Goal: Task Accomplishment & Management: Use online tool/utility

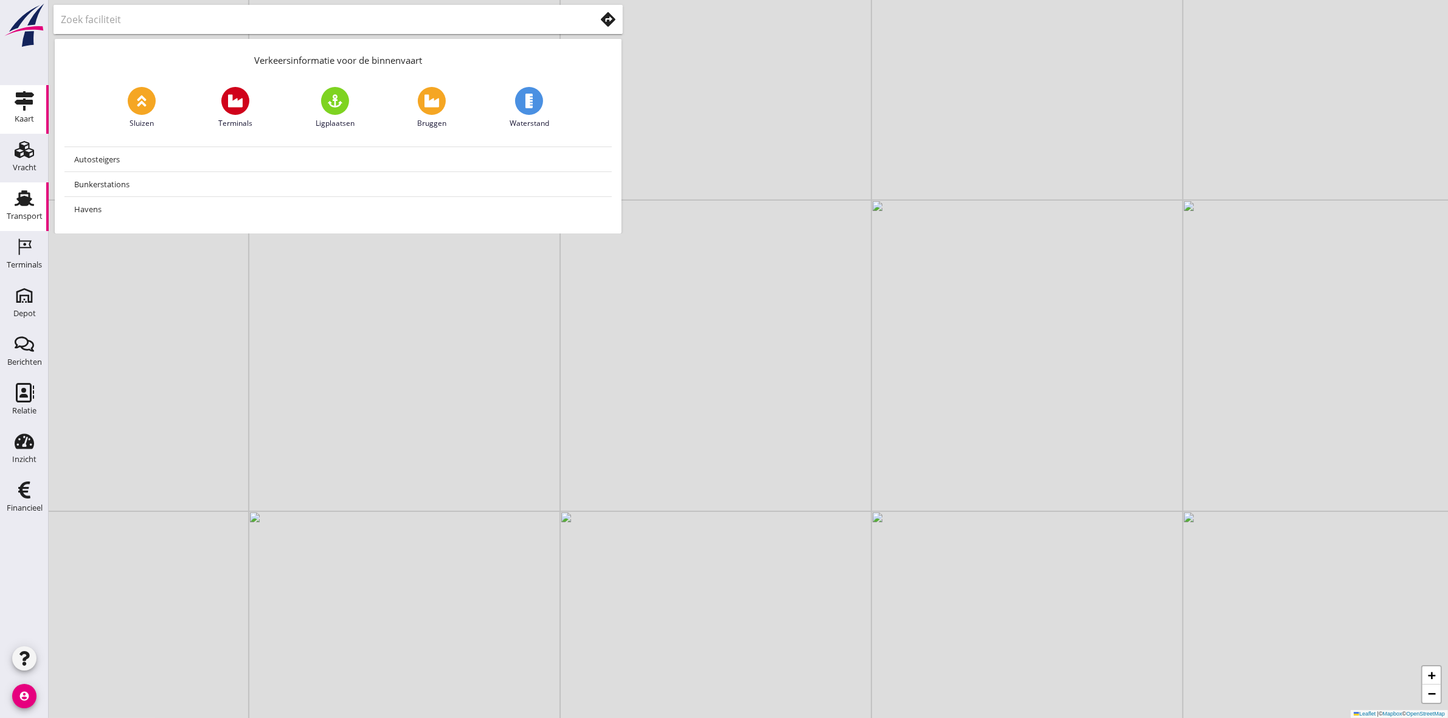
click at [32, 217] on div "Transport" at bounding box center [25, 216] width 36 height 8
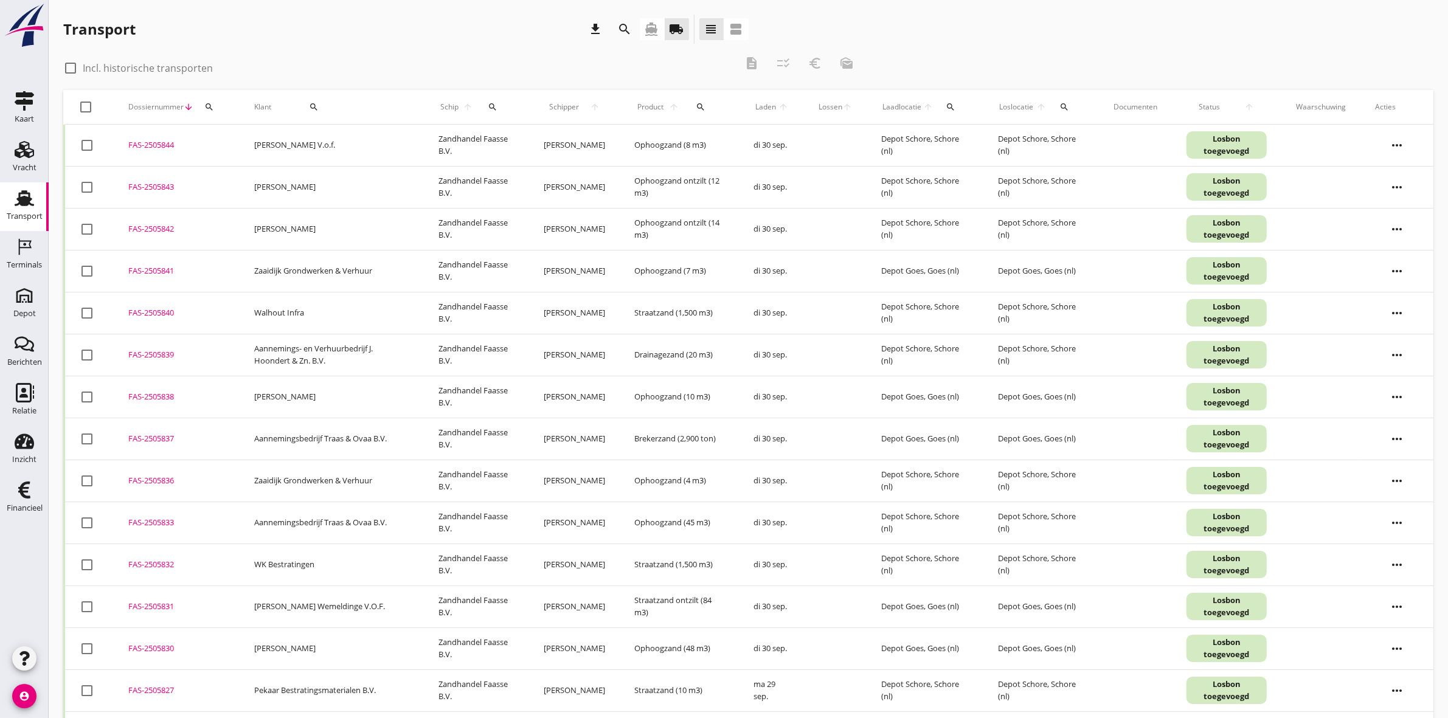
click at [619, 24] on icon "search" at bounding box center [625, 29] width 15 height 15
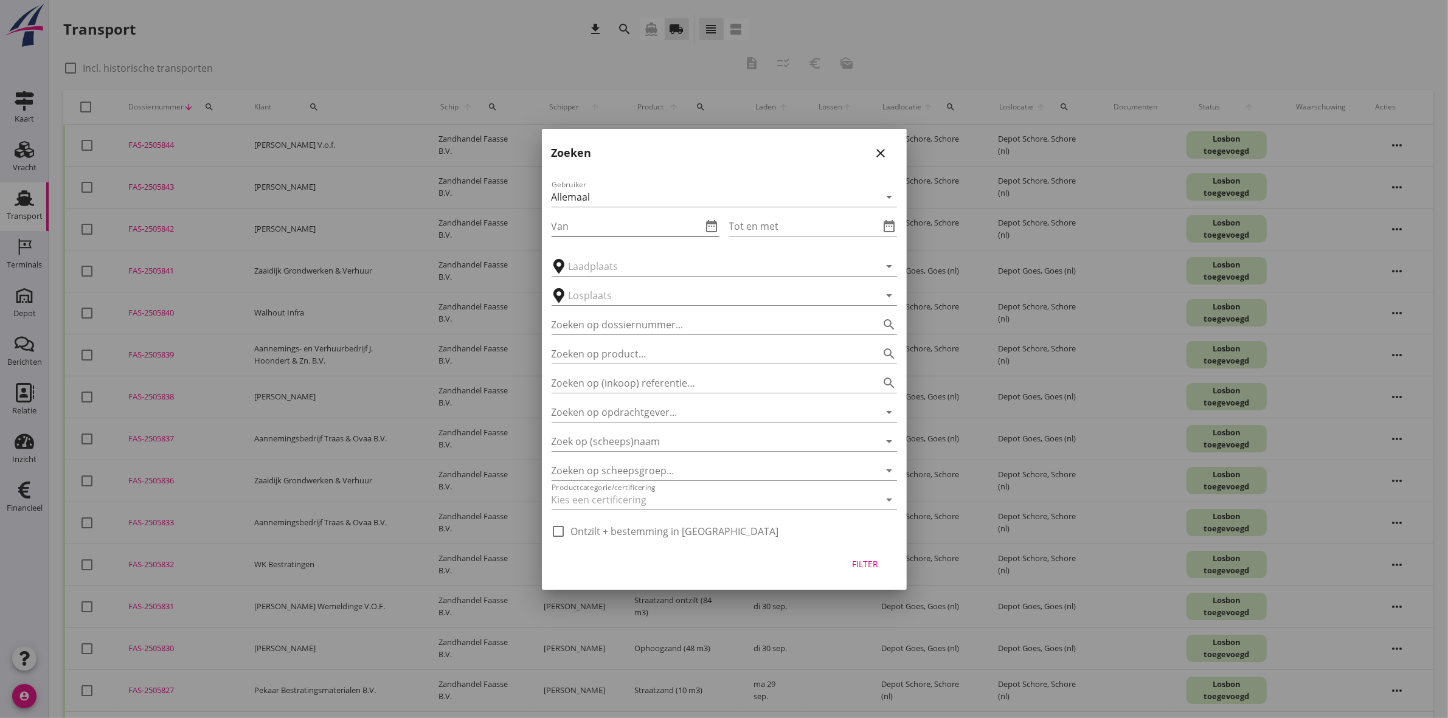
click at [710, 223] on icon "date_range" at bounding box center [712, 226] width 15 height 15
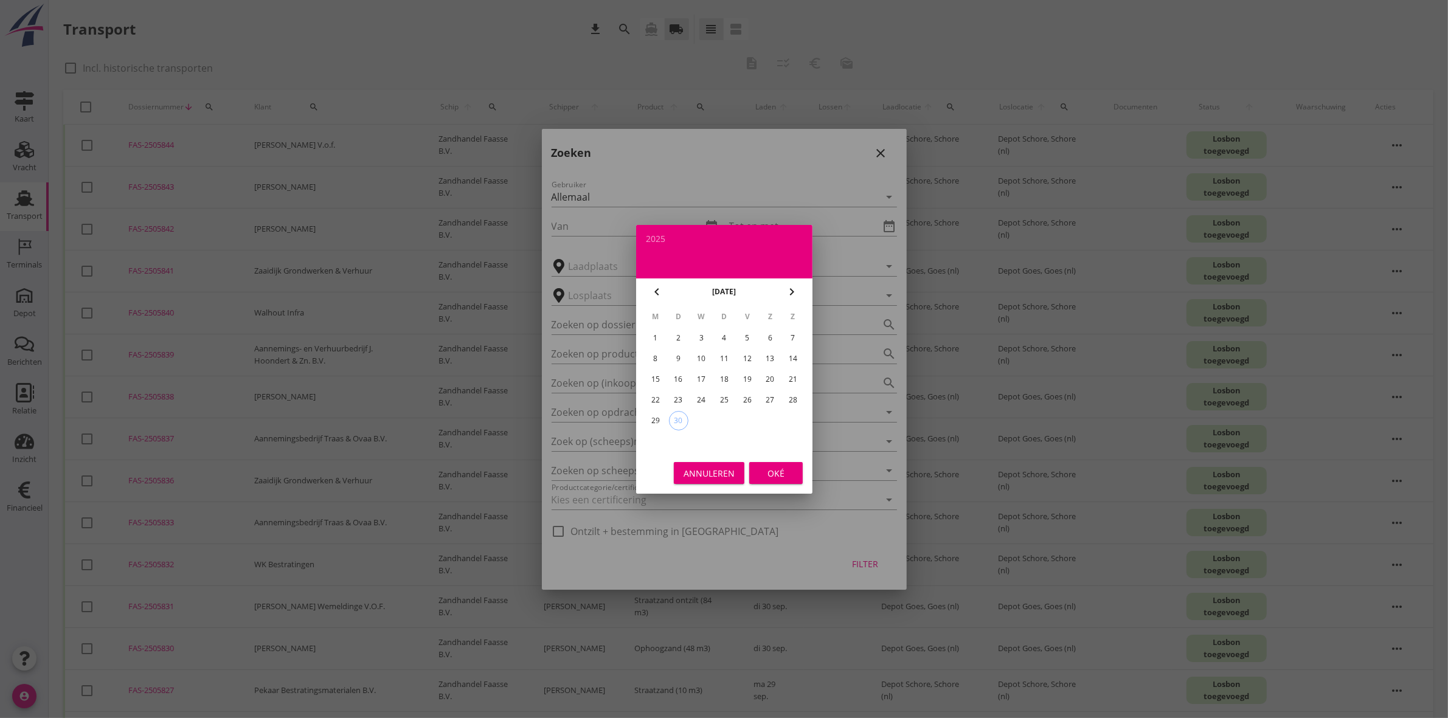
click at [657, 399] on div "22" at bounding box center [654, 399] width 19 height 19
type input "2025-09-22"
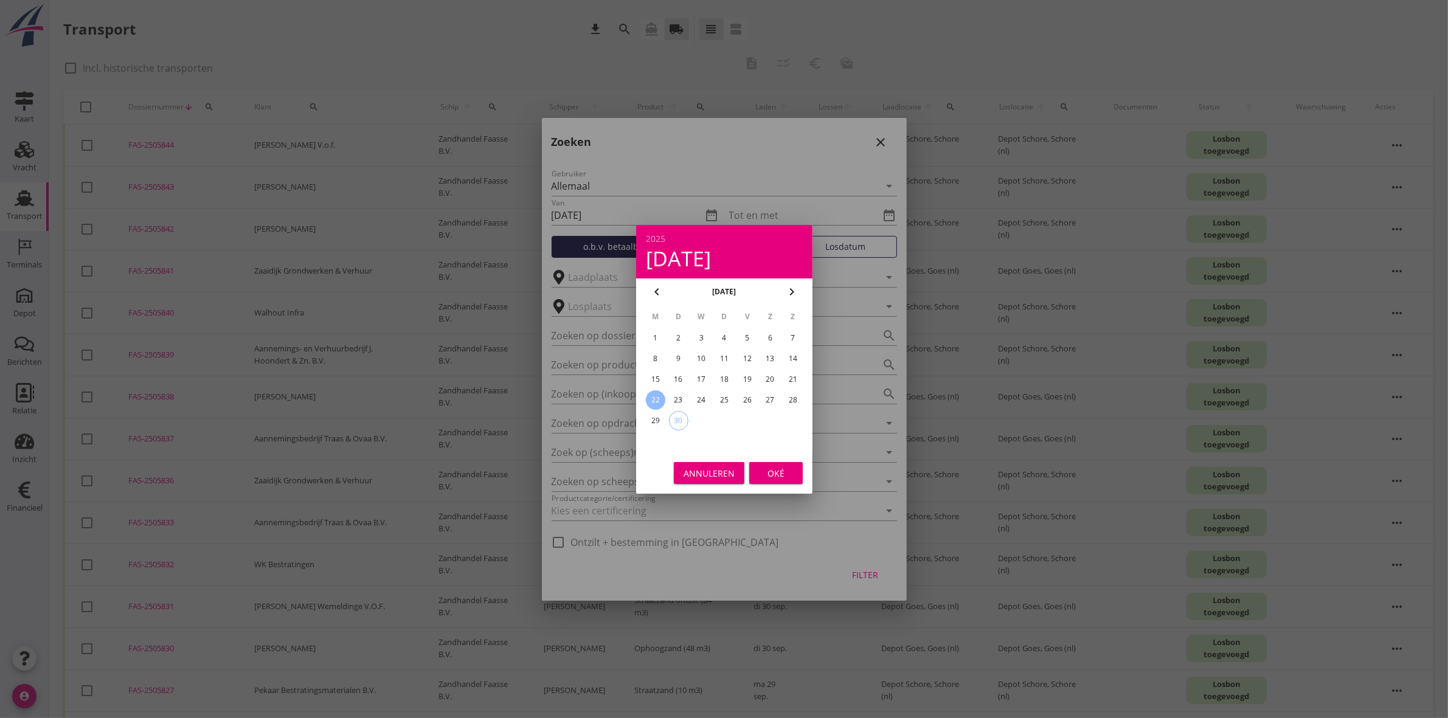
click at [782, 475] on div "Oké" at bounding box center [776, 472] width 34 height 13
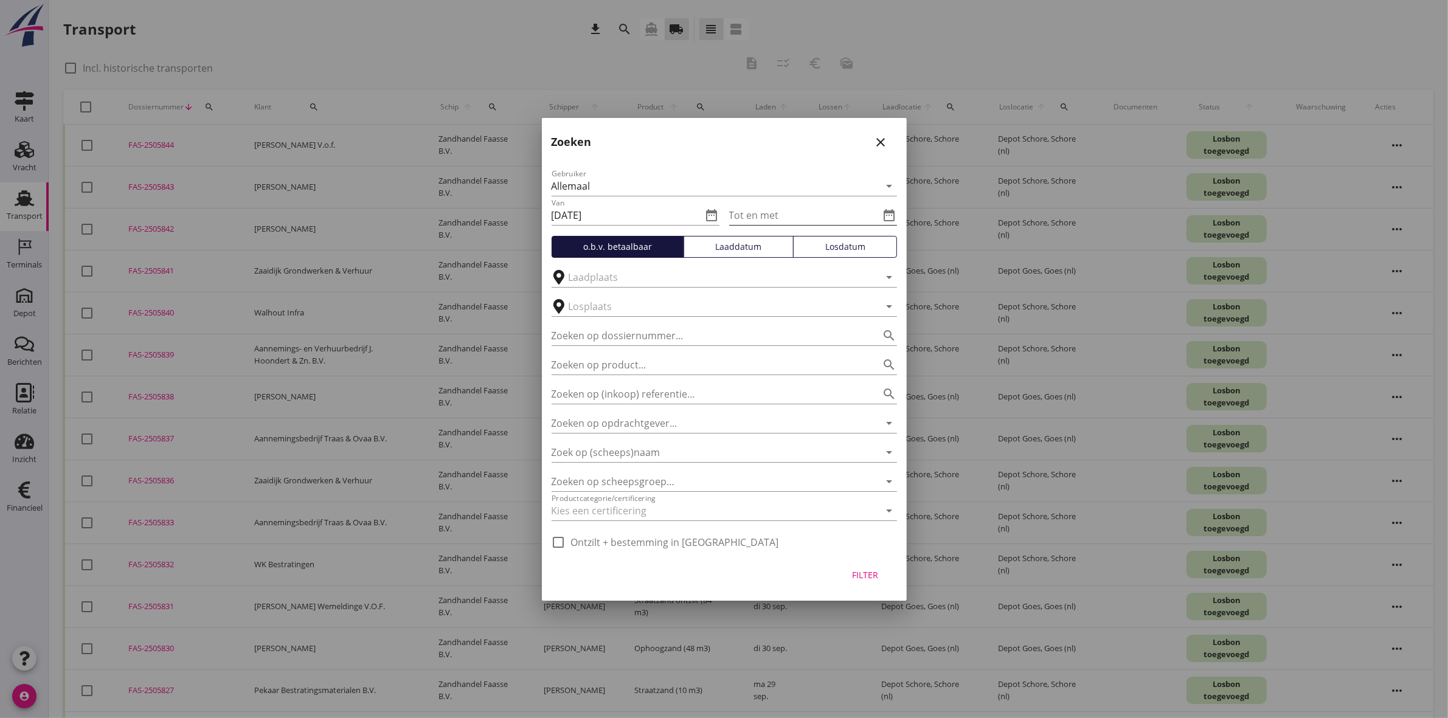
click at [889, 215] on icon "date_range" at bounding box center [889, 215] width 15 height 15
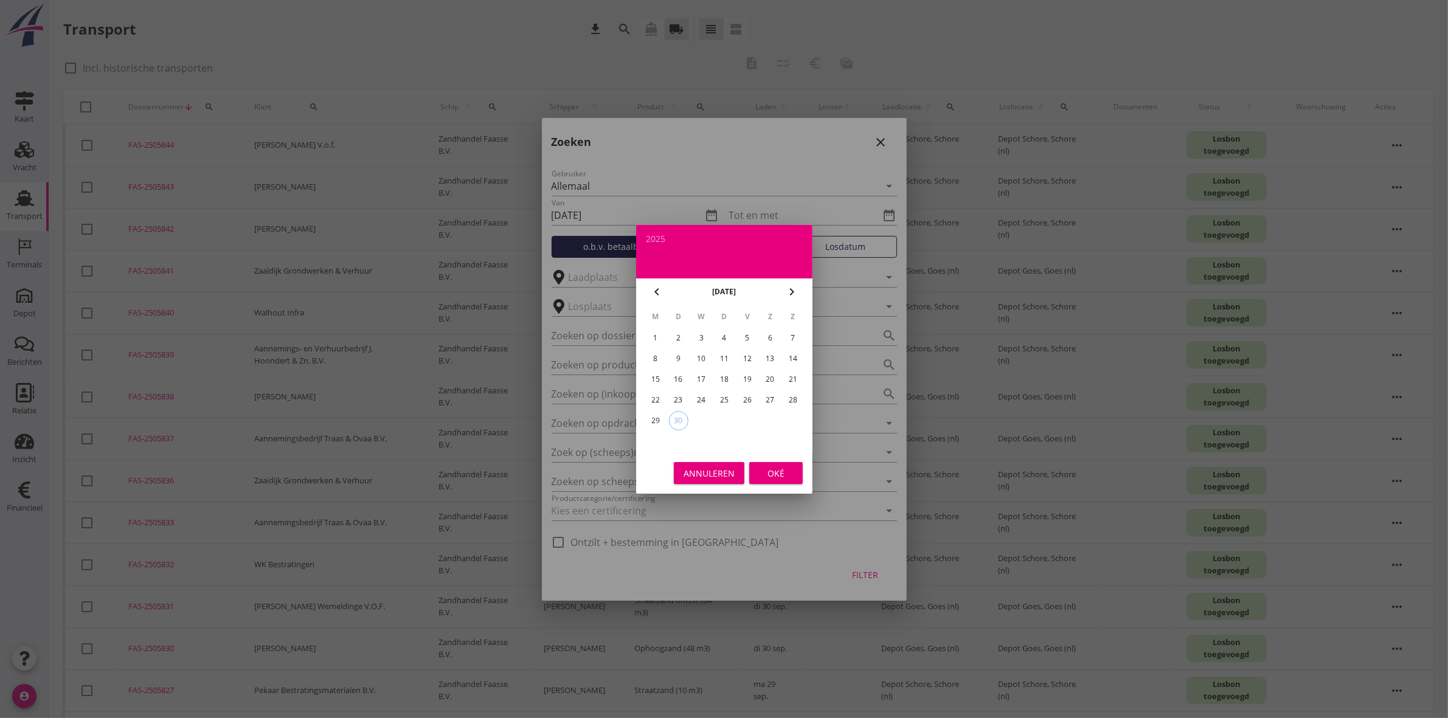
click at [749, 387] on div "19" at bounding box center [746, 379] width 19 height 19
click at [750, 402] on div "26" at bounding box center [746, 399] width 19 height 19
type input "[DATE]"
click at [764, 473] on div "Oké" at bounding box center [776, 472] width 34 height 13
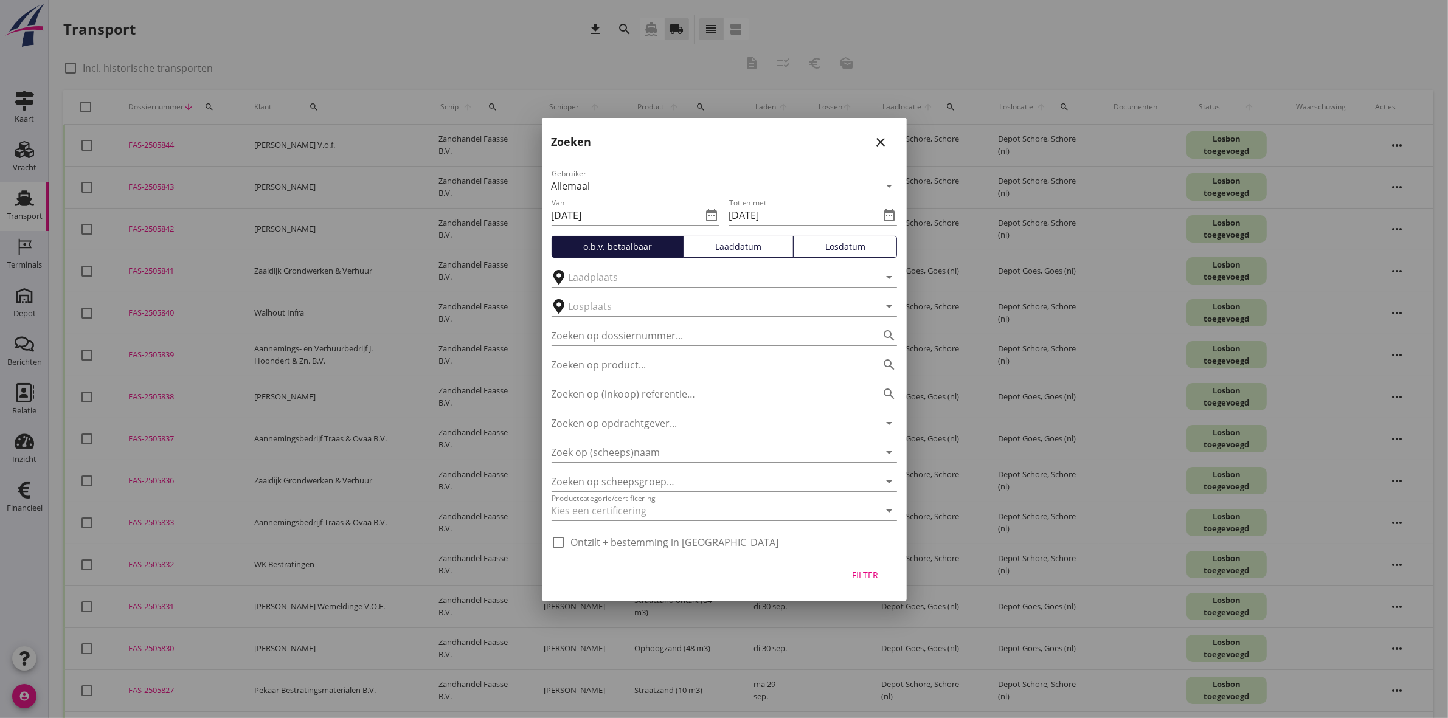
click at [861, 566] on button "Filter" at bounding box center [866, 575] width 54 height 22
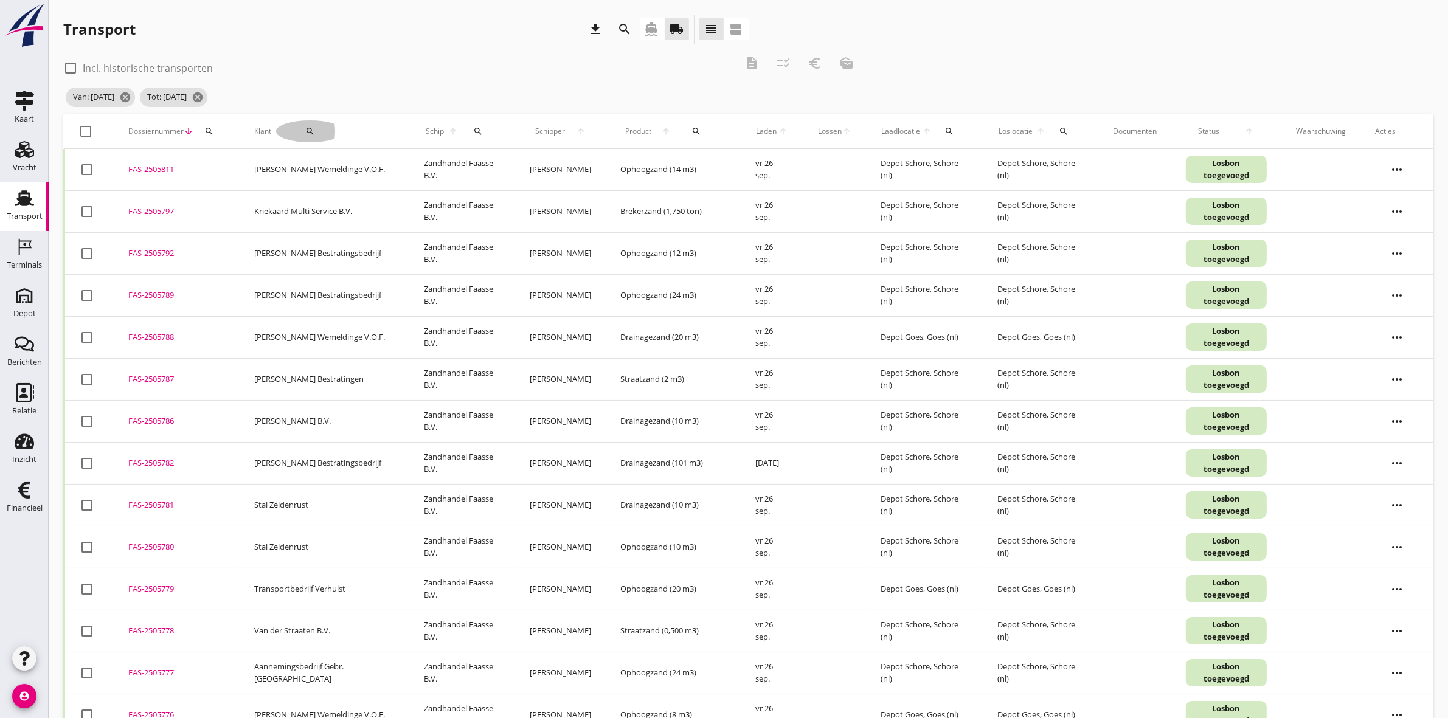
click at [307, 126] on icon "search" at bounding box center [310, 131] width 10 height 10
click at [324, 167] on input "Zoeken op opdrachtgever..." at bounding box center [344, 166] width 126 height 19
click at [1107, 73] on div "check_box_outline_blank Incl. historische transporten description checklist_rtl…" at bounding box center [748, 82] width 1370 height 66
click at [305, 129] on icon "search" at bounding box center [310, 131] width 10 height 10
click at [452, 162] on icon "check" at bounding box center [459, 166] width 15 height 15
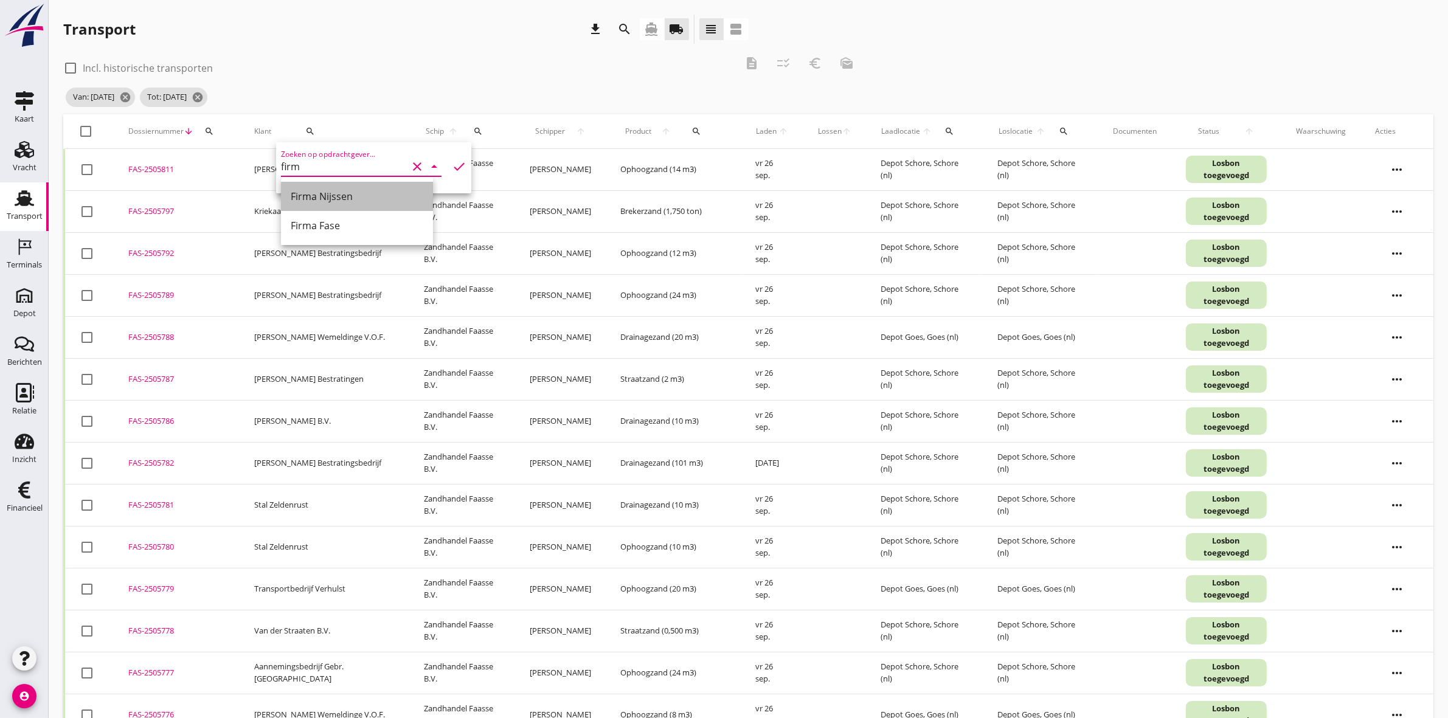
click at [331, 196] on div "Firma Nijssen" at bounding box center [357, 196] width 133 height 15
type input "Firma Nijssen"
click at [452, 163] on icon "check" at bounding box center [459, 166] width 15 height 15
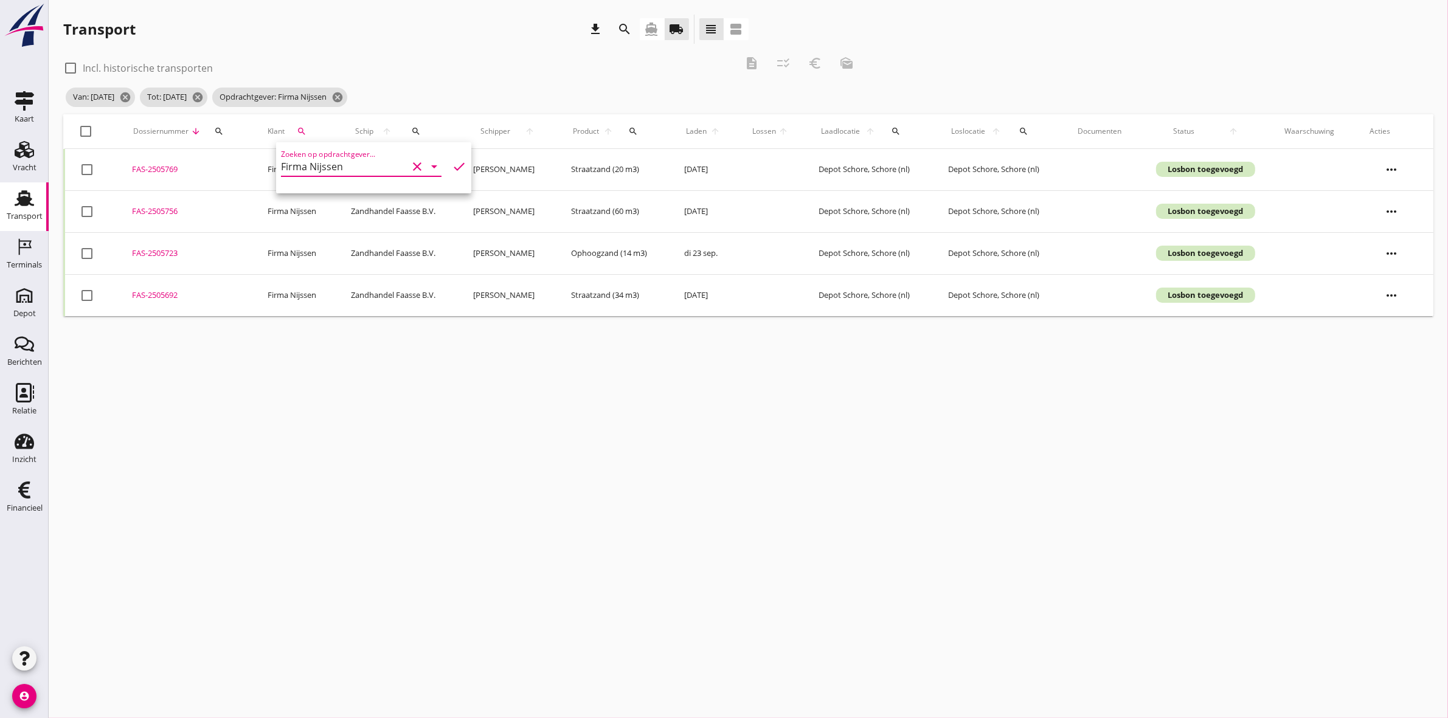
click at [366, 325] on div "Transport download search directions_boat local_shipping view_headline view_age…" at bounding box center [748, 165] width 1399 height 331
click at [81, 131] on div at bounding box center [86, 131] width 21 height 21
checkbox input "true"
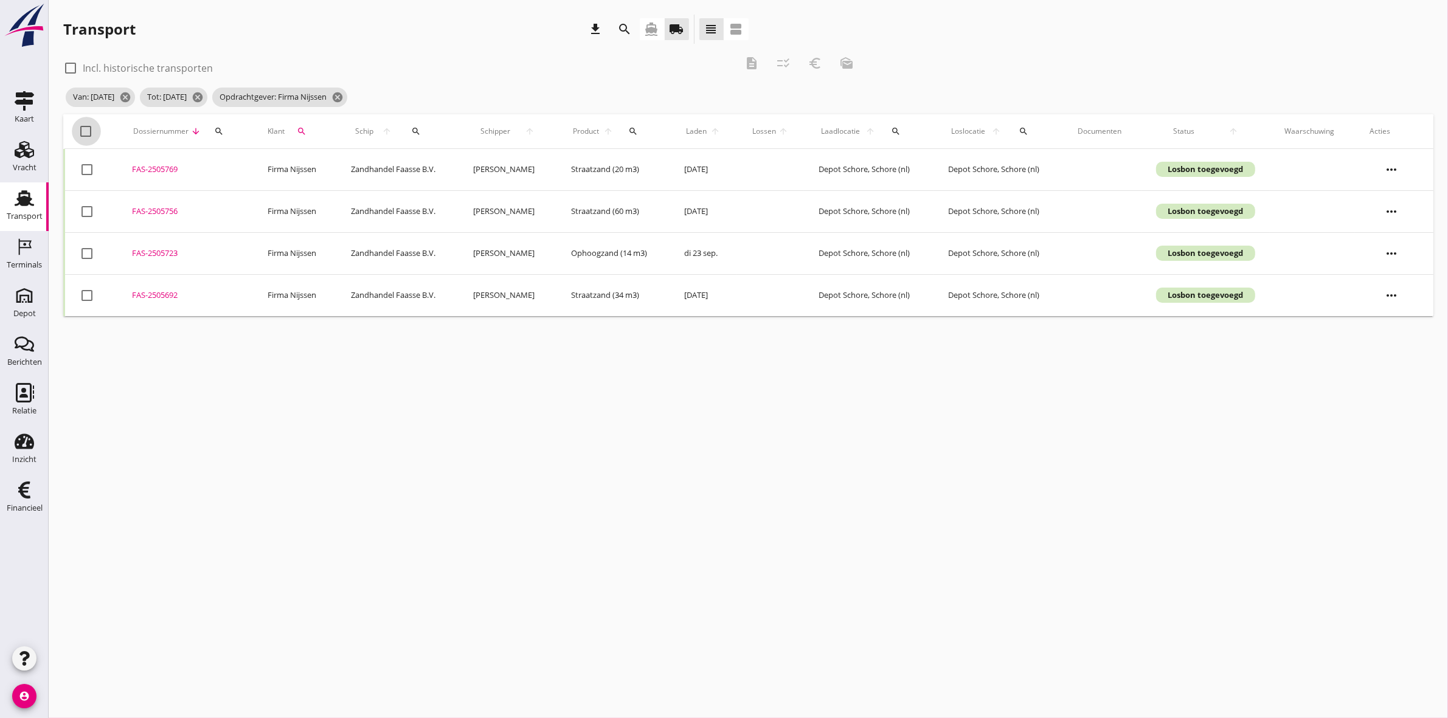
checkbox input "true"
click at [746, 62] on icon "description" at bounding box center [751, 63] width 15 height 15
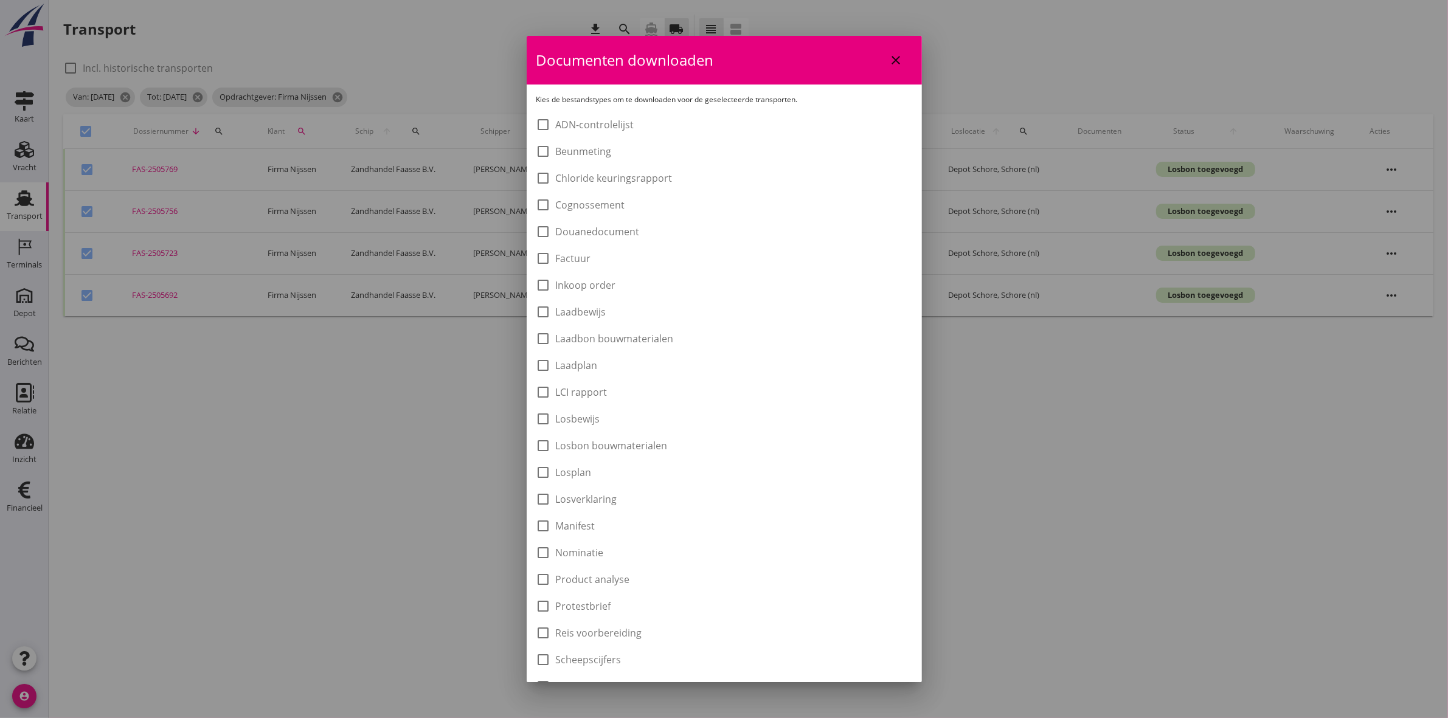
click at [617, 336] on label "Laadbon bouwmaterialen" at bounding box center [615, 339] width 118 height 12
checkbox input "true"
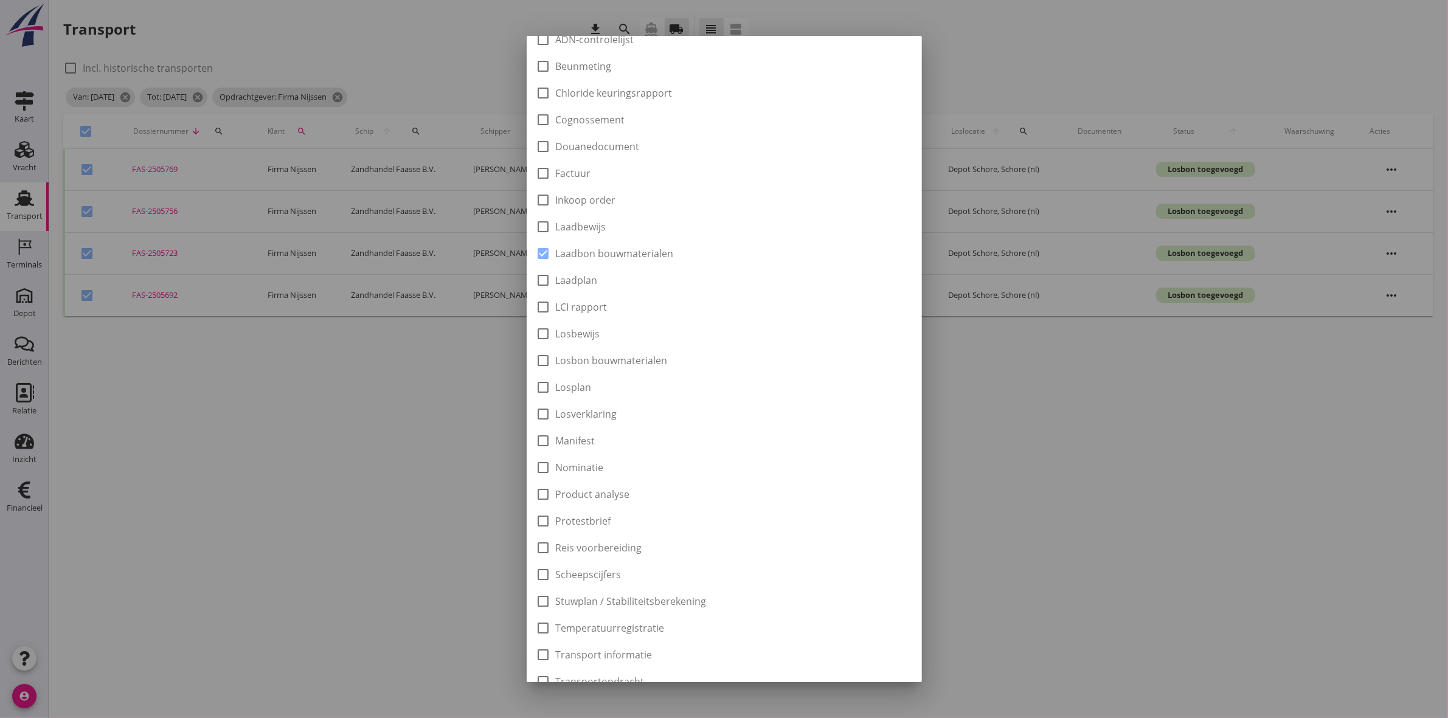
scroll to position [195, 0]
click at [867, 652] on button "Downloaden" at bounding box center [871, 663] width 81 height 22
checkbox input "false"
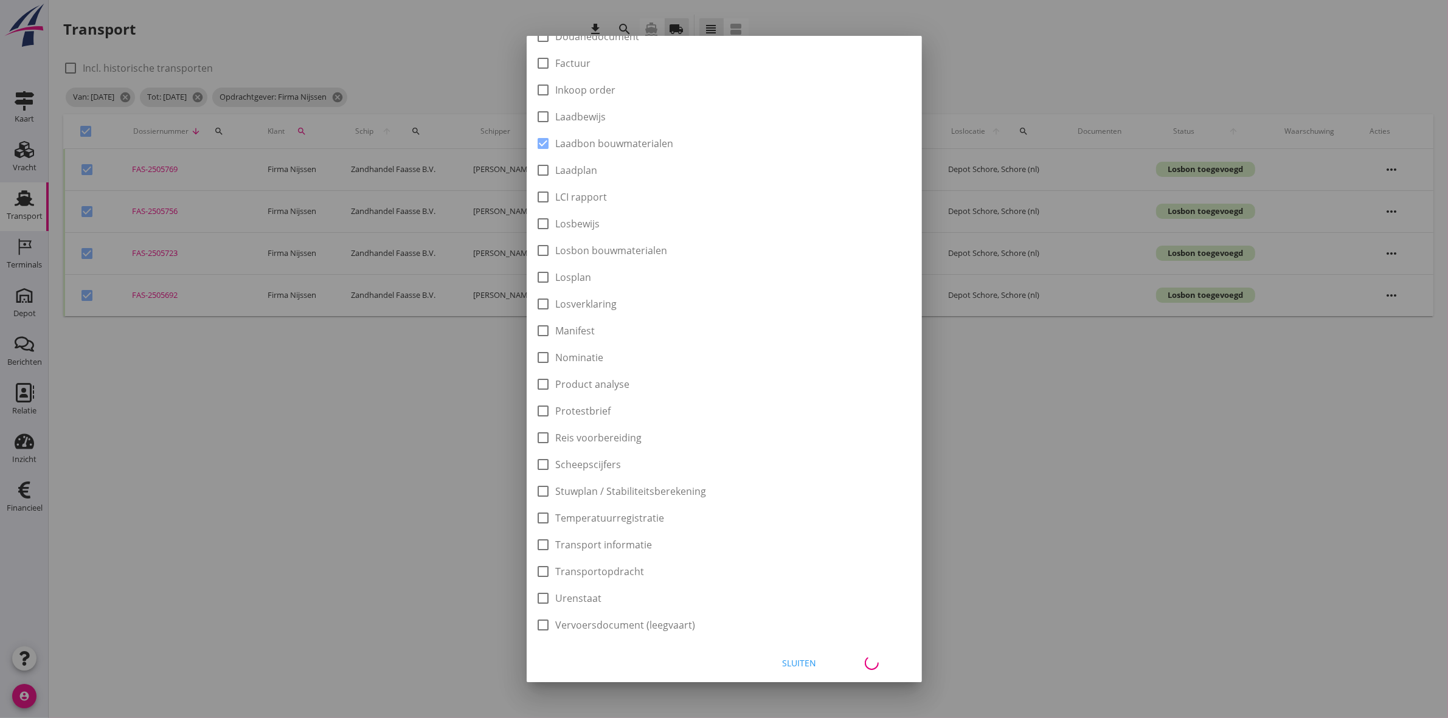
checkbox input "false"
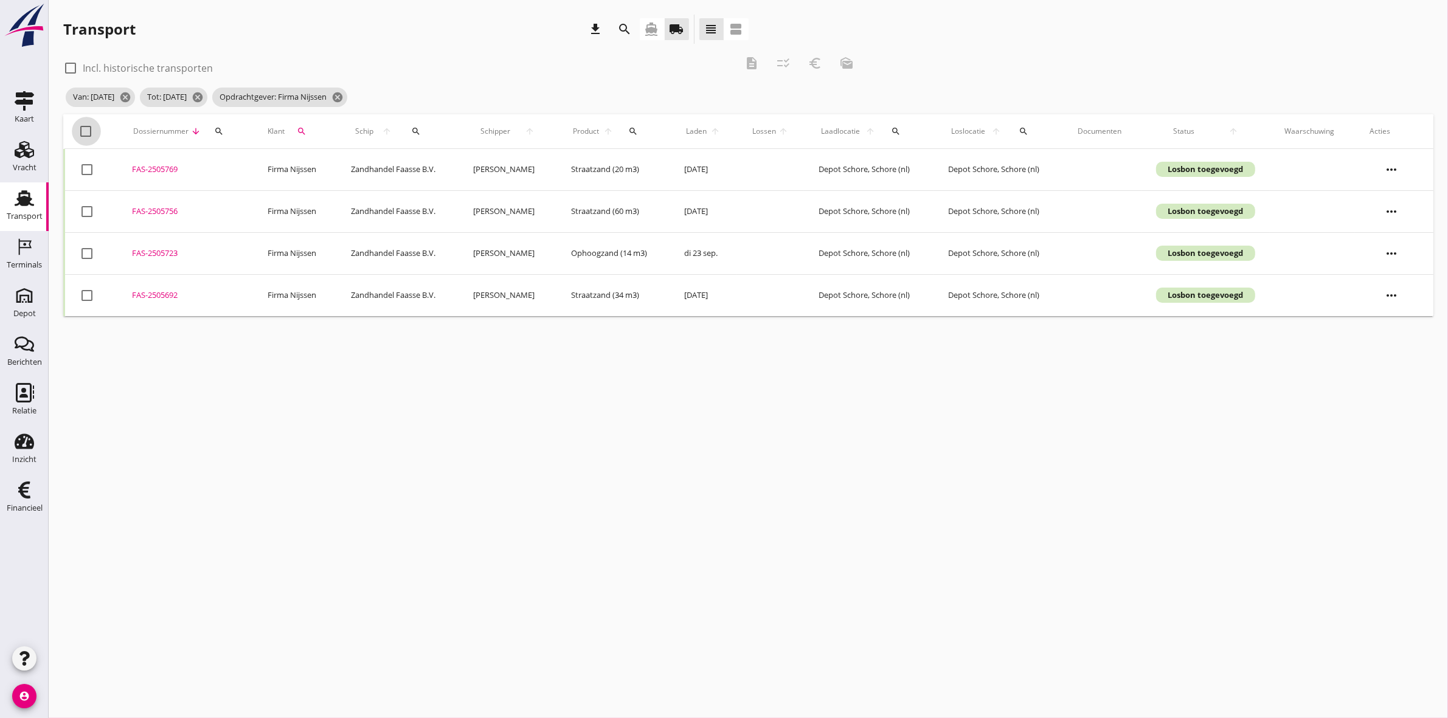
click at [86, 134] on div at bounding box center [86, 131] width 21 height 21
checkbox input "true"
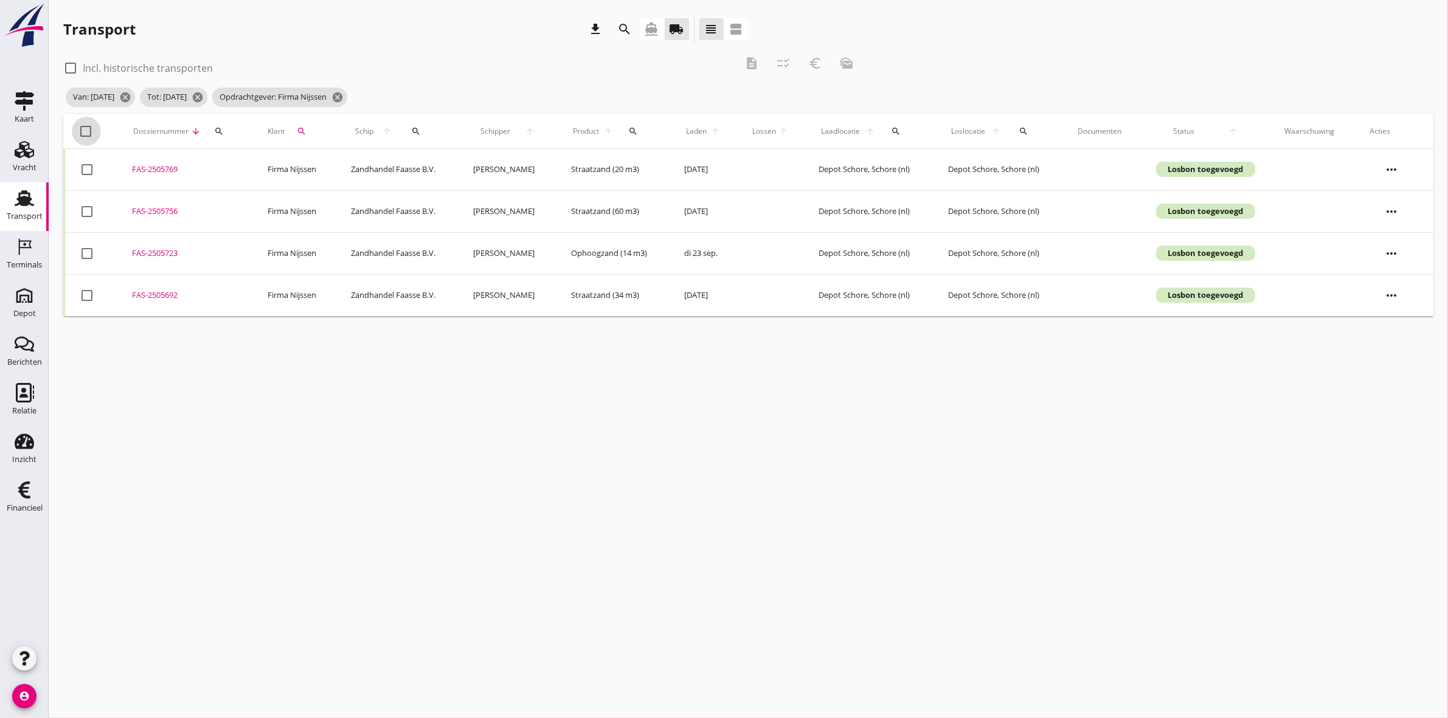
checkbox input "true"
click at [816, 64] on icon "euro_symbol" at bounding box center [815, 63] width 15 height 15
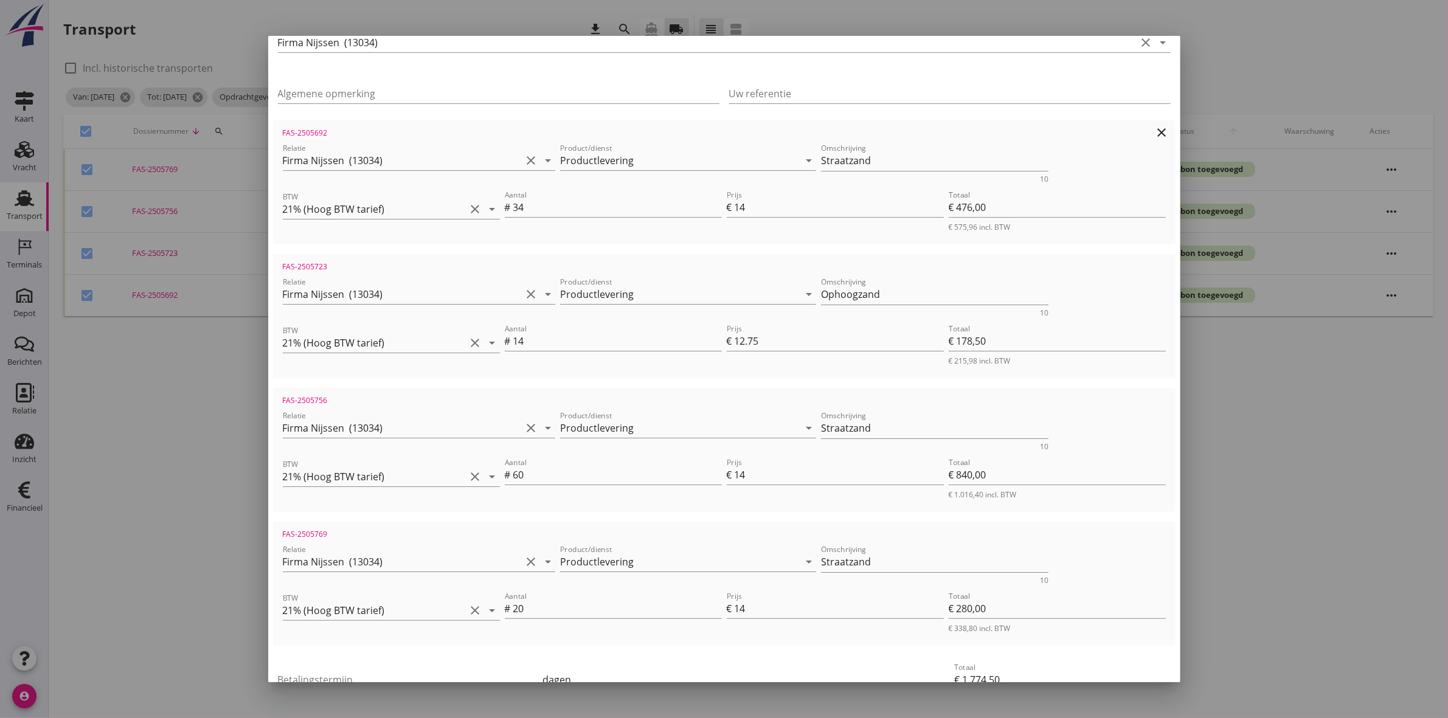
scroll to position [238, 0]
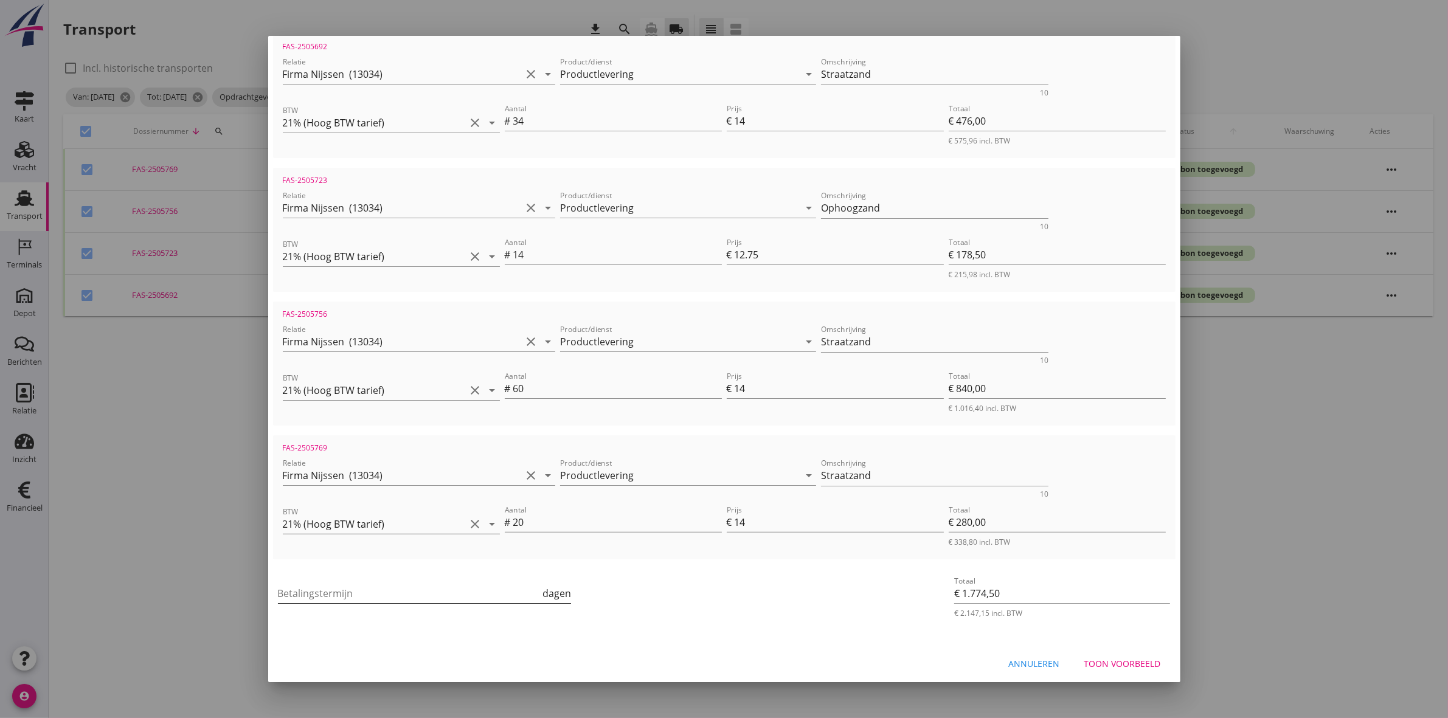
click at [358, 587] on input "Betalingstermijn" at bounding box center [409, 593] width 263 height 19
type input "30"
click at [1120, 664] on div "Toon voorbeeld" at bounding box center [1122, 663] width 77 height 13
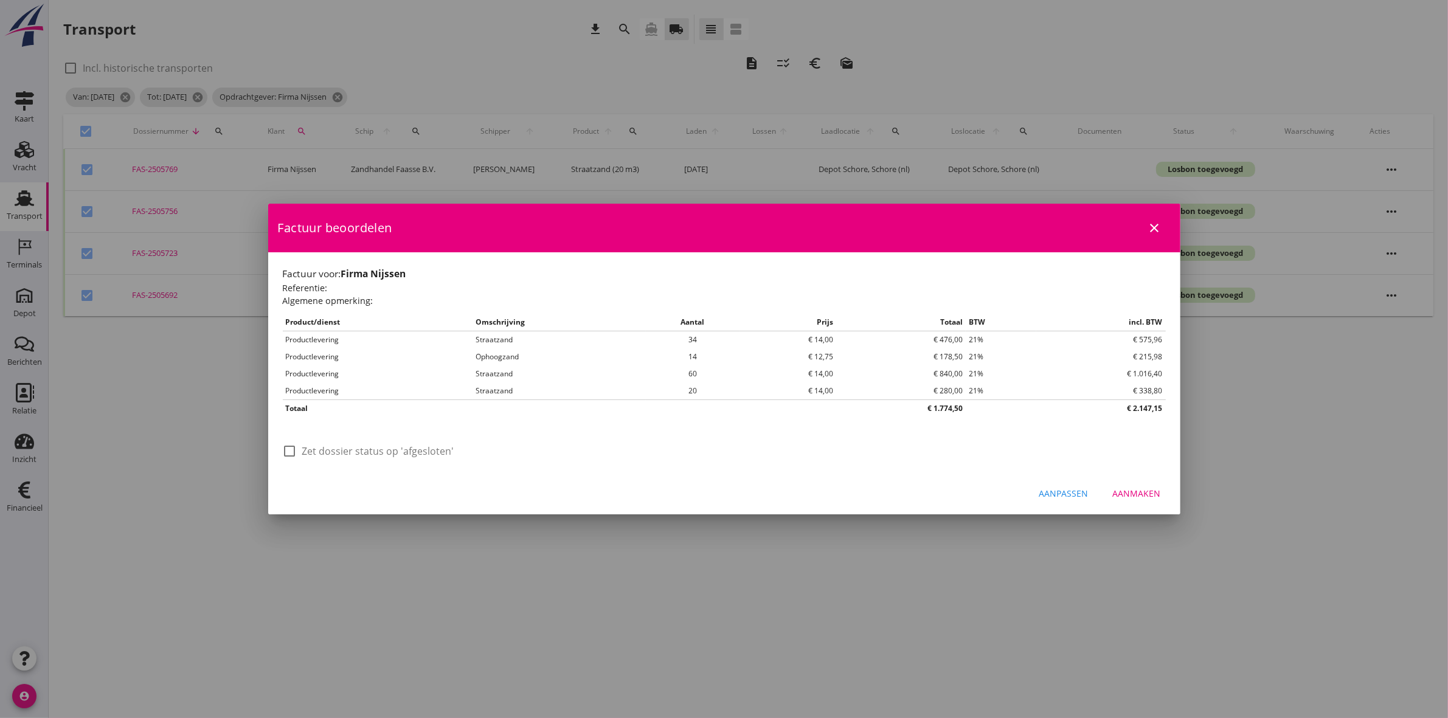
scroll to position [0, 0]
click at [292, 450] on div at bounding box center [290, 451] width 21 height 21
checkbox input "true"
click at [1146, 487] on button "Aanmaken" at bounding box center [1137, 494] width 68 height 22
checkbox input "false"
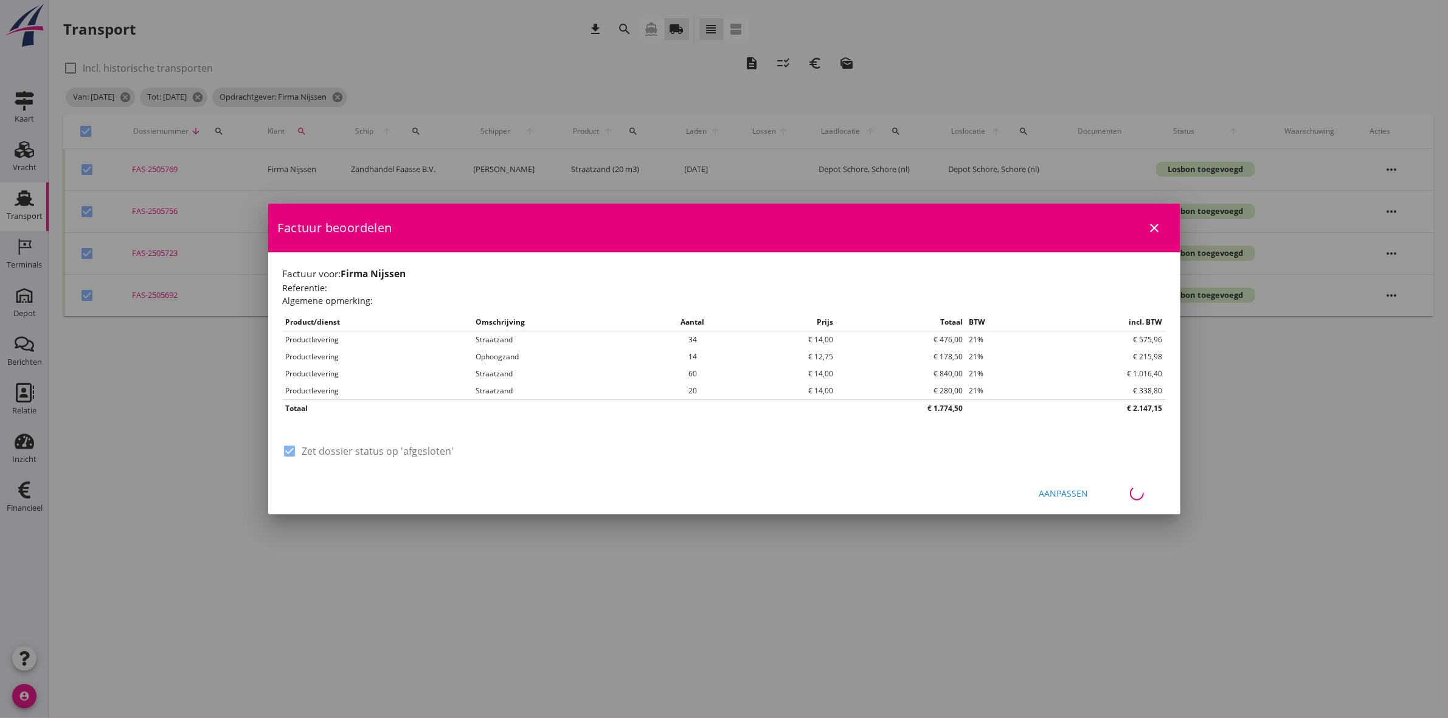
checkbox input "false"
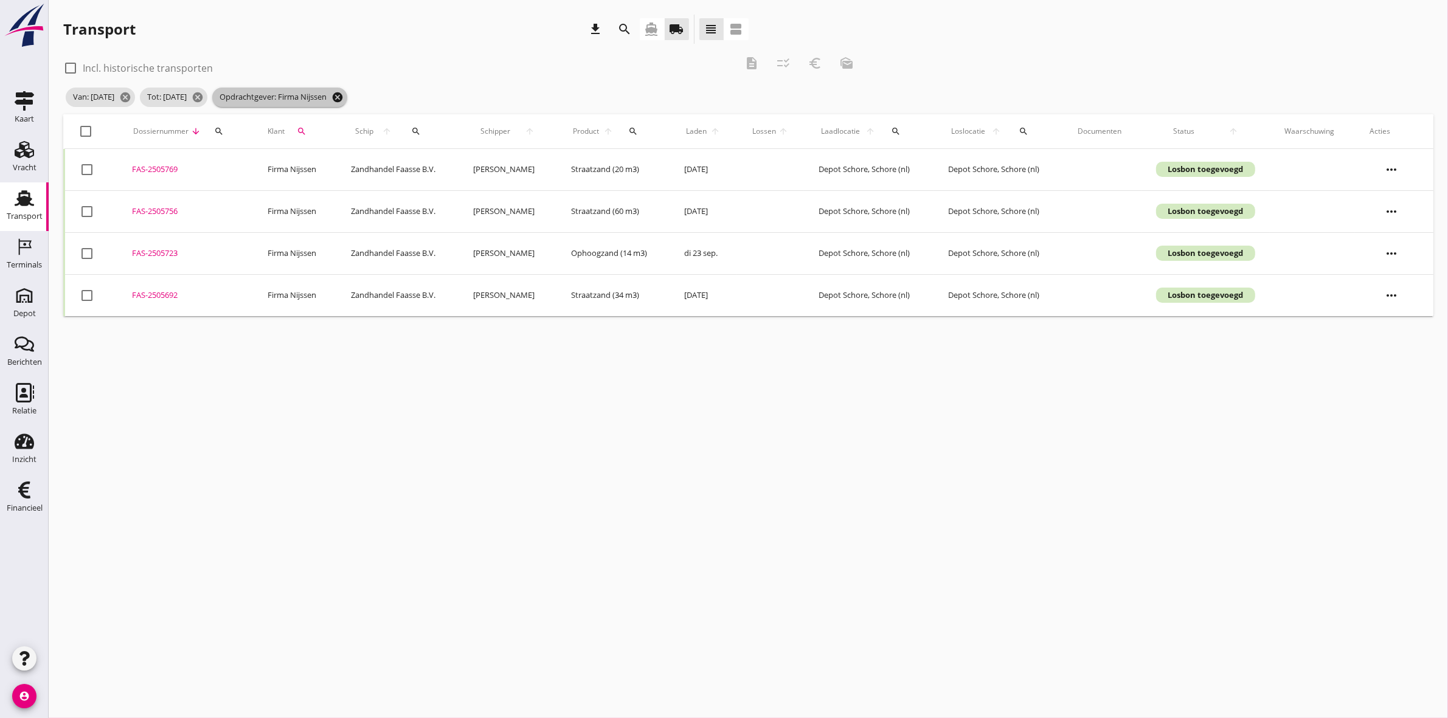
click at [344, 97] on icon "cancel" at bounding box center [337, 97] width 12 height 12
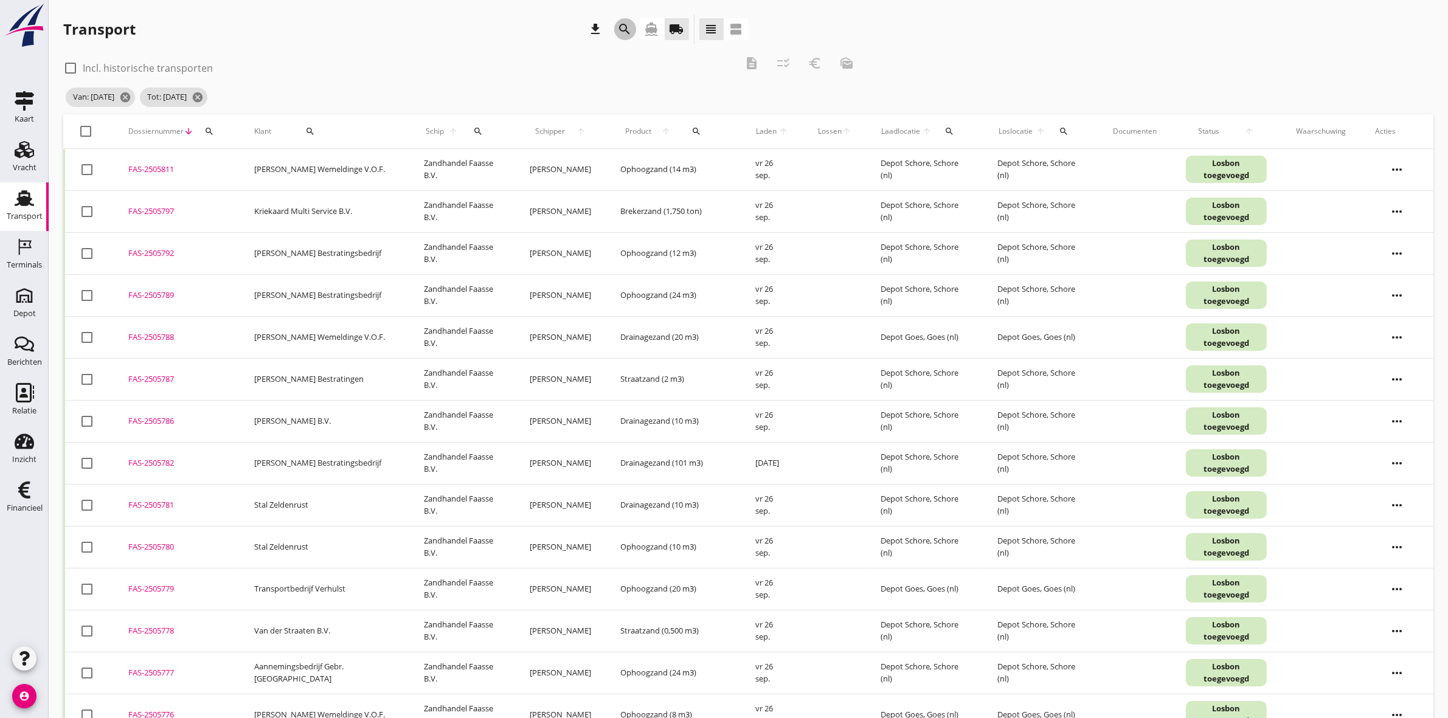
click at [619, 24] on icon "search" at bounding box center [625, 29] width 15 height 15
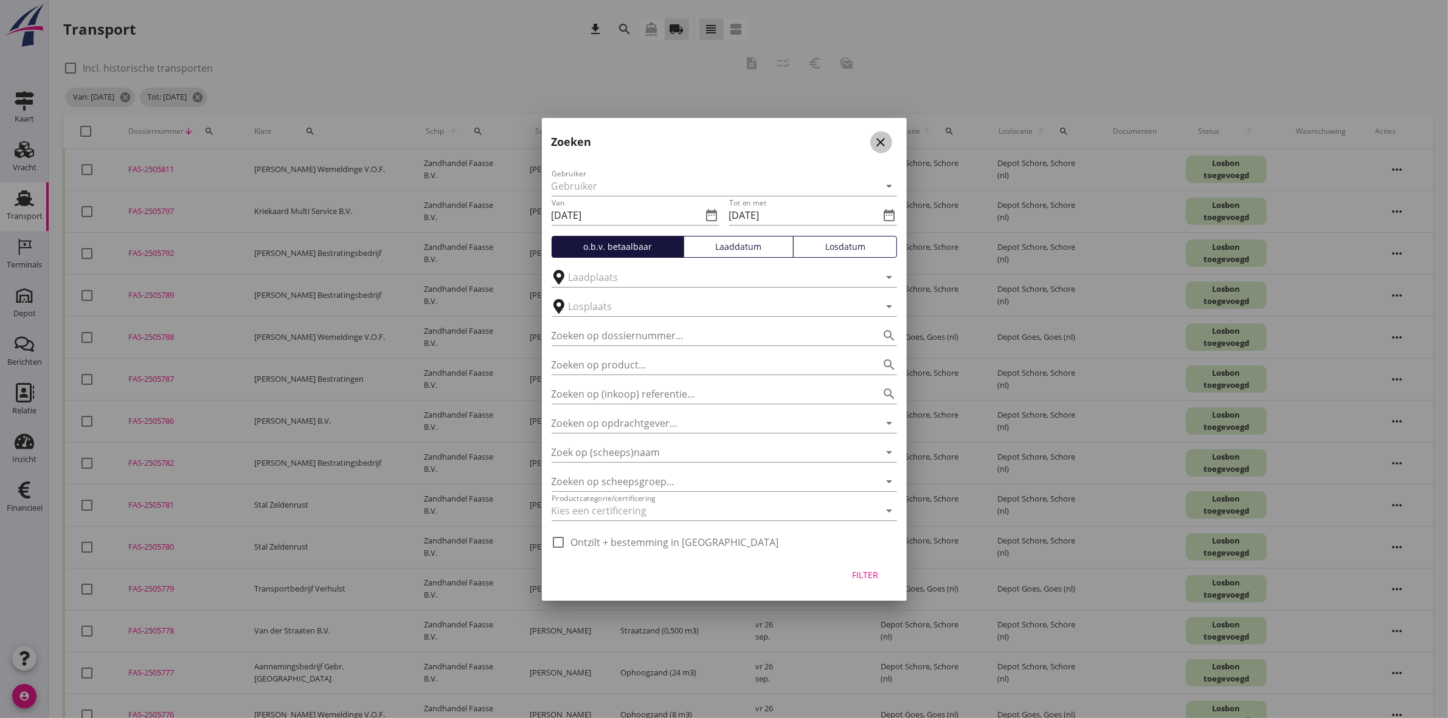
click at [882, 138] on icon "close" at bounding box center [881, 142] width 15 height 15
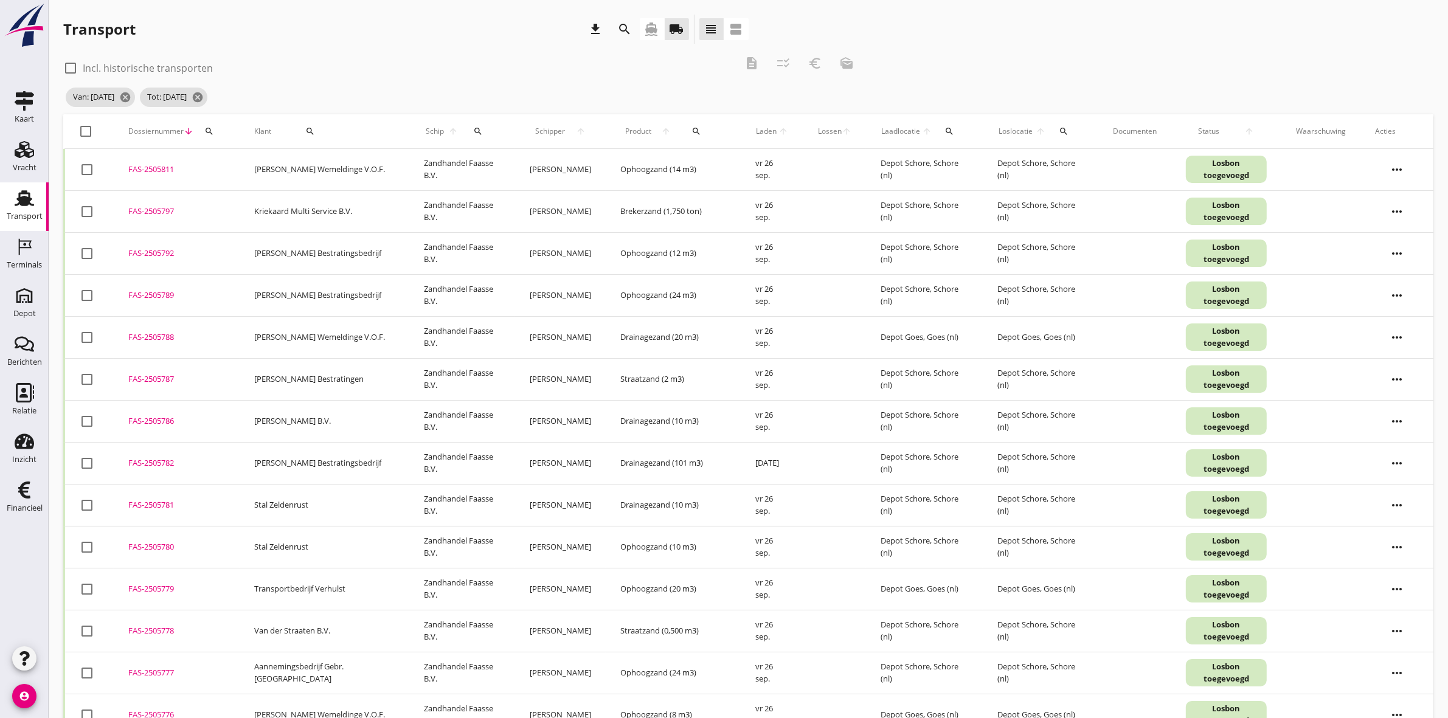
click at [305, 125] on button "search" at bounding box center [310, 131] width 68 height 22
click at [353, 161] on input "Zoeken op opdrachtgever..." at bounding box center [344, 166] width 126 height 19
click at [390, 189] on div "Zeeland Hoveniers" at bounding box center [357, 196] width 133 height 15
type input "Zeeland Hoveniers"
click at [452, 162] on icon "check" at bounding box center [459, 166] width 15 height 15
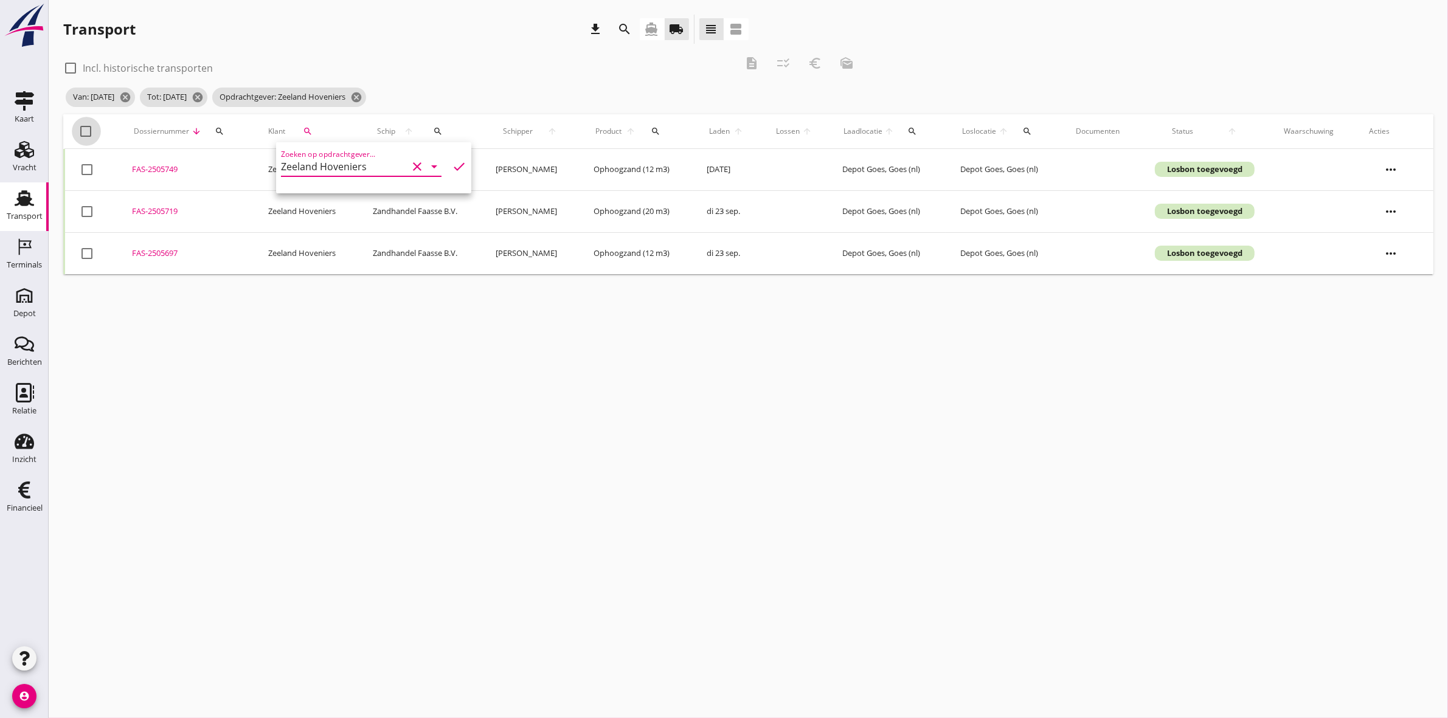
click at [81, 126] on div at bounding box center [86, 131] width 21 height 21
checkbox input "true"
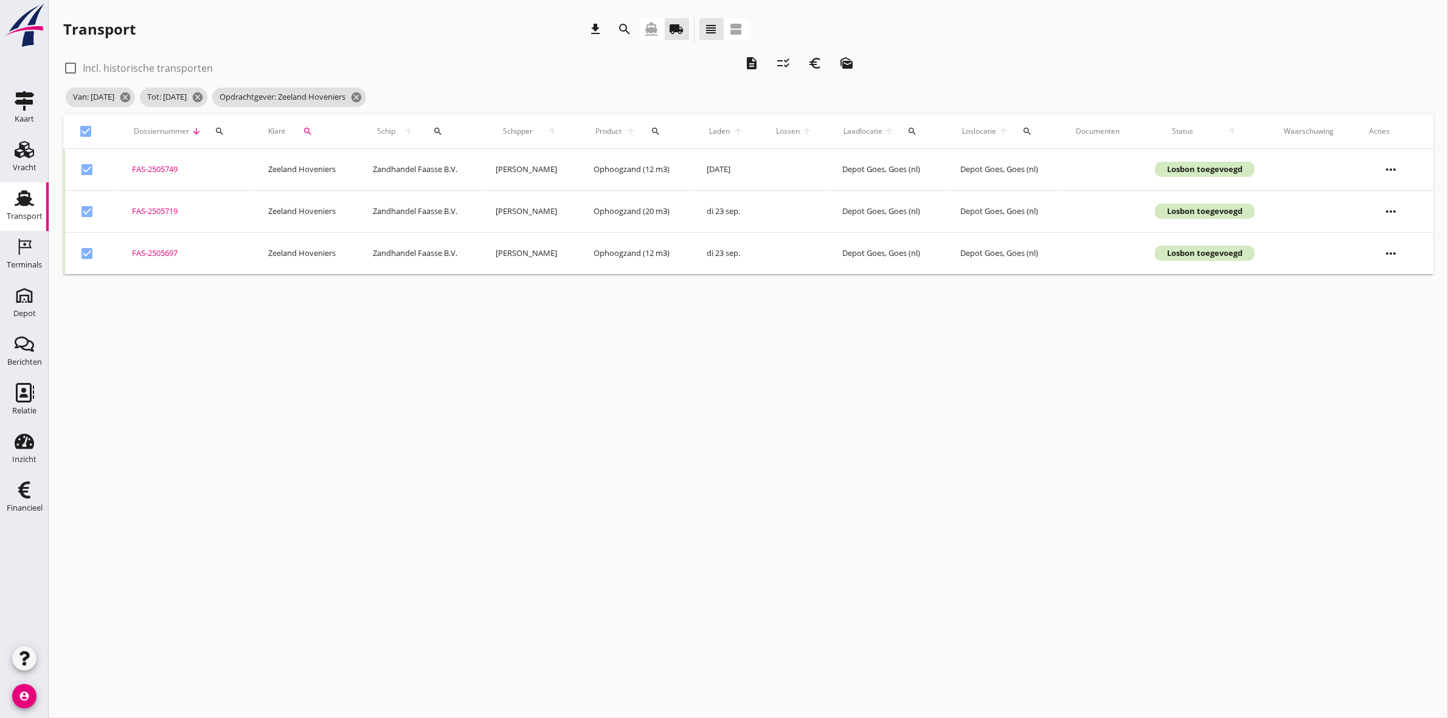
drag, startPoint x: 86, startPoint y: 214, endPoint x: 86, endPoint y: 195, distance: 18.9
click at [86, 214] on div at bounding box center [87, 211] width 21 height 21
checkbox input "false"
click at [88, 166] on div at bounding box center [87, 169] width 21 height 21
checkbox input "false"
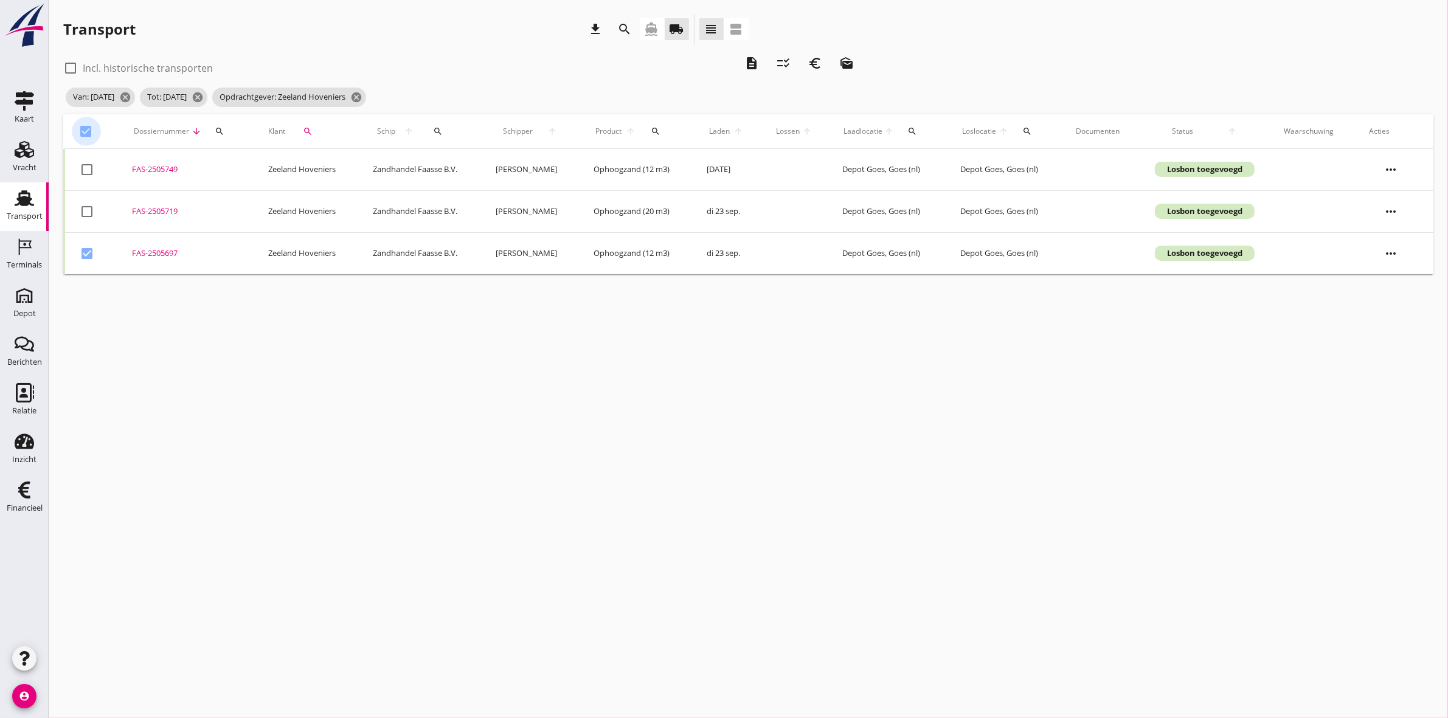
click at [86, 131] on div at bounding box center [86, 131] width 21 height 21
checkbox input "false"
click at [90, 248] on div at bounding box center [87, 253] width 21 height 21
click at [86, 250] on div at bounding box center [87, 253] width 21 height 21
checkbox input "false"
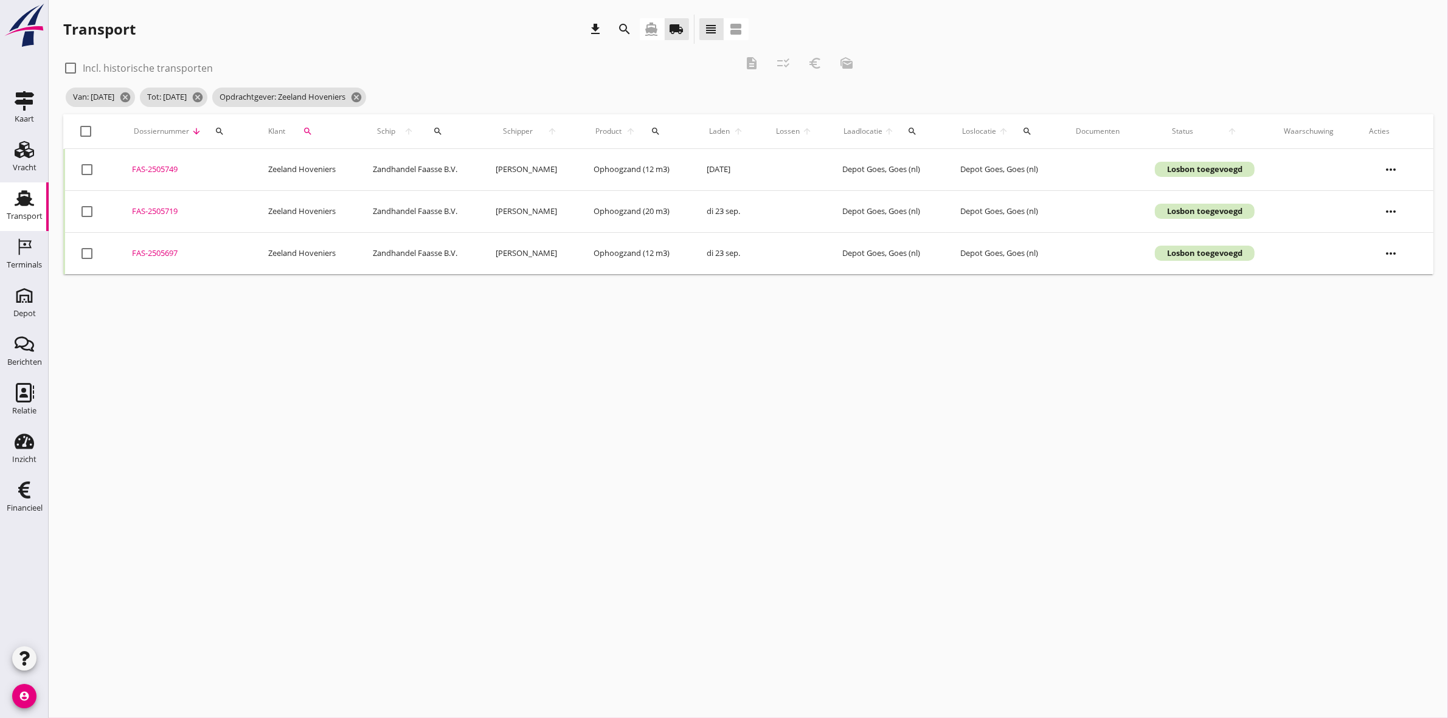
click at [175, 215] on div "FAS-2505719" at bounding box center [186, 212] width 107 height 12
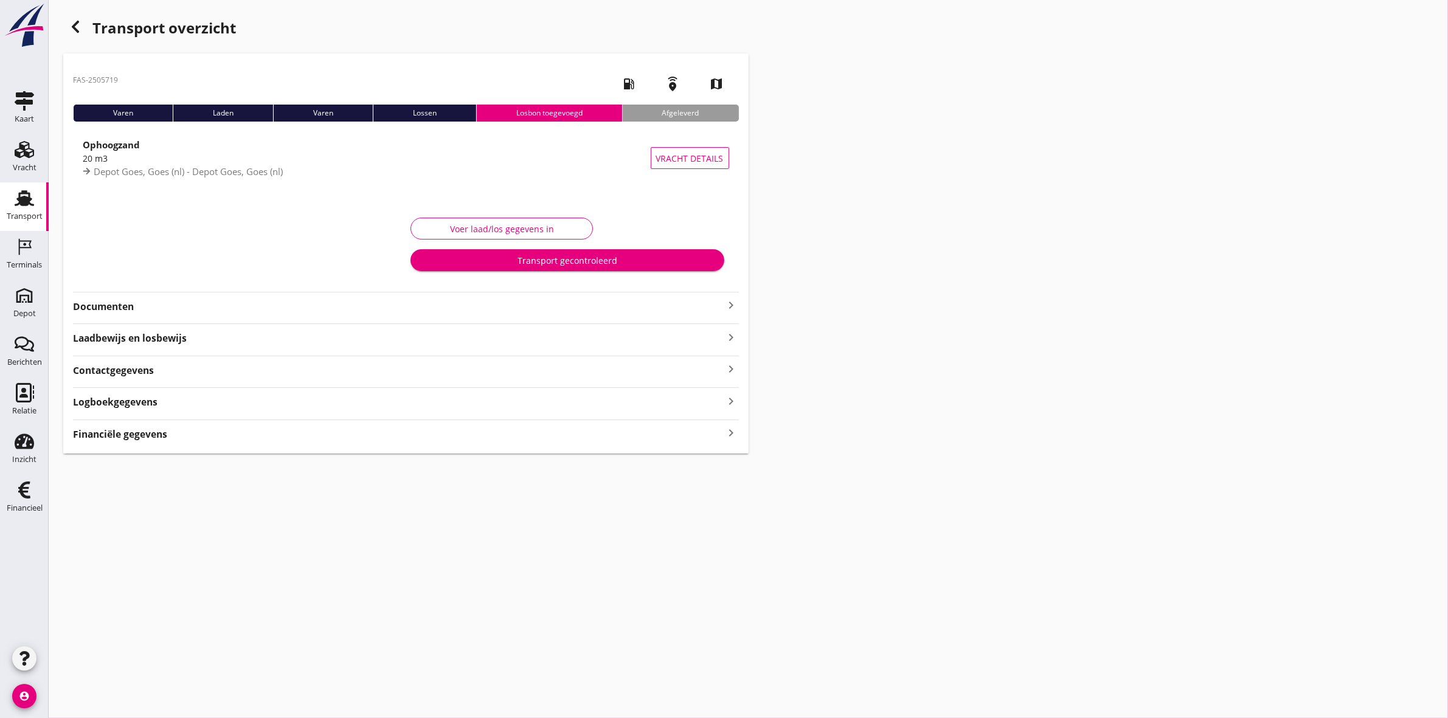
click at [137, 432] on strong "Financiële gegevens" at bounding box center [120, 435] width 94 height 14
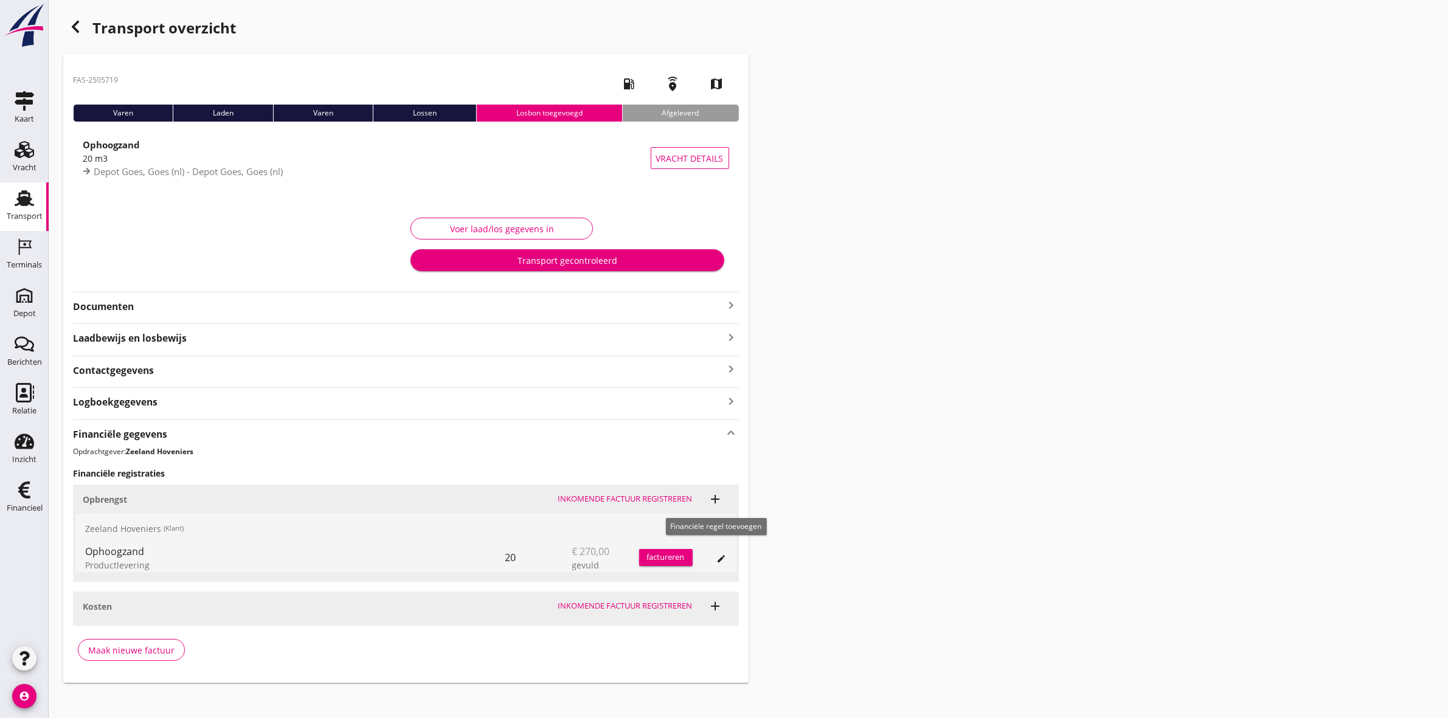
click at [716, 494] on icon "add" at bounding box center [716, 499] width 15 height 15
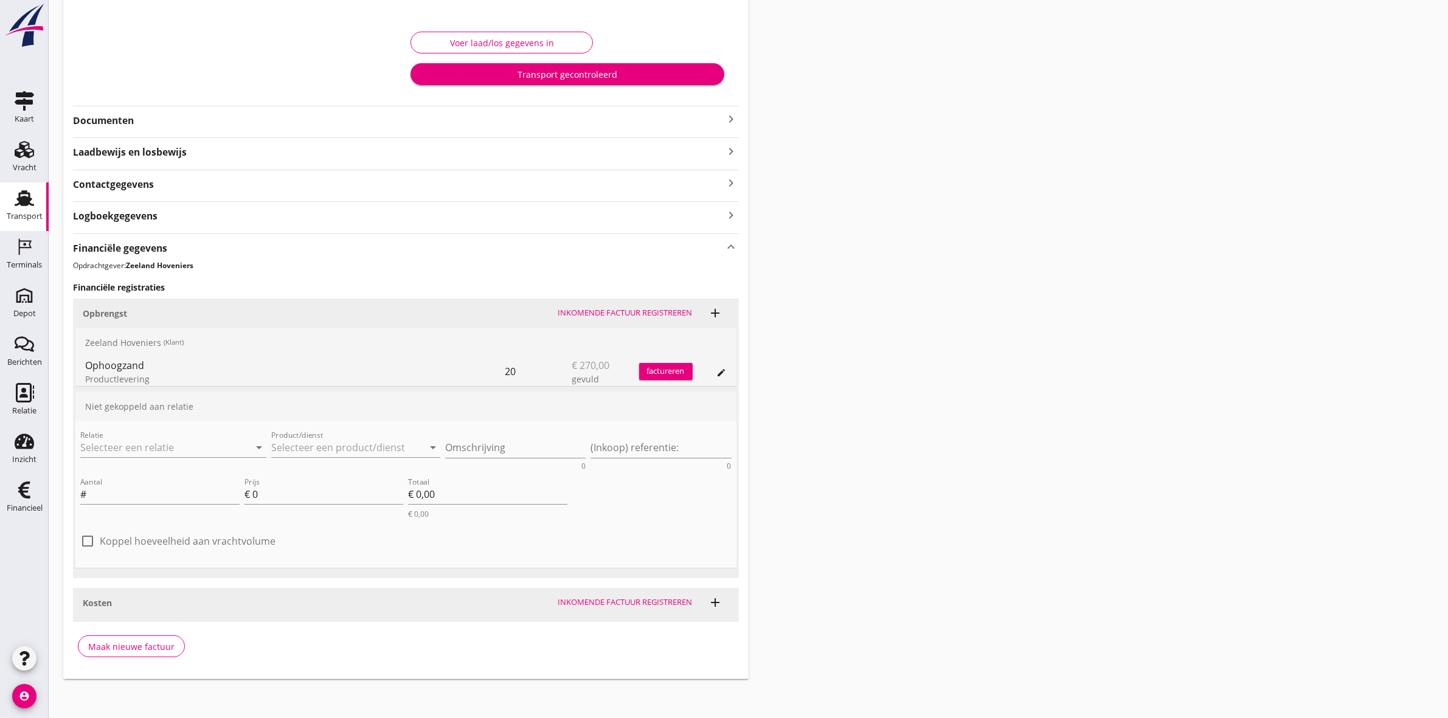
scroll to position [190, 0]
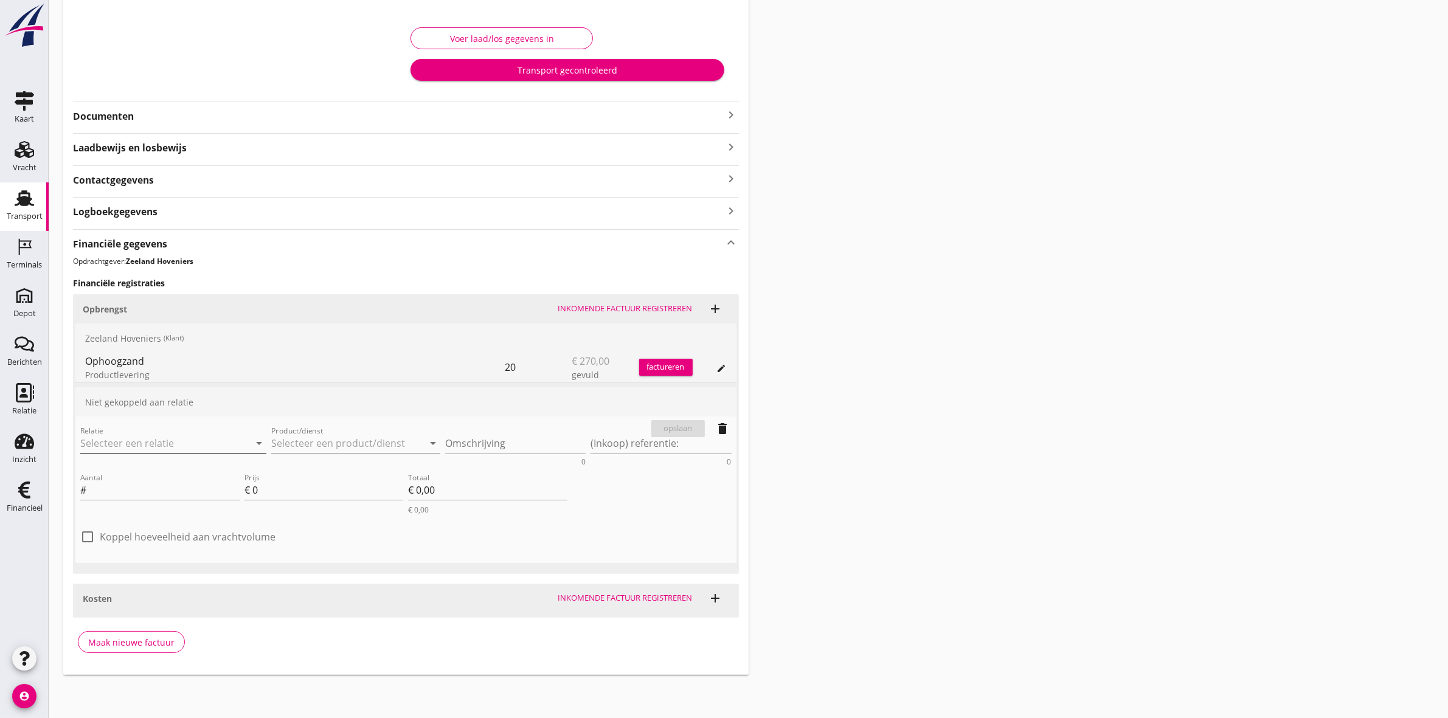
click at [222, 446] on input "Relatie" at bounding box center [156, 443] width 152 height 19
click at [187, 460] on div "Zeeland Hoveniers" at bounding box center [173, 467] width 167 height 15
type input "Zeeland Hoveniers"
click at [304, 446] on input "Product/dienst" at bounding box center [347, 443] width 152 height 19
click at [327, 504] on div "Vrachtwagentransport" at bounding box center [356, 503] width 150 height 15
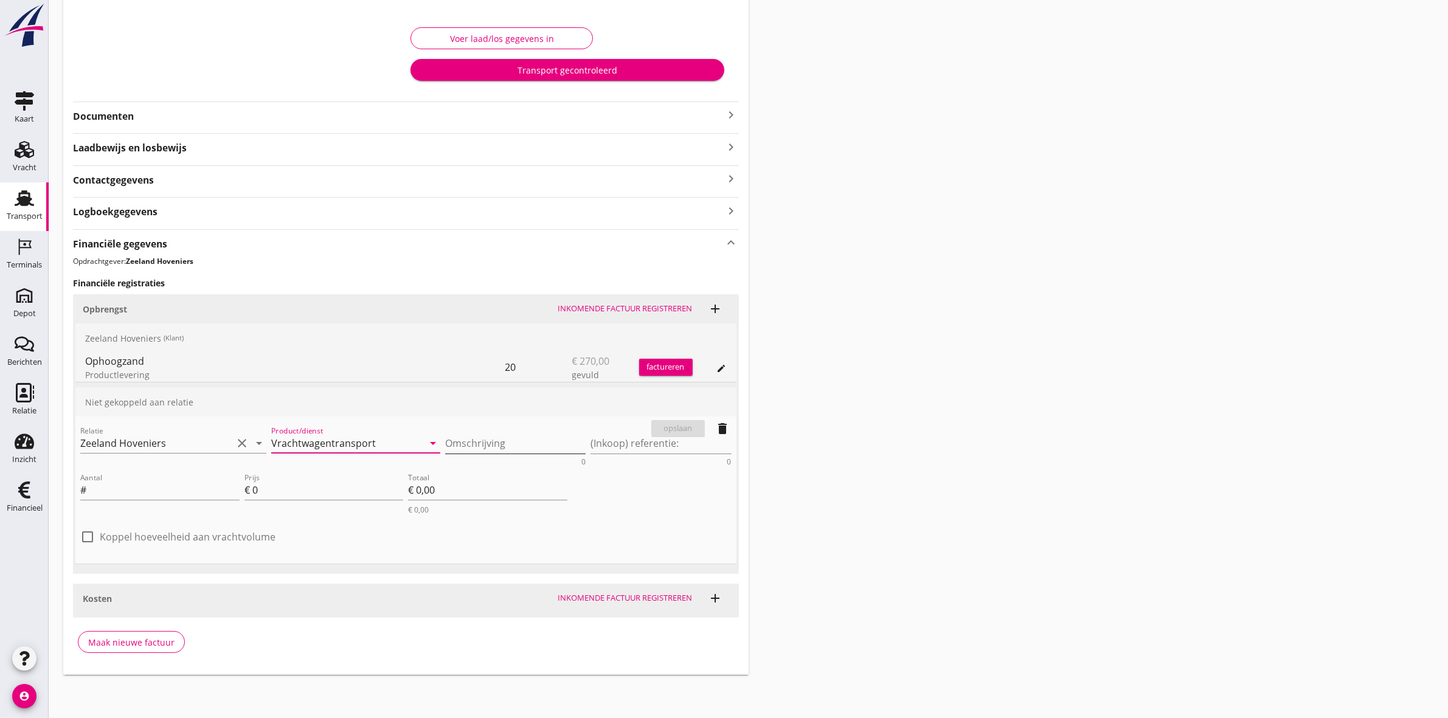
type input "Vrachtwagentransport"
click at [483, 438] on textarea "Omschrijving" at bounding box center [515, 444] width 140 height 20
type textarea "t"
type textarea "Transport"
click at [183, 503] on div "Aantal #" at bounding box center [159, 496] width 159 height 32
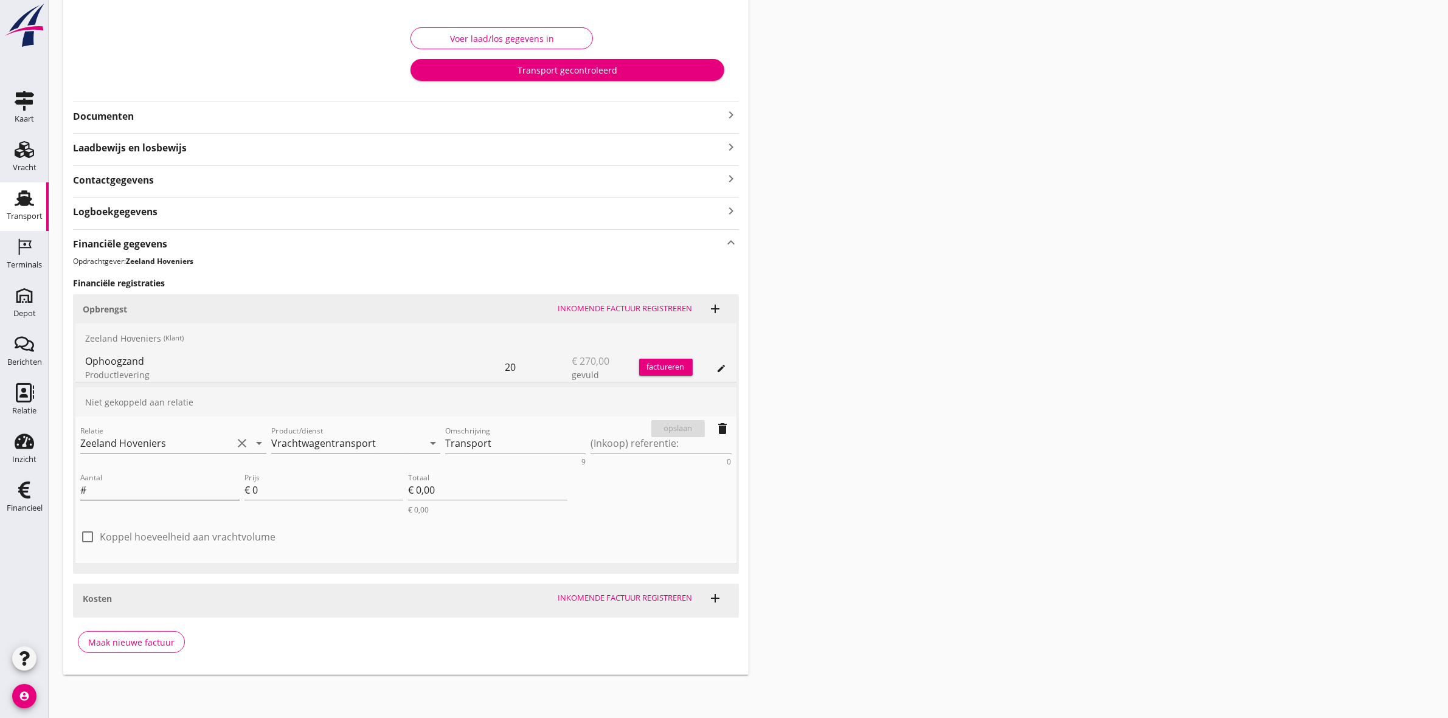
click at [183, 499] on div "Aantal #" at bounding box center [159, 489] width 159 height 19
click at [199, 490] on input "Aantal" at bounding box center [164, 489] width 151 height 19
type input "1"
click at [287, 487] on input "0" at bounding box center [327, 489] width 151 height 19
click at [363, 496] on input "Prijs" at bounding box center [327, 489] width 151 height 19
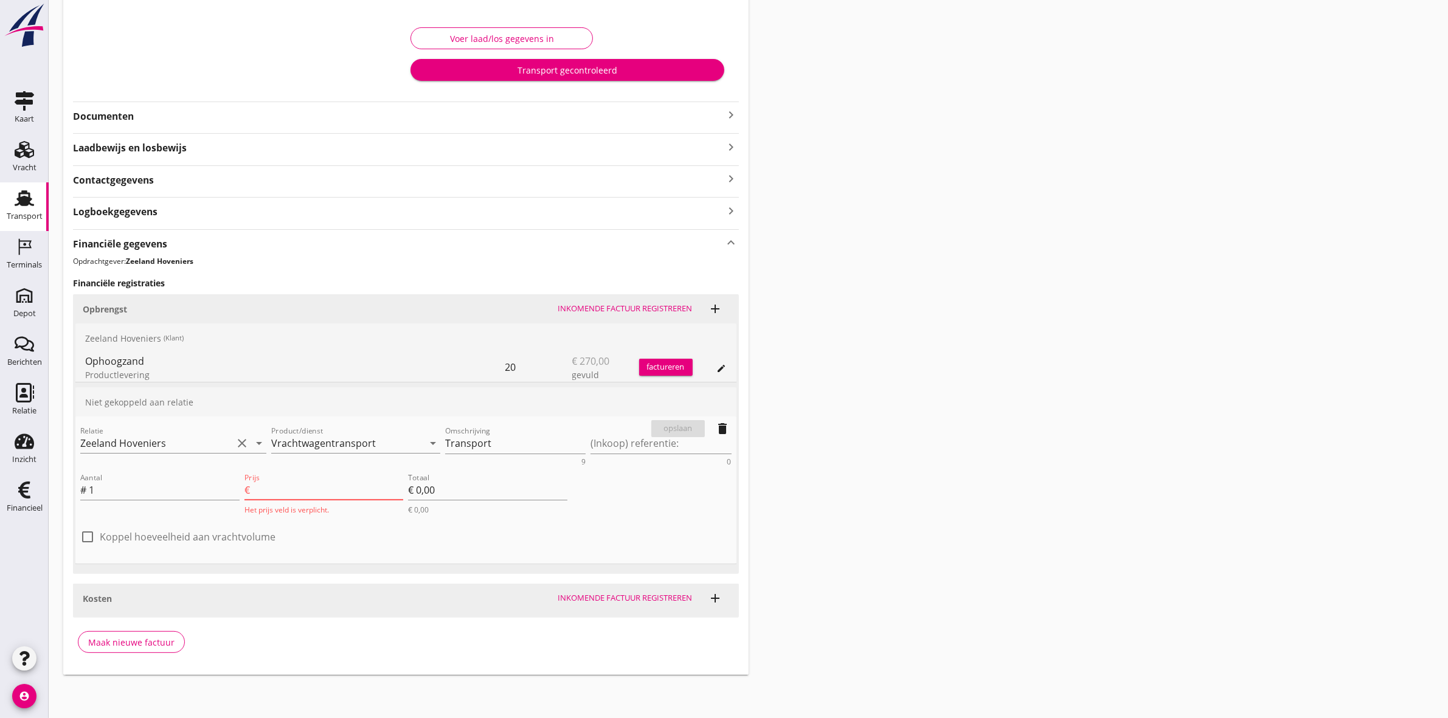
type input "1"
type input "€ 1,00"
type input "10"
type input "€ 10,00"
type input "102"
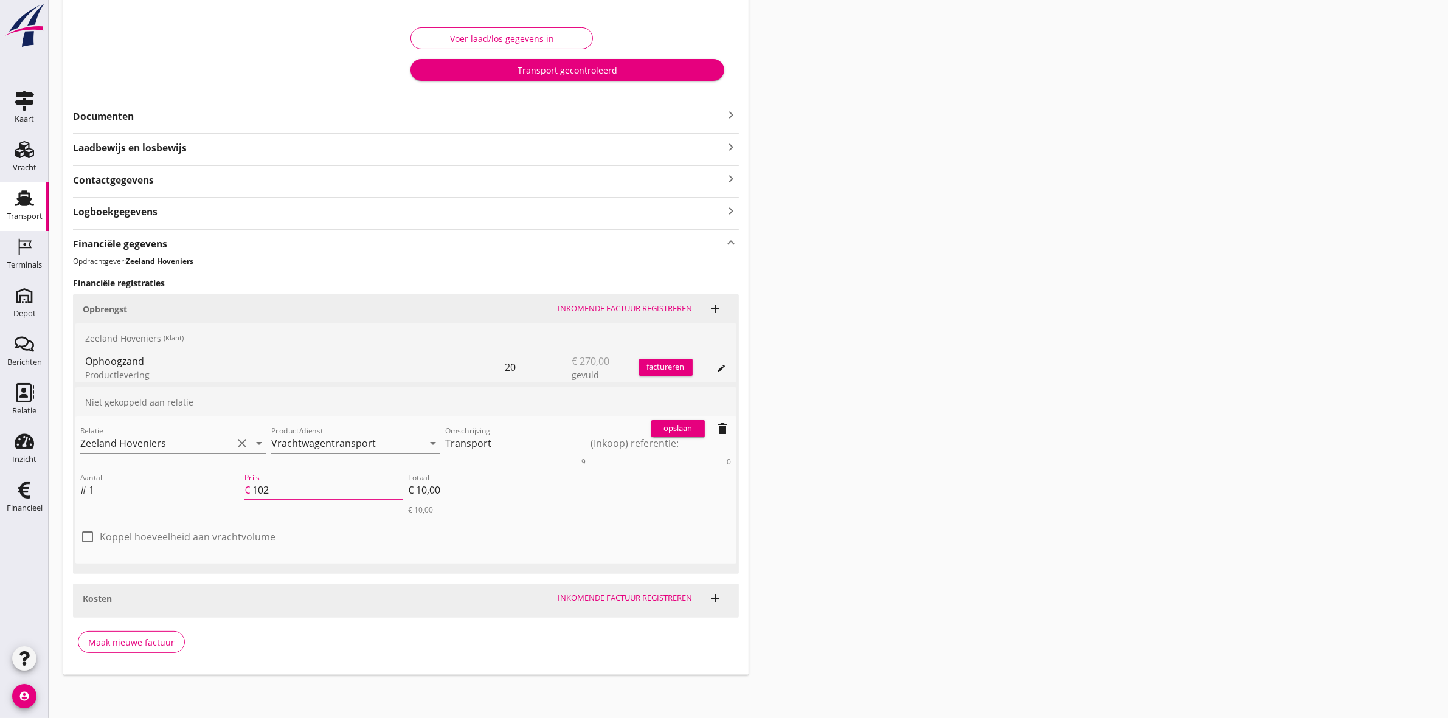
type input "€ 102,00"
type input "102"
click at [633, 536] on div "check_box_outline_blank Koppel hoeveelheid aan vrachtvolume" at bounding box center [405, 543] width 651 height 32
click at [690, 426] on div "opslaan" at bounding box center [678, 429] width 44 height 12
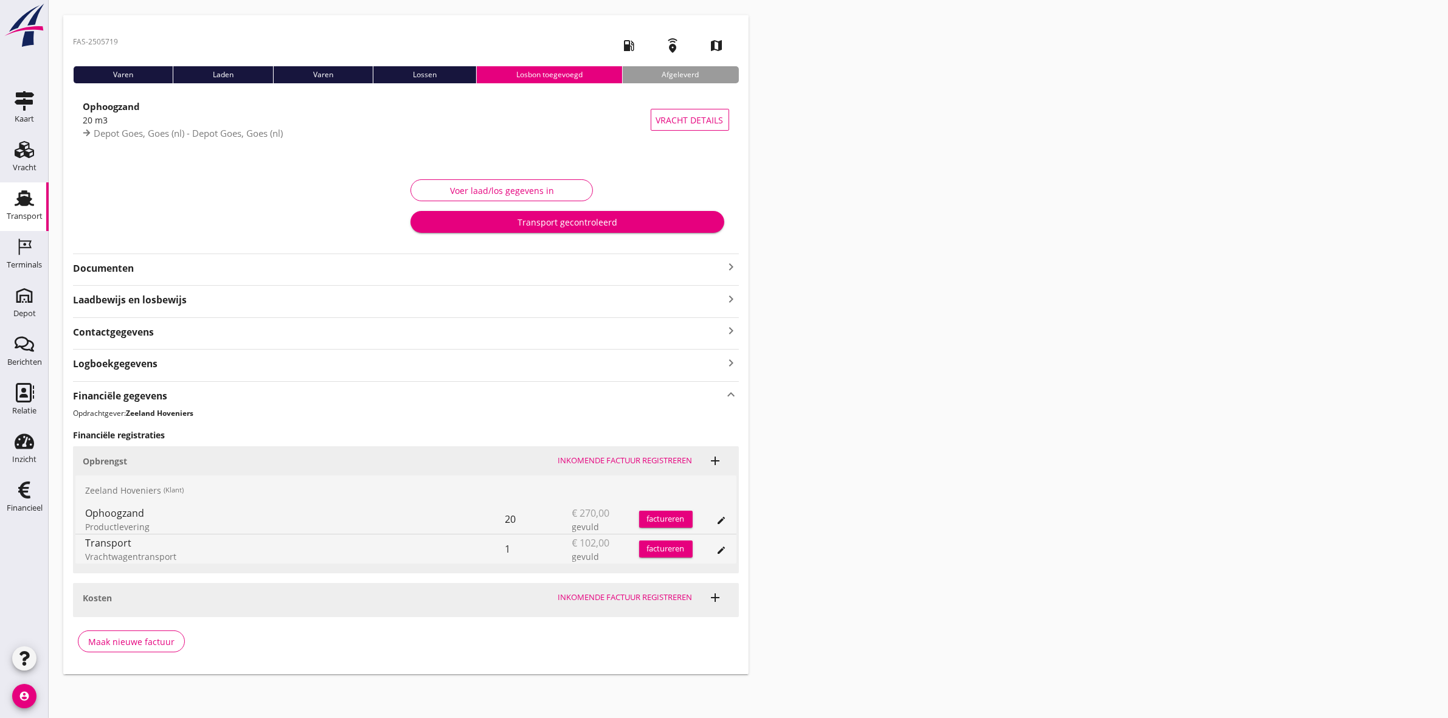
scroll to position [0, 0]
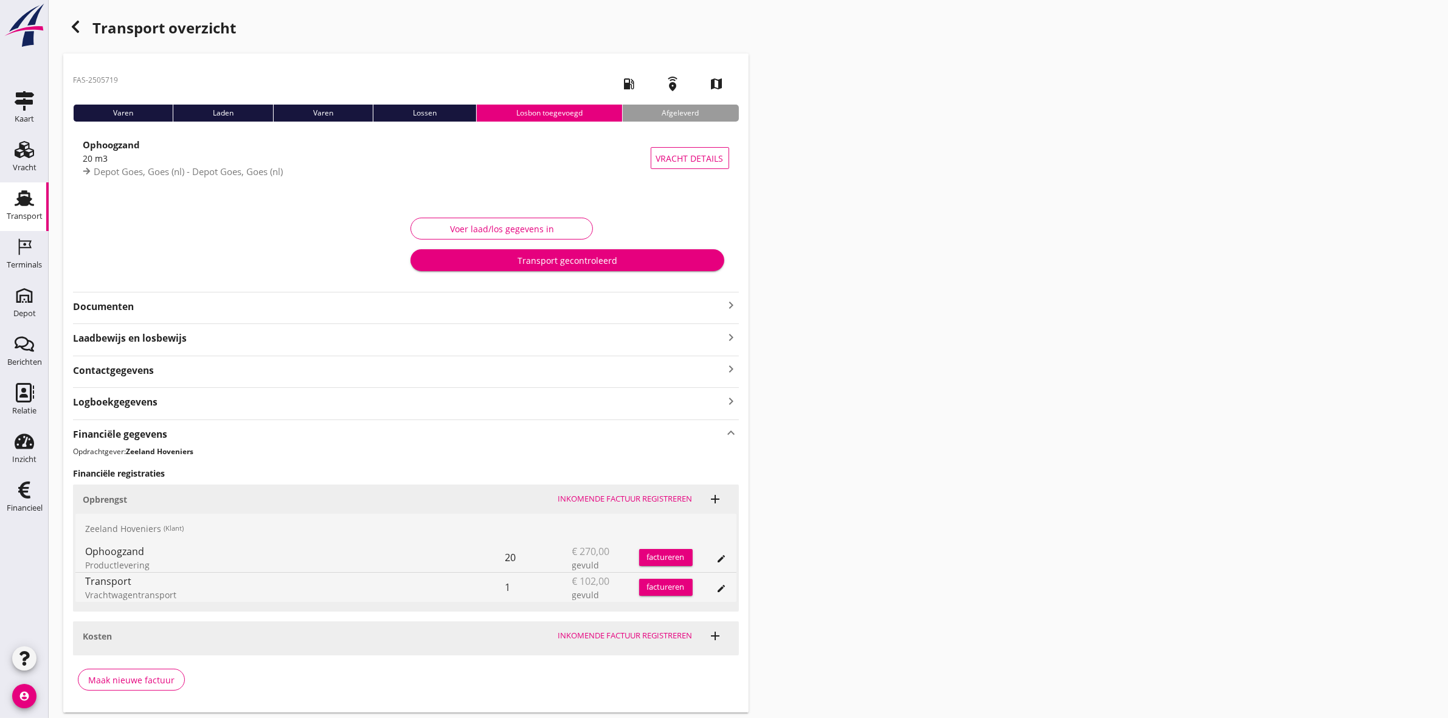
click at [71, 24] on icon "button" at bounding box center [75, 26] width 15 height 15
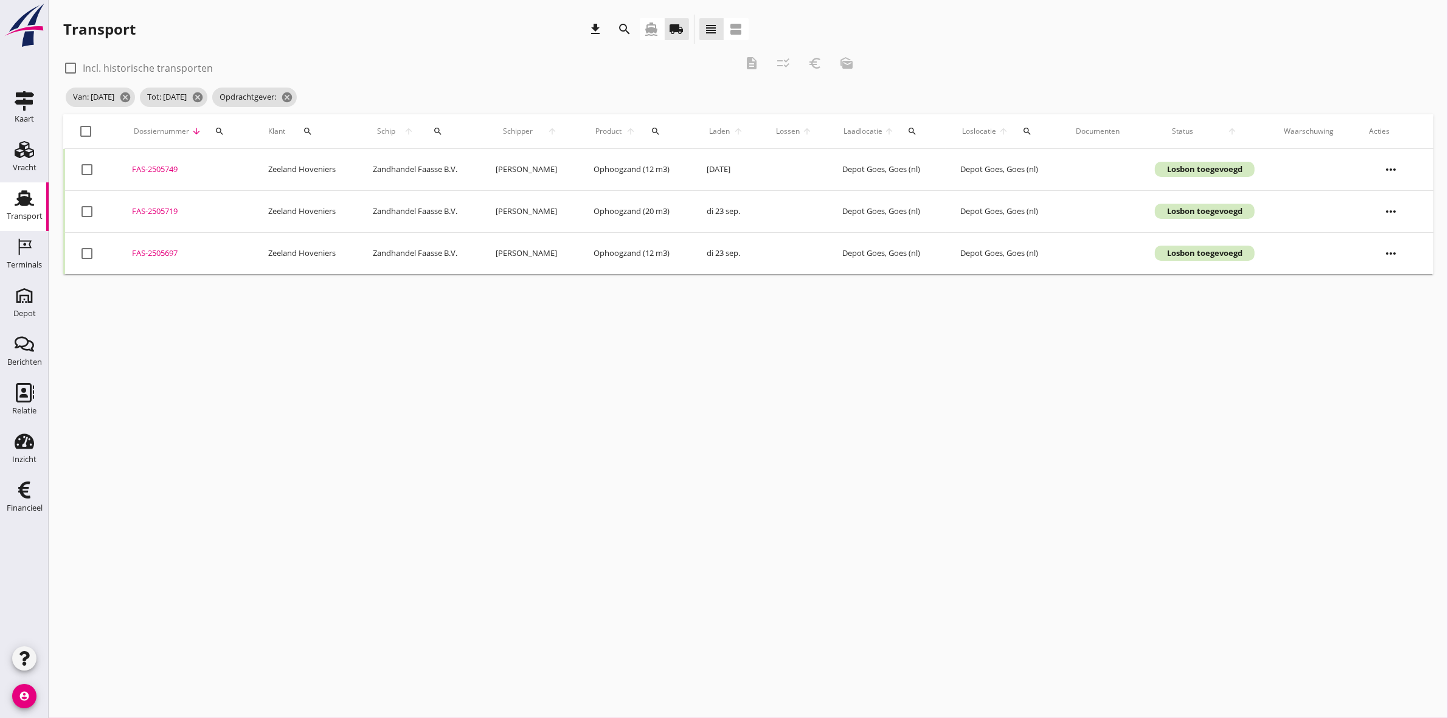
click at [159, 253] on div "FAS-2505697" at bounding box center [186, 254] width 107 height 12
click at [165, 168] on div "FAS-2505749" at bounding box center [186, 170] width 107 height 12
click at [85, 131] on div at bounding box center [86, 131] width 21 height 21
checkbox input "true"
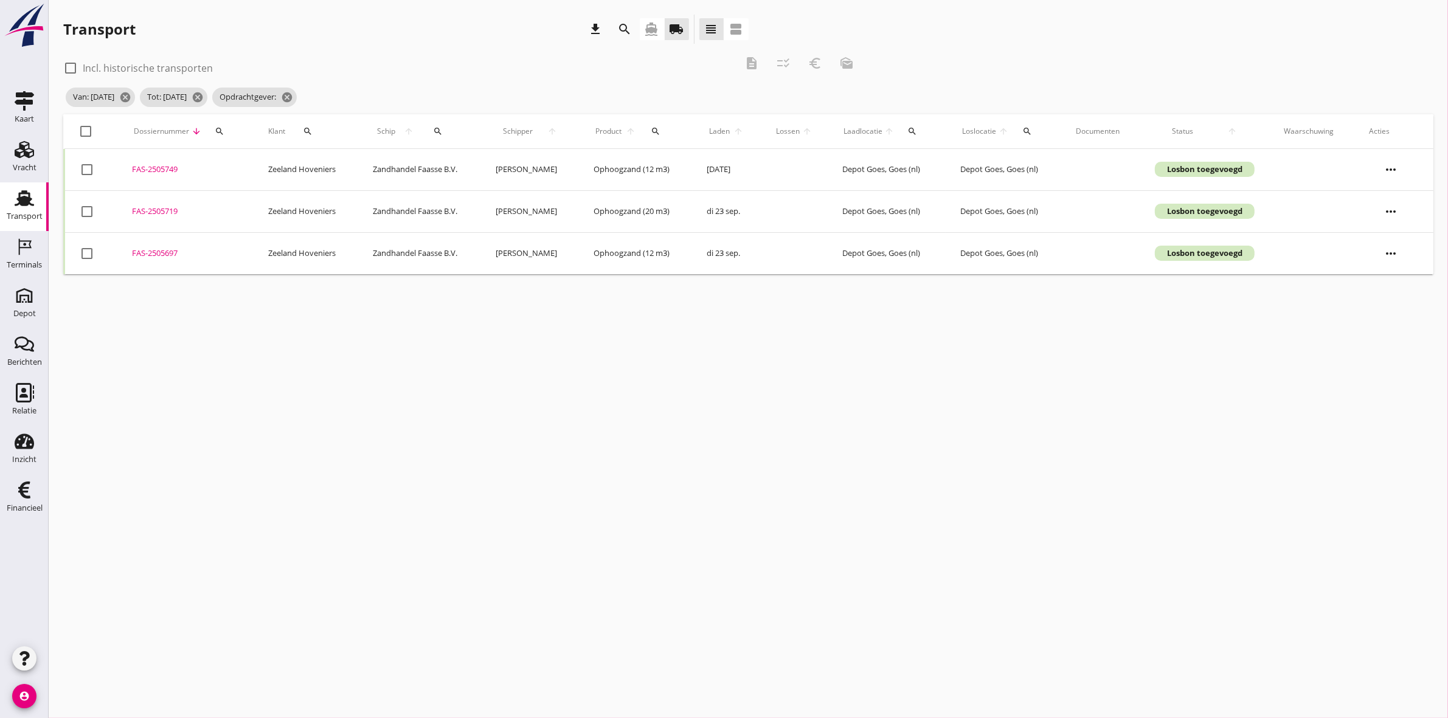
checkbox input "true"
click at [821, 60] on icon "euro_symbol" at bounding box center [815, 63] width 15 height 15
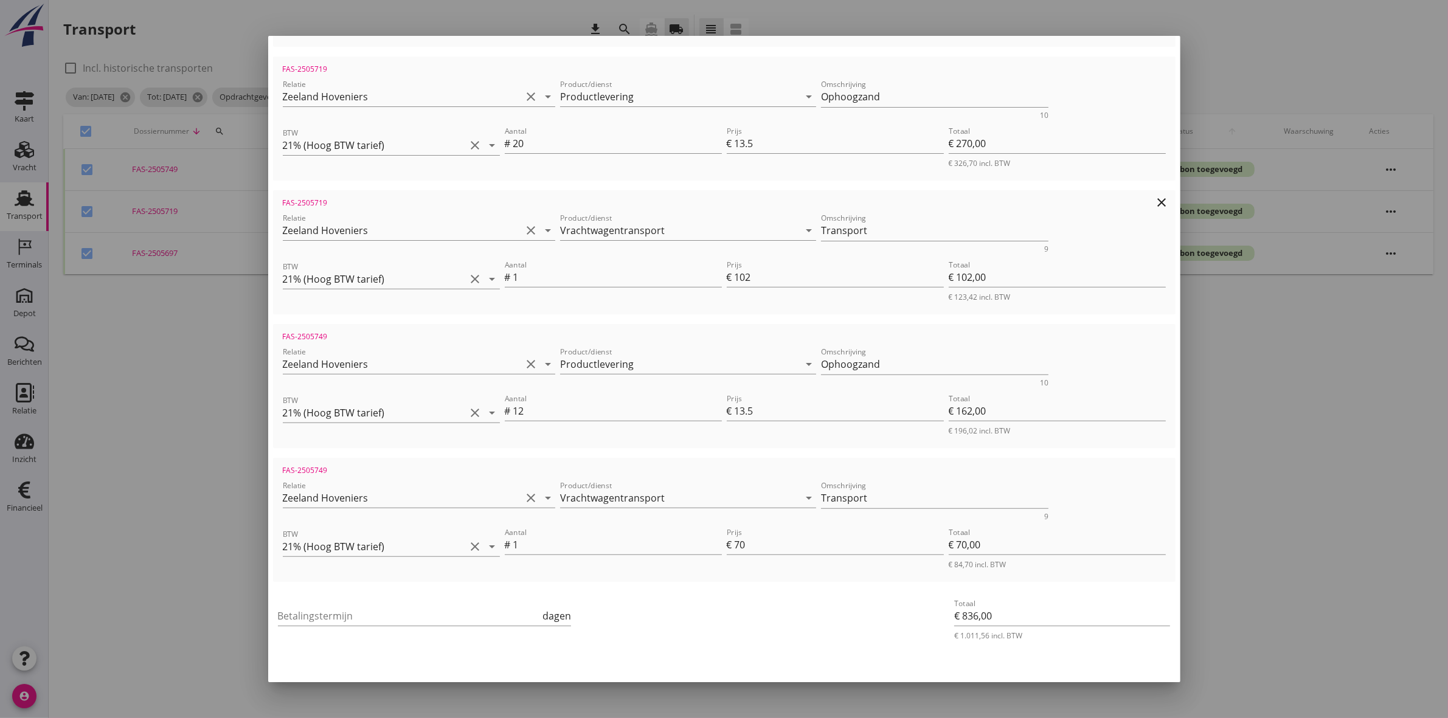
scroll to position [505, 0]
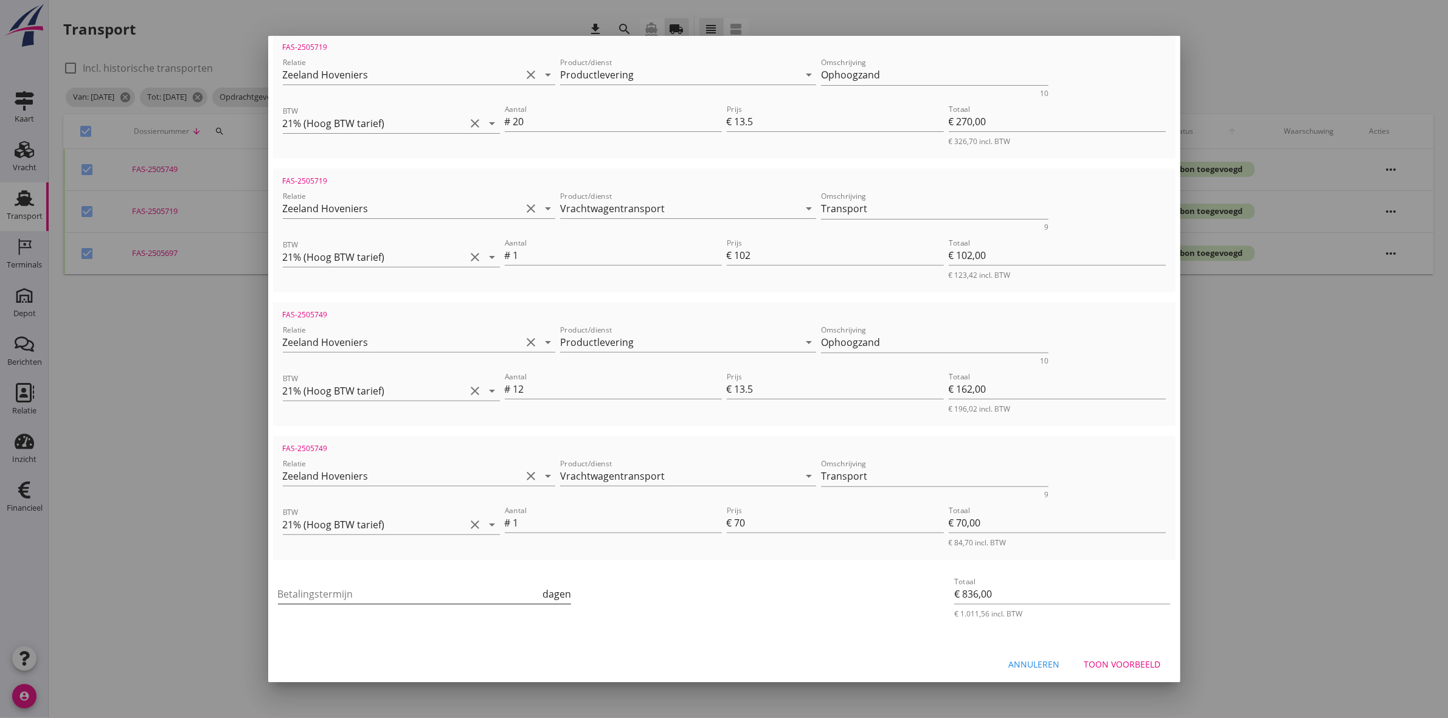
click at [491, 596] on input "Betalingstermijn" at bounding box center [409, 593] width 263 height 19
type input "30"
click at [1111, 667] on button "Toon voorbeeld" at bounding box center [1123, 664] width 96 height 22
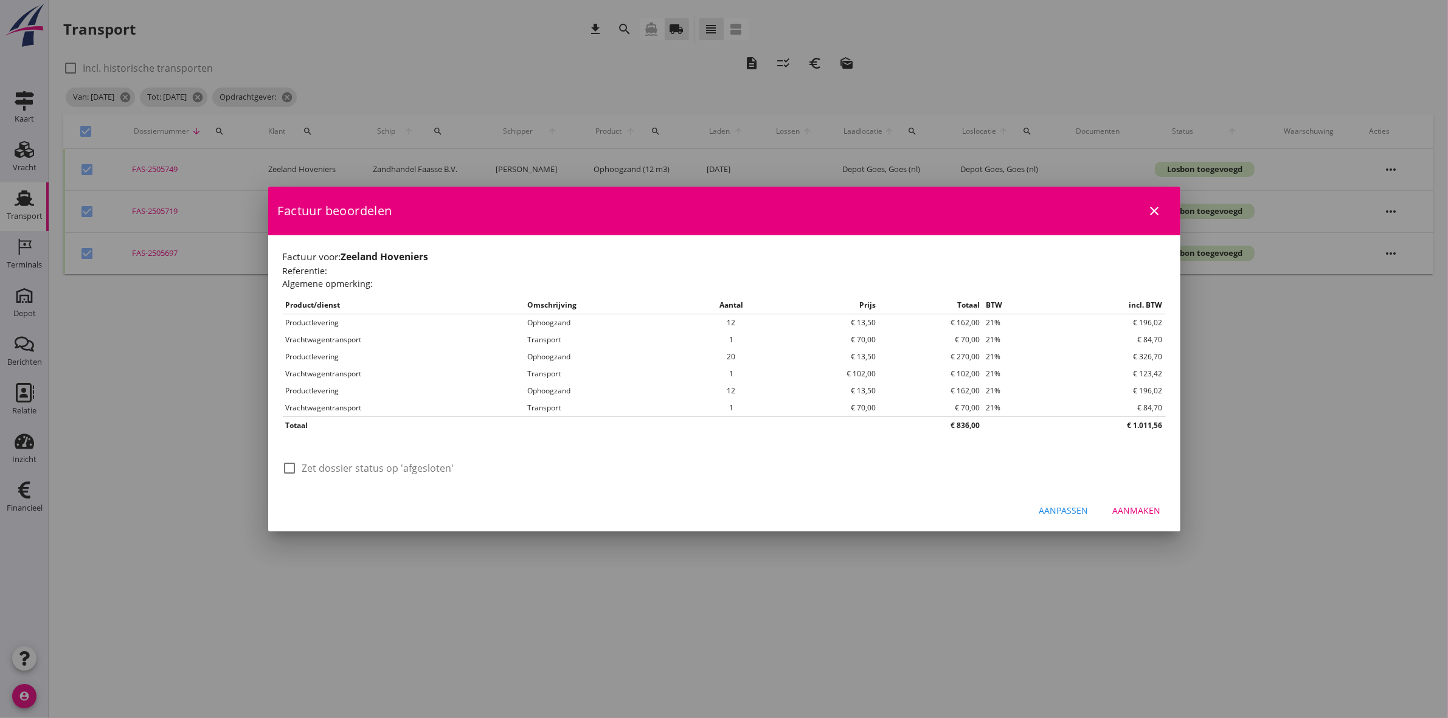
scroll to position [0, 0]
click at [381, 470] on label "Zet dossier status op 'afgesloten'" at bounding box center [378, 468] width 152 height 12
checkbox input "true"
click at [1138, 515] on div "Aanmaken" at bounding box center [1137, 510] width 48 height 13
checkbox input "false"
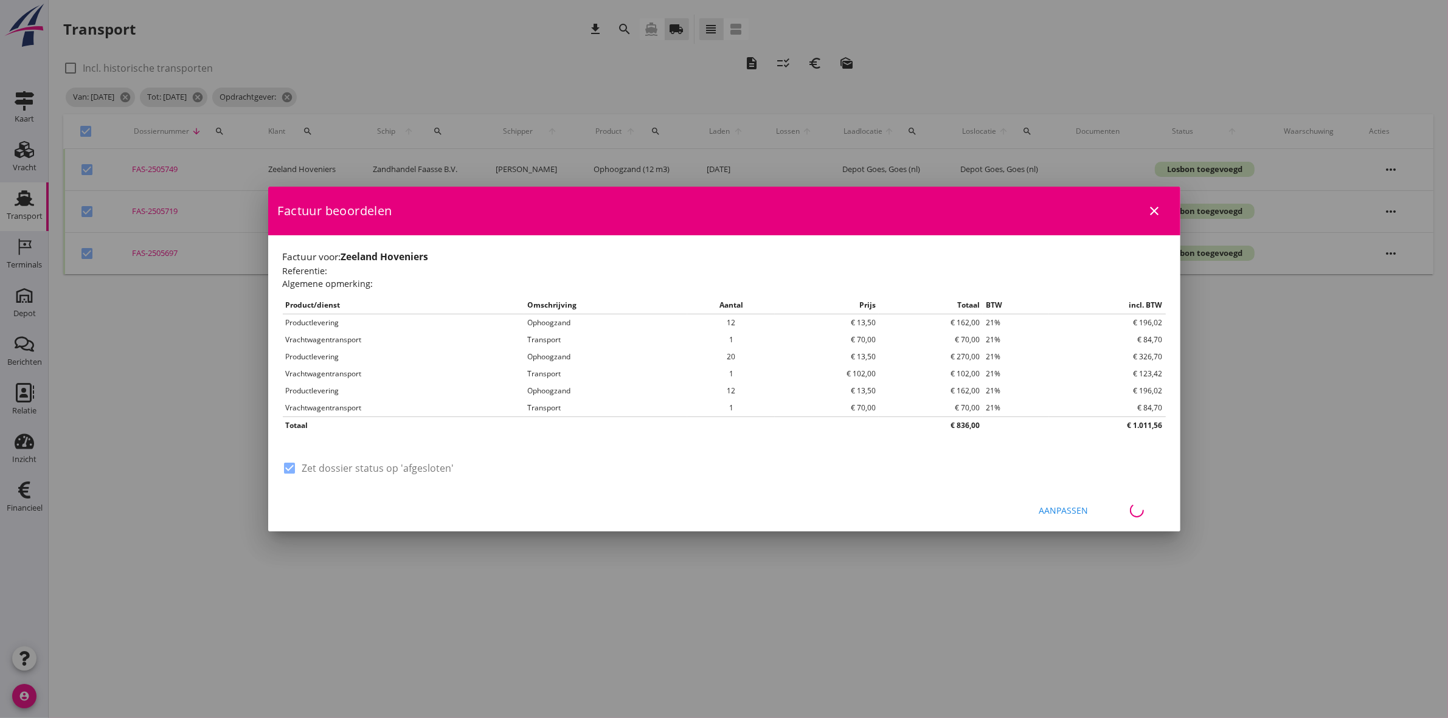
checkbox input "false"
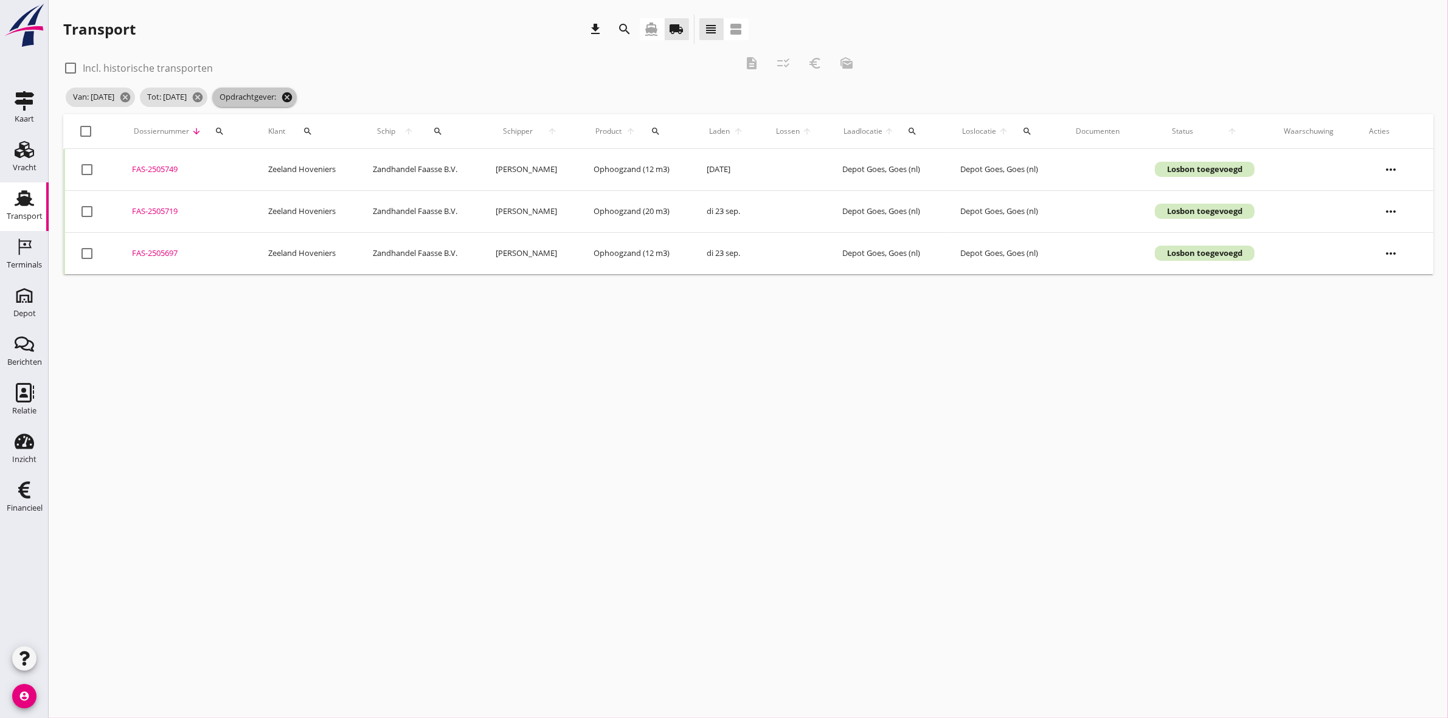
click at [293, 95] on icon "cancel" at bounding box center [287, 97] width 12 height 12
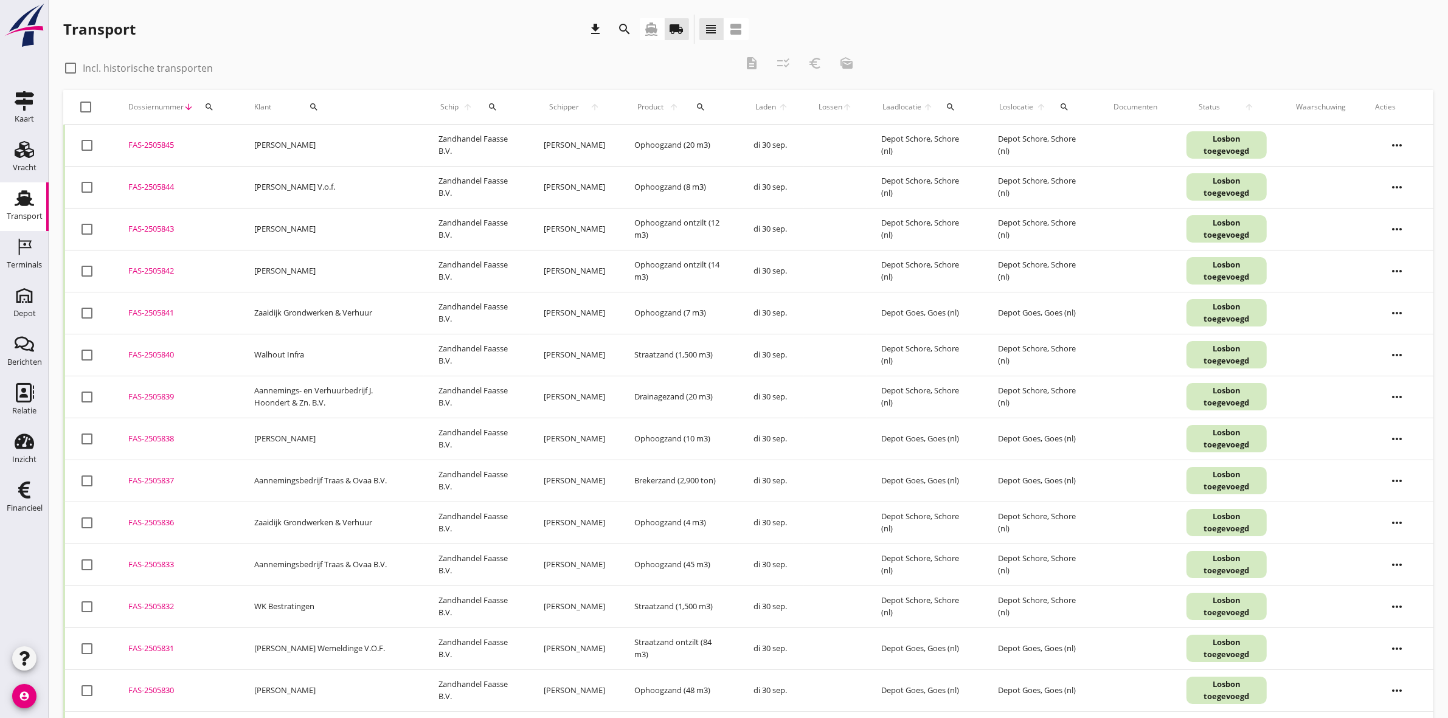
click at [623, 28] on icon "search" at bounding box center [625, 29] width 15 height 15
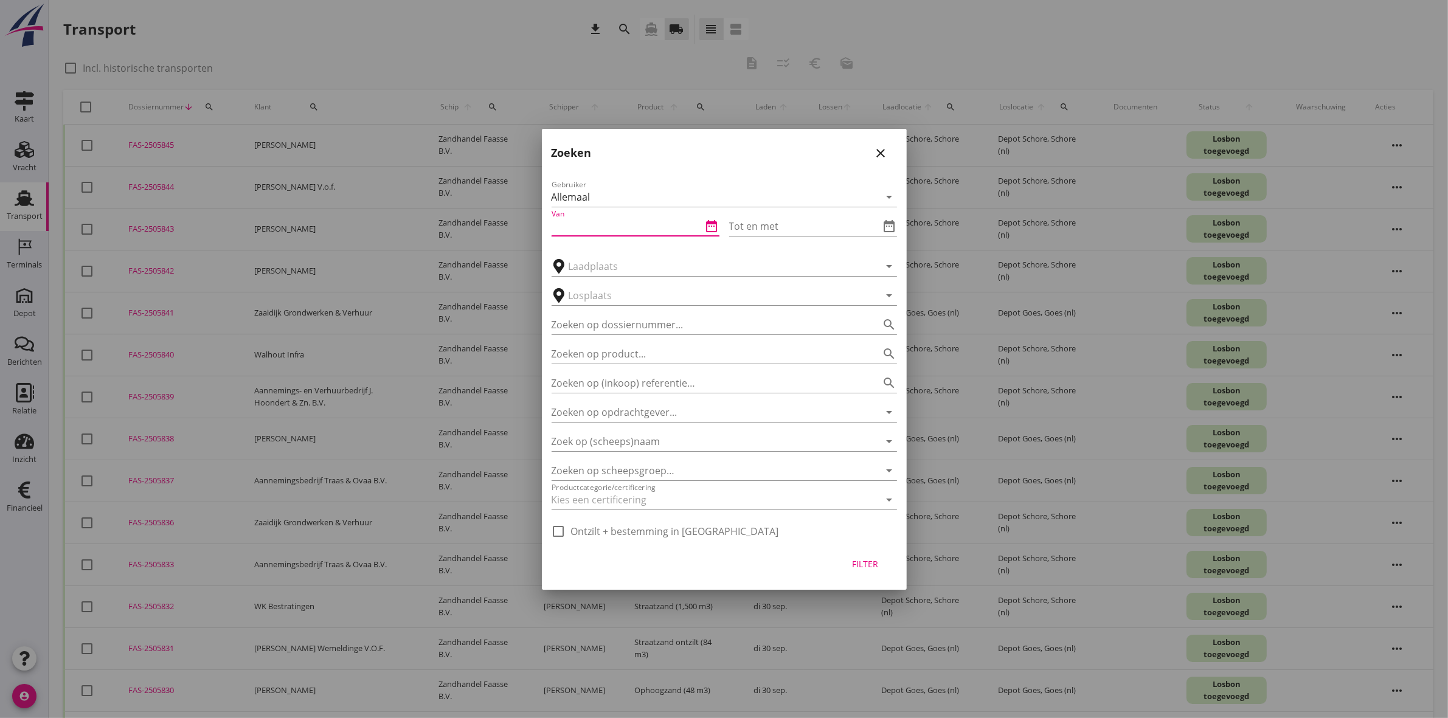
click at [605, 232] on input "Van" at bounding box center [627, 226] width 151 height 19
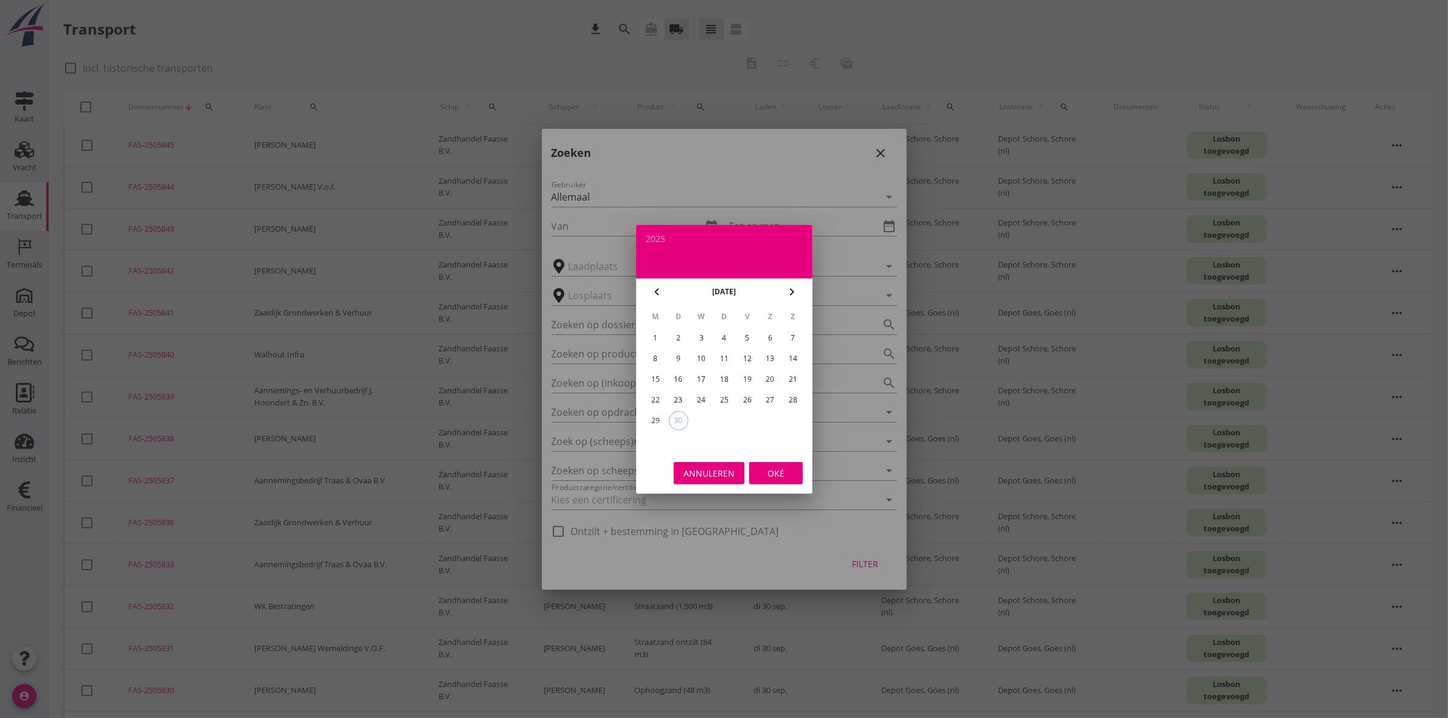
click at [651, 396] on div "22" at bounding box center [654, 399] width 19 height 19
type input "[DATE]"
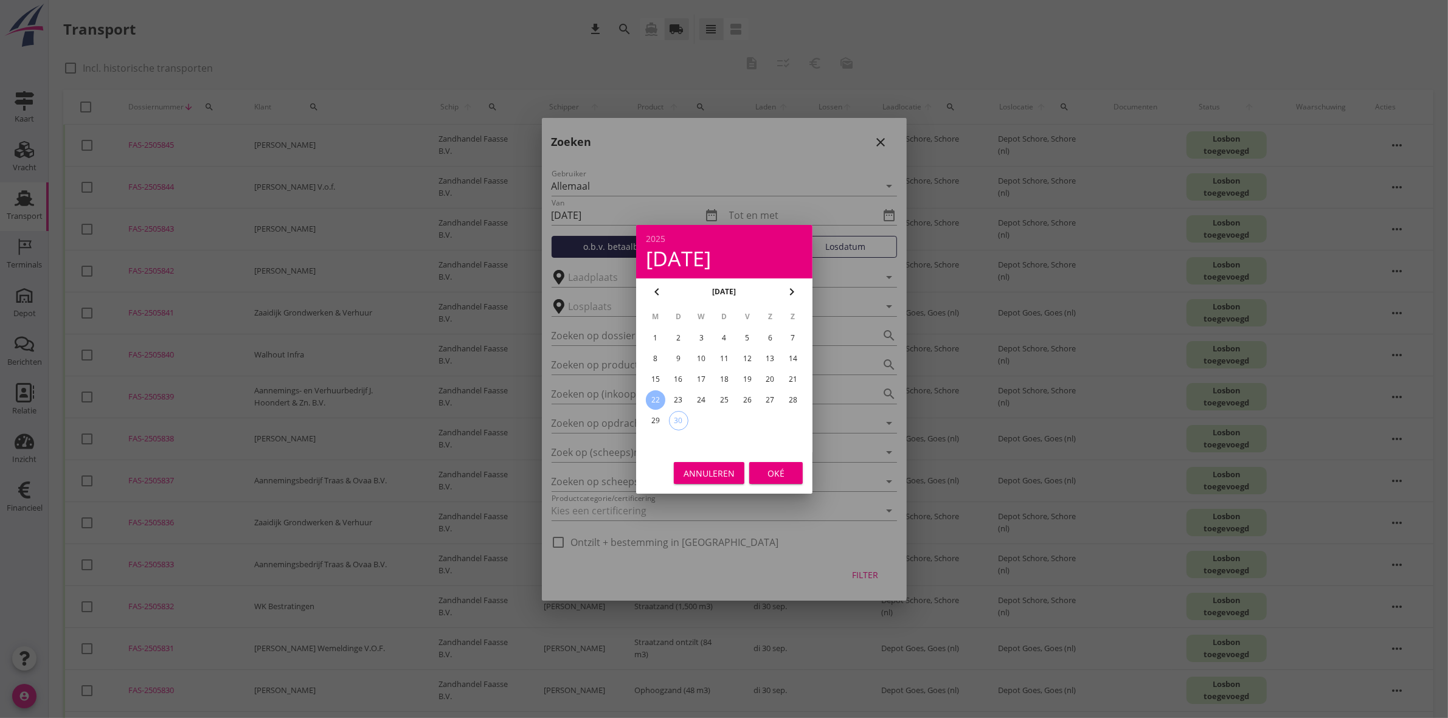
click at [788, 473] on div "Oké" at bounding box center [776, 472] width 34 height 13
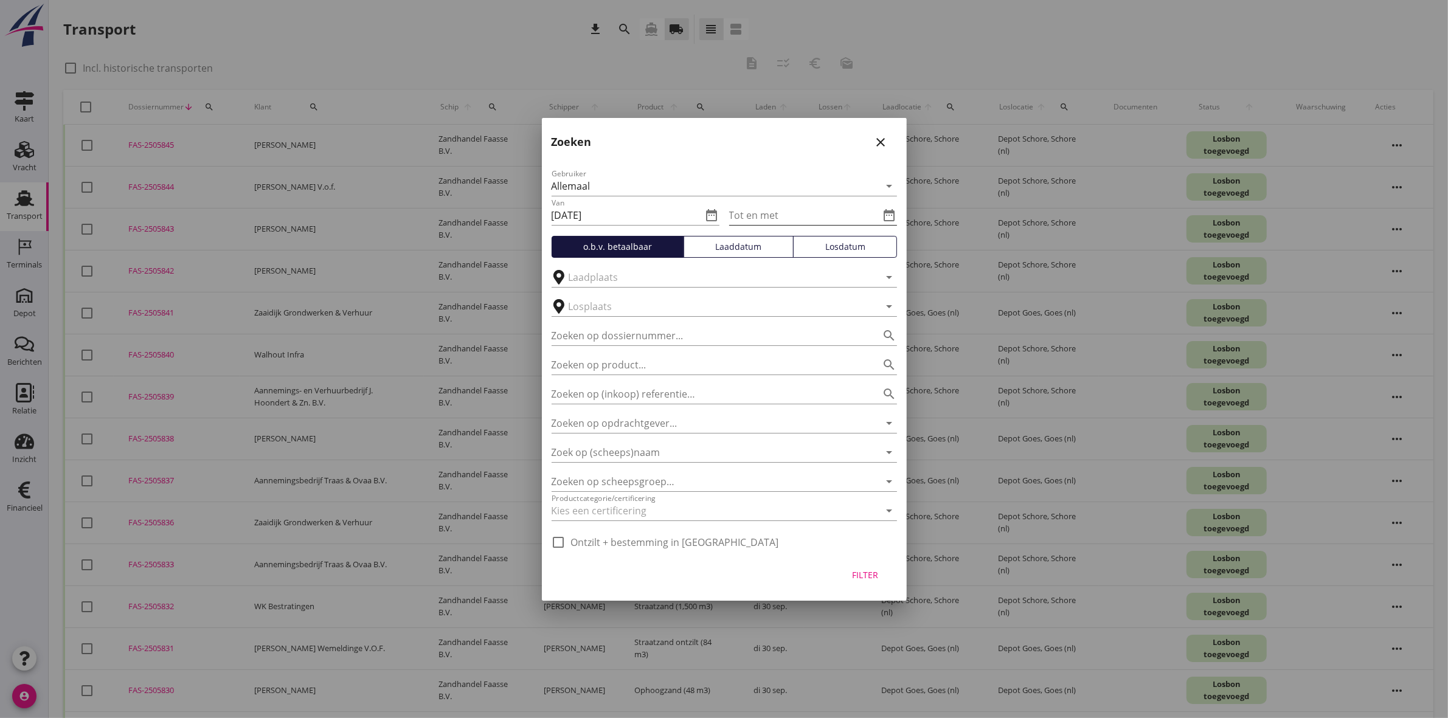
click at [892, 216] on icon "date_range" at bounding box center [889, 215] width 15 height 15
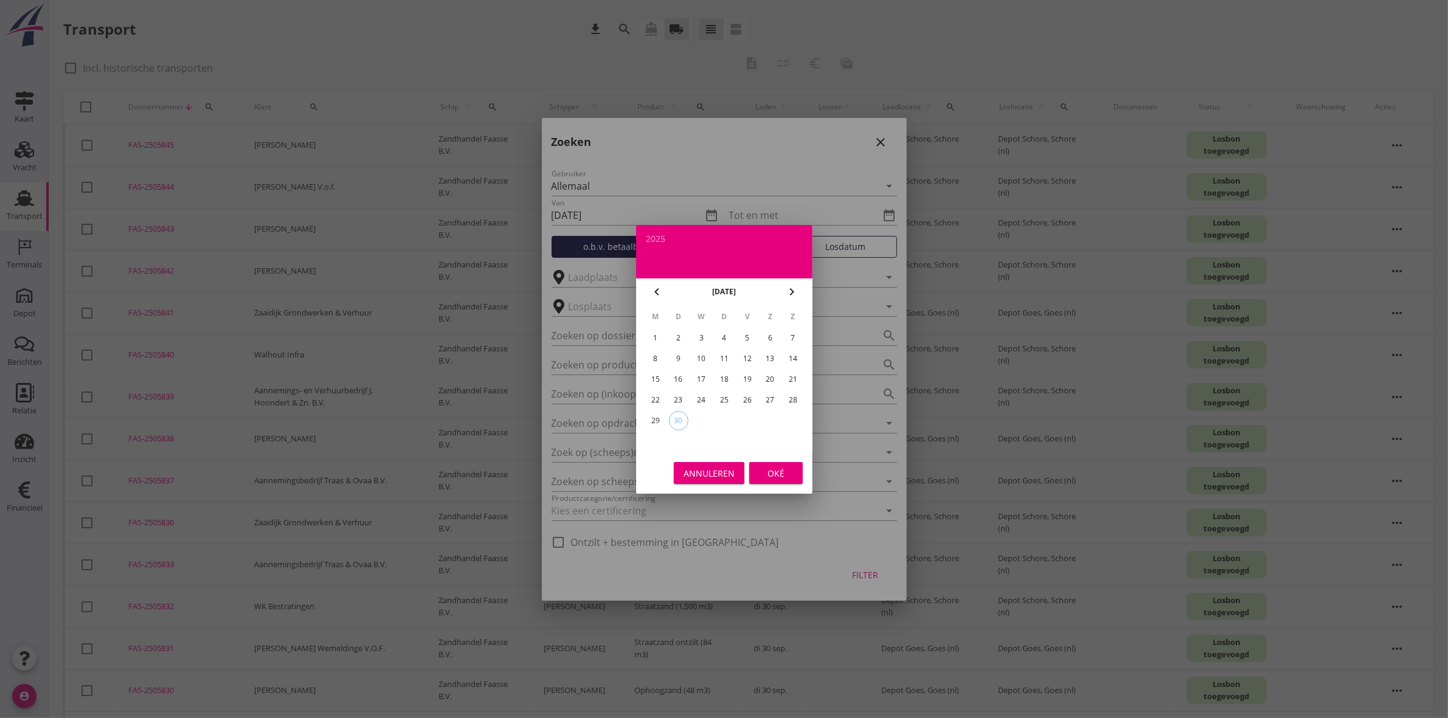
click at [741, 391] on div "26" at bounding box center [746, 399] width 19 height 19
type input "[DATE]"
click at [786, 466] on div "Annuleren Oké" at bounding box center [724, 472] width 176 height 41
click at [788, 472] on div "Oké" at bounding box center [776, 472] width 34 height 13
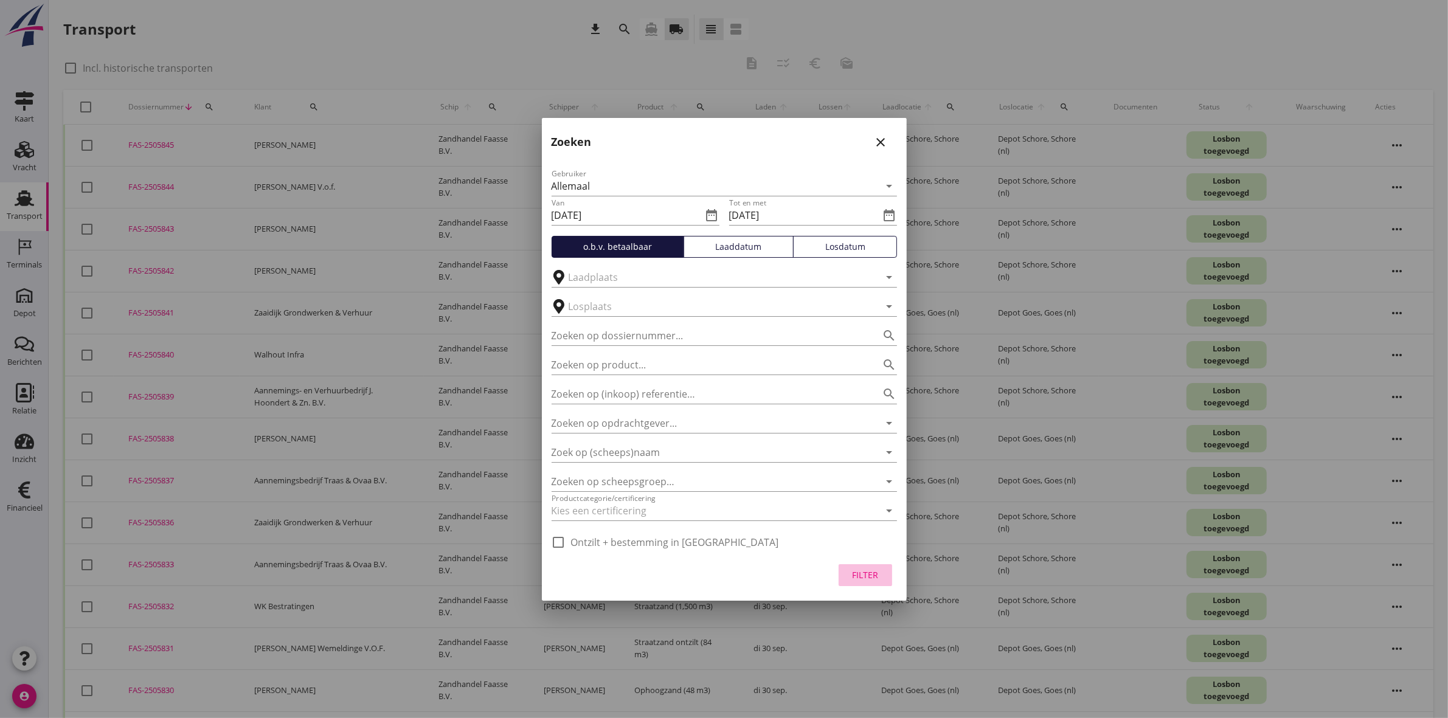
click at [878, 578] on div "Filter" at bounding box center [865, 575] width 34 height 13
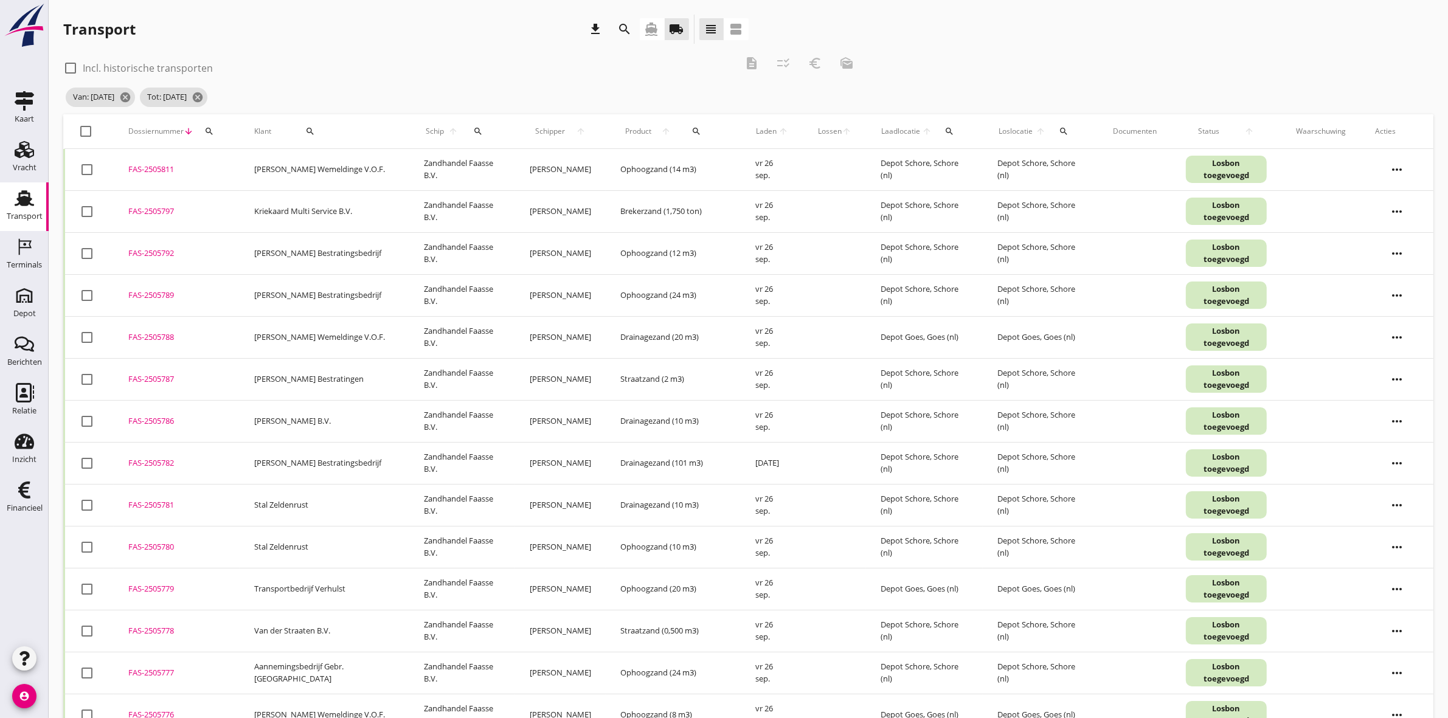
click at [314, 134] on div "search" at bounding box center [310, 131] width 68 height 10
click at [348, 175] on input "Zoeken op opdrachtgever..." at bounding box center [344, 166] width 126 height 19
click at [317, 202] on div "M.K.A.C.H. van Oosten" at bounding box center [357, 196] width 133 height 15
type input "M.K.A.C.H. van Oosten"
click at [452, 166] on icon "check" at bounding box center [459, 166] width 15 height 15
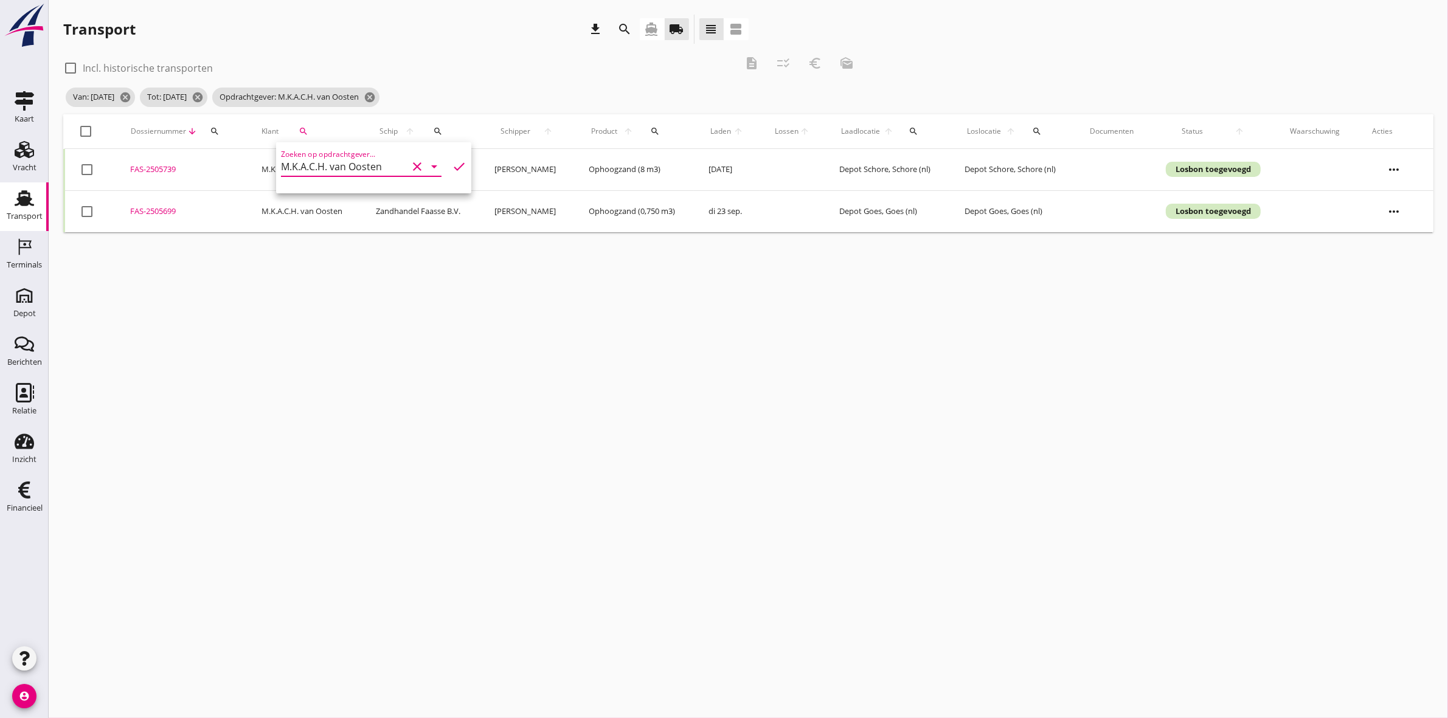
click at [85, 128] on div at bounding box center [86, 131] width 21 height 21
checkbox input "true"
click at [755, 59] on icon "description" at bounding box center [751, 63] width 15 height 15
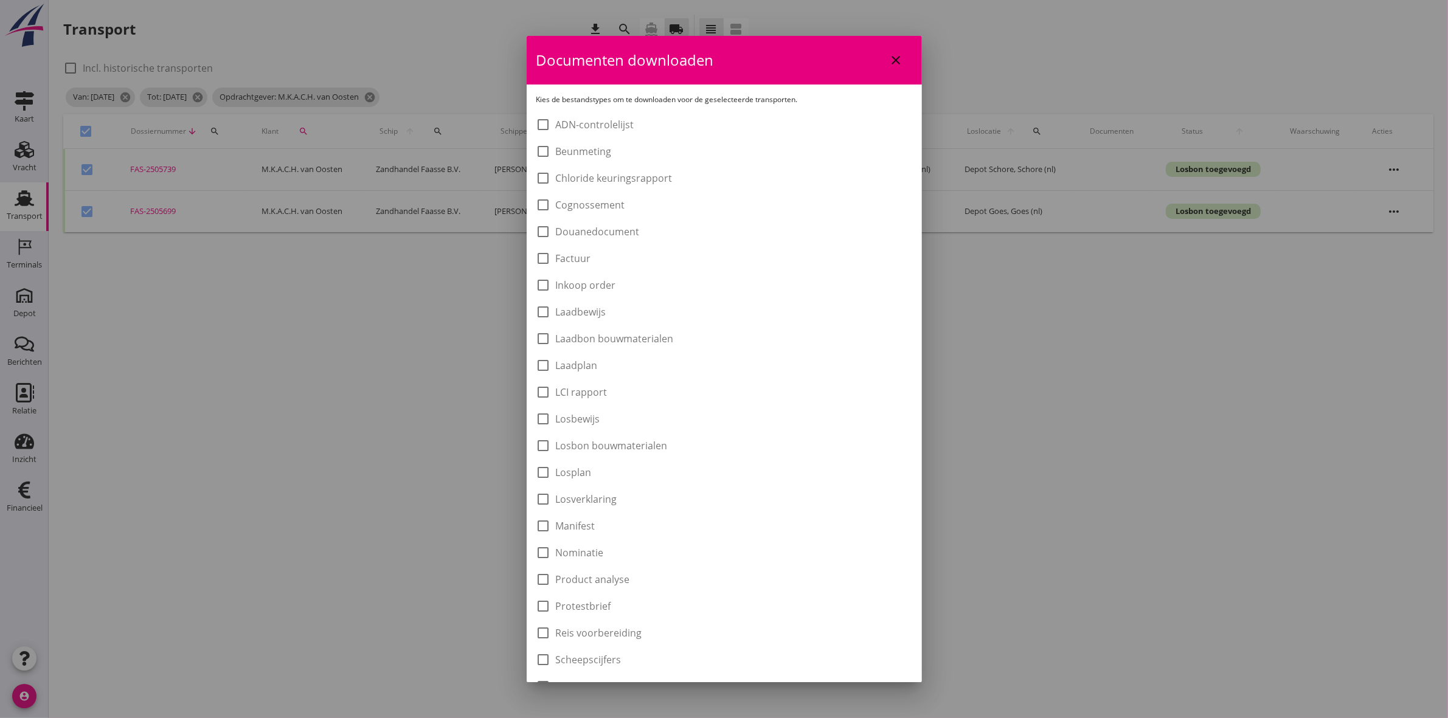
click at [652, 336] on label "Laadbon bouwmaterialen" at bounding box center [615, 339] width 118 height 12
checkbox input "true"
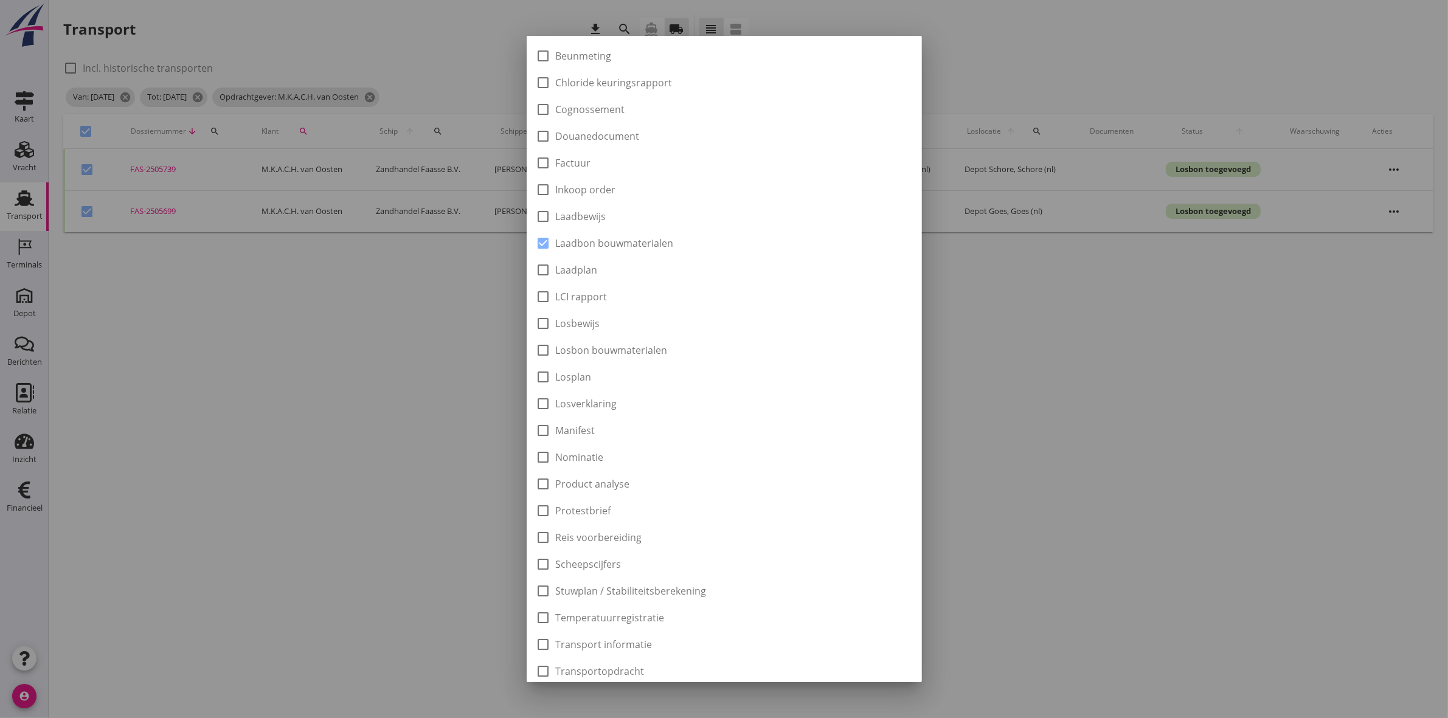
scroll to position [195, 0]
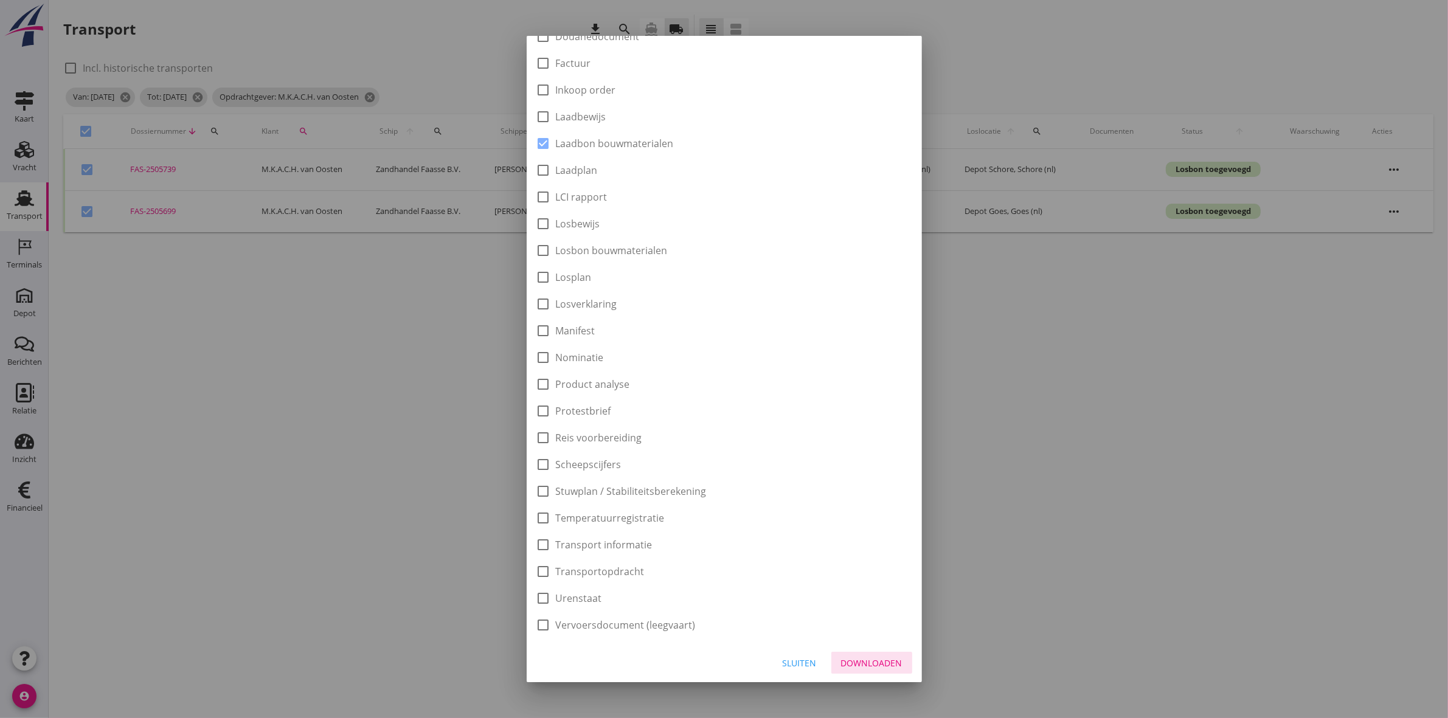
click at [877, 659] on div "Downloaden" at bounding box center [871, 663] width 61 height 13
checkbox input "false"
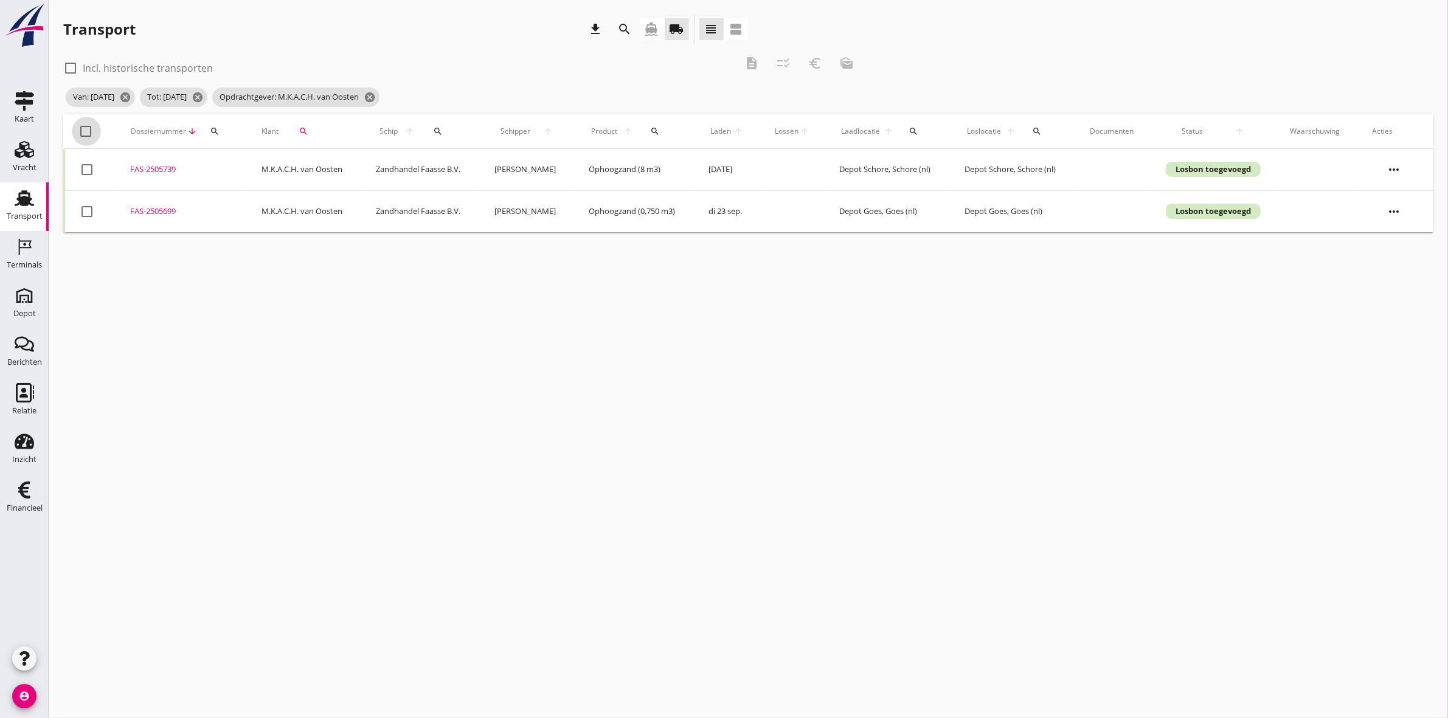
click at [82, 131] on div at bounding box center [86, 131] width 21 height 21
checkbox input "true"
click at [821, 61] on icon "euro_symbol" at bounding box center [815, 63] width 15 height 15
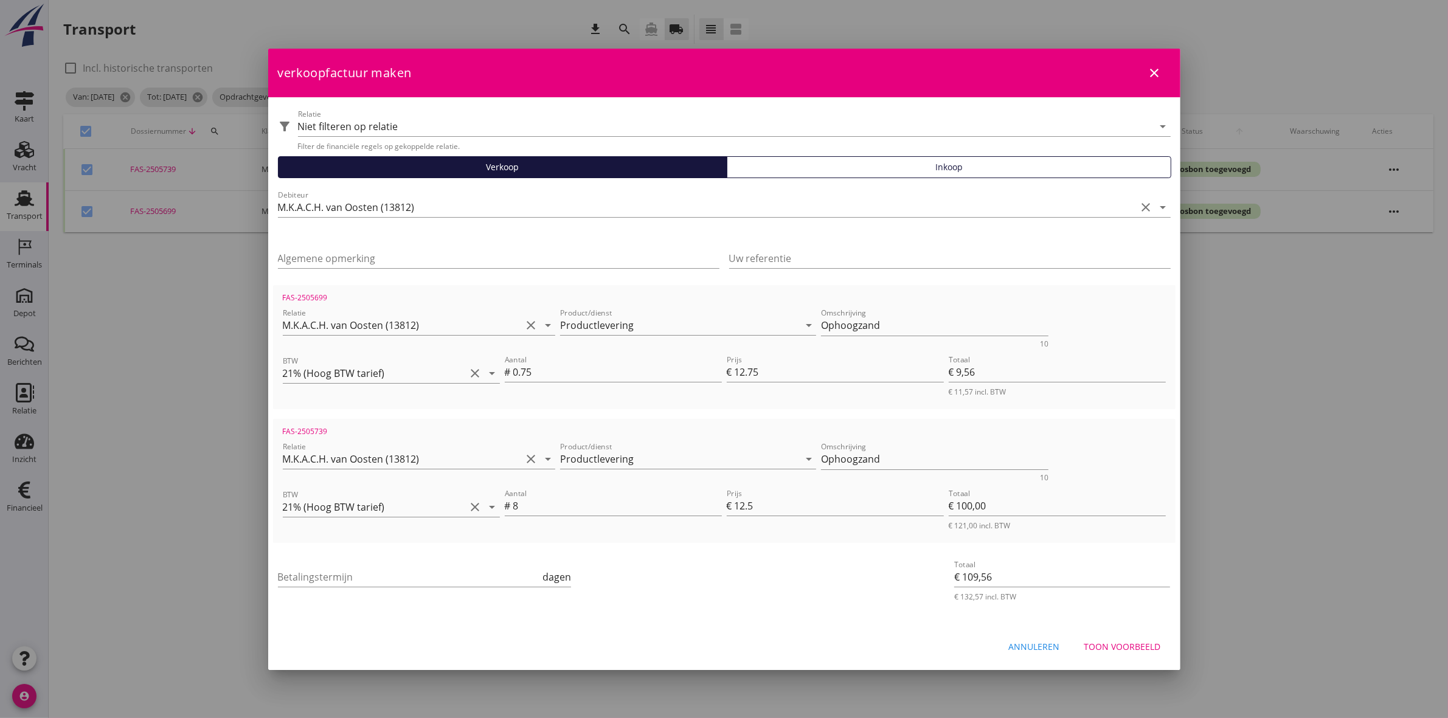
click at [441, 563] on div "Betalingstermijn dagen" at bounding box center [425, 579] width 294 height 39
click at [441, 566] on div "Betalingstermijn dagen" at bounding box center [425, 579] width 294 height 39
type input "30"
click at [1118, 643] on div "Toon voorbeeld" at bounding box center [1122, 646] width 77 height 13
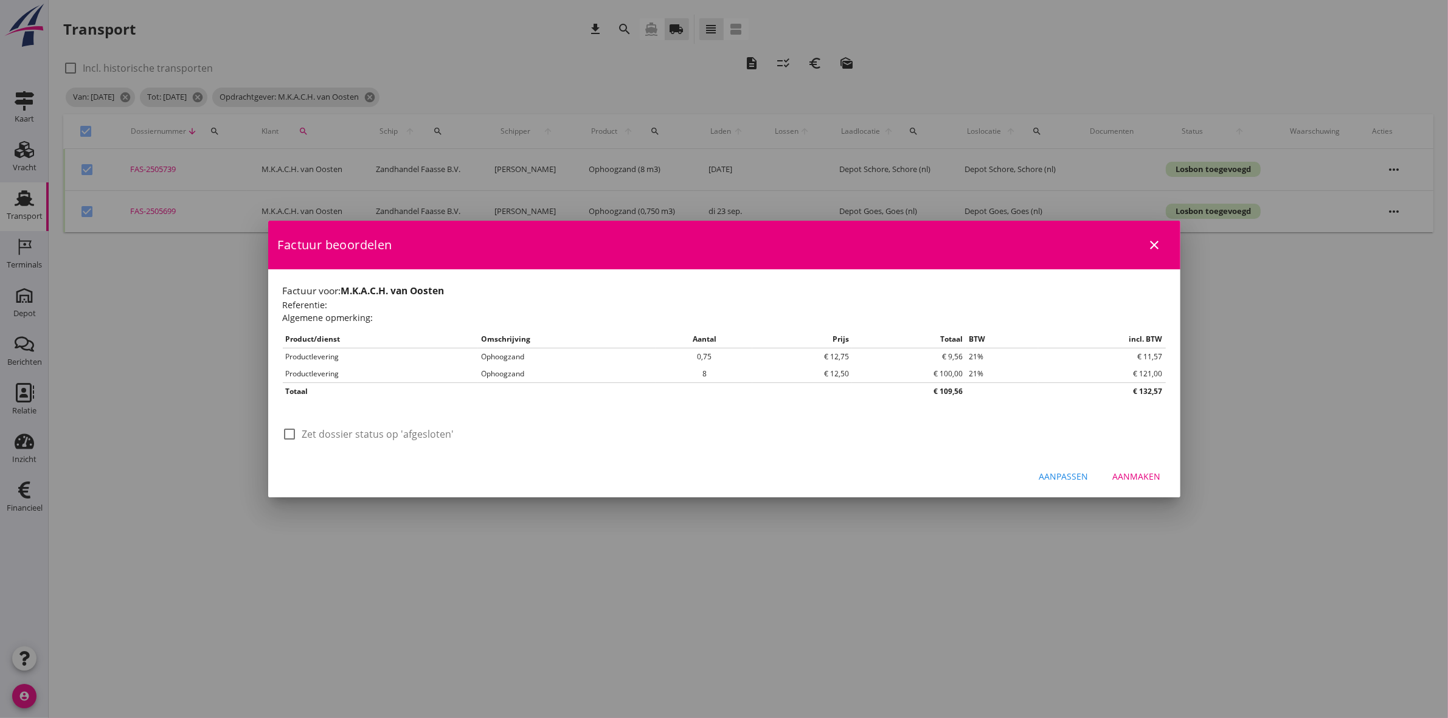
click at [369, 435] on label "Zet dossier status op 'afgesloten'" at bounding box center [378, 434] width 152 height 12
checkbox input "true"
click at [1159, 479] on div "Aanmaken" at bounding box center [1137, 476] width 48 height 13
checkbox input "false"
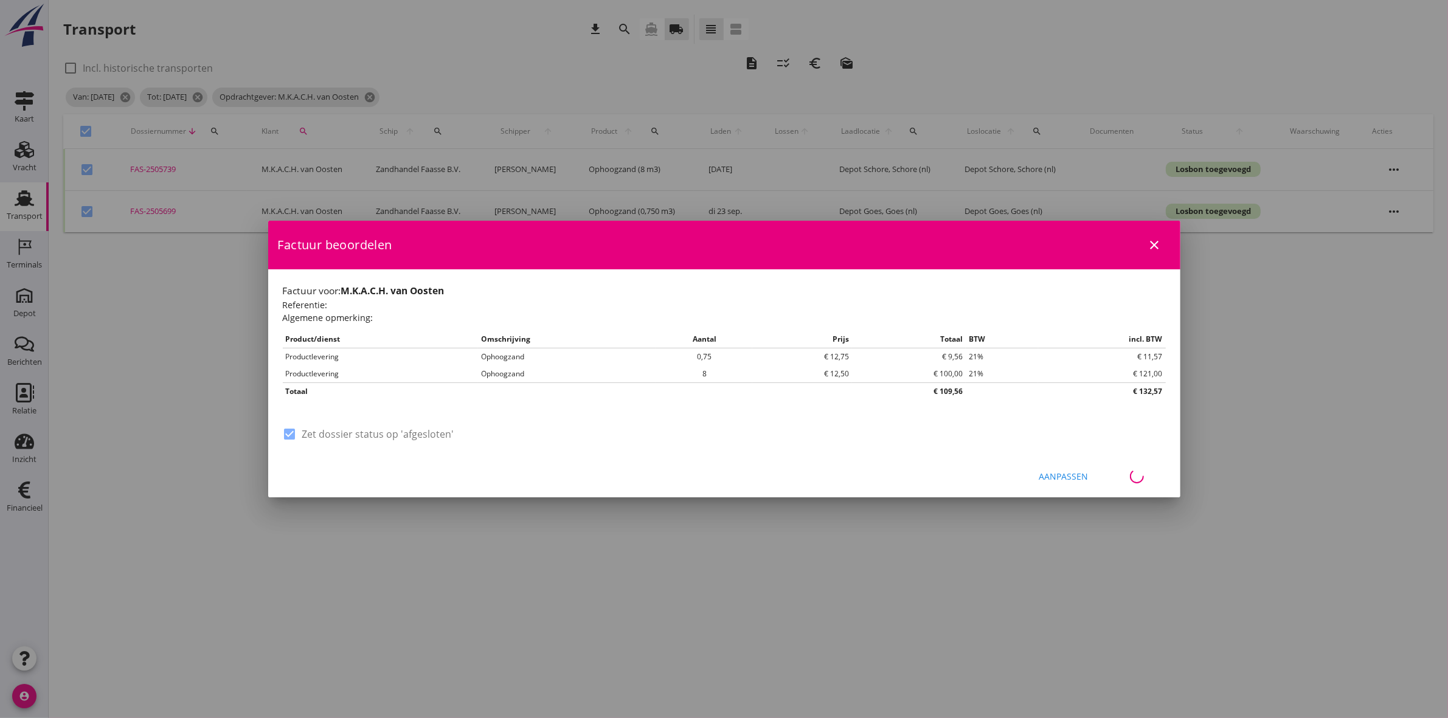
checkbox input "false"
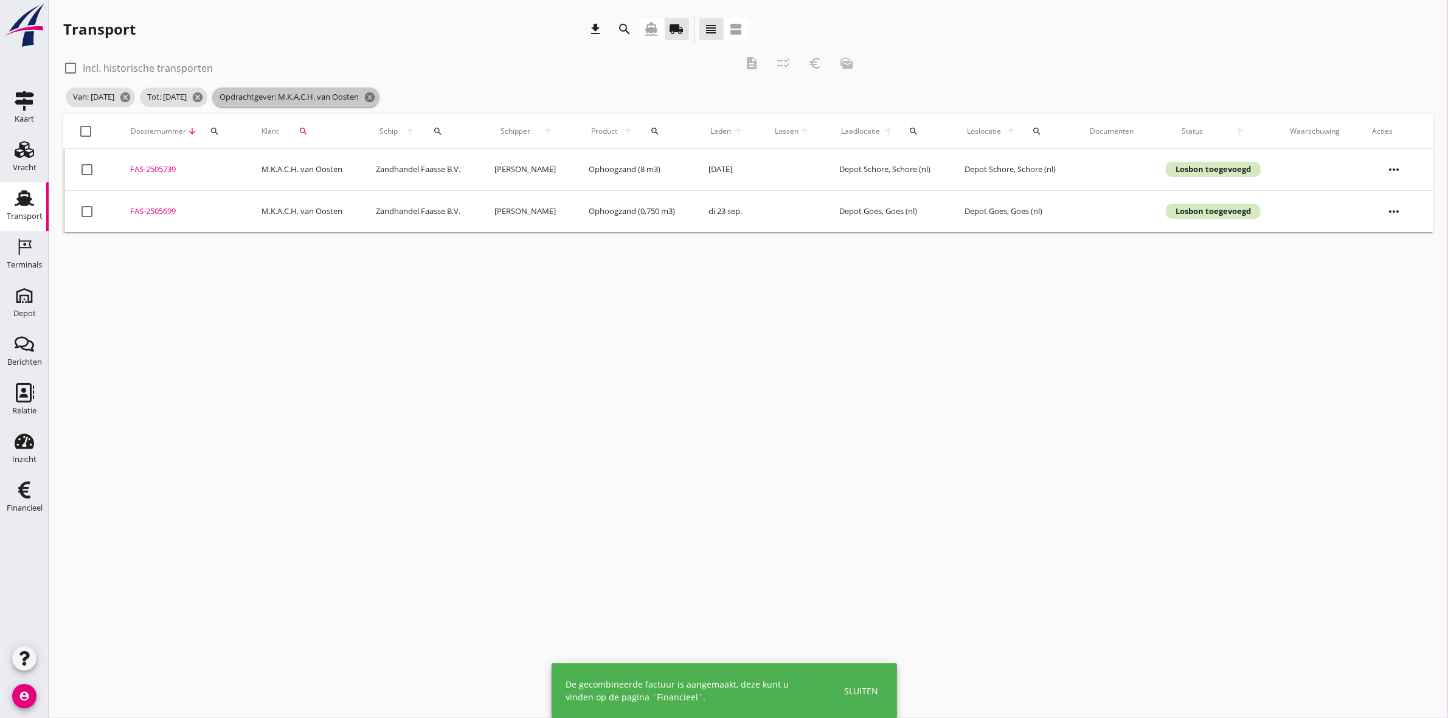
click at [376, 98] on icon "cancel" at bounding box center [370, 97] width 12 height 12
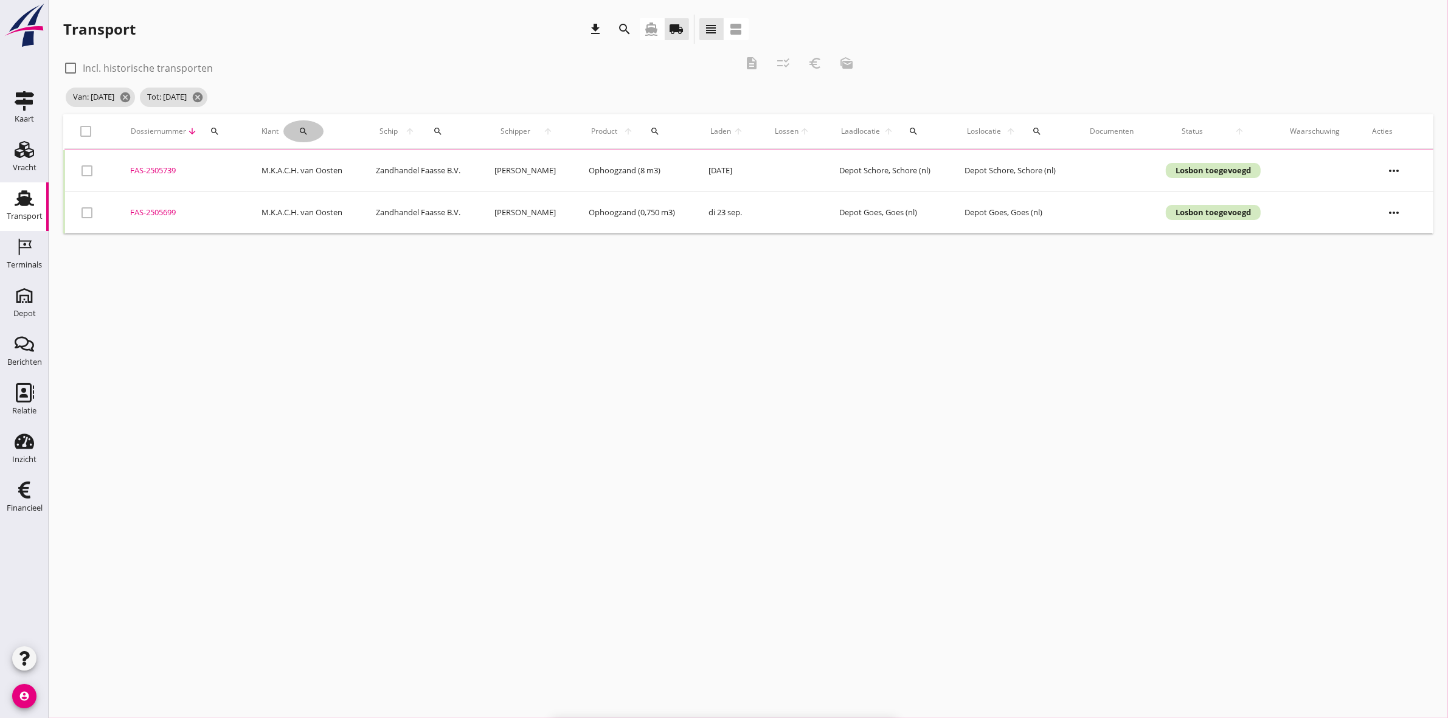
click at [299, 128] on icon "search" at bounding box center [304, 131] width 10 height 10
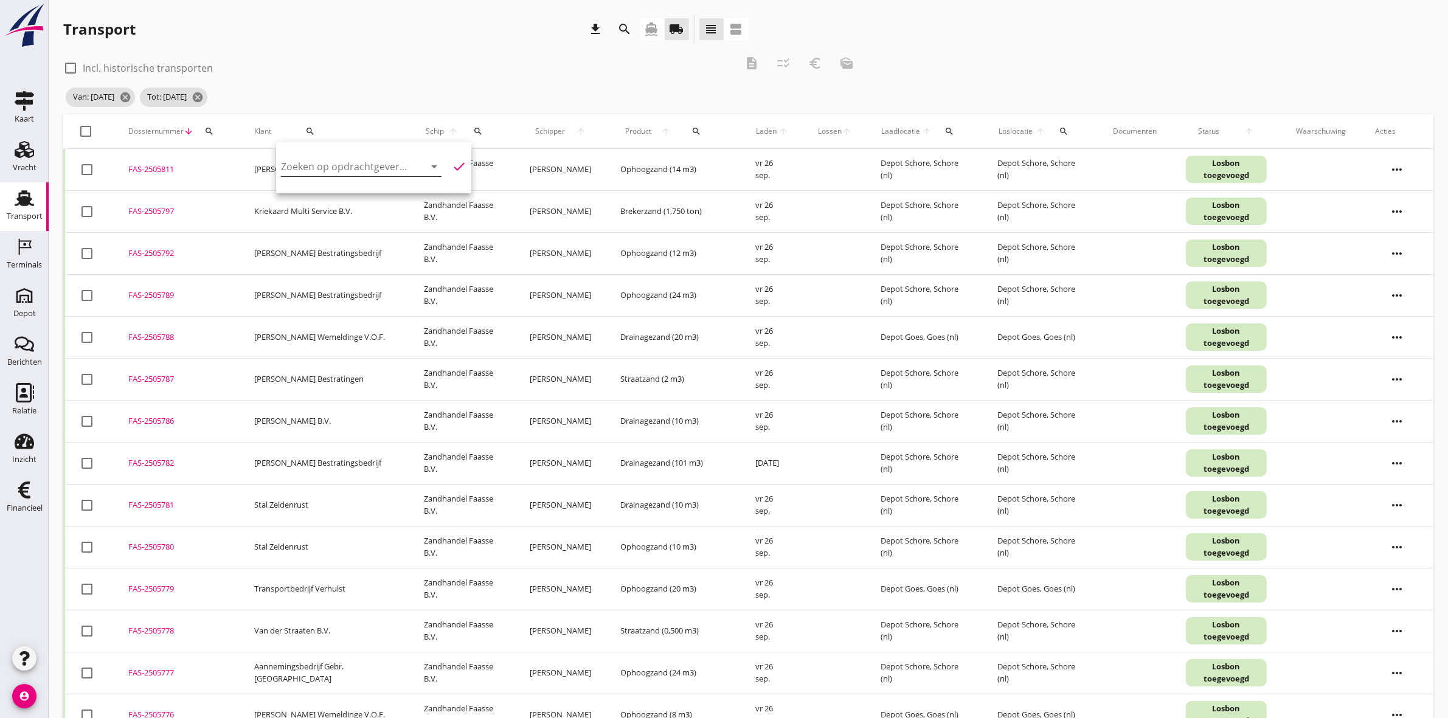
click at [321, 165] on input "Zoeken op opdrachtgever..." at bounding box center [344, 166] width 126 height 19
click at [339, 198] on div "JBS Infra" at bounding box center [357, 196] width 133 height 15
type input "JBS Infra"
click at [452, 165] on icon "check" at bounding box center [459, 166] width 15 height 15
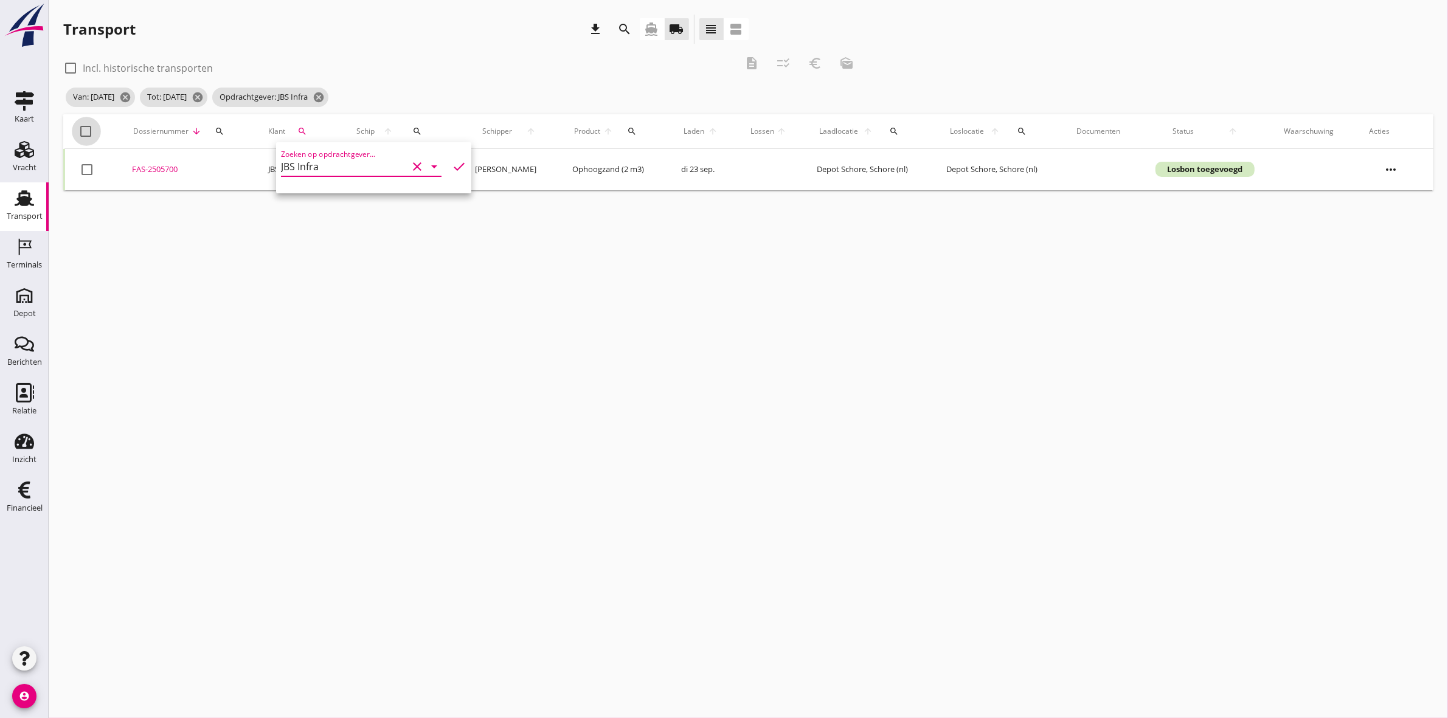
click at [80, 126] on div at bounding box center [86, 131] width 21 height 21
checkbox input "true"
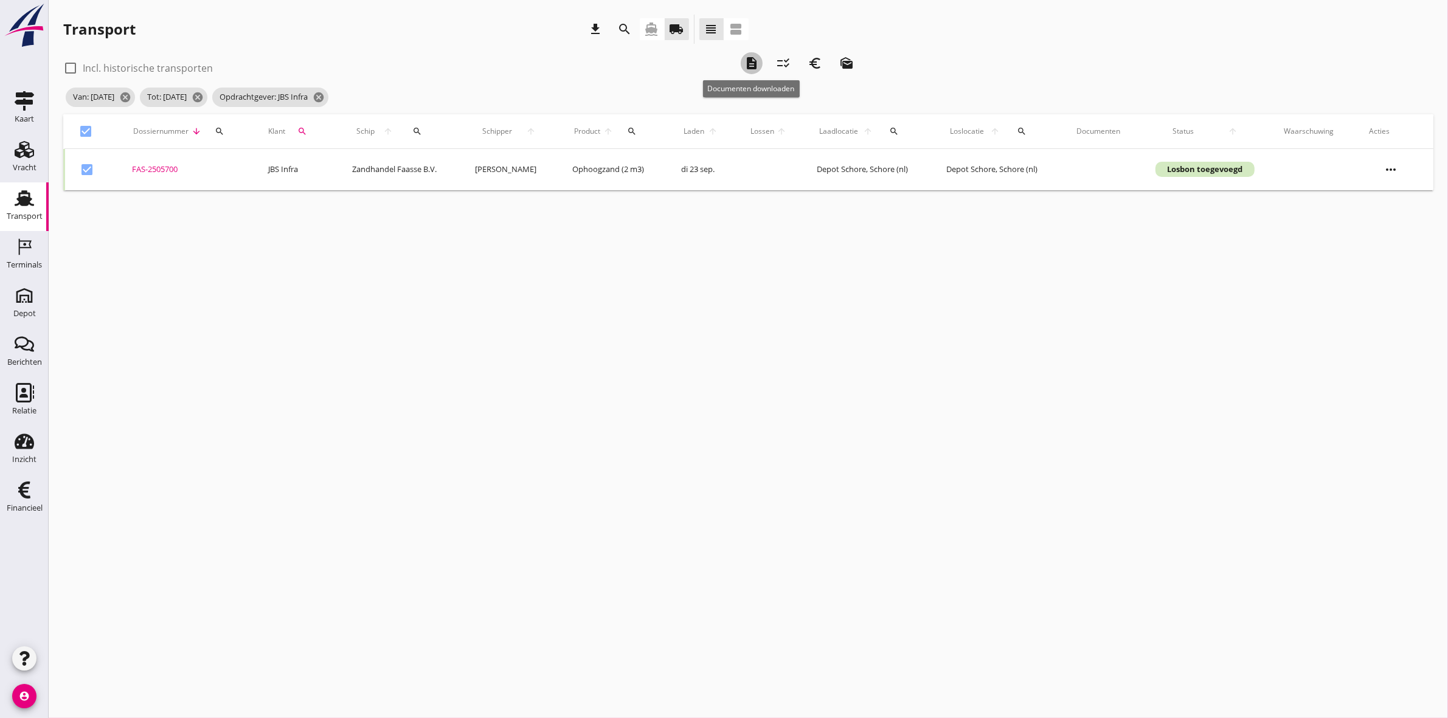
click at [748, 64] on icon "description" at bounding box center [751, 63] width 15 height 15
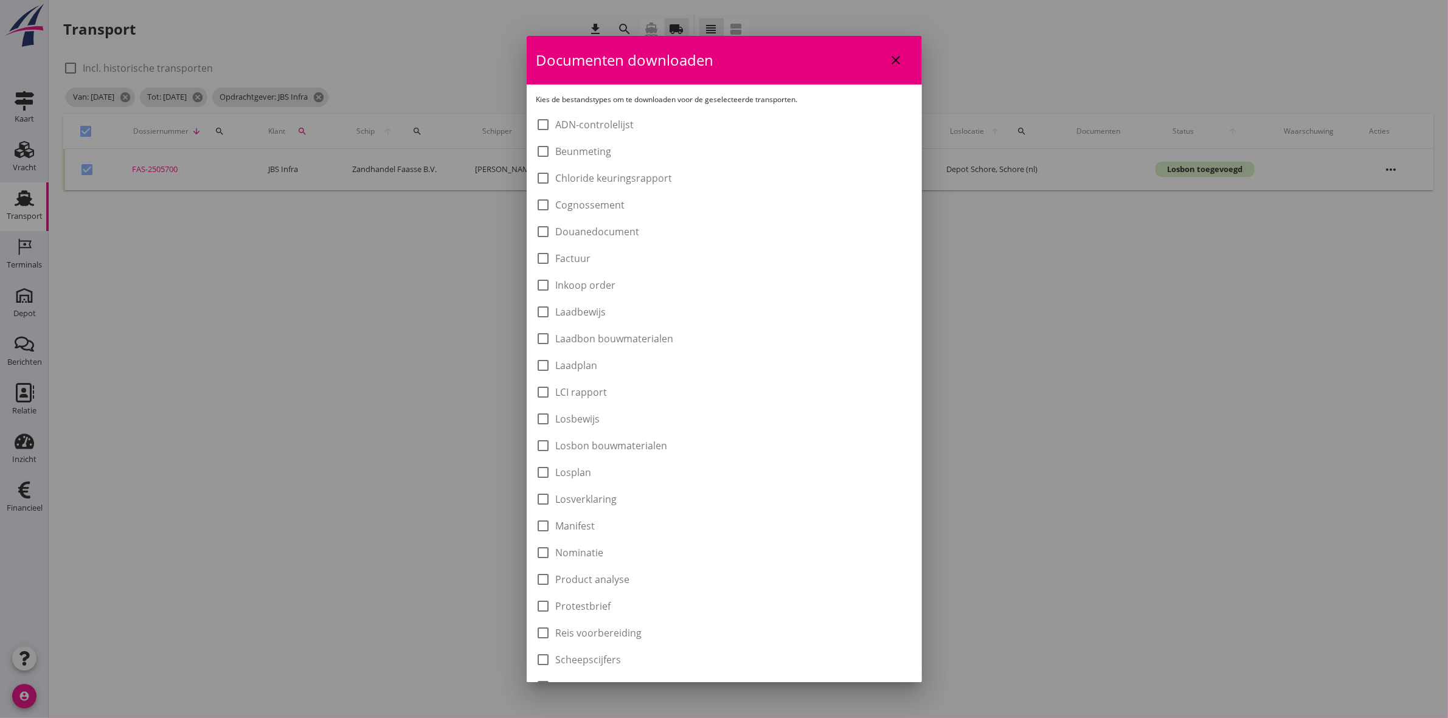
click at [578, 334] on label "Laadbon bouwmaterialen" at bounding box center [615, 339] width 118 height 12
checkbox input "true"
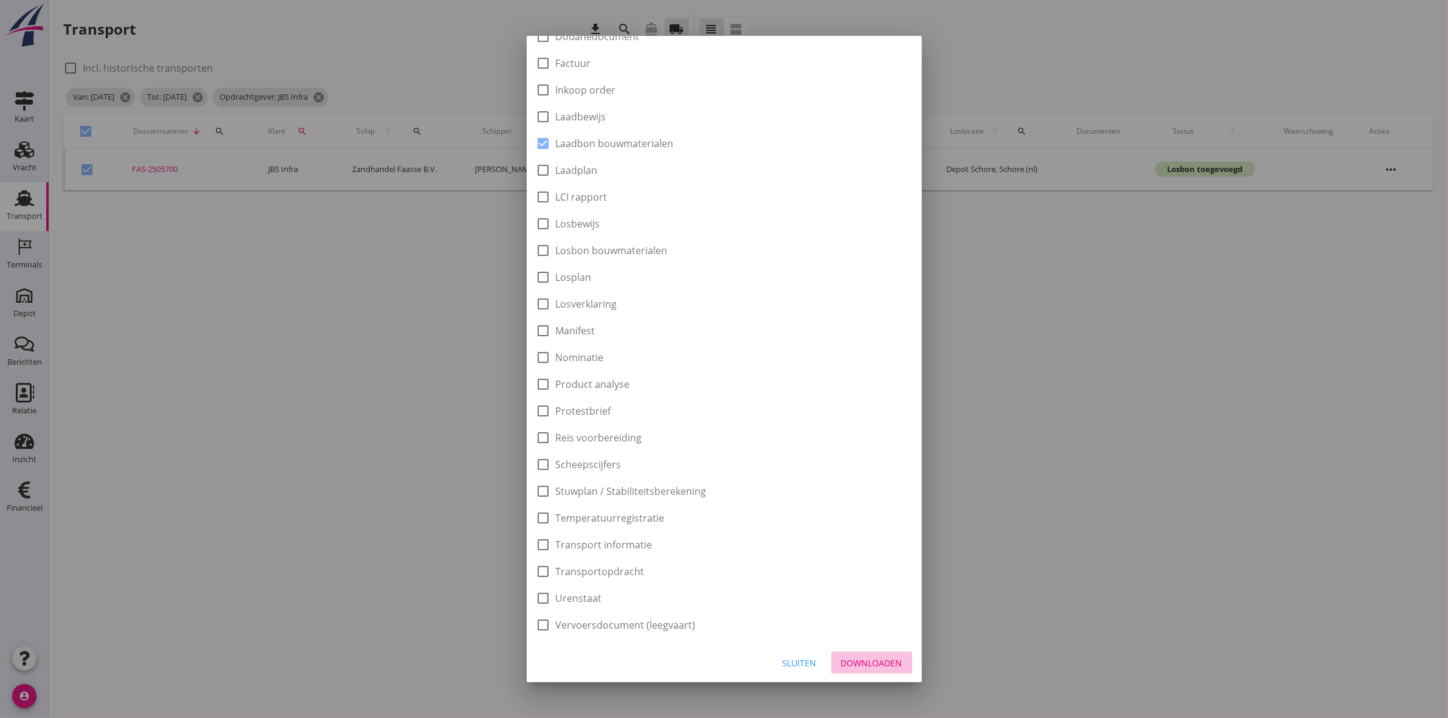
click at [879, 668] on div "Downloaden" at bounding box center [871, 663] width 61 height 13
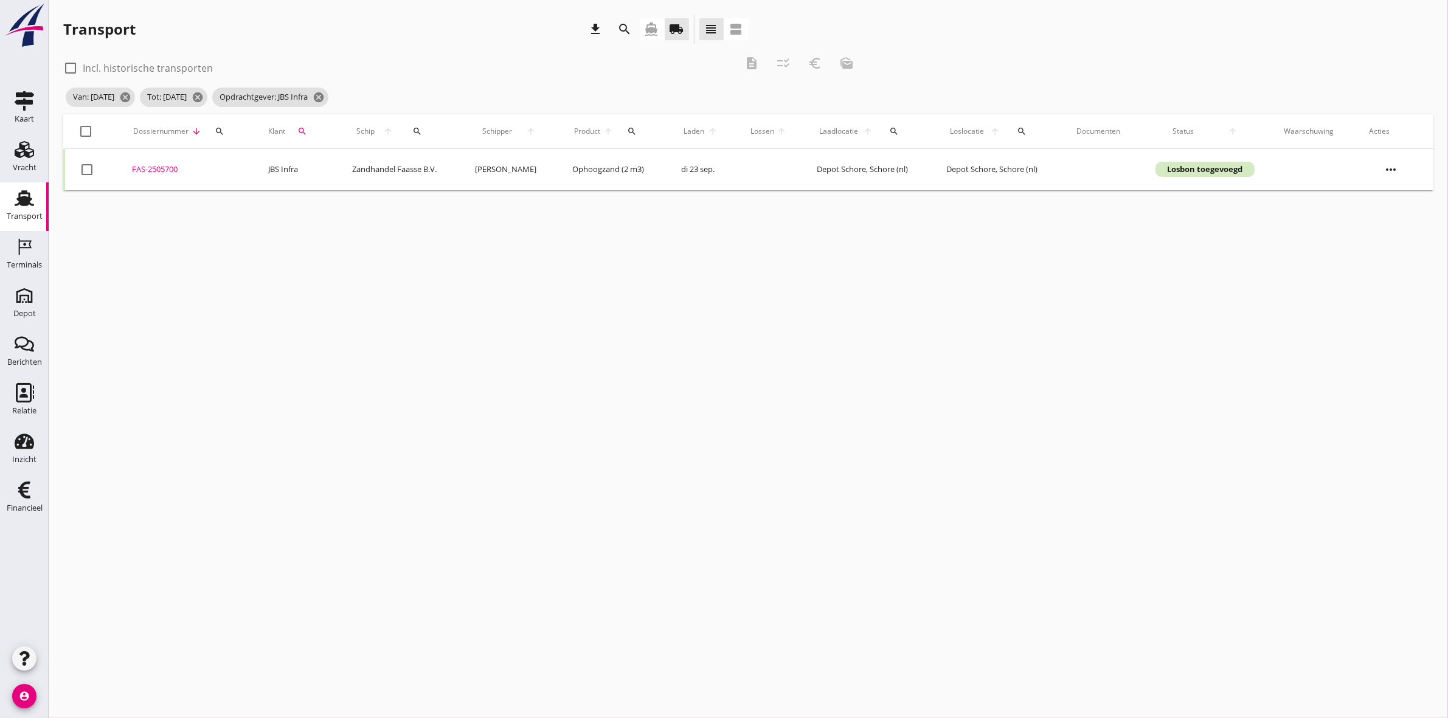
checkbox input "false"
click at [84, 131] on div at bounding box center [86, 131] width 21 height 21
checkbox input "true"
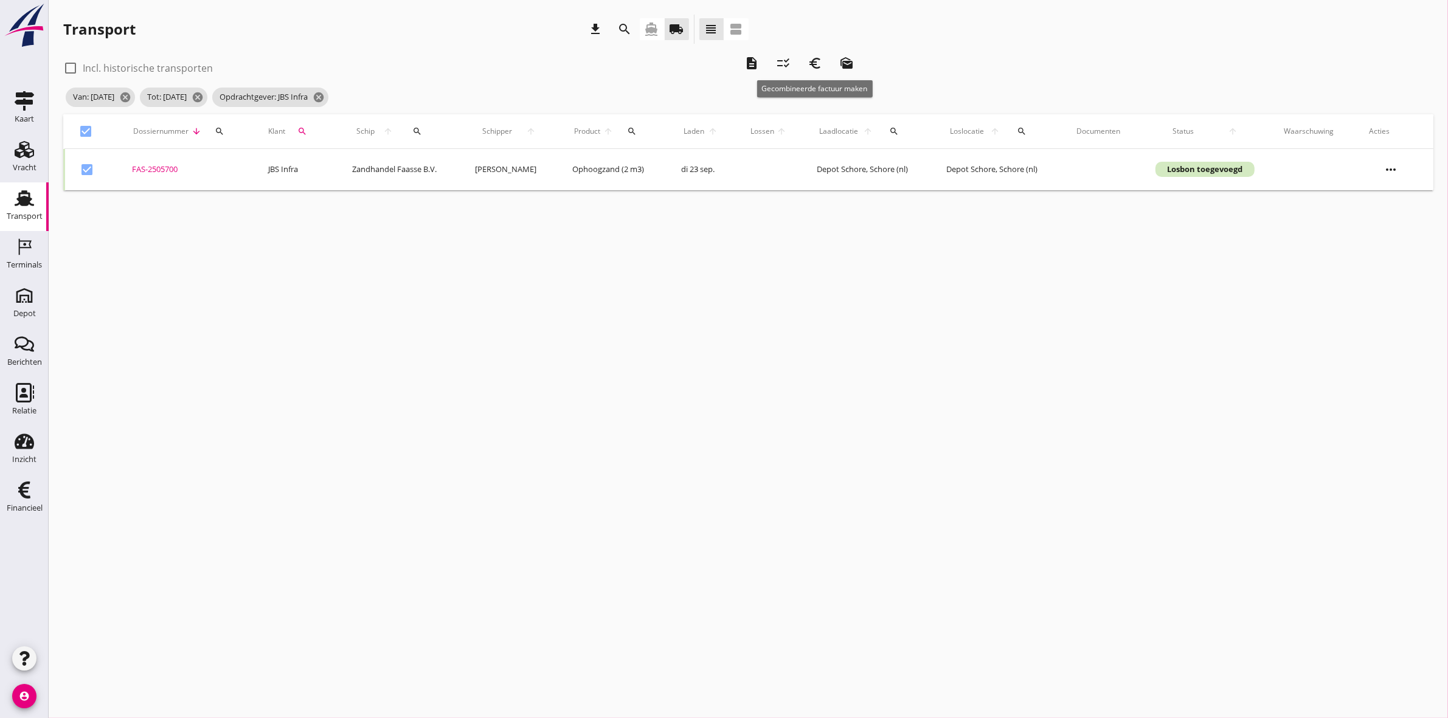
click at [816, 58] on icon "euro_symbol" at bounding box center [815, 63] width 15 height 15
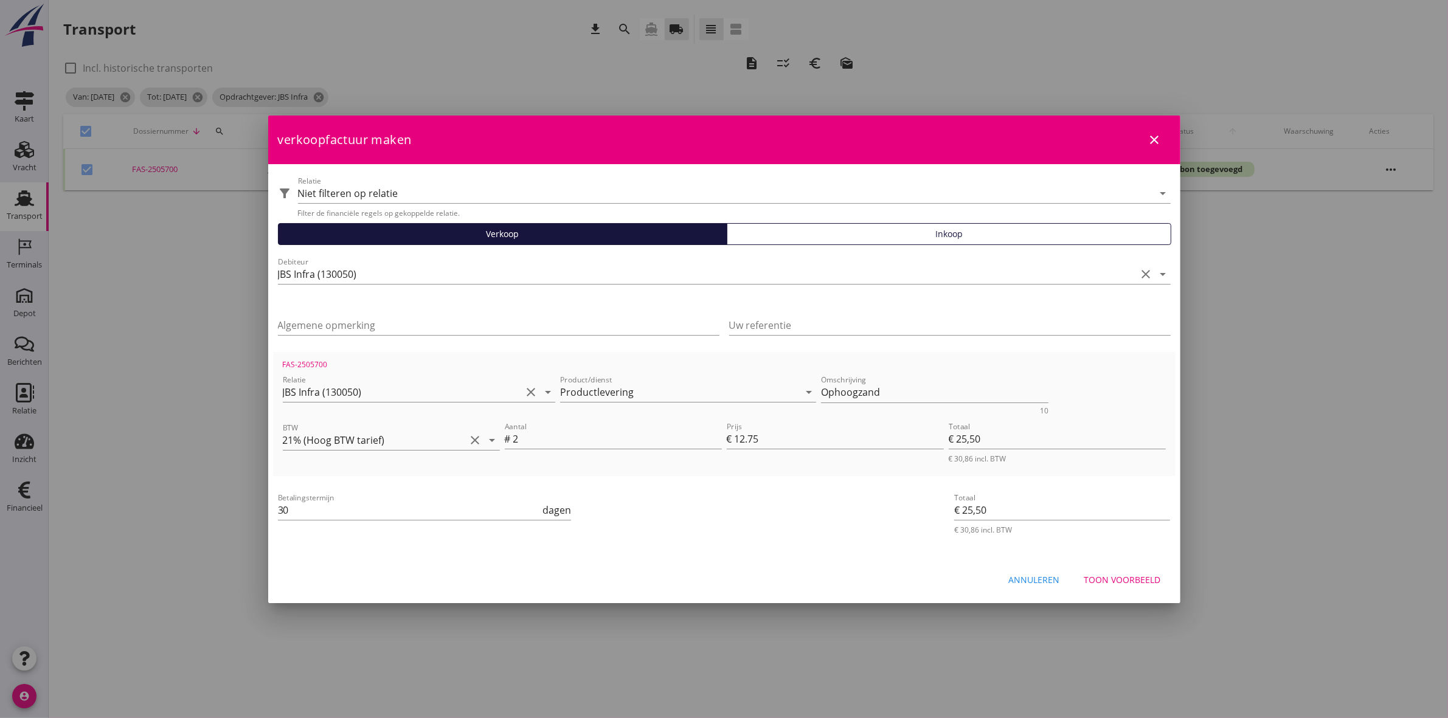
click at [1131, 575] on div "Toon voorbeeld" at bounding box center [1122, 580] width 77 height 13
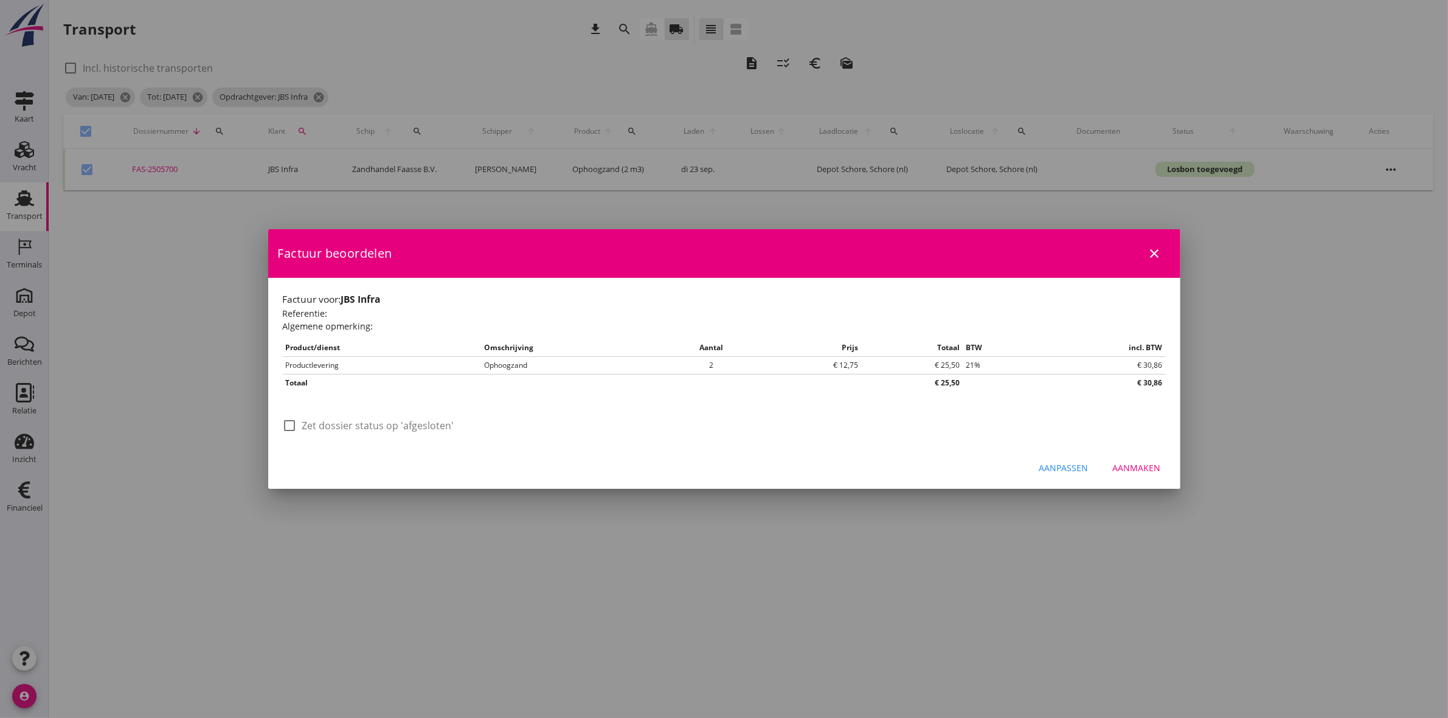
click at [441, 429] on label "Zet dossier status op 'afgesloten'" at bounding box center [378, 426] width 152 height 12
checkbox input "true"
click at [1138, 471] on div "Aanmaken" at bounding box center [1137, 468] width 48 height 13
checkbox input "false"
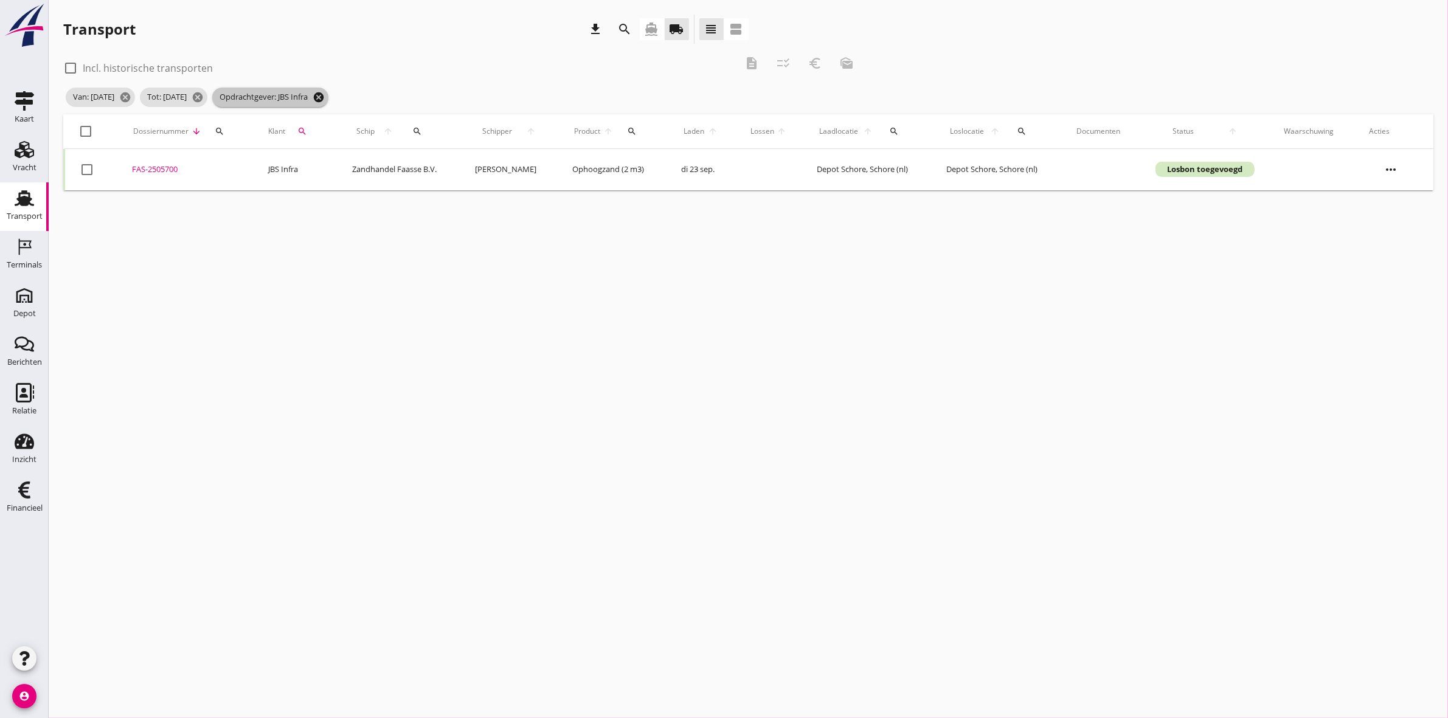
click at [325, 95] on icon "cancel" at bounding box center [319, 97] width 12 height 12
click at [306, 131] on div "search" at bounding box center [302, 131] width 25 height 10
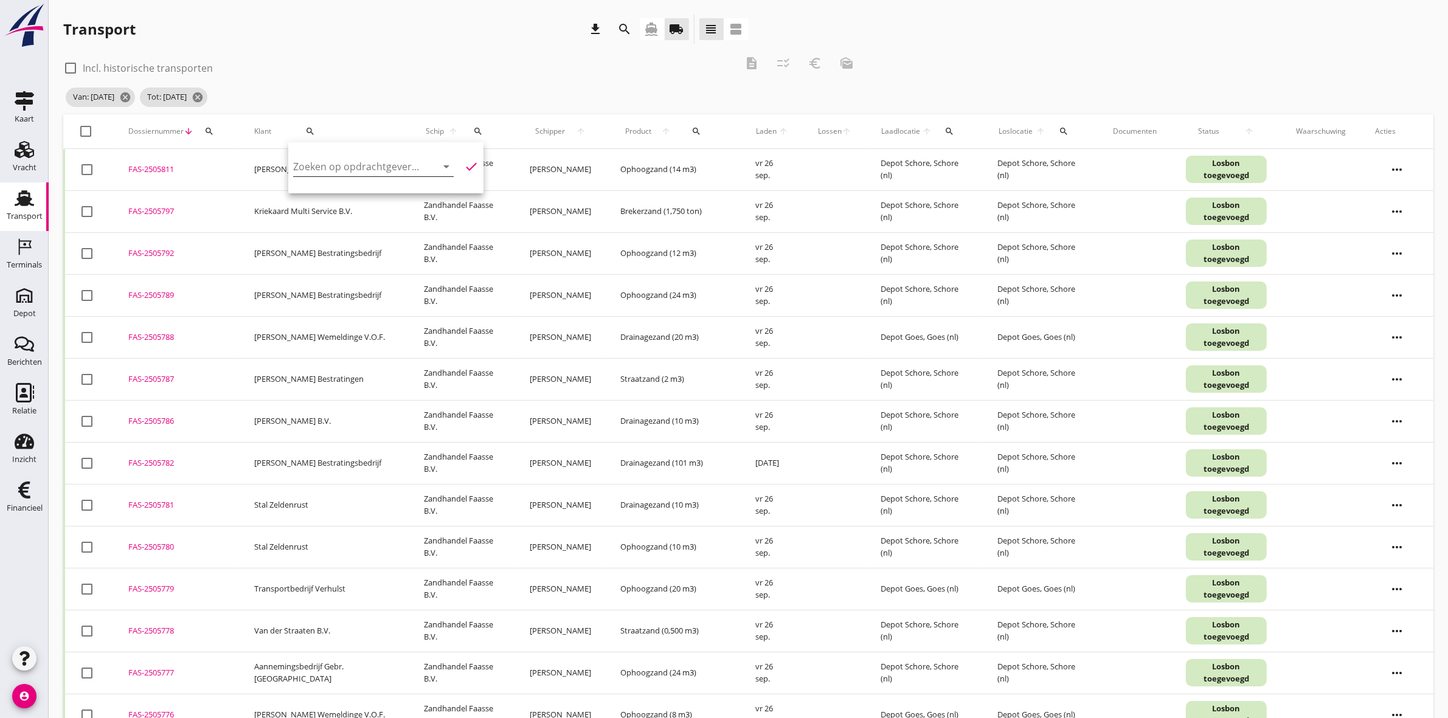
click at [317, 165] on input "Zoeken op opdrachtgever..." at bounding box center [356, 166] width 126 height 19
click at [336, 199] on div "Walhout Infra" at bounding box center [369, 196] width 133 height 15
type input "Walhout Infra"
click at [464, 164] on icon "check" at bounding box center [471, 166] width 15 height 15
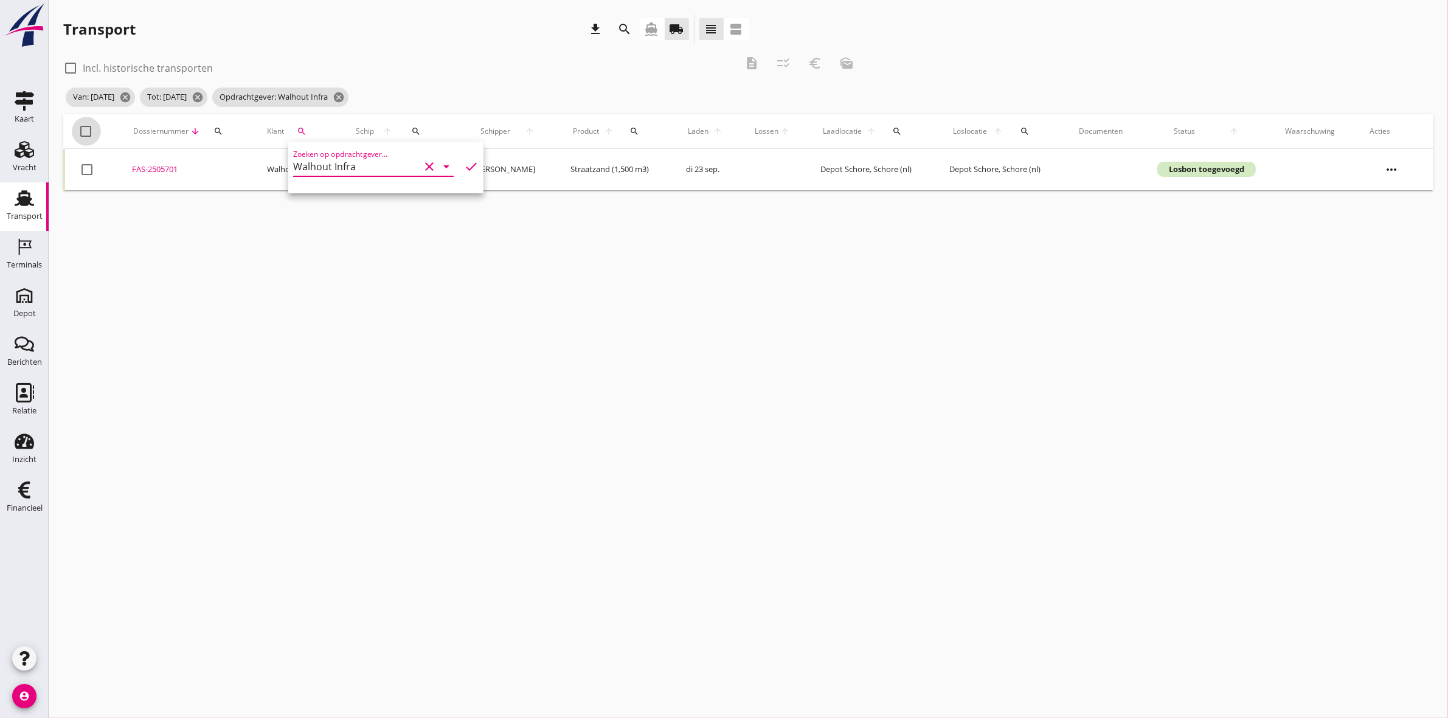
click at [83, 126] on div at bounding box center [86, 131] width 21 height 21
checkbox input "true"
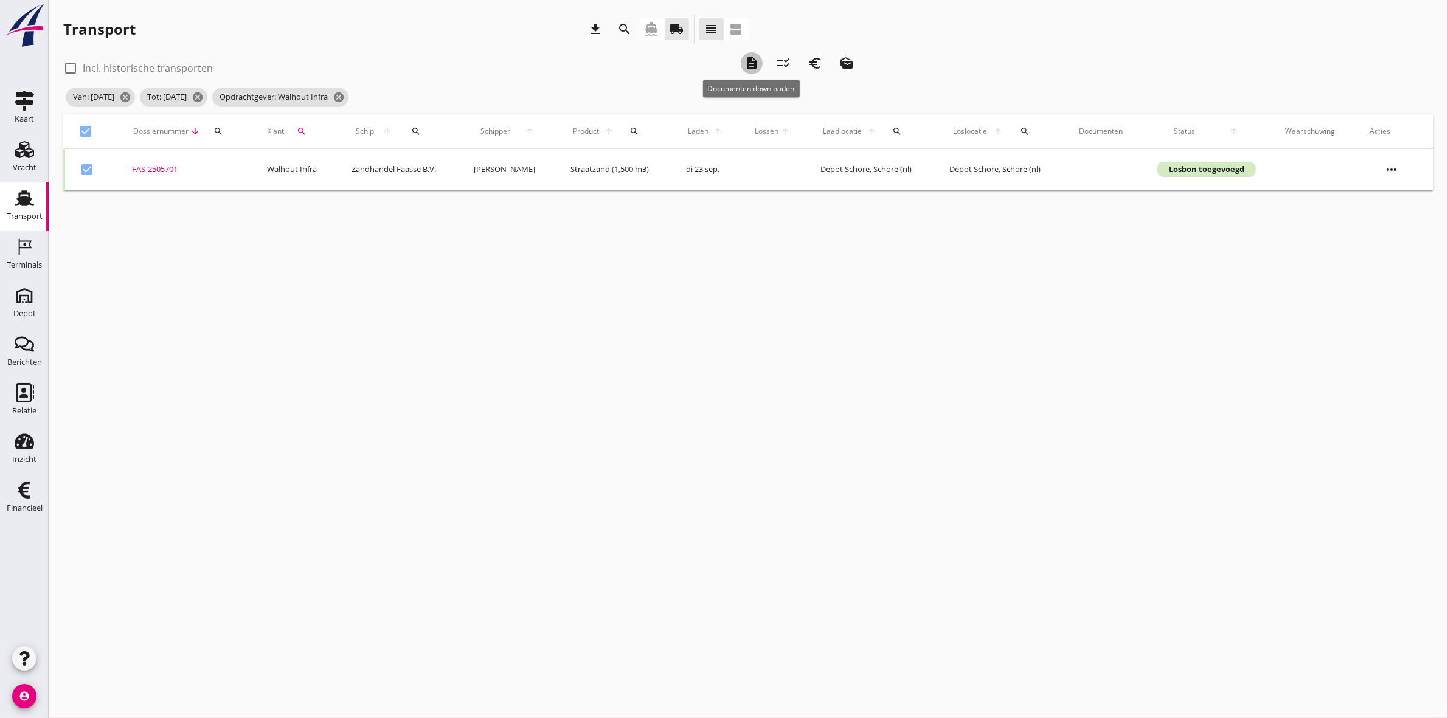
click at [751, 58] on icon "description" at bounding box center [751, 63] width 15 height 15
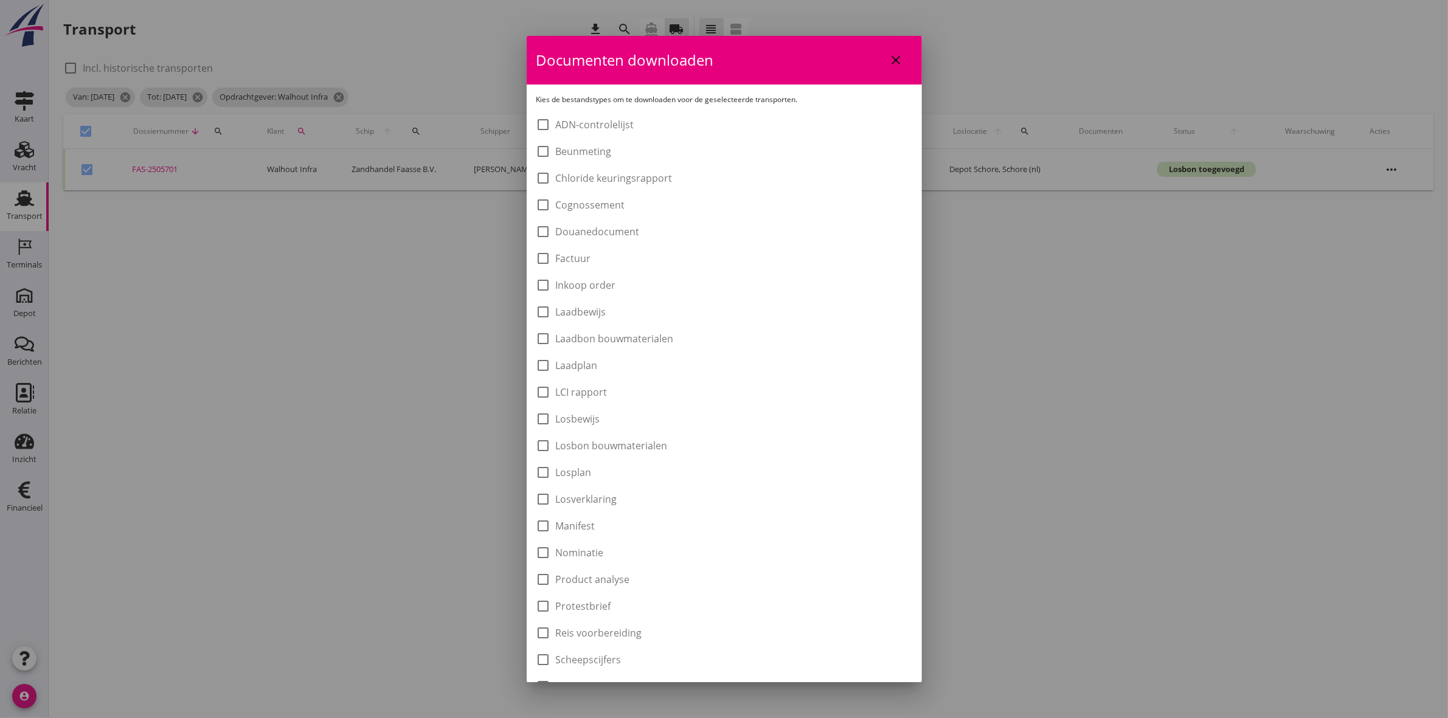
click at [668, 342] on label "Laadbon bouwmaterialen" at bounding box center [615, 339] width 118 height 12
checkbox input "true"
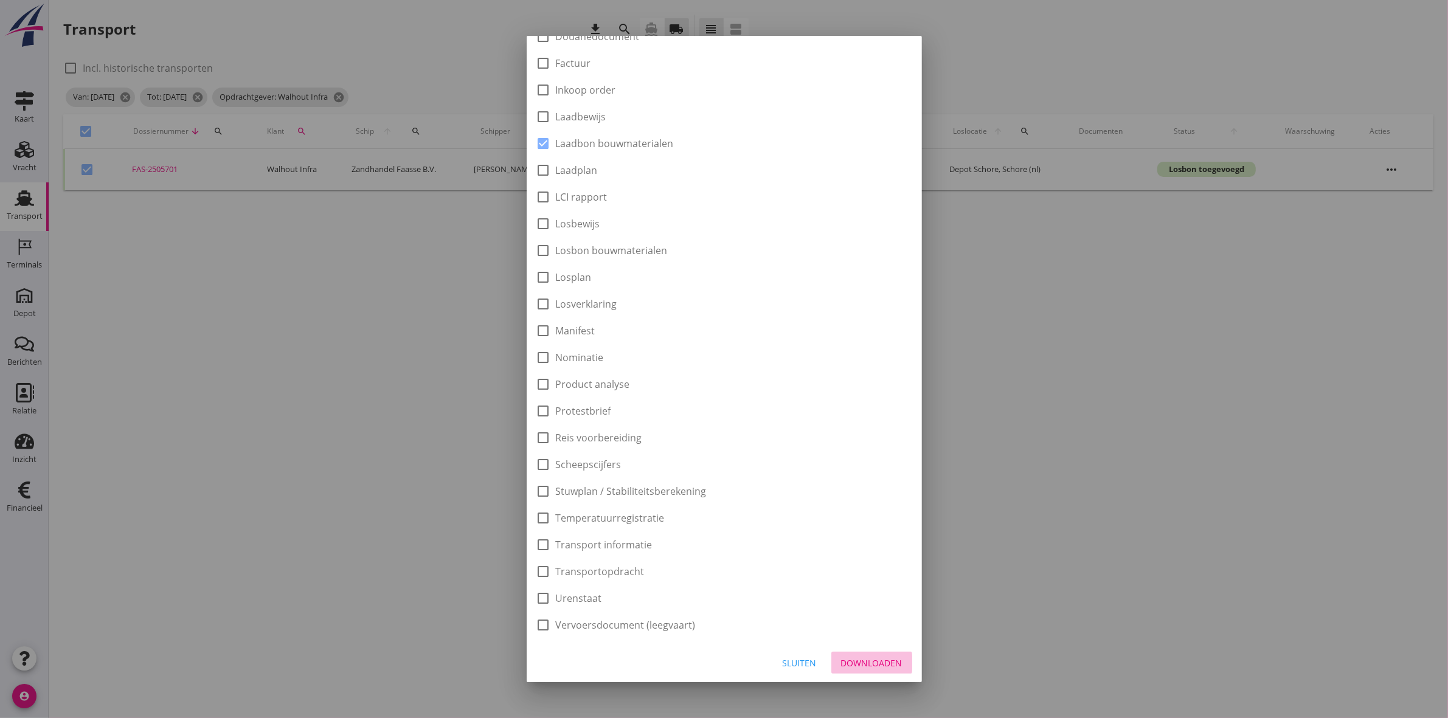
click at [882, 659] on div "Downloaden" at bounding box center [871, 663] width 61 height 13
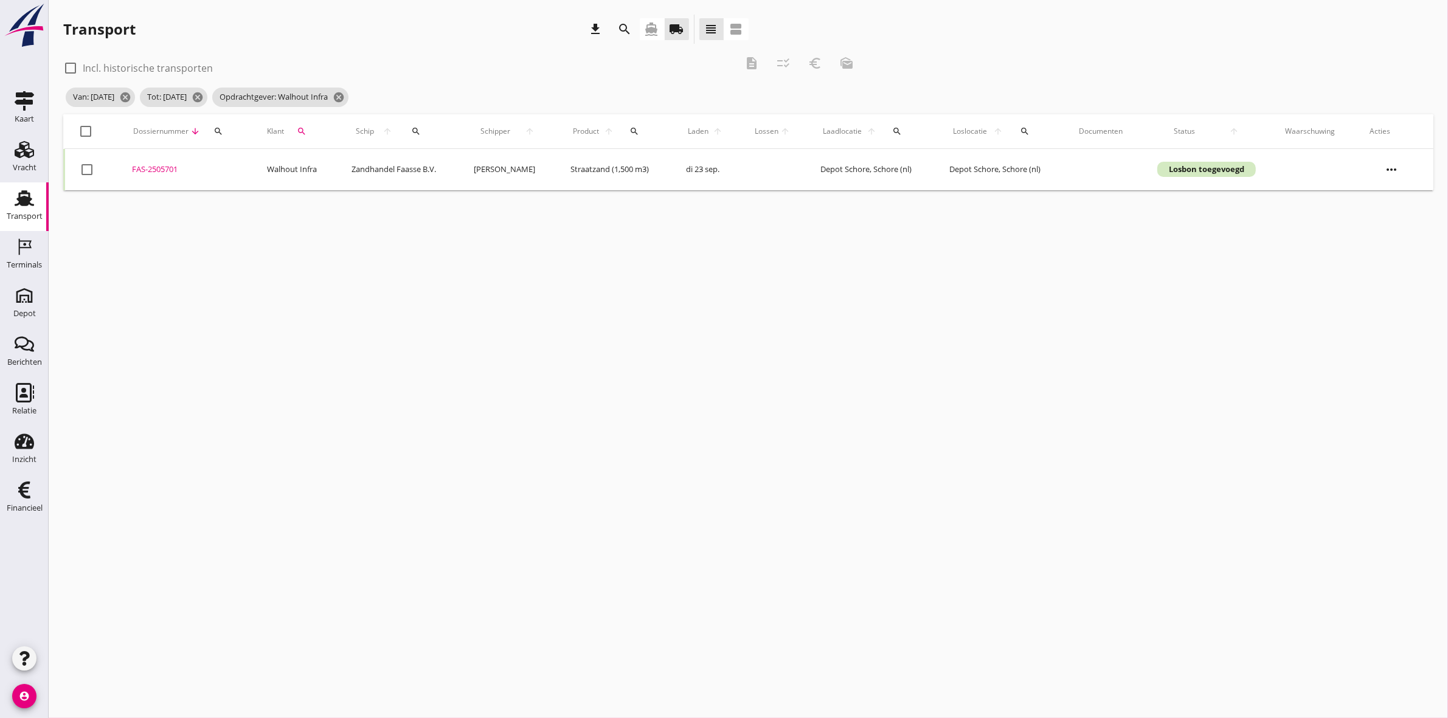
checkbox input "false"
click at [88, 128] on div at bounding box center [86, 131] width 21 height 21
checkbox input "true"
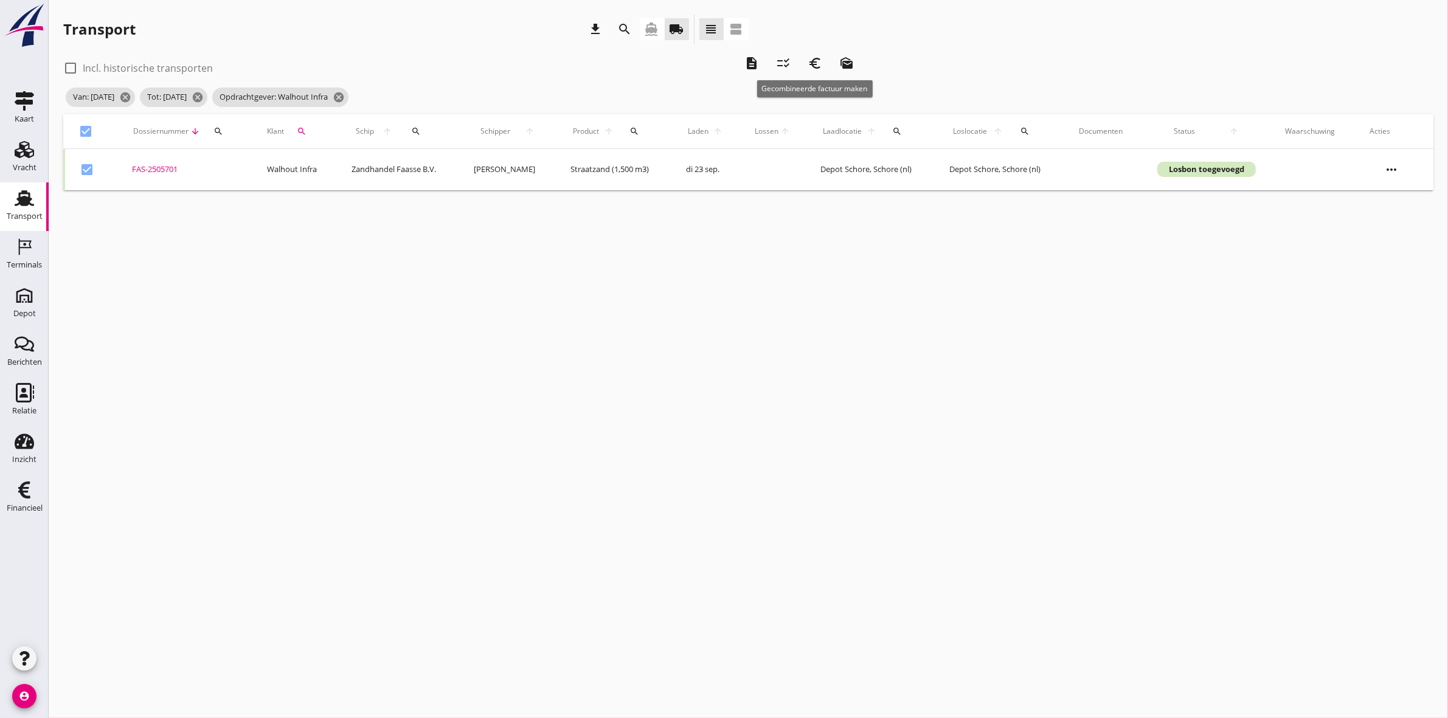
click at [812, 63] on icon "euro_symbol" at bounding box center [815, 63] width 15 height 15
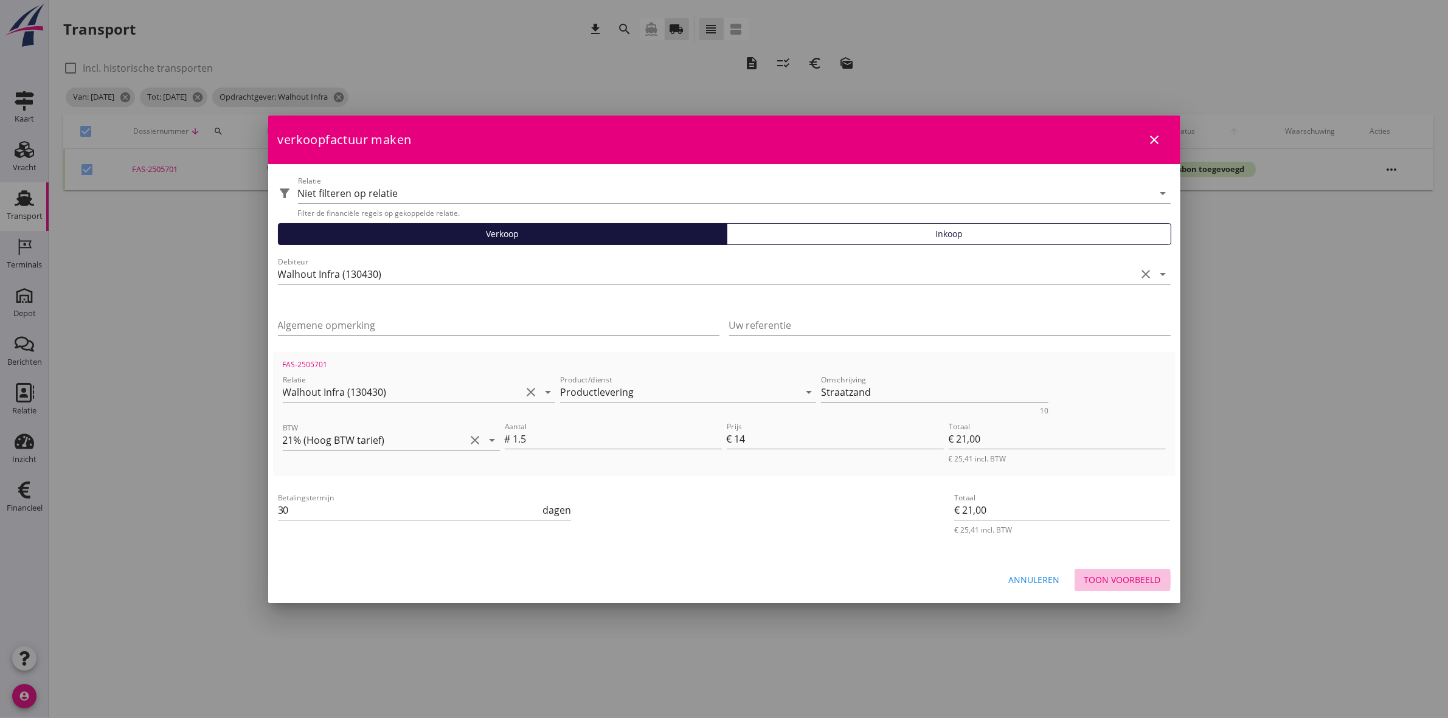
click at [1139, 577] on div "Toon voorbeeld" at bounding box center [1122, 580] width 77 height 13
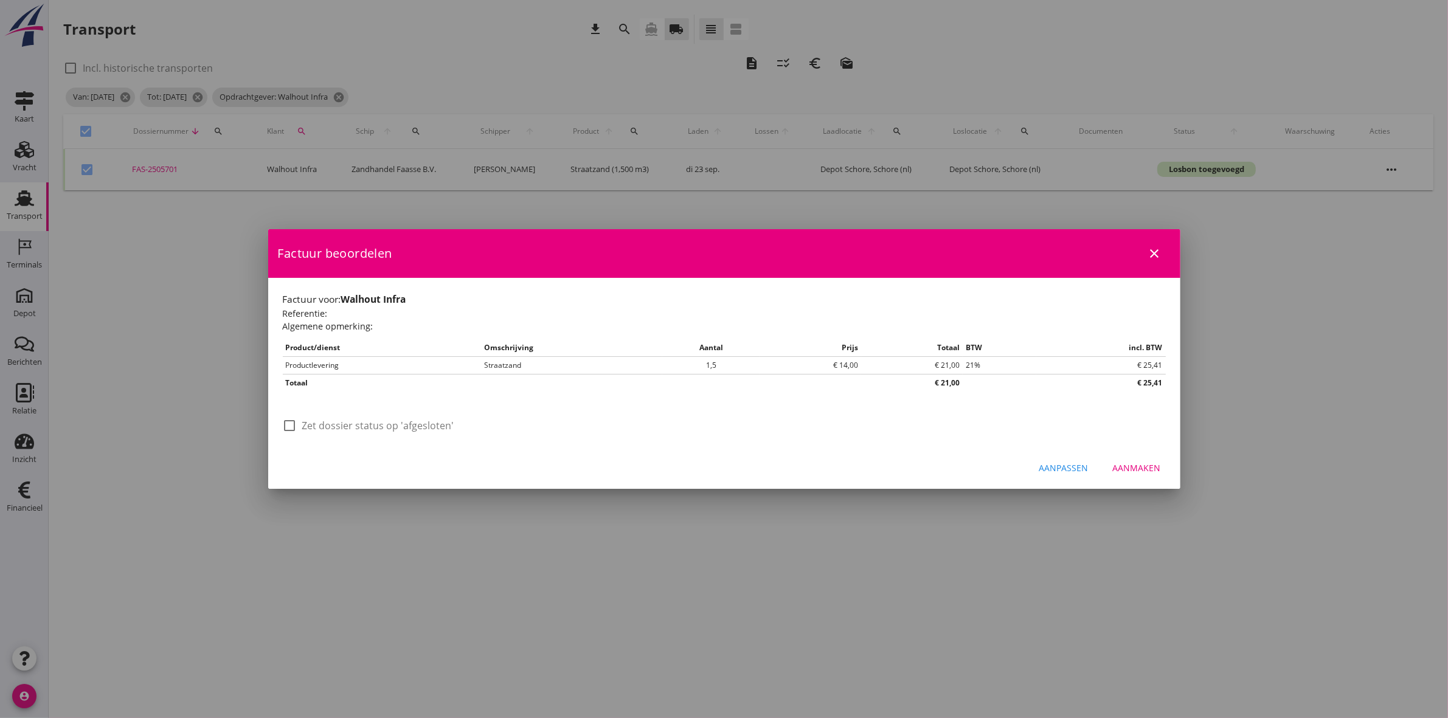
click at [426, 429] on label "Zet dossier status op 'afgesloten'" at bounding box center [378, 426] width 152 height 12
checkbox input "true"
click at [1160, 469] on button "Aanmaken" at bounding box center [1137, 468] width 68 height 22
checkbox input "false"
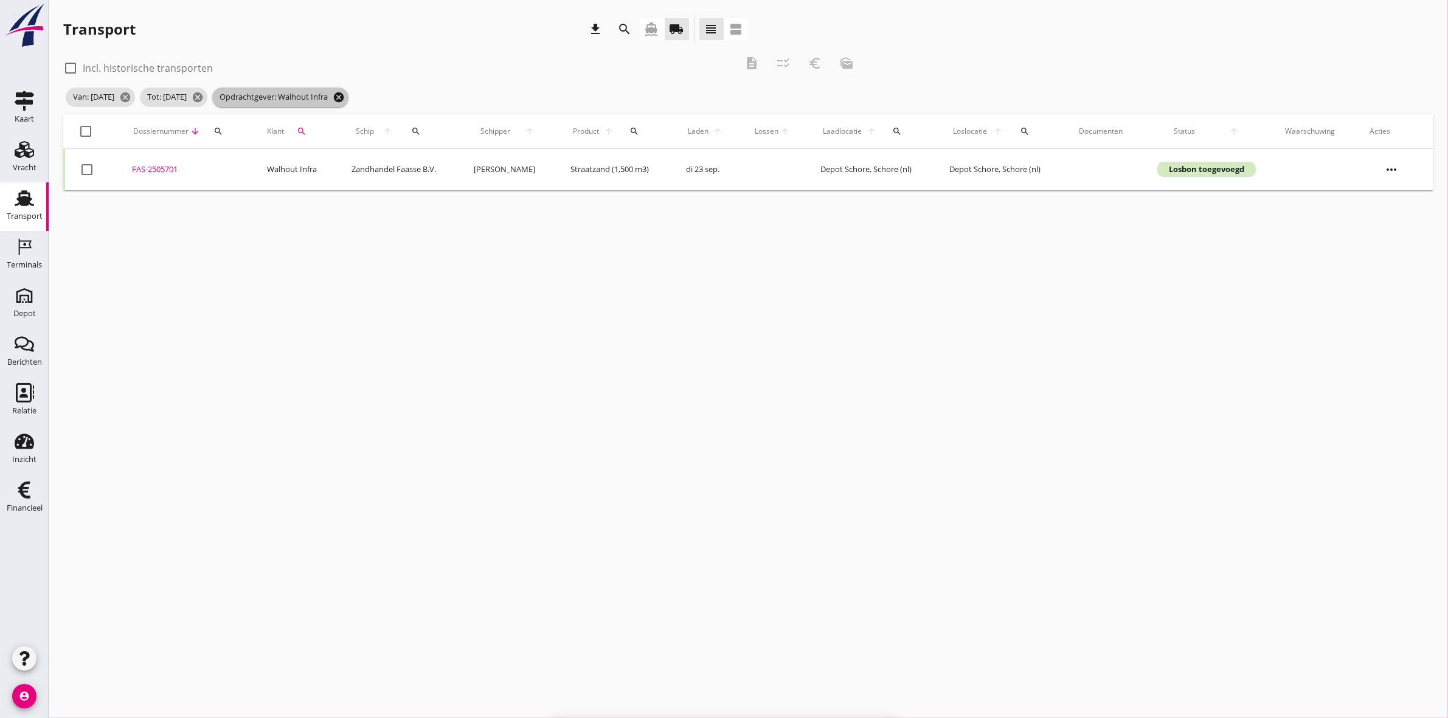
click at [345, 96] on icon "cancel" at bounding box center [339, 97] width 12 height 12
click at [304, 130] on icon "search" at bounding box center [302, 131] width 10 height 10
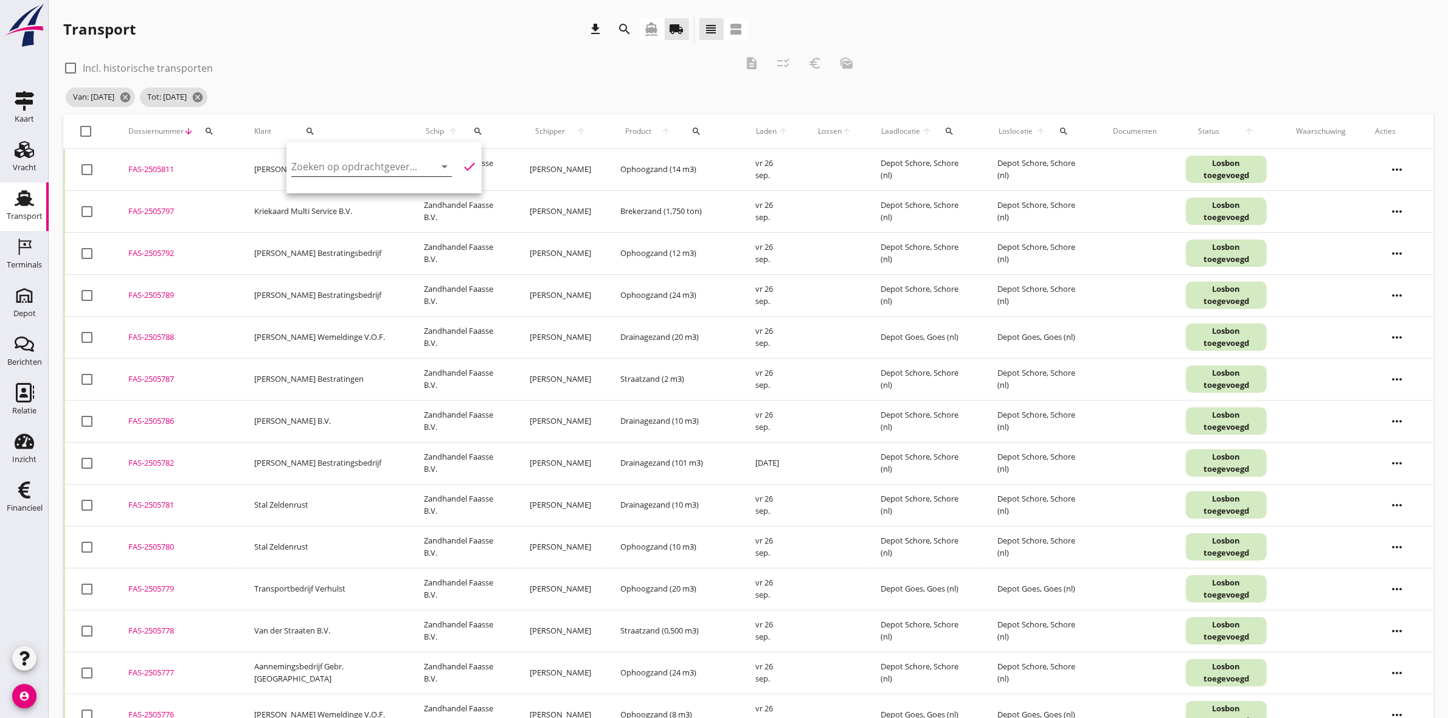
click at [366, 172] on input "Zoeken op opdrachtgever..." at bounding box center [354, 166] width 126 height 19
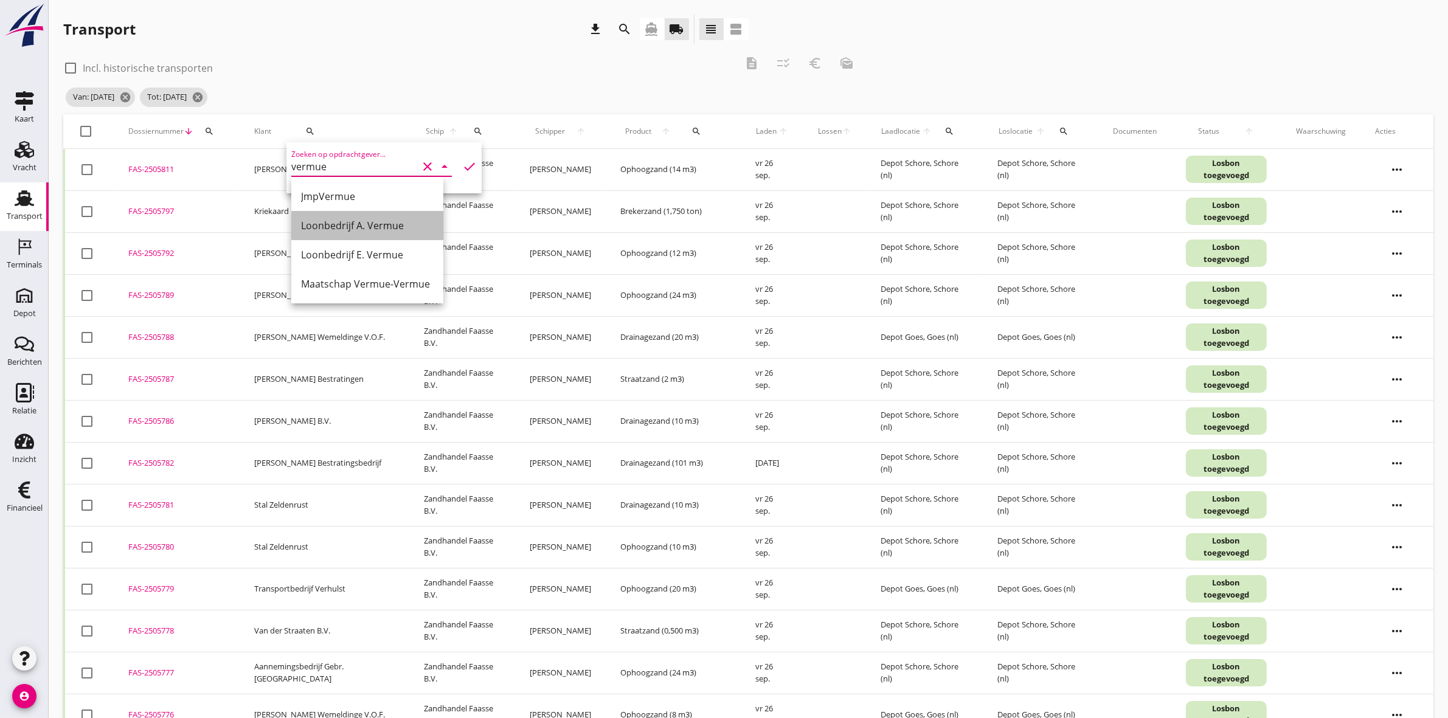
click at [391, 213] on div "Loonbedrijf A. Vermue" at bounding box center [367, 225] width 133 height 29
type input "Loonbedrijf A. Vermue"
click at [462, 160] on icon "check" at bounding box center [469, 166] width 15 height 15
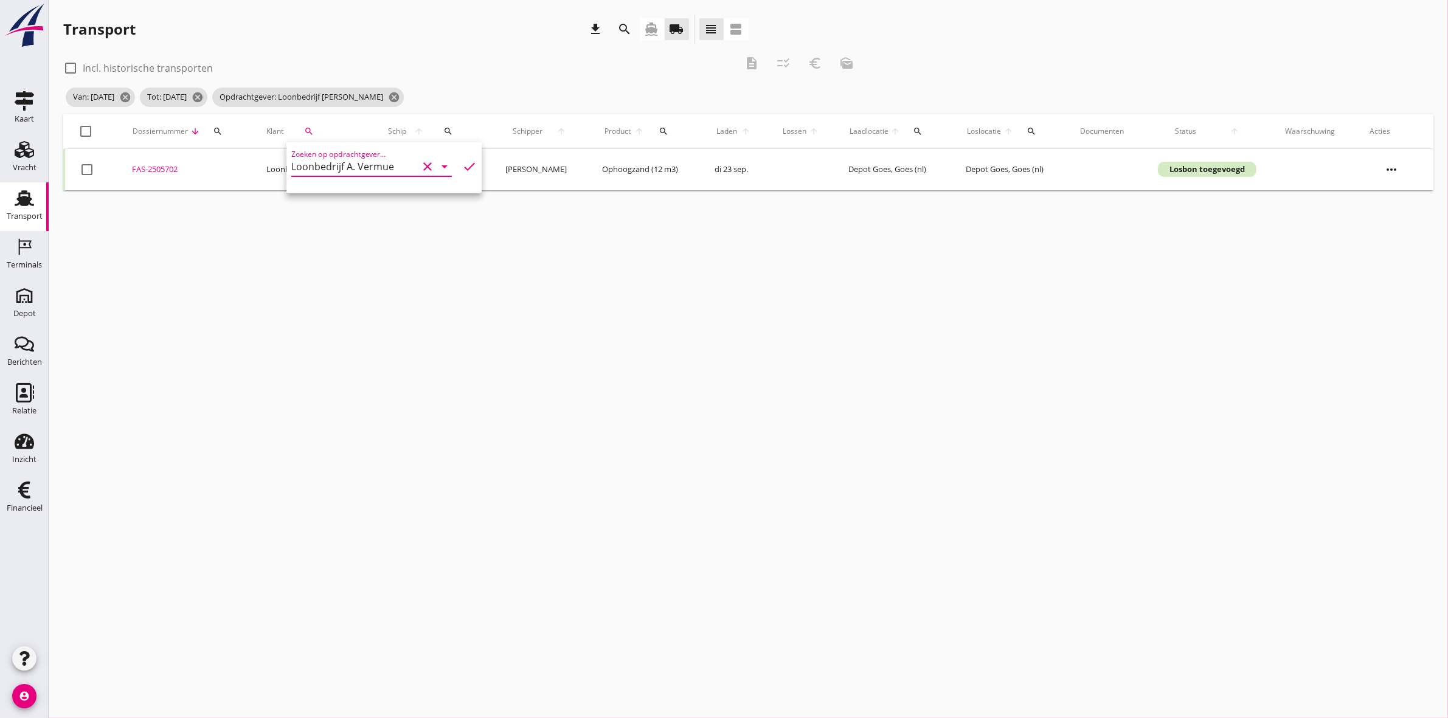
click at [487, 89] on div "Van: 22-09-2025 cancel Tot: 26-09-2025 cancel Opdrachtgever: Loonbedrijf A. Ver…" at bounding box center [462, 97] width 799 height 24
click at [84, 130] on div at bounding box center [86, 131] width 21 height 21
checkbox input "true"
click at [746, 59] on icon "description" at bounding box center [751, 63] width 15 height 15
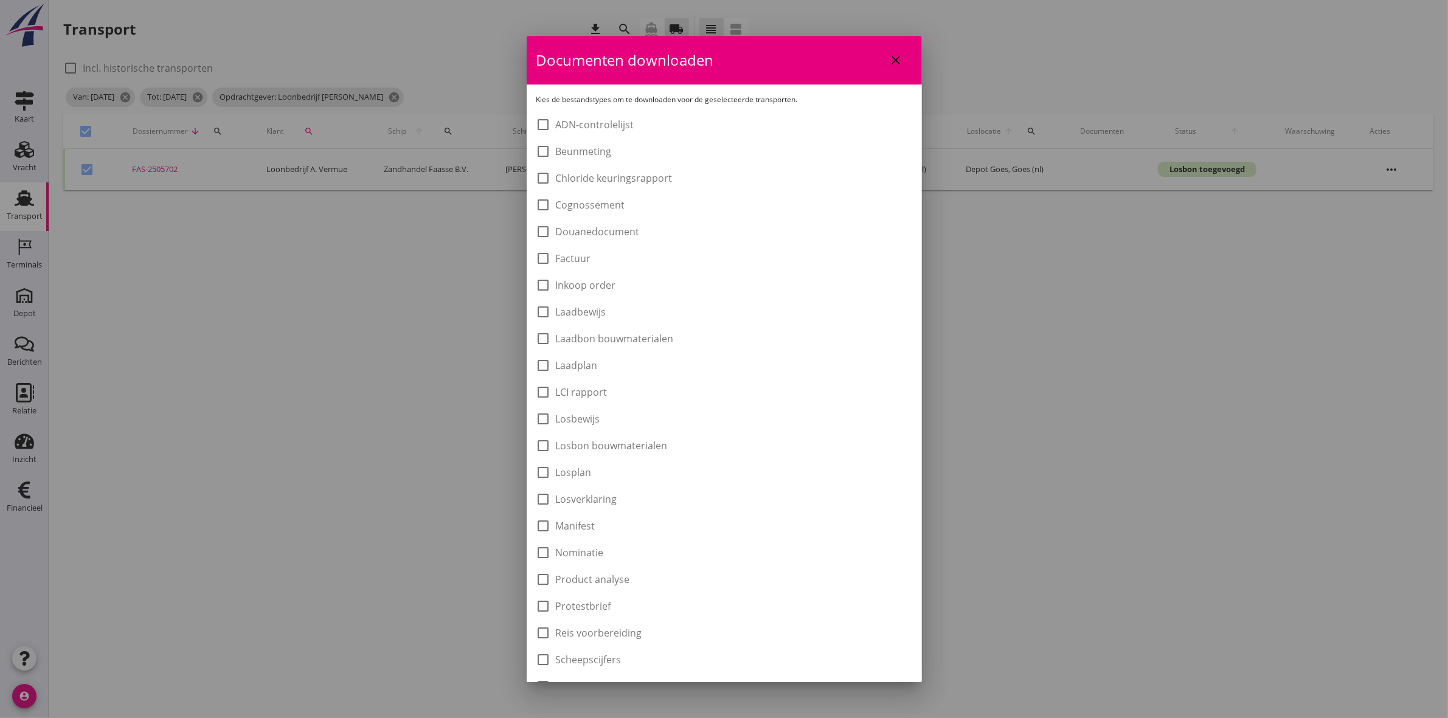
click at [605, 336] on label "Laadbon bouwmaterialen" at bounding box center [615, 339] width 118 height 12
checkbox input "true"
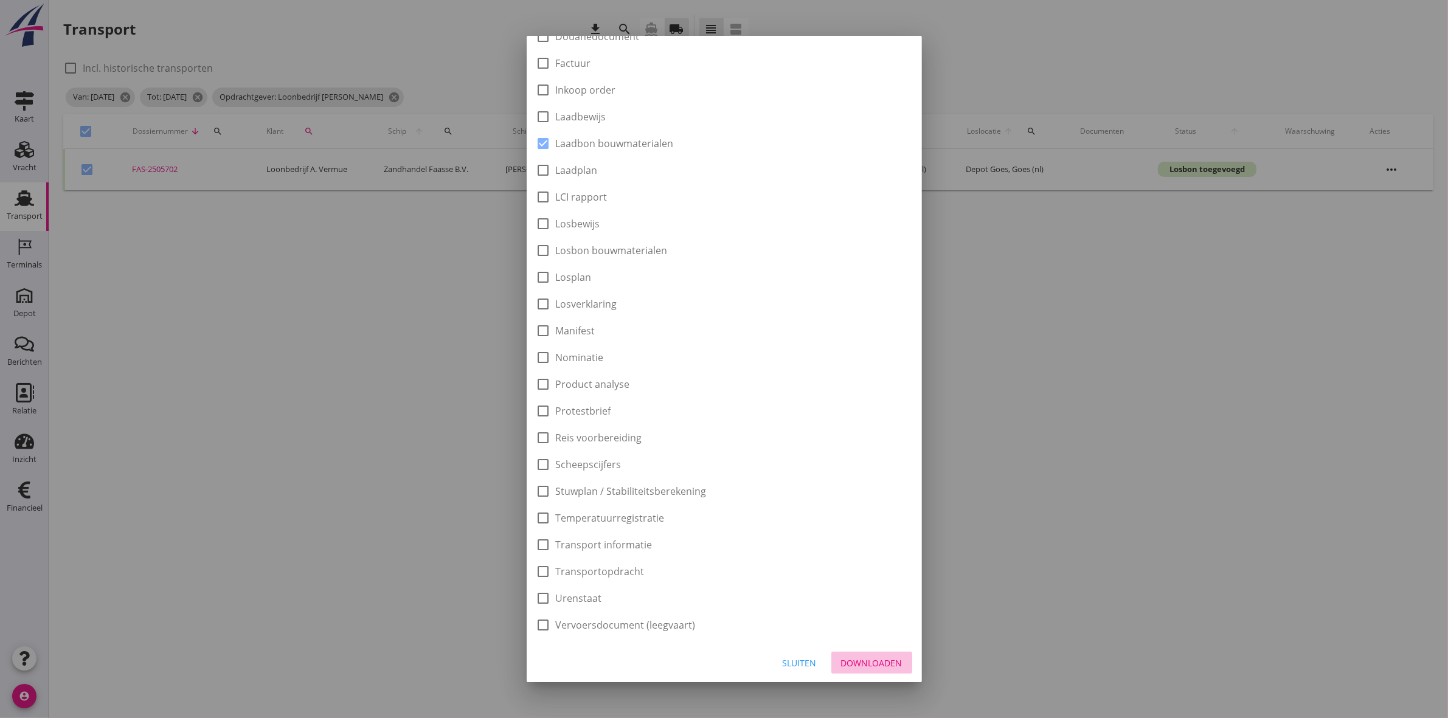
click at [856, 668] on div "Downloaden" at bounding box center [871, 663] width 61 height 13
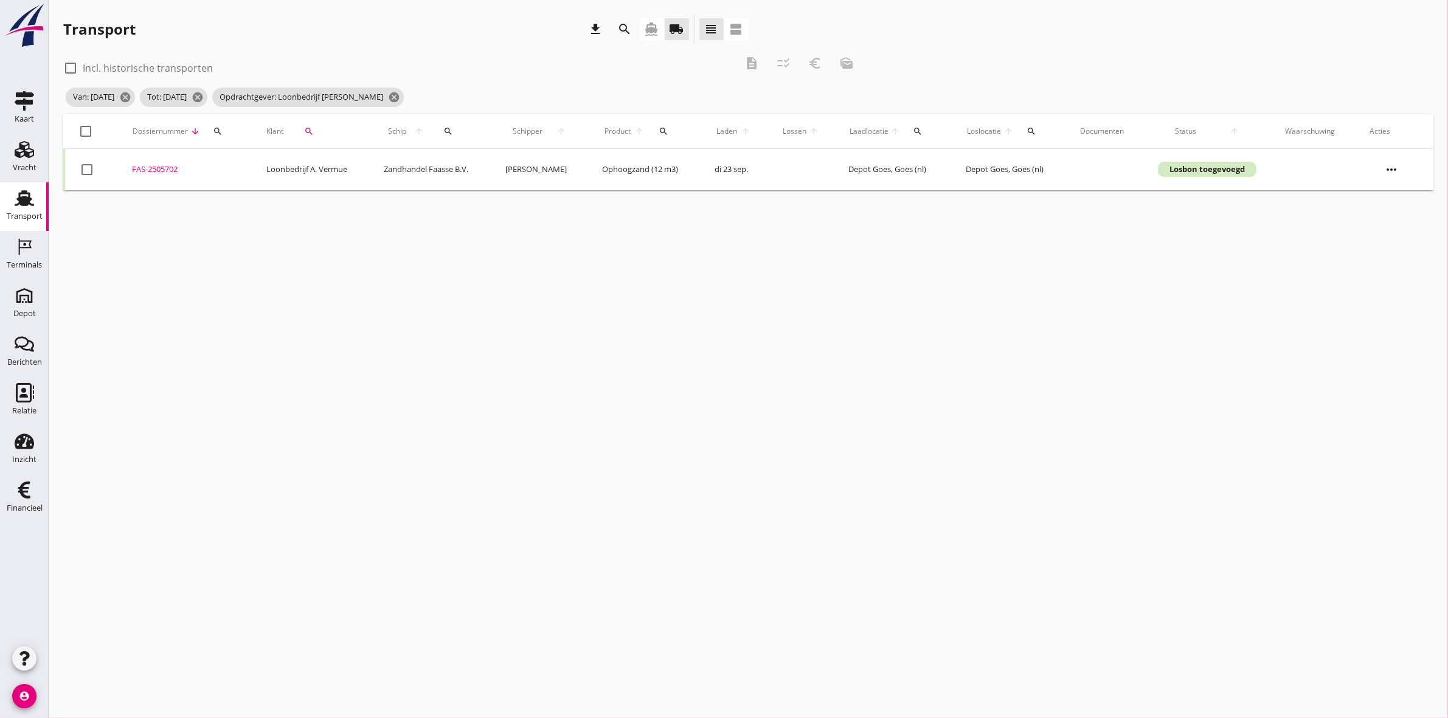
checkbox input "false"
click at [85, 128] on div at bounding box center [86, 131] width 21 height 21
checkbox input "true"
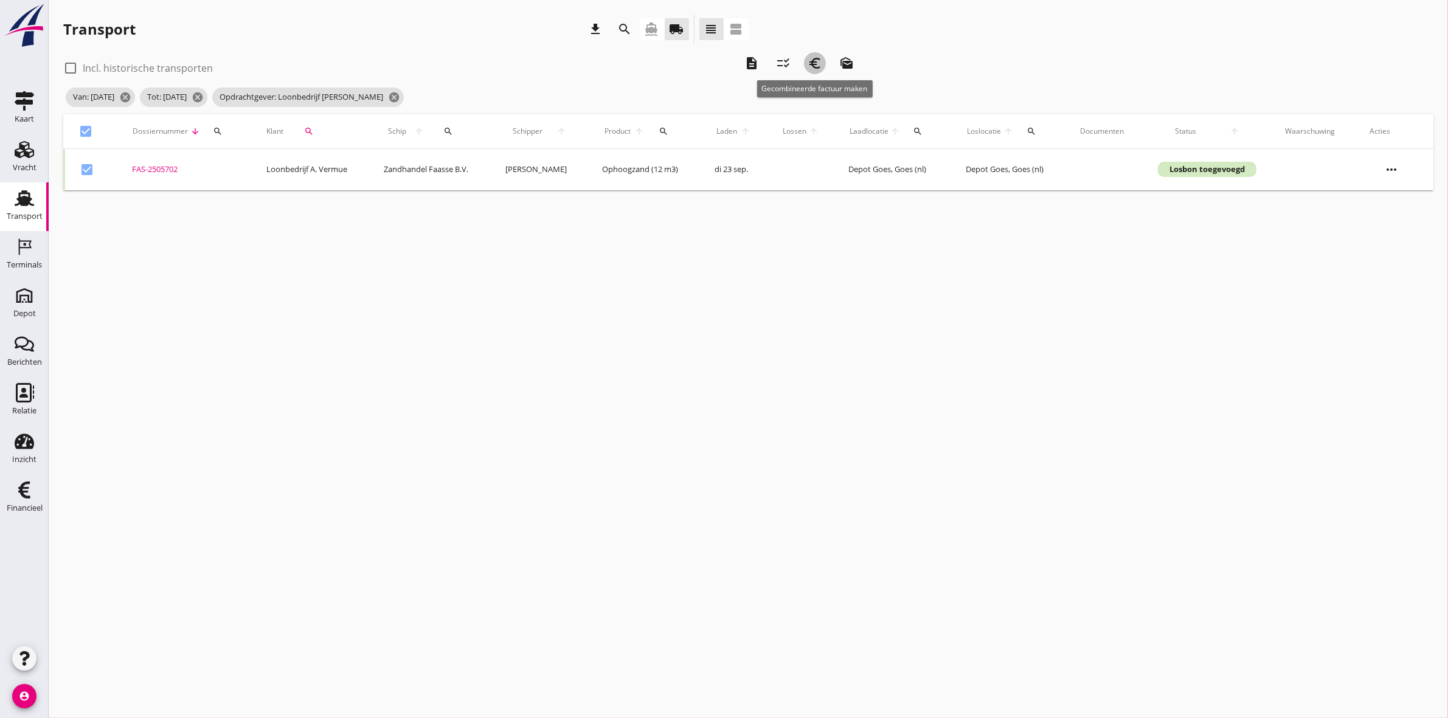
click at [821, 64] on icon "euro_symbol" at bounding box center [815, 63] width 15 height 15
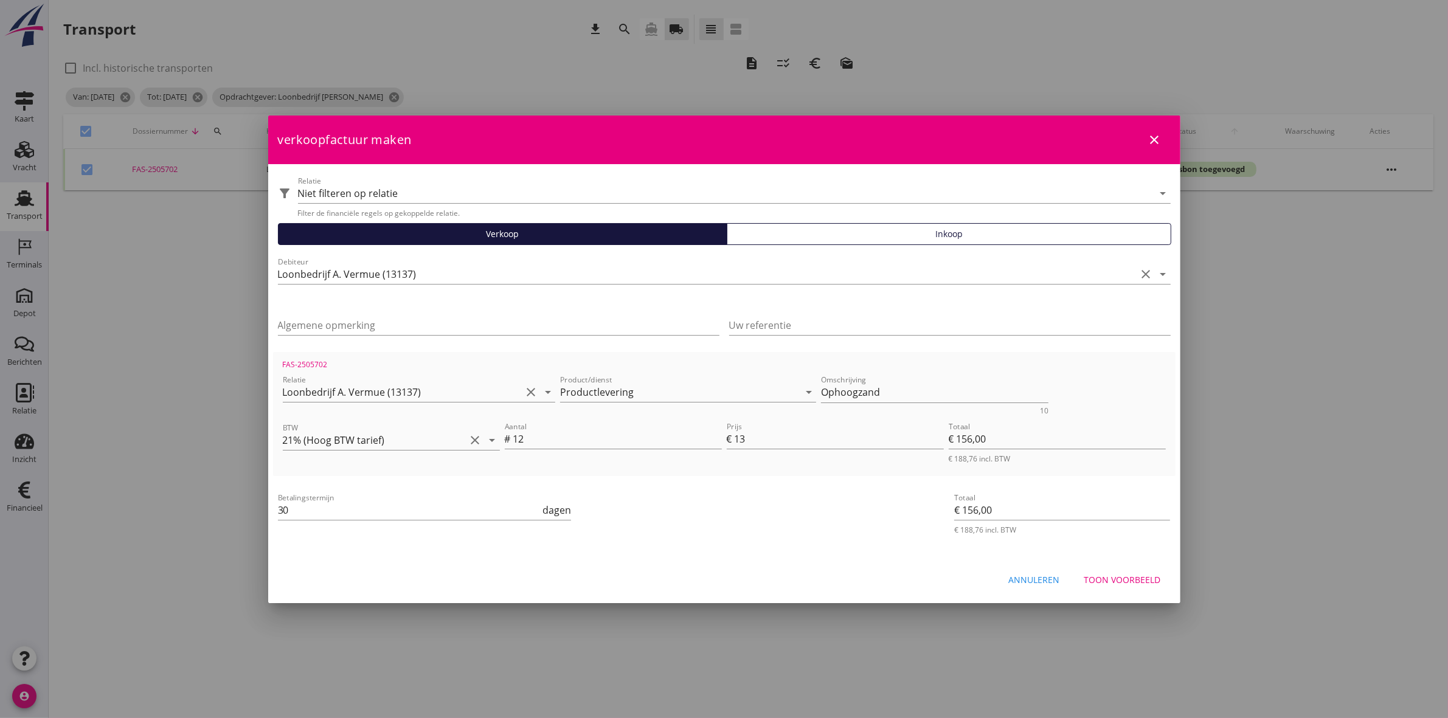
click at [1101, 574] on div "Toon voorbeeld" at bounding box center [1122, 580] width 77 height 13
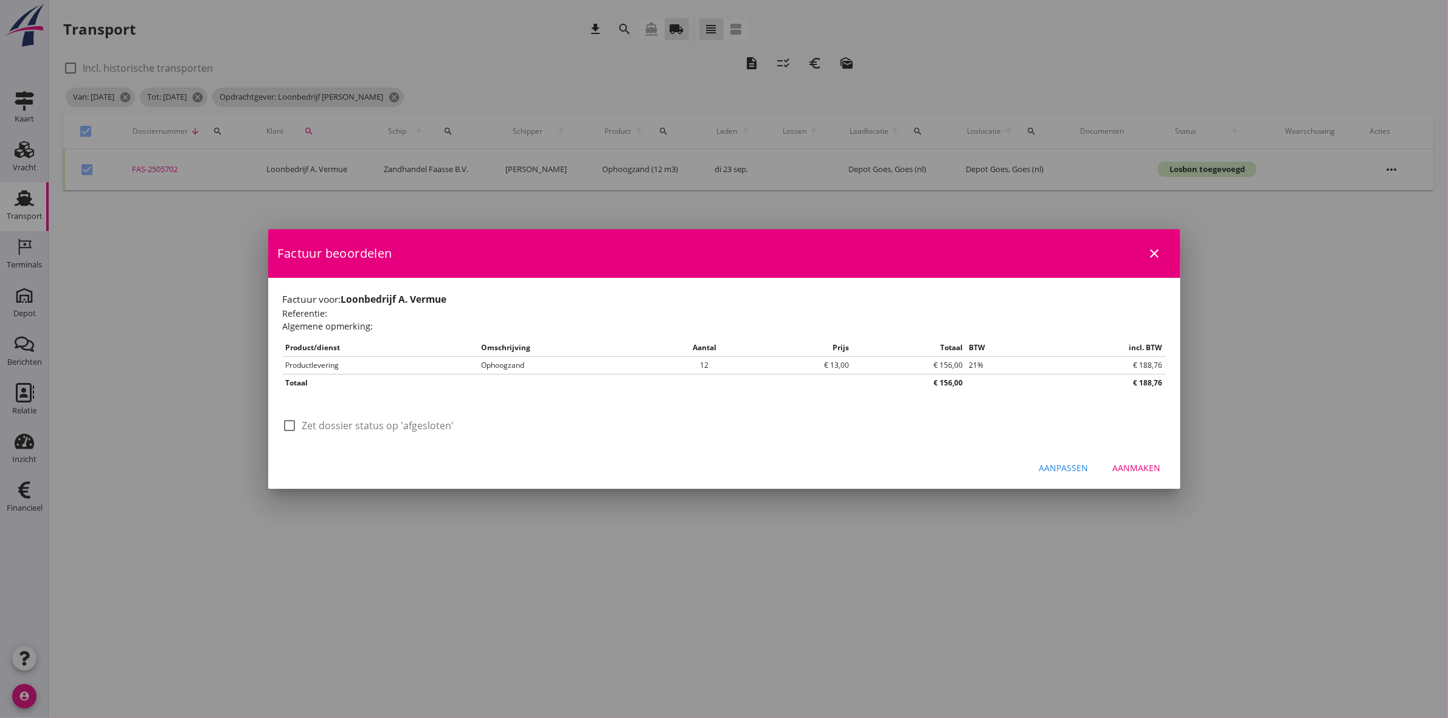
click at [324, 426] on label "Zet dossier status op 'afgesloten'" at bounding box center [378, 426] width 152 height 12
checkbox input "true"
click at [1147, 476] on button "Aanmaken" at bounding box center [1137, 468] width 68 height 22
checkbox input "false"
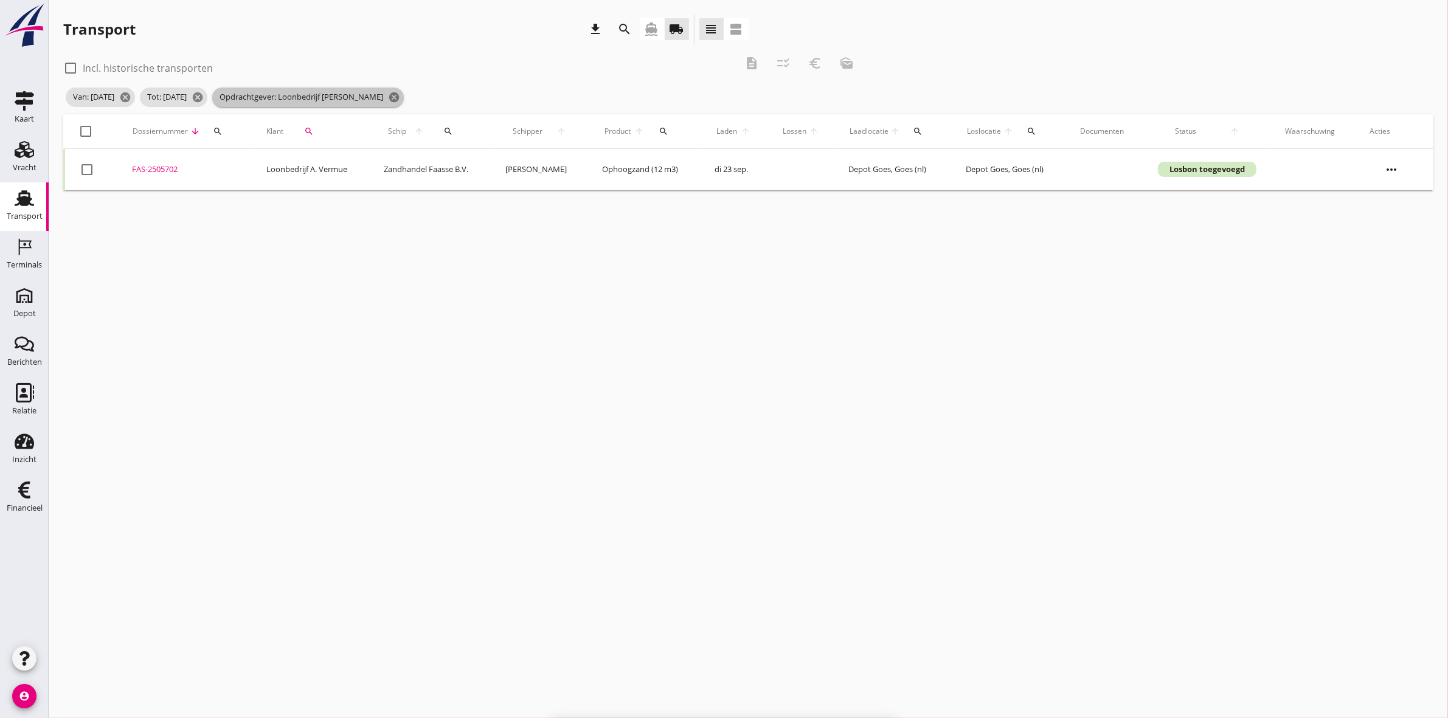
click at [400, 96] on icon "cancel" at bounding box center [394, 97] width 12 height 12
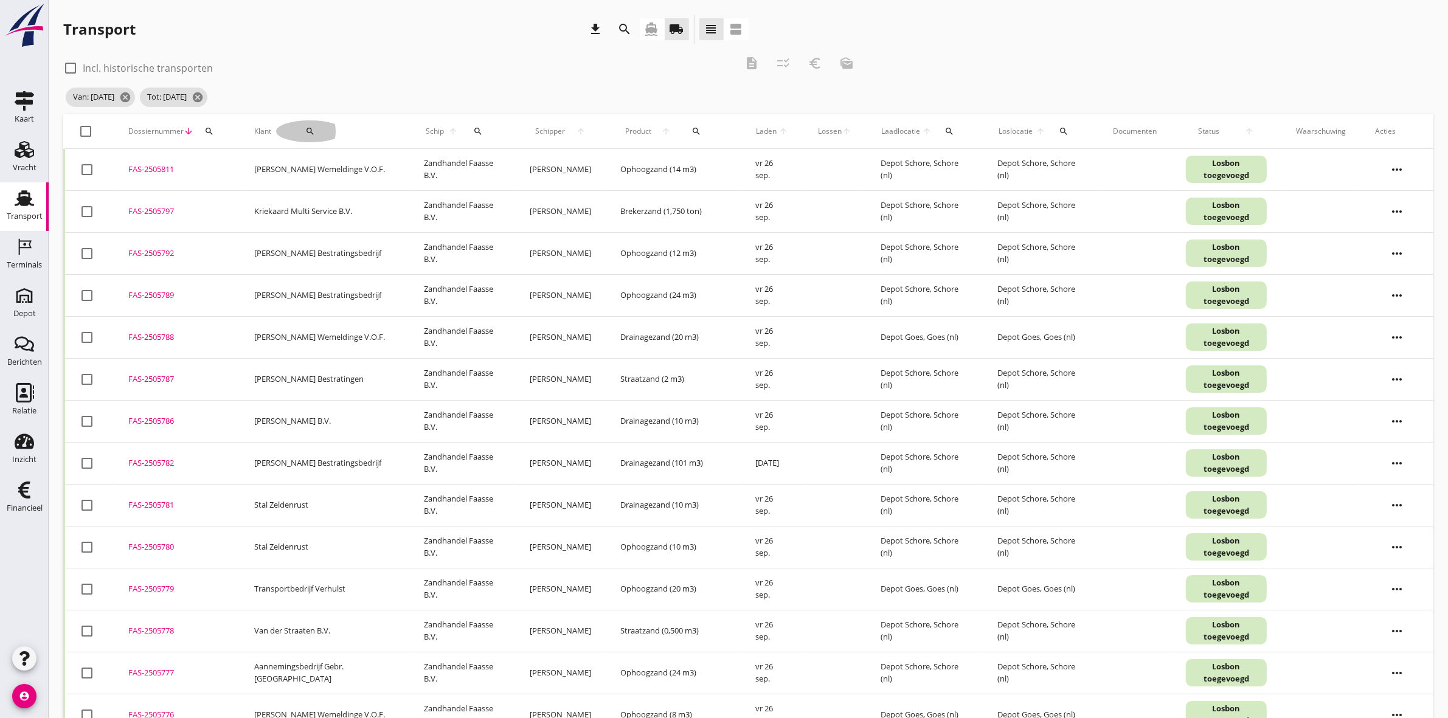
click at [305, 126] on icon "search" at bounding box center [310, 131] width 10 height 10
click at [331, 175] on input "Zoeken op opdrachtgever..." at bounding box center [344, 166] width 126 height 19
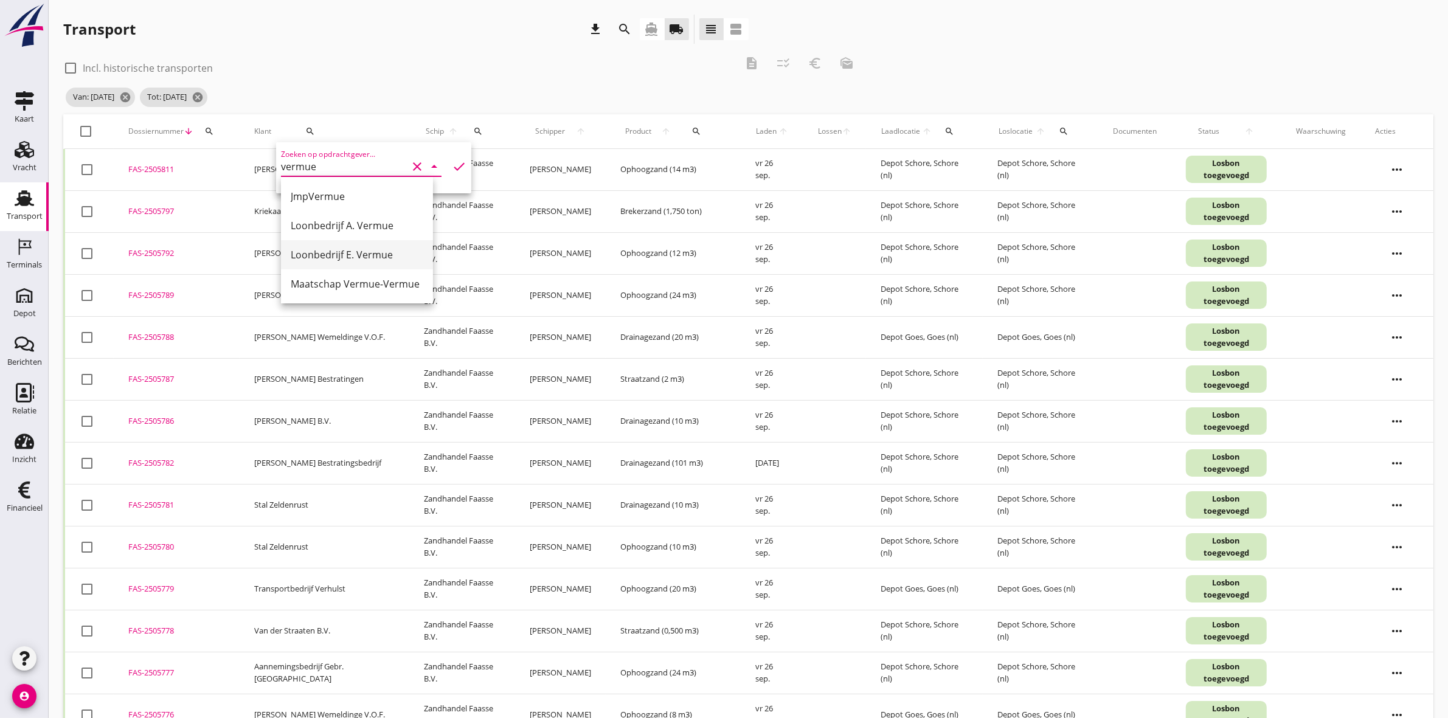
click at [389, 256] on div "Loonbedrijf E. Vermue" at bounding box center [357, 255] width 133 height 15
type input "Loonbedrijf E. Vermue"
click at [452, 165] on icon "check" at bounding box center [459, 166] width 15 height 15
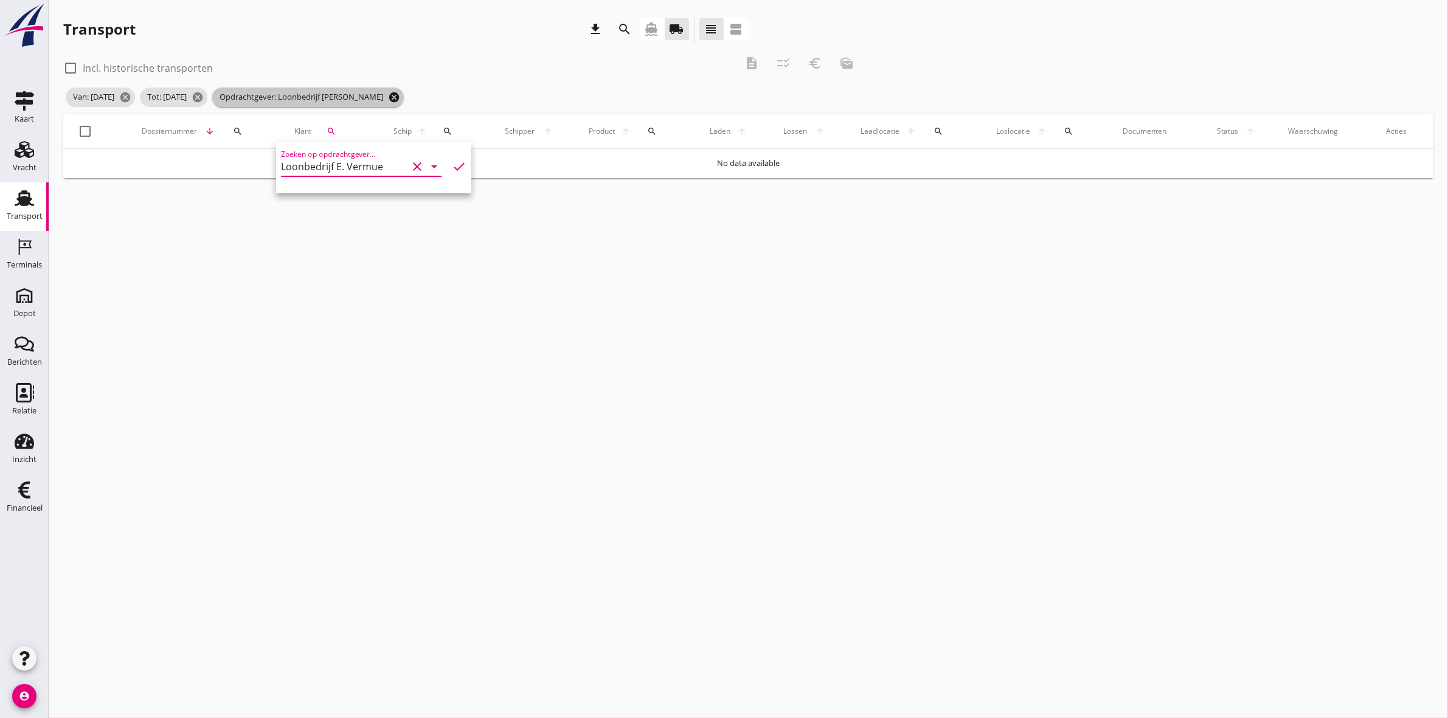
click at [400, 93] on icon "cancel" at bounding box center [394, 97] width 12 height 12
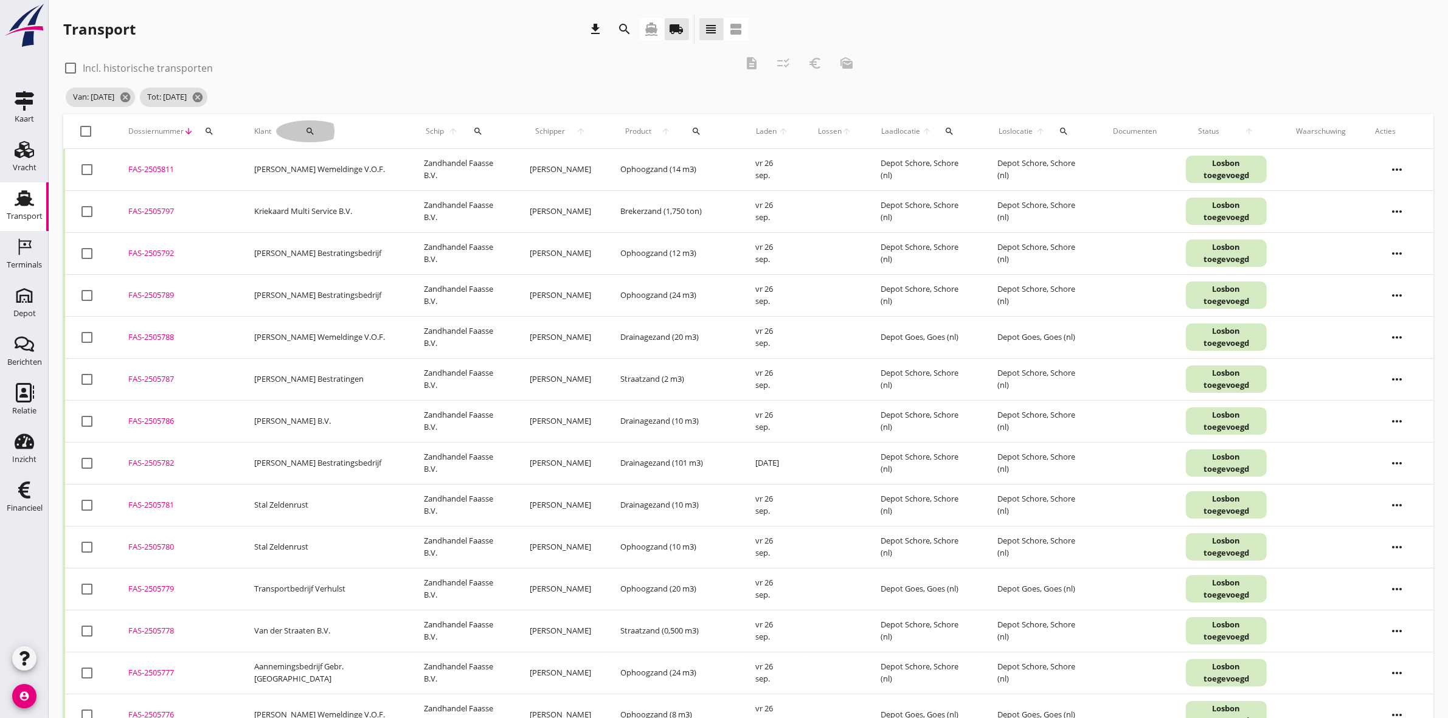
click at [296, 131] on div "search" at bounding box center [310, 131] width 68 height 10
click at [295, 165] on input "Zoeken op opdrachtgever..." at bounding box center [344, 166] width 126 height 19
drag, startPoint x: 355, startPoint y: 205, endPoint x: 429, endPoint y: 178, distance: 78.9
click at [356, 205] on div "Aannemingsbedrijf Gebr. Moerland" at bounding box center [398, 196] width 214 height 29
type input "Aannemingsbedrijf Gebr. Moerland"
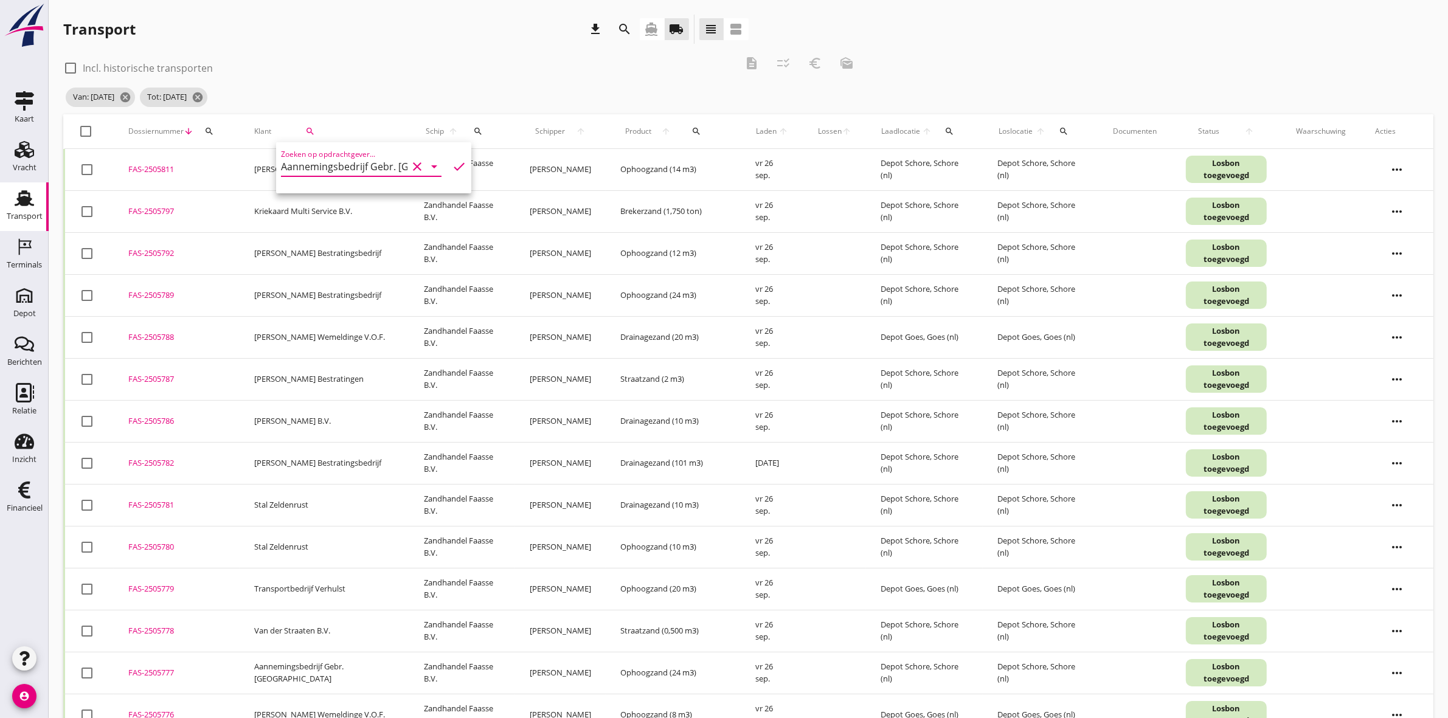
click at [452, 162] on icon "check" at bounding box center [459, 166] width 15 height 15
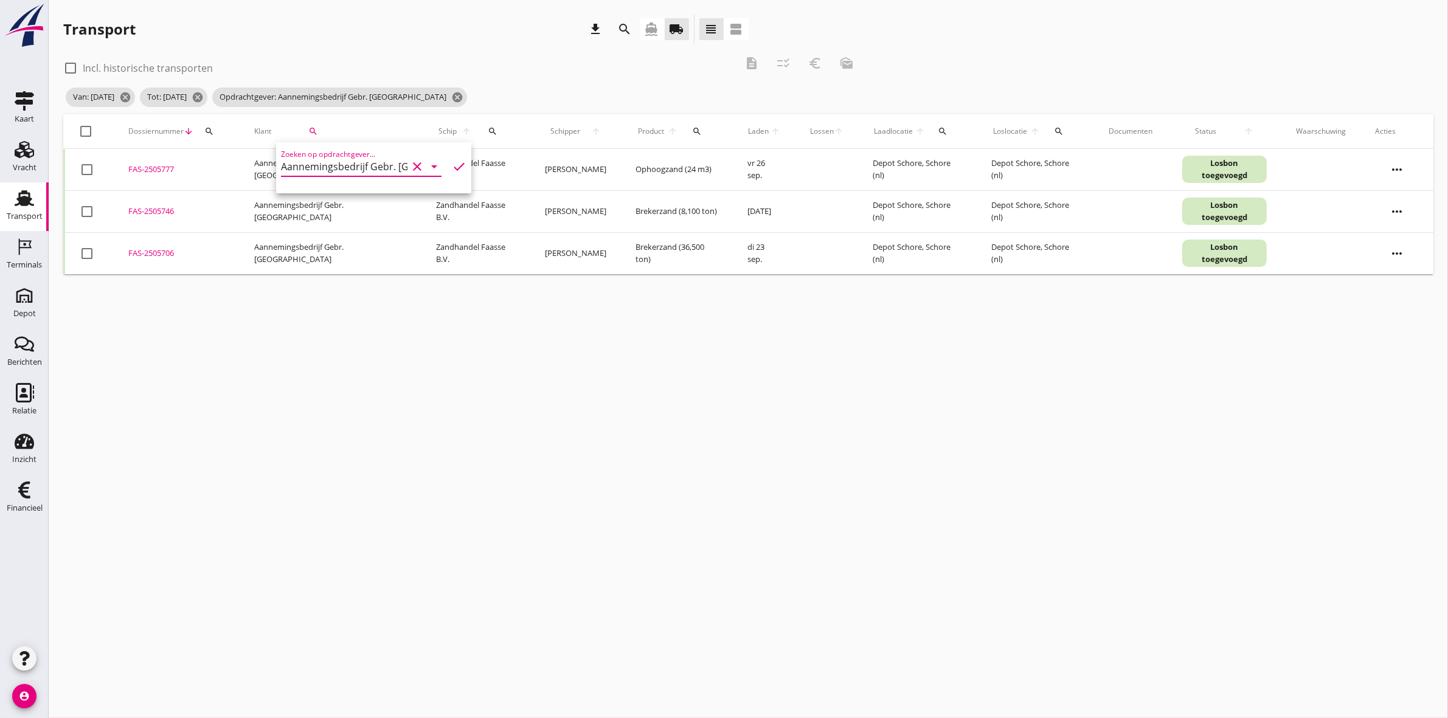
click at [89, 134] on div at bounding box center [86, 131] width 21 height 21
checkbox input "true"
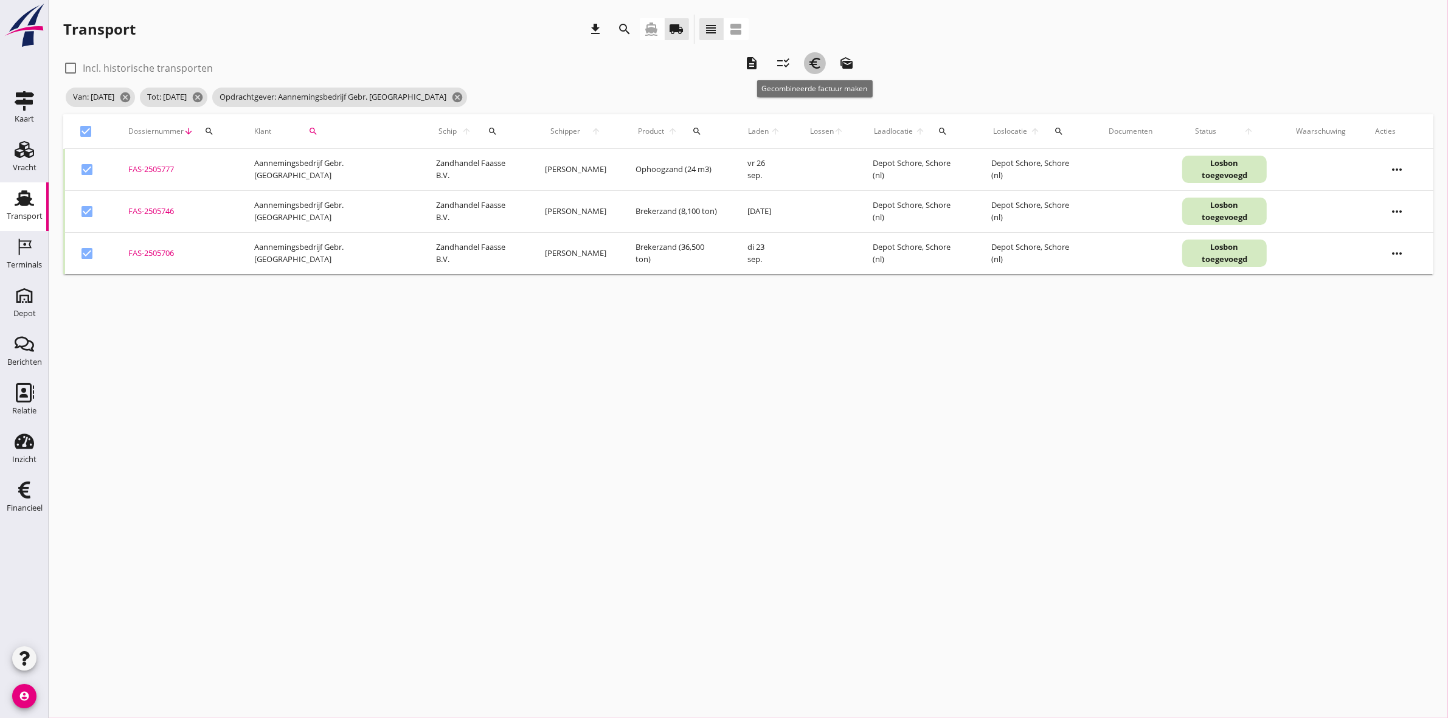
click at [814, 56] on icon "euro_symbol" at bounding box center [815, 63] width 15 height 15
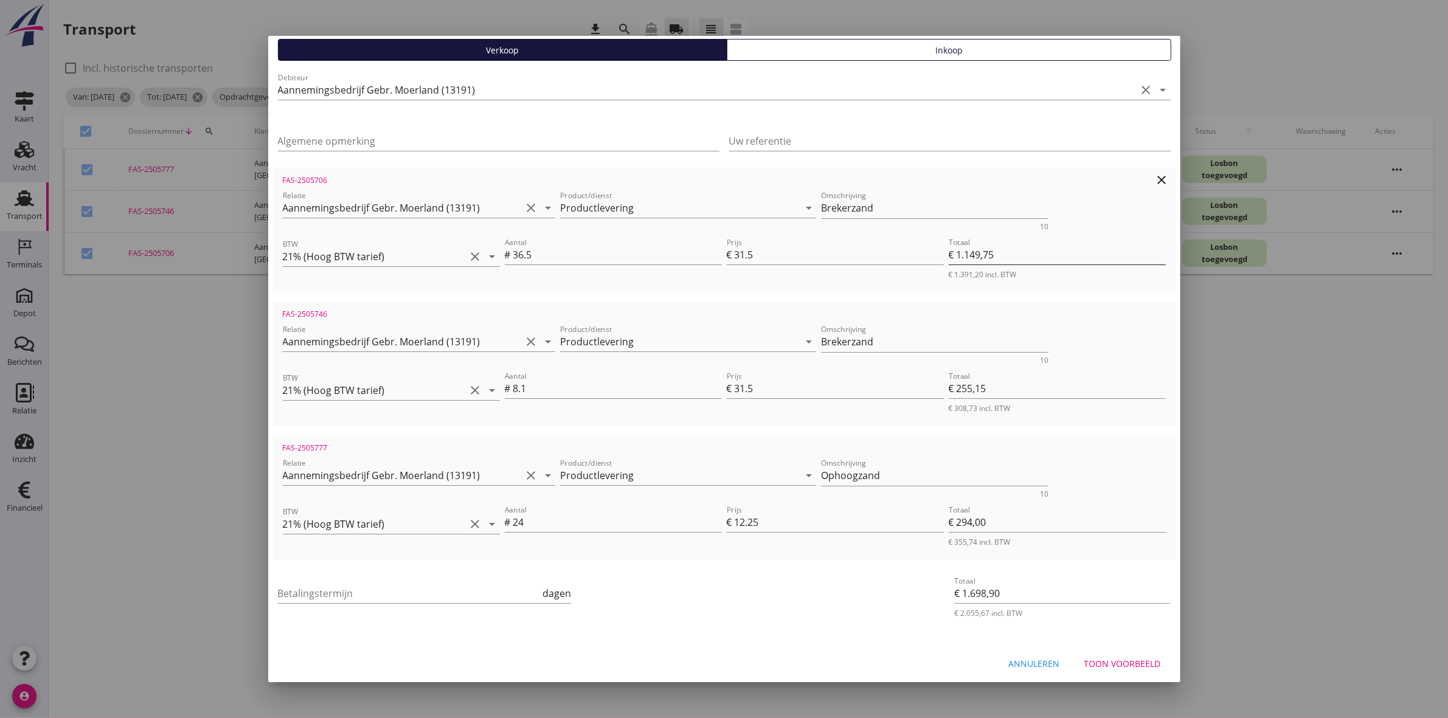
scroll to position [105, 0]
click at [326, 588] on input "Betalingstermijn" at bounding box center [409, 592] width 263 height 19
type input "30"
click at [1117, 658] on div "Toon voorbeeld" at bounding box center [1122, 663] width 77 height 13
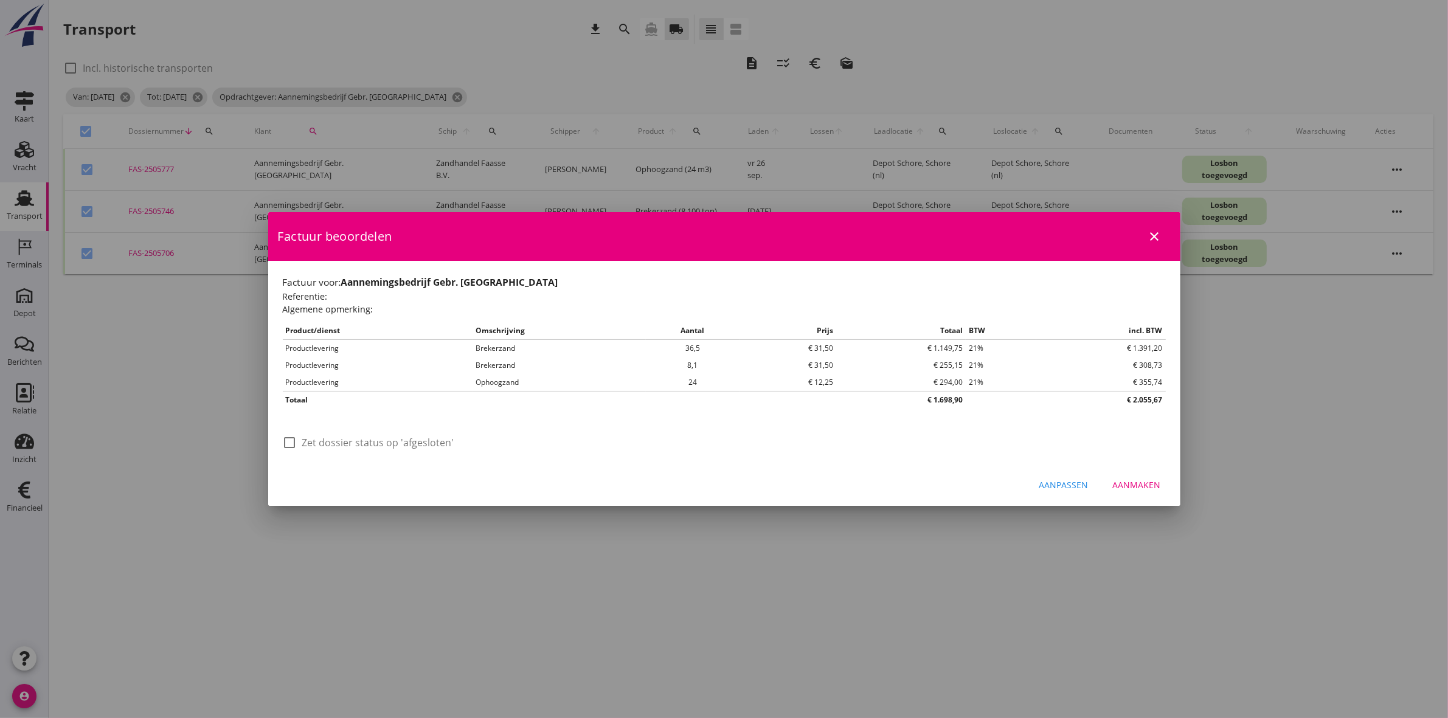
scroll to position [0, 0]
click at [350, 448] on label "Zet dossier status op 'afgesloten'" at bounding box center [378, 443] width 152 height 12
checkbox input "true"
click at [1145, 484] on div "Aanmaken" at bounding box center [1137, 485] width 48 height 13
checkbox input "false"
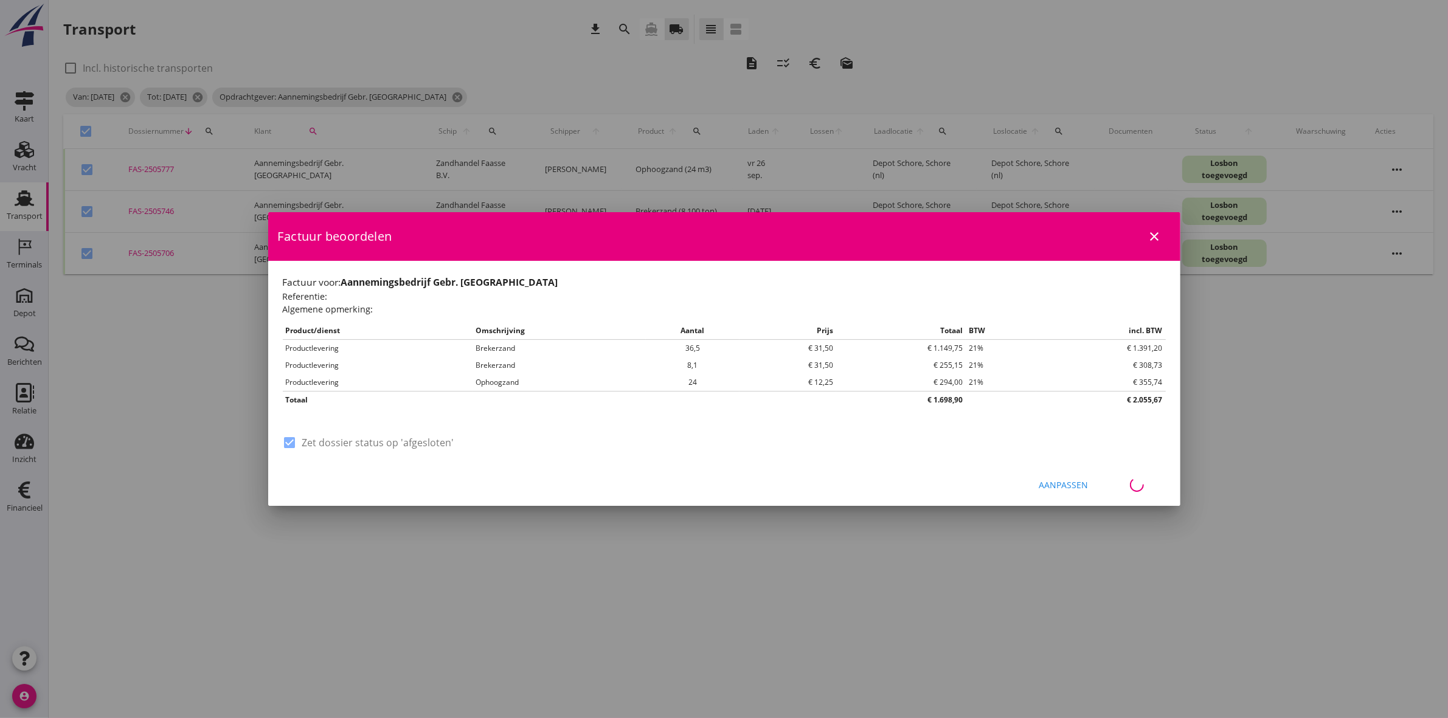
checkbox input "false"
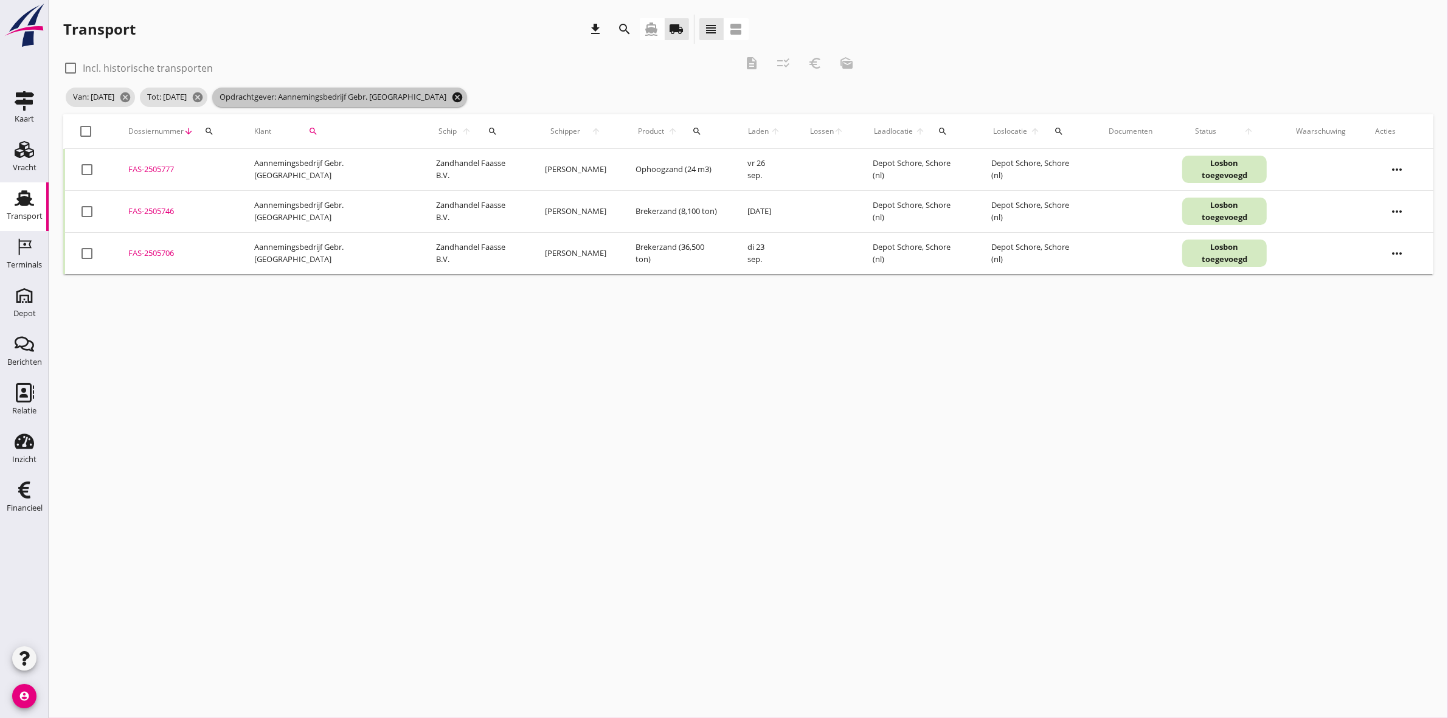
click at [457, 96] on icon "cancel" at bounding box center [457, 97] width 12 height 12
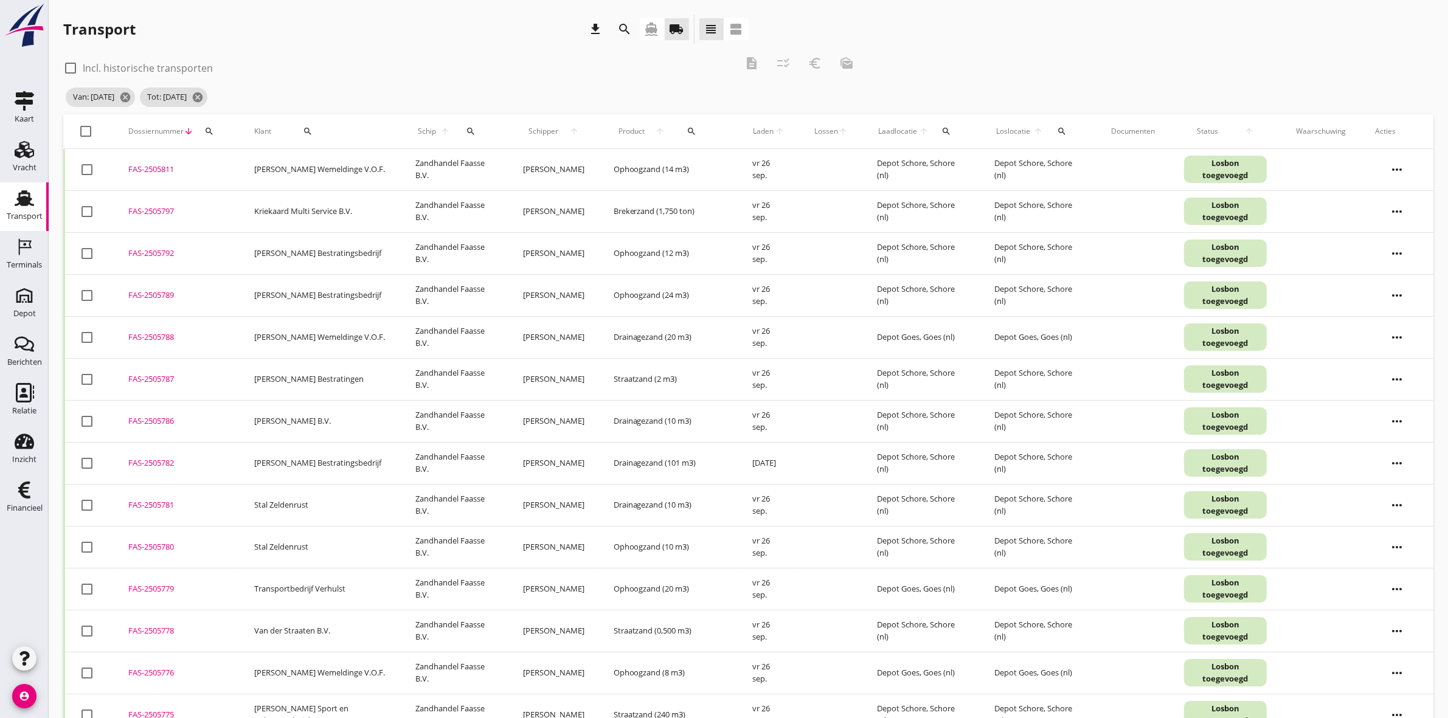
click at [303, 126] on icon "search" at bounding box center [308, 131] width 10 height 10
click at [393, 164] on input "Zoeken op opdrachtgever..." at bounding box center [344, 166] width 126 height 19
click at [430, 195] on div "Aannemingsbedrijf Gebr. Moerland" at bounding box center [398, 196] width 214 height 15
type input "Aannemingsbedrijf Gebr. Moerland"
click at [452, 162] on icon "check" at bounding box center [459, 166] width 15 height 15
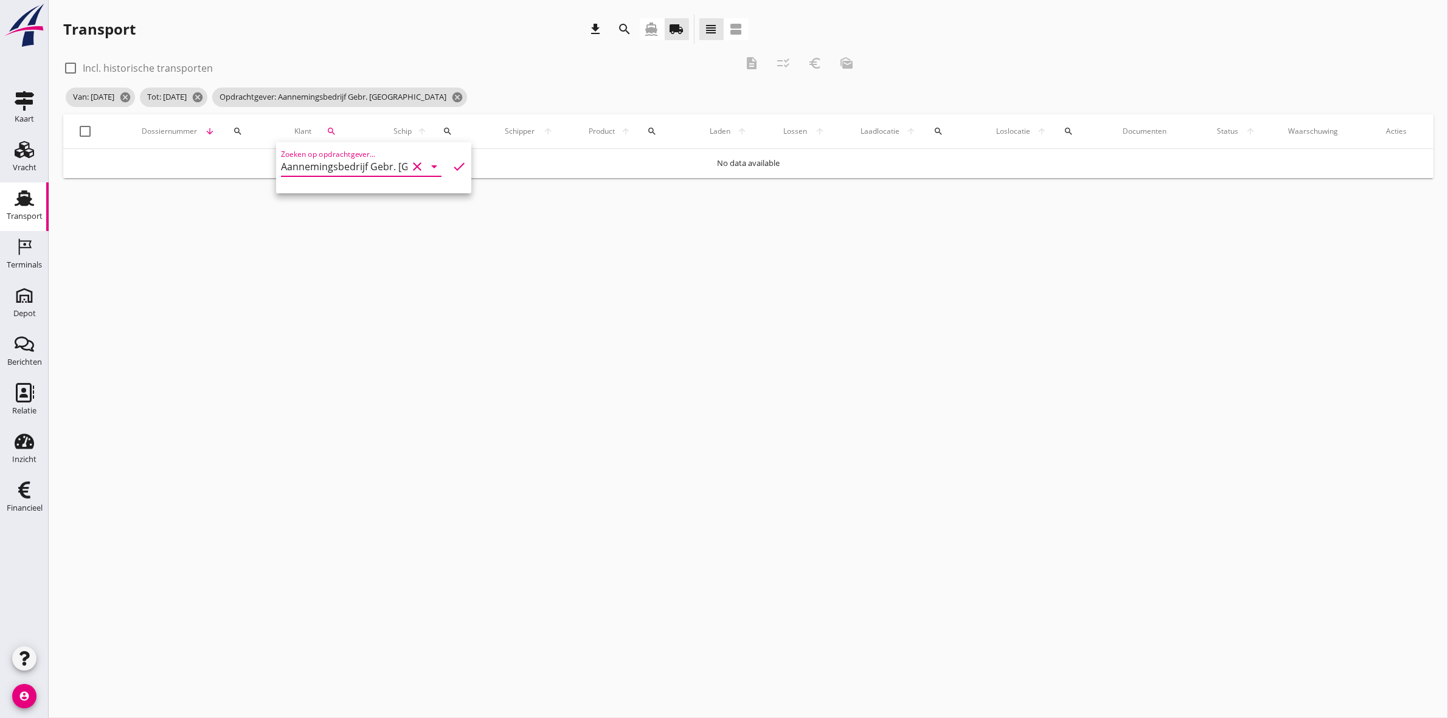
click at [452, 165] on icon "check" at bounding box center [459, 166] width 15 height 15
click at [452, 166] on icon "check" at bounding box center [459, 166] width 15 height 15
click at [410, 165] on icon "clear" at bounding box center [417, 166] width 15 height 15
click at [293, 94] on icon "cancel" at bounding box center [287, 97] width 12 height 12
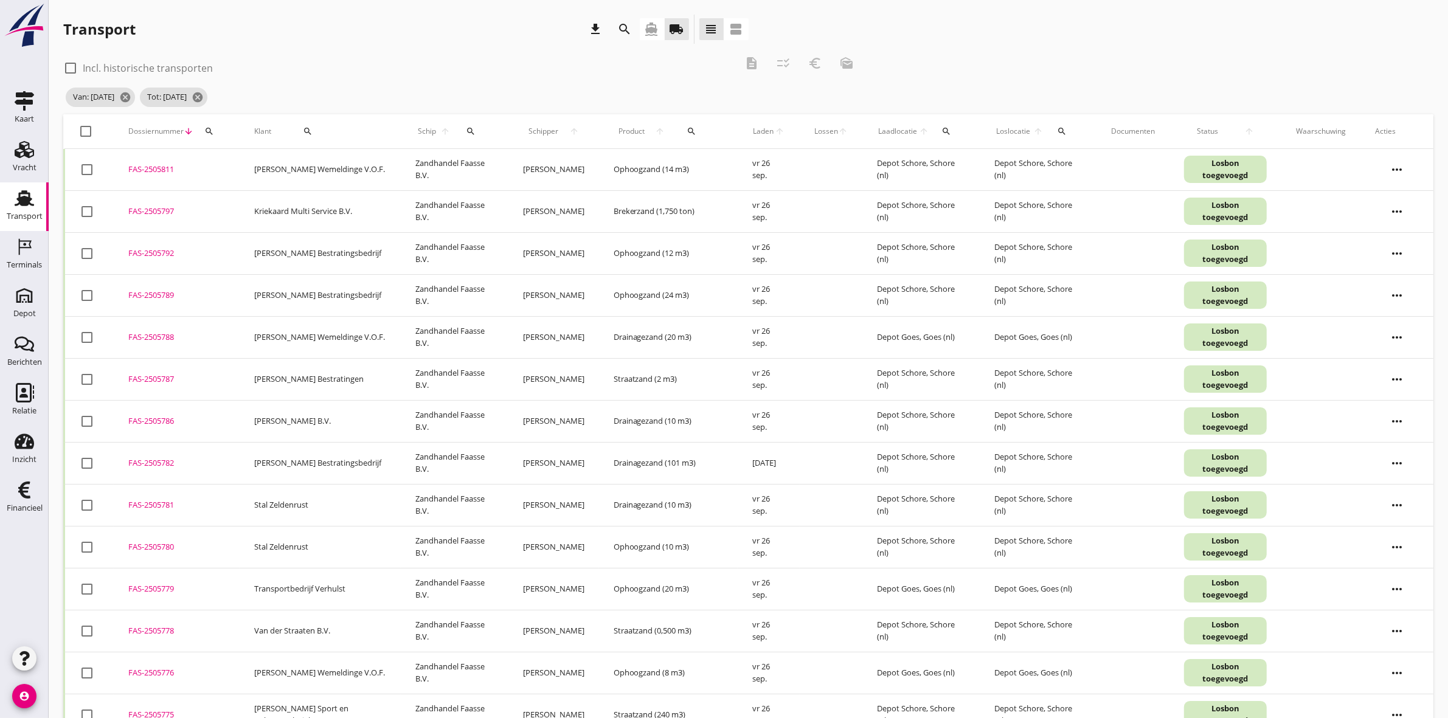
click at [306, 128] on icon "search" at bounding box center [308, 131] width 10 height 10
click at [324, 158] on input "Zoeken op opdrachtgever..." at bounding box center [344, 166] width 126 height 19
click at [381, 214] on div "RBZ Rioolreiniging" at bounding box center [357, 225] width 133 height 29
type input "RBZ Rioolreiniging"
click at [452, 162] on icon "check" at bounding box center [459, 166] width 15 height 15
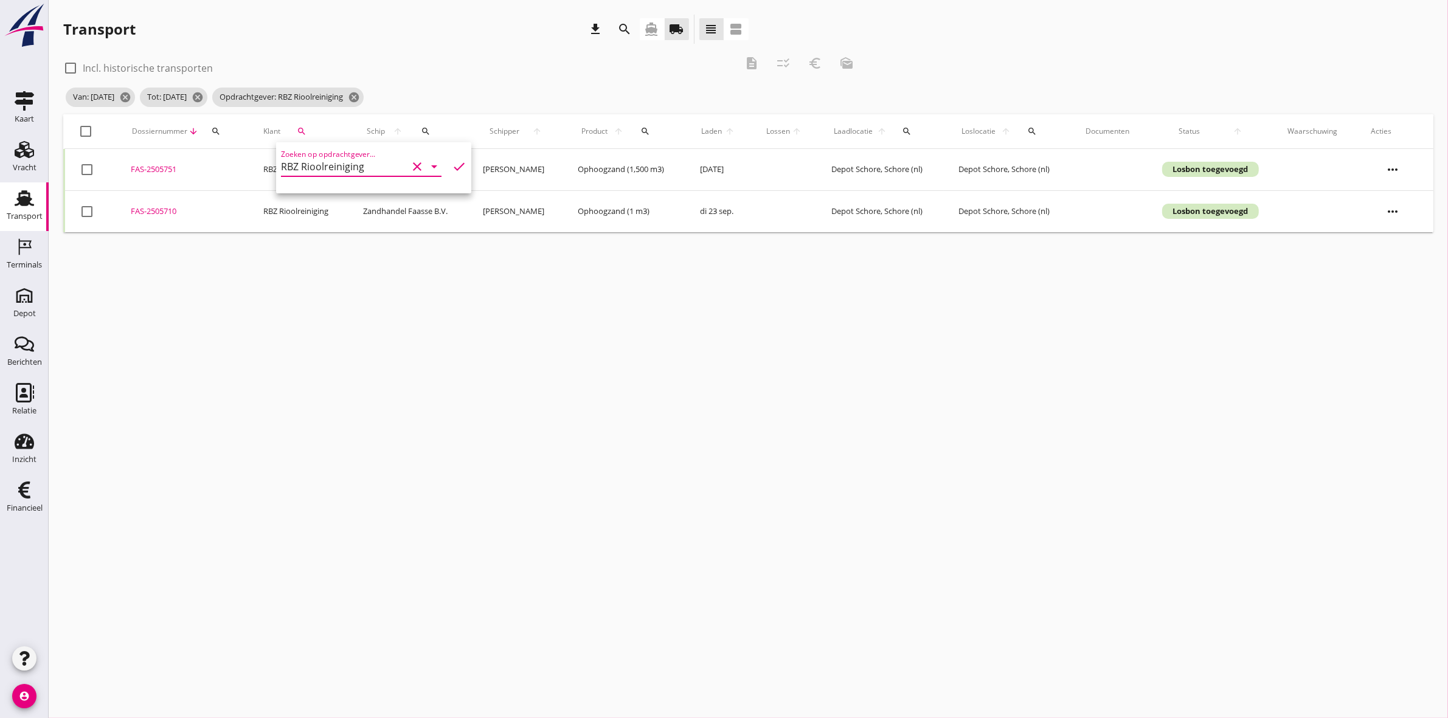
click at [88, 130] on div at bounding box center [86, 131] width 21 height 21
checkbox input "true"
click at [751, 58] on icon "description" at bounding box center [751, 63] width 15 height 15
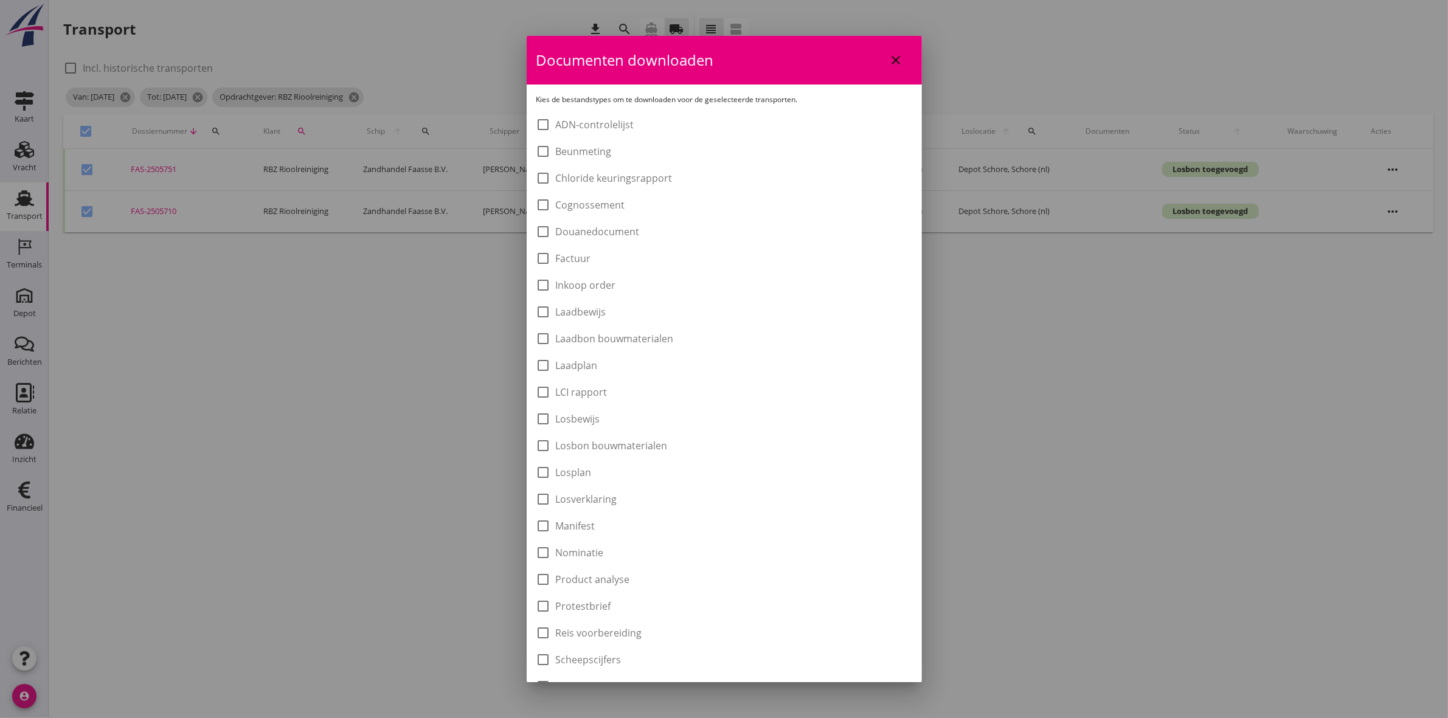
click at [591, 338] on label "Laadbon bouwmaterialen" at bounding box center [615, 339] width 118 height 12
checkbox input "true"
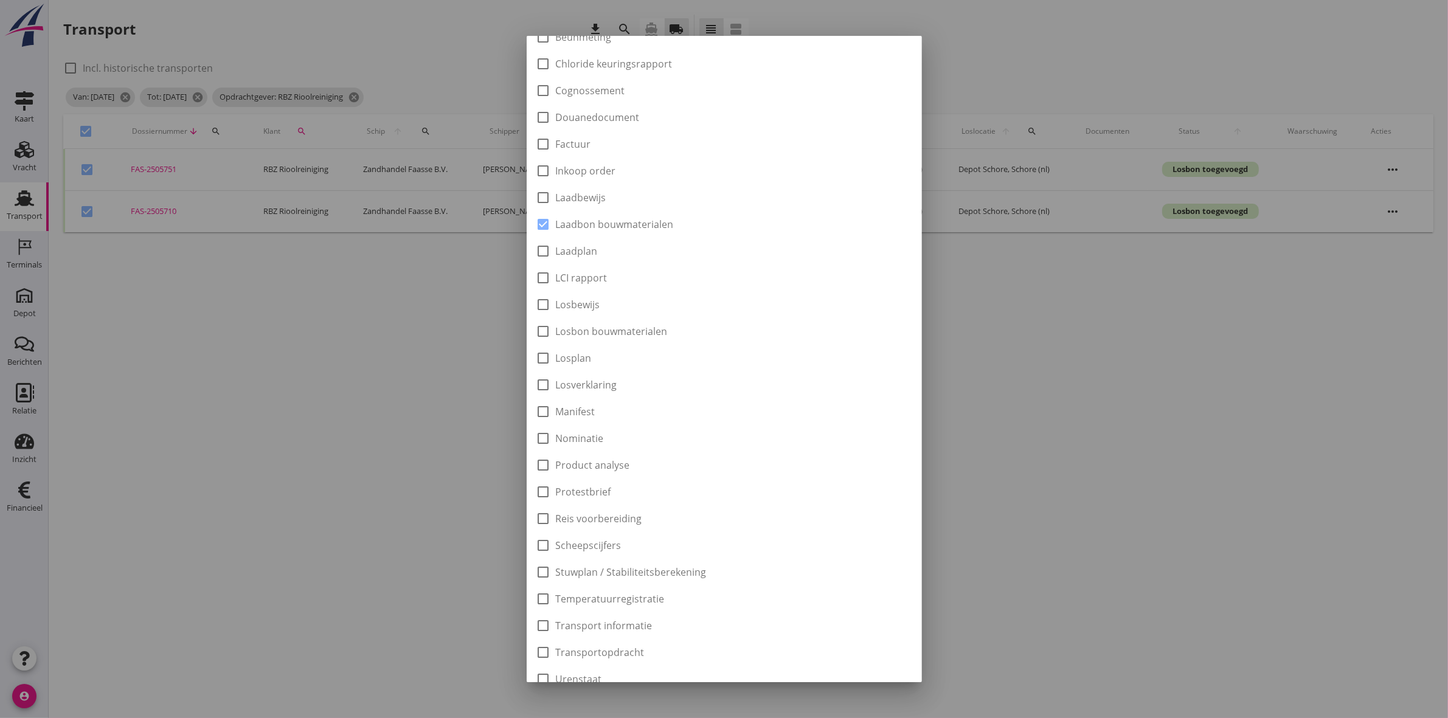
scroll to position [195, 0]
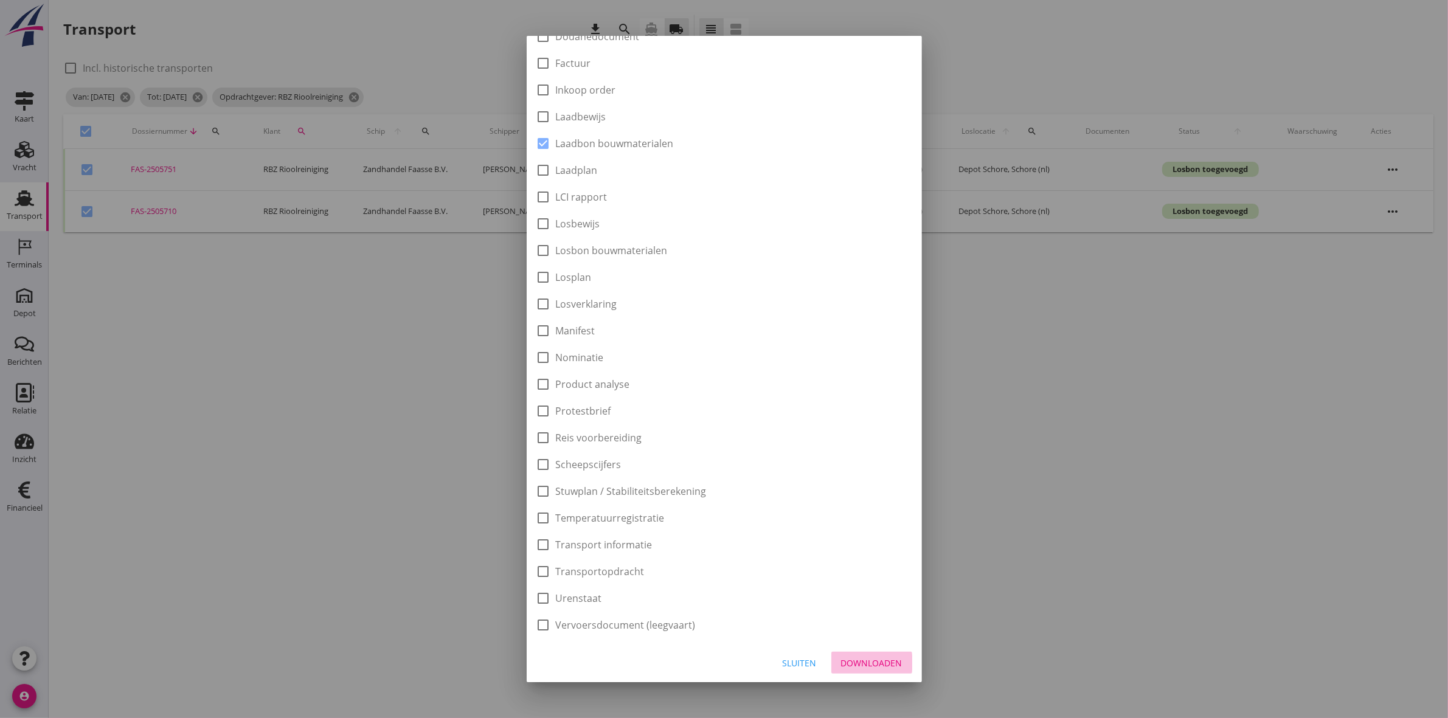
click at [858, 667] on div "Downloaden" at bounding box center [871, 663] width 61 height 13
checkbox input "false"
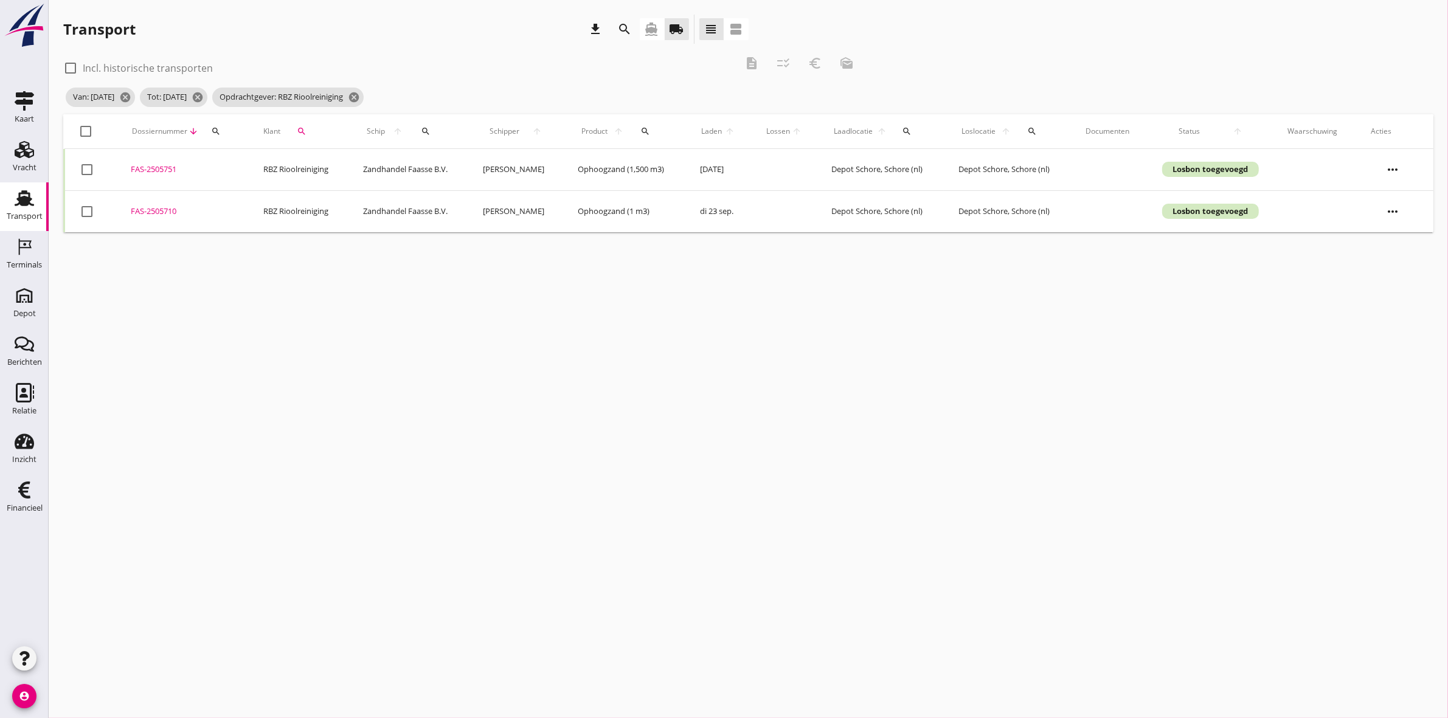
click at [86, 133] on div at bounding box center [86, 131] width 21 height 21
checkbox input "true"
click at [816, 66] on icon "euro_symbol" at bounding box center [815, 63] width 15 height 15
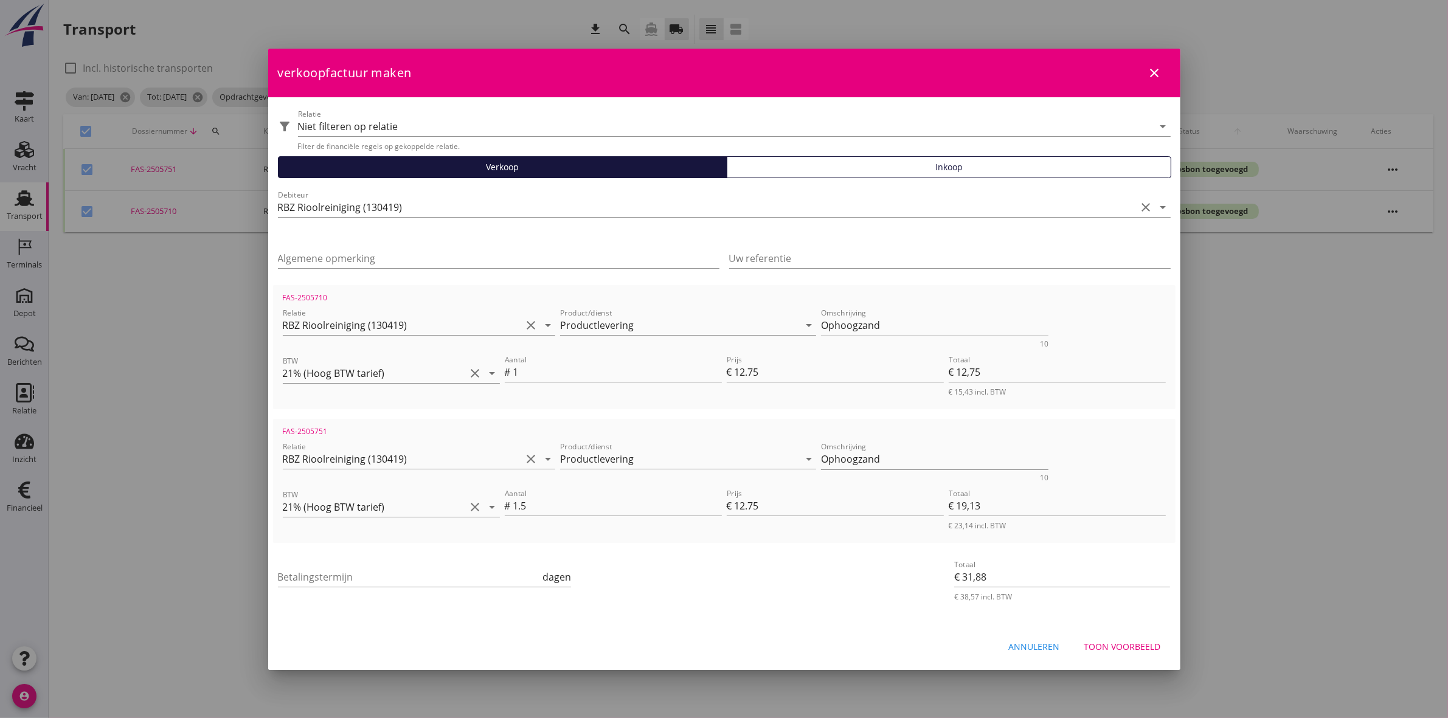
click at [327, 560] on div "Betalingstermijn dagen" at bounding box center [425, 579] width 294 height 39
click at [333, 576] on input "Betalingstermijn" at bounding box center [409, 576] width 263 height 19
type input "30"
click at [1135, 646] on div "Toon voorbeeld" at bounding box center [1122, 646] width 77 height 13
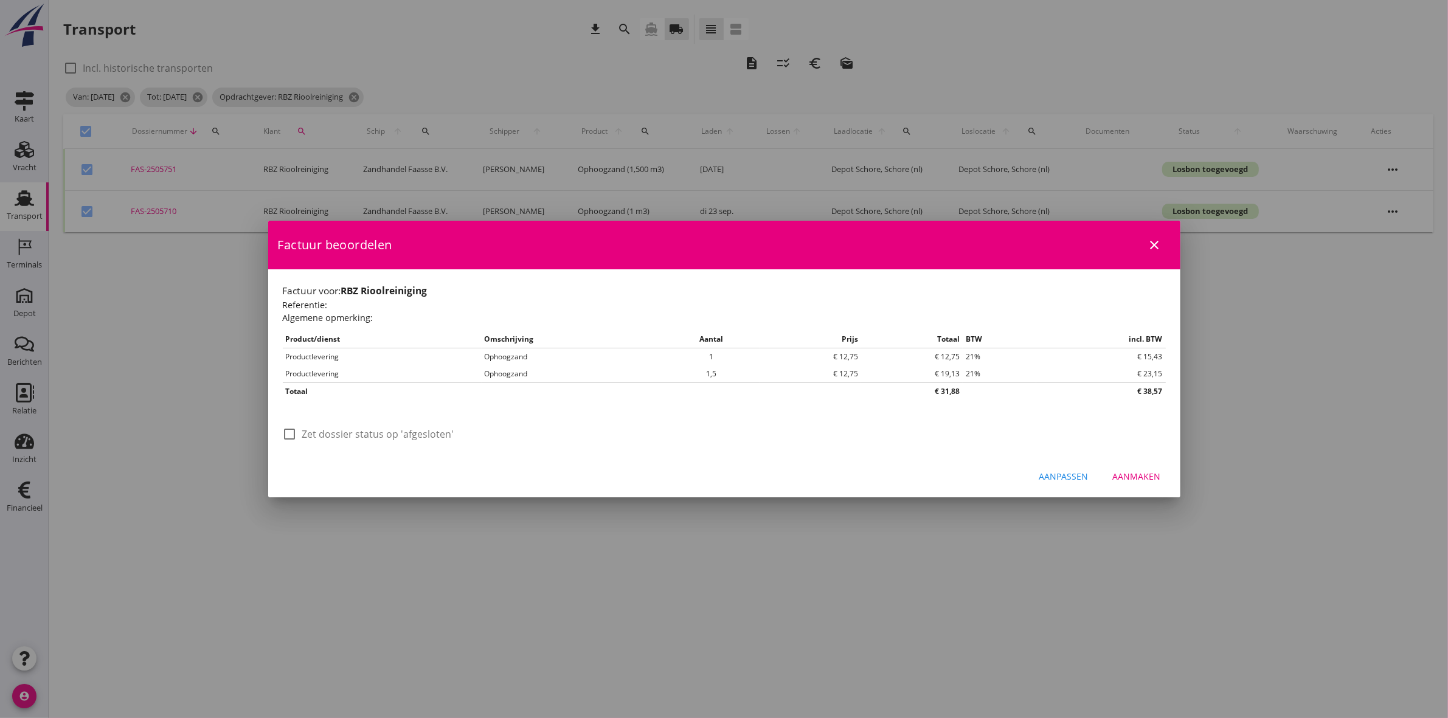
drag, startPoint x: 397, startPoint y: 434, endPoint x: 426, endPoint y: 431, distance: 28.7
click at [397, 435] on label "Zet dossier status op 'afgesloten'" at bounding box center [378, 434] width 152 height 12
checkbox input "true"
click at [1123, 478] on div "Aanmaken" at bounding box center [1137, 476] width 48 height 13
checkbox input "false"
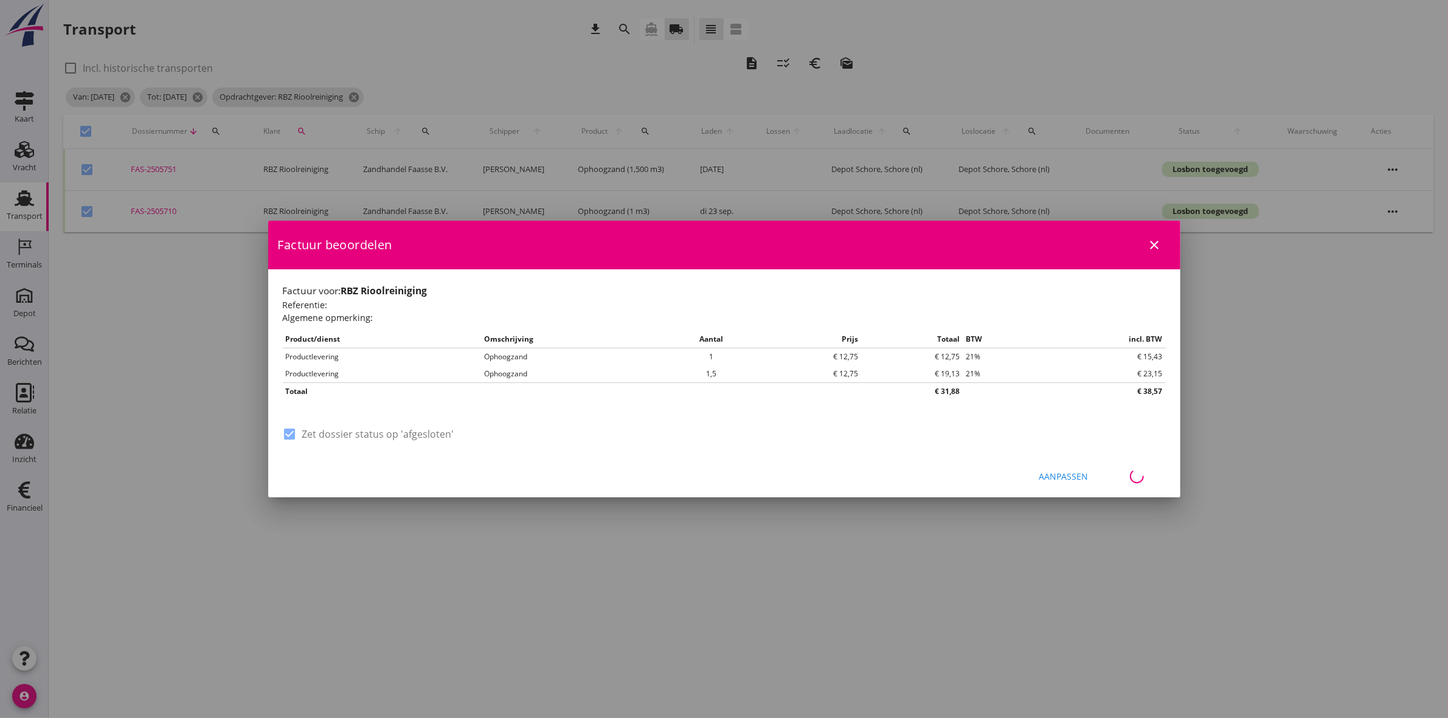
checkbox input "false"
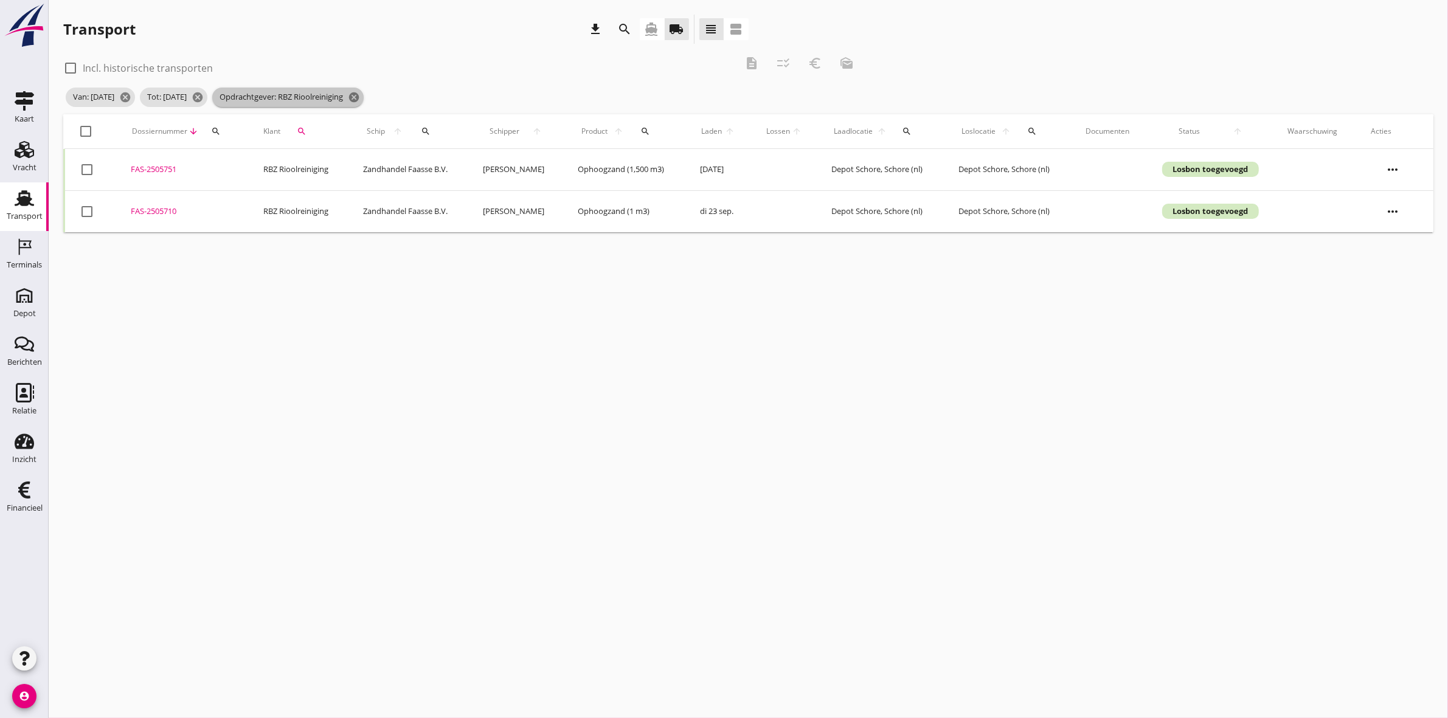
click at [360, 97] on icon "cancel" at bounding box center [354, 97] width 12 height 12
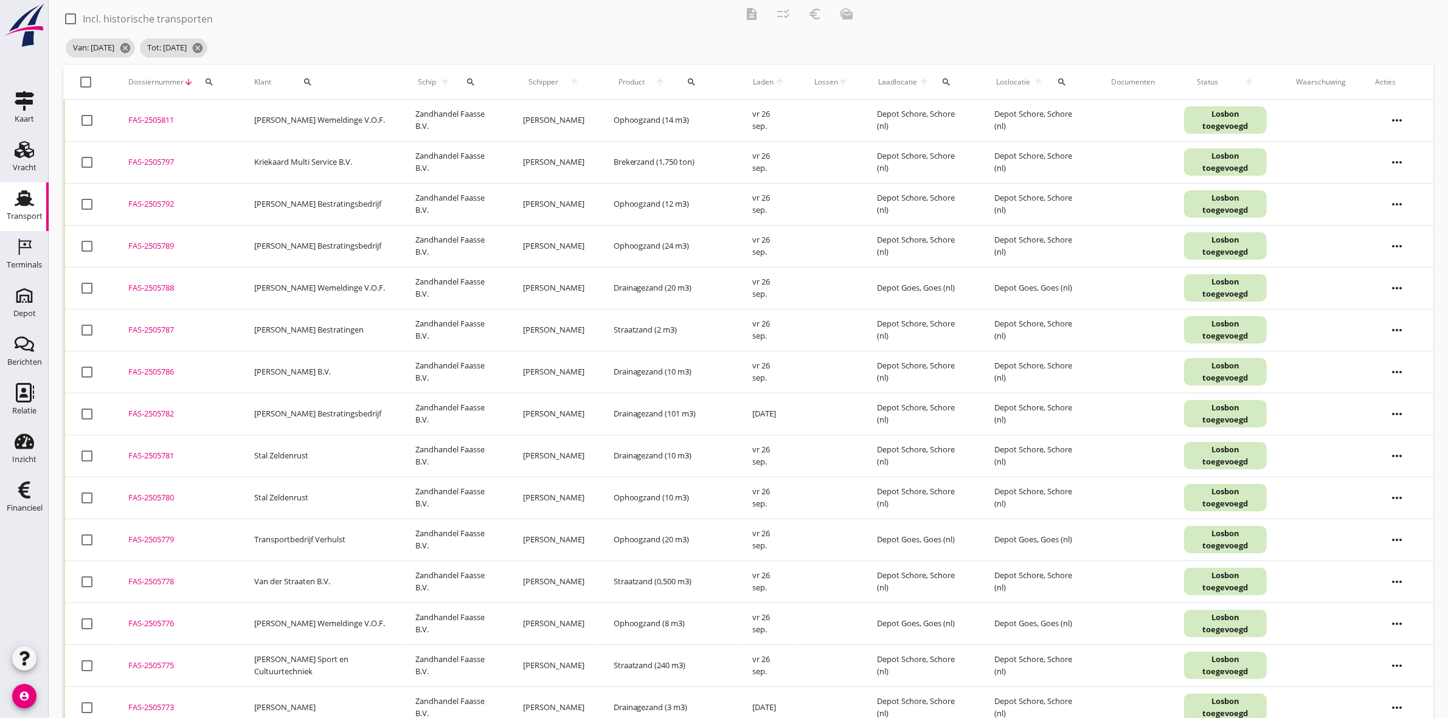
scroll to position [76, 0]
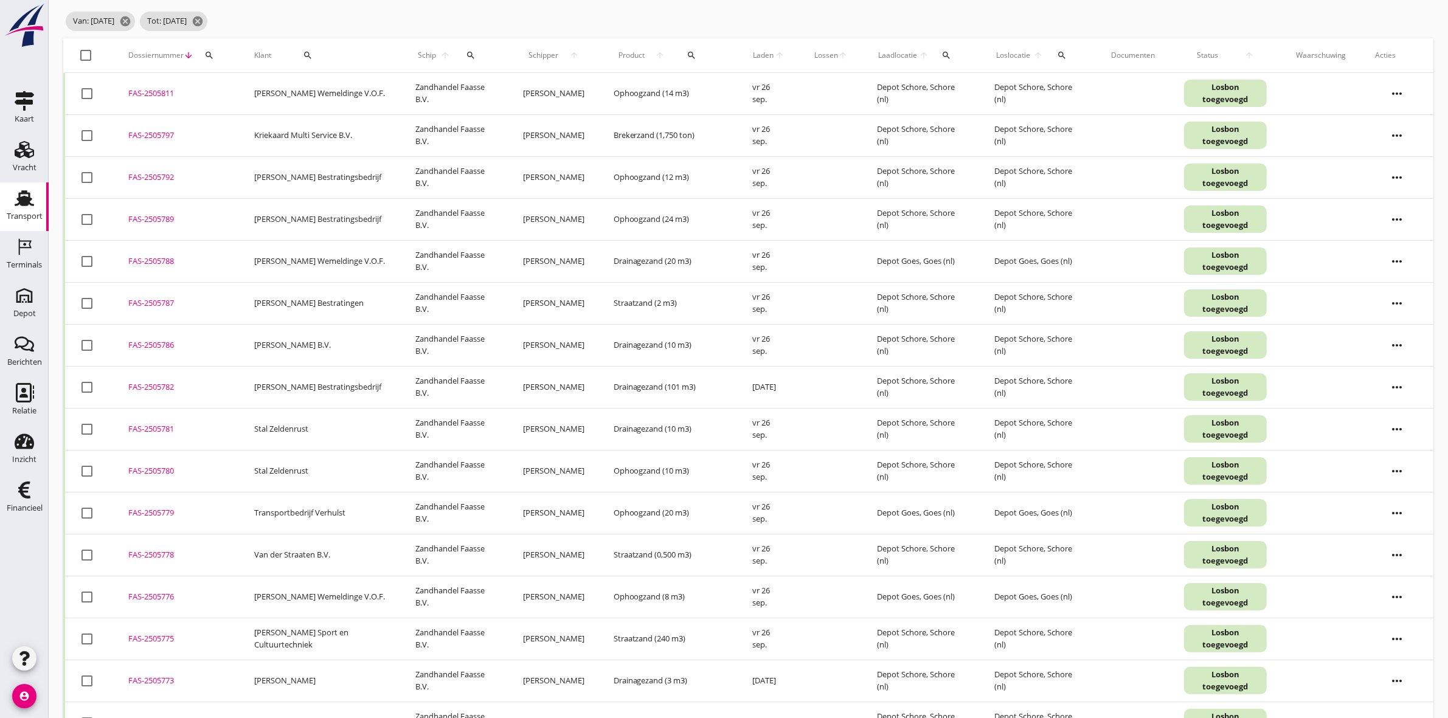
click at [307, 50] on icon "search" at bounding box center [308, 55] width 10 height 10
click at [410, 86] on div at bounding box center [417, 90] width 15 height 15
click at [350, 120] on div "Van der Straaten B.V." at bounding box center [357, 120] width 133 height 15
type input "Van der Straaten B.V."
click at [452, 85] on icon "check" at bounding box center [459, 90] width 15 height 15
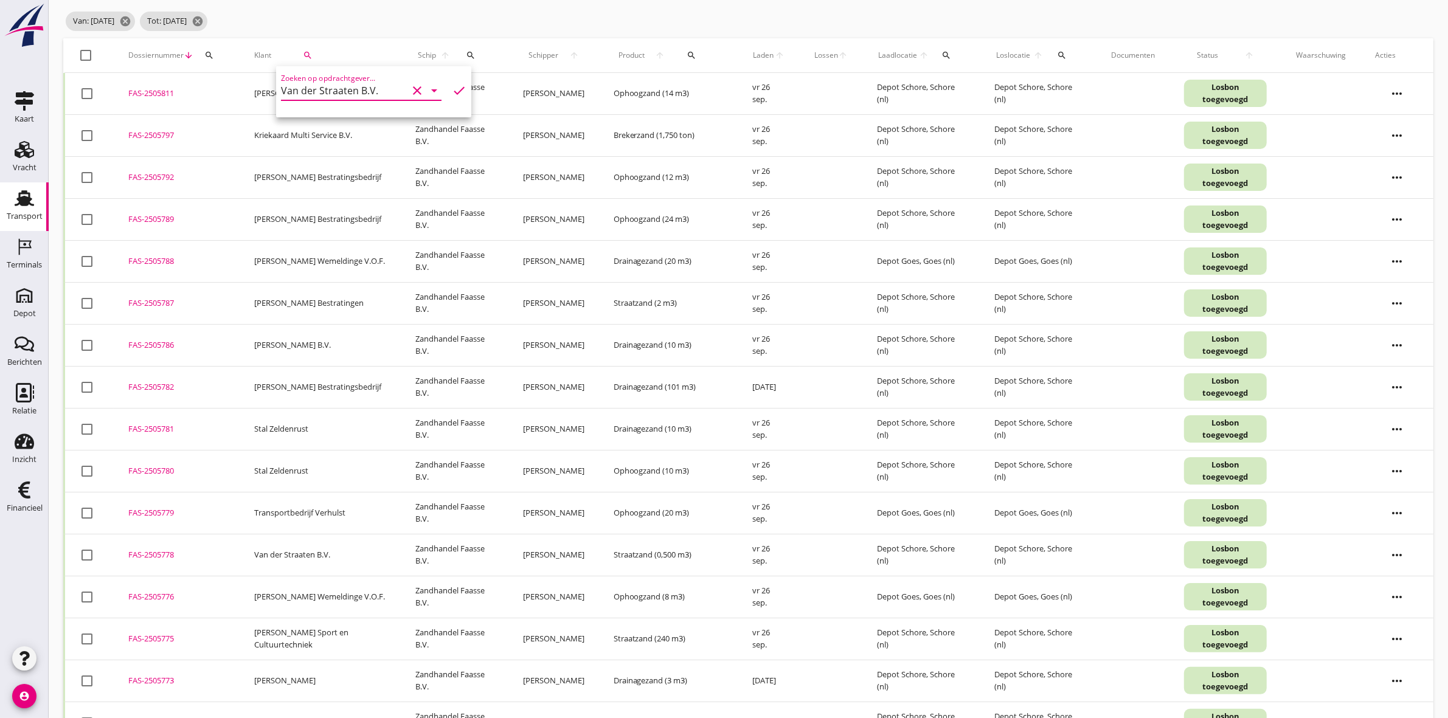
scroll to position [0, 0]
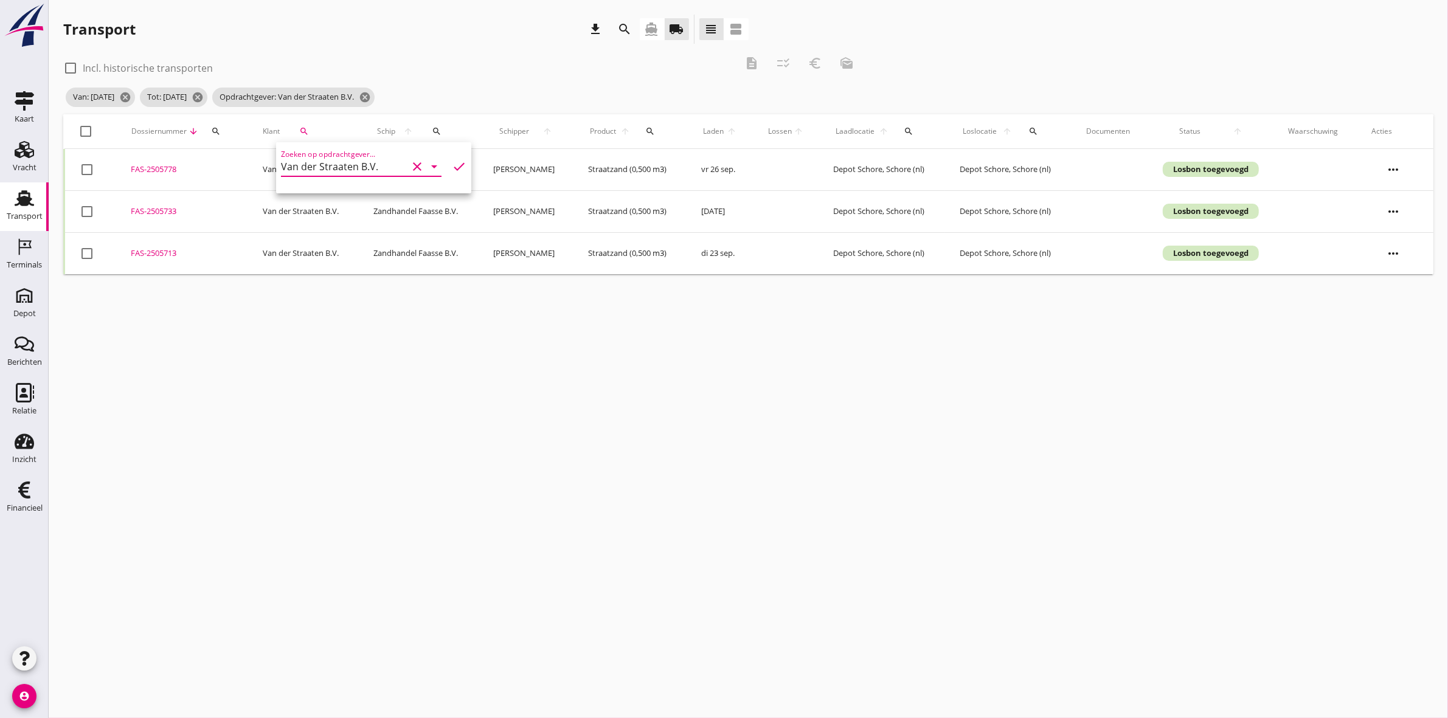
click at [451, 406] on div "cancel You are impersonating another user. Transport download search directions…" at bounding box center [748, 359] width 1399 height 718
click at [81, 134] on div at bounding box center [86, 131] width 21 height 21
checkbox input "true"
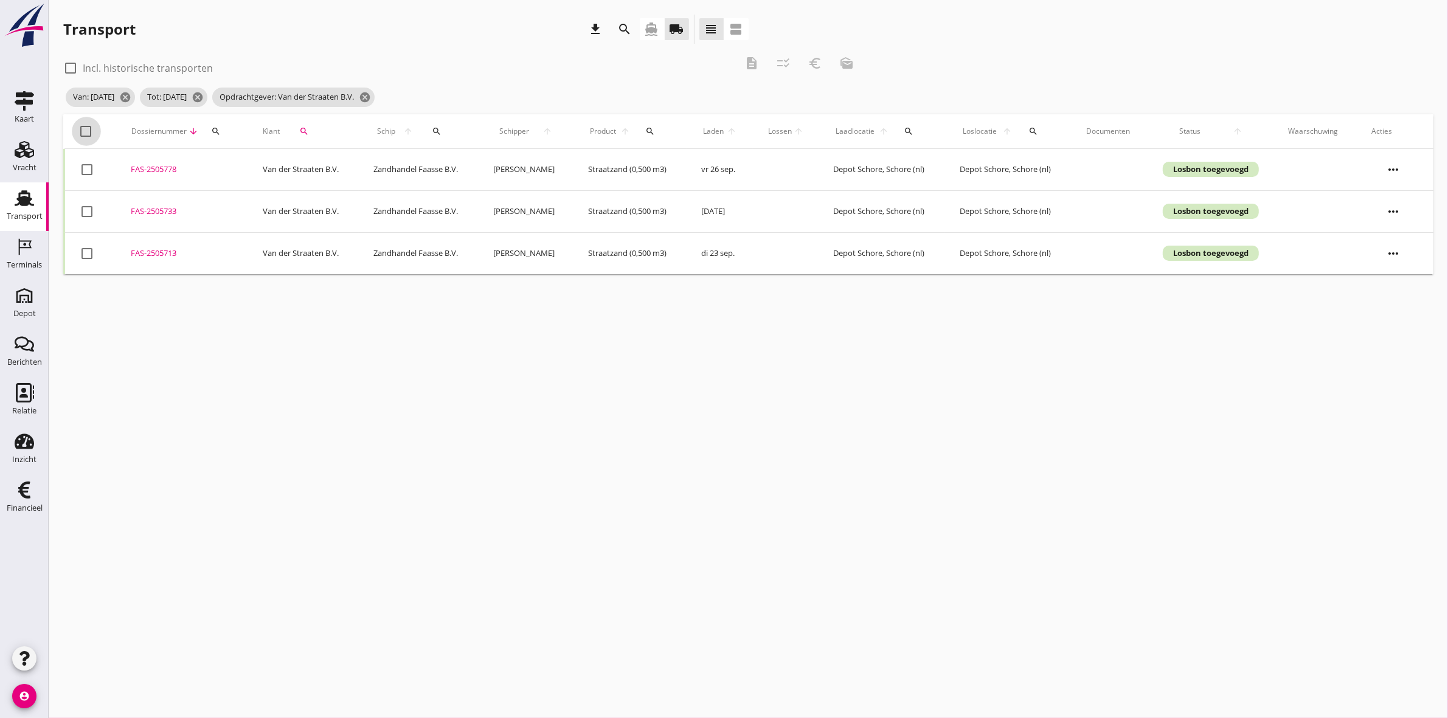
checkbox input "true"
click at [813, 60] on icon "euro_symbol" at bounding box center [815, 63] width 15 height 15
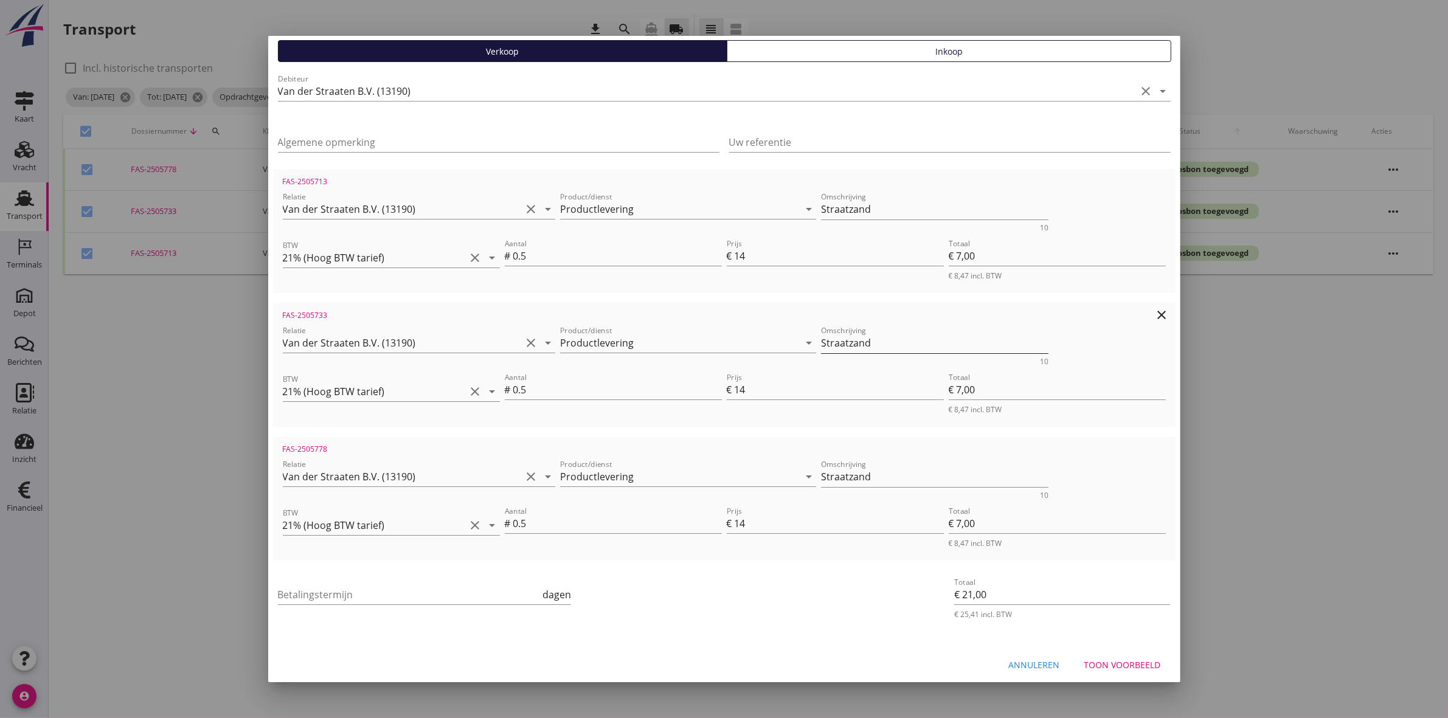
scroll to position [105, 0]
click at [420, 594] on input "Betalingstermijn" at bounding box center [409, 592] width 263 height 19
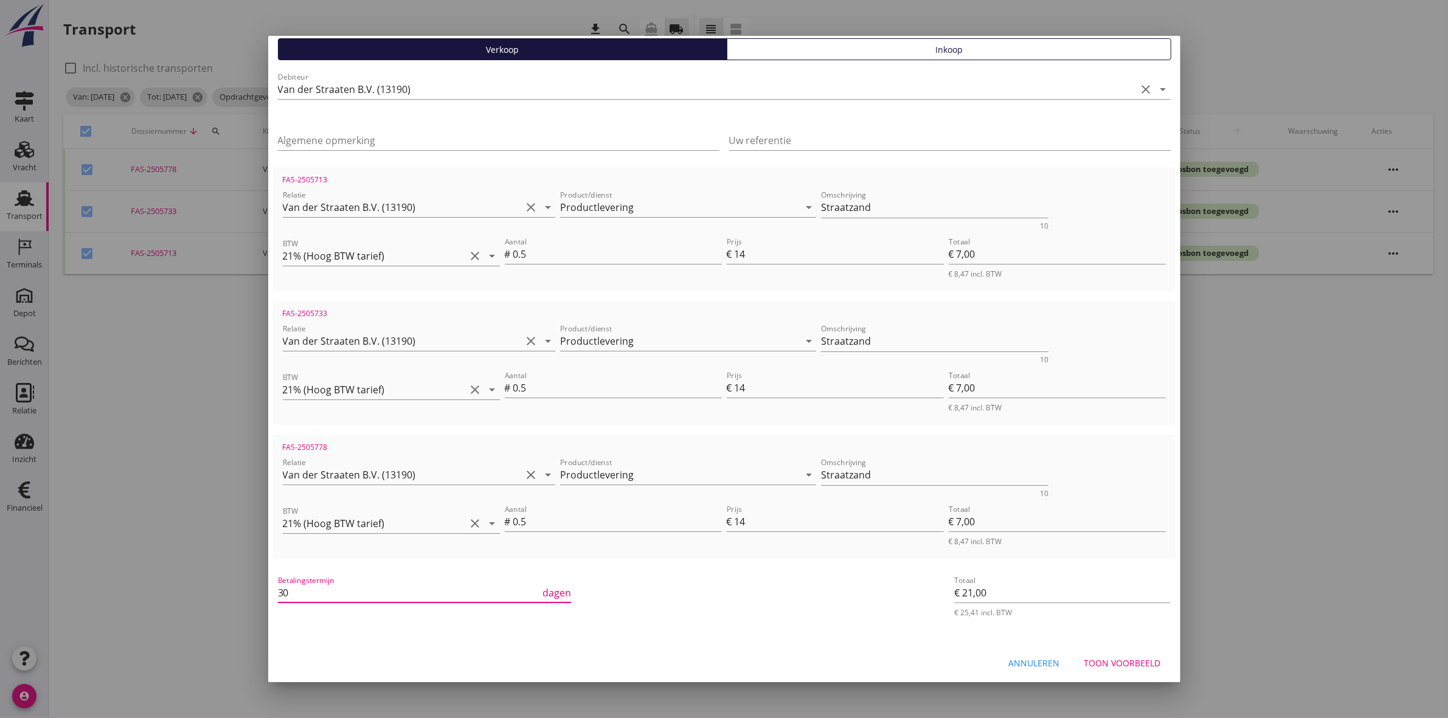
type input "30"
click at [1129, 665] on div "Toon voorbeeld" at bounding box center [1122, 663] width 77 height 13
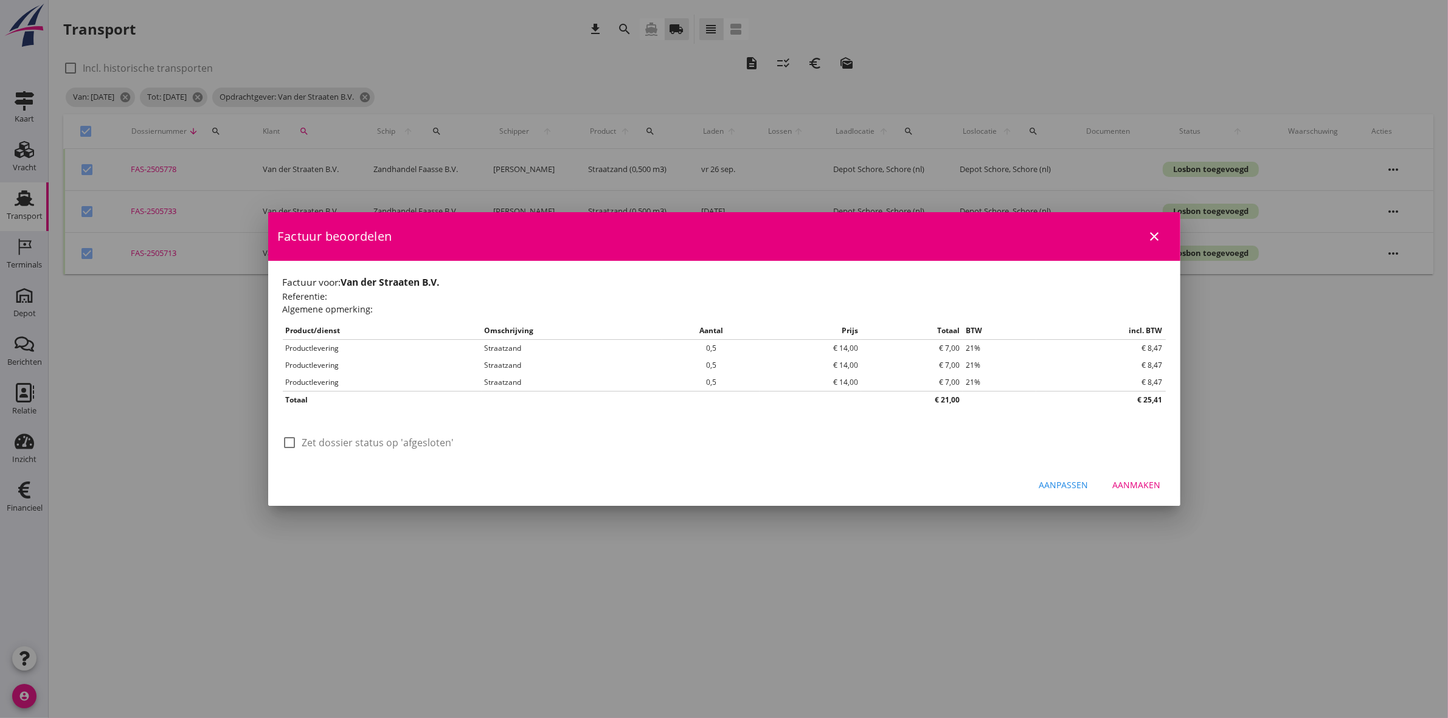
scroll to position [0, 0]
click at [296, 443] on div at bounding box center [290, 442] width 21 height 21
checkbox input "true"
click at [1118, 488] on div "Aanmaken" at bounding box center [1137, 485] width 48 height 13
checkbox input "false"
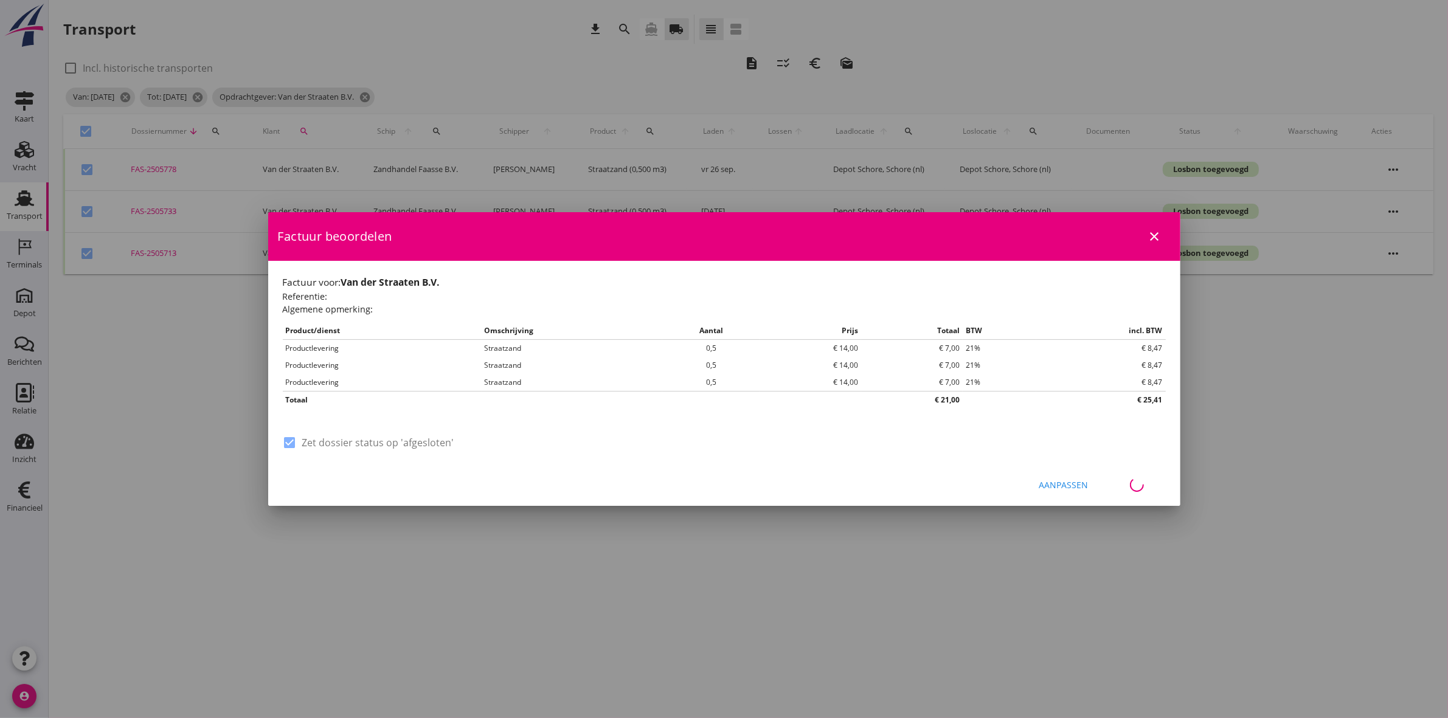
checkbox input "false"
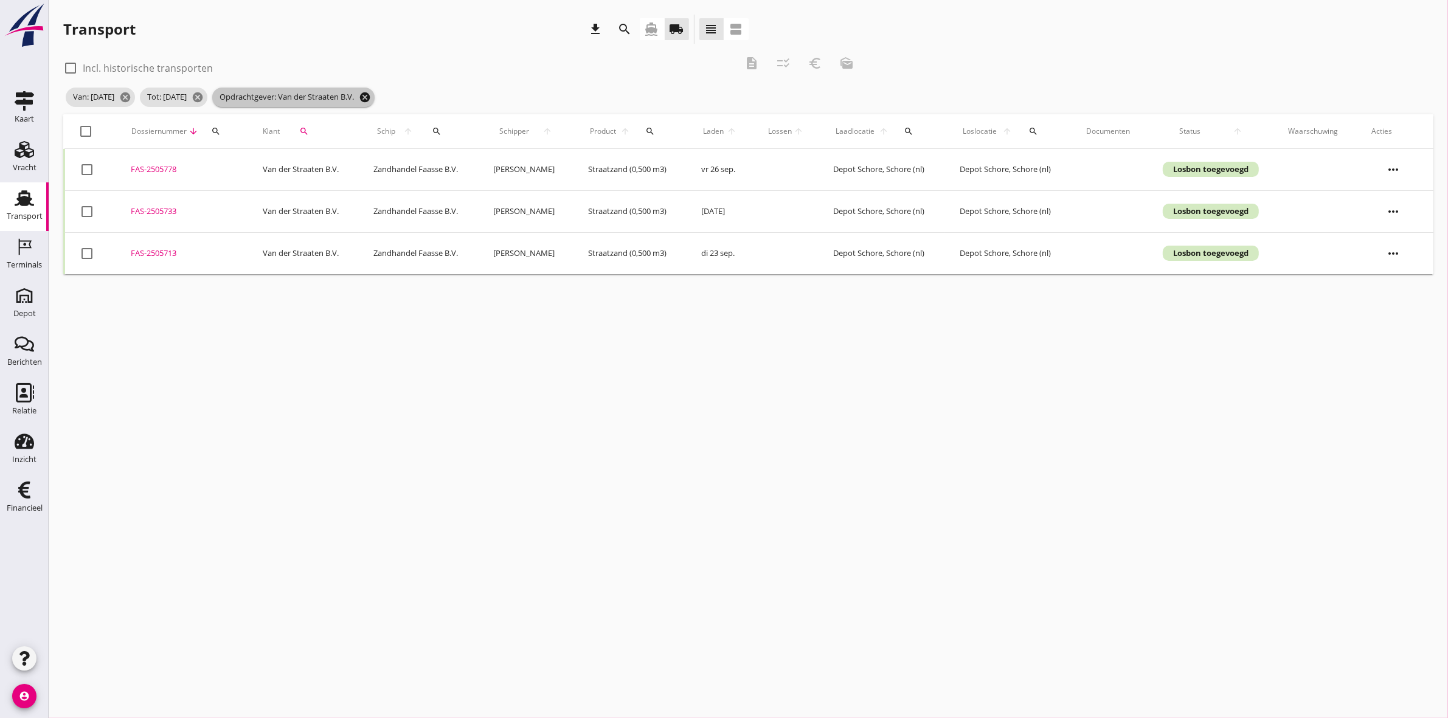
click at [371, 94] on icon "cancel" at bounding box center [365, 97] width 12 height 12
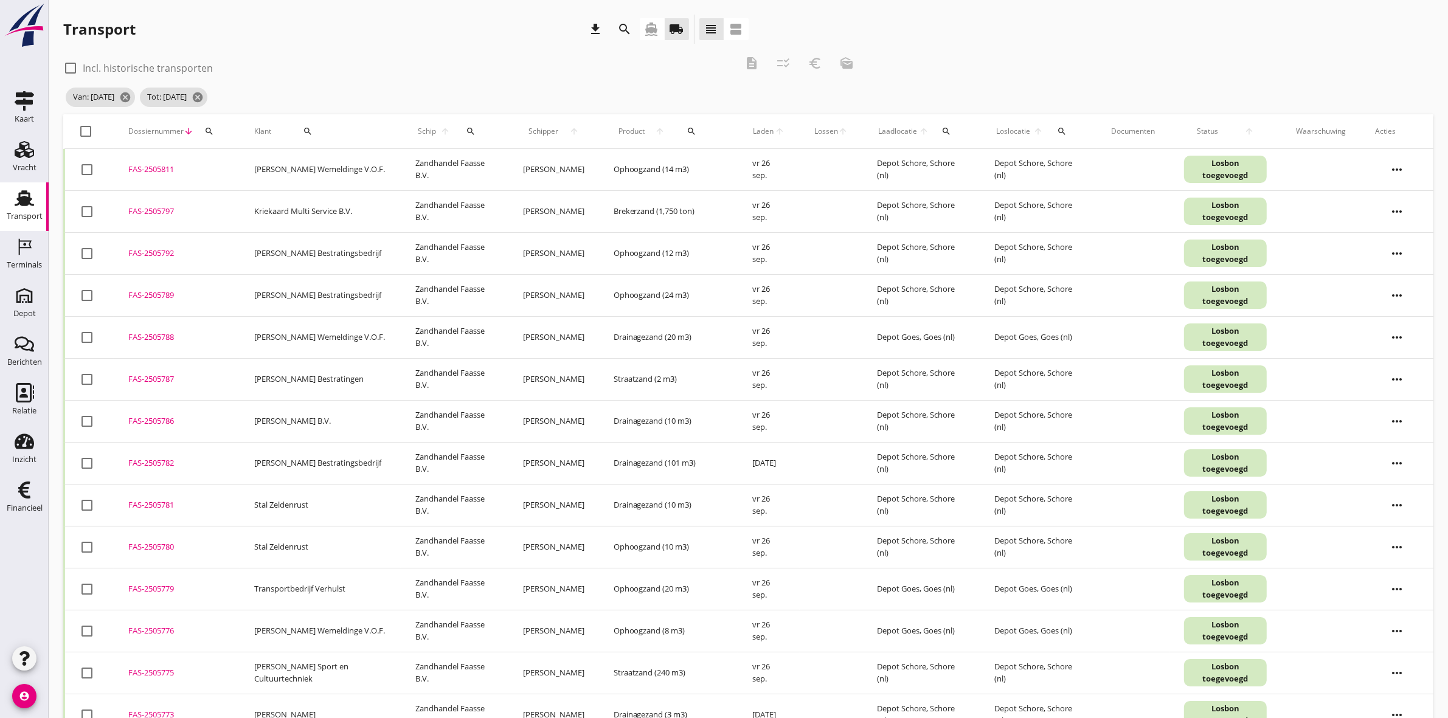
click at [305, 119] on div "Klant search" at bounding box center [320, 131] width 132 height 29
click at [304, 130] on icon "search" at bounding box center [308, 131] width 10 height 10
click at [341, 168] on input "Zoeken op opdrachtgever..." at bounding box center [344, 166] width 126 height 19
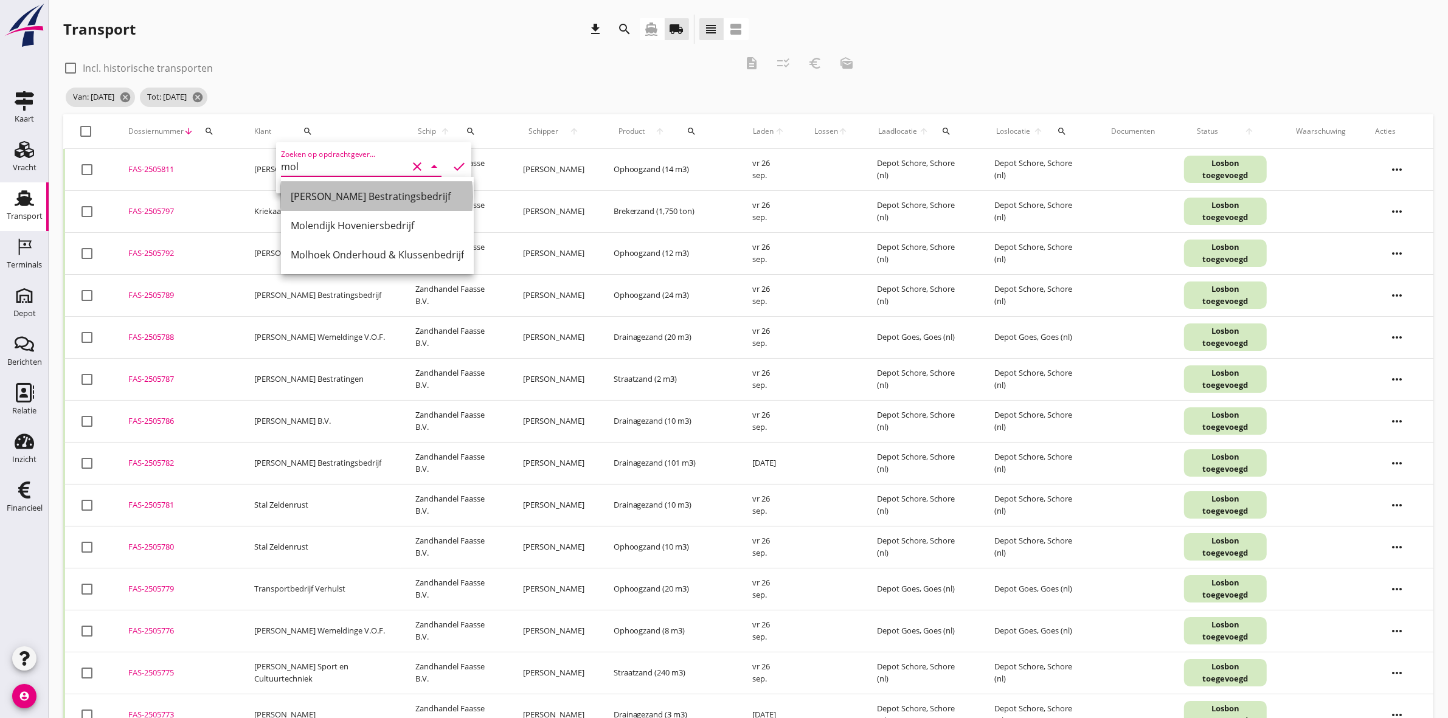
click at [355, 184] on div "M.M. Mol Bestratingsbedrijf" at bounding box center [377, 196] width 173 height 29
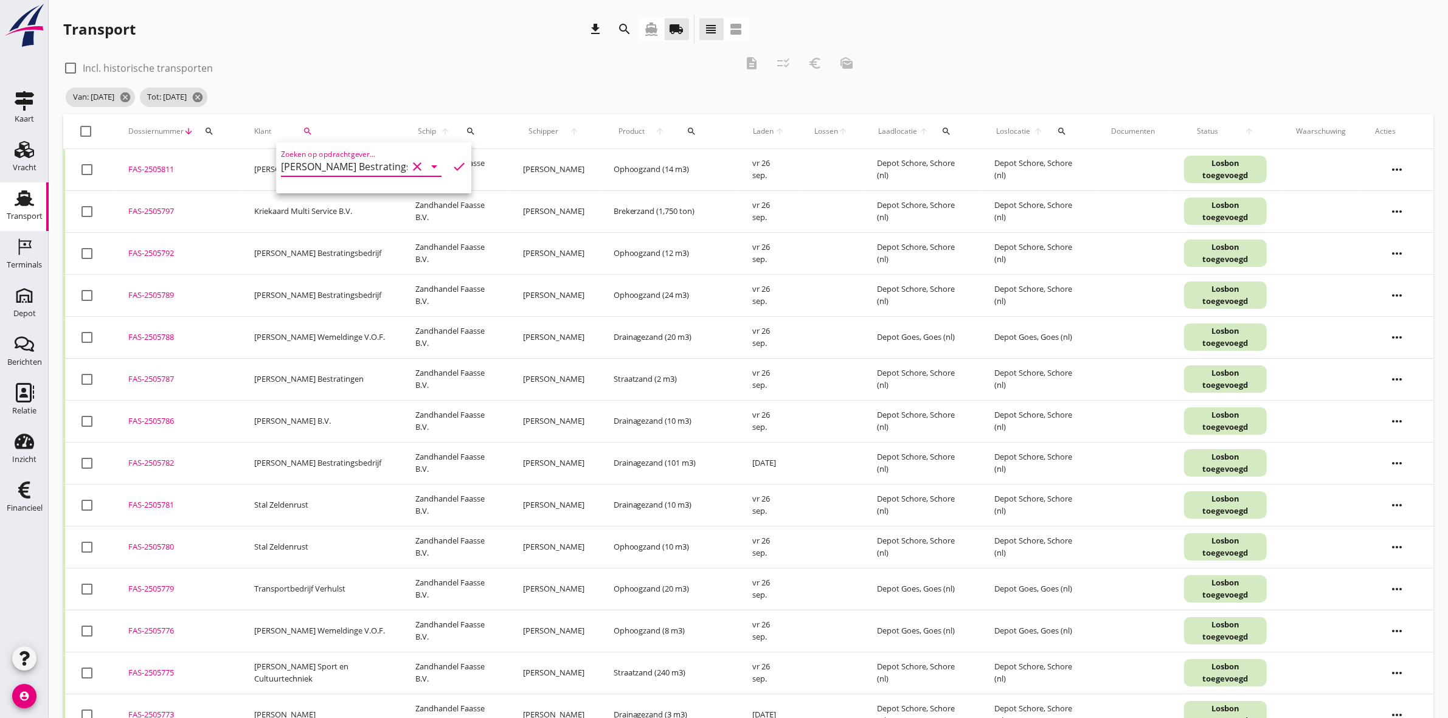
type input "M.M. Mol Bestratingsbedrijf"
click at [452, 163] on icon "check" at bounding box center [459, 166] width 15 height 15
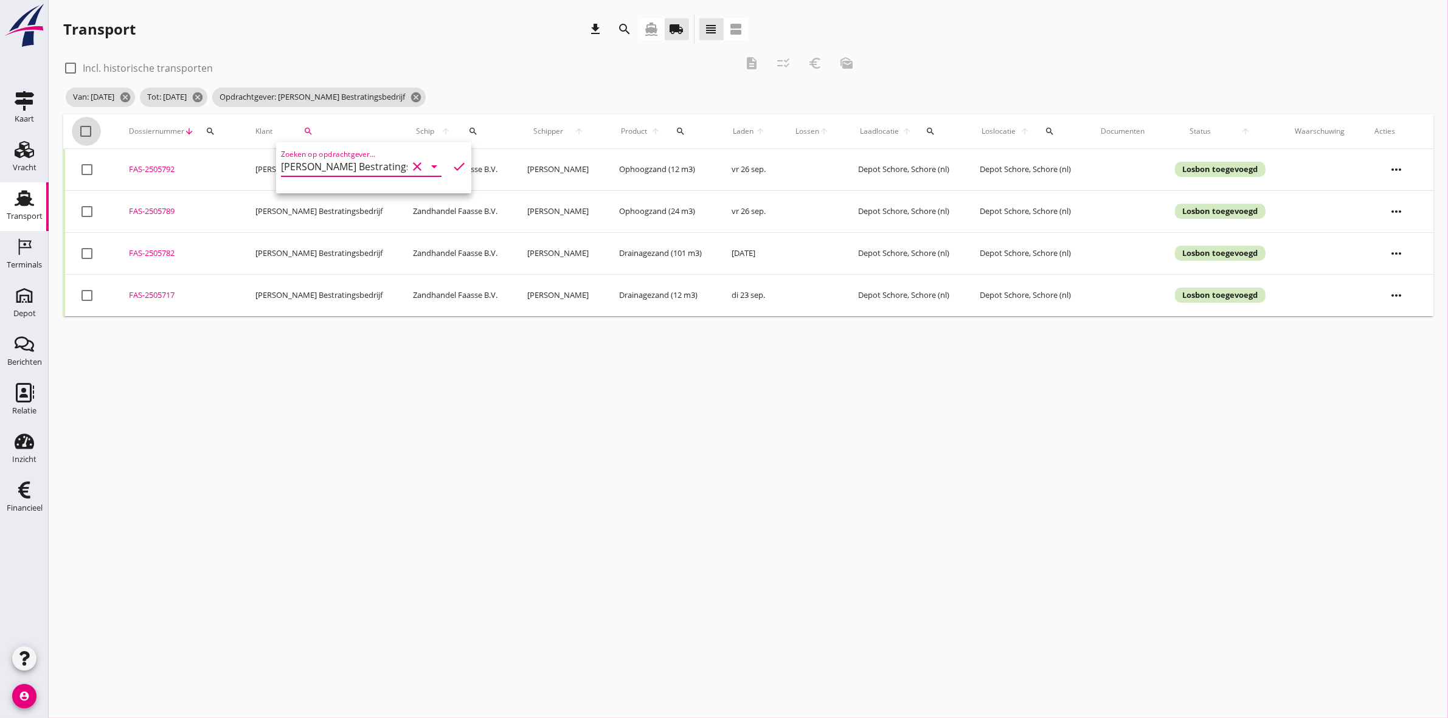
click at [83, 128] on div at bounding box center [86, 131] width 21 height 21
checkbox input "true"
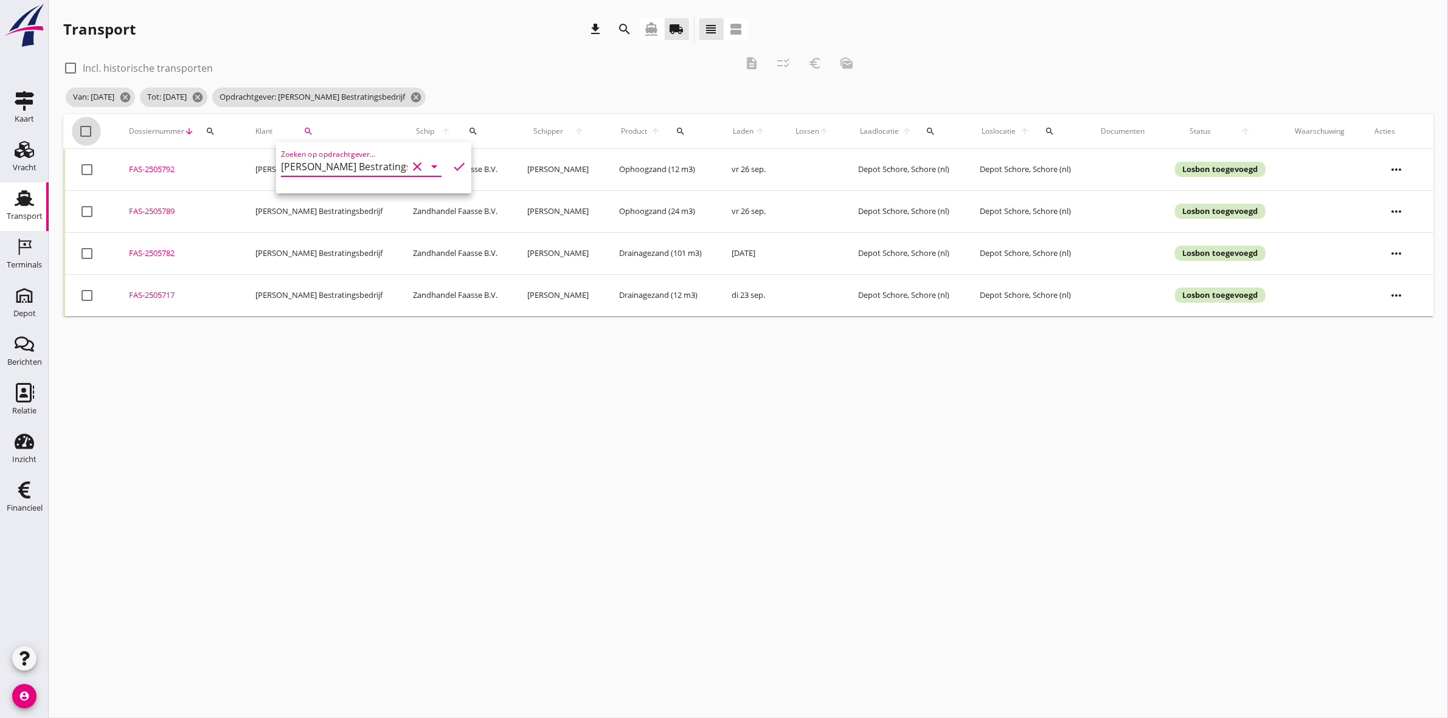
checkbox input "true"
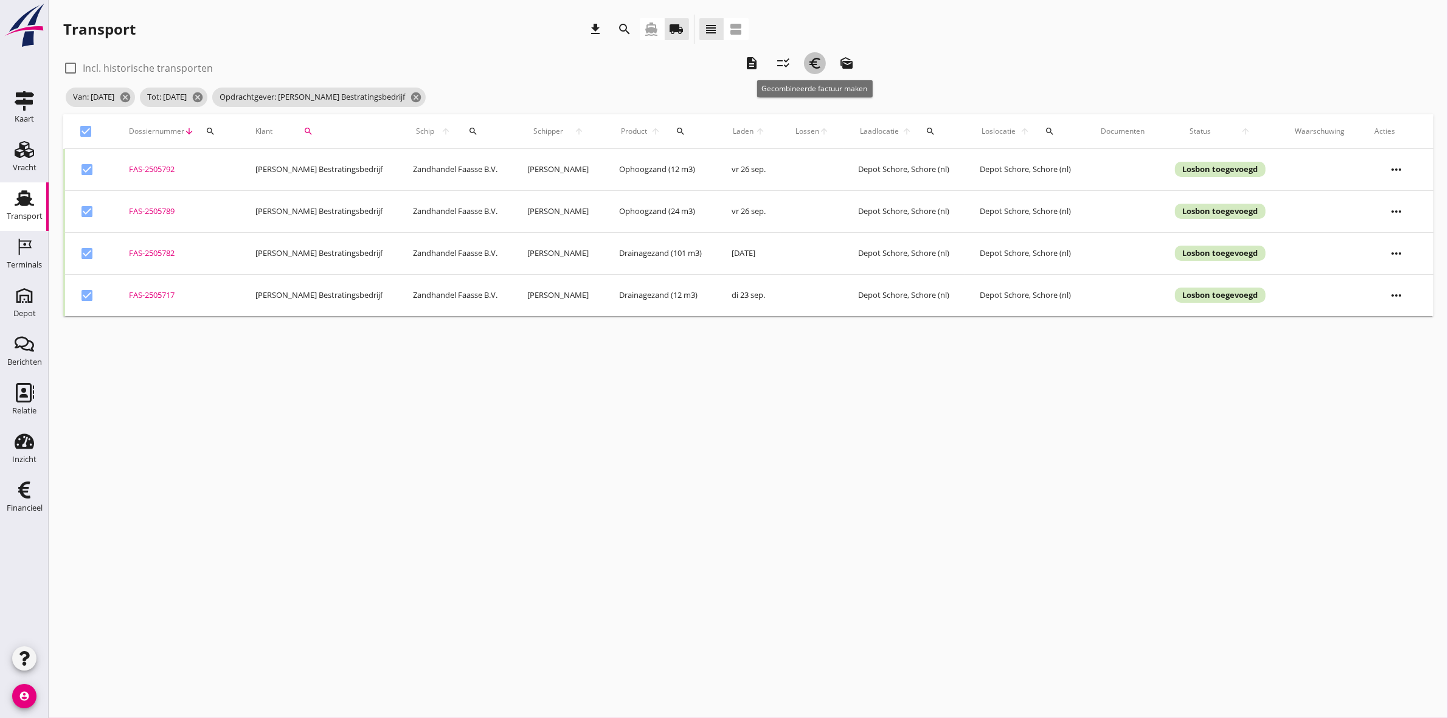
click at [821, 64] on icon "euro_symbol" at bounding box center [815, 63] width 15 height 15
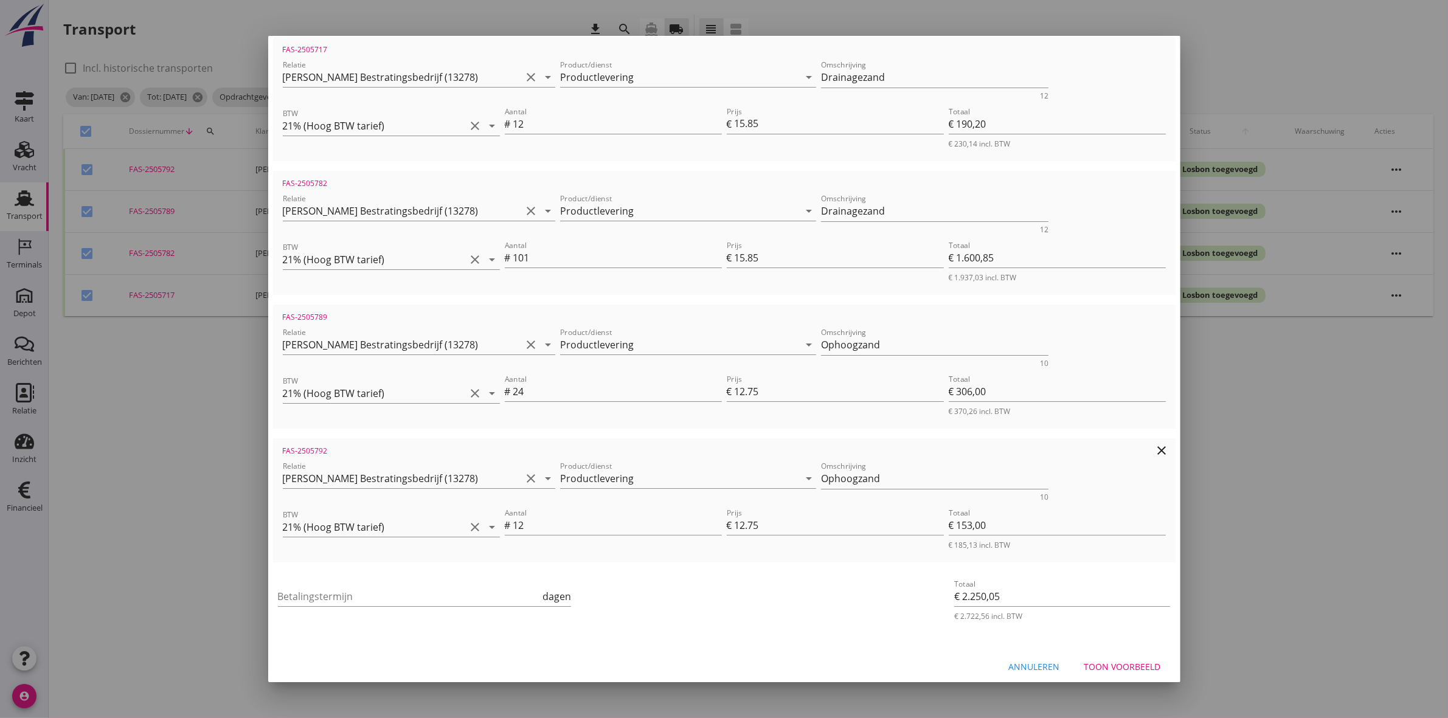
scroll to position [238, 0]
click at [305, 592] on input "Betalingstermijn" at bounding box center [409, 593] width 263 height 19
type input "30"
click at [775, 609] on div "Betalingstermijn 30 dagen" at bounding box center [573, 595] width 597 height 46
click at [1139, 664] on div "Toon voorbeeld" at bounding box center [1122, 663] width 77 height 13
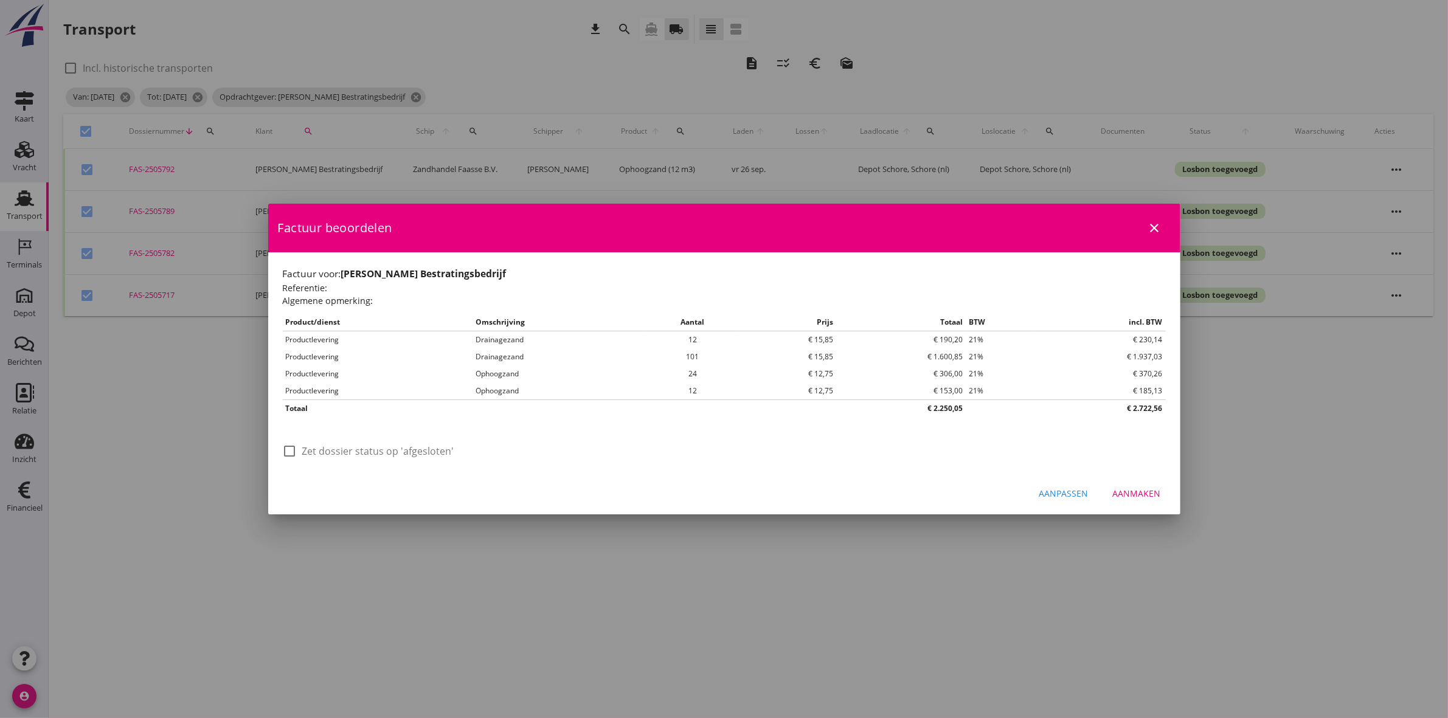
scroll to position [0, 0]
click at [290, 449] on div at bounding box center [290, 451] width 21 height 21
checkbox input "true"
click at [1143, 497] on div "Aanmaken" at bounding box center [1137, 493] width 48 height 13
checkbox input "false"
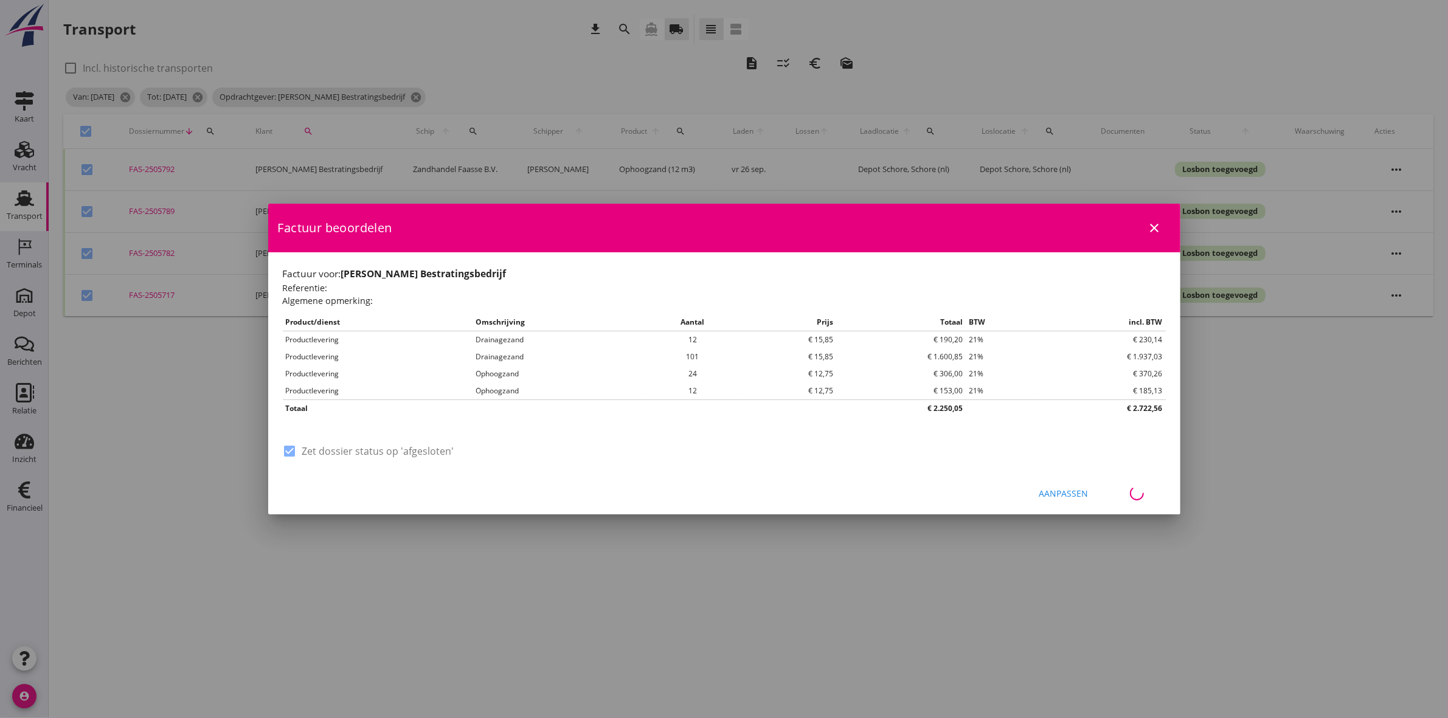
checkbox input "false"
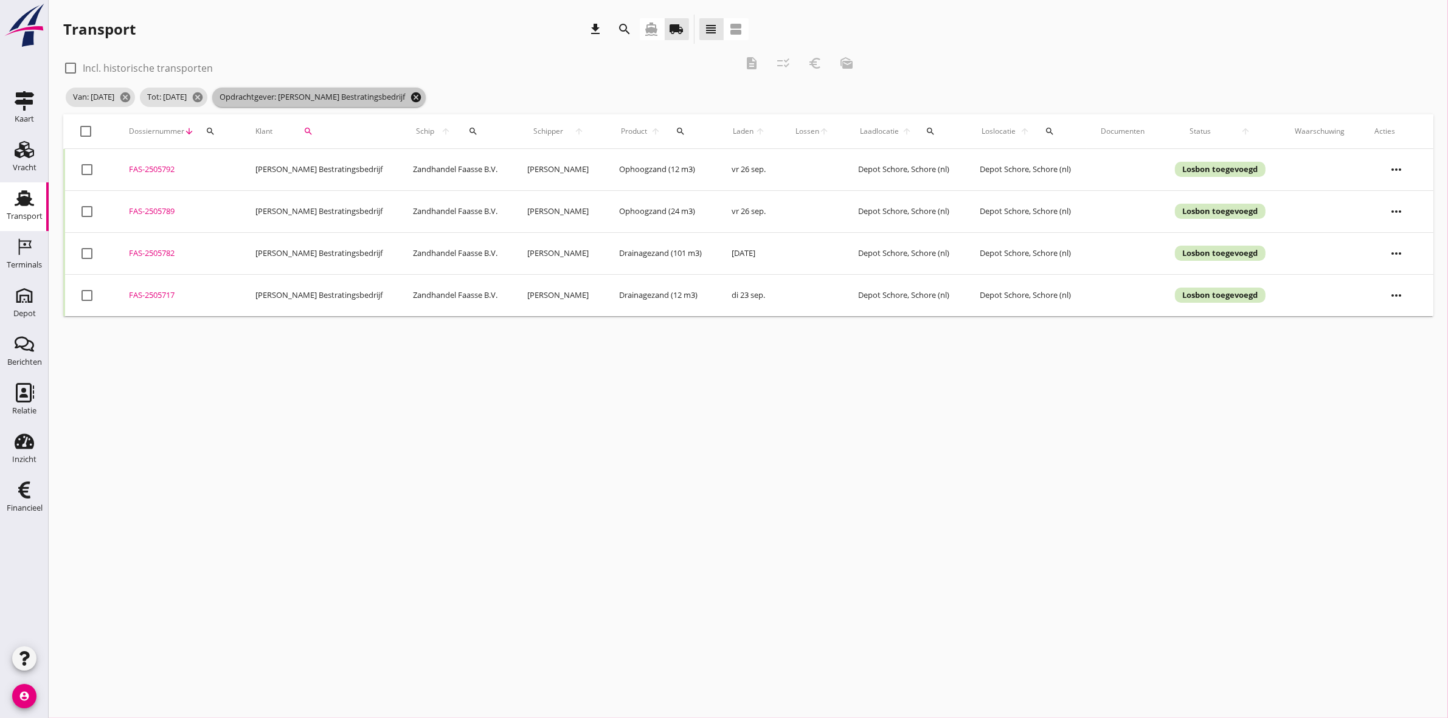
click at [422, 98] on icon "cancel" at bounding box center [416, 97] width 12 height 12
click at [308, 139] on button "search" at bounding box center [307, 131] width 61 height 22
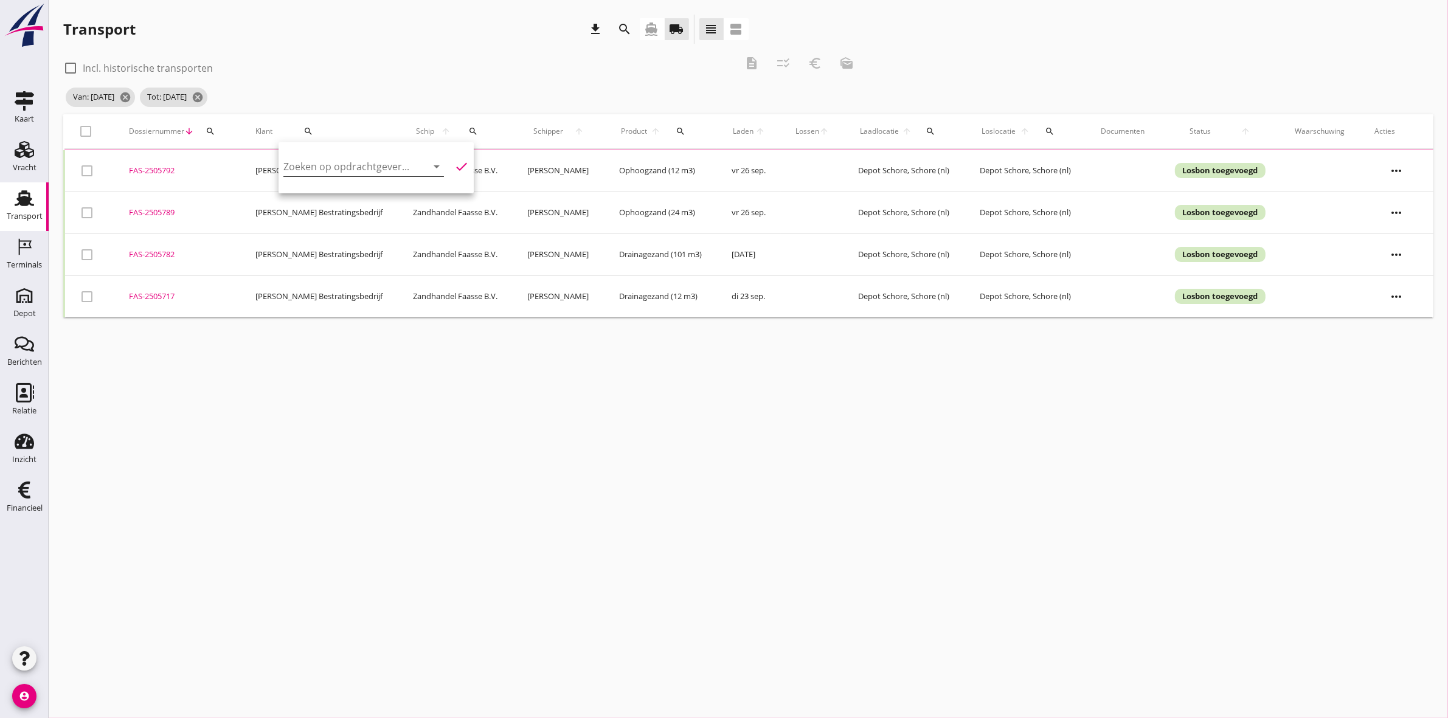
click at [323, 161] on input "Zoeken op opdrachtgever..." at bounding box center [346, 166] width 126 height 19
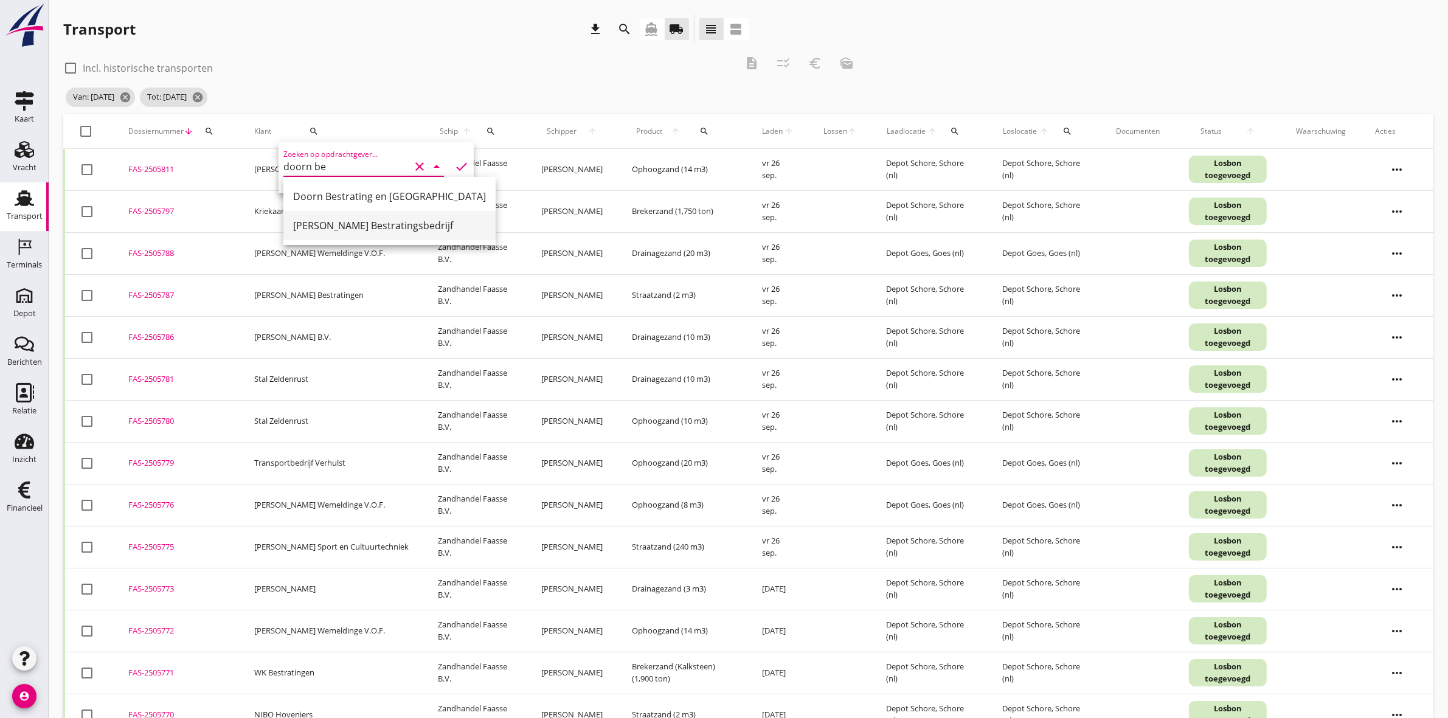
click at [382, 231] on div "Van Doorn Bestratingsbedrijf" at bounding box center [389, 225] width 193 height 15
type input "Van Doorn Bestratingsbedrijf"
click at [454, 167] on icon "check" at bounding box center [461, 166] width 15 height 15
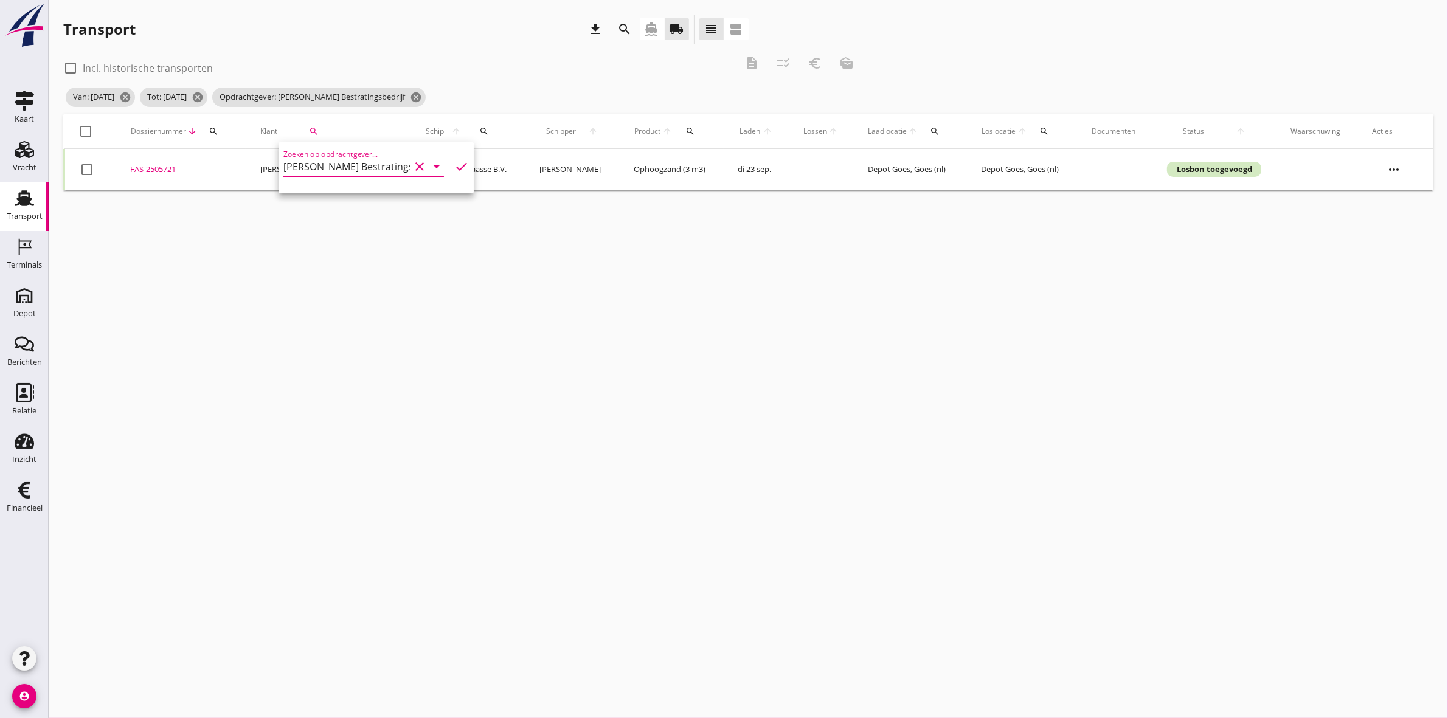
click at [573, 95] on div "Van: 22-09-2025 cancel Tot: 26-09-2025 cancel Opdrachtgever: Van Doorn Bestrati…" at bounding box center [462, 97] width 799 height 24
click at [84, 132] on div at bounding box center [86, 131] width 21 height 21
checkbox input "true"
click at [810, 59] on icon "euro_symbol" at bounding box center [815, 63] width 15 height 15
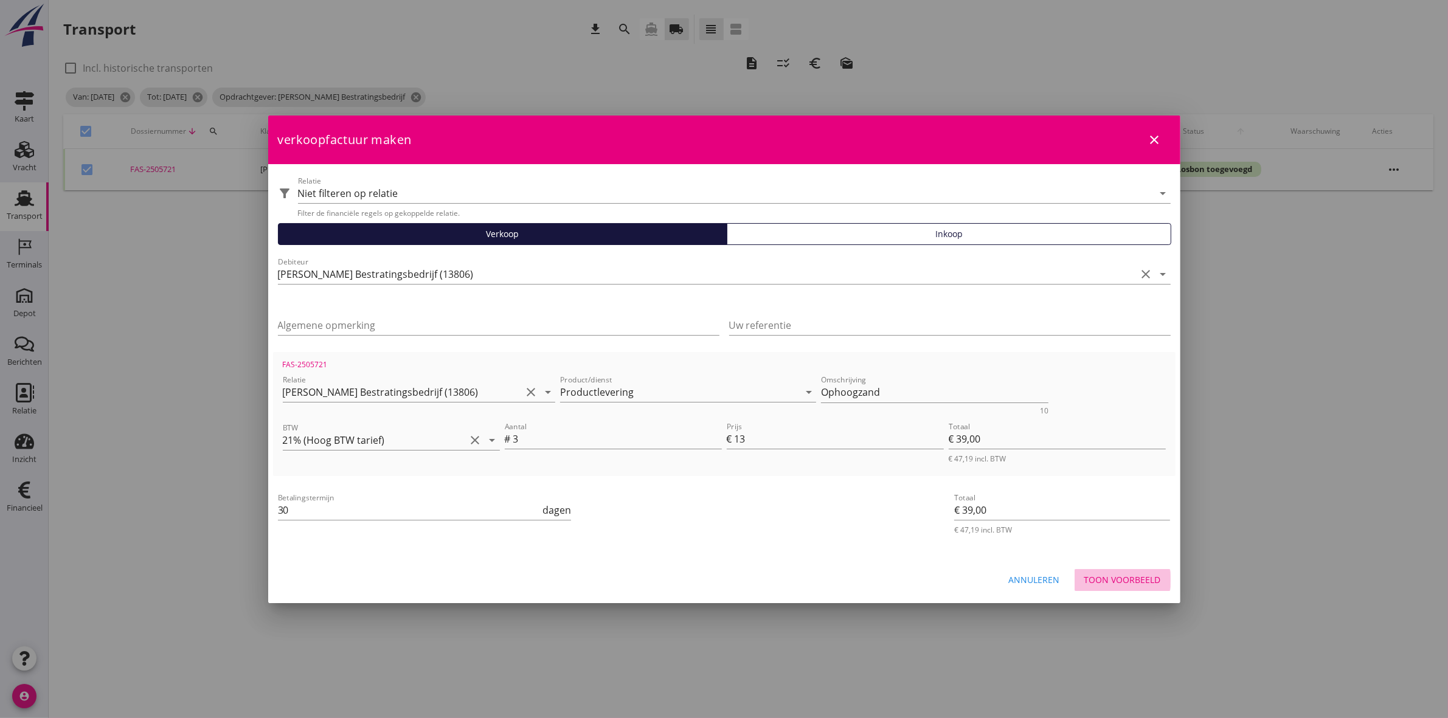
click at [1126, 581] on div "Toon voorbeeld" at bounding box center [1122, 580] width 77 height 13
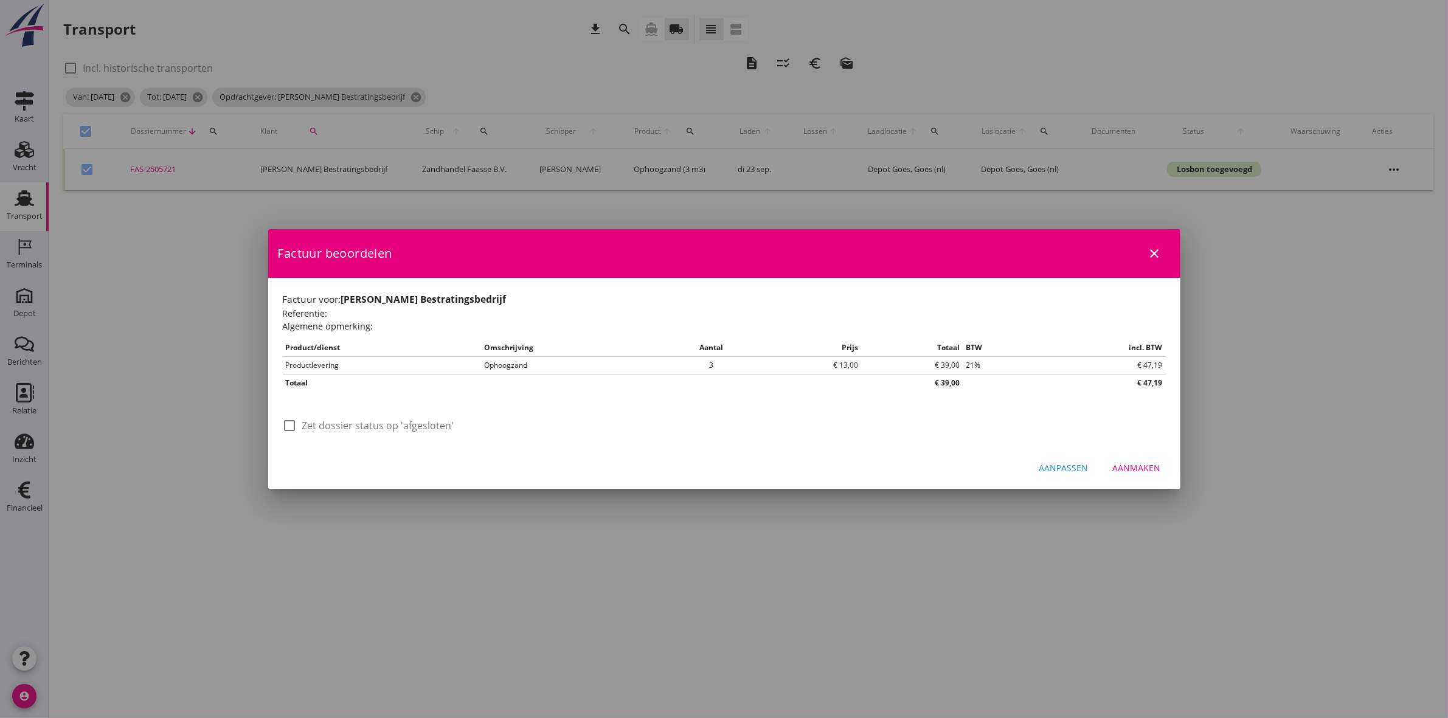
click at [297, 429] on div at bounding box center [290, 425] width 21 height 21
checkbox input "true"
click at [1148, 465] on div "Aanmaken" at bounding box center [1137, 468] width 48 height 13
checkbox input "false"
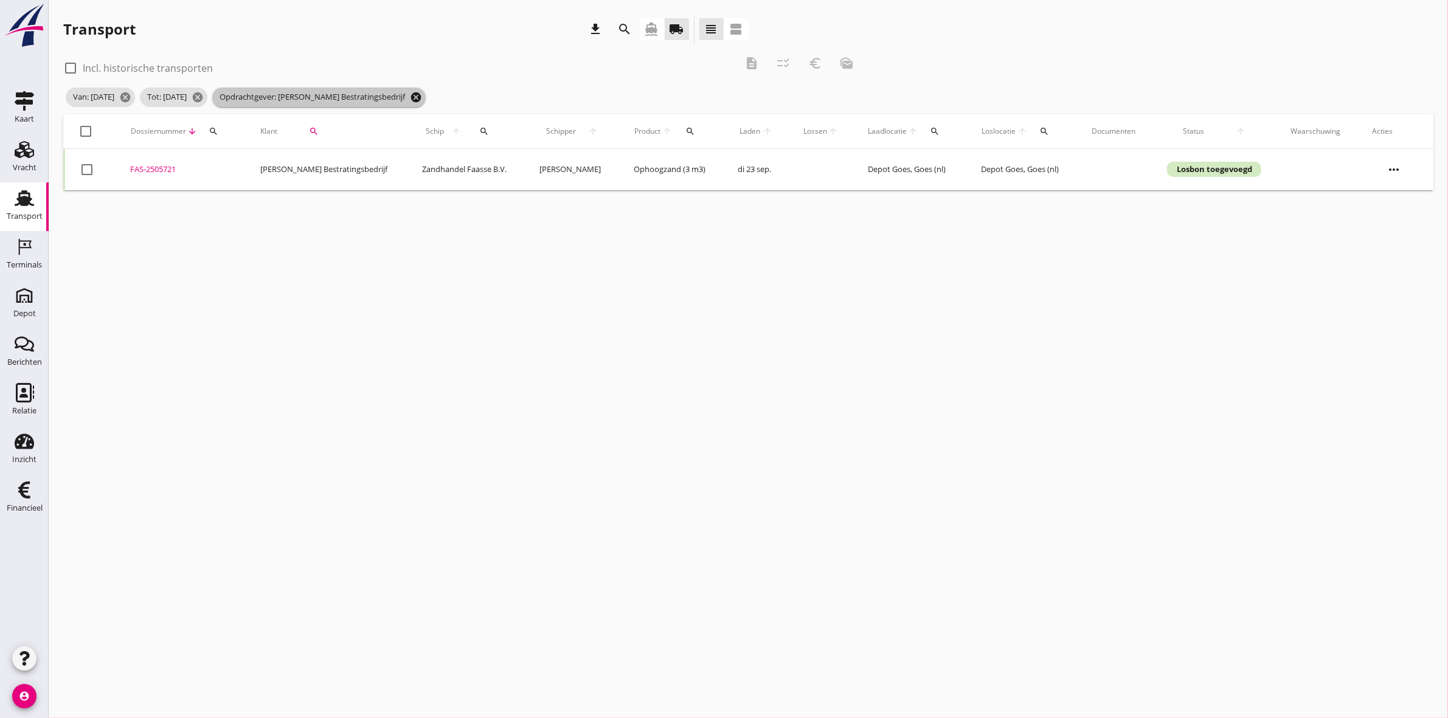
click at [422, 101] on icon "cancel" at bounding box center [416, 97] width 12 height 12
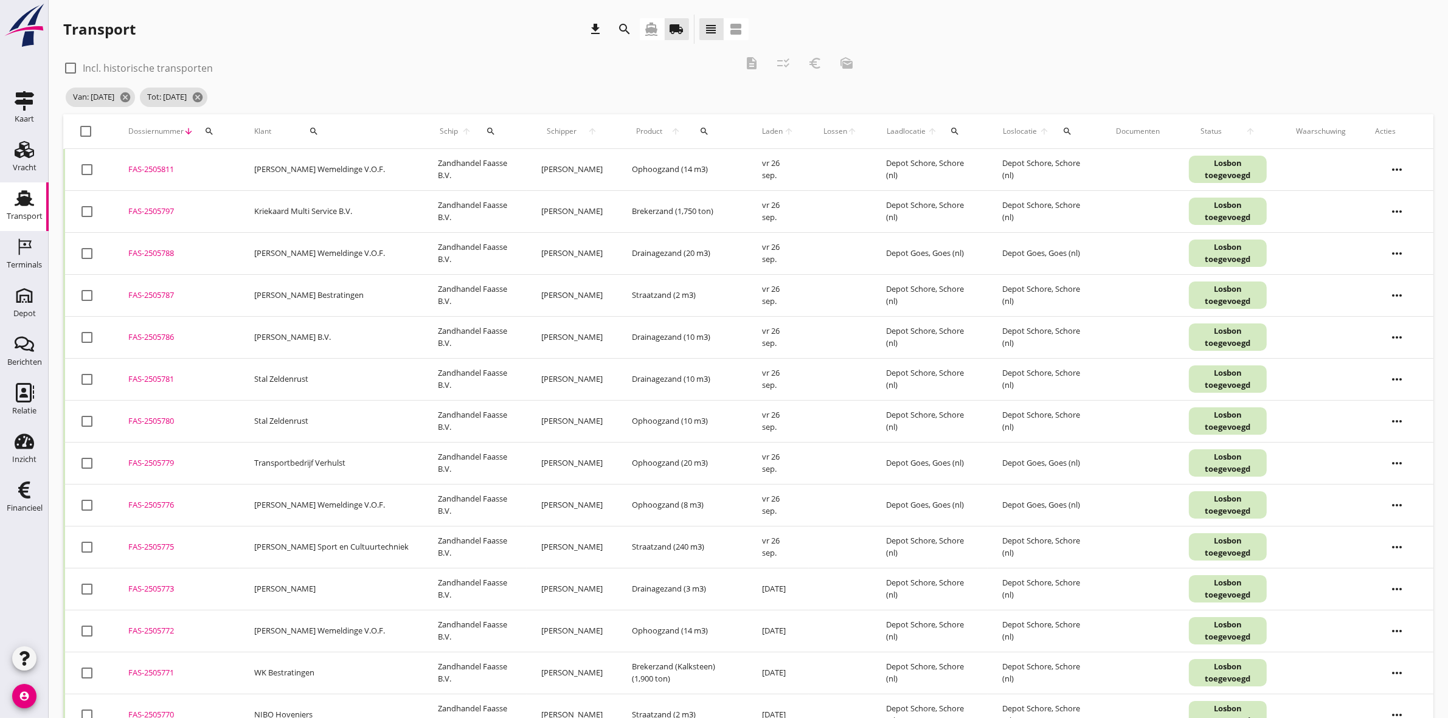
click at [309, 129] on div "search" at bounding box center [313, 131] width 75 height 10
click at [335, 169] on input "Zoeken op opdrachtgever..." at bounding box center [344, 166] width 126 height 19
click at [355, 199] on div "Pekaar Bestratingsmaterialen B.V." at bounding box center [369, 196] width 156 height 15
type input "Pekaar Bestratingsmaterialen B.V."
click at [452, 168] on icon "check" at bounding box center [459, 166] width 15 height 15
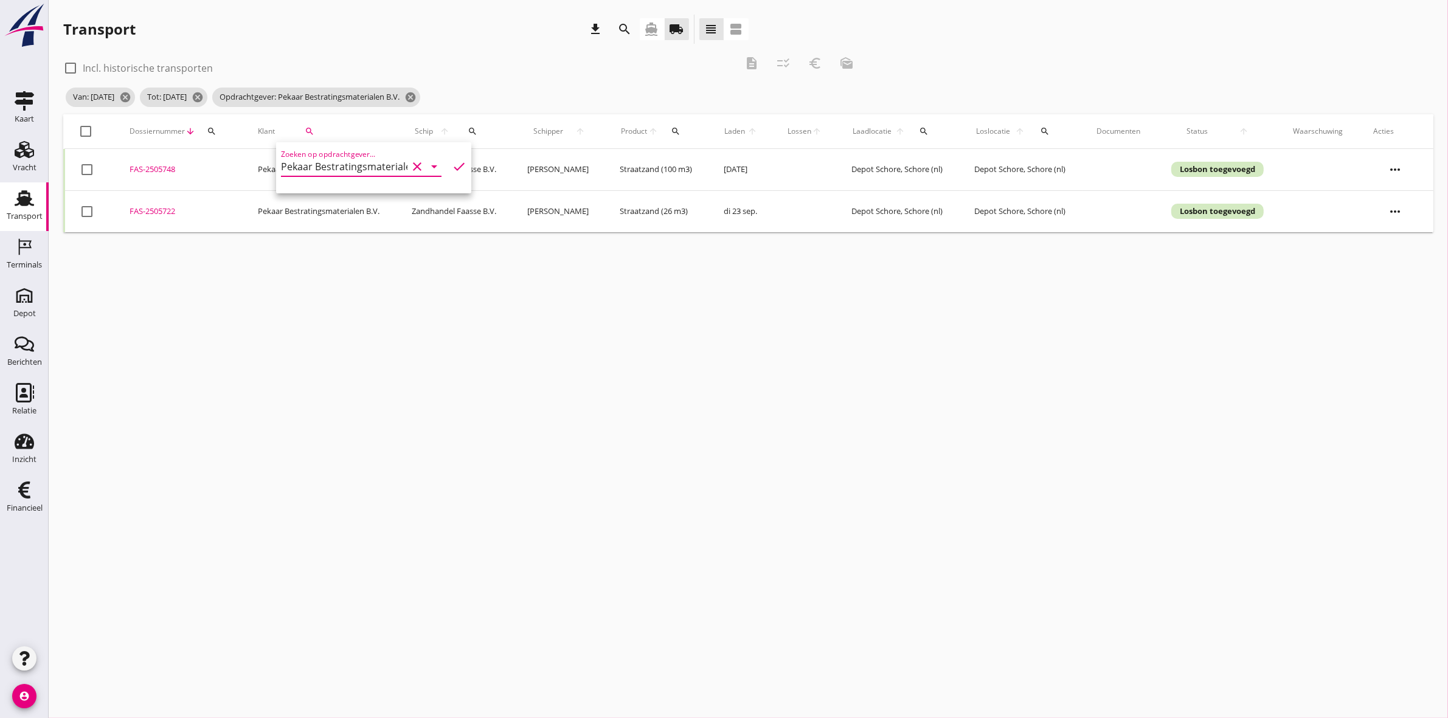
click at [86, 129] on div at bounding box center [86, 131] width 21 height 21
checkbox input "true"
click at [820, 63] on icon "euro_symbol" at bounding box center [815, 63] width 15 height 15
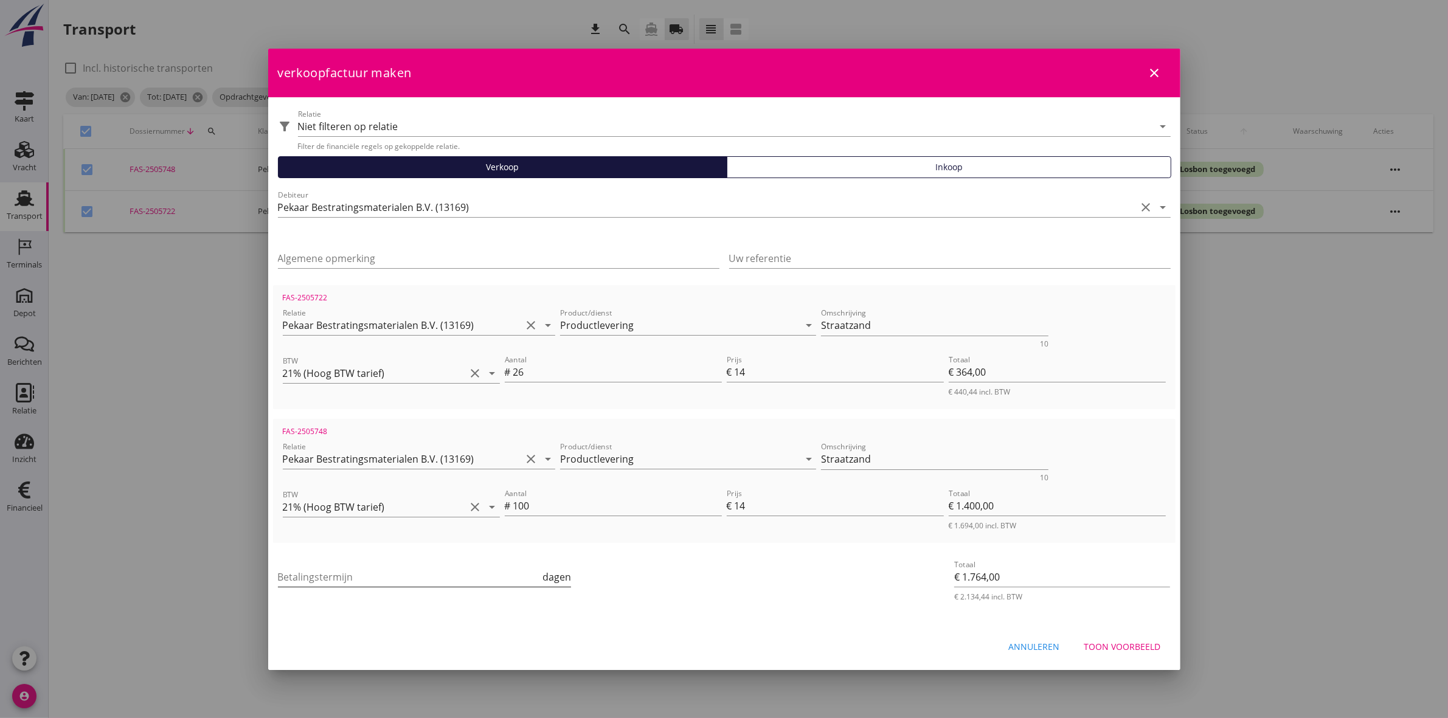
click at [520, 575] on input "Betalingstermijn" at bounding box center [409, 576] width 263 height 19
click at [1151, 70] on icon "close" at bounding box center [1155, 73] width 15 height 15
checkbox input "false"
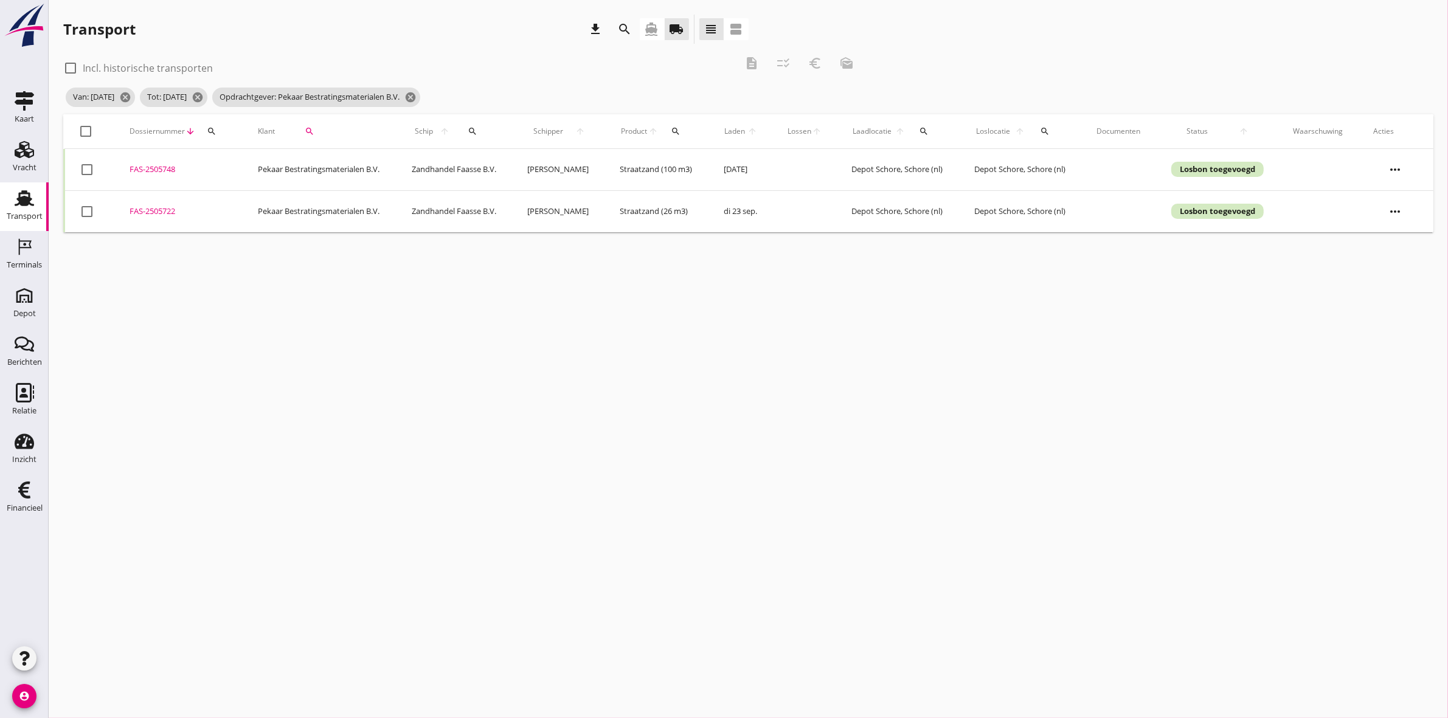
click at [79, 128] on div at bounding box center [86, 131] width 21 height 21
checkbox input "true"
click at [749, 62] on icon "description" at bounding box center [751, 63] width 15 height 15
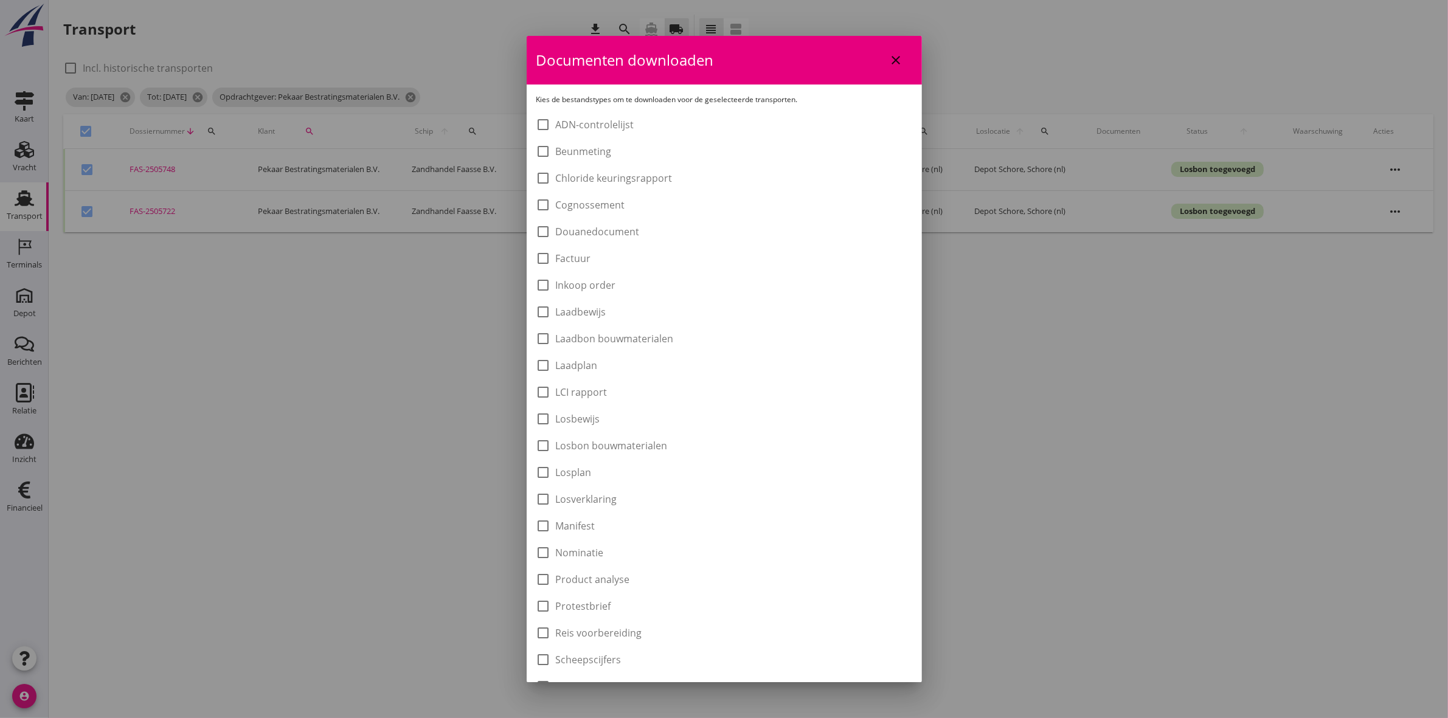
click at [659, 335] on label "Laadbon bouwmaterialen" at bounding box center [615, 339] width 118 height 12
checkbox input "true"
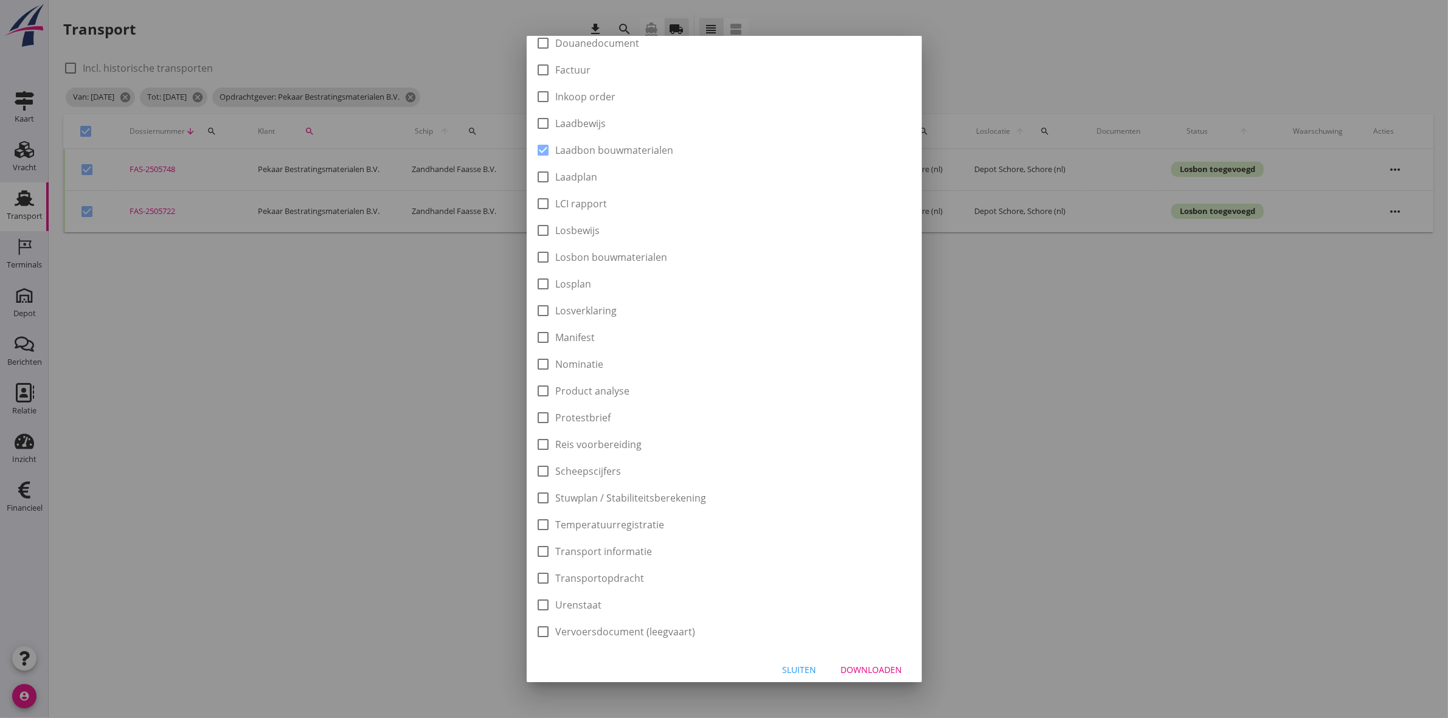
scroll to position [195, 0]
click at [875, 665] on div "Downloaden" at bounding box center [871, 663] width 61 height 13
checkbox input "false"
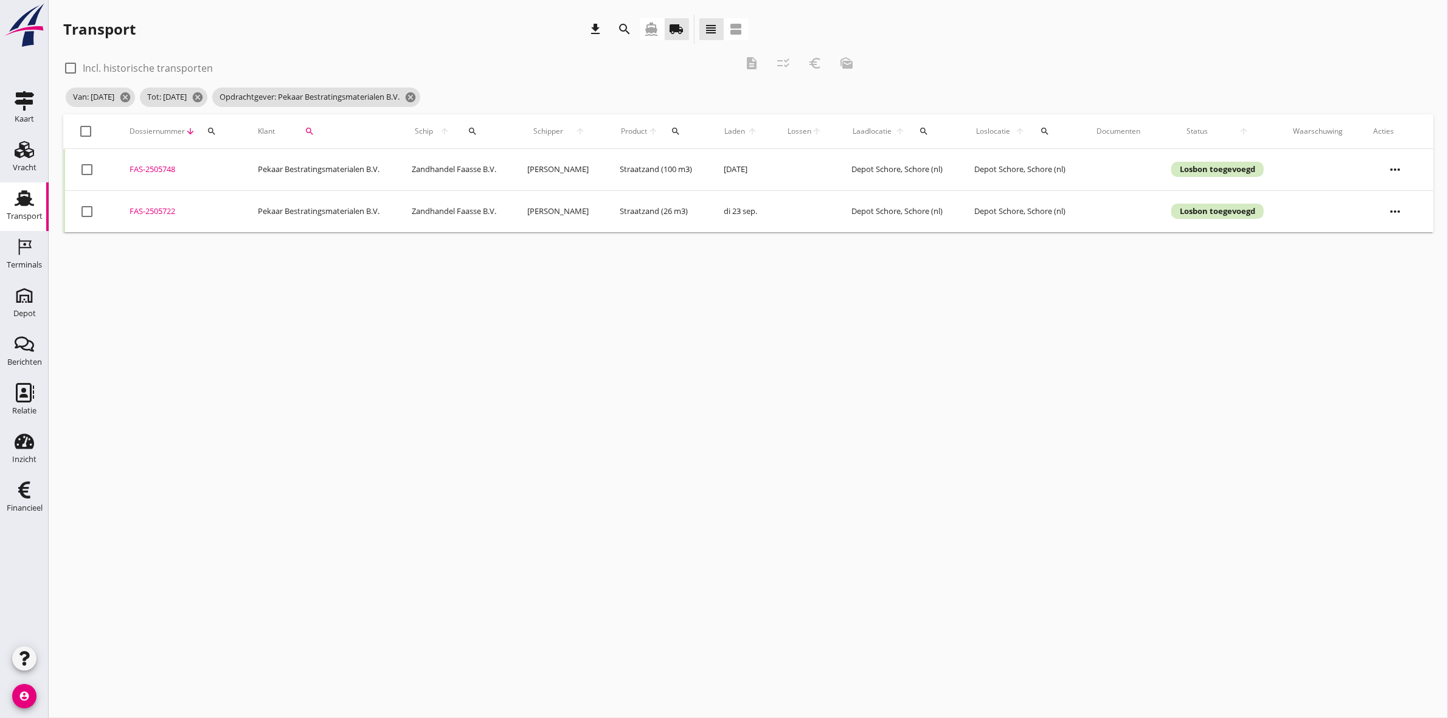
click at [92, 131] on div at bounding box center [86, 131] width 21 height 21
checkbox input "true"
click at [822, 64] on icon "euro_symbol" at bounding box center [815, 63] width 15 height 15
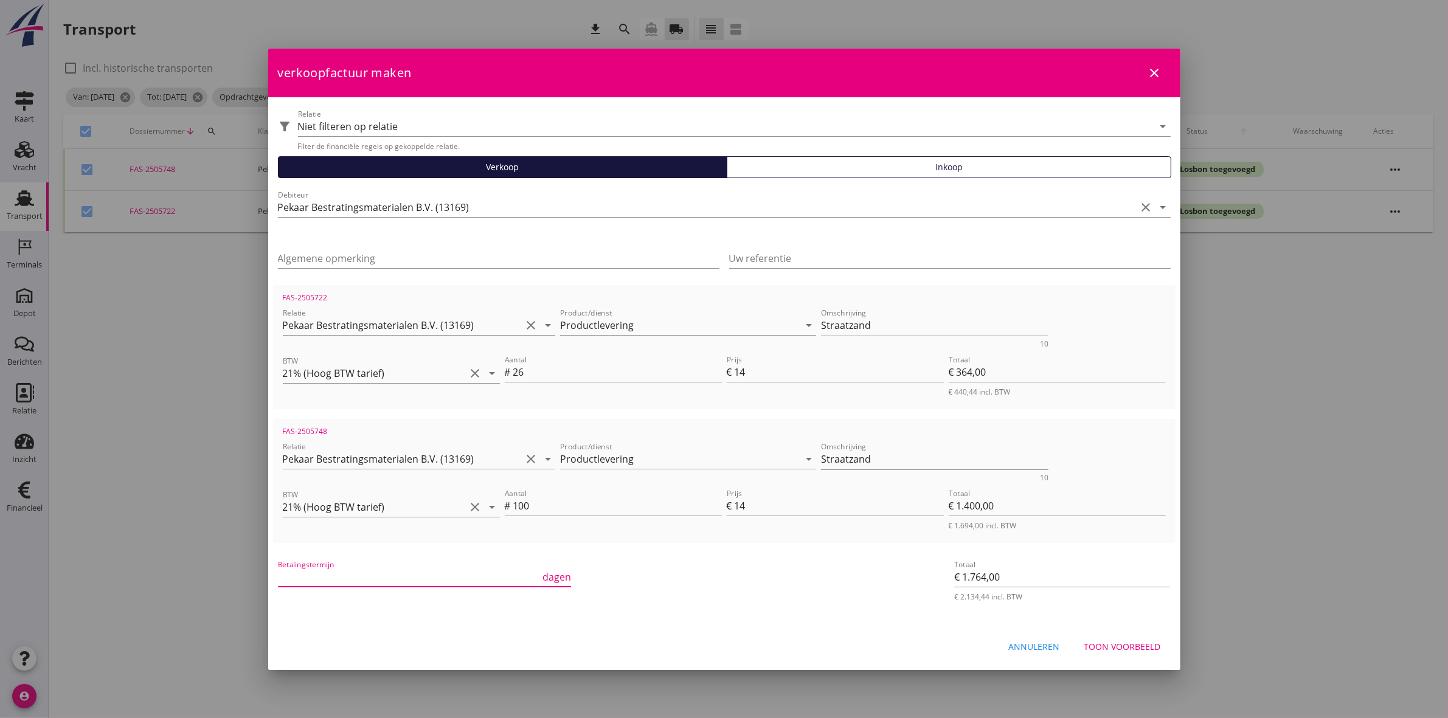
click at [476, 574] on input "Betalingstermijn" at bounding box center [409, 576] width 263 height 19
type input "30"
click at [1160, 646] on div "Toon voorbeeld" at bounding box center [1122, 646] width 77 height 13
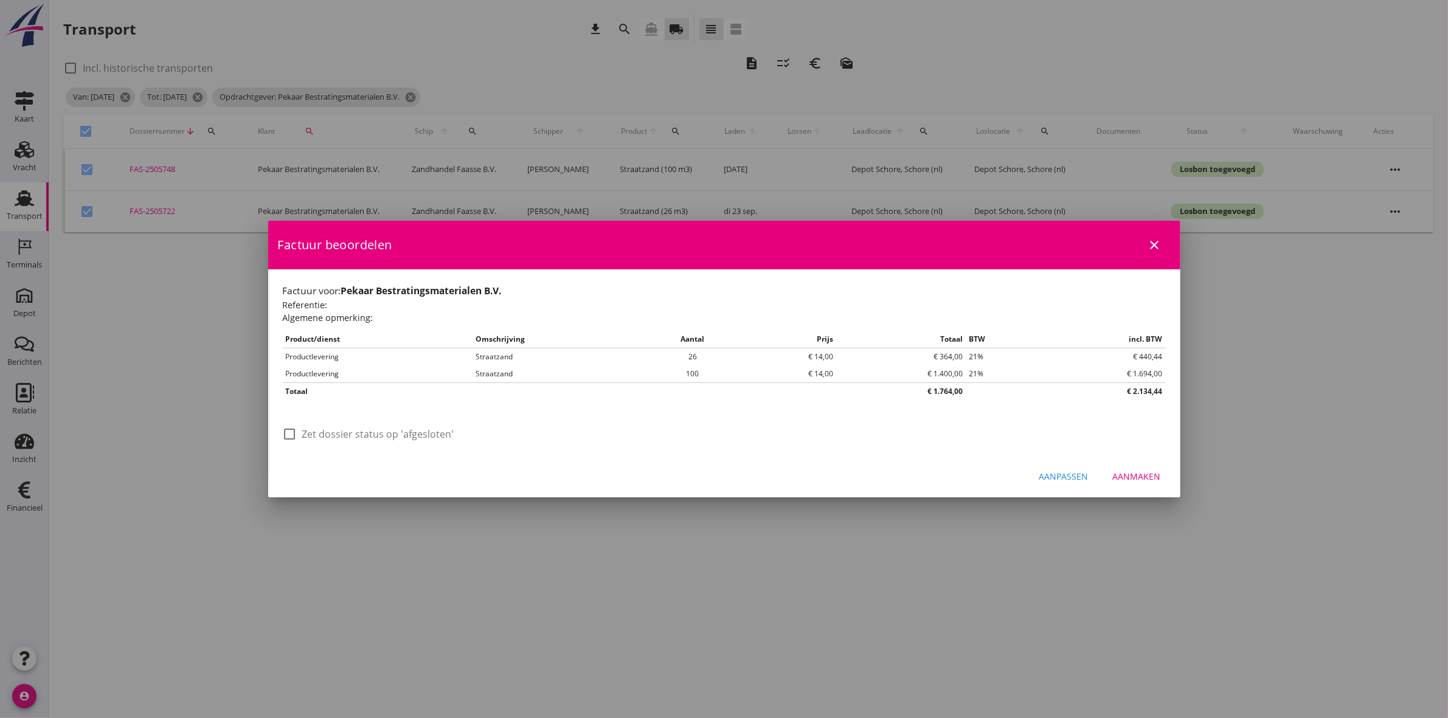
click at [374, 435] on label "Zet dossier status op 'afgesloten'" at bounding box center [378, 434] width 152 height 12
checkbox input "true"
click at [1152, 479] on div "Aanmaken" at bounding box center [1137, 476] width 48 height 13
checkbox input "false"
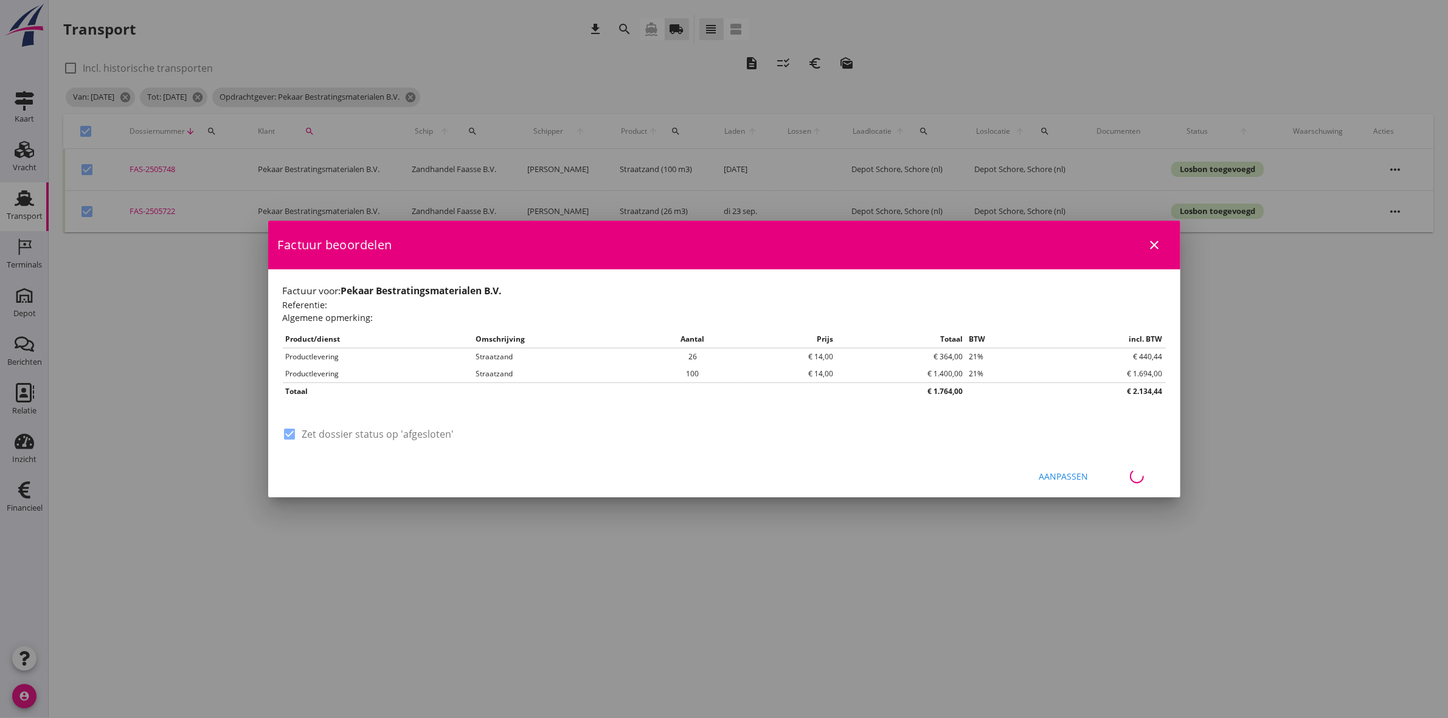
checkbox input "false"
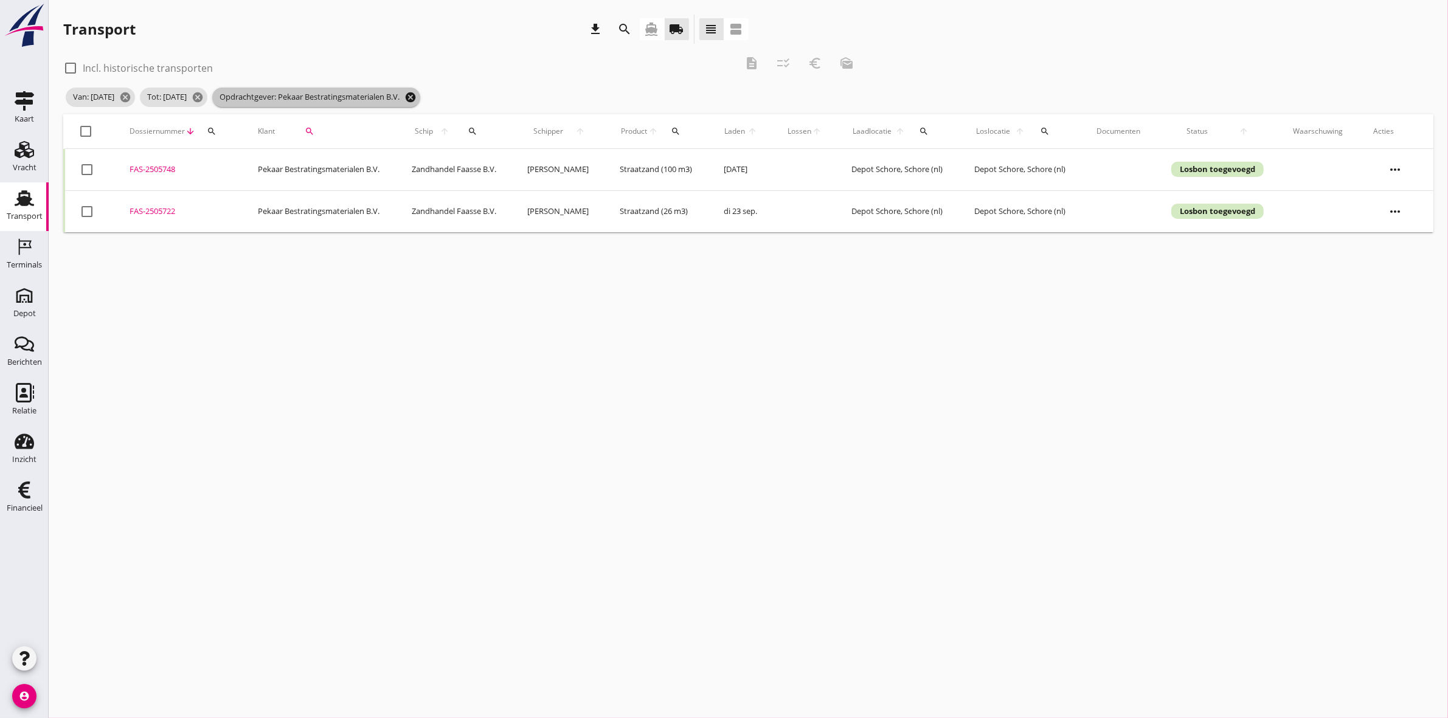
click at [417, 92] on icon "cancel" at bounding box center [410, 97] width 12 height 12
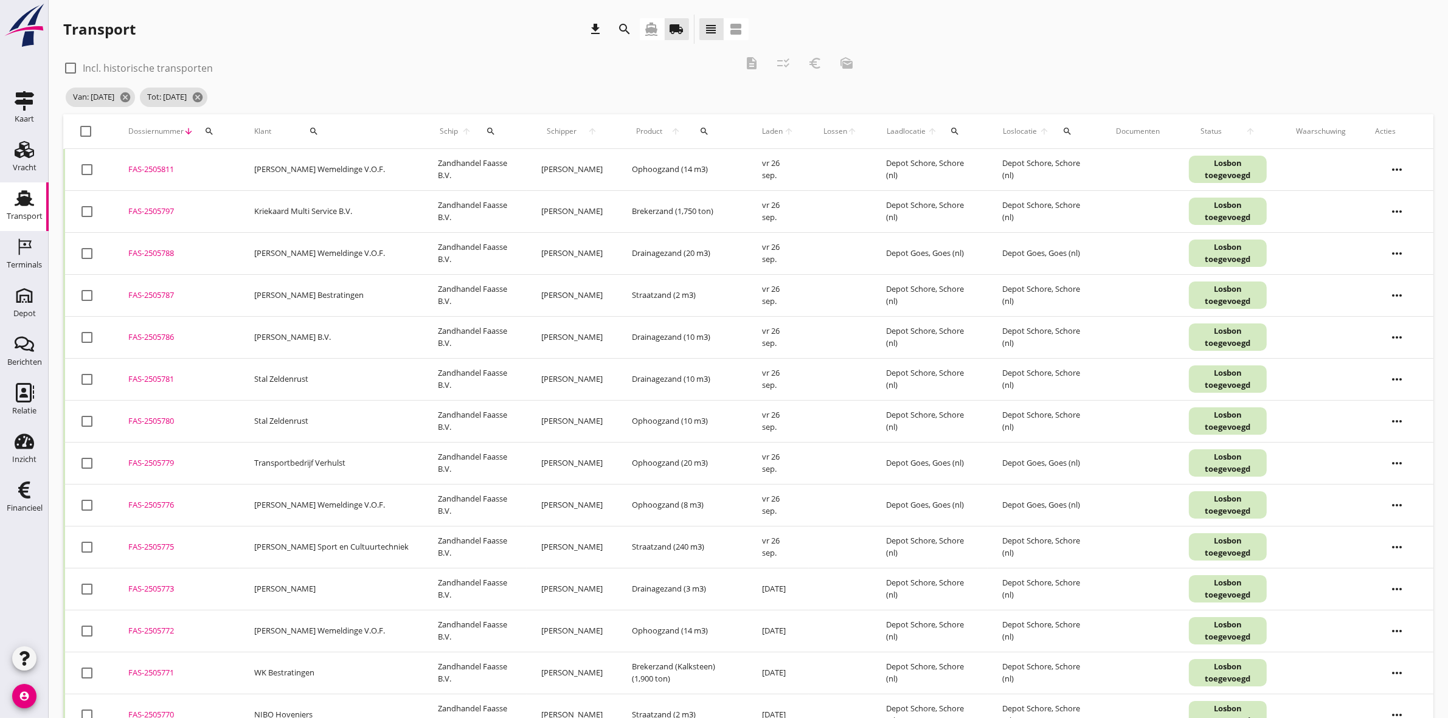
click at [317, 128] on div "search" at bounding box center [313, 131] width 75 height 10
click at [336, 160] on input "Zoeken op opdrachtgever..." at bounding box center [344, 166] width 126 height 19
click at [347, 204] on div "Loon-en Overslagbedrijf Grootjans" at bounding box center [370, 196] width 159 height 29
type input "Loon-en Overslagbedrijf Grootjans"
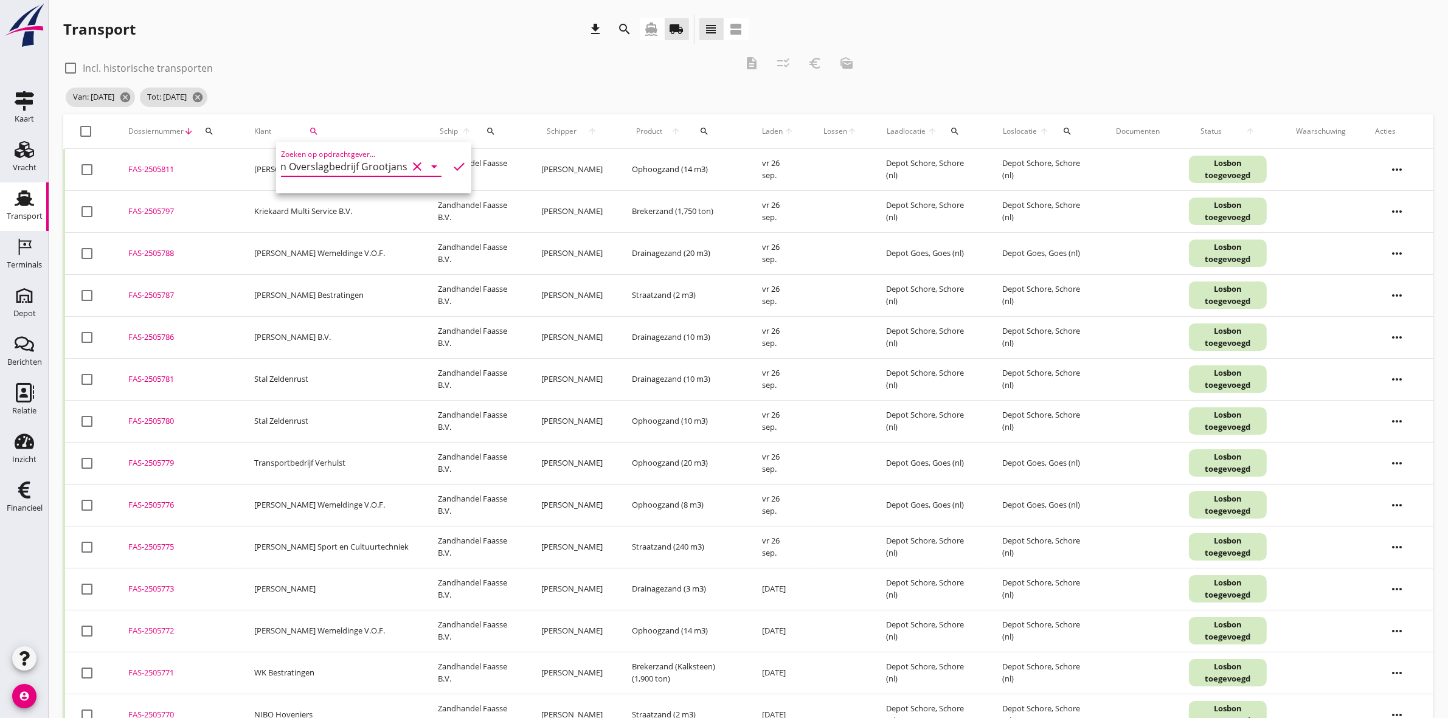
scroll to position [0, 0]
click at [452, 163] on icon "check" at bounding box center [459, 166] width 15 height 15
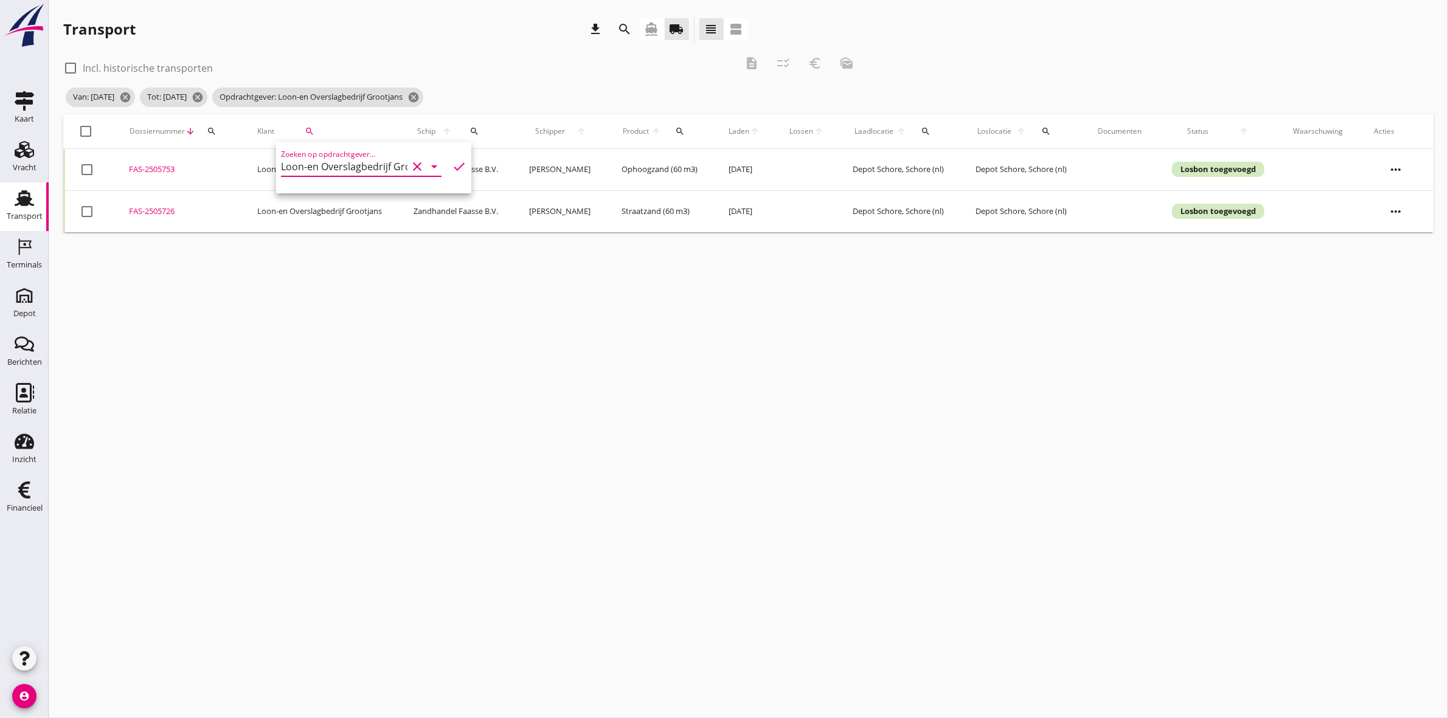
click at [83, 133] on div at bounding box center [86, 131] width 21 height 21
checkbox input "true"
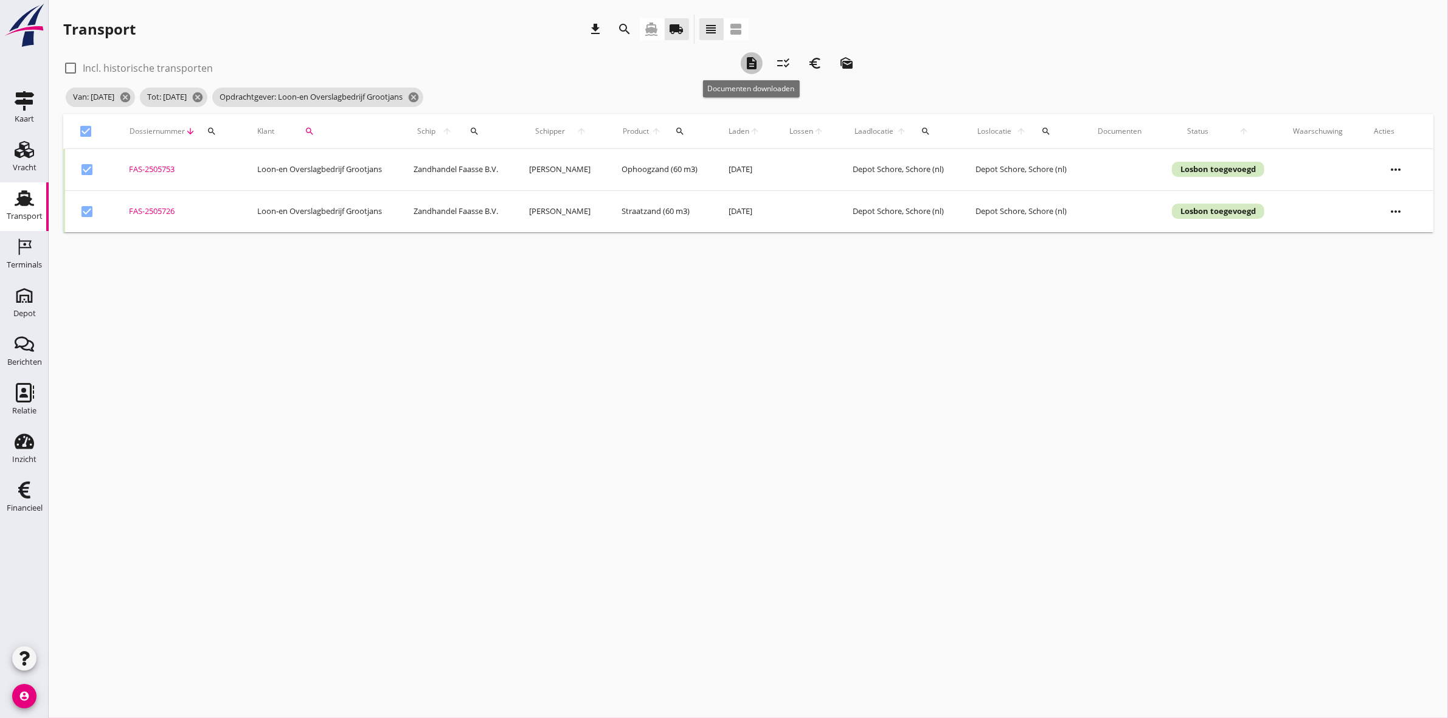
click at [755, 58] on icon "description" at bounding box center [751, 63] width 15 height 15
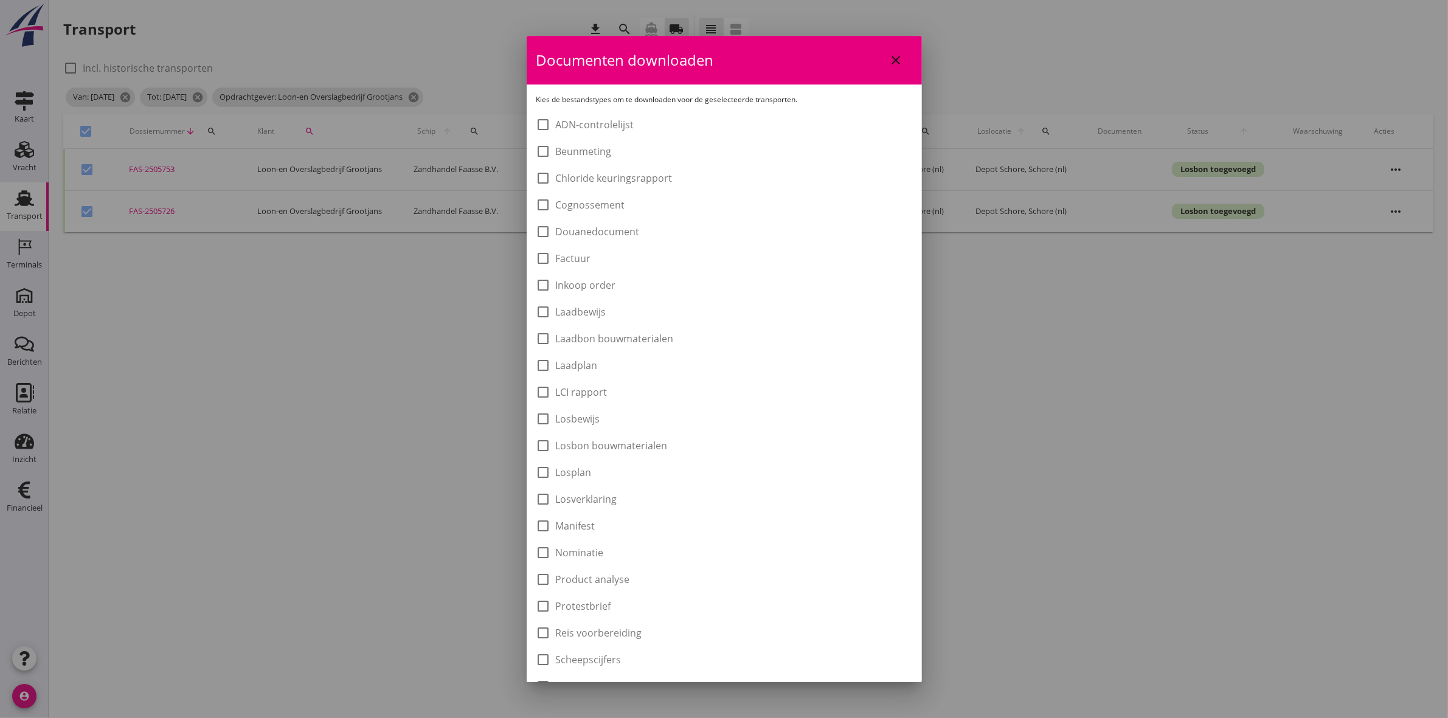
click at [664, 333] on label "Laadbon bouwmaterialen" at bounding box center [615, 339] width 118 height 12
checkbox input "true"
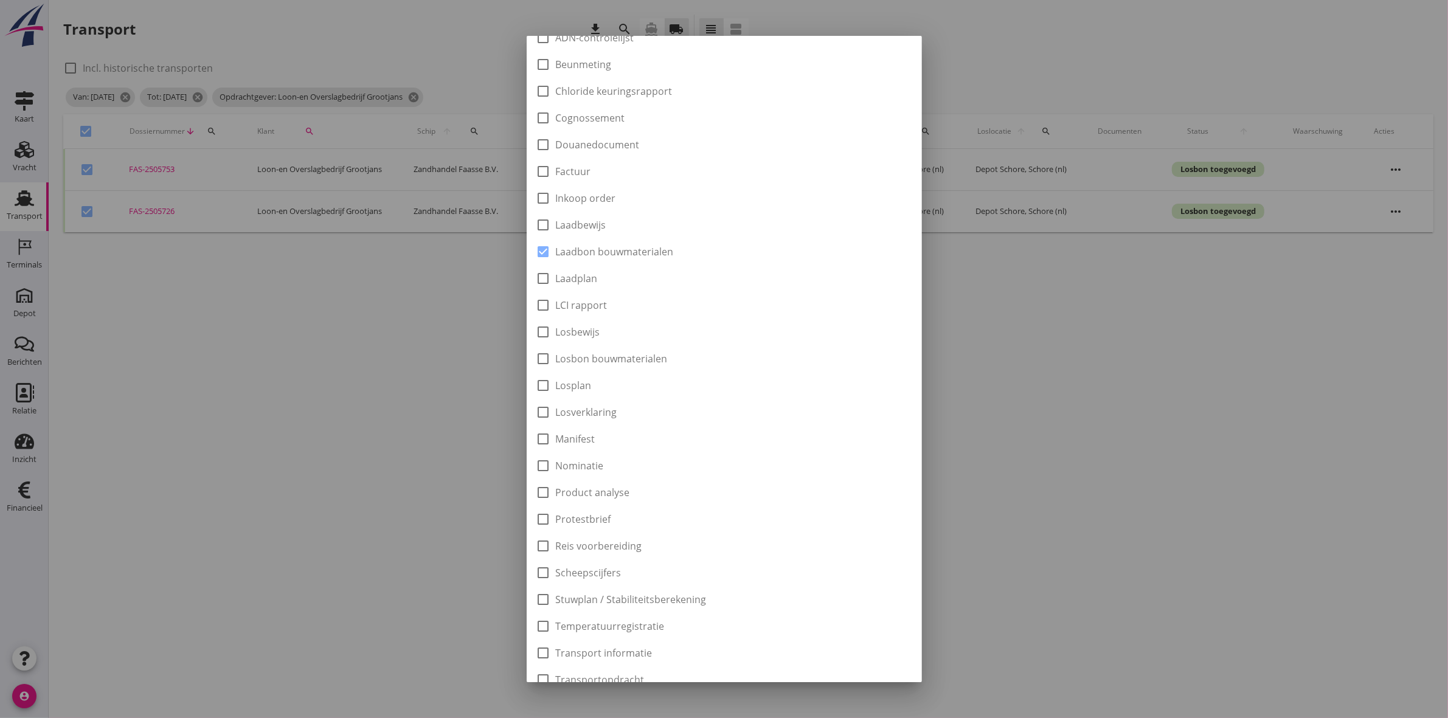
scroll to position [195, 0]
click at [867, 657] on div "Downloaden" at bounding box center [871, 663] width 61 height 13
checkbox input "false"
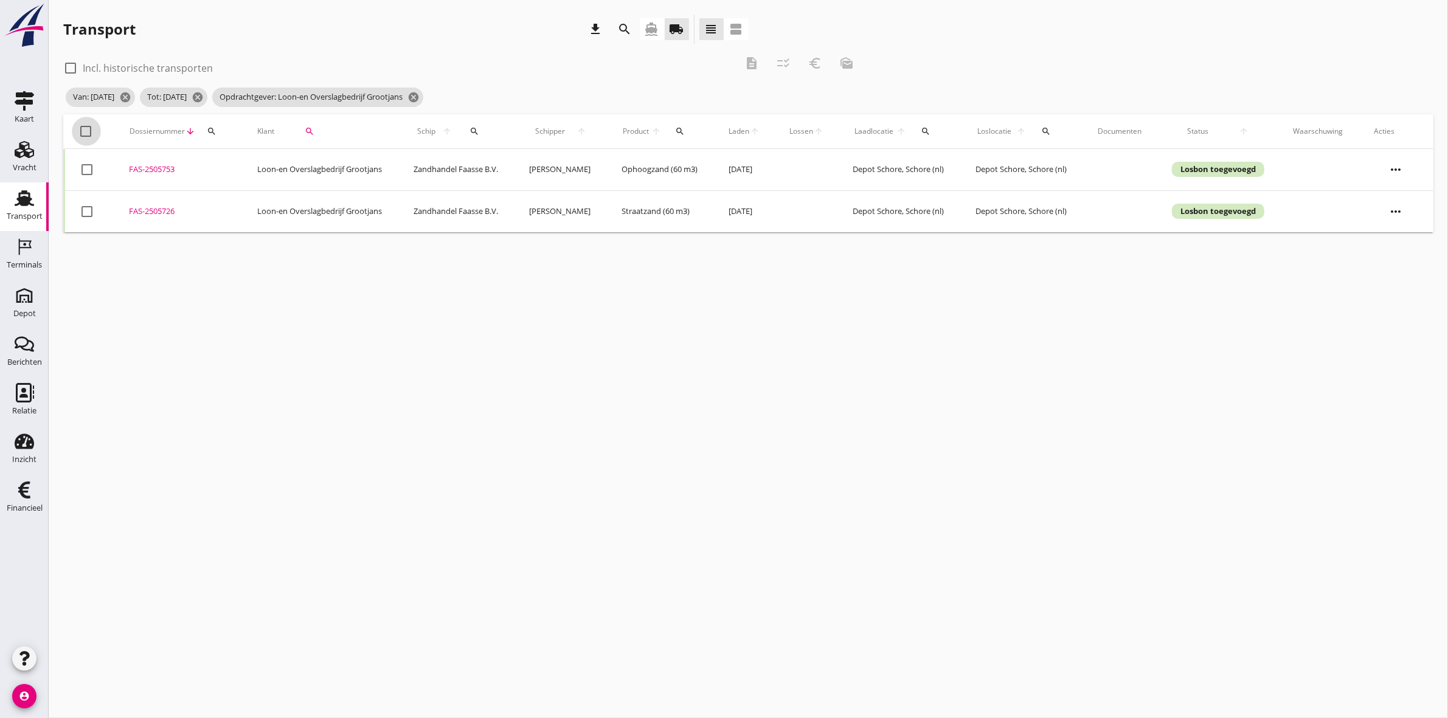
click at [86, 132] on div at bounding box center [86, 131] width 21 height 21
checkbox input "true"
click at [811, 61] on icon "euro_symbol" at bounding box center [815, 63] width 15 height 15
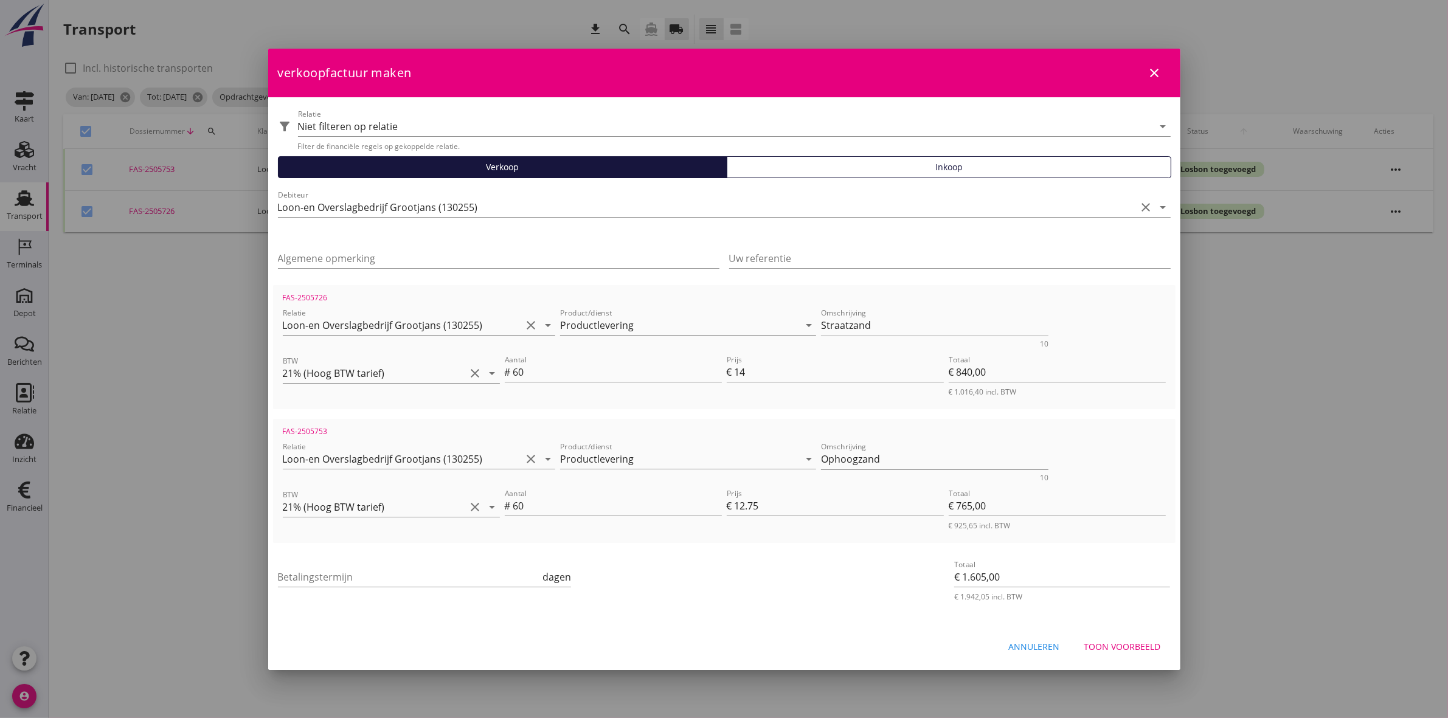
click at [507, 589] on div "Betalingstermijn dagen" at bounding box center [425, 583] width 294 height 32
click at [505, 579] on input "Betalingstermijn" at bounding box center [409, 576] width 263 height 19
click at [1154, 643] on div "Toon voorbeeld" at bounding box center [1122, 646] width 77 height 13
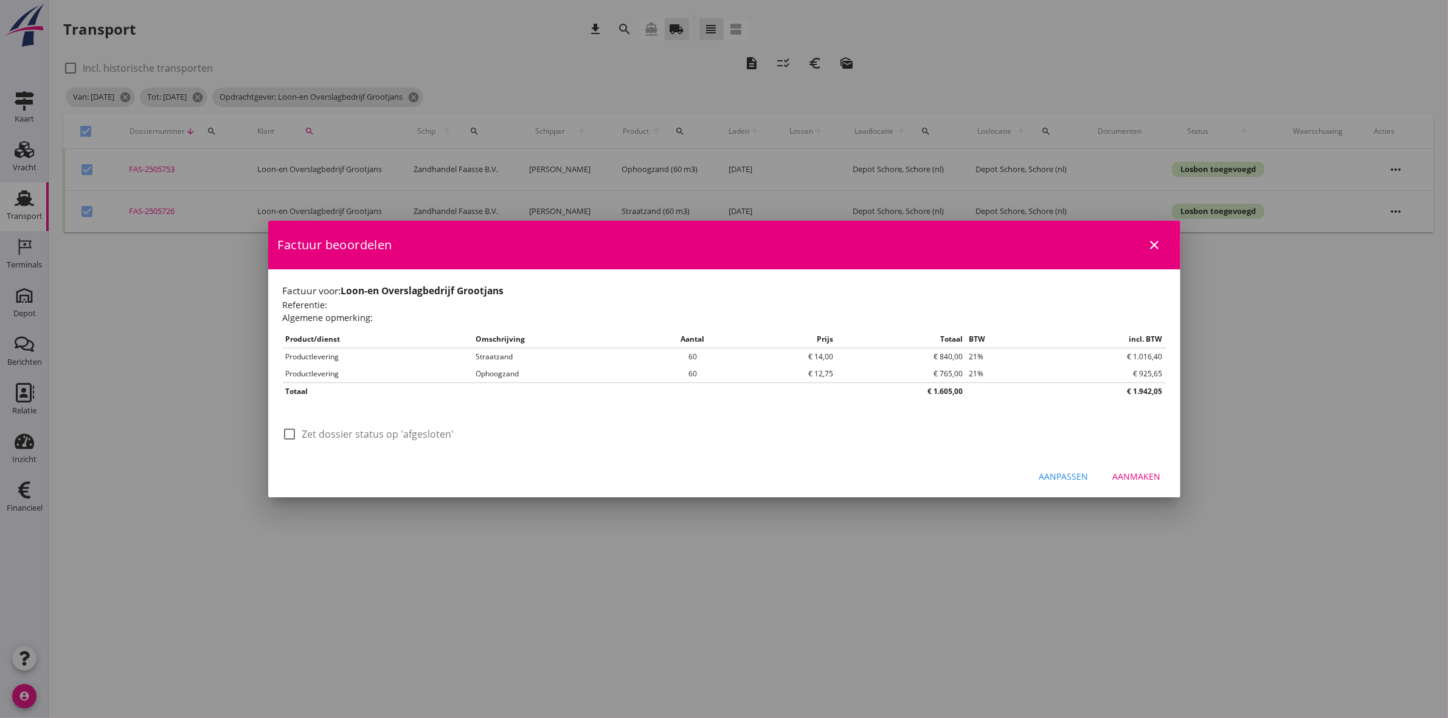
click at [324, 437] on label "Zet dossier status op 'afgesloten'" at bounding box center [378, 434] width 152 height 12
click at [1147, 474] on div "Aanmaken" at bounding box center [1137, 476] width 48 height 13
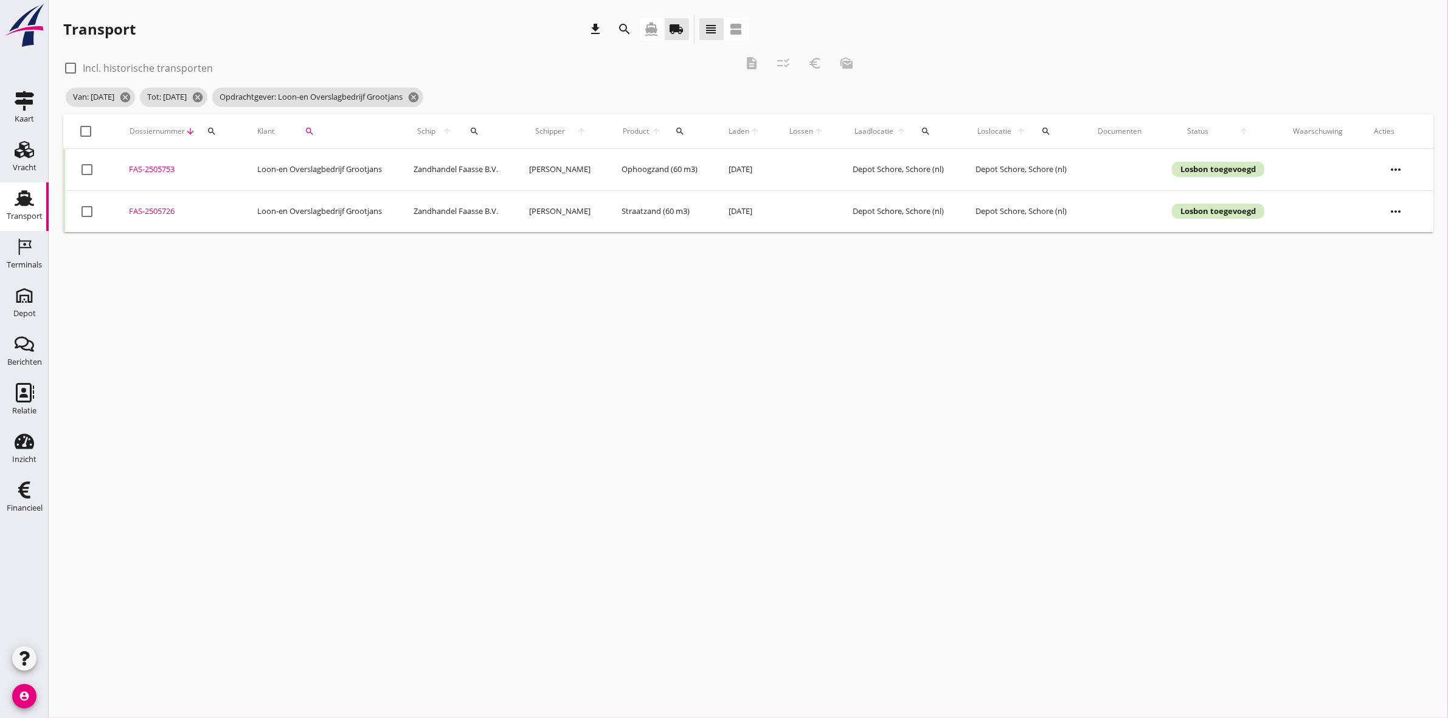
click at [83, 131] on div at bounding box center [86, 131] width 21 height 21
click at [819, 65] on icon "euro_symbol" at bounding box center [815, 63] width 15 height 15
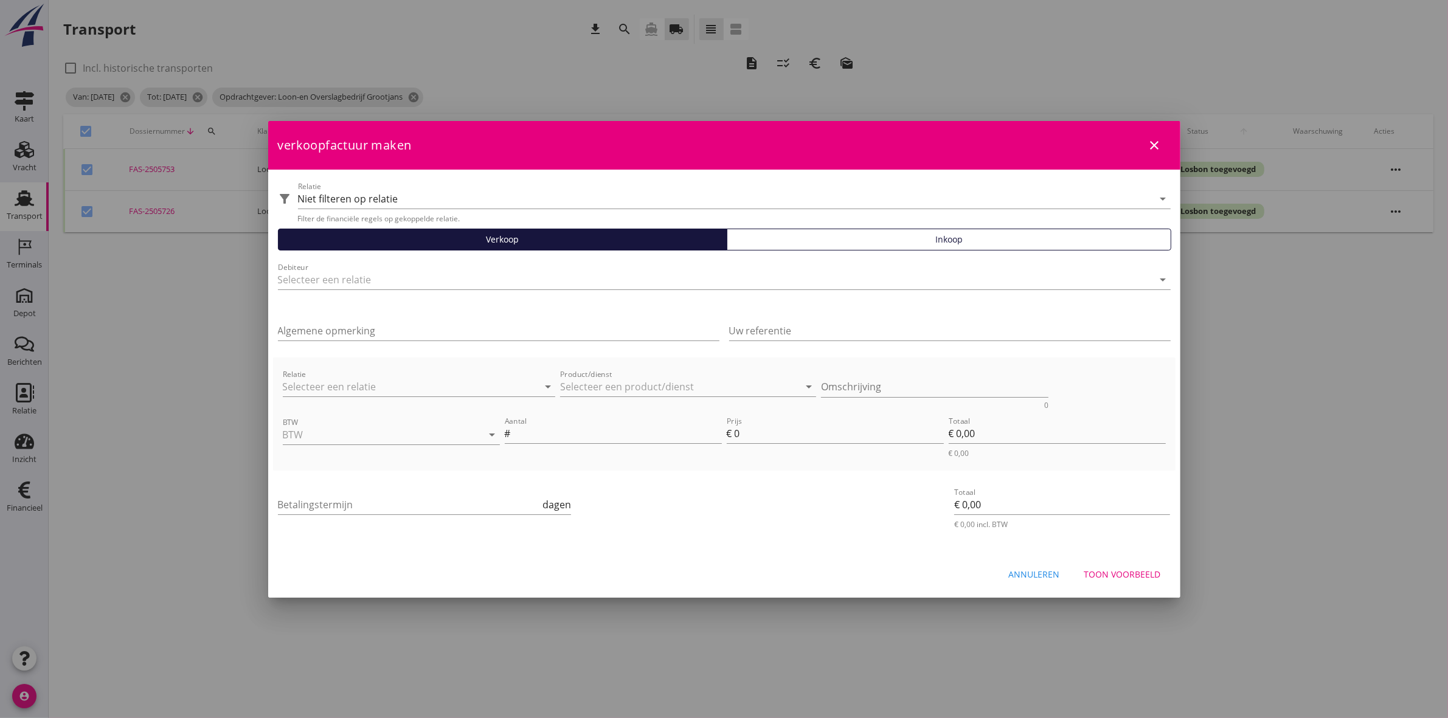
click at [1154, 140] on icon "close" at bounding box center [1155, 145] width 15 height 15
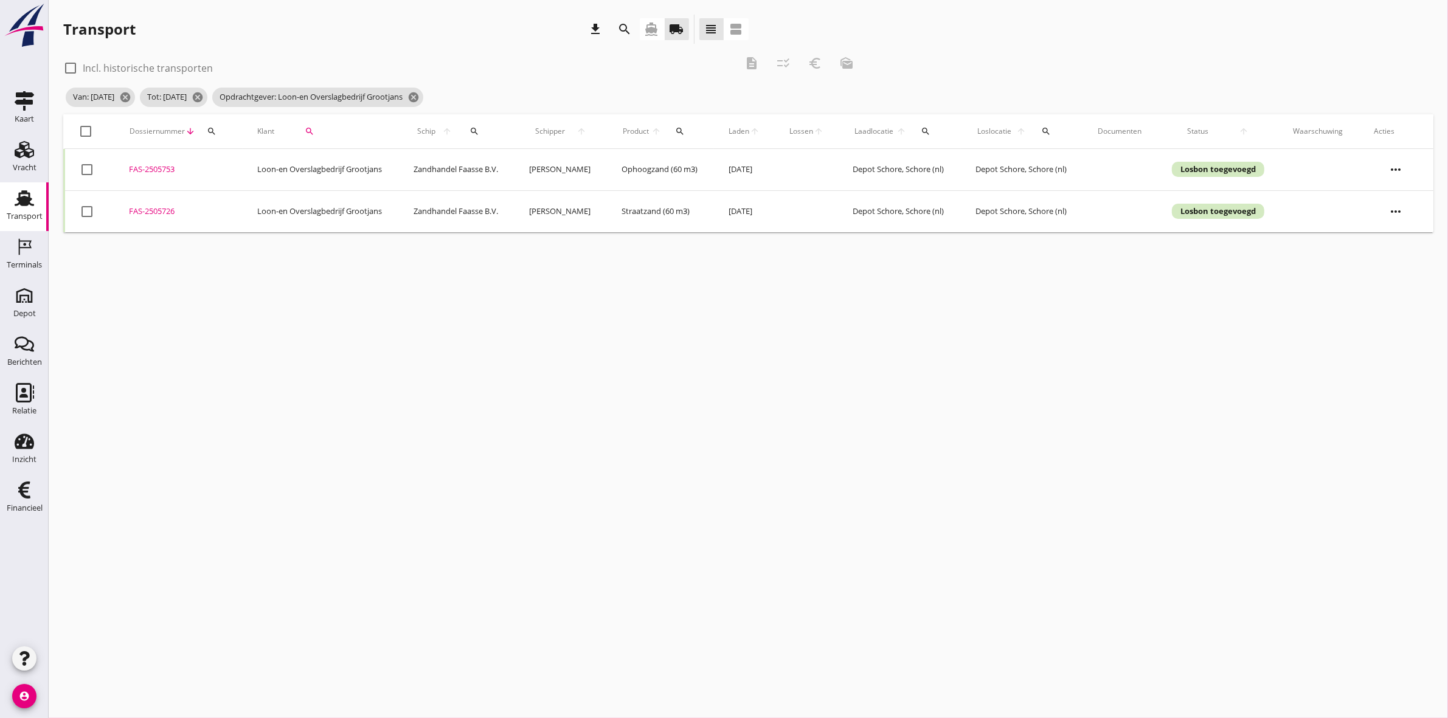
click at [86, 133] on div at bounding box center [86, 131] width 21 height 21
click at [818, 63] on icon "euro_symbol" at bounding box center [815, 63] width 15 height 15
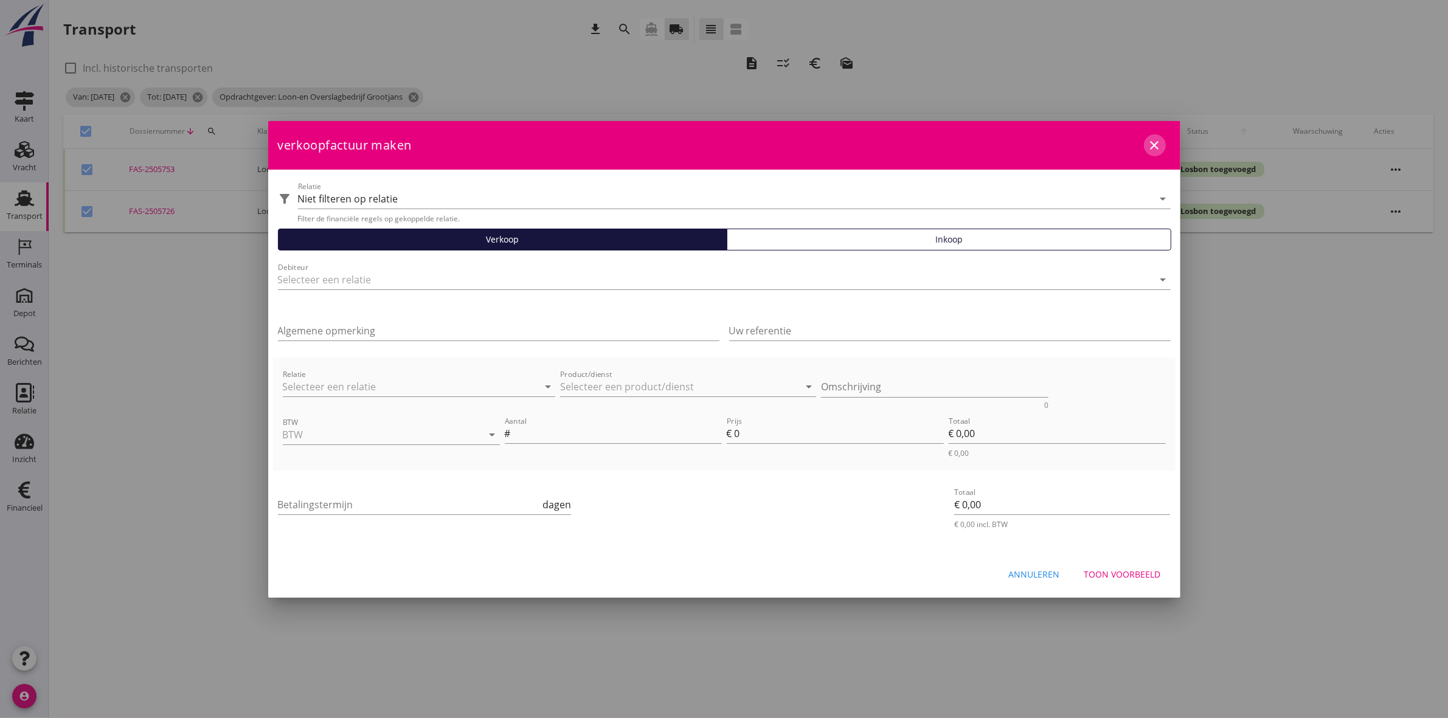
click at [1160, 140] on icon "close" at bounding box center [1155, 145] width 15 height 15
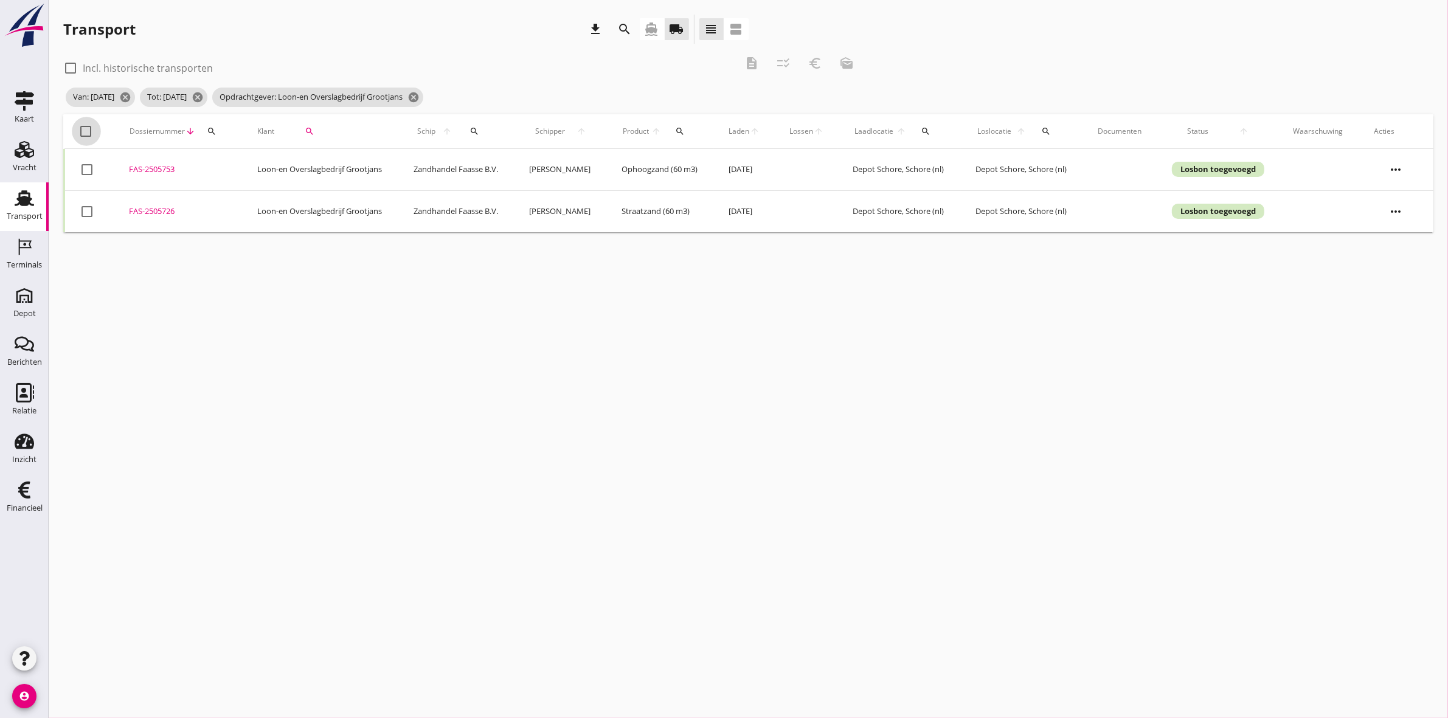
click at [84, 132] on div at bounding box center [86, 131] width 21 height 21
click at [811, 61] on icon "euro_symbol" at bounding box center [815, 63] width 15 height 15
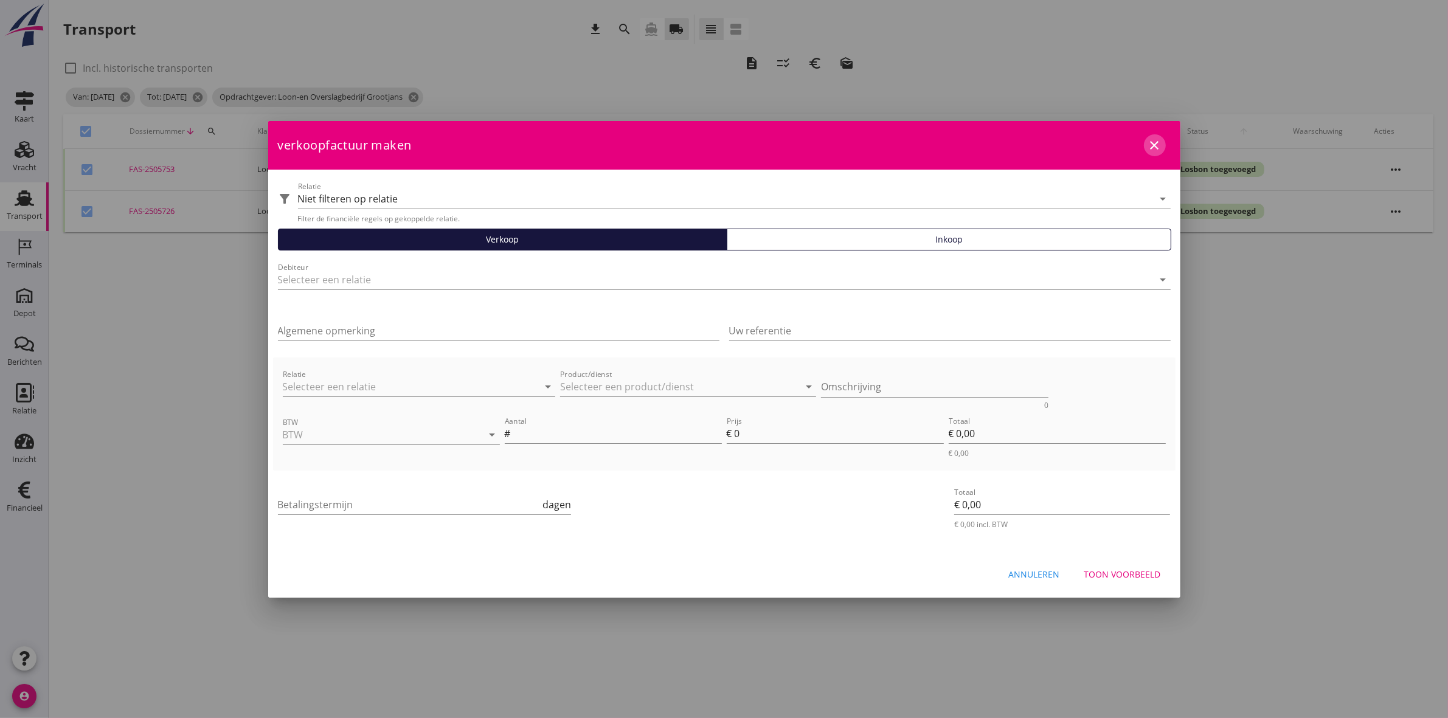
click at [1148, 147] on icon "close" at bounding box center [1155, 145] width 15 height 15
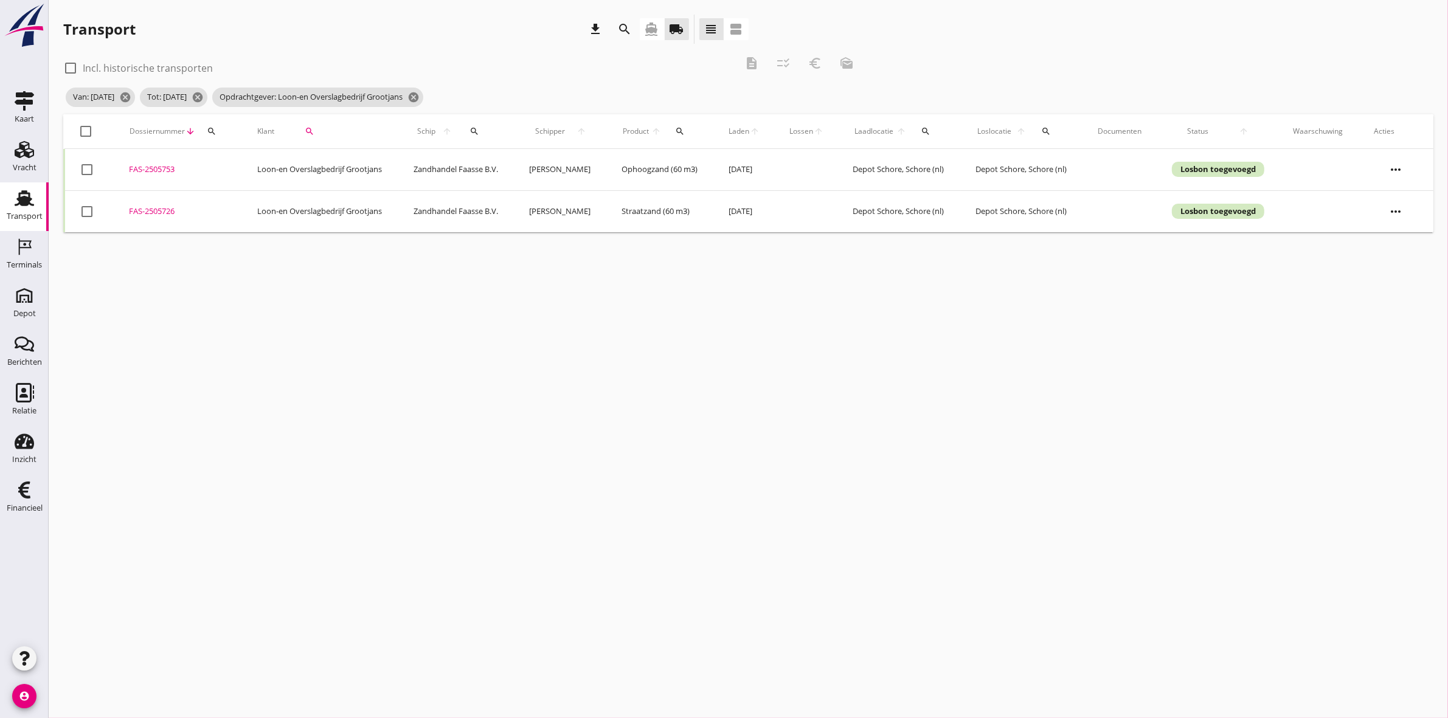
click at [150, 168] on div "FAS-2505753" at bounding box center [178, 170] width 99 height 12
click at [151, 207] on div "FAS-2505726" at bounding box center [178, 212] width 99 height 12
click at [87, 128] on div at bounding box center [86, 131] width 21 height 21
click at [819, 61] on icon "euro_symbol" at bounding box center [815, 63] width 15 height 15
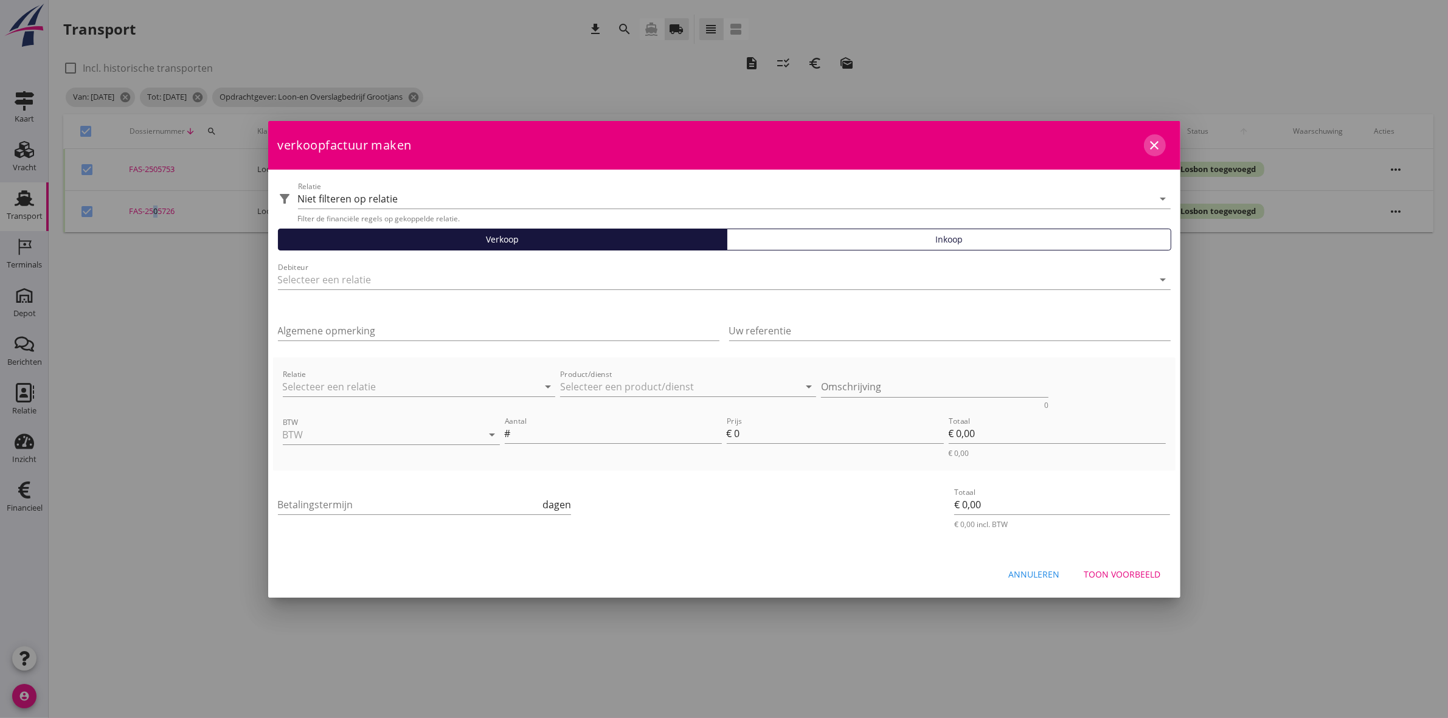
click at [1159, 144] on icon "close" at bounding box center [1155, 145] width 15 height 15
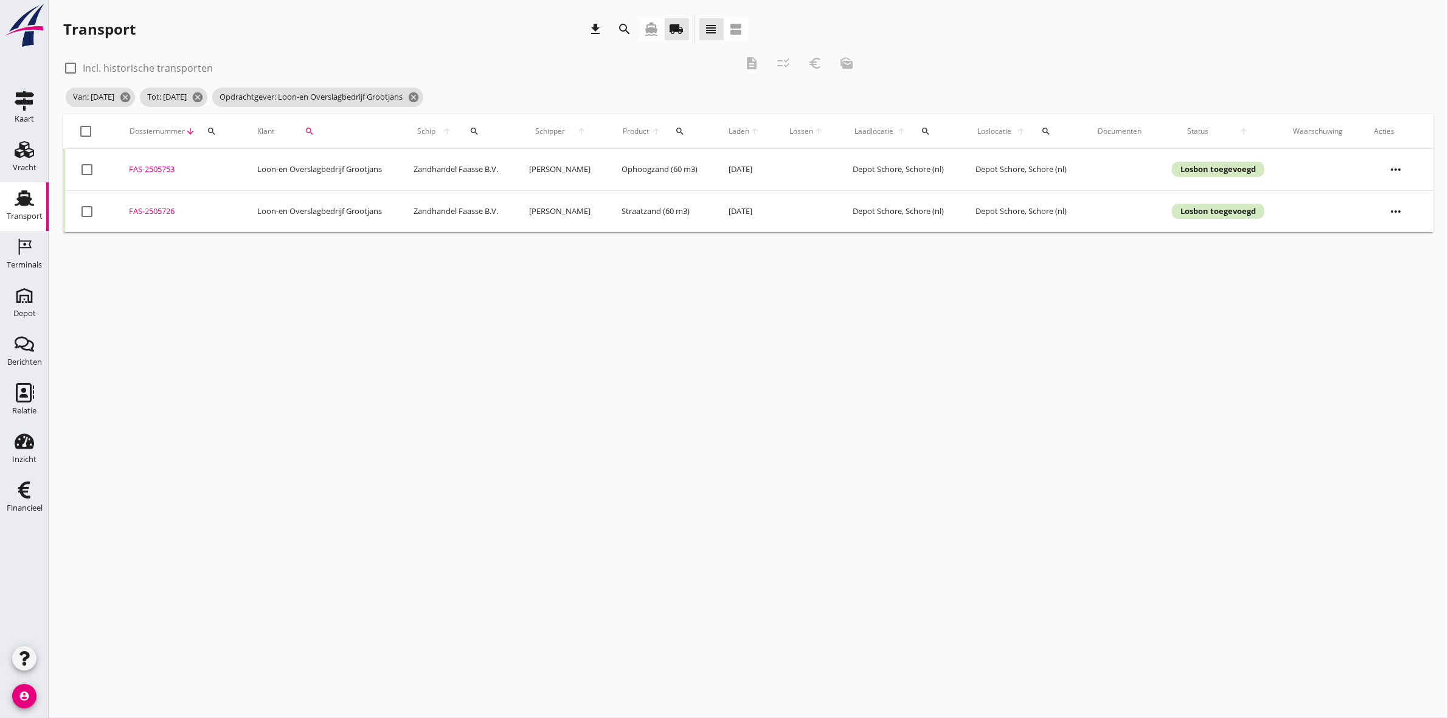
click at [287, 329] on div "cancel You are impersonating another user. Transport download search directions…" at bounding box center [748, 359] width 1399 height 718
click at [22, 499] on icon "Financieel" at bounding box center [24, 489] width 19 height 19
click at [87, 131] on div at bounding box center [86, 131] width 21 height 21
click at [817, 64] on icon "euro_symbol" at bounding box center [815, 63] width 15 height 15
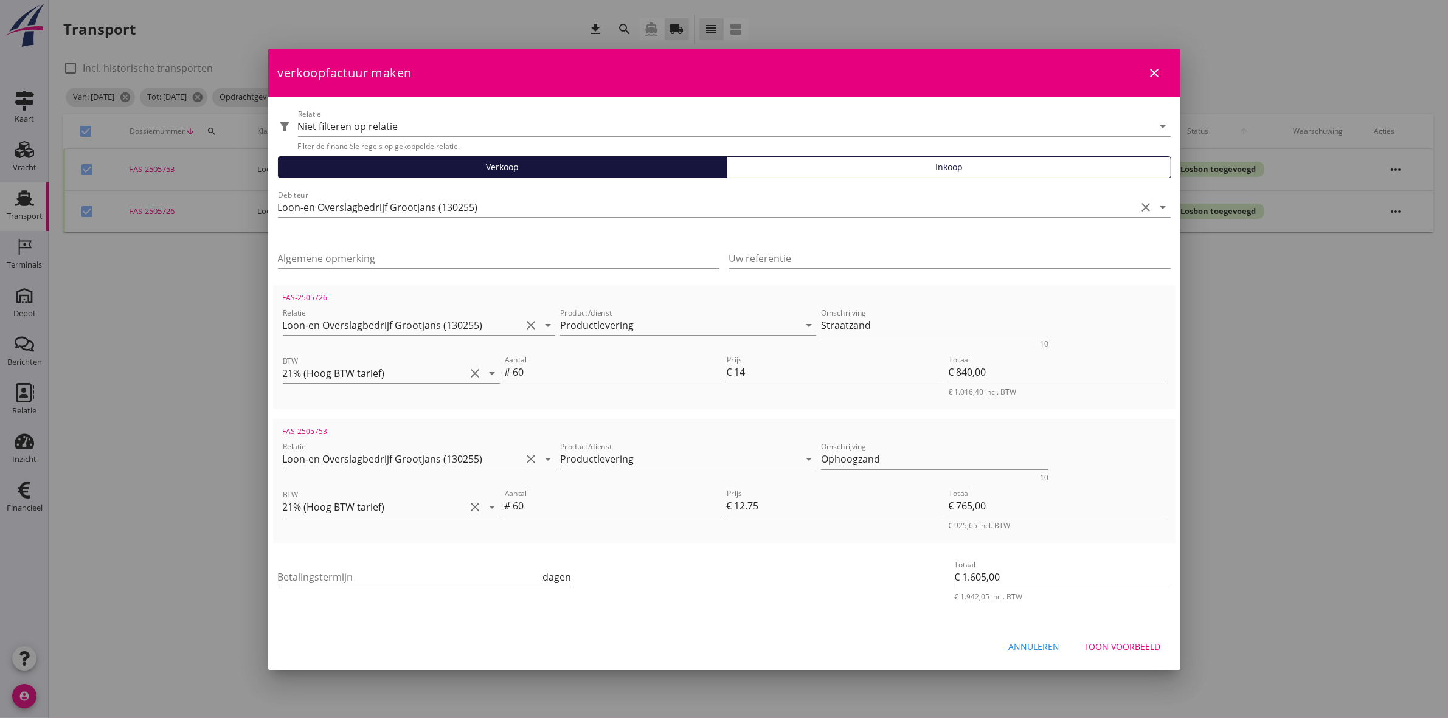
click at [461, 569] on input "Betalingstermijn" at bounding box center [409, 576] width 263 height 19
click at [1140, 640] on div "Toon voorbeeld" at bounding box center [1122, 646] width 77 height 13
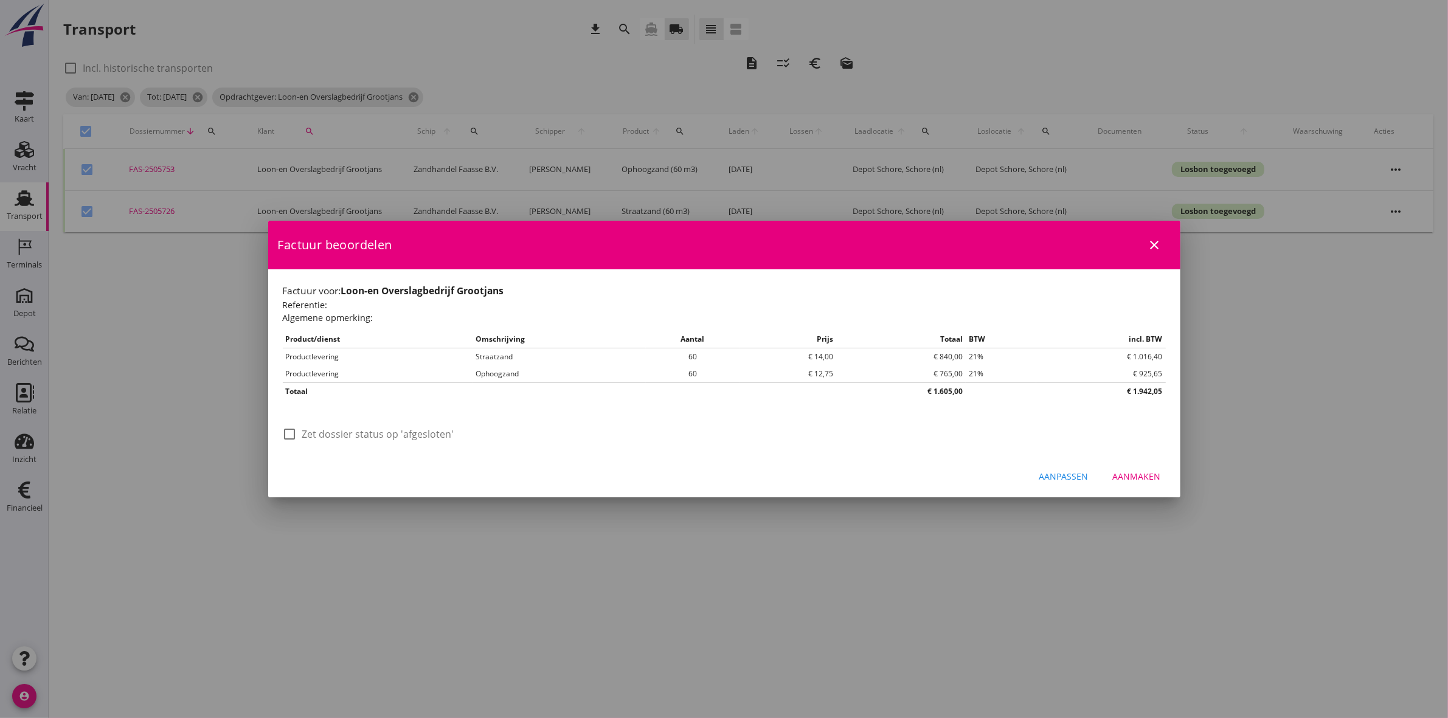
click at [292, 433] on div at bounding box center [290, 434] width 21 height 21
click at [1145, 475] on div "Aanmaken" at bounding box center [1137, 476] width 48 height 13
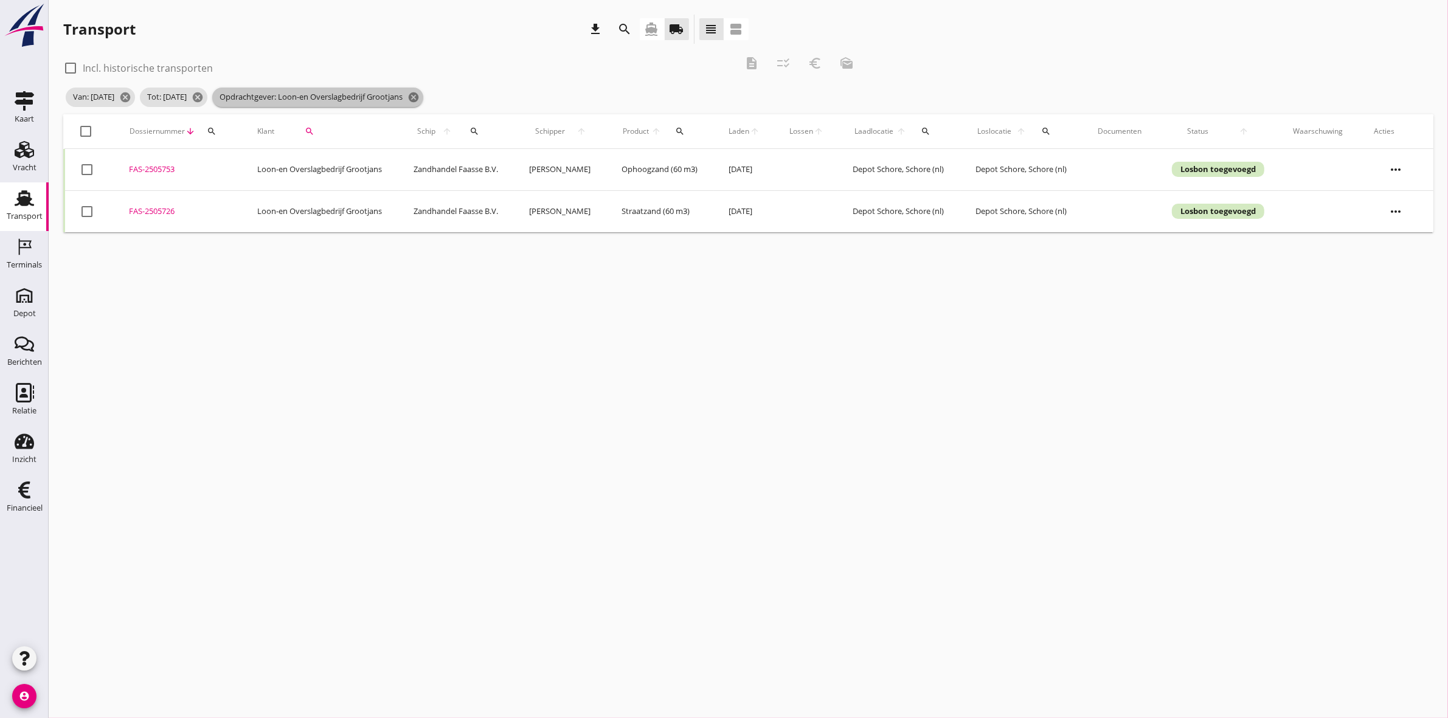
click at [420, 95] on icon "cancel" at bounding box center [413, 97] width 12 height 12
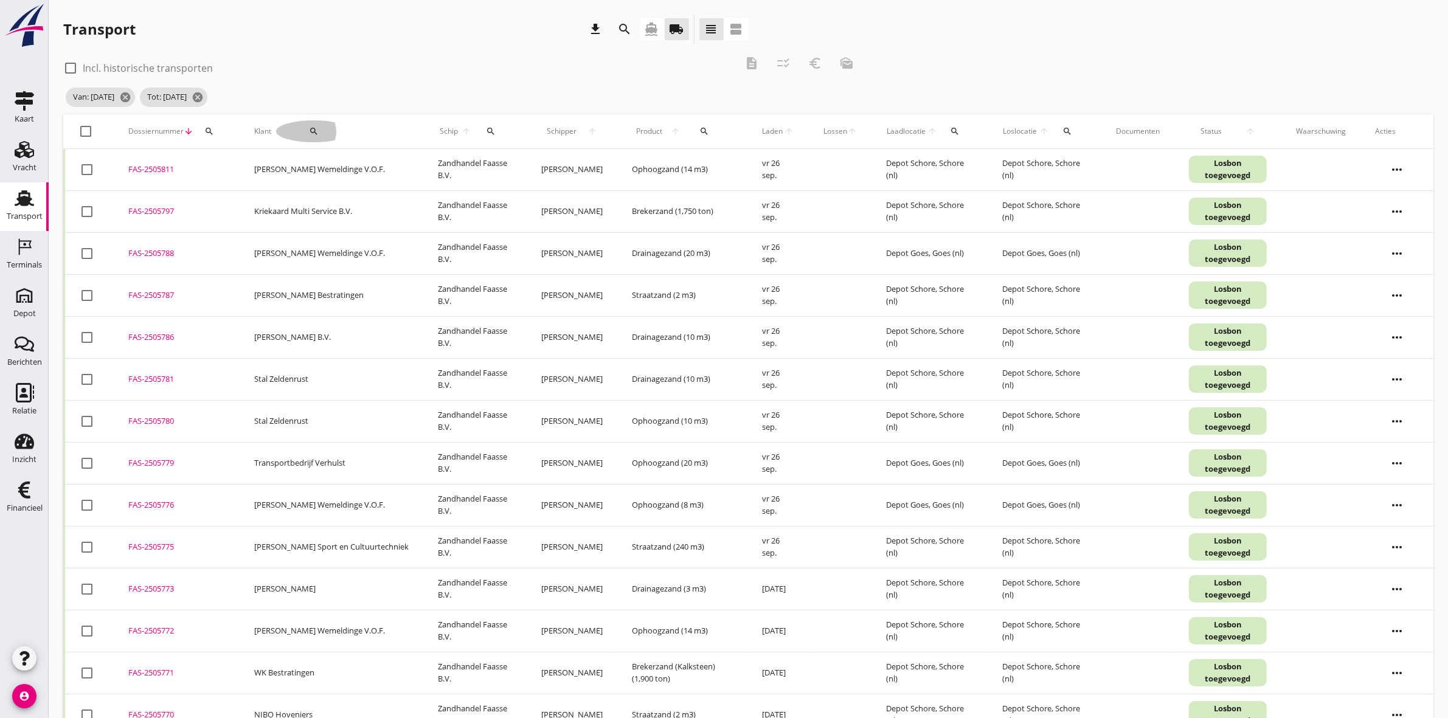
click at [306, 125] on button "search" at bounding box center [313, 131] width 75 height 22
click at [347, 163] on input "Zoeken op opdrachtgever..." at bounding box center [344, 166] width 126 height 19
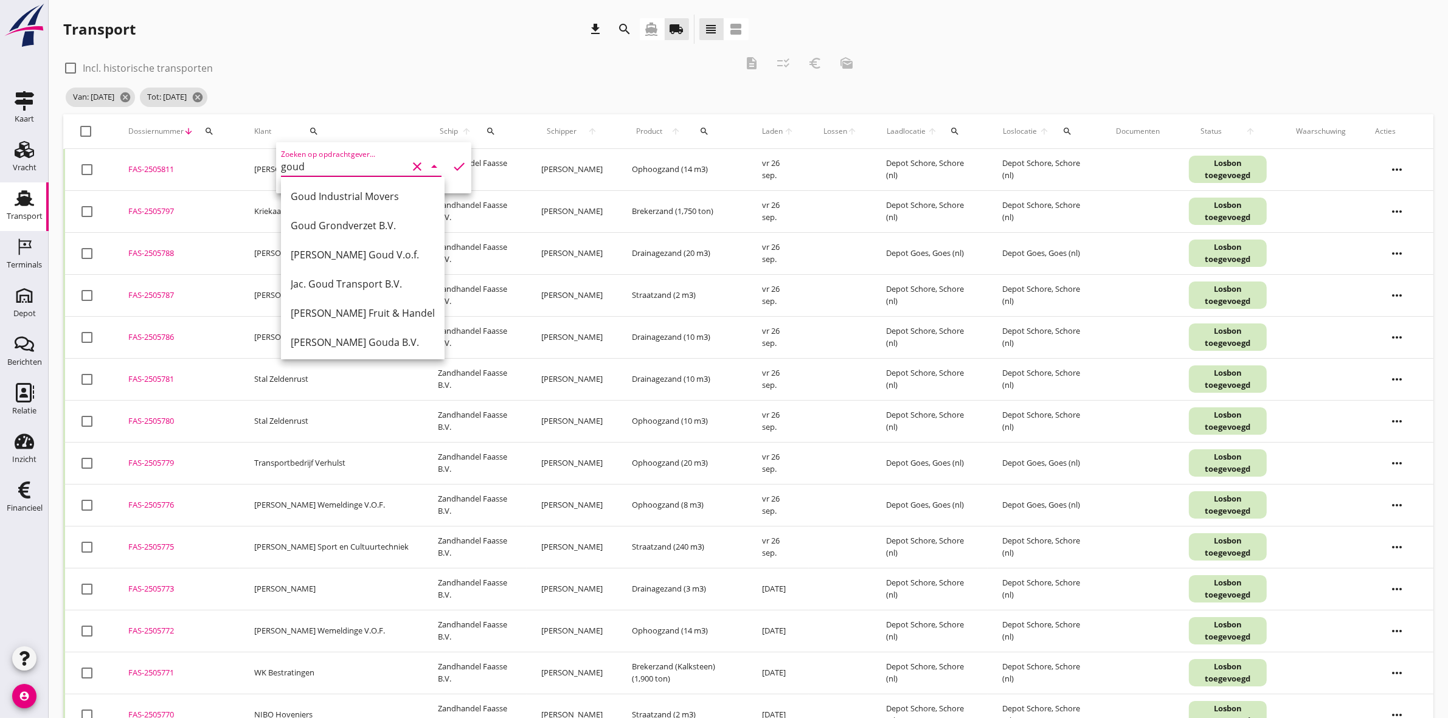
drag, startPoint x: 354, startPoint y: 227, endPoint x: 359, endPoint y: 231, distance: 6.5
click at [355, 227] on div "Goud Grondverzet B.V." at bounding box center [363, 225] width 144 height 15
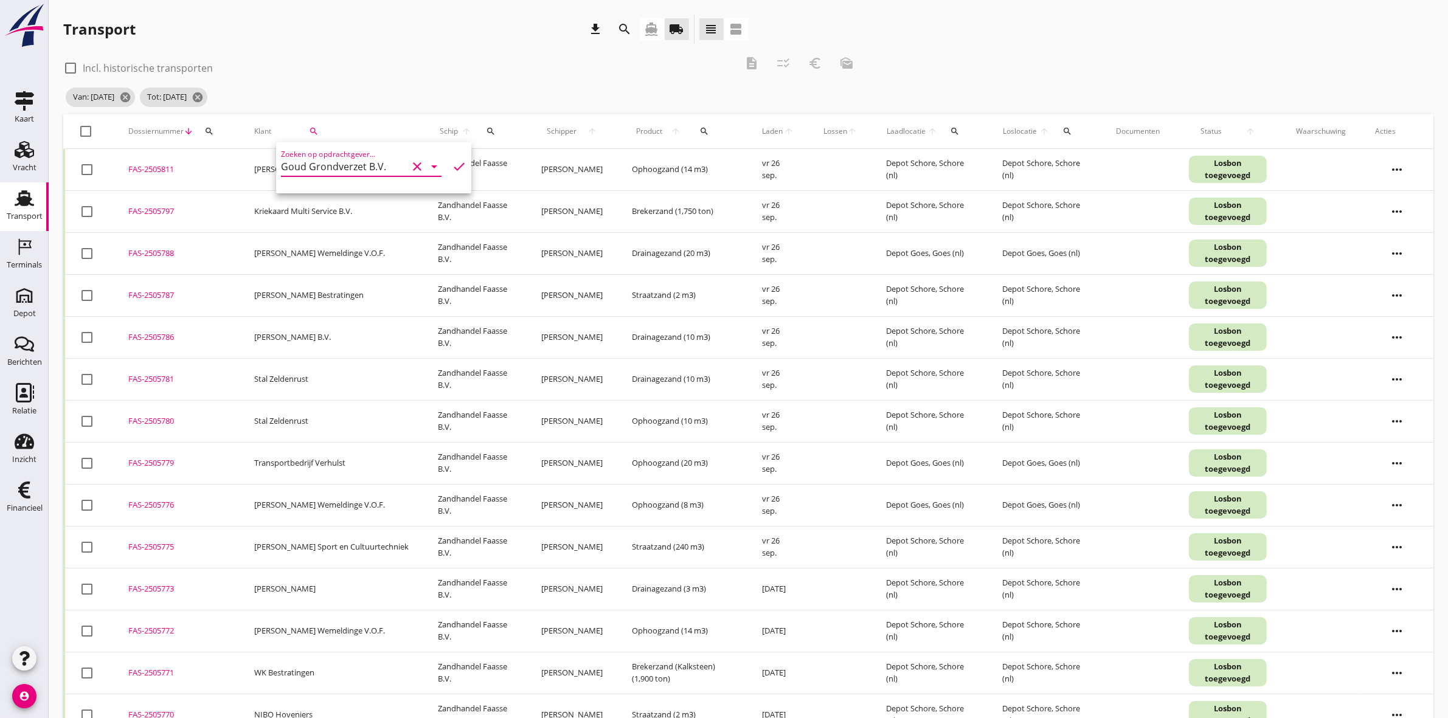
click at [454, 167] on icon "check" at bounding box center [459, 166] width 15 height 15
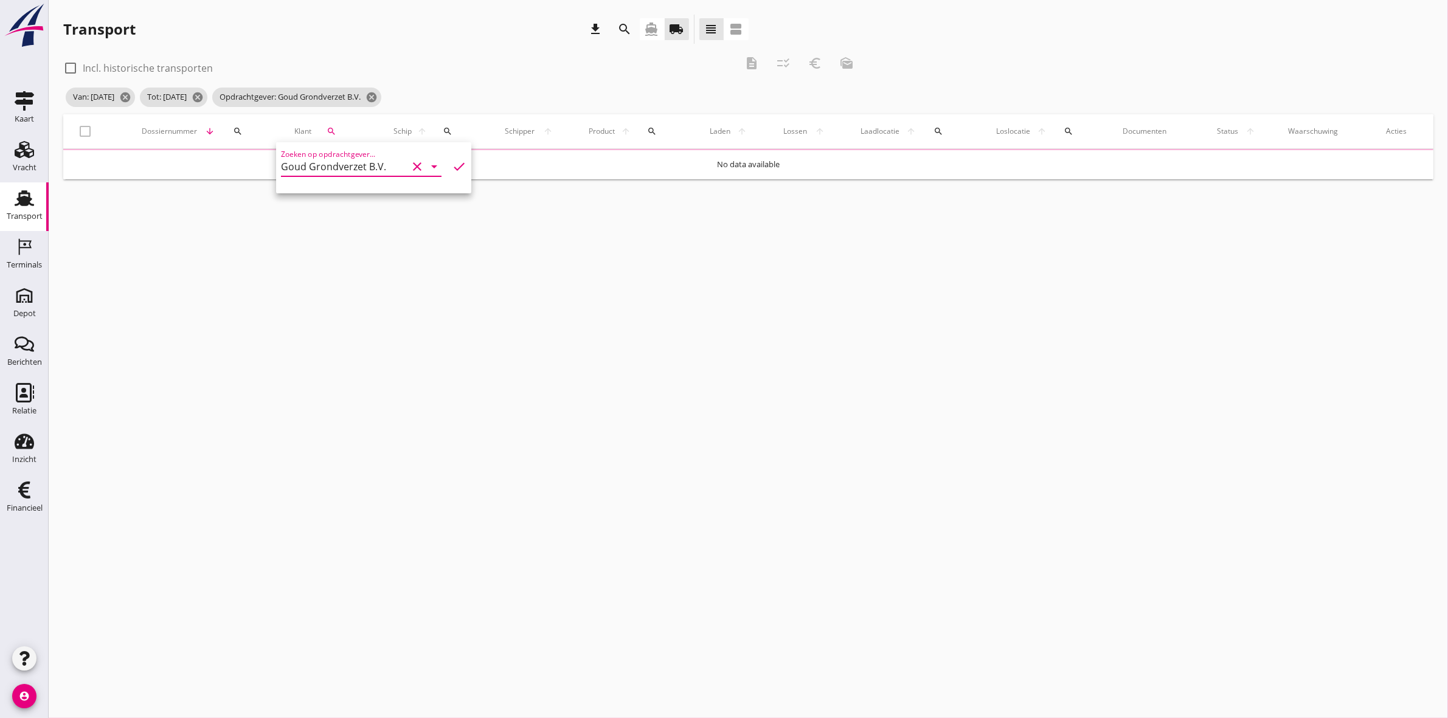
click at [477, 77] on div "check_box_outline_blank Incl. historische transporten description checklist_rtl…" at bounding box center [462, 67] width 799 height 36
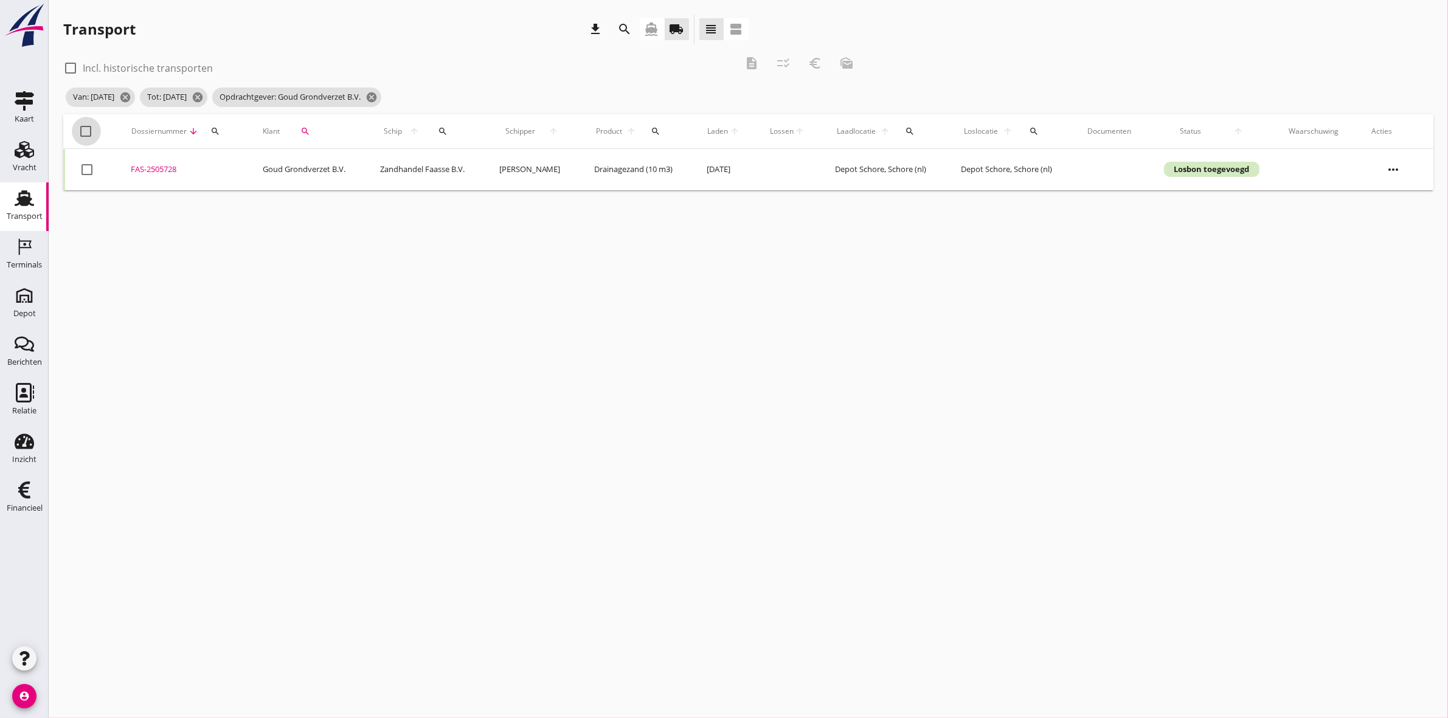
click at [83, 131] on div at bounding box center [86, 131] width 21 height 21
click at [748, 59] on icon "description" at bounding box center [751, 63] width 15 height 15
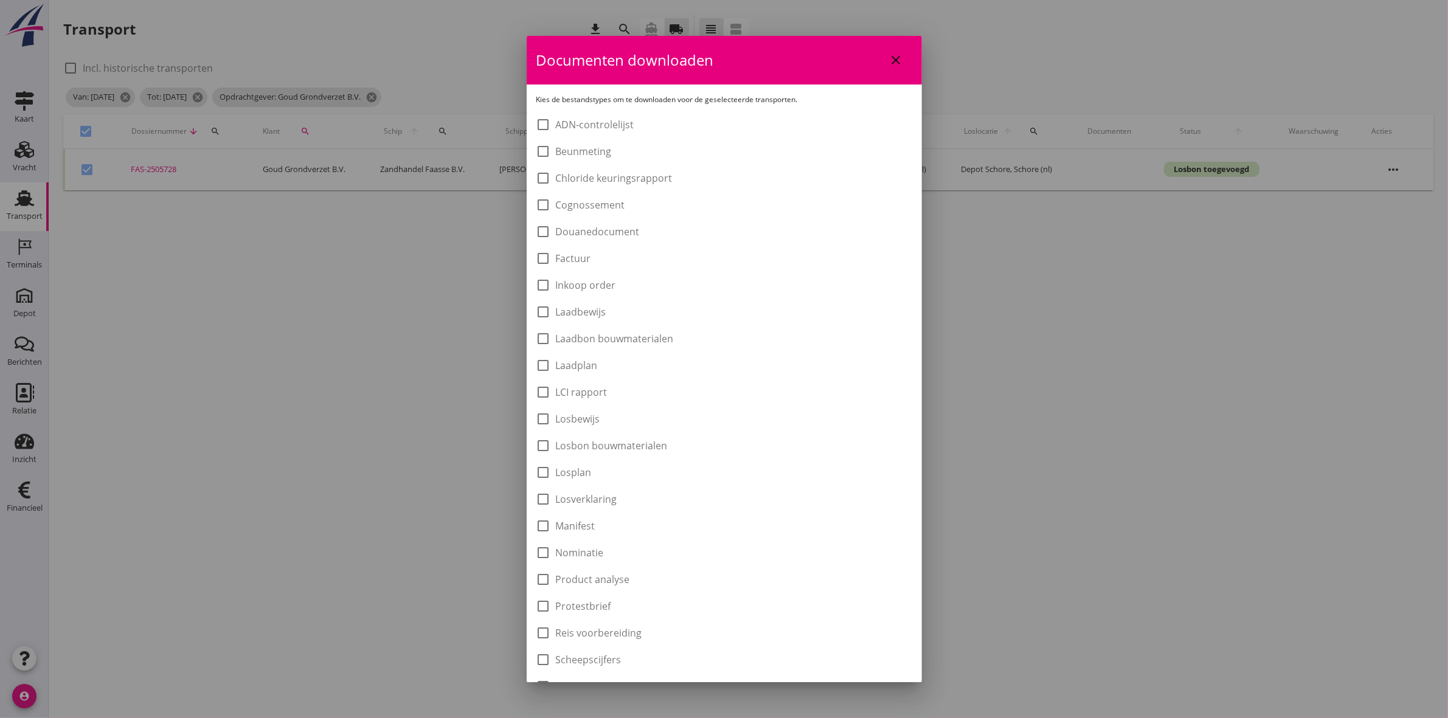
click at [634, 339] on label "Laadbon bouwmaterialen" at bounding box center [615, 339] width 118 height 12
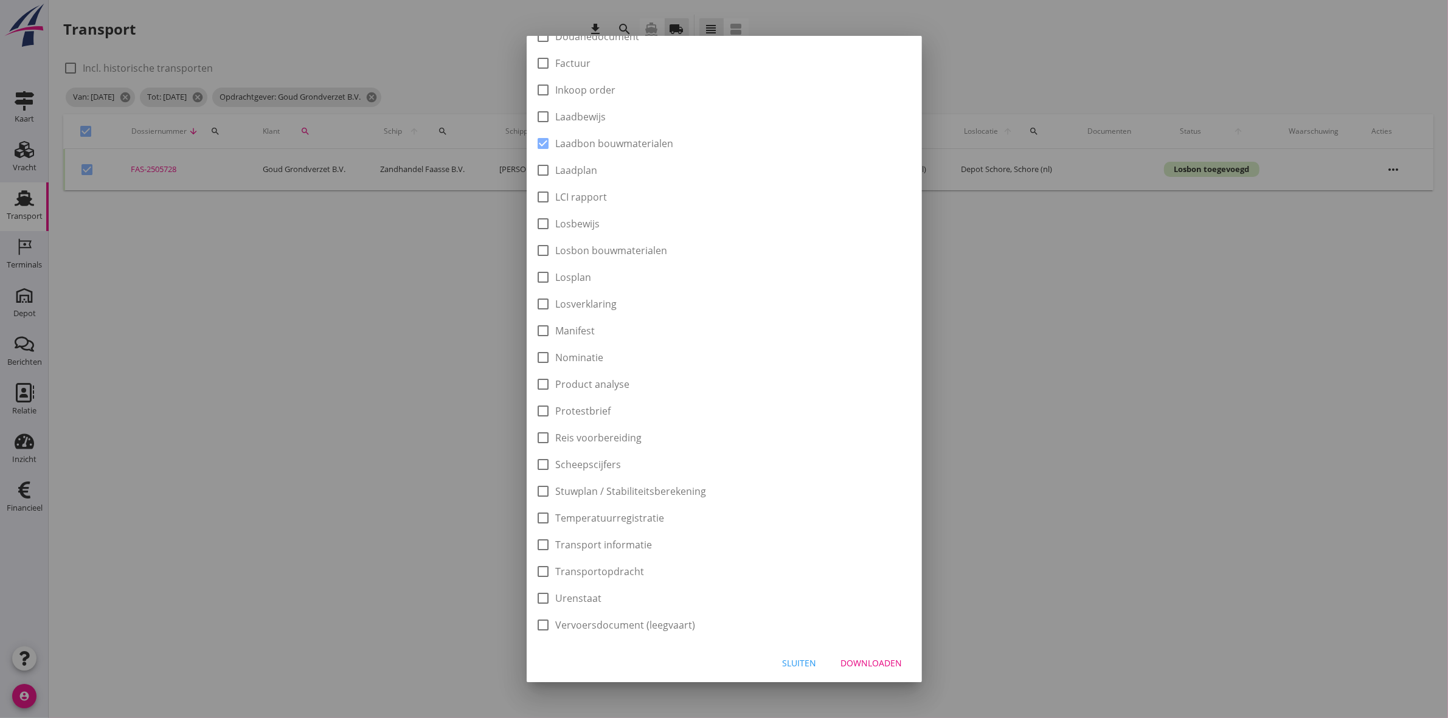
click at [853, 657] on div "Downloaden" at bounding box center [871, 663] width 61 height 13
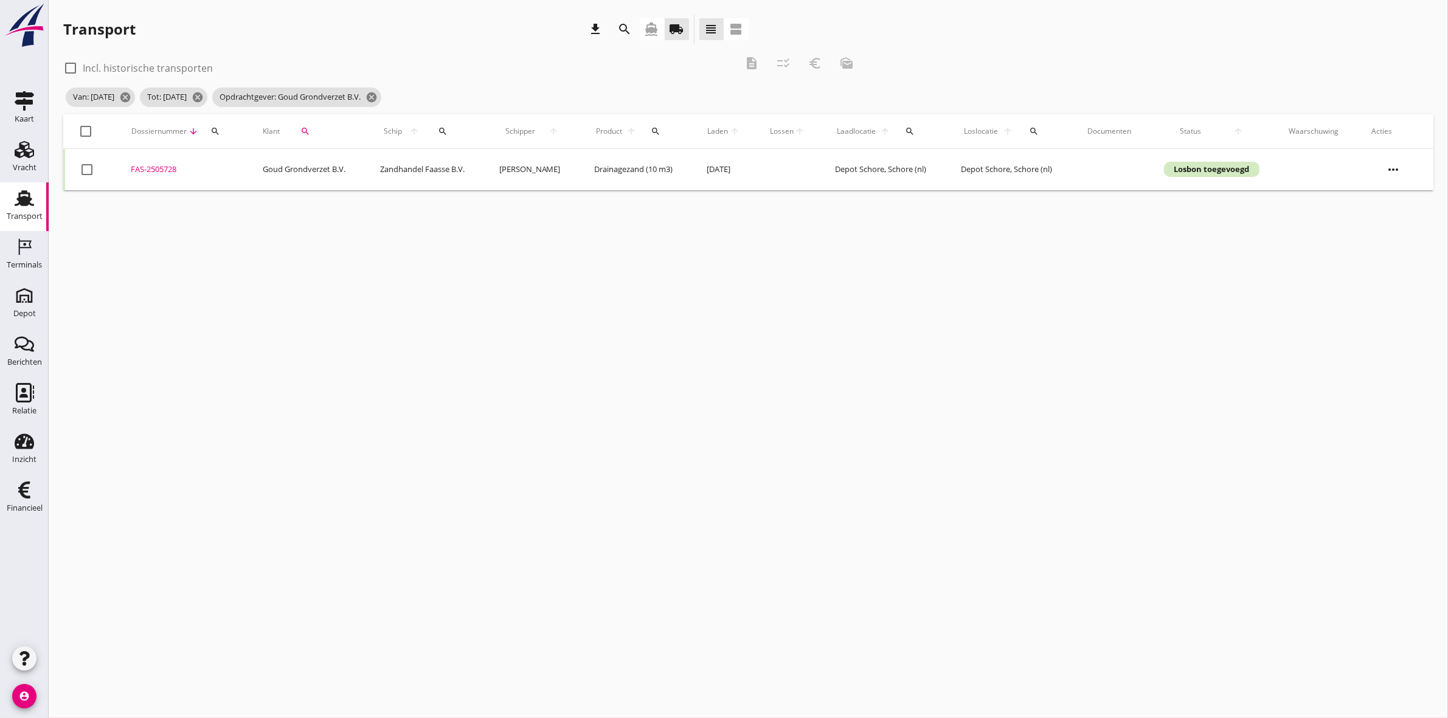
click at [85, 133] on div at bounding box center [86, 131] width 21 height 21
click at [812, 59] on icon "euro_symbol" at bounding box center [815, 63] width 15 height 15
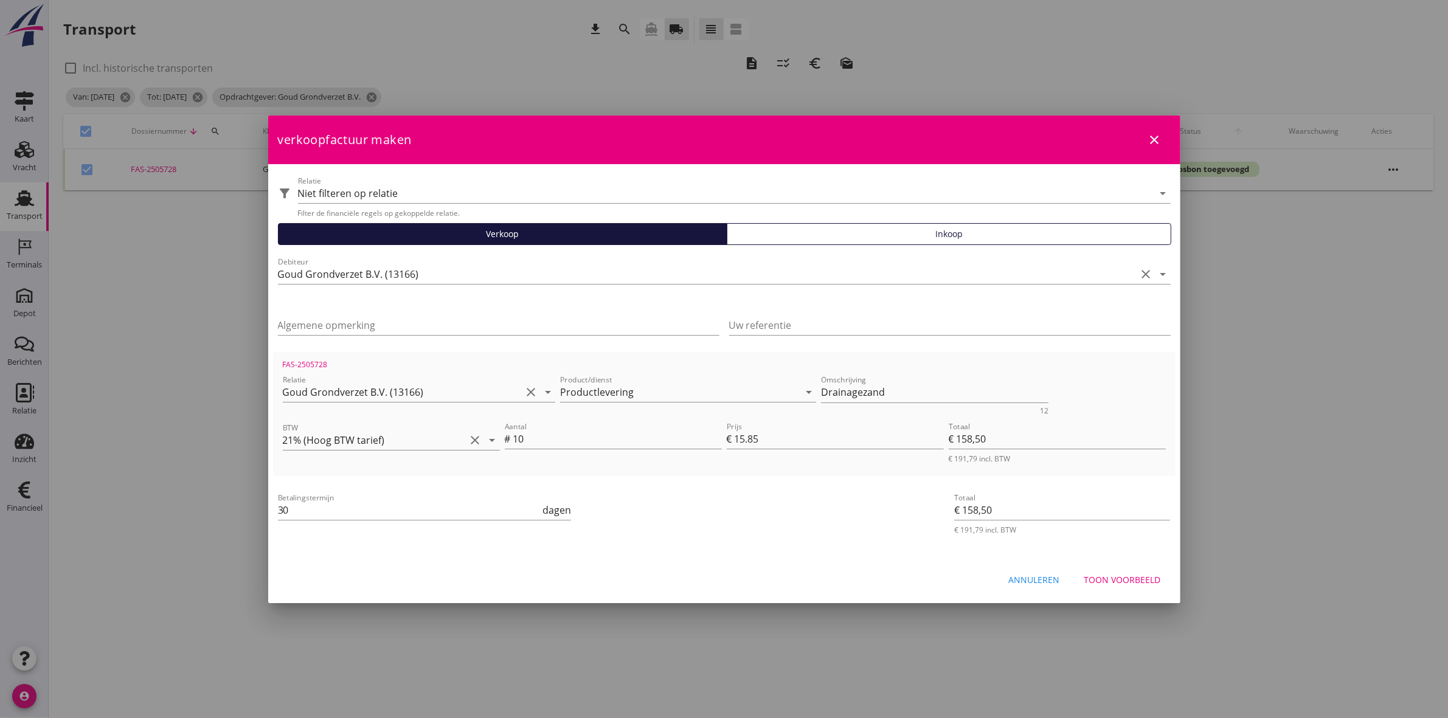
click at [1151, 575] on div "Toon voorbeeld" at bounding box center [1122, 580] width 77 height 13
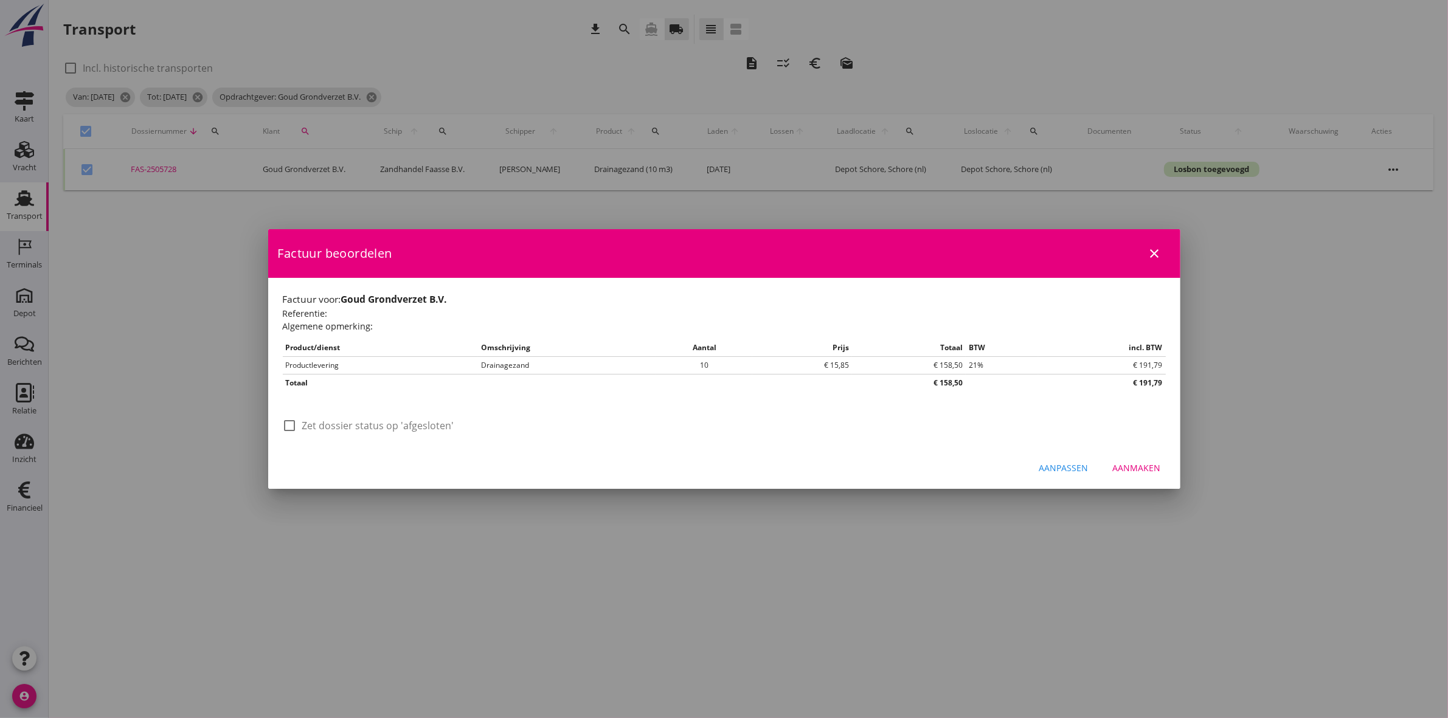
click at [361, 428] on label "Zet dossier status op 'afgesloten'" at bounding box center [378, 426] width 152 height 12
click at [1128, 468] on div "Aanmaken" at bounding box center [1137, 468] width 48 height 13
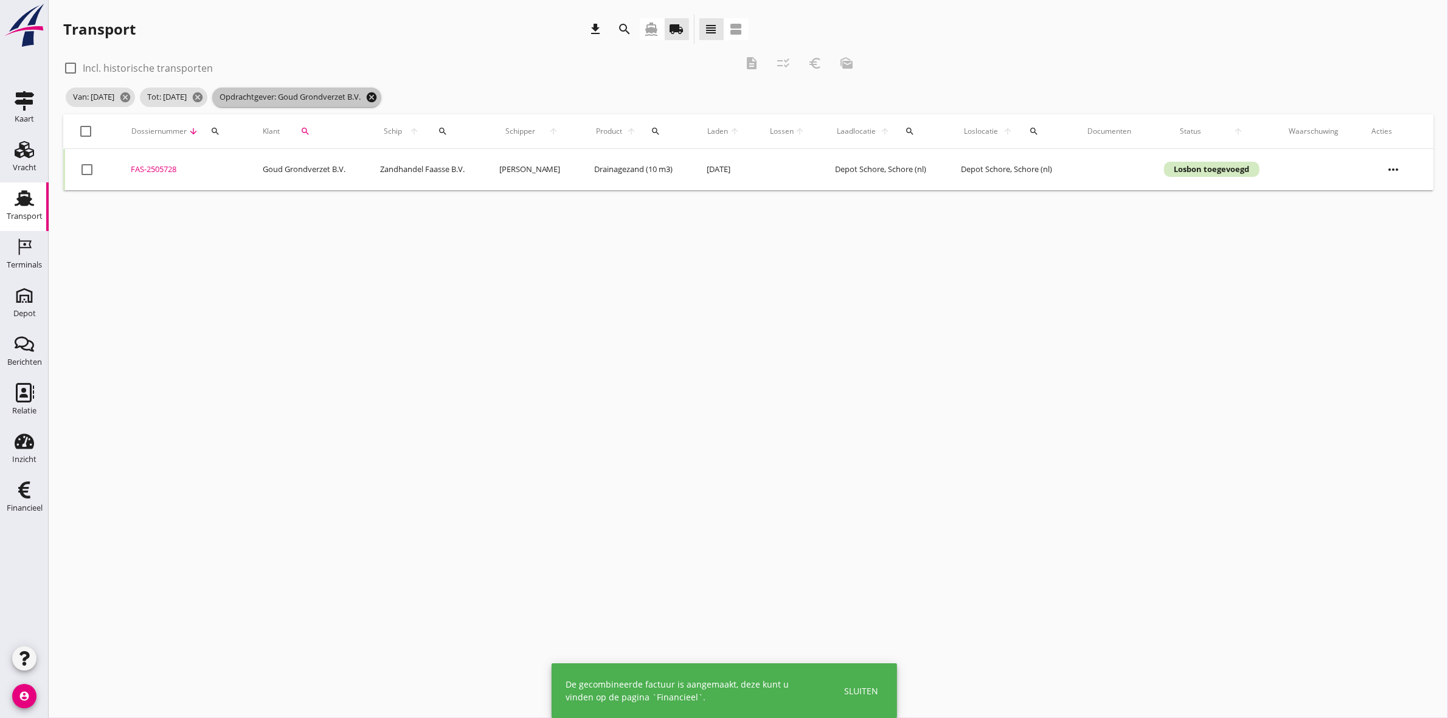
click at [378, 91] on icon "cancel" at bounding box center [372, 97] width 12 height 12
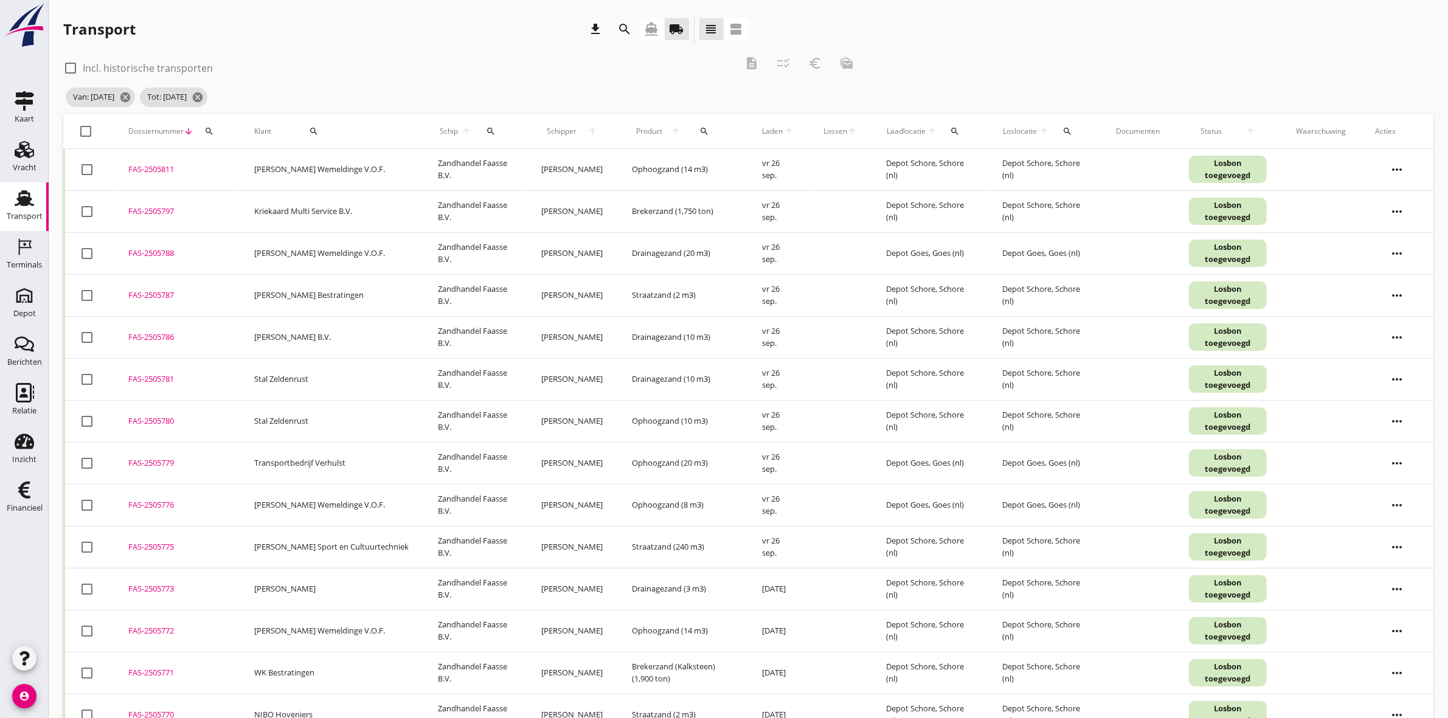
click at [304, 119] on div "Klant search" at bounding box center [331, 131] width 154 height 29
click at [309, 126] on icon "search" at bounding box center [314, 131] width 10 height 10
click at [305, 160] on input "Zoeken op opdrachtgever..." at bounding box center [344, 166] width 126 height 19
click at [347, 193] on div "De Vos Straat- en Tuinaanleg" at bounding box center [357, 196] width 133 height 15
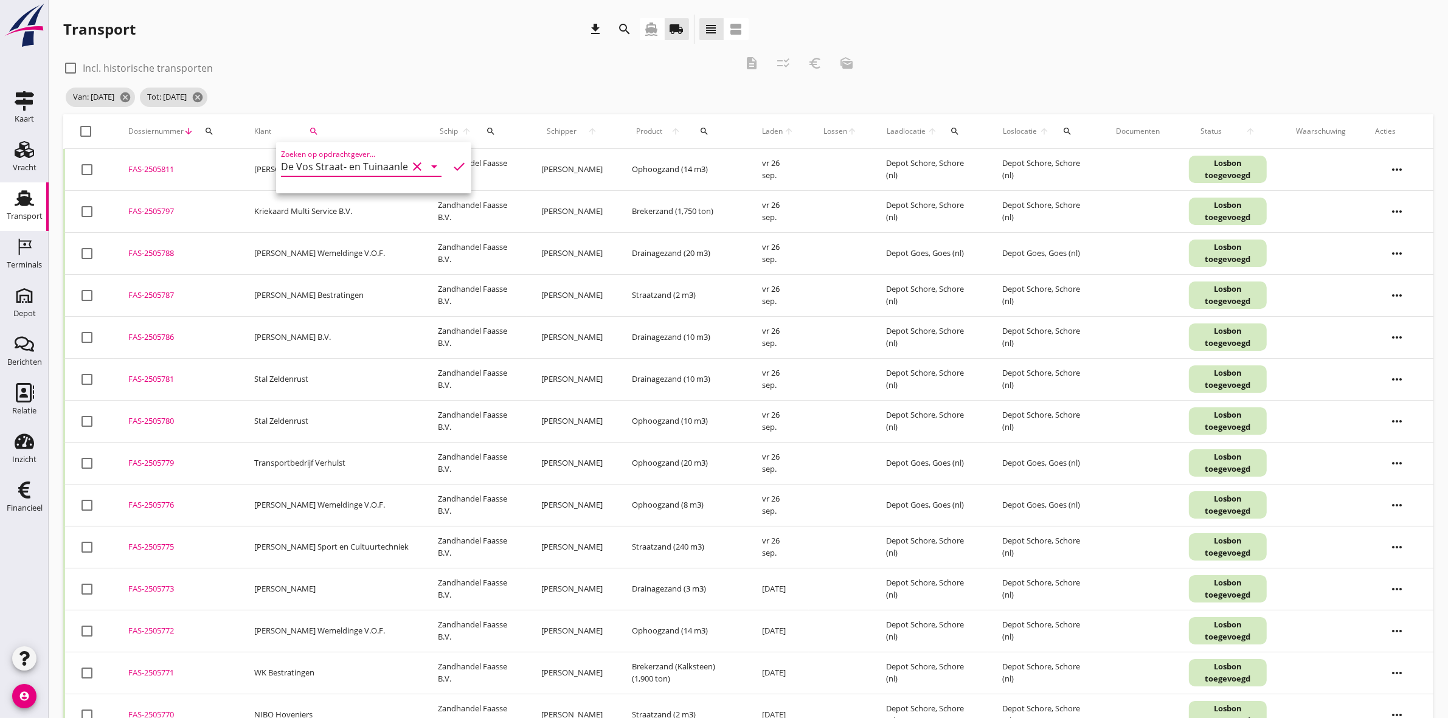
click at [452, 168] on icon "check" at bounding box center [459, 166] width 15 height 15
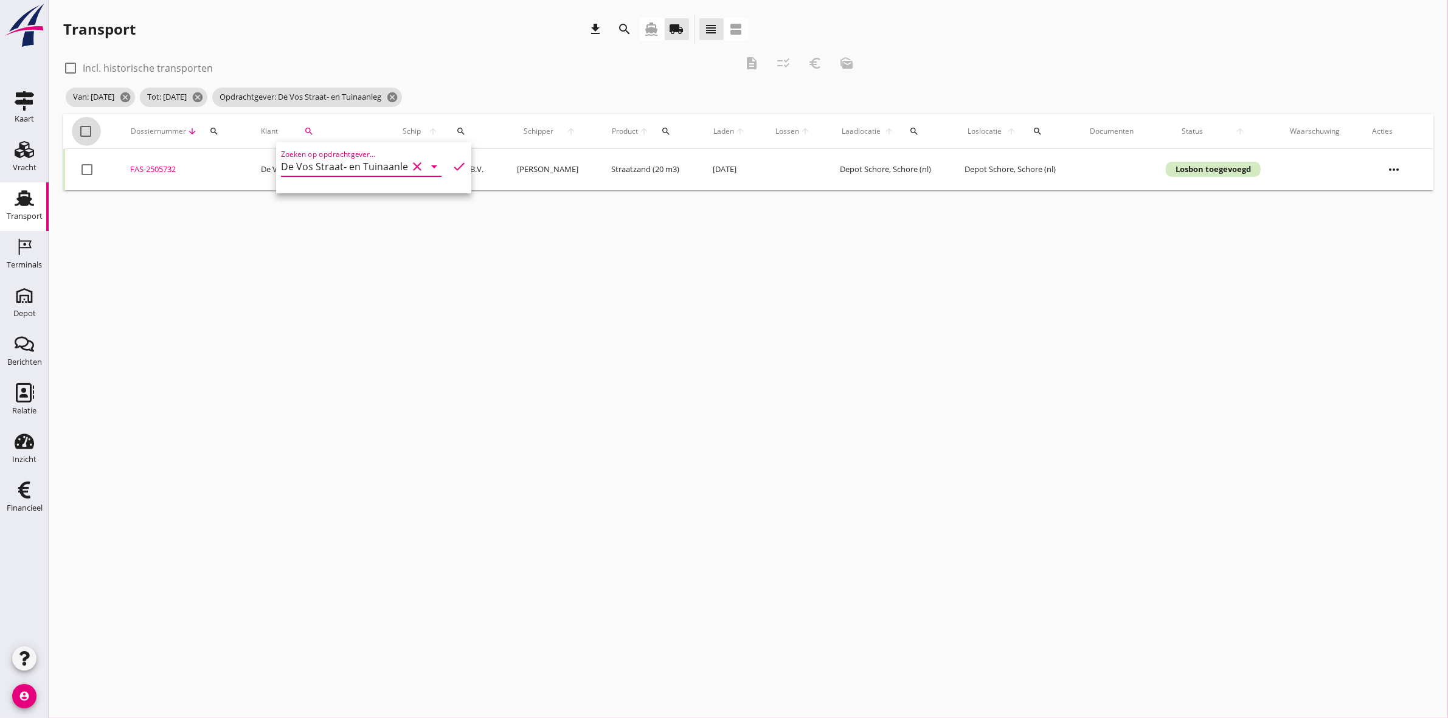
click at [86, 128] on div at bounding box center [86, 131] width 21 height 21
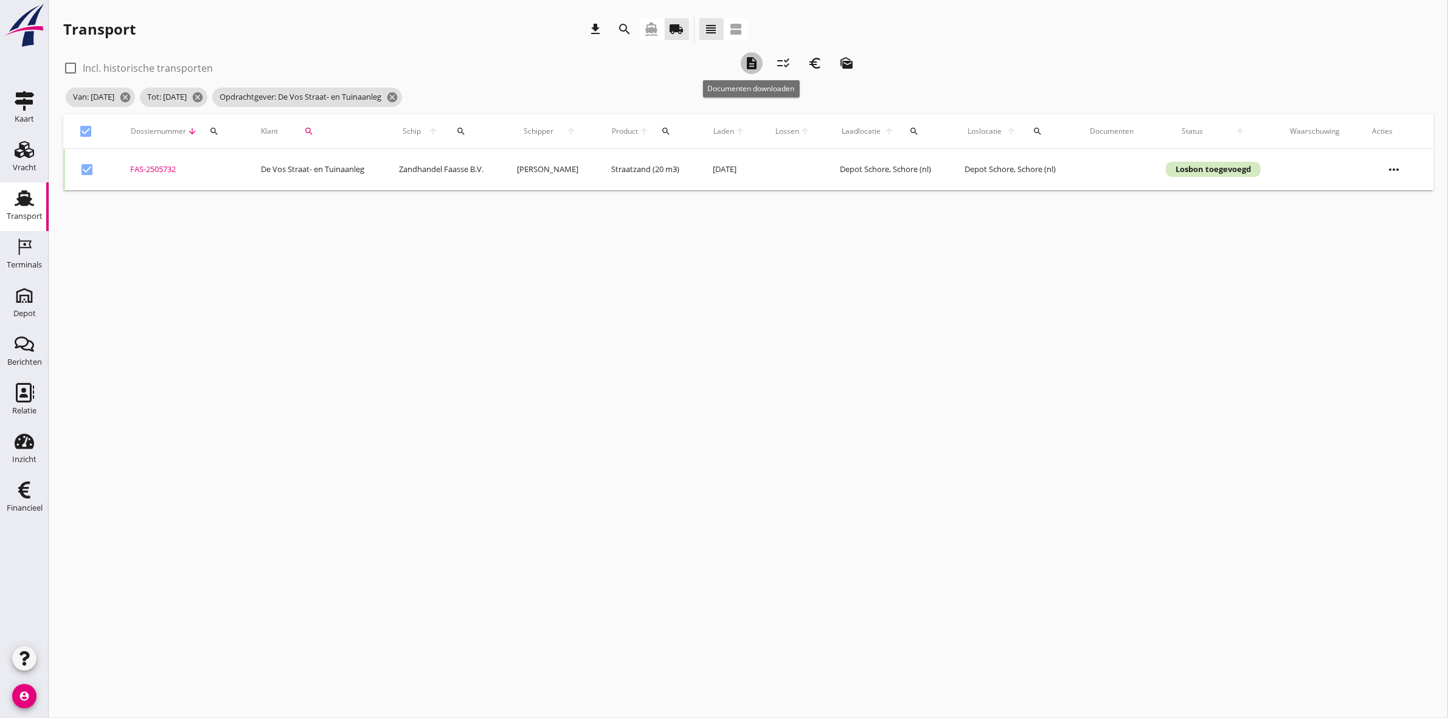
click at [759, 61] on div "description" at bounding box center [752, 63] width 22 height 15
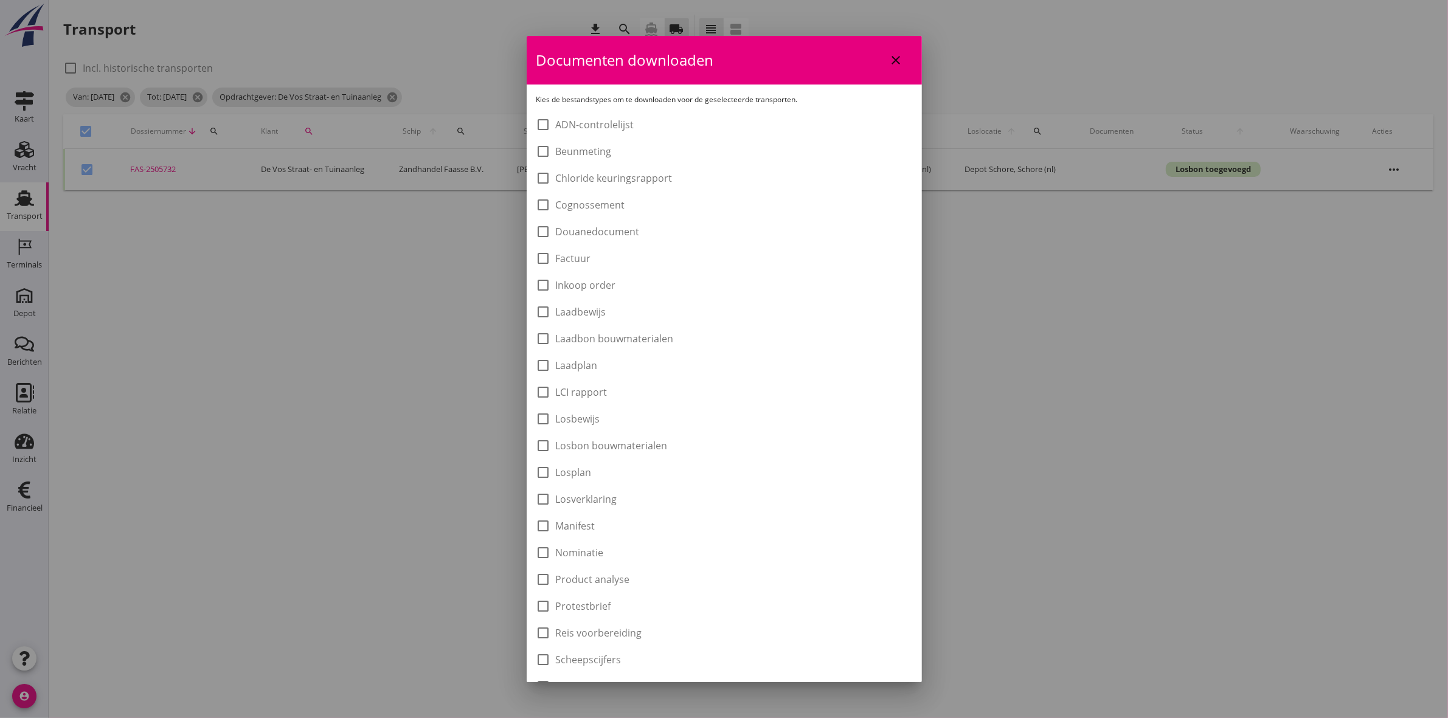
click at [665, 341] on label "Laadbon bouwmaterialen" at bounding box center [615, 339] width 118 height 12
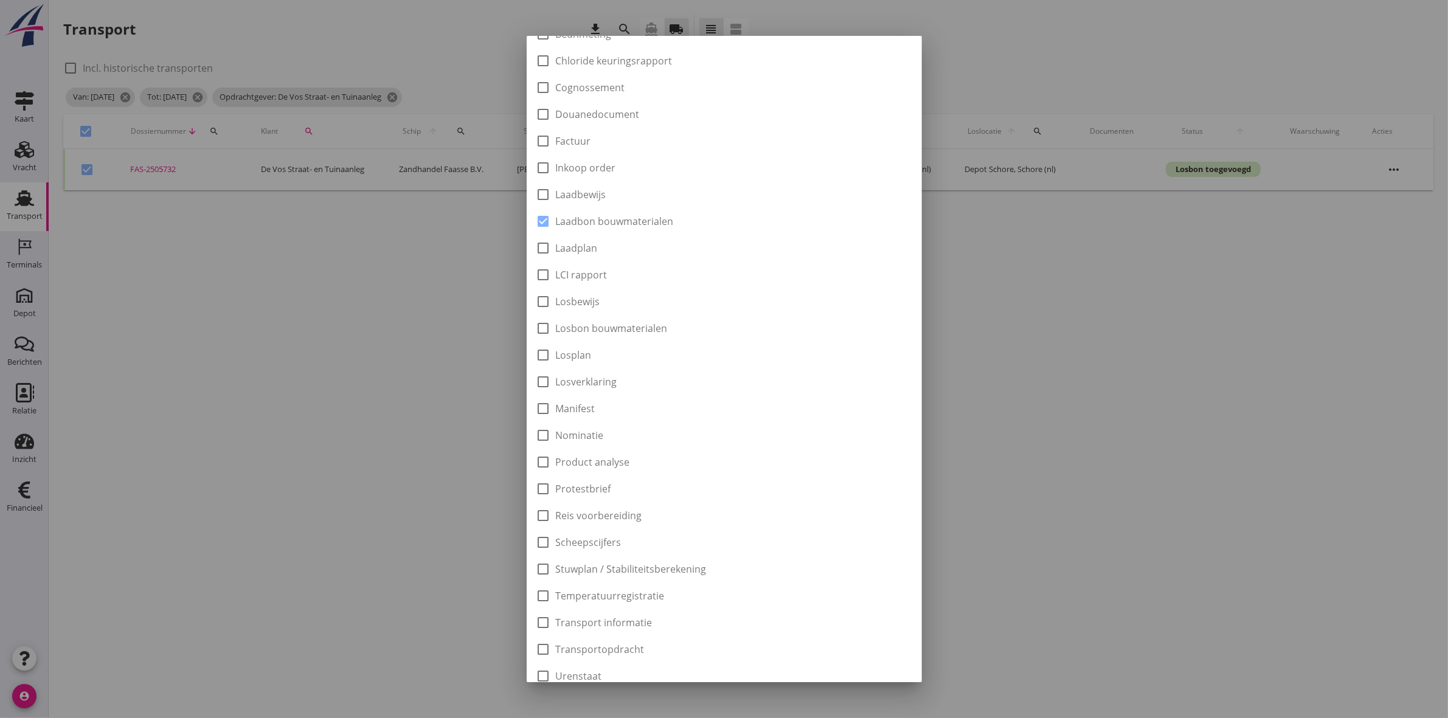
scroll to position [195, 0]
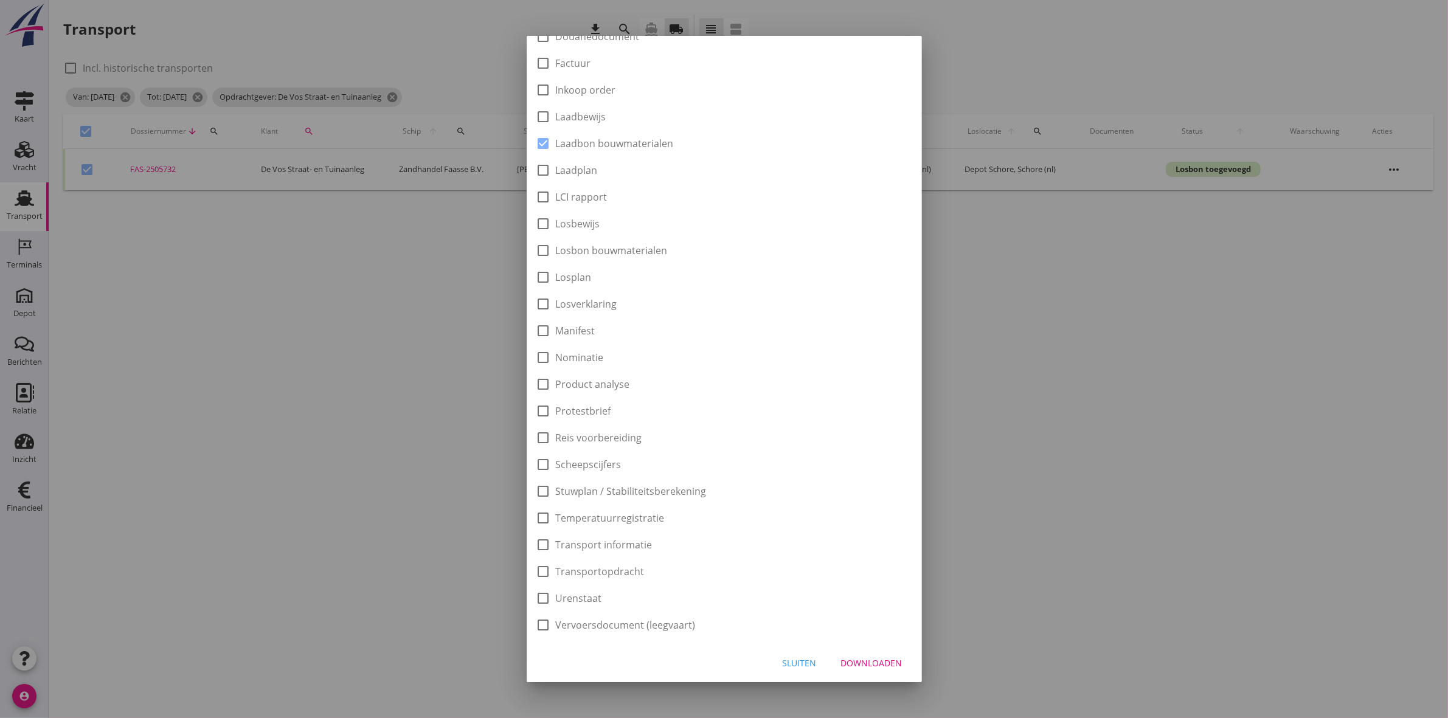
click at [867, 660] on div "Downloaden" at bounding box center [871, 663] width 61 height 13
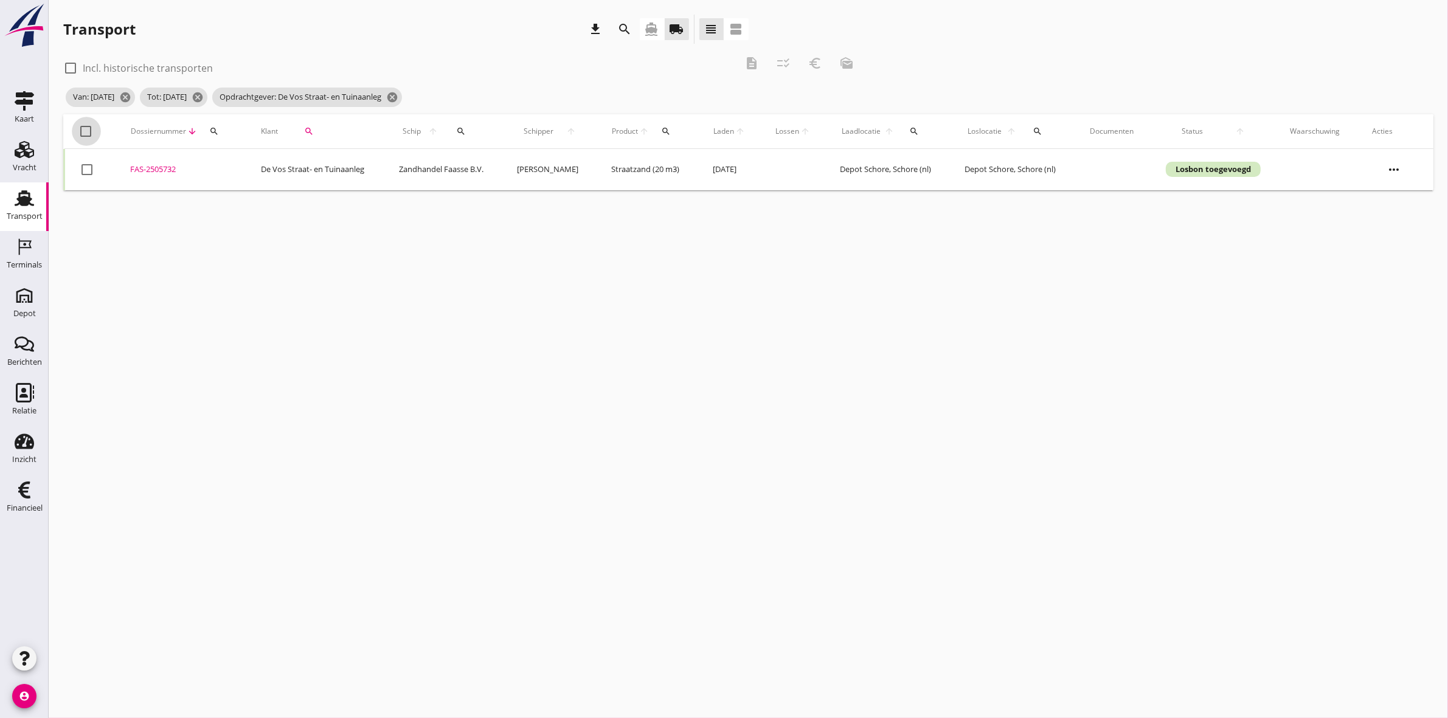
click at [85, 131] on div at bounding box center [86, 131] width 21 height 21
click at [820, 61] on icon "euro_symbol" at bounding box center [815, 63] width 15 height 15
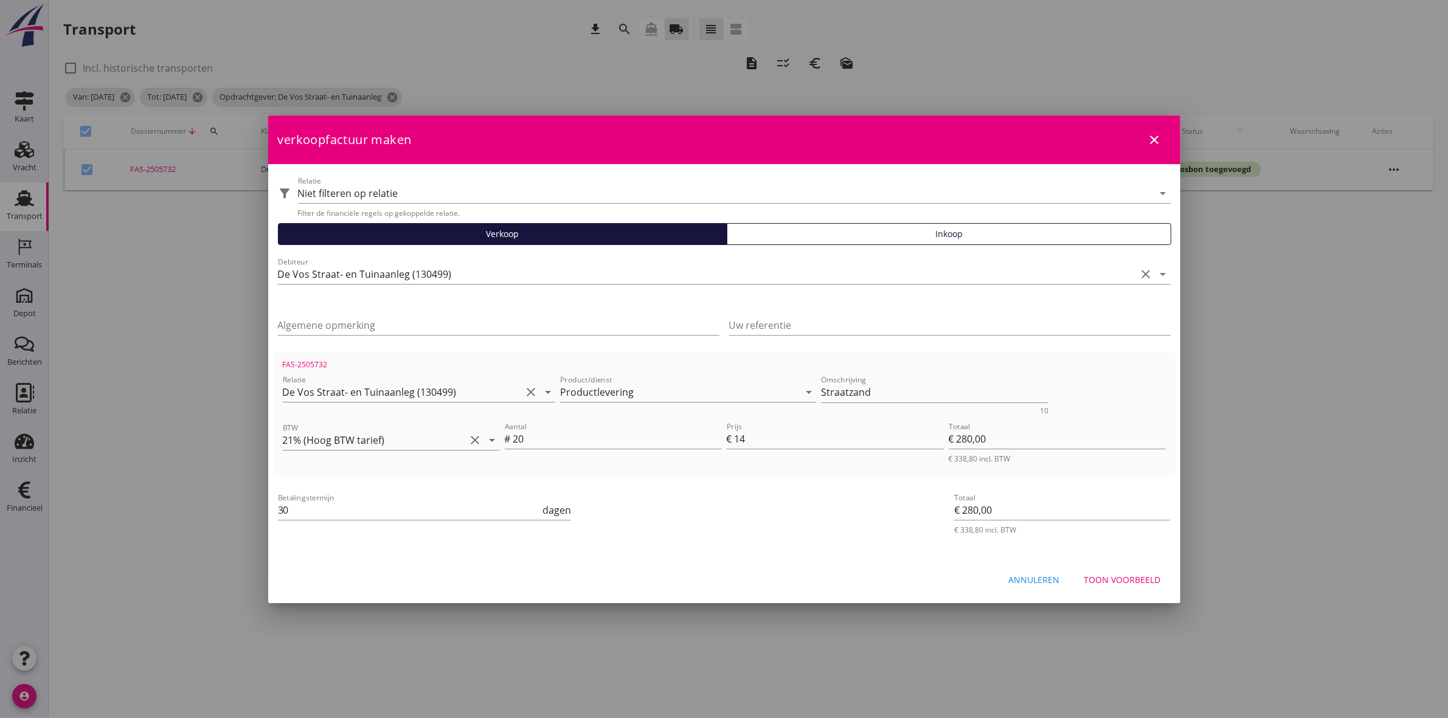
click at [1145, 575] on div "Toon voorbeeld" at bounding box center [1122, 580] width 77 height 13
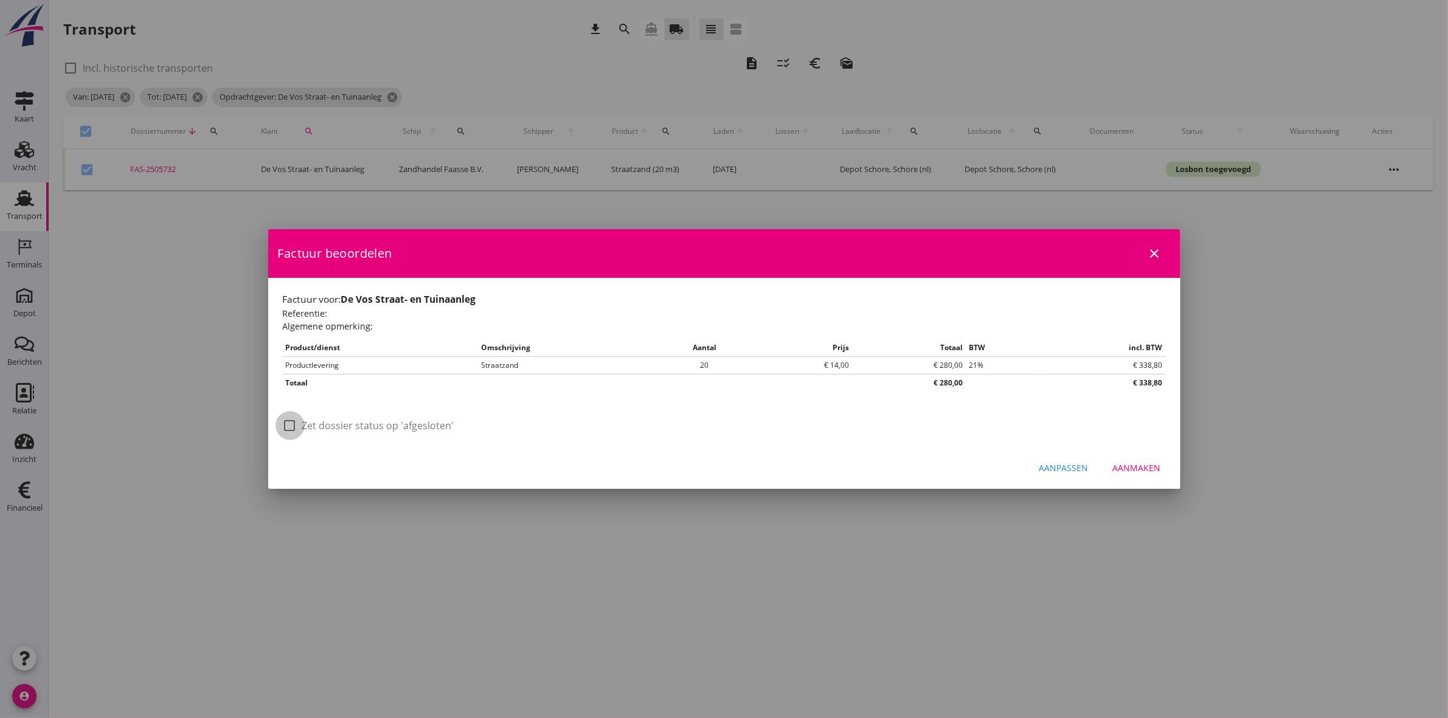
click at [290, 427] on div at bounding box center [290, 425] width 21 height 21
click at [1147, 488] on div "Aanpassen Aanmaken" at bounding box center [724, 468] width 912 height 41
click at [1143, 470] on div "Aanmaken" at bounding box center [1137, 468] width 48 height 13
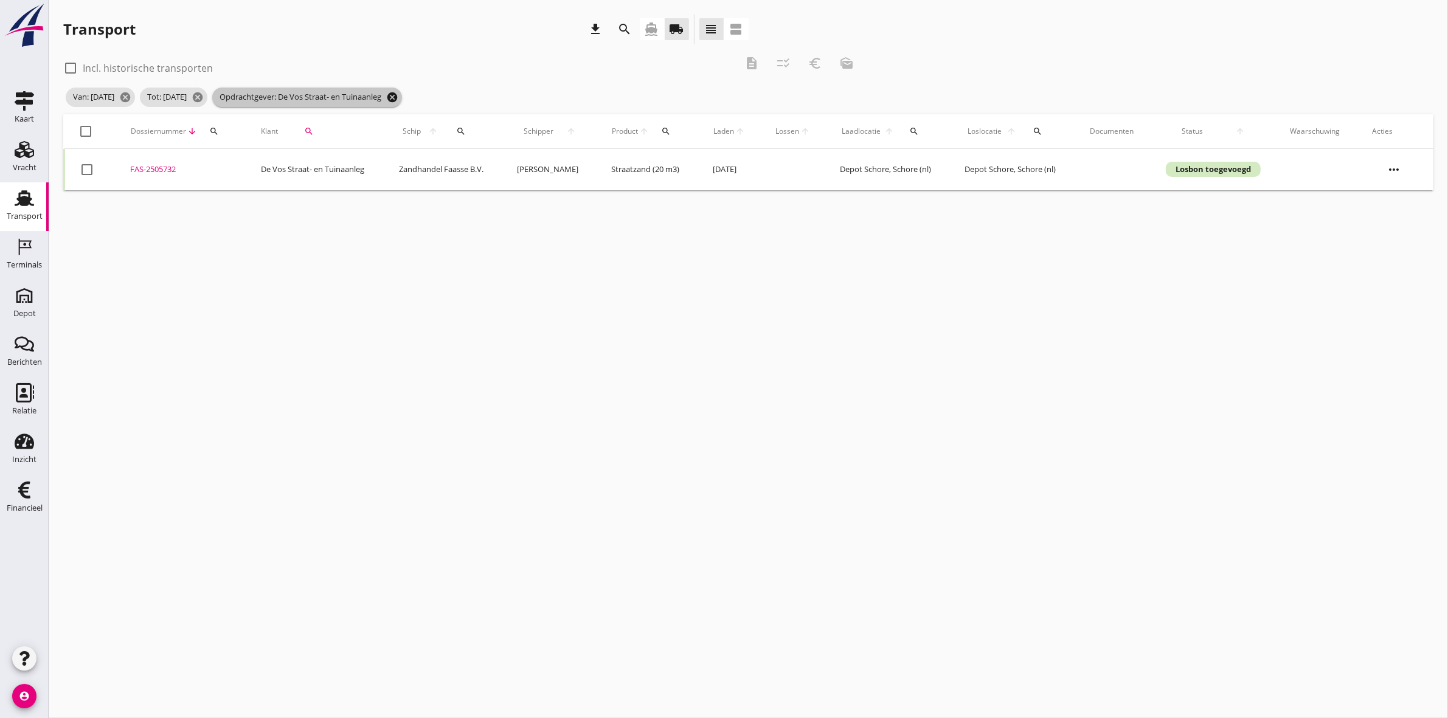
click at [398, 91] on icon "cancel" at bounding box center [392, 97] width 12 height 12
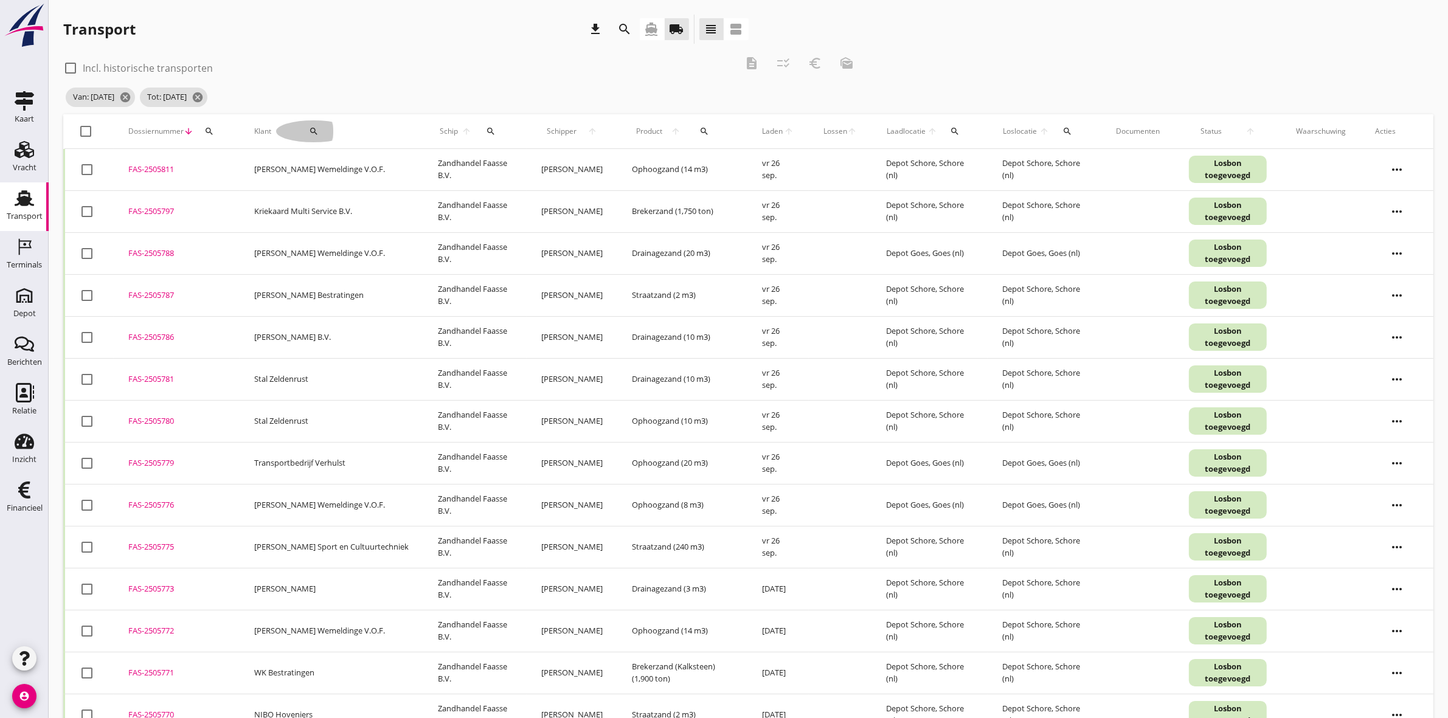
click at [309, 133] on icon "search" at bounding box center [314, 131] width 10 height 10
click at [319, 169] on input "Zoeken op opdrachtgever..." at bounding box center [344, 166] width 126 height 19
click at [327, 203] on div "Gebr. Van de Maagdenberg" at bounding box center [357, 196] width 133 height 15
click at [452, 164] on icon "check" at bounding box center [459, 166] width 15 height 15
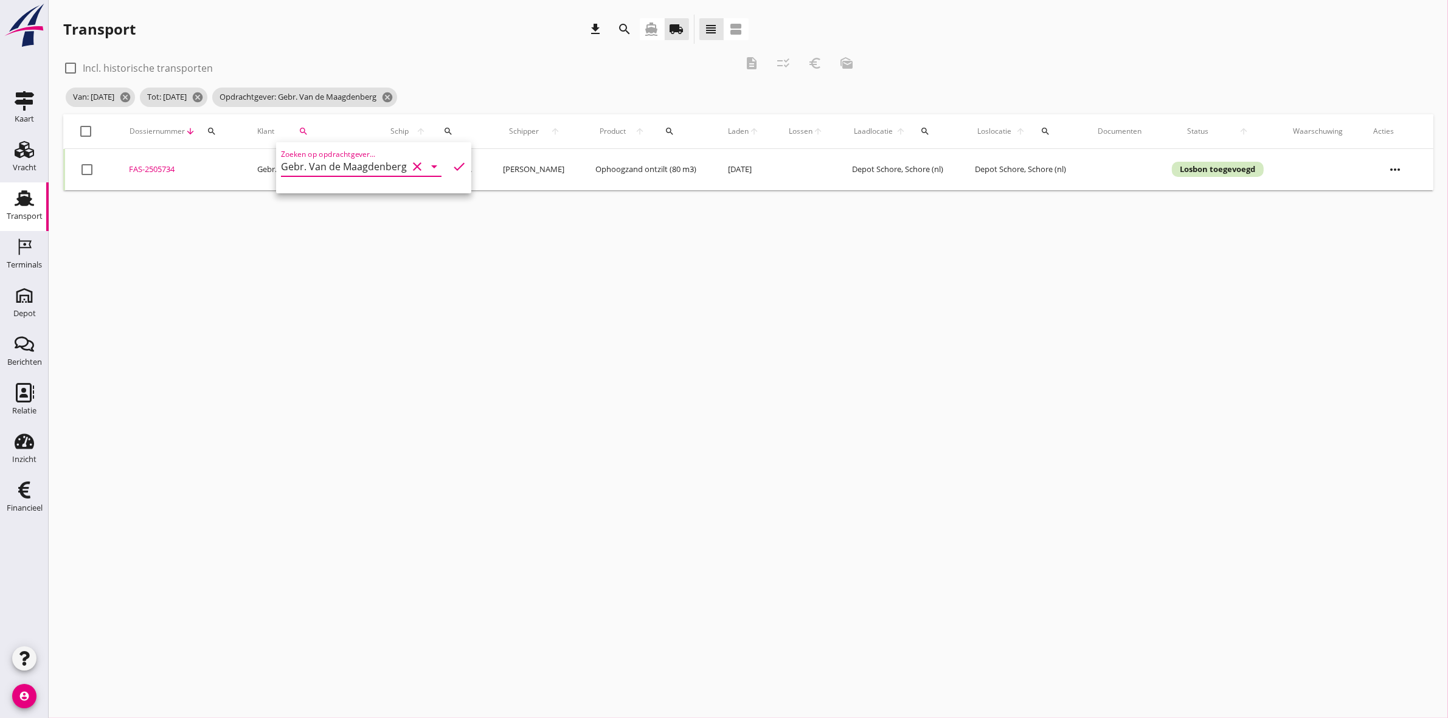
click at [505, 280] on div "cancel You are impersonating another user. Transport download search directions…" at bounding box center [748, 359] width 1399 height 718
click at [89, 131] on div at bounding box center [86, 131] width 21 height 21
click at [740, 64] on div "check_box_outline_blank Incl. historische transporten description checklist_rtl…" at bounding box center [462, 67] width 799 height 36
click at [746, 64] on div "description" at bounding box center [752, 63] width 22 height 15
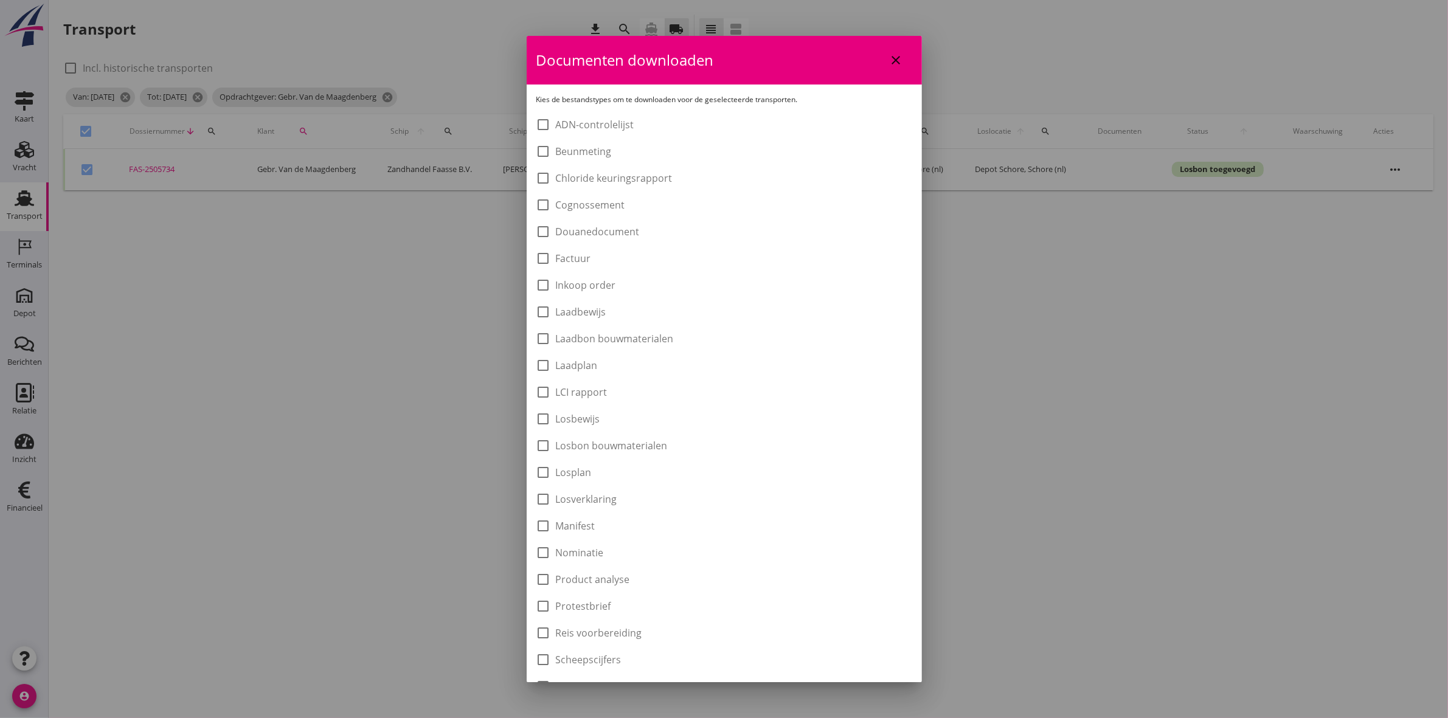
click at [679, 350] on div "check_box_outline_blank ADN-controlelijst check_box_outline_blank Beunmeting ch…" at bounding box center [724, 471] width 376 height 713
click at [679, 341] on div "check_box_outline_blank Laadbon bouwmaterialen" at bounding box center [724, 337] width 376 height 17
click at [542, 336] on div at bounding box center [543, 338] width 21 height 21
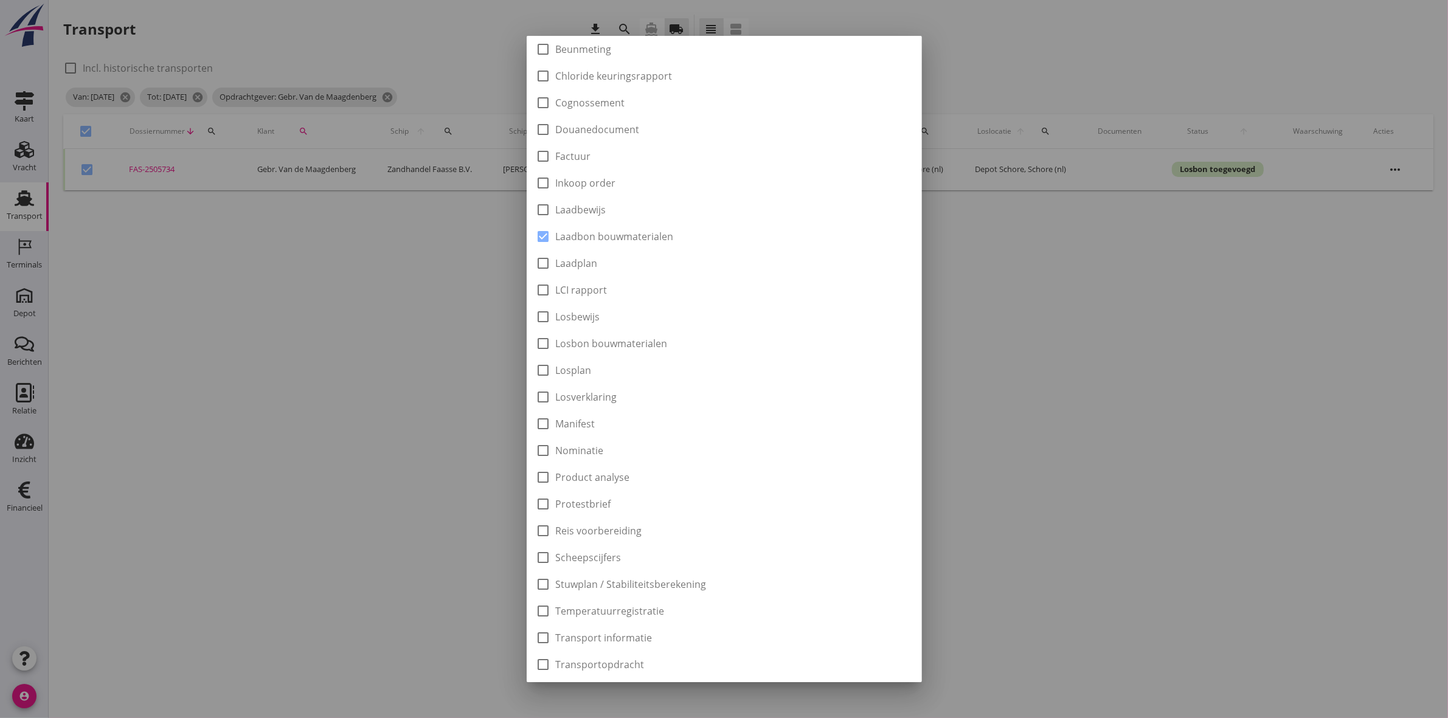
scroll to position [195, 0]
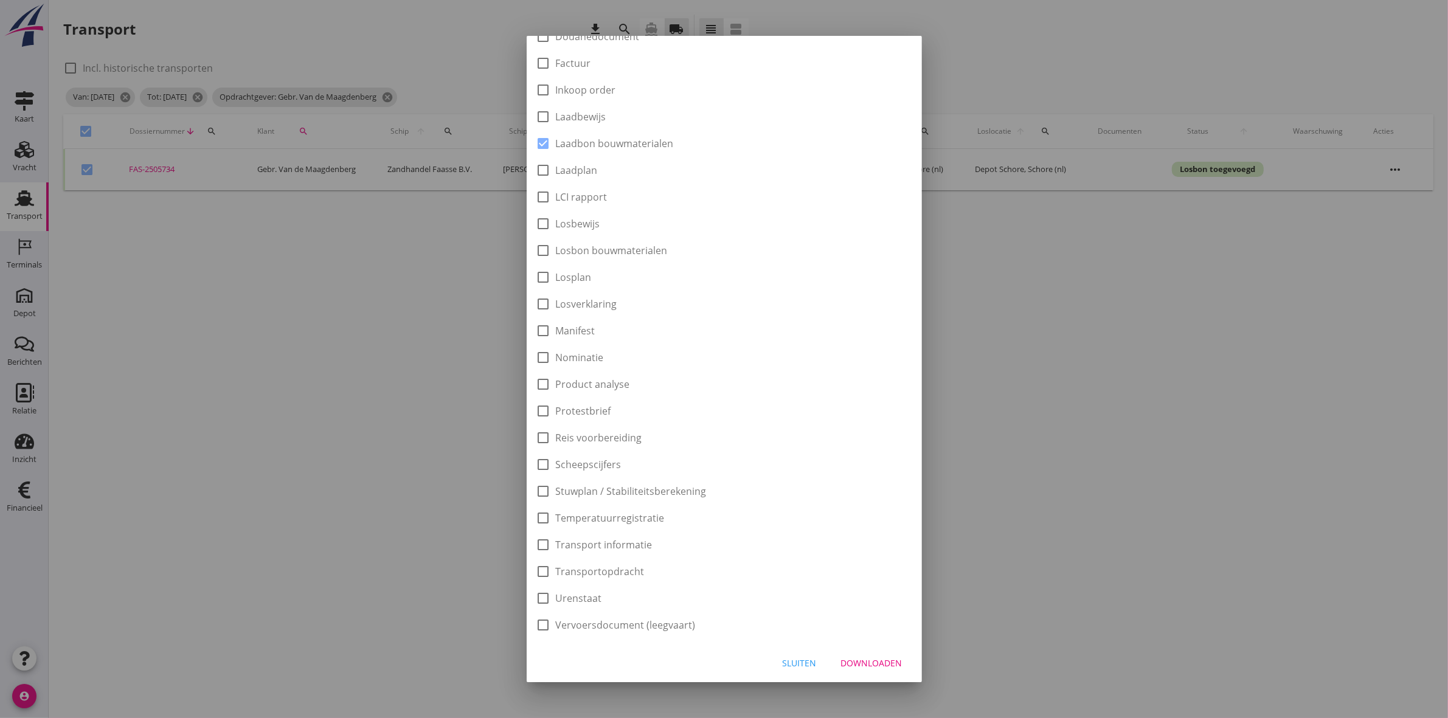
click at [884, 653] on button "Downloaden" at bounding box center [871, 663] width 81 height 22
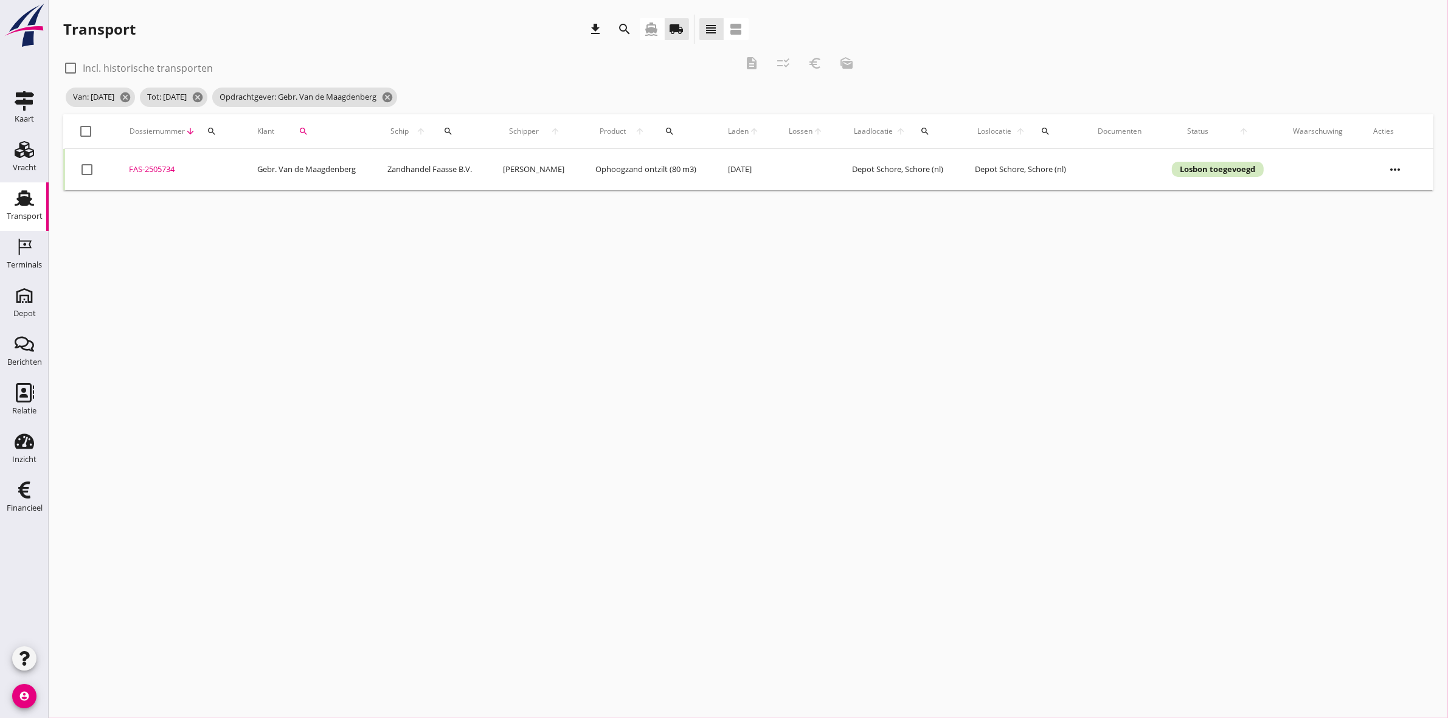
drag, startPoint x: 86, startPoint y: 131, endPoint x: 107, endPoint y: 125, distance: 22.1
click at [86, 131] on div at bounding box center [86, 131] width 21 height 21
click at [815, 62] on icon "euro_symbol" at bounding box center [815, 63] width 15 height 15
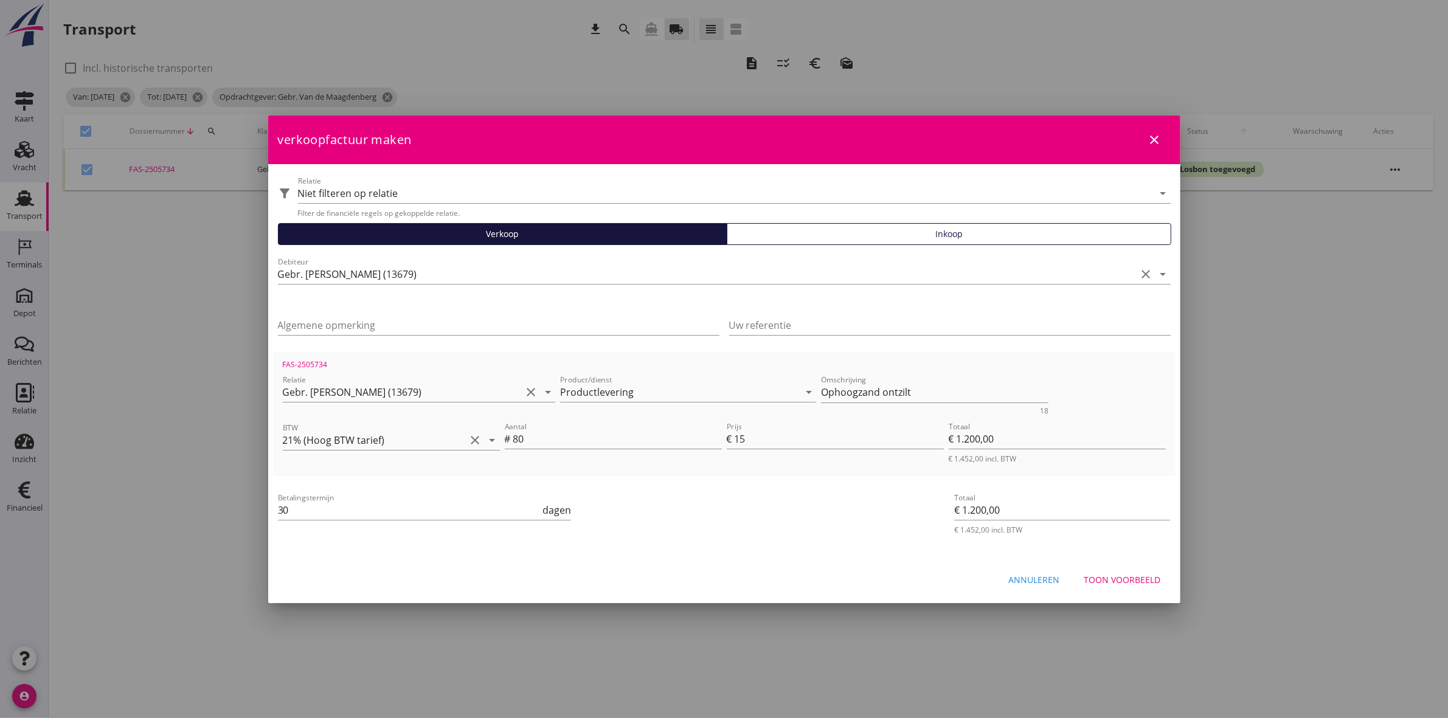
click at [1125, 574] on div "Toon voorbeeld" at bounding box center [1122, 580] width 77 height 13
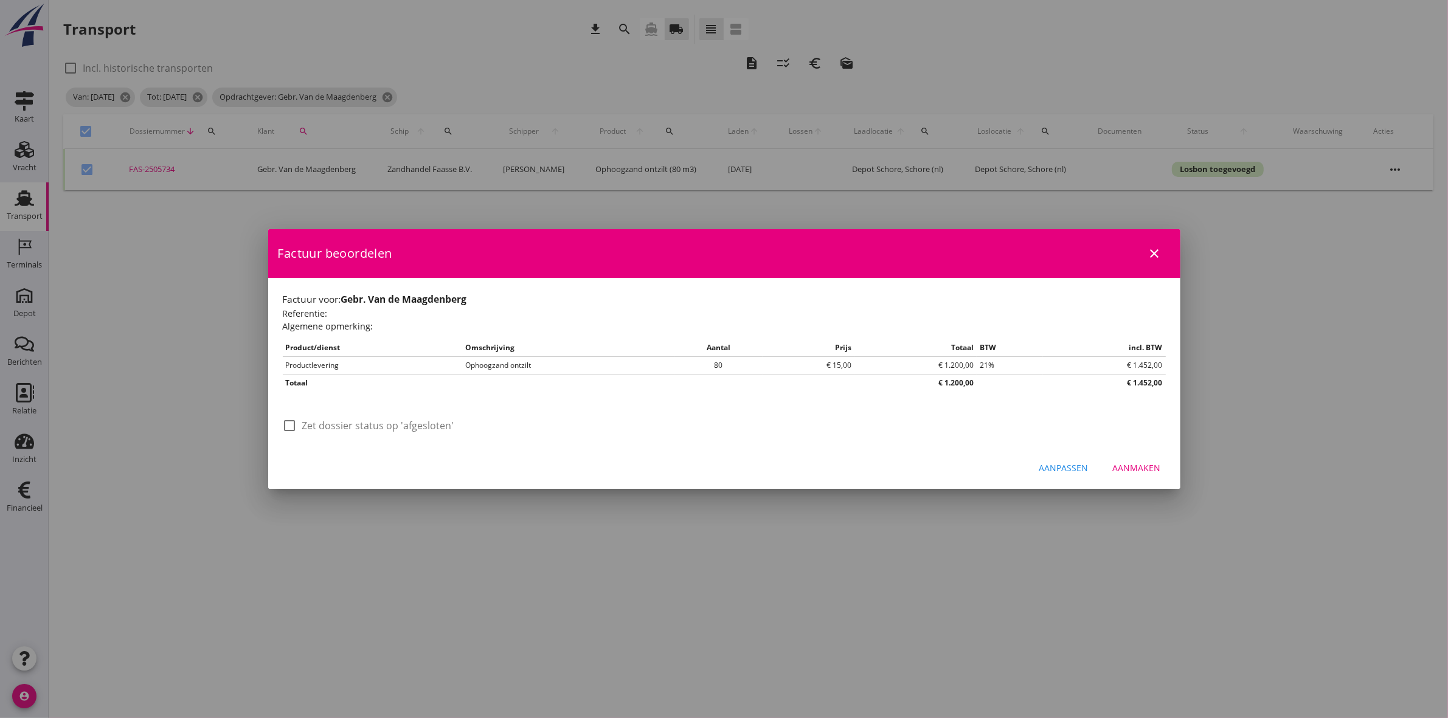
click at [293, 426] on div at bounding box center [290, 425] width 21 height 21
click at [1147, 466] on div "Aanmaken" at bounding box center [1137, 468] width 48 height 13
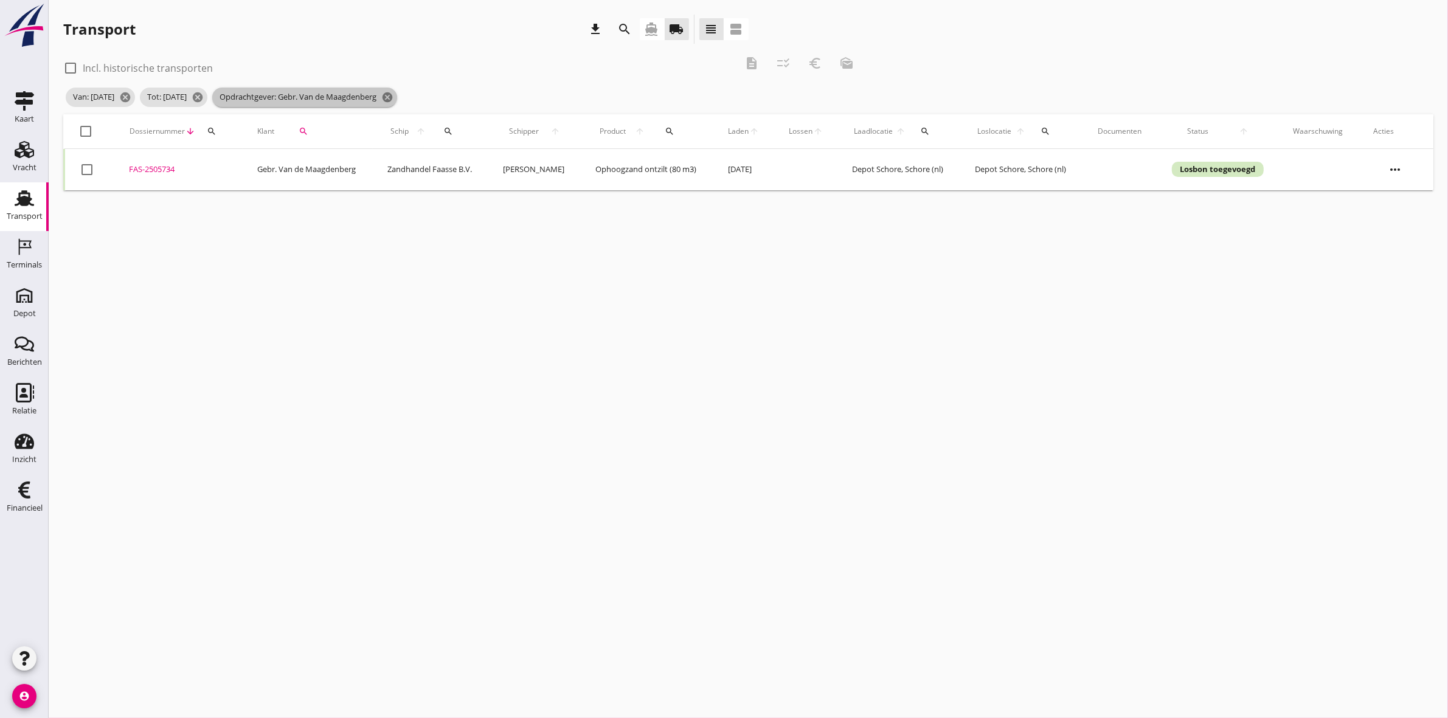
drag, startPoint x: 427, startPoint y: 95, endPoint x: 400, endPoint y: 1, distance: 98.0
click at [397, 89] on span "Opdrachtgever: Gebr. Van de Maagdenberg cancel" at bounding box center [304, 97] width 185 height 19
click at [299, 130] on icon "search" at bounding box center [304, 131] width 10 height 10
click at [411, 165] on icon "clear" at bounding box center [417, 166] width 15 height 15
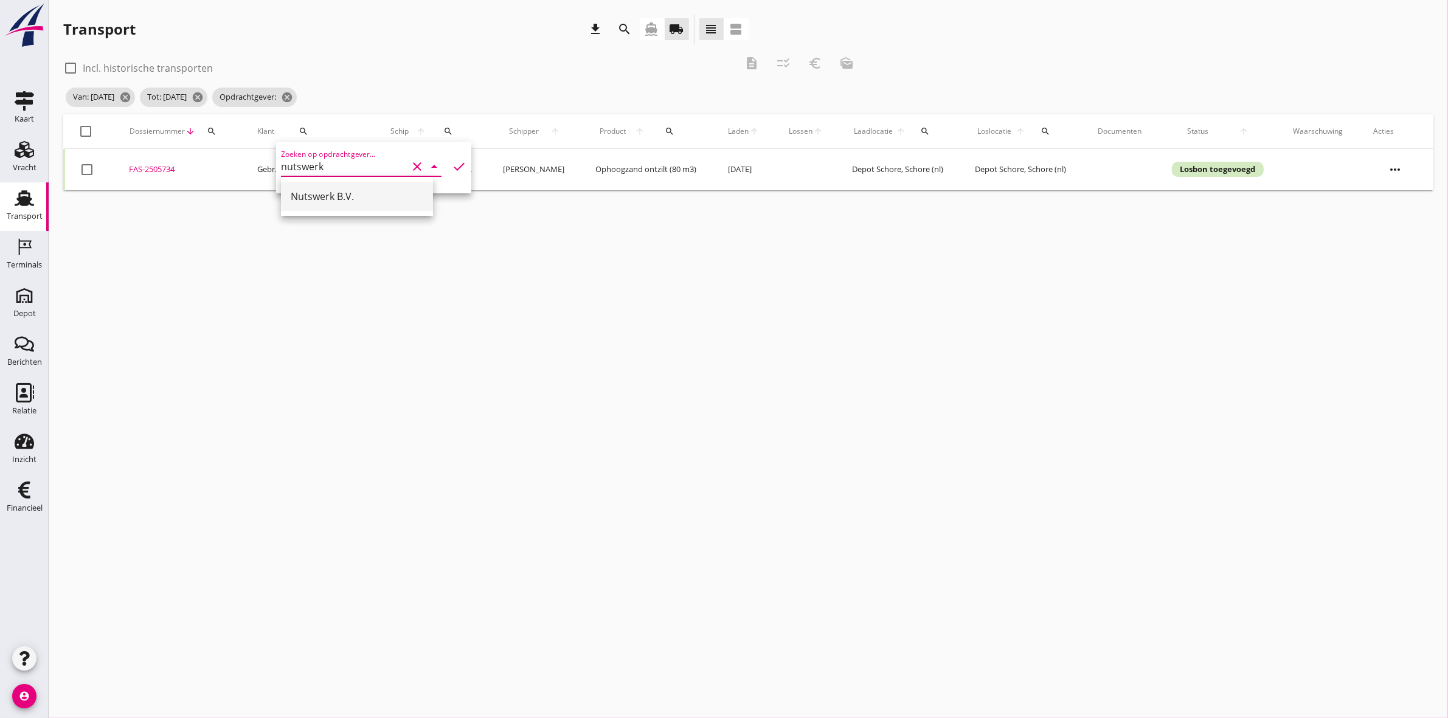
click at [313, 196] on div "Nutswerk B.V." at bounding box center [357, 196] width 133 height 15
click at [452, 165] on icon "check" at bounding box center [459, 166] width 15 height 15
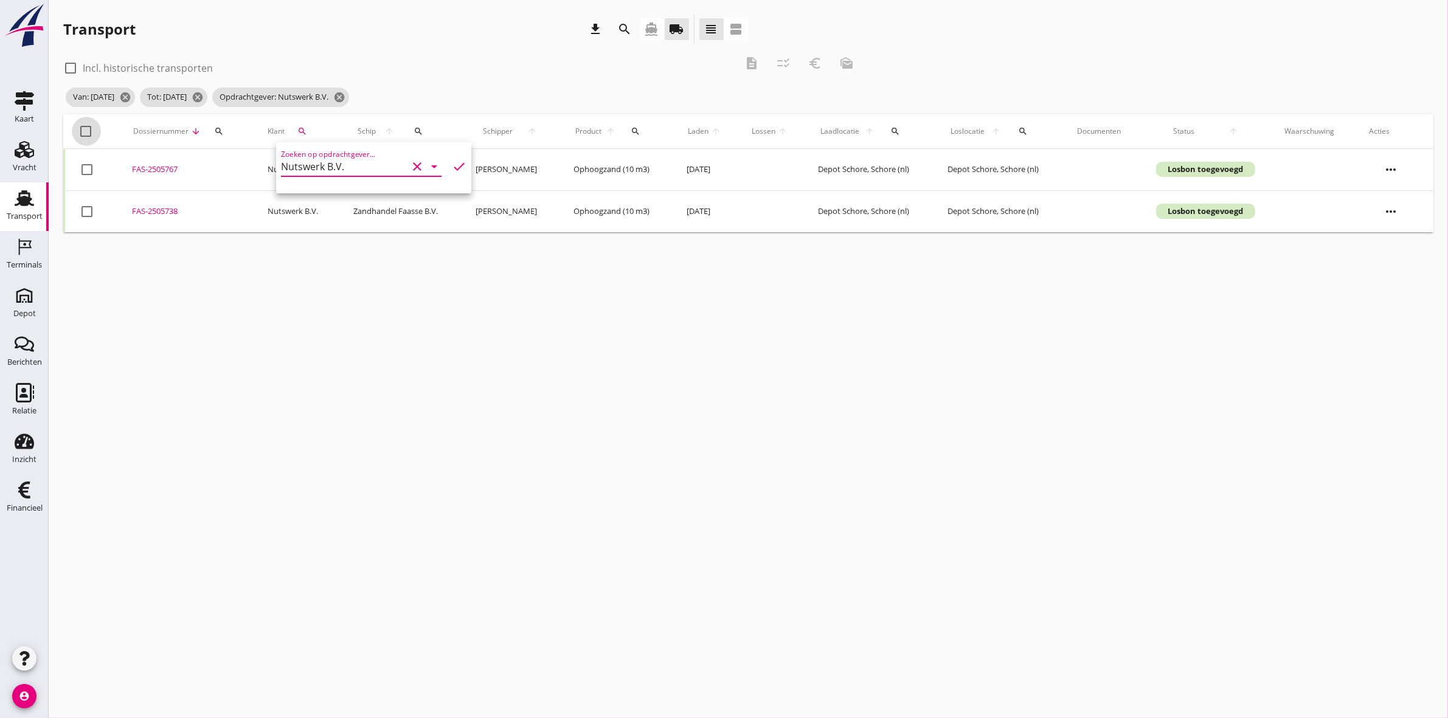
click at [83, 131] on div at bounding box center [86, 131] width 21 height 21
click at [825, 64] on div "euro_symbol" at bounding box center [815, 63] width 22 height 15
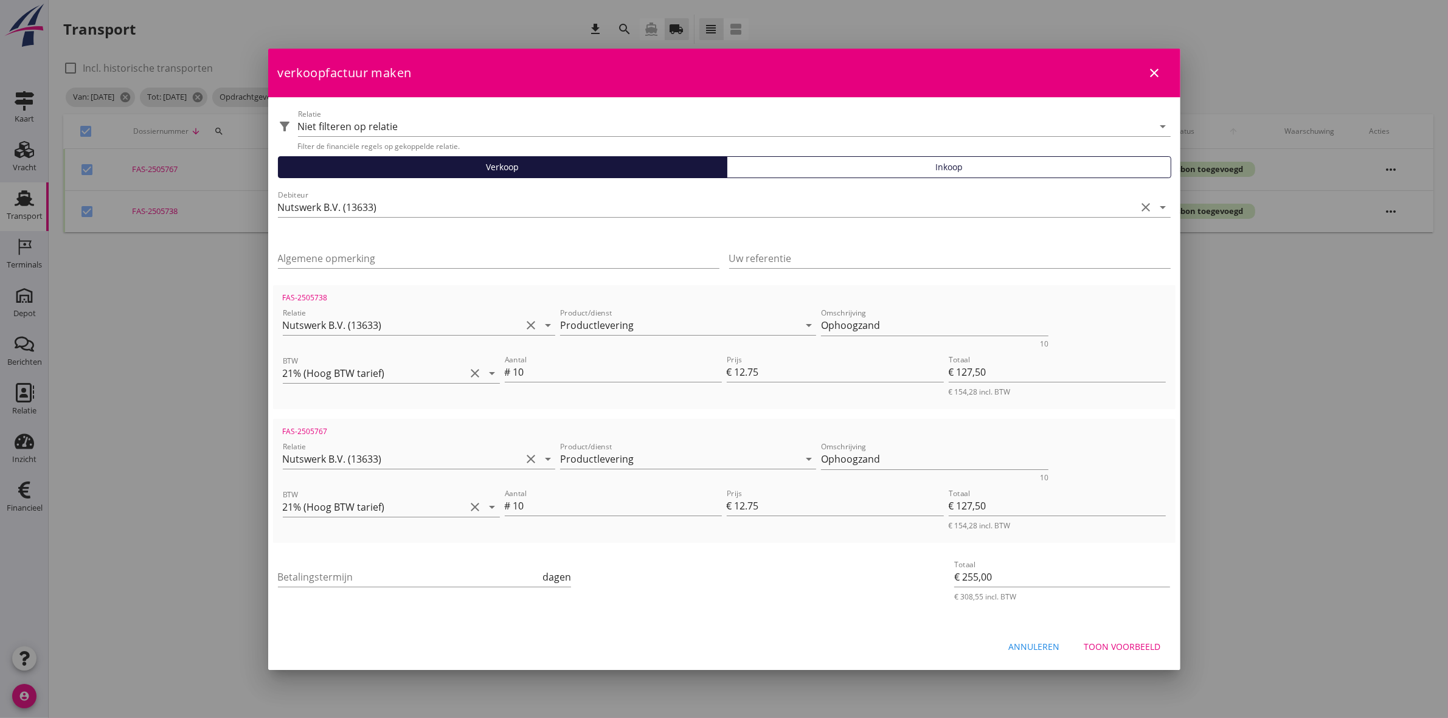
click at [1150, 74] on icon "close" at bounding box center [1155, 73] width 15 height 15
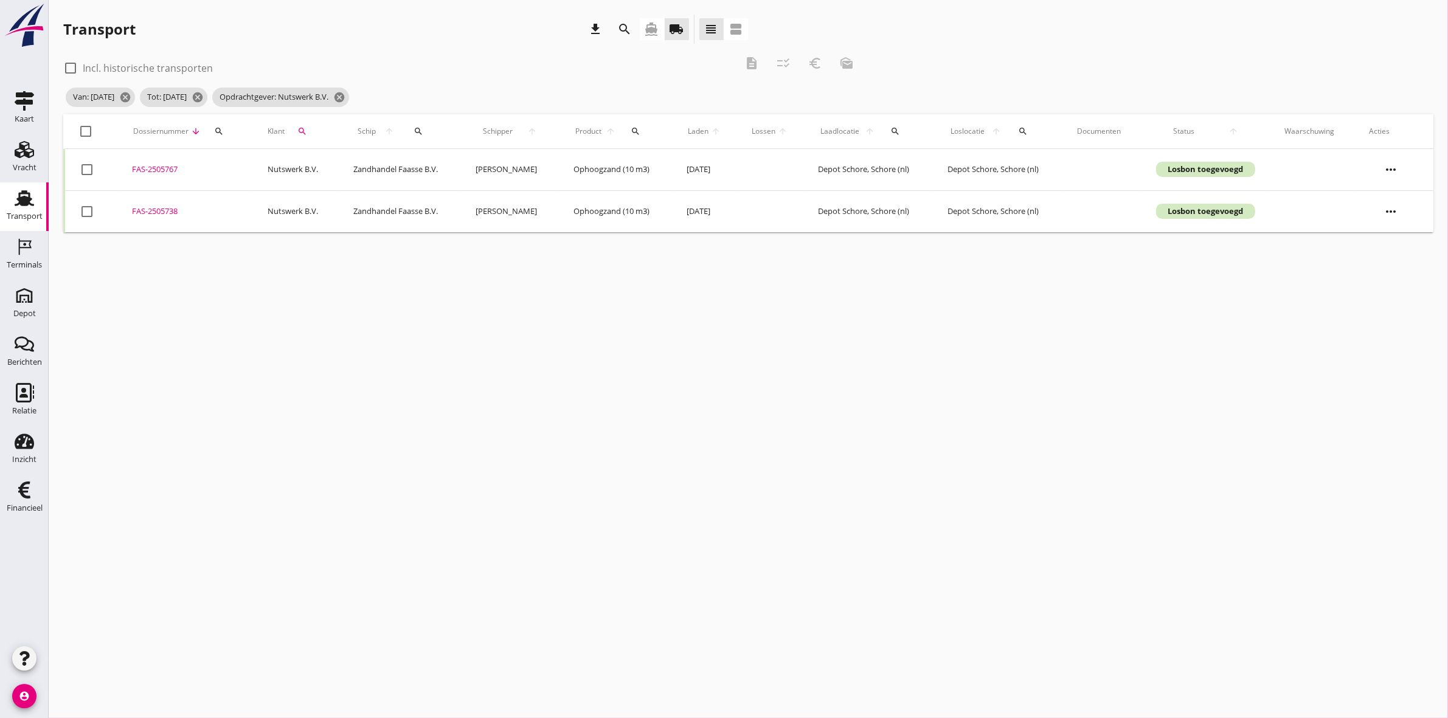
click at [85, 129] on div at bounding box center [86, 131] width 21 height 21
click at [749, 60] on icon "description" at bounding box center [751, 63] width 15 height 15
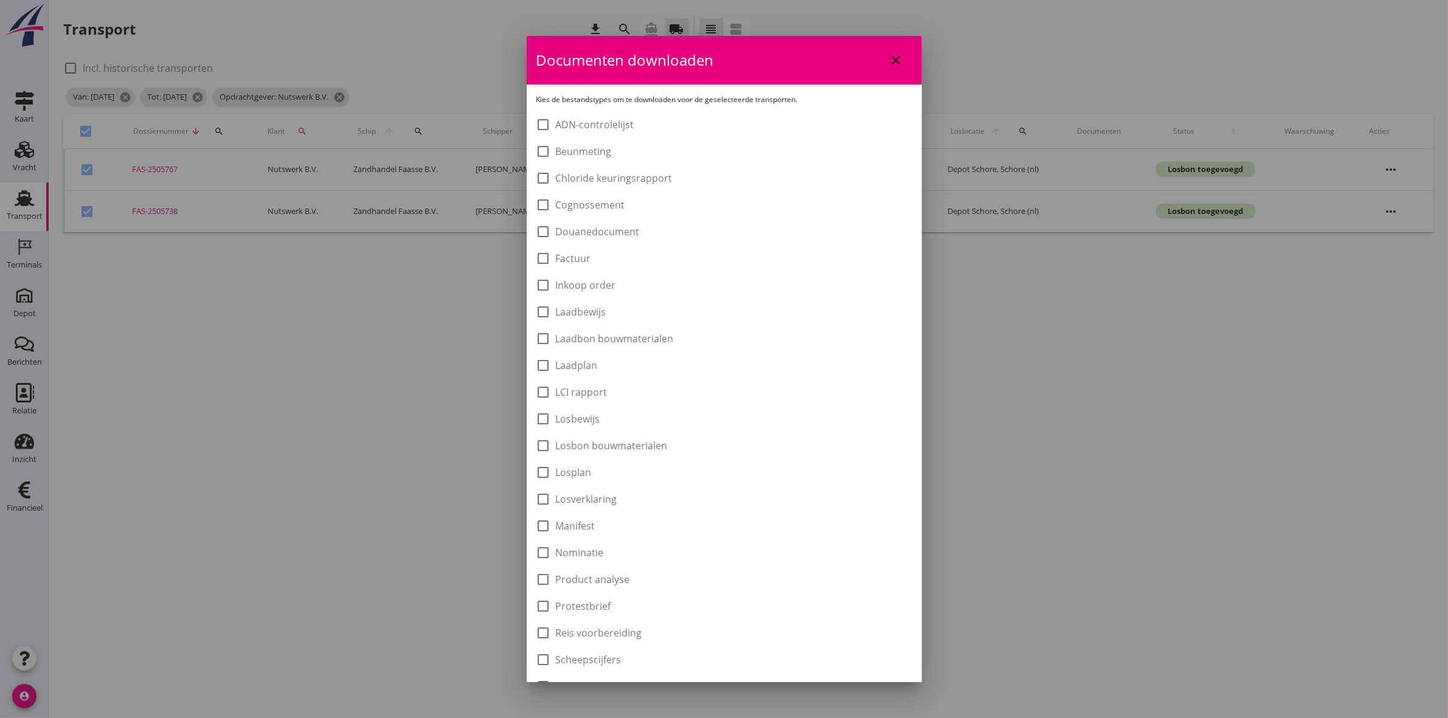
click at [619, 339] on label "Laadbon bouwmaterialen" at bounding box center [615, 339] width 118 height 12
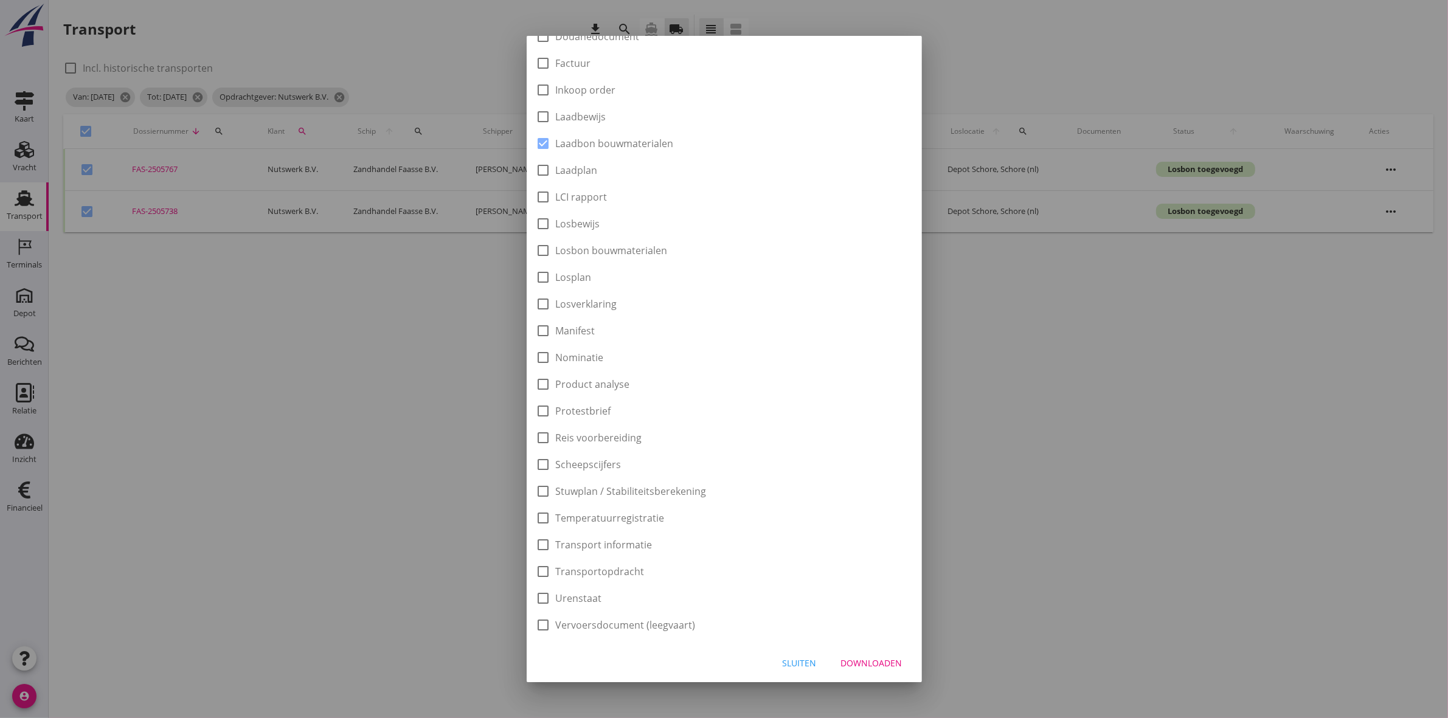
click at [855, 667] on div "Downloaden" at bounding box center [871, 663] width 61 height 13
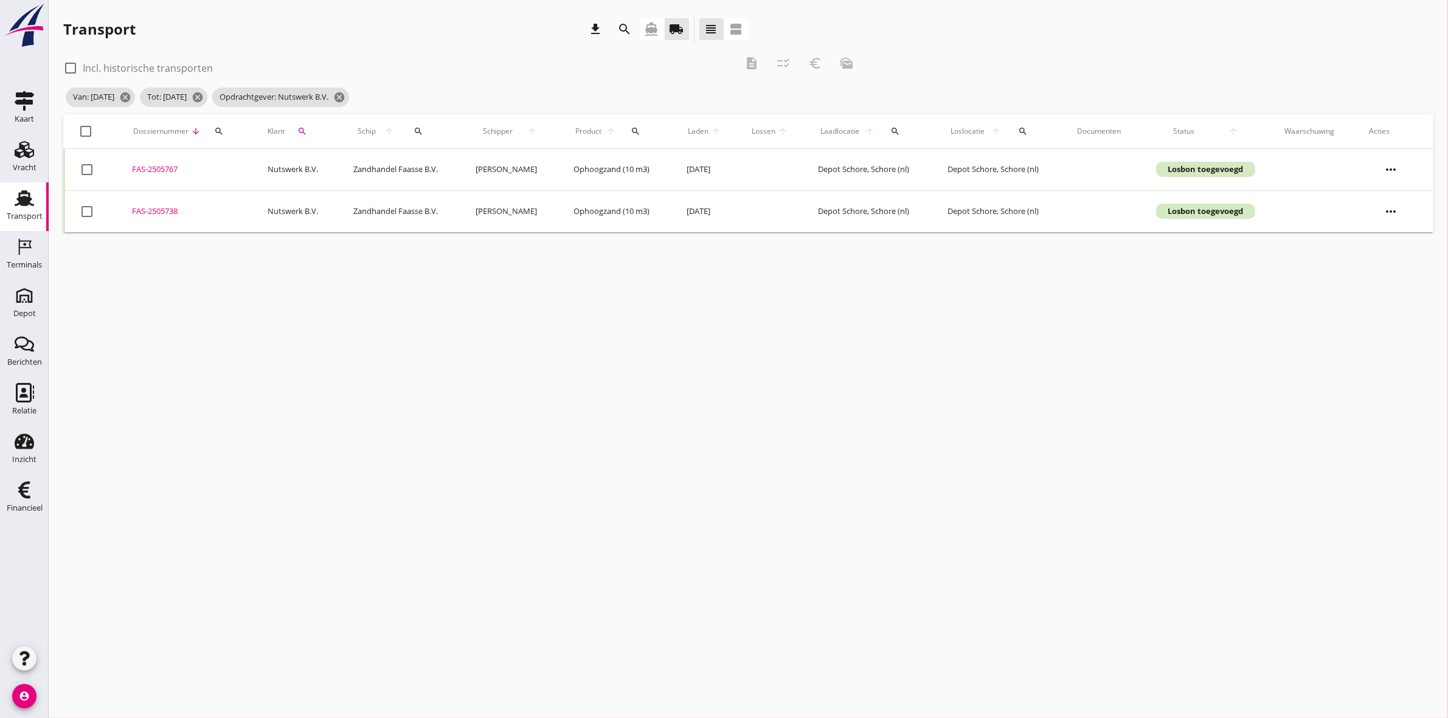
click at [86, 134] on div at bounding box center [86, 131] width 21 height 21
click at [819, 64] on icon "euro_symbol" at bounding box center [815, 63] width 15 height 15
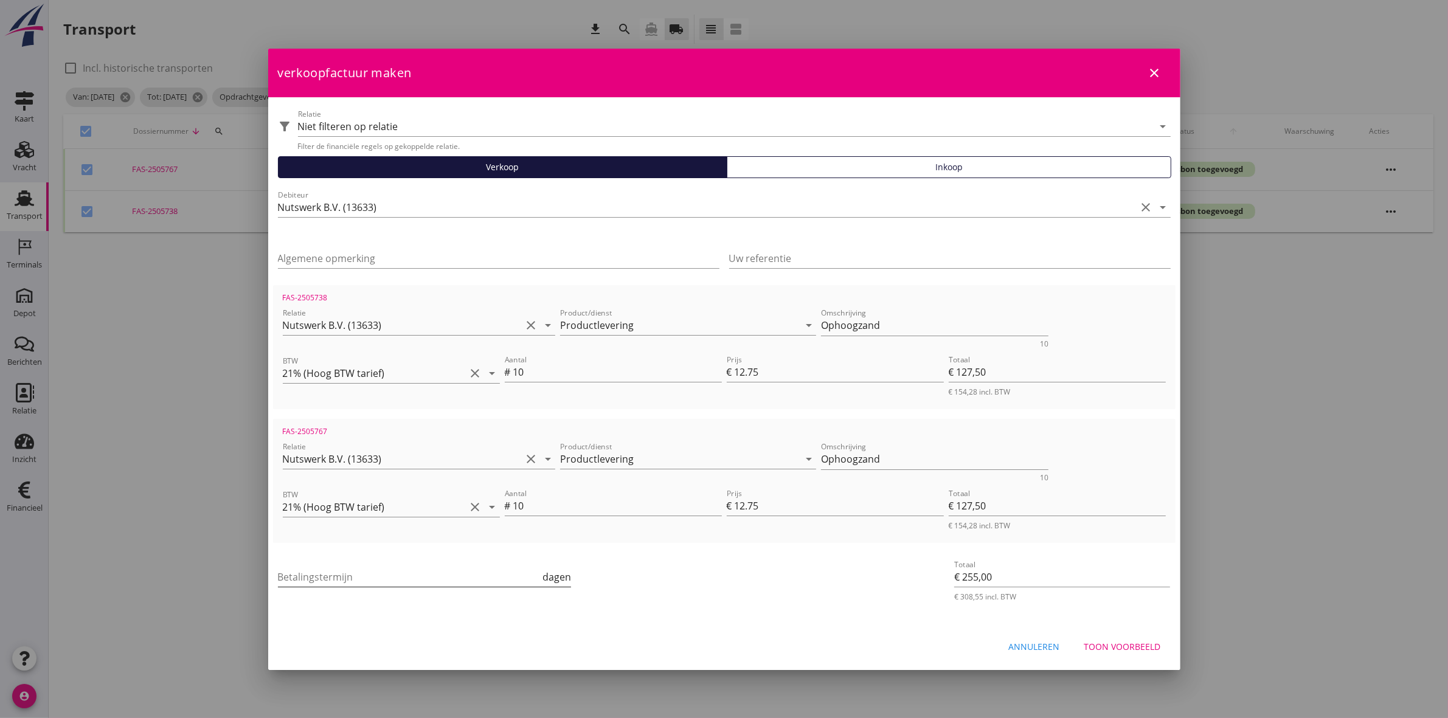
click at [435, 569] on input "Betalingstermijn" at bounding box center [409, 576] width 263 height 19
click at [1112, 640] on div "Toon voorbeeld" at bounding box center [1122, 646] width 77 height 13
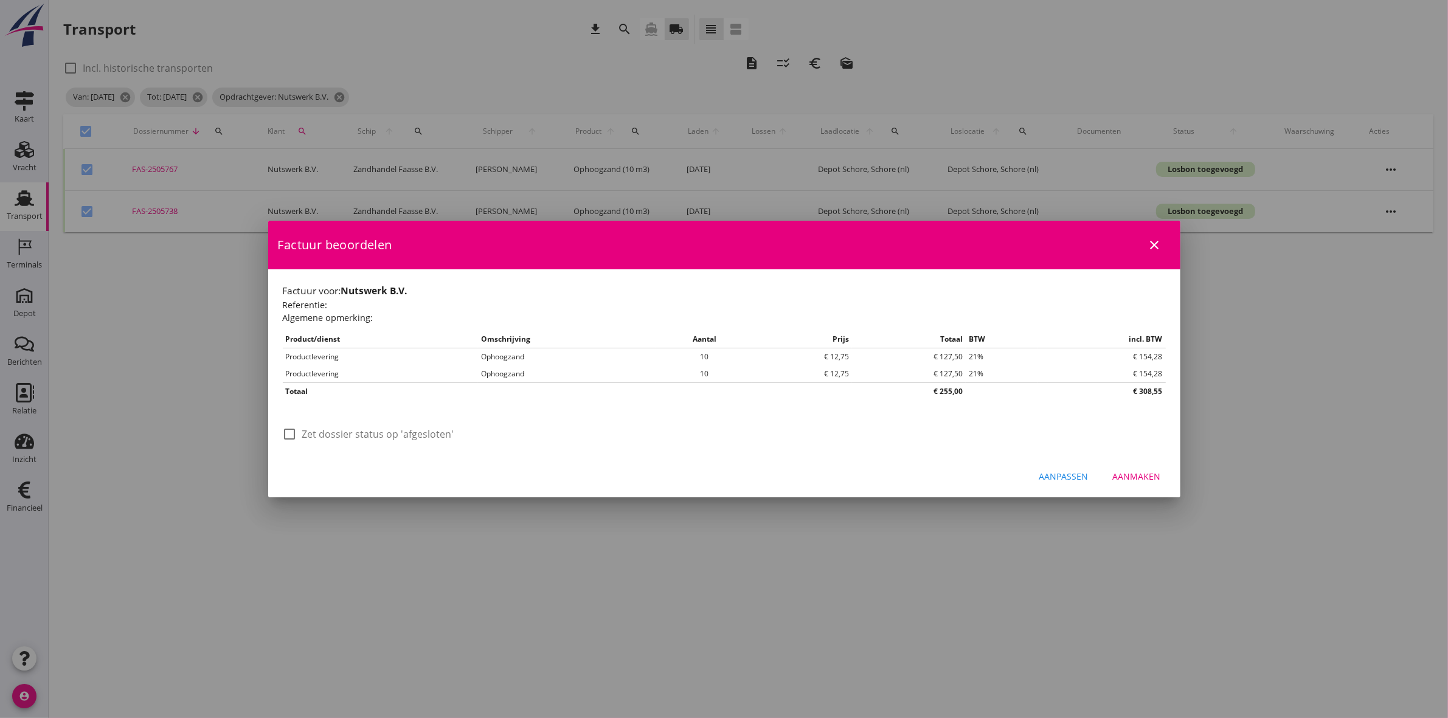
click at [402, 439] on label "Zet dossier status op 'afgesloten'" at bounding box center [378, 434] width 152 height 12
click at [1151, 473] on div "Aanmaken" at bounding box center [1137, 476] width 48 height 13
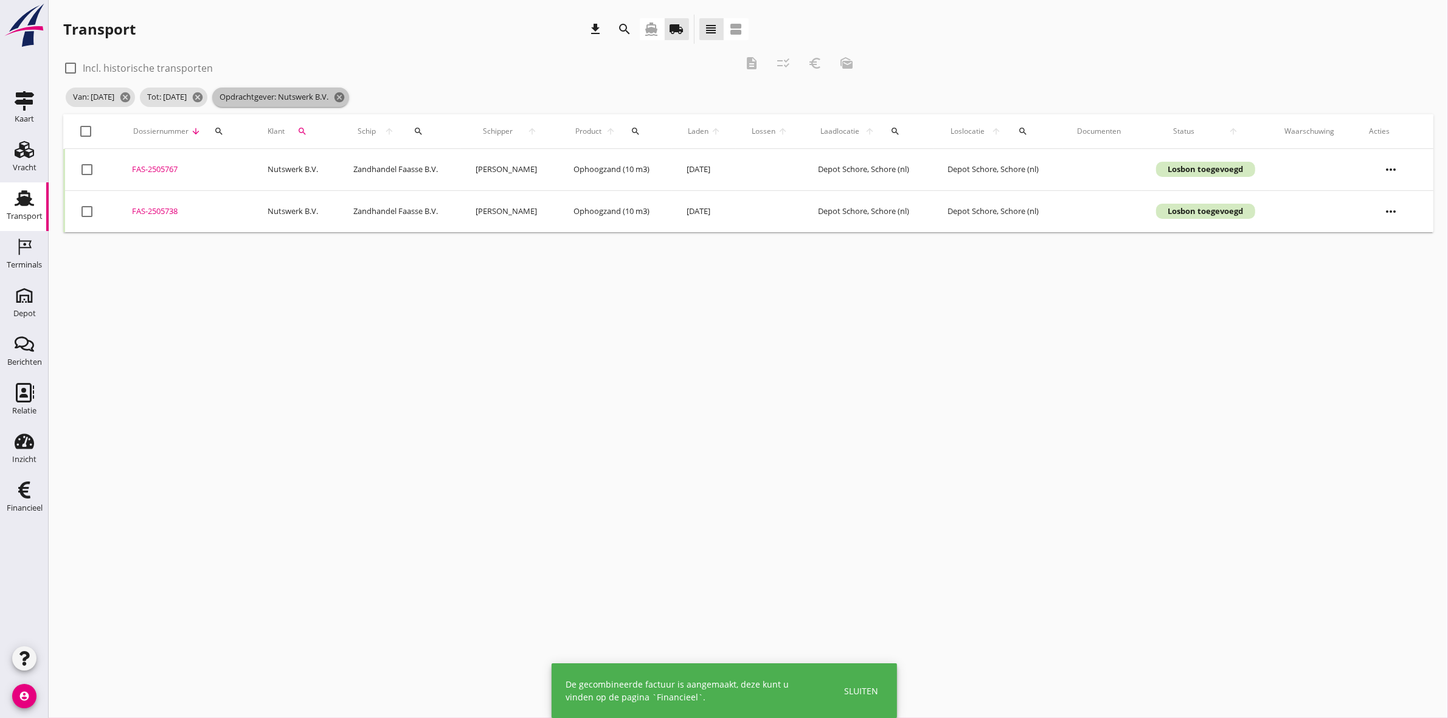
drag, startPoint x: 381, startPoint y: 92, endPoint x: 372, endPoint y: 93, distance: 9.1
click at [345, 93] on icon "cancel" at bounding box center [339, 97] width 12 height 12
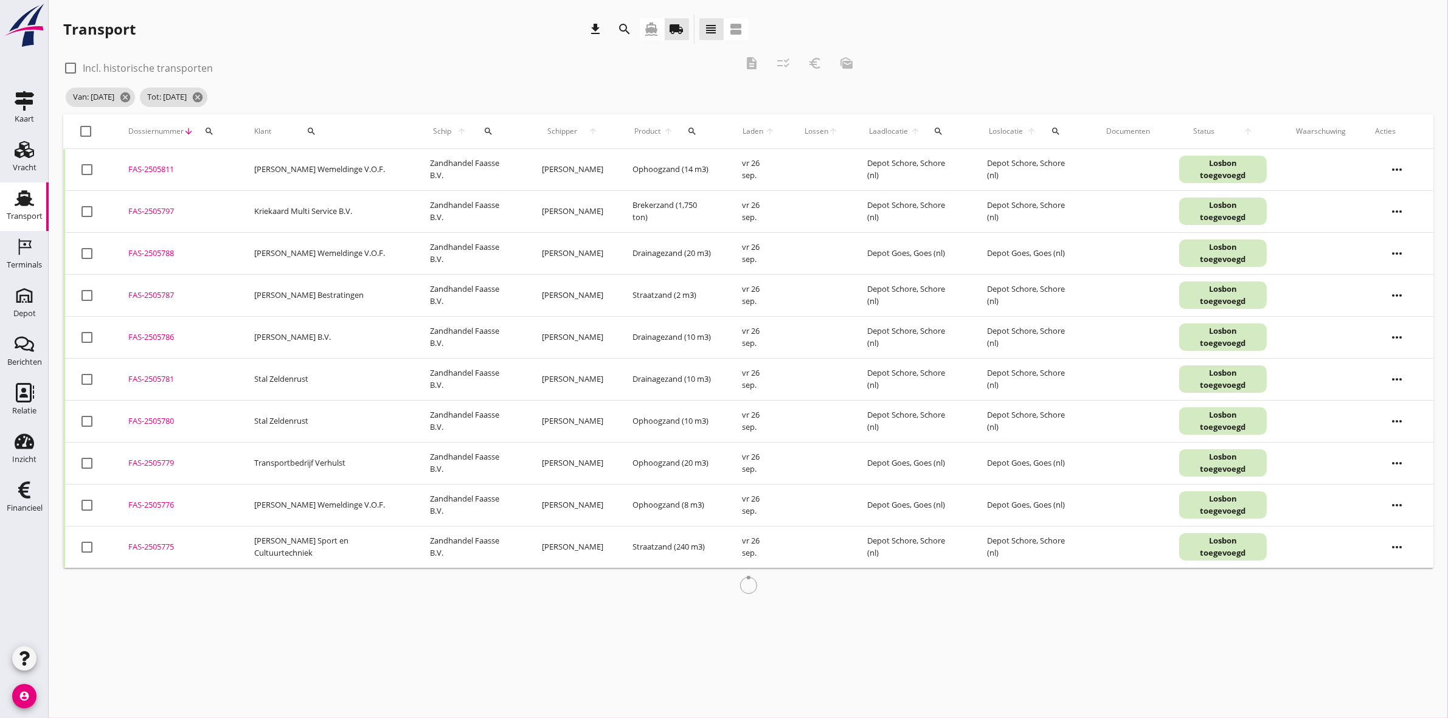
click at [299, 132] on div "search" at bounding box center [311, 131] width 71 height 10
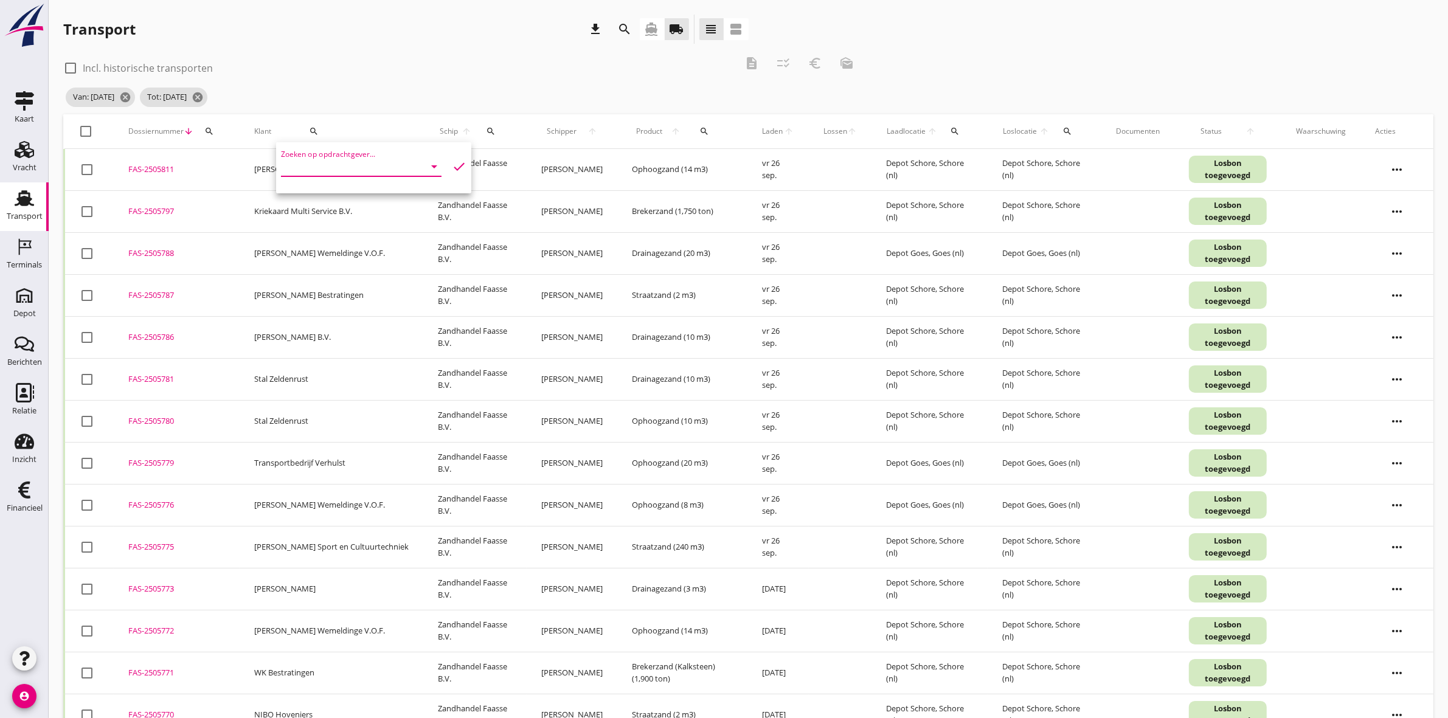
click at [375, 167] on input "Zoeken op opdrachtgever..." at bounding box center [344, 166] width 126 height 19
click at [353, 196] on div "[PERSON_NAME] Wemeldinge V.O.F." at bounding box center [372, 196] width 163 height 15
click at [452, 165] on icon "check" at bounding box center [459, 166] width 15 height 15
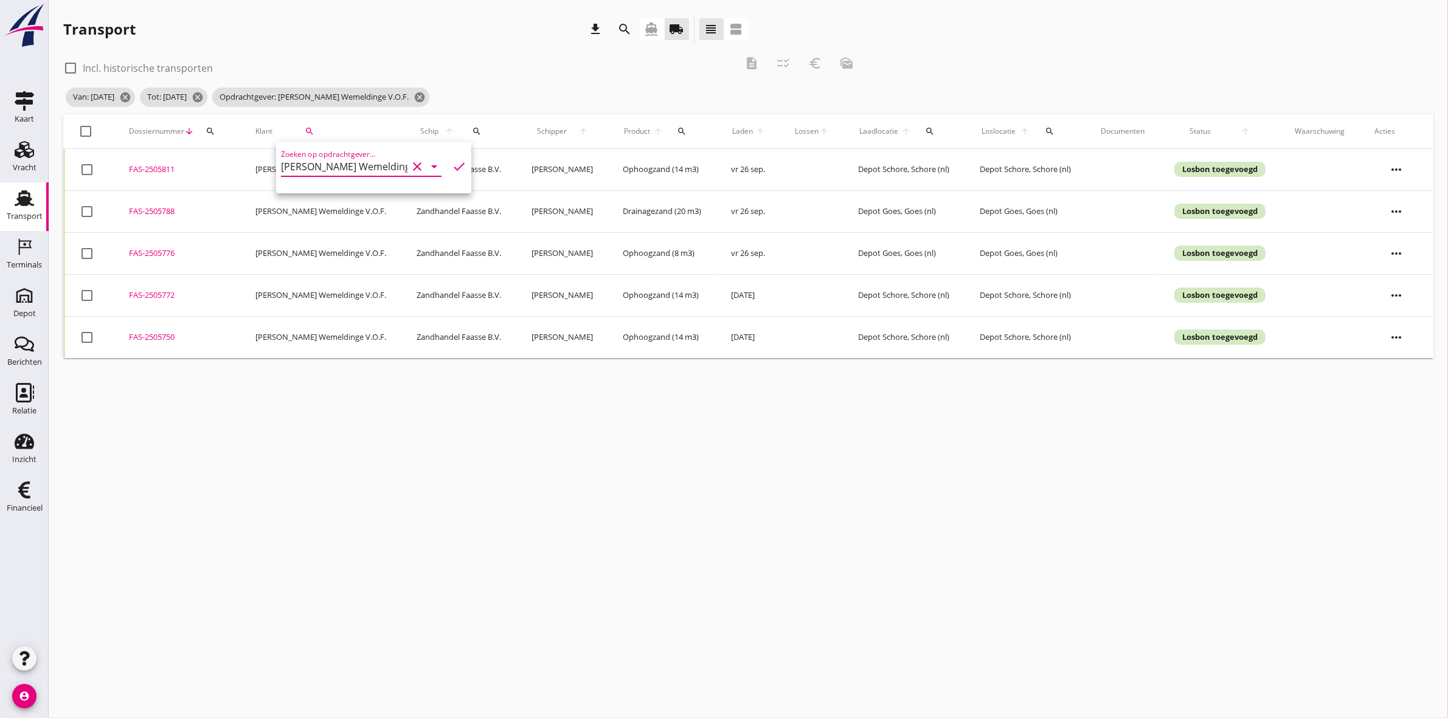
click at [81, 137] on div at bounding box center [86, 131] width 21 height 21
click at [740, 64] on div "check_box_outline_blank Incl. historische transporten description checklist_rtl…" at bounding box center [462, 67] width 799 height 36
click at [750, 64] on icon "description" at bounding box center [751, 63] width 15 height 15
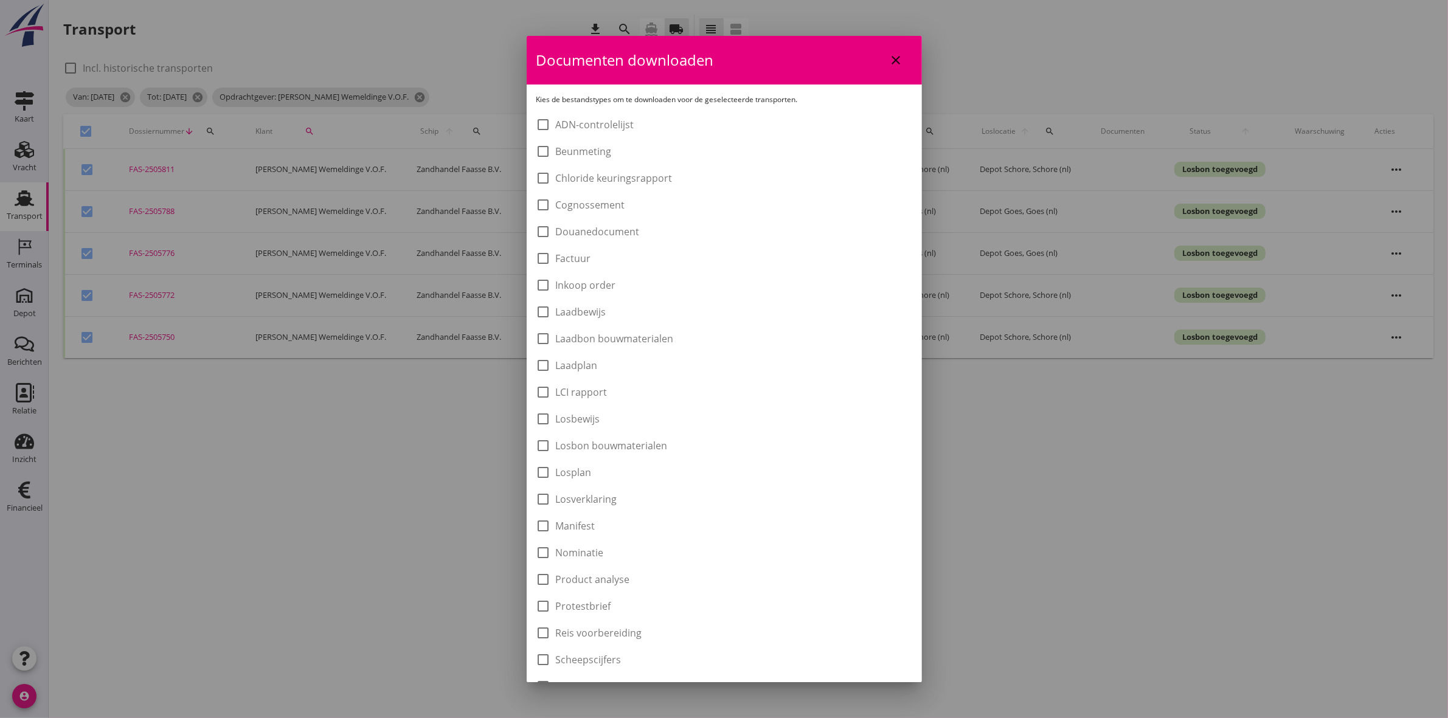
click at [617, 335] on label "Laadbon bouwmaterialen" at bounding box center [615, 339] width 118 height 12
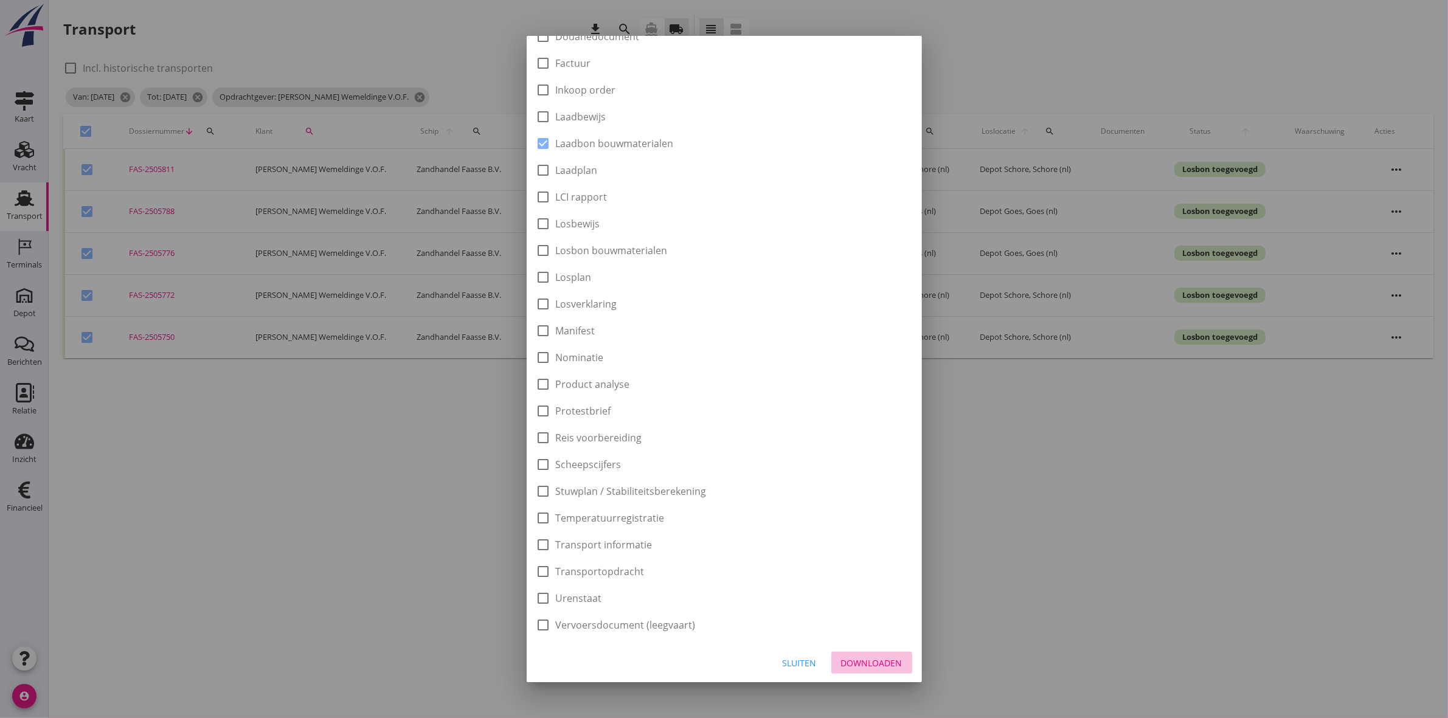
click at [864, 667] on div "Downloaden" at bounding box center [871, 663] width 61 height 13
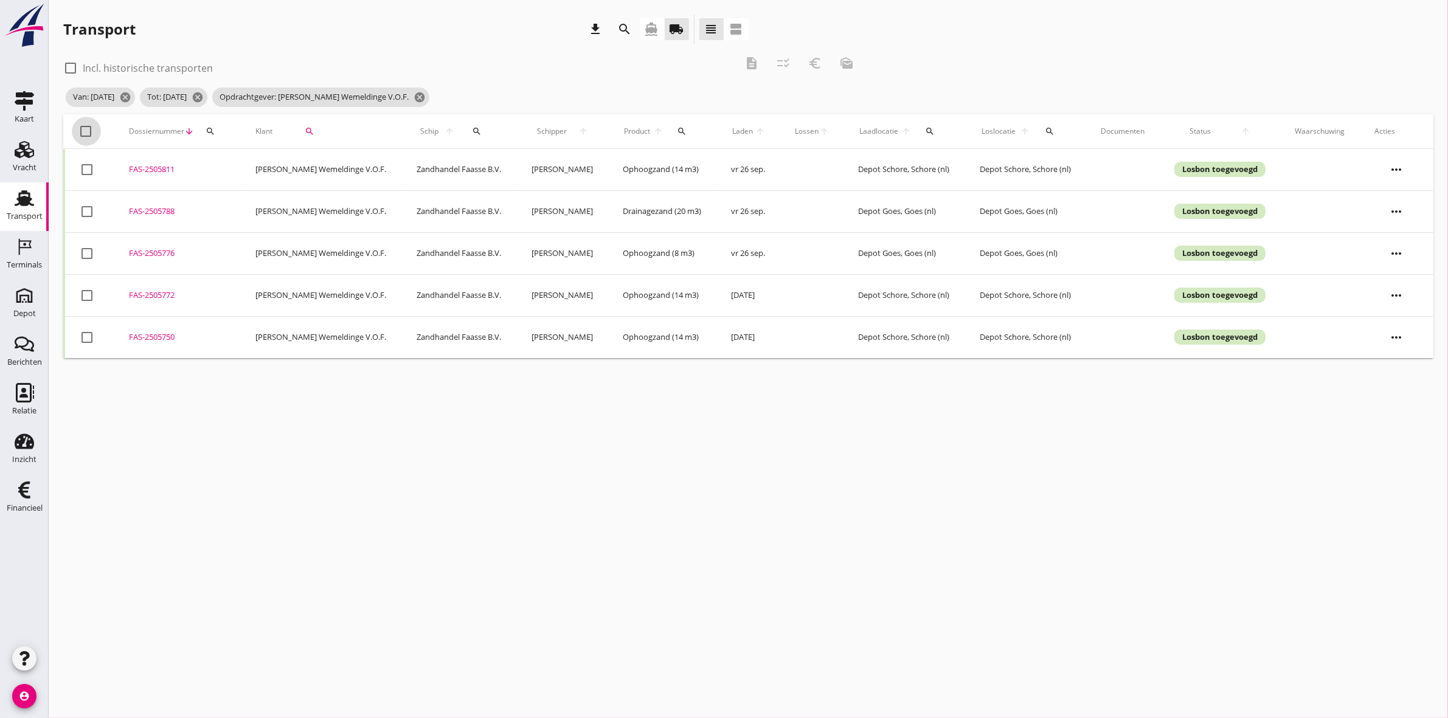
click at [87, 126] on div at bounding box center [86, 131] width 21 height 21
click at [816, 64] on icon "euro_symbol" at bounding box center [815, 63] width 15 height 15
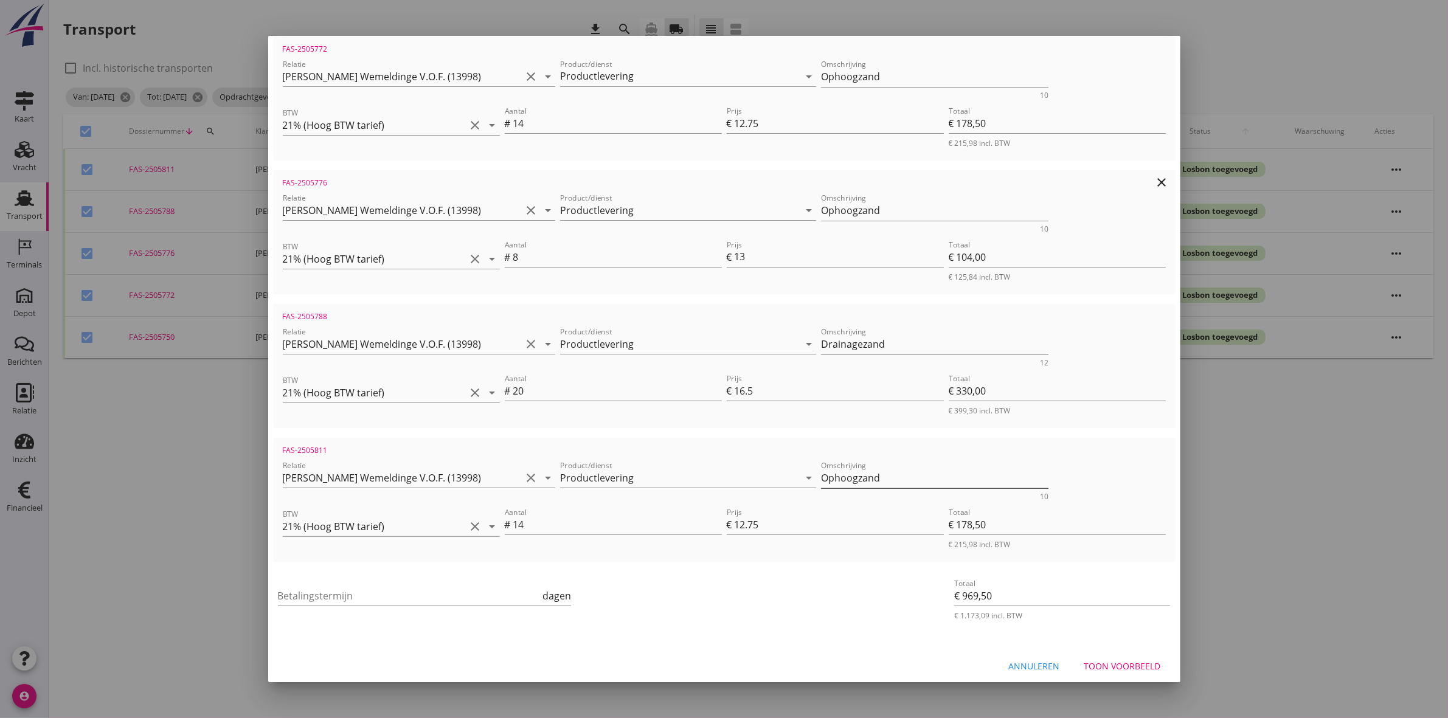
scroll to position [372, 0]
click at [371, 597] on input "Betalingstermijn" at bounding box center [409, 593] width 263 height 19
drag, startPoint x: 371, startPoint y: 596, endPoint x: 354, endPoint y: 598, distance: 17.1
click at [1117, 660] on div "Toon voorbeeld" at bounding box center [1122, 664] width 77 height 13
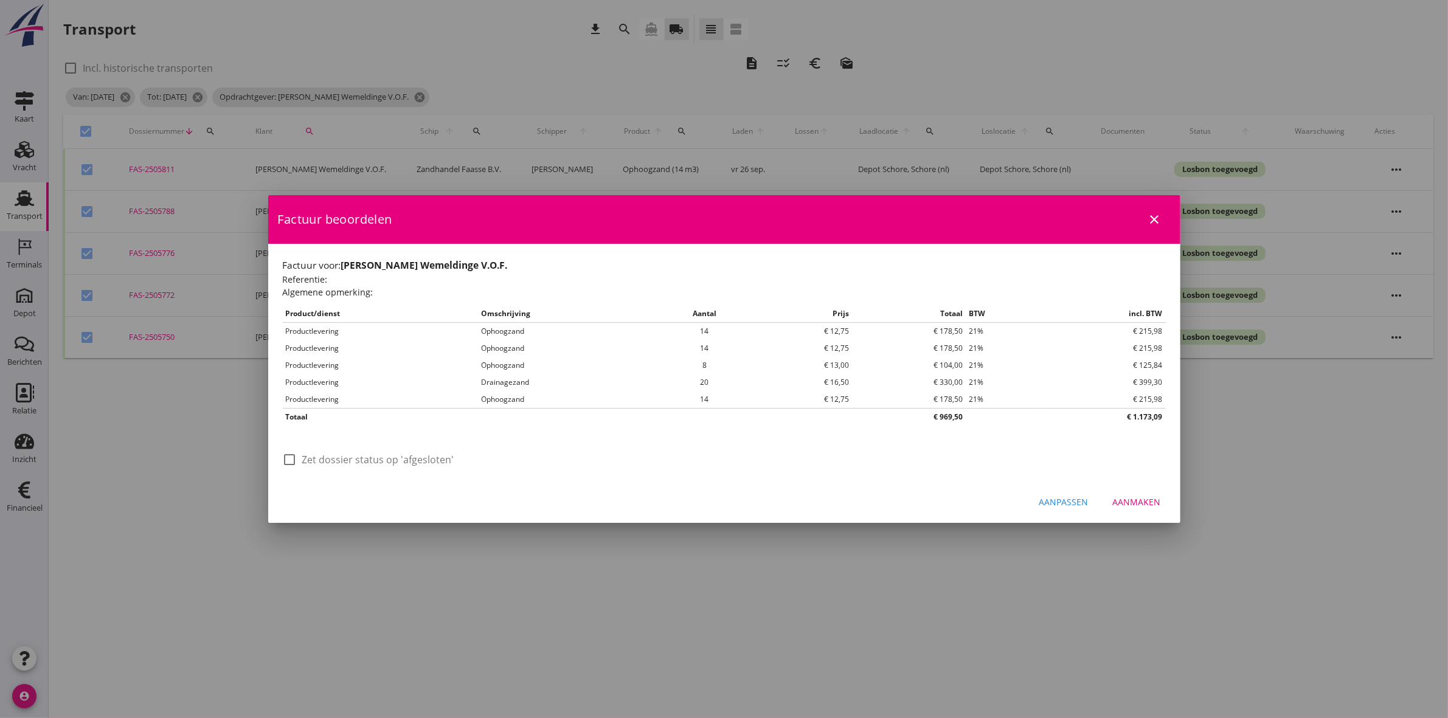
scroll to position [0, 0]
click at [298, 463] on div at bounding box center [290, 459] width 21 height 21
click at [1124, 509] on button "Aanmaken" at bounding box center [1137, 502] width 68 height 22
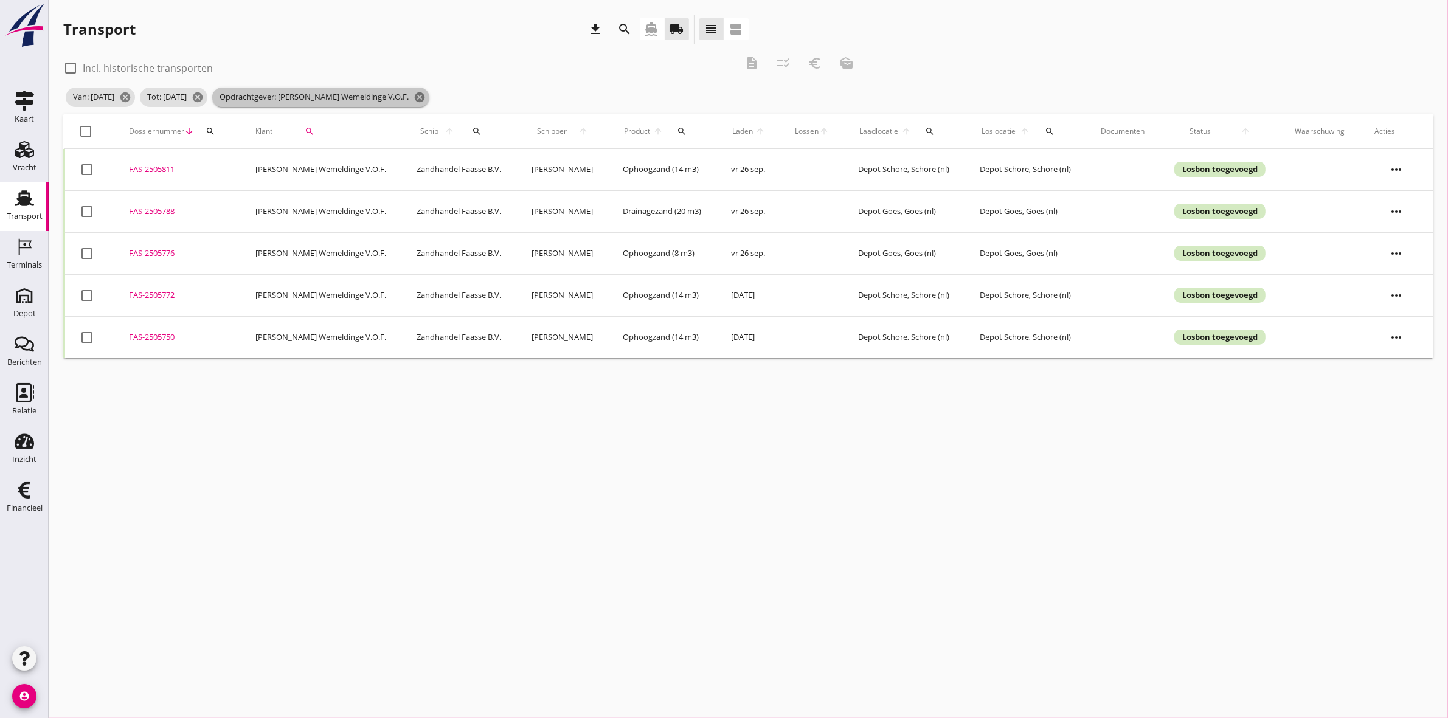
click at [429, 89] on span "Opdrachtgever: W. Nijssen Wemeldinge V.O.F. cancel" at bounding box center [320, 97] width 217 height 19
drag, startPoint x: 438, startPoint y: 91, endPoint x: 429, endPoint y: 89, distance: 9.4
click at [426, 91] on icon "cancel" at bounding box center [420, 97] width 12 height 12
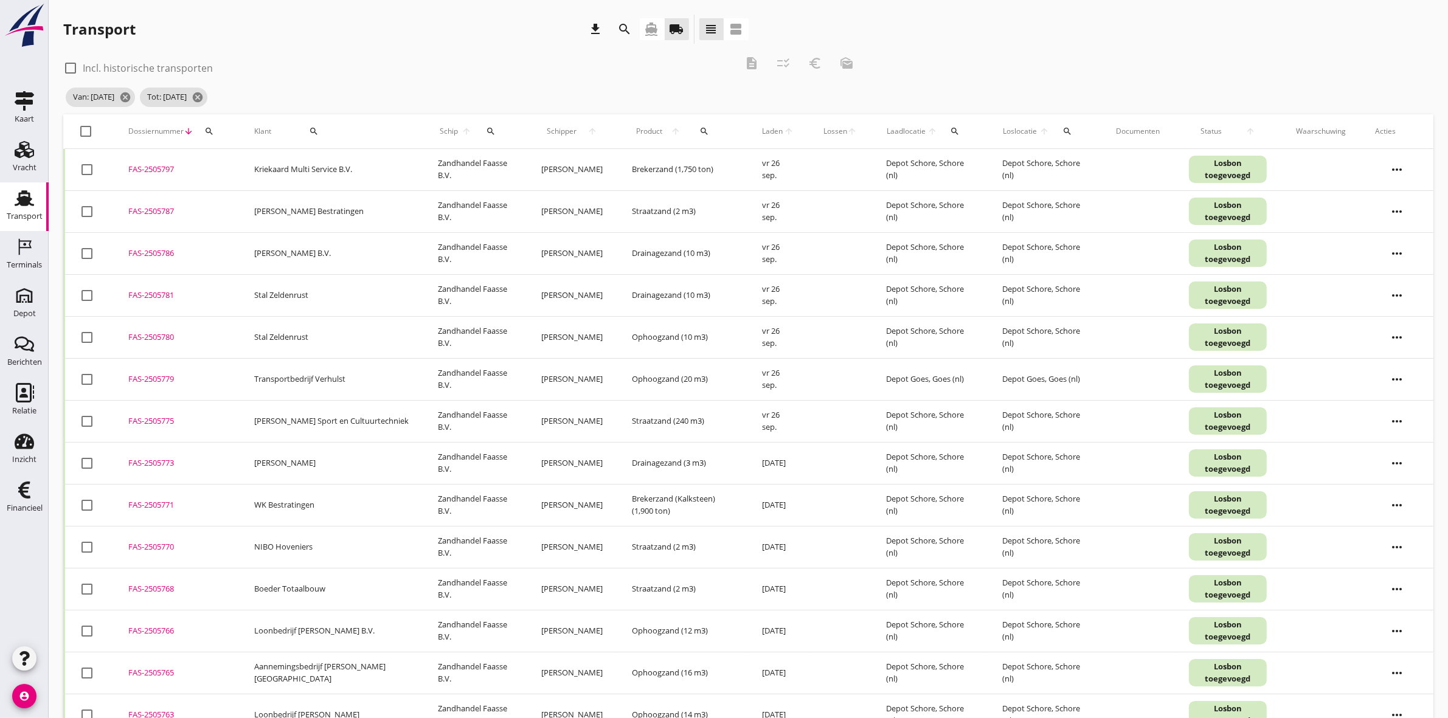
click at [297, 131] on div "search" at bounding box center [313, 131] width 75 height 10
click at [311, 169] on input "Zoeken op opdrachtgever..." at bounding box center [344, 166] width 126 height 19
click at [369, 217] on div "RBZ Rioolreiniging" at bounding box center [357, 225] width 133 height 29
click at [445, 158] on div "Zoeken op opdrachtgever... RBZ Rioolreiniging clear arrow_drop_down check" at bounding box center [373, 169] width 185 height 39
click at [452, 163] on icon "check" at bounding box center [459, 166] width 15 height 15
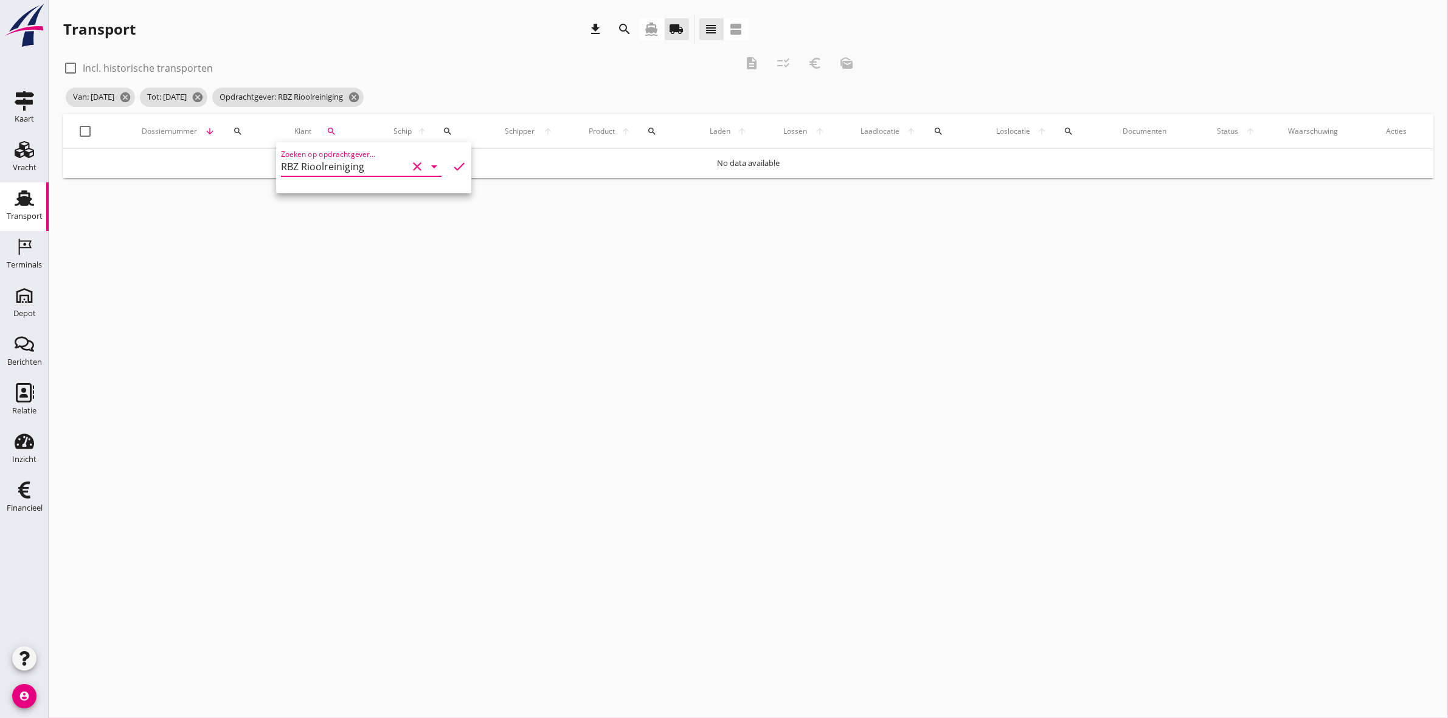
click at [427, 68] on div "check_box_outline_blank Incl. historische transporten" at bounding box center [399, 66] width 673 height 17
click at [360, 93] on icon "cancel" at bounding box center [354, 97] width 12 height 12
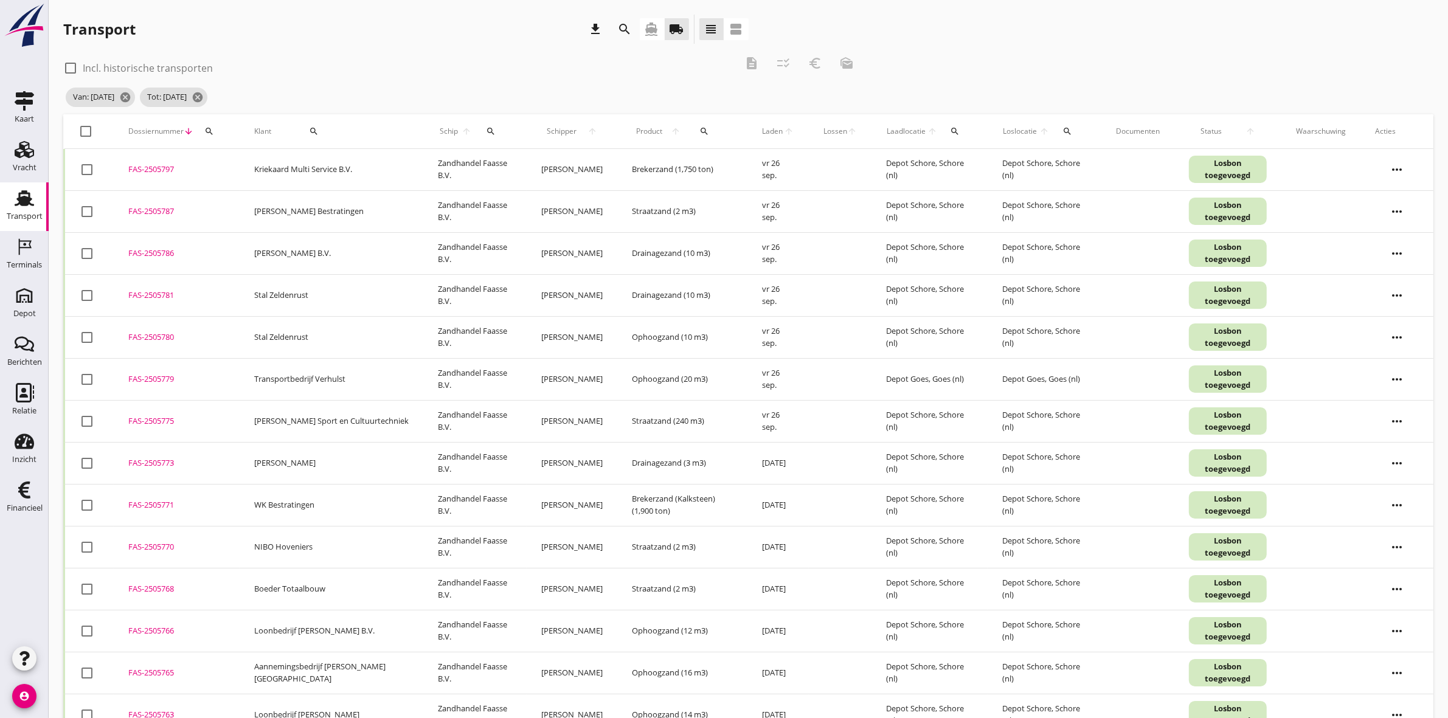
click at [296, 129] on div "search" at bounding box center [313, 131] width 75 height 10
click at [309, 159] on input "Zoeken op opdrachtgever..." at bounding box center [344, 166] width 126 height 19
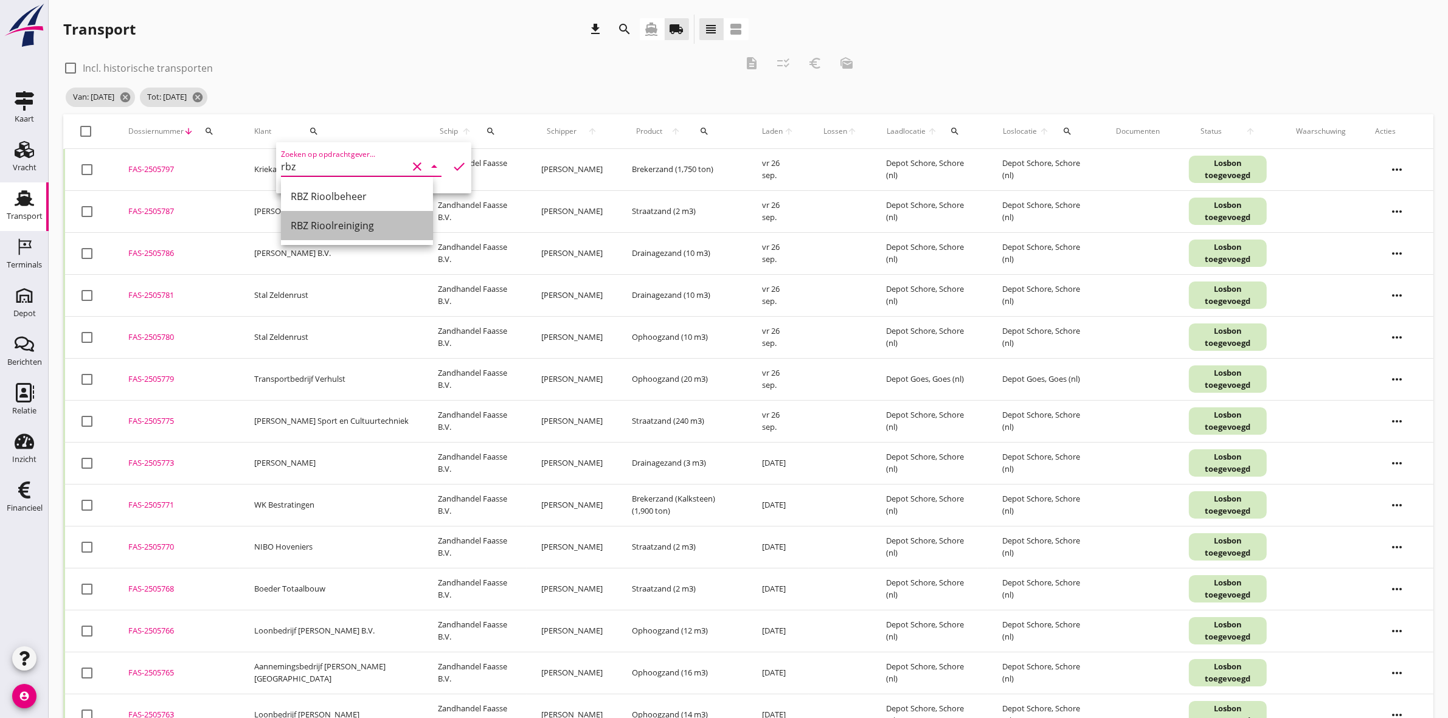
click at [393, 228] on div "RBZ Rioolreiniging" at bounding box center [357, 225] width 133 height 15
click at [452, 165] on icon "check" at bounding box center [459, 166] width 15 height 15
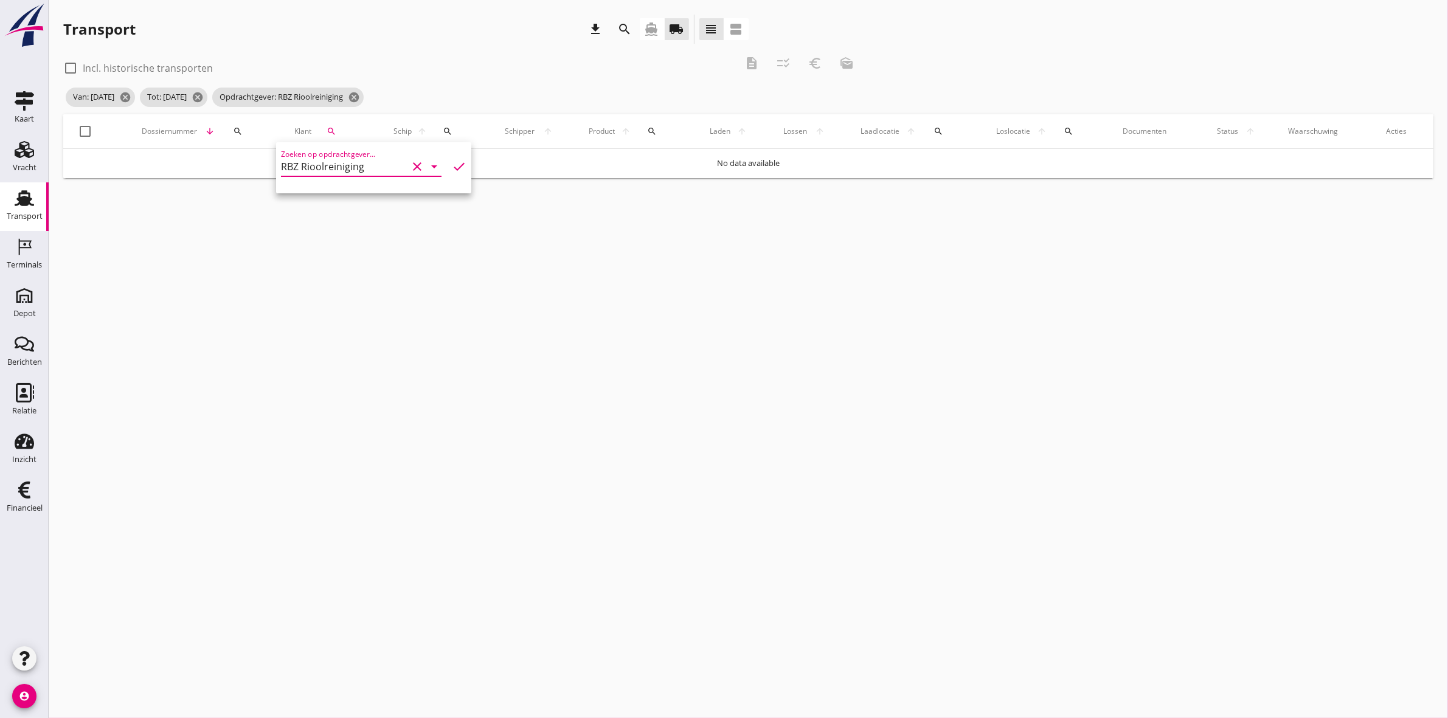
click at [381, 168] on input "RBZ Rioolreiniging" at bounding box center [344, 166] width 126 height 19
click at [353, 205] on div "RBZ Rioolbeheer" at bounding box center [357, 196] width 133 height 29
click at [454, 169] on icon "check" at bounding box center [459, 166] width 15 height 15
click at [355, 99] on icon "cancel" at bounding box center [348, 97] width 12 height 12
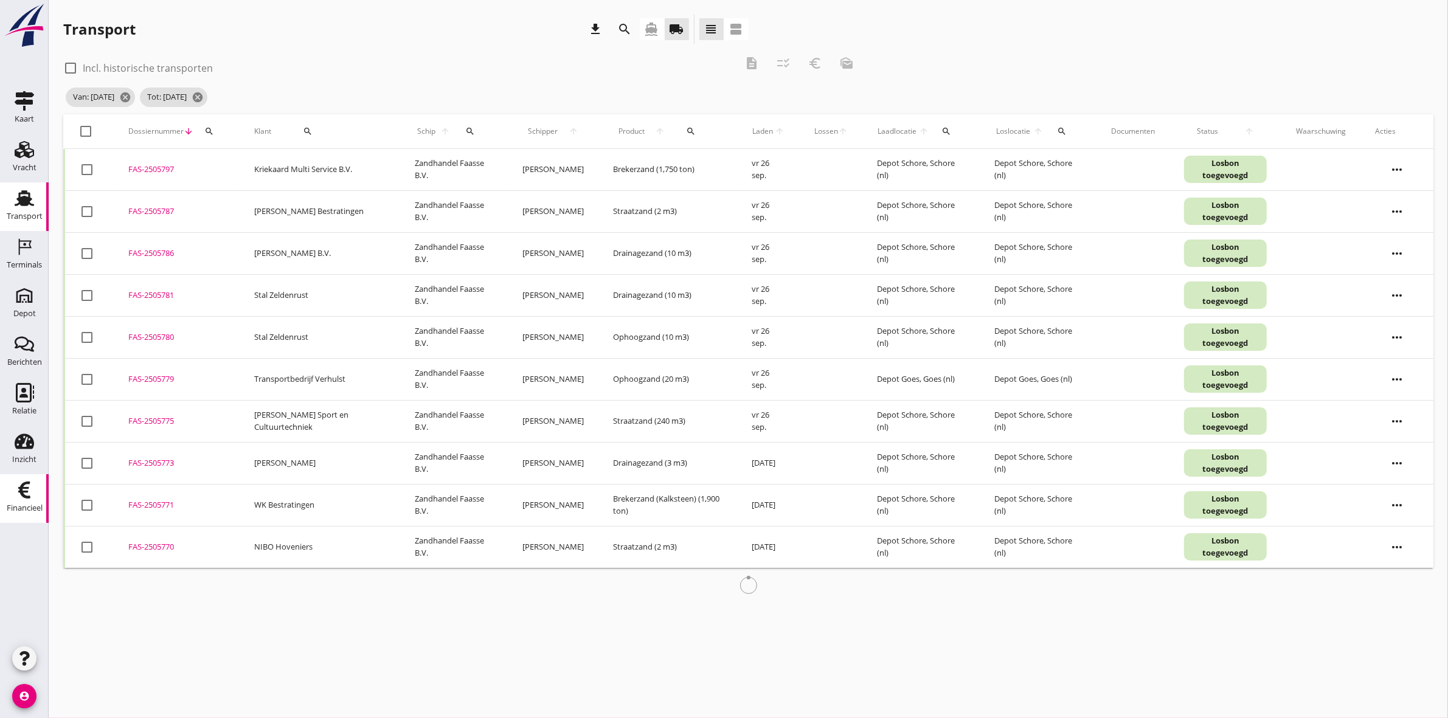
click at [19, 518] on link "Financieel Financieel" at bounding box center [24, 498] width 49 height 49
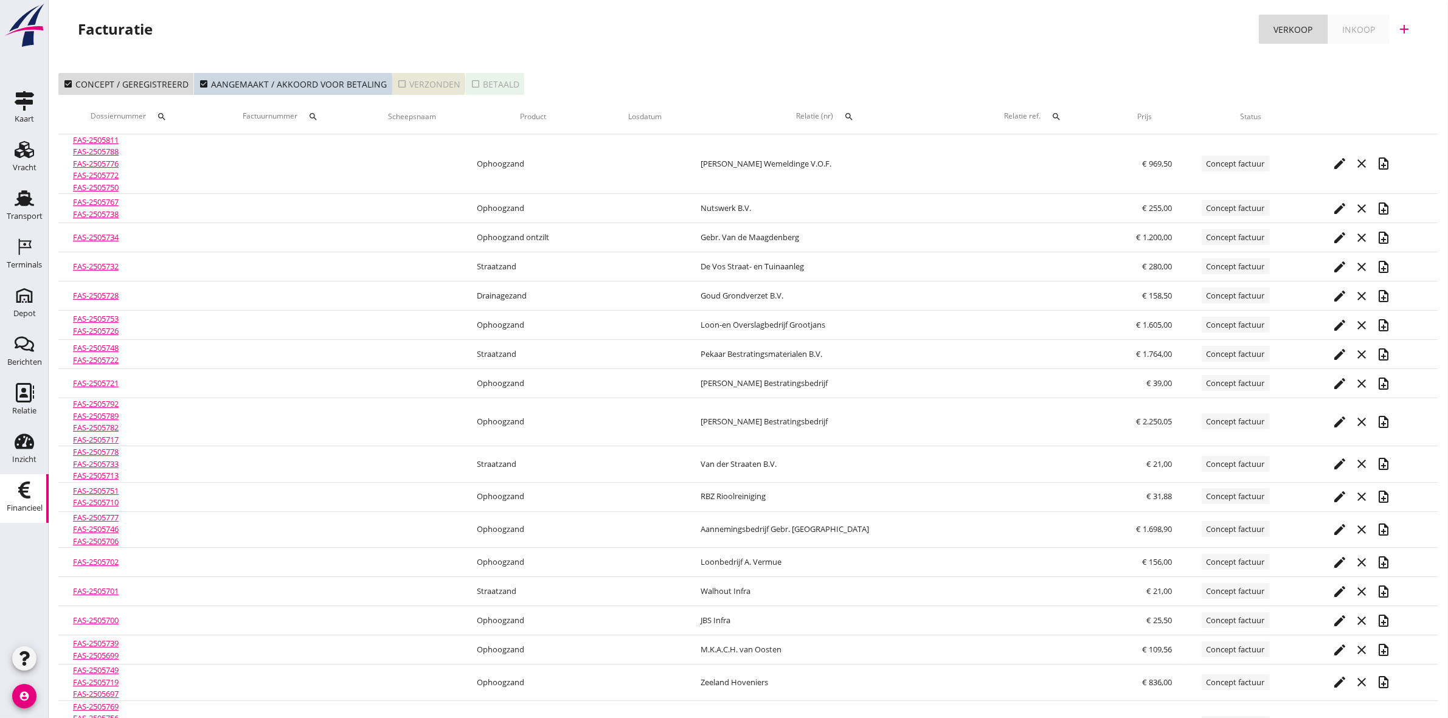
click at [448, 85] on div "check_box_outline_blank Verzonden" at bounding box center [428, 84] width 63 height 13
click at [31, 213] on div "Transport" at bounding box center [25, 216] width 36 height 8
click at [23, 210] on div "Transport" at bounding box center [25, 216] width 36 height 17
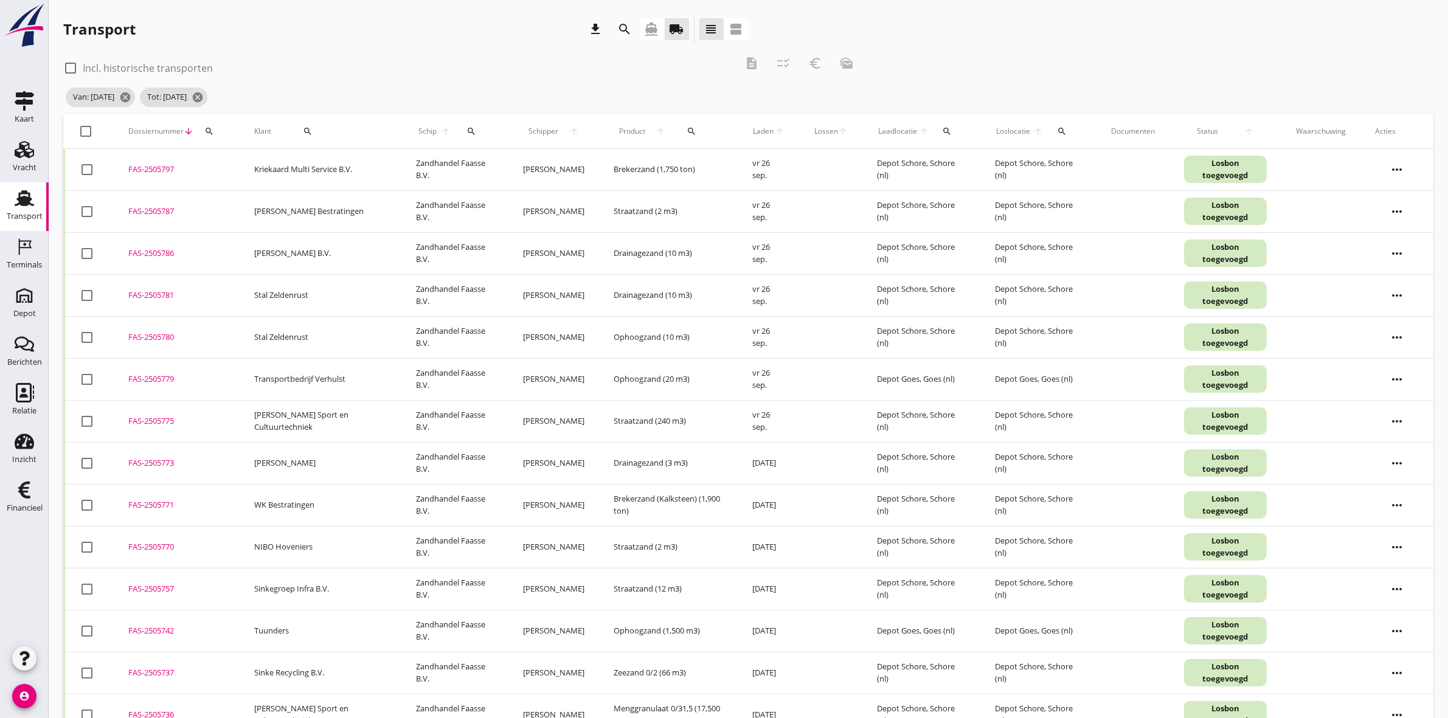
click at [308, 122] on button "search" at bounding box center [308, 131] width 64 height 22
click at [305, 169] on input "Zoeken op opdrachtgever..." at bounding box center [344, 166] width 126 height 19
click at [350, 187] on div "NIBO Hoveniers" at bounding box center [357, 196] width 133 height 29
click at [452, 165] on icon "check" at bounding box center [459, 166] width 15 height 15
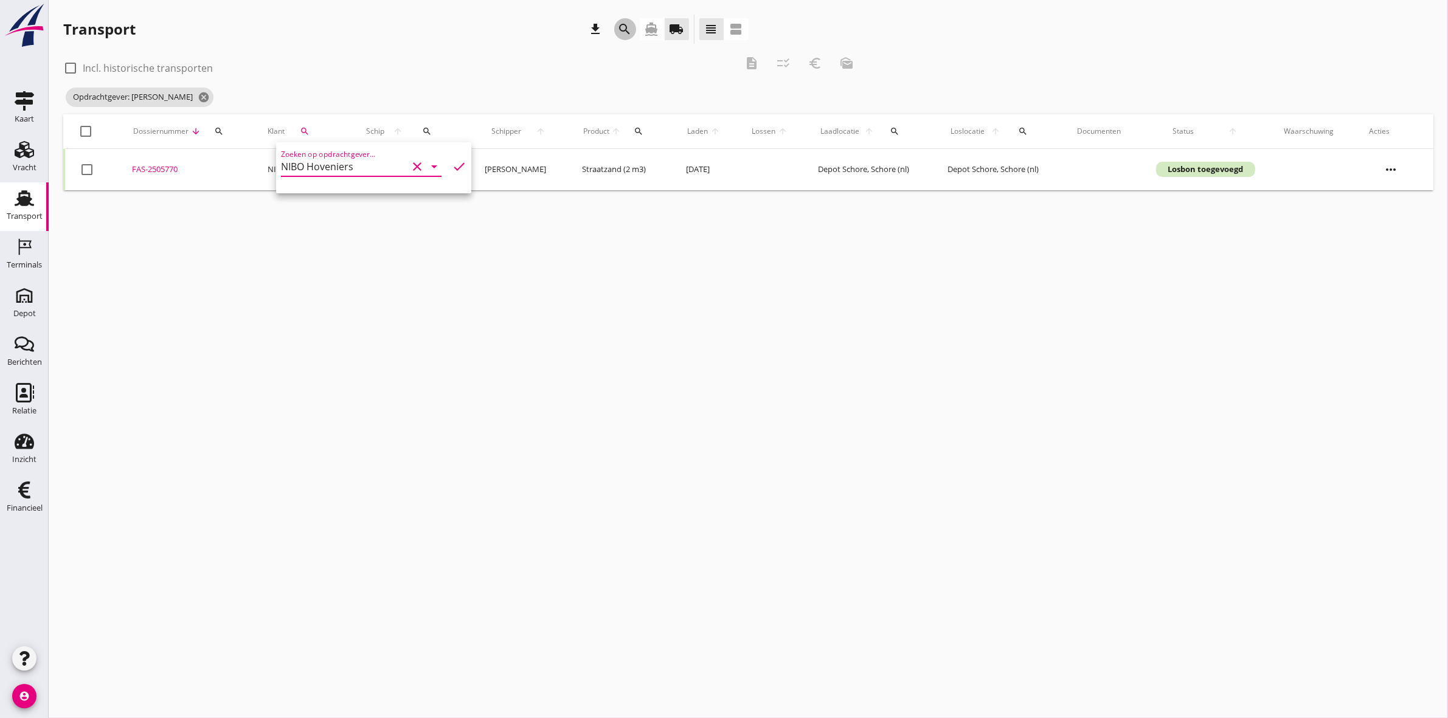
click at [628, 27] on icon "search" at bounding box center [625, 29] width 15 height 15
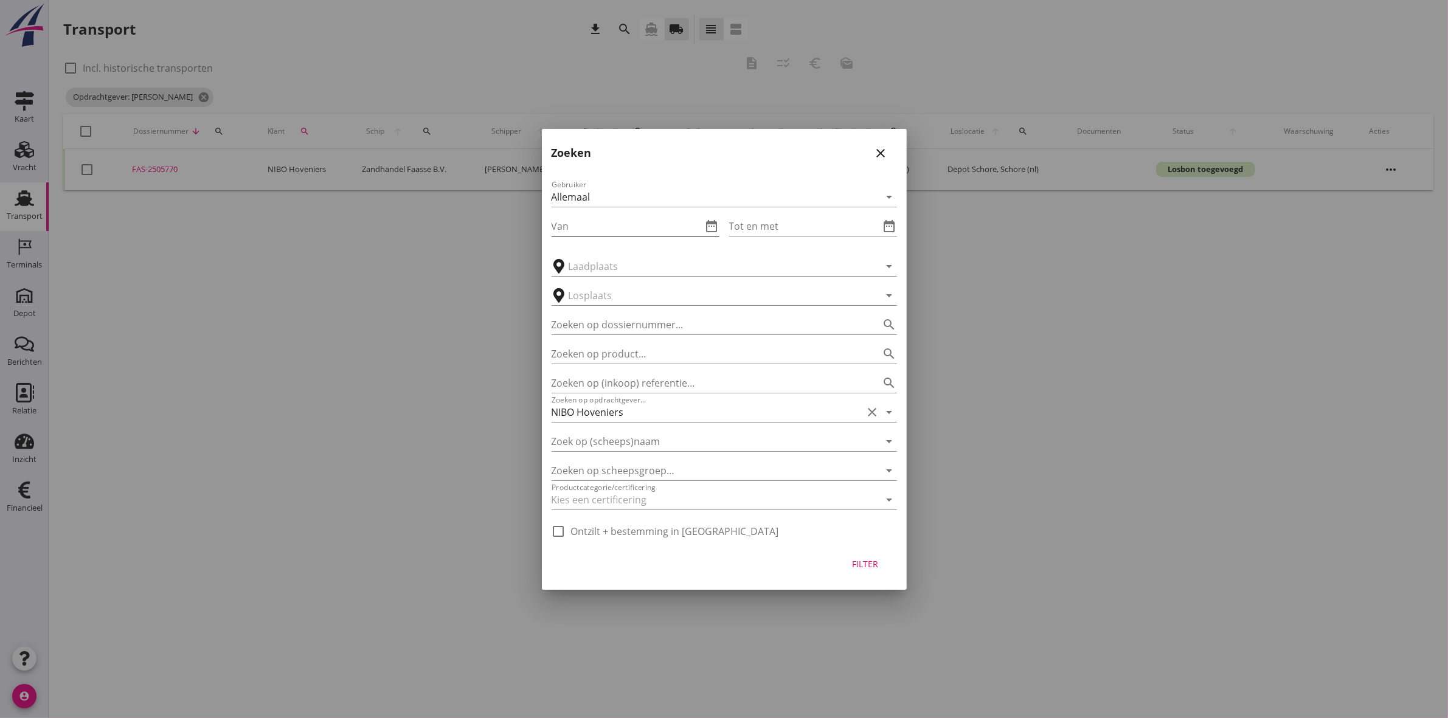
click at [712, 234] on div "Van date_range" at bounding box center [636, 226] width 168 height 19
click at [710, 219] on icon "date_range" at bounding box center [712, 226] width 15 height 15
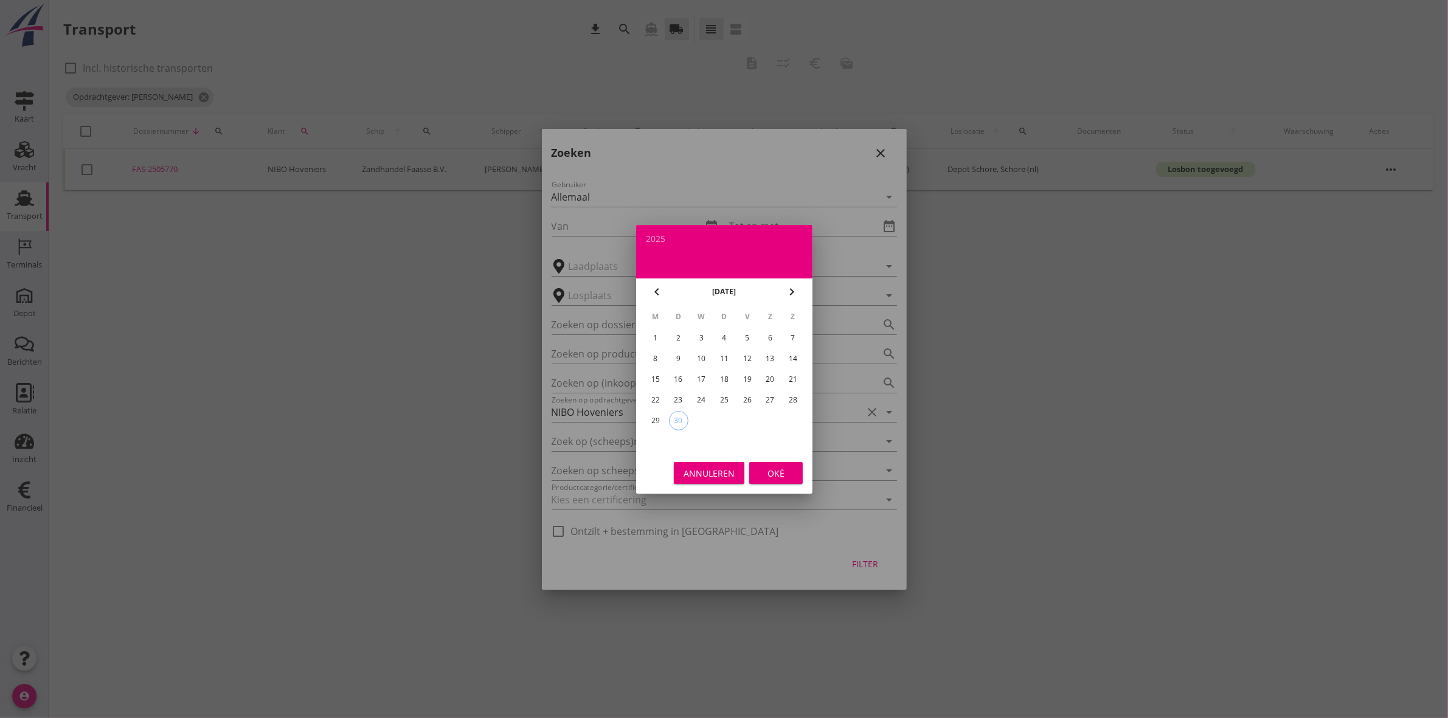
click at [658, 390] on div "22" at bounding box center [654, 399] width 19 height 19
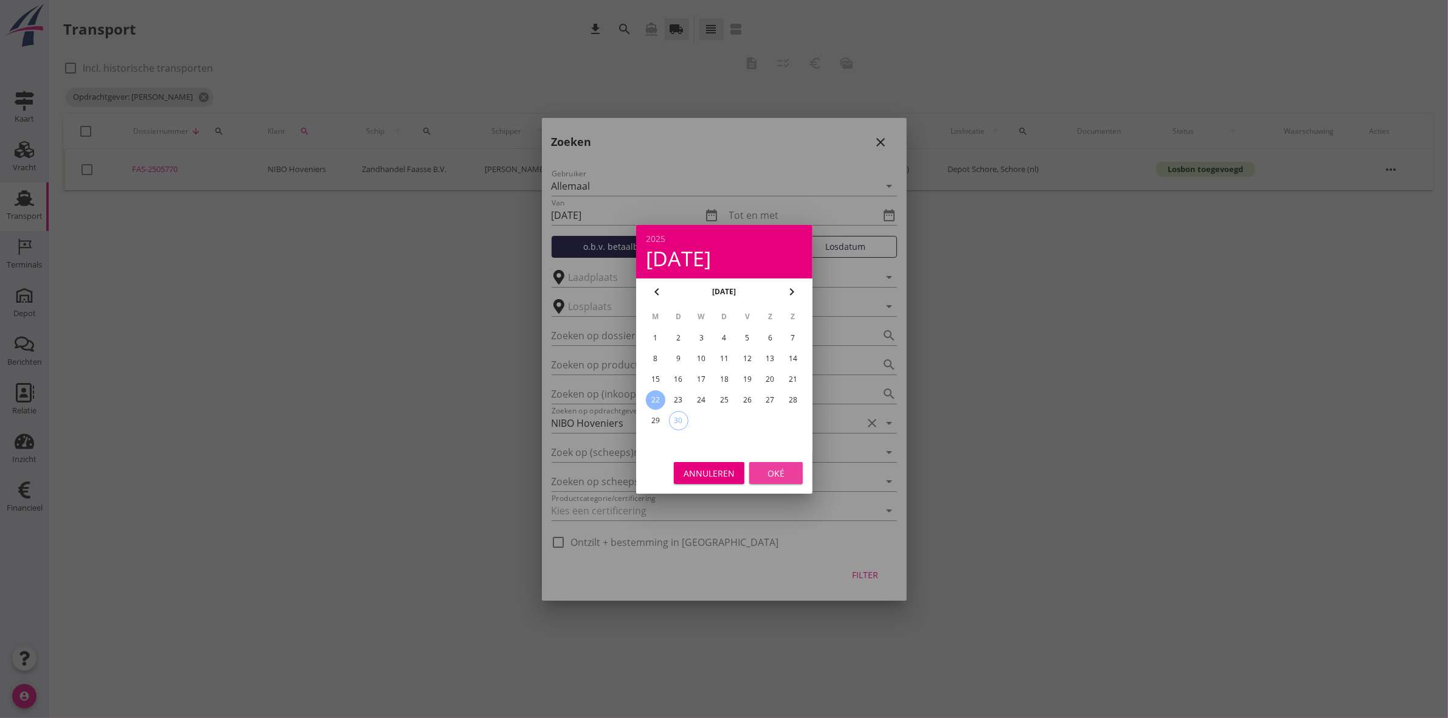
click at [764, 472] on div "Oké" at bounding box center [776, 472] width 34 height 13
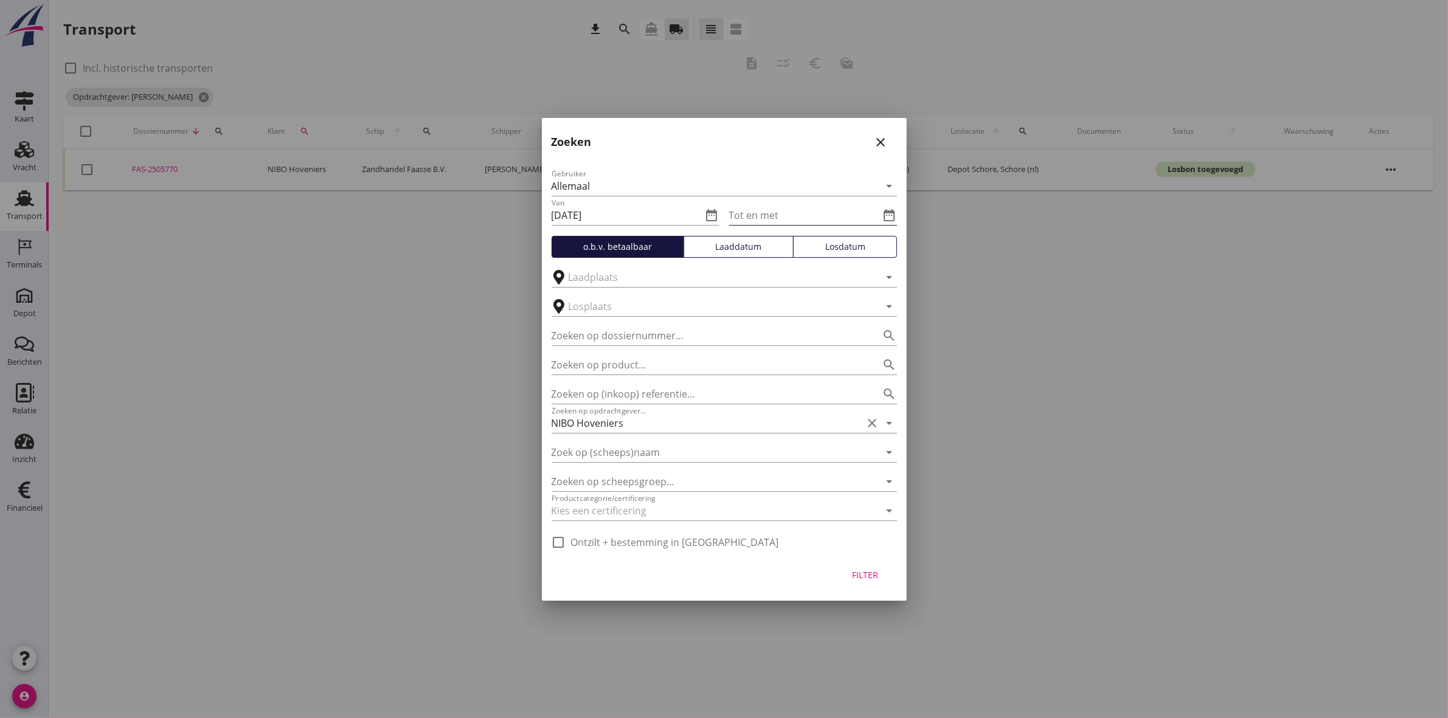
click at [889, 214] on icon "date_range" at bounding box center [889, 215] width 15 height 15
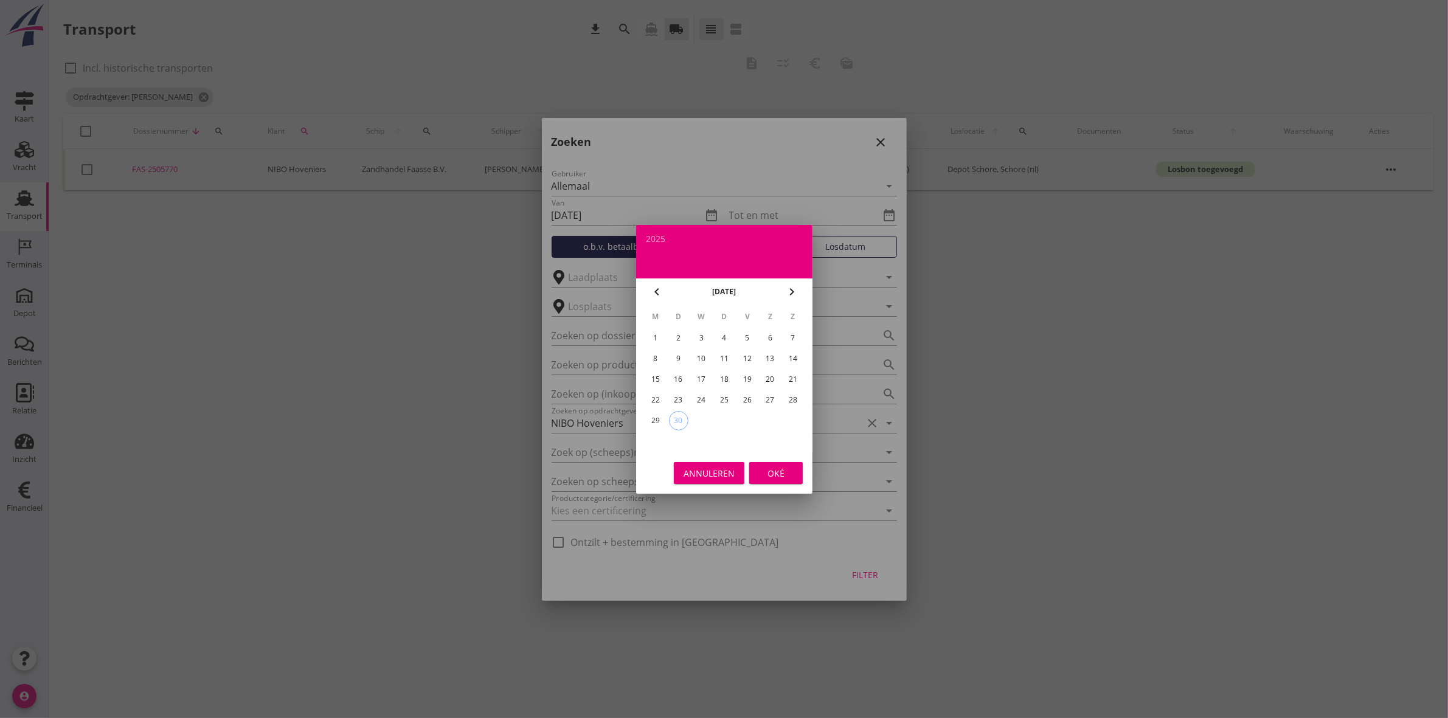
click at [747, 397] on div "26" at bounding box center [746, 399] width 19 height 19
click at [794, 476] on button "Oké" at bounding box center [776, 473] width 54 height 22
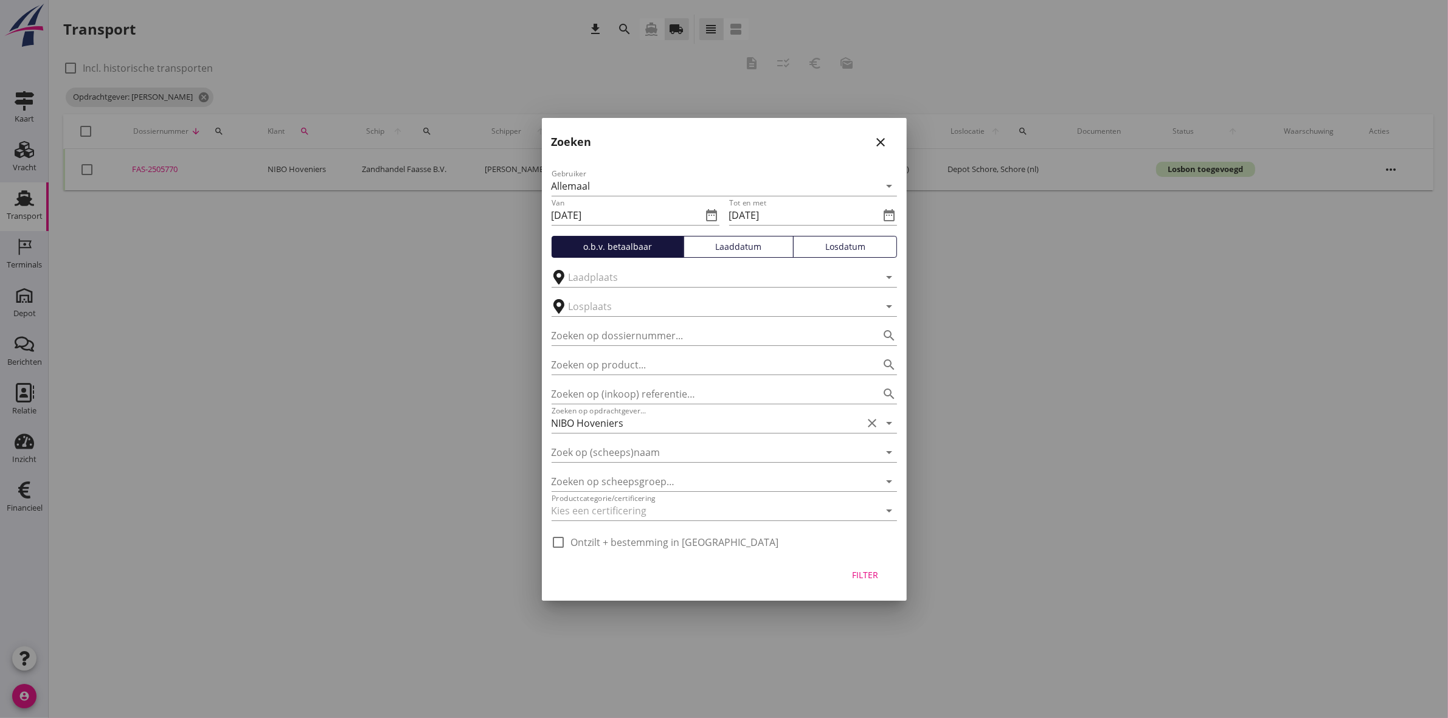
click at [865, 581] on div "Filter" at bounding box center [865, 575] width 34 height 13
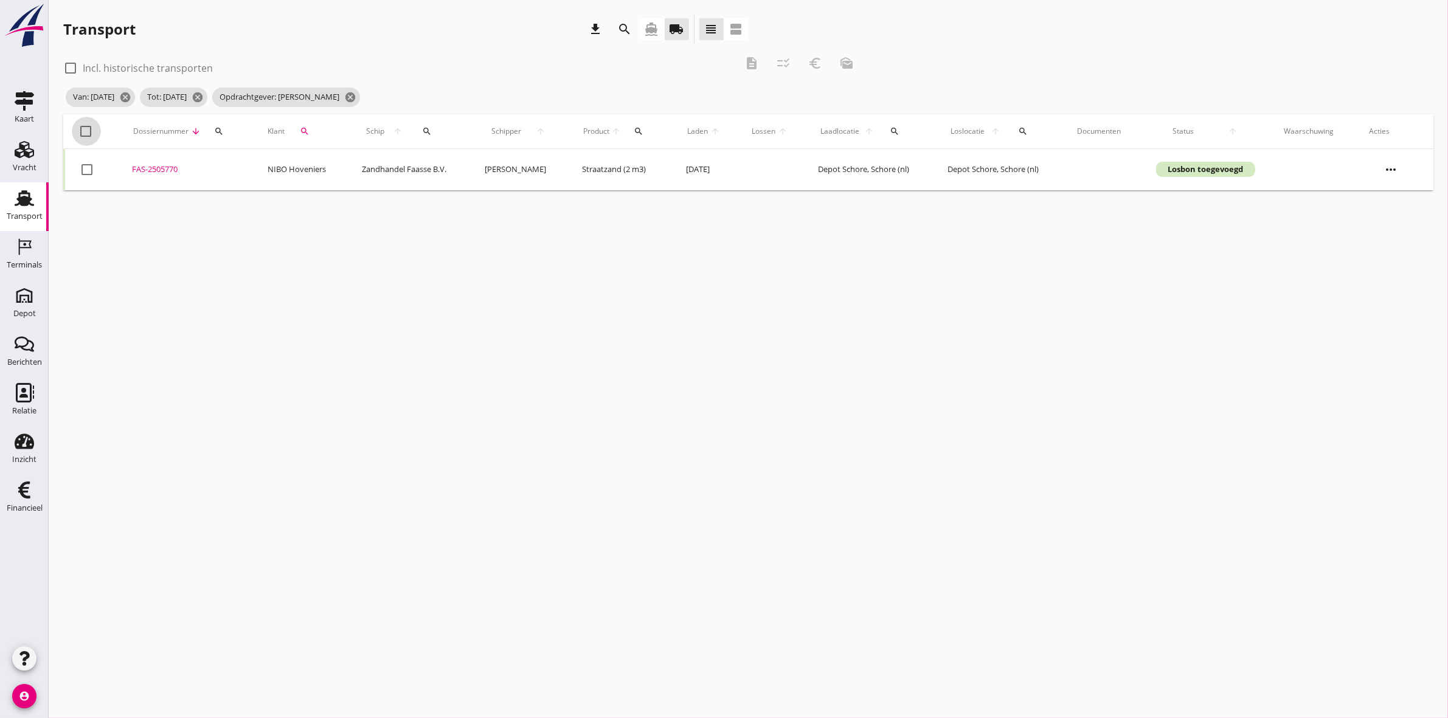
click at [86, 133] on div at bounding box center [86, 131] width 21 height 21
click at [806, 56] on button "euro_symbol" at bounding box center [815, 63] width 22 height 22
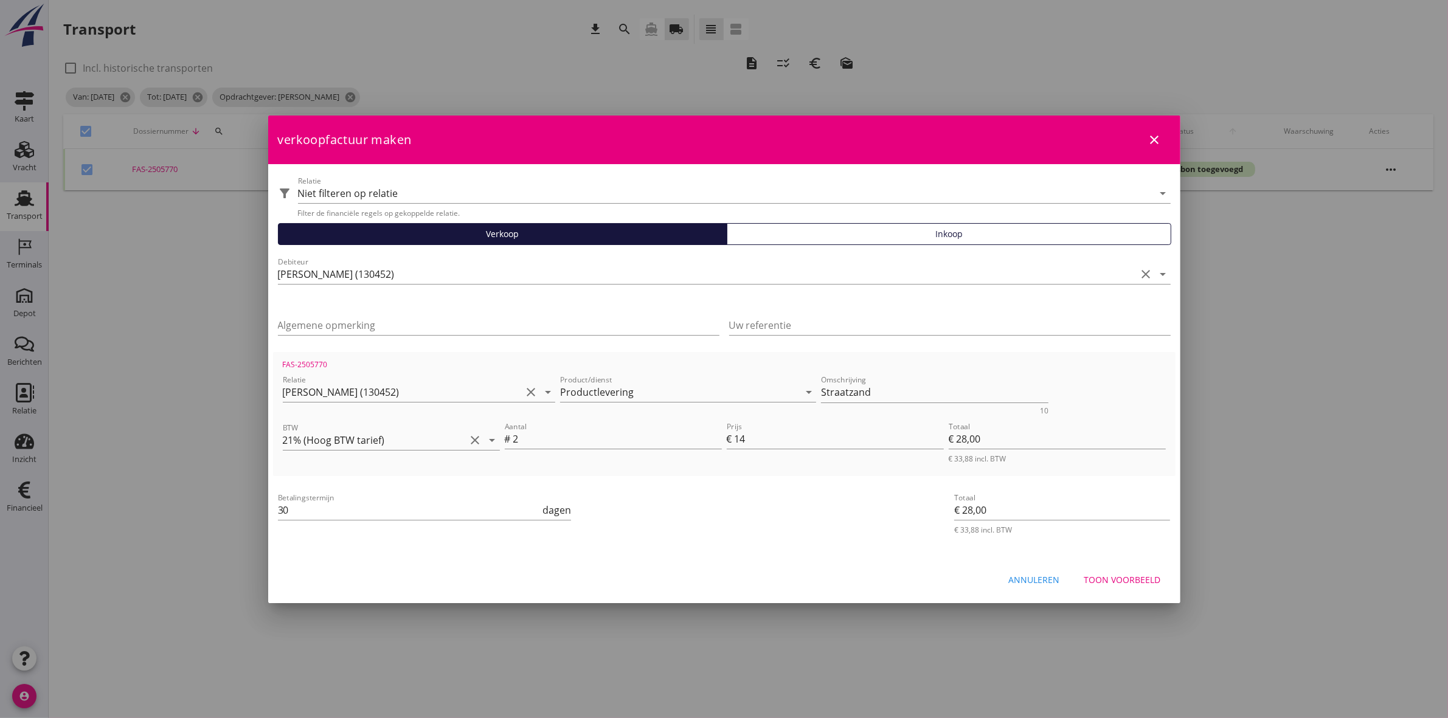
click at [1122, 579] on div "Toon voorbeeld" at bounding box center [1122, 580] width 77 height 13
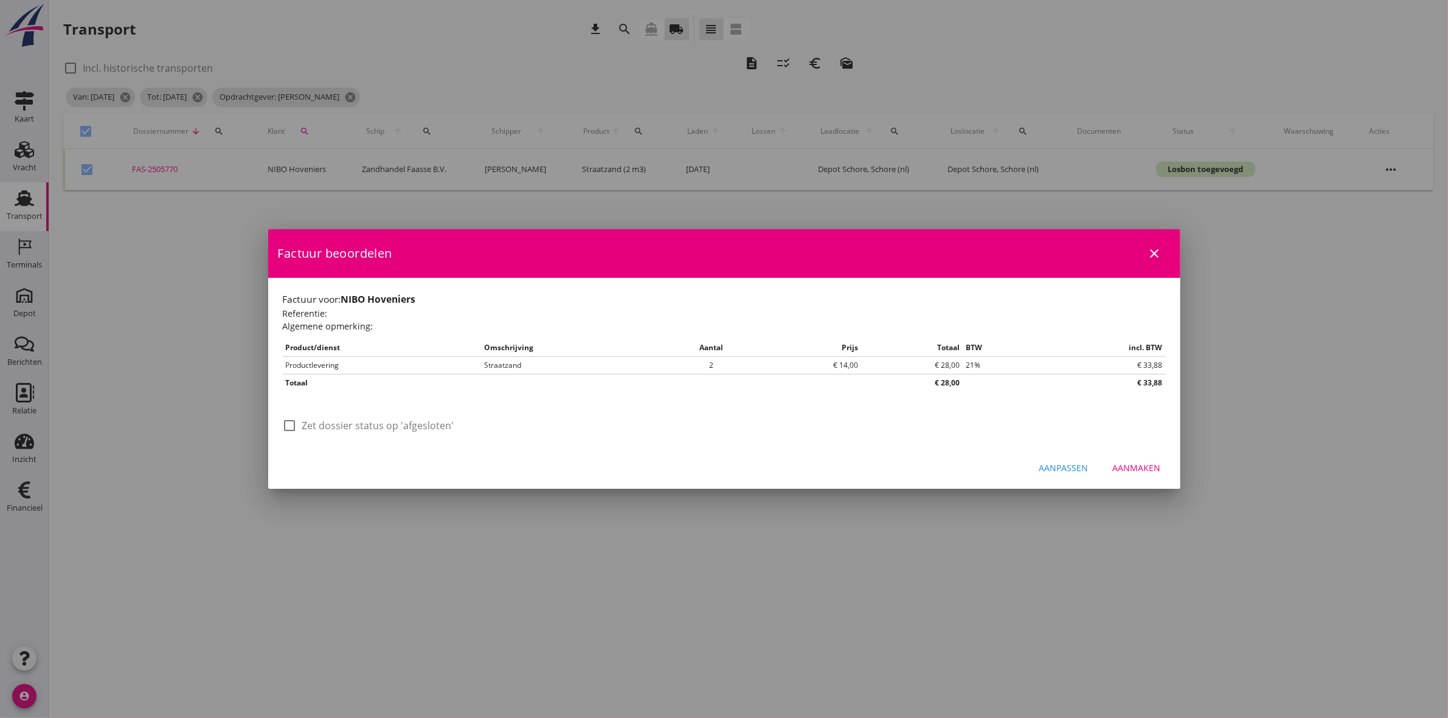
click at [445, 428] on label "Zet dossier status op 'afgesloten'" at bounding box center [378, 426] width 152 height 12
click at [1154, 471] on div "Aanmaken" at bounding box center [1137, 468] width 48 height 13
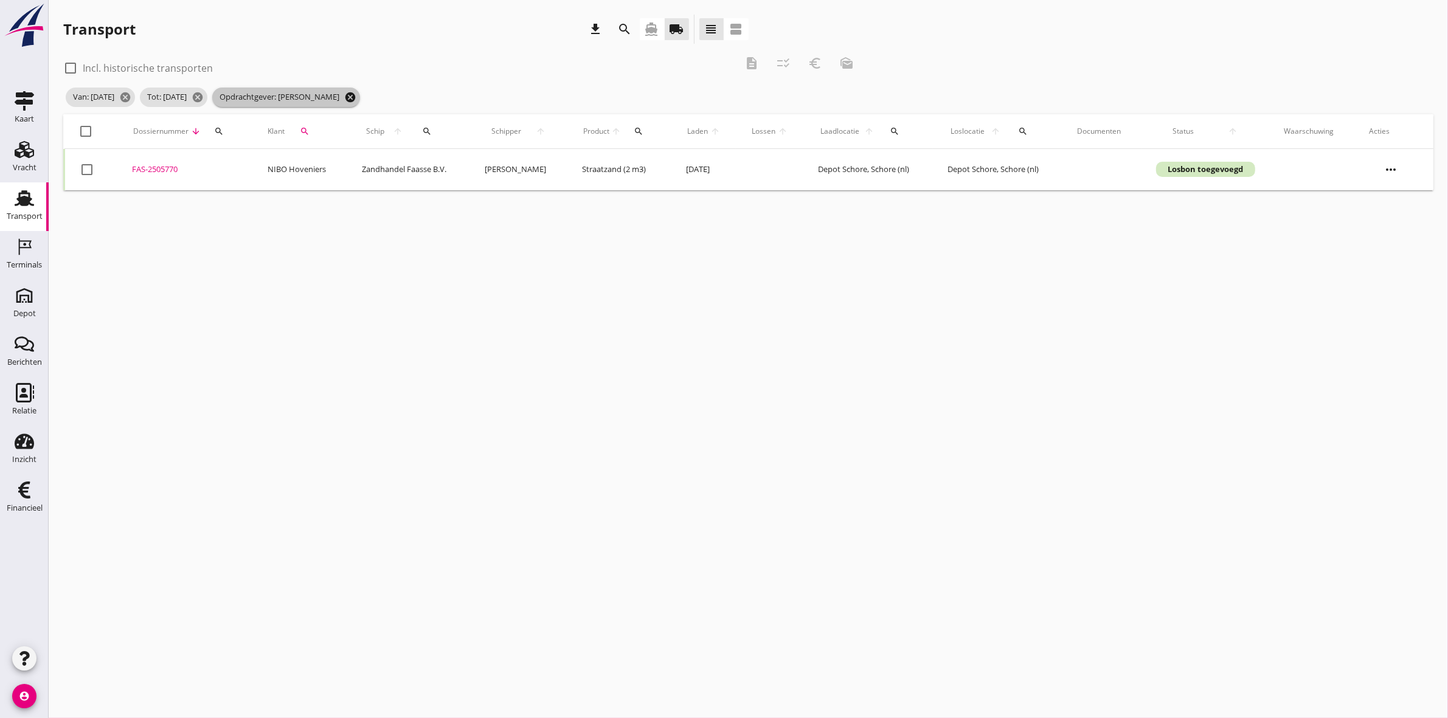
click at [356, 95] on icon "cancel" at bounding box center [350, 97] width 12 height 12
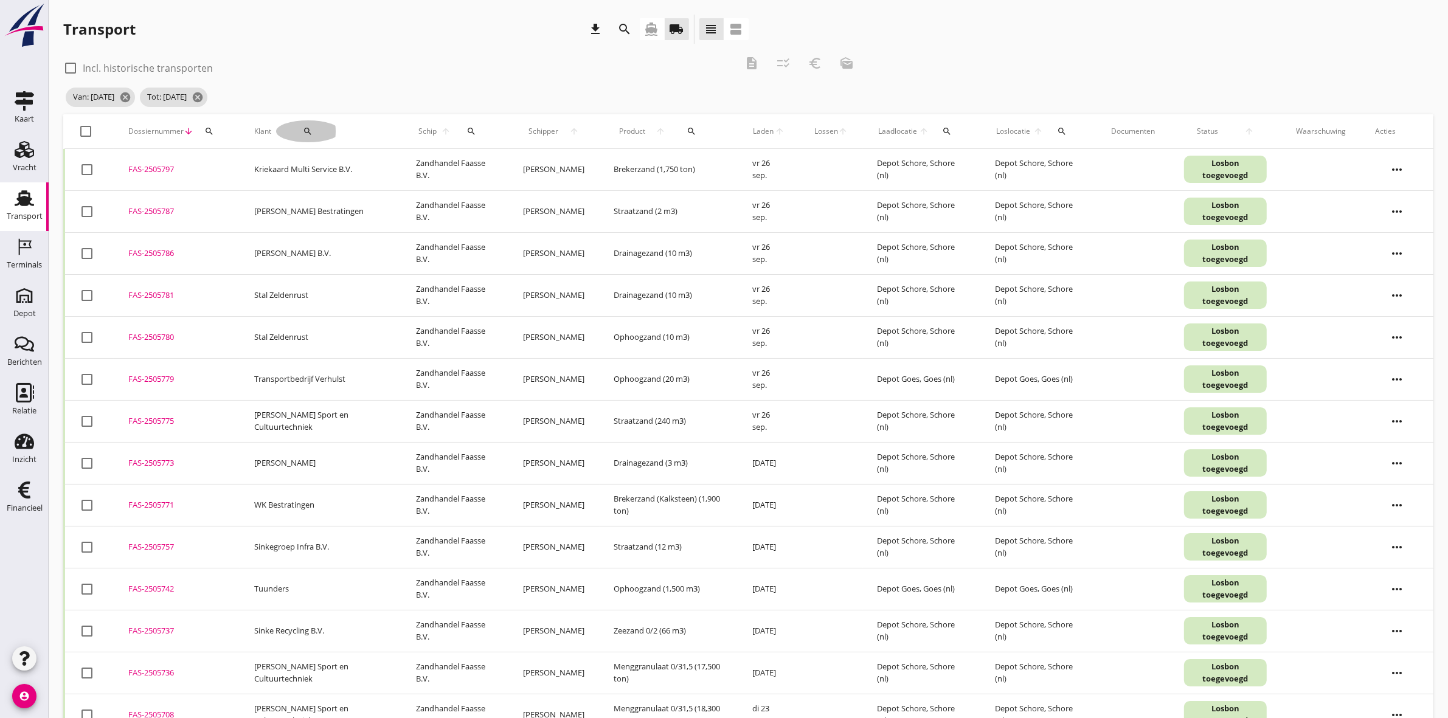
click at [305, 126] on icon "search" at bounding box center [308, 131] width 10 height 10
click at [315, 170] on input "Zoeken op opdrachtgever..." at bounding box center [344, 166] width 126 height 19
click at [348, 201] on div "WK Bestratingen" at bounding box center [357, 196] width 133 height 15
click at [452, 163] on icon "check" at bounding box center [459, 166] width 15 height 15
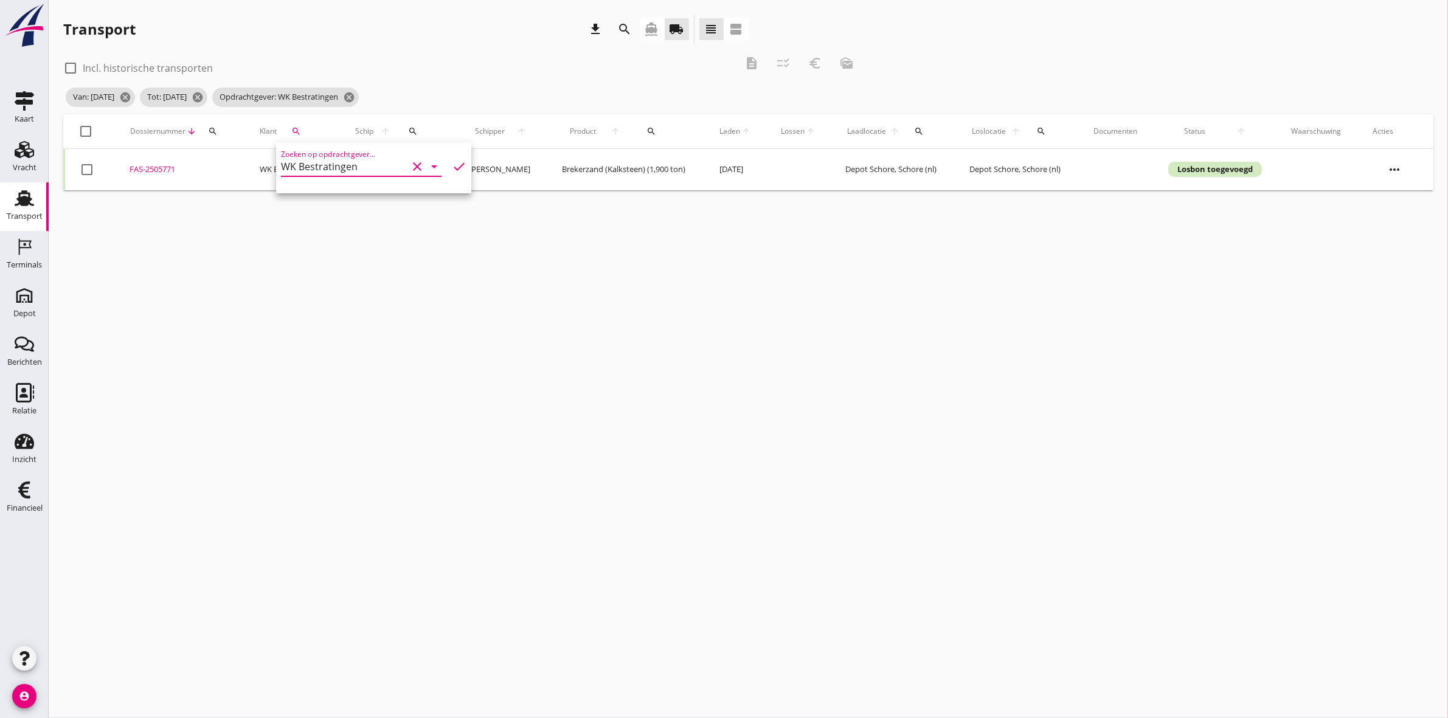
click at [448, 99] on div "Van: 22-09-2025 cancel Tot: 26-09-2025 cancel Opdrachtgever: WK Bestratingen ca…" at bounding box center [462, 97] width 799 height 24
click at [82, 132] on div at bounding box center [86, 131] width 21 height 21
click at [751, 61] on icon "description" at bounding box center [751, 63] width 15 height 15
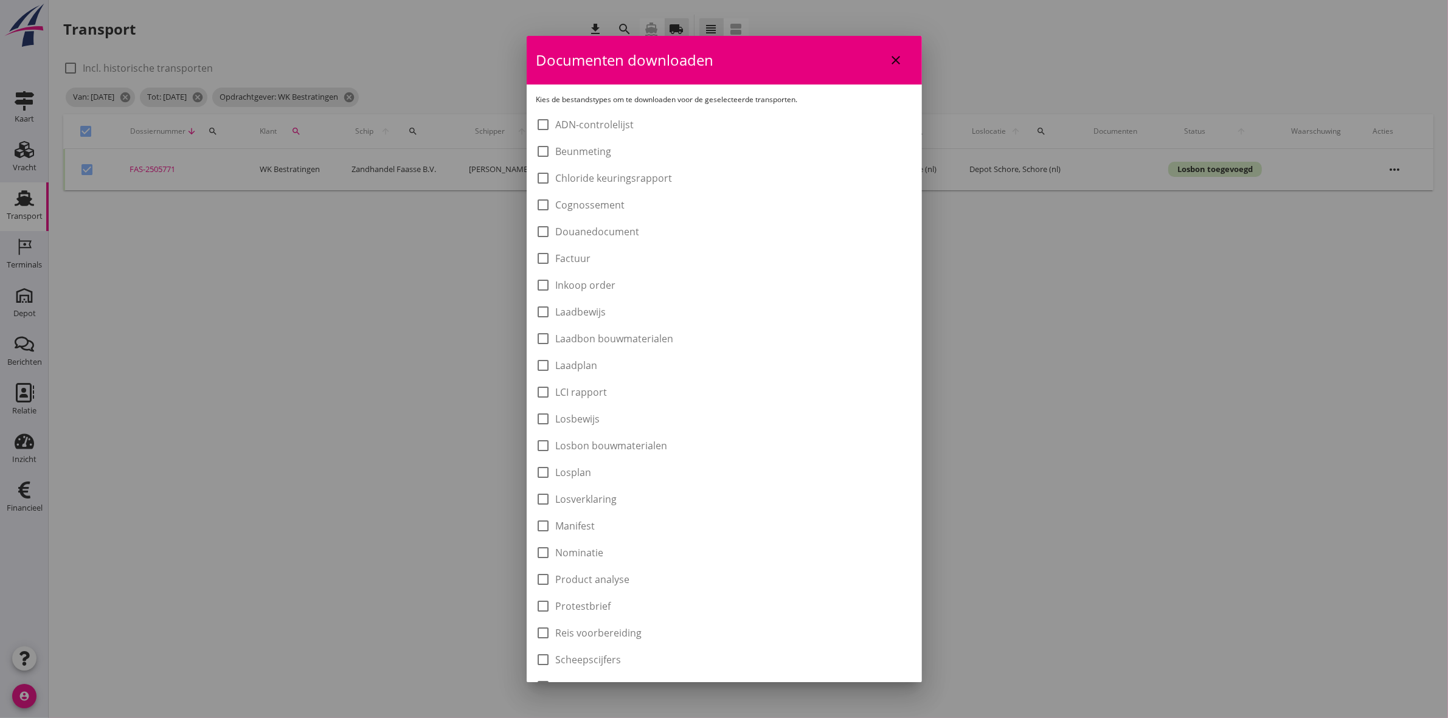
click at [597, 334] on label "Laadbon bouwmaterialen" at bounding box center [615, 339] width 118 height 12
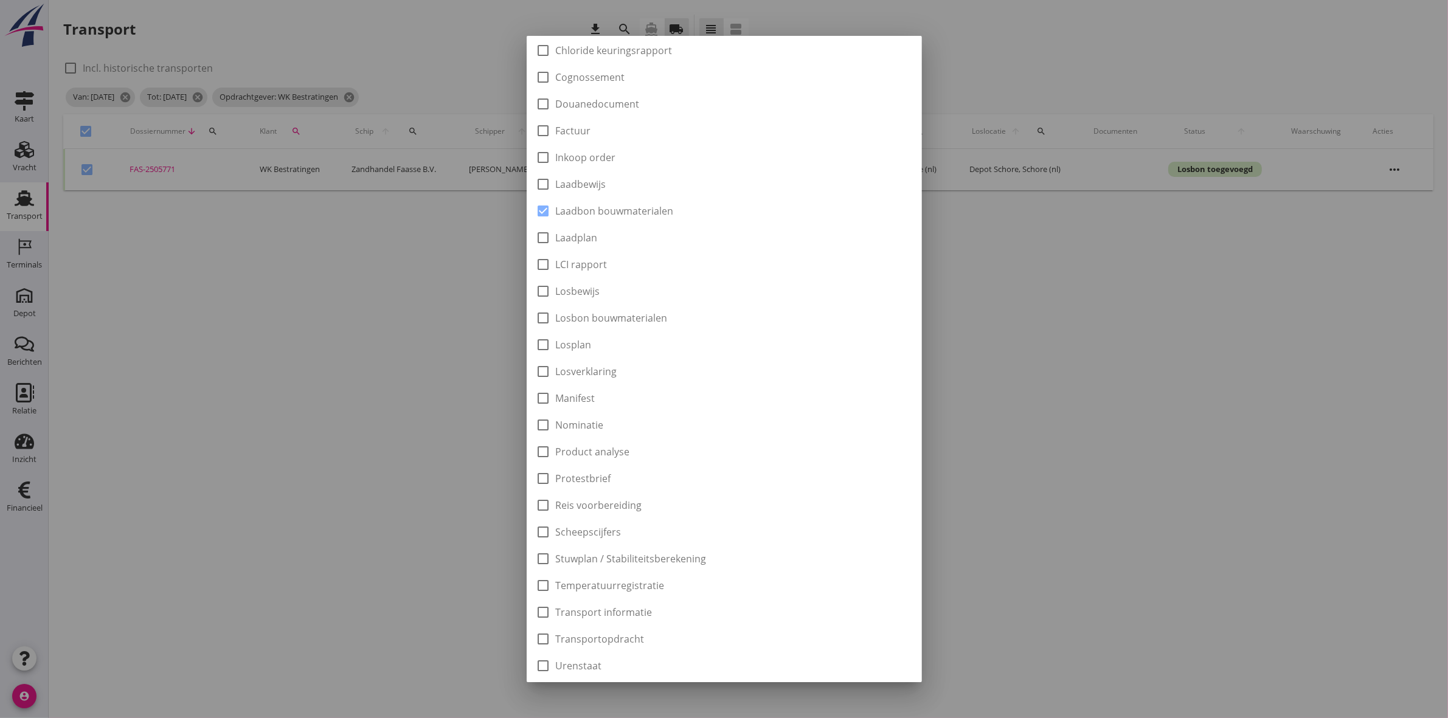
scroll to position [195, 0]
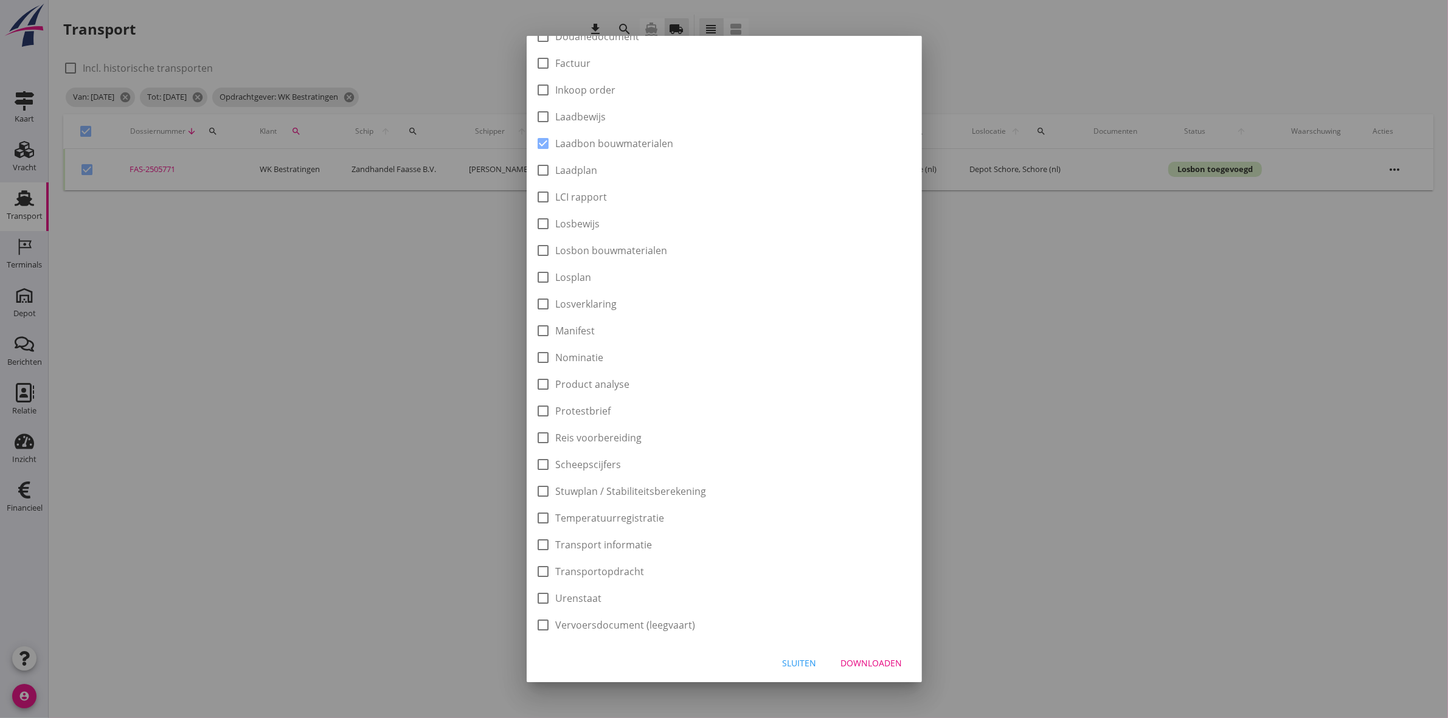
click at [879, 665] on div "Downloaden" at bounding box center [871, 663] width 61 height 13
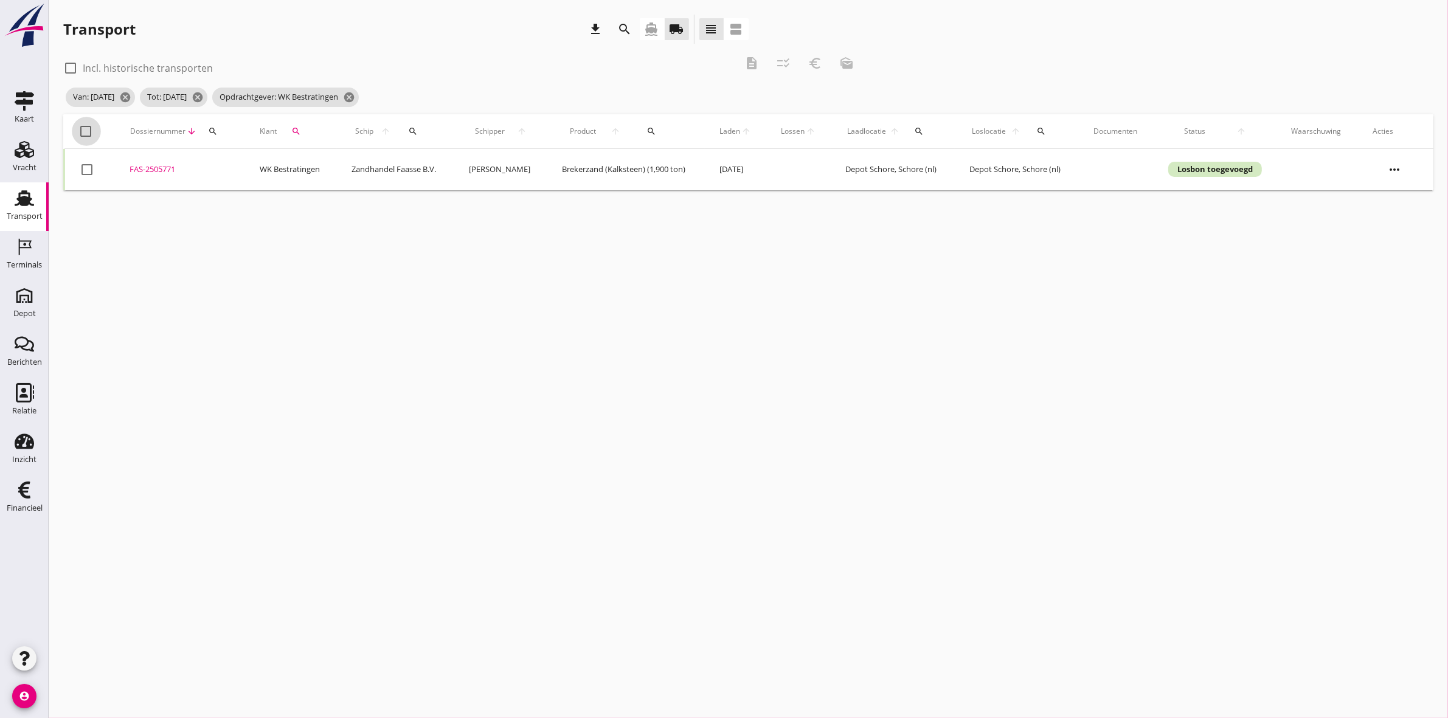
click at [77, 128] on div at bounding box center [86, 131] width 21 height 21
click at [817, 64] on icon "euro_symbol" at bounding box center [815, 63] width 15 height 15
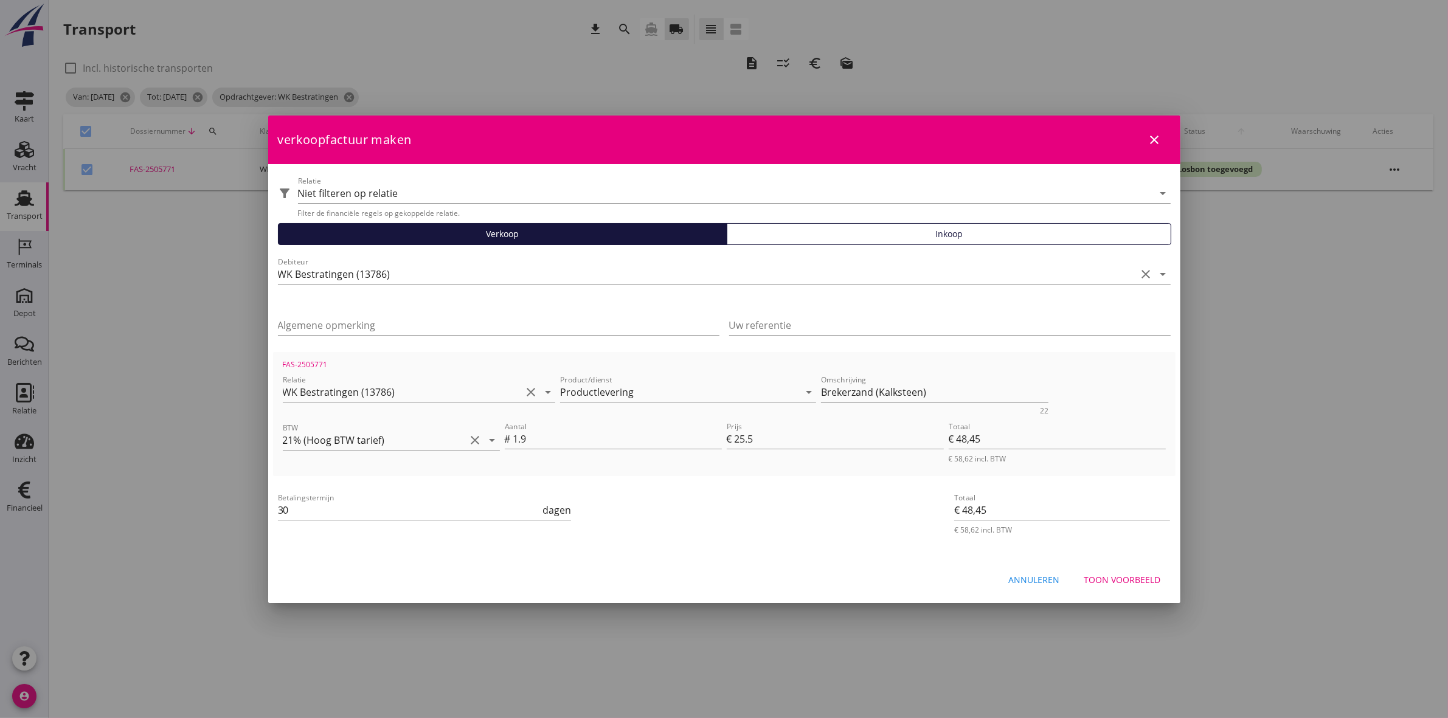
click at [1123, 582] on div "Toon voorbeeld" at bounding box center [1122, 580] width 77 height 13
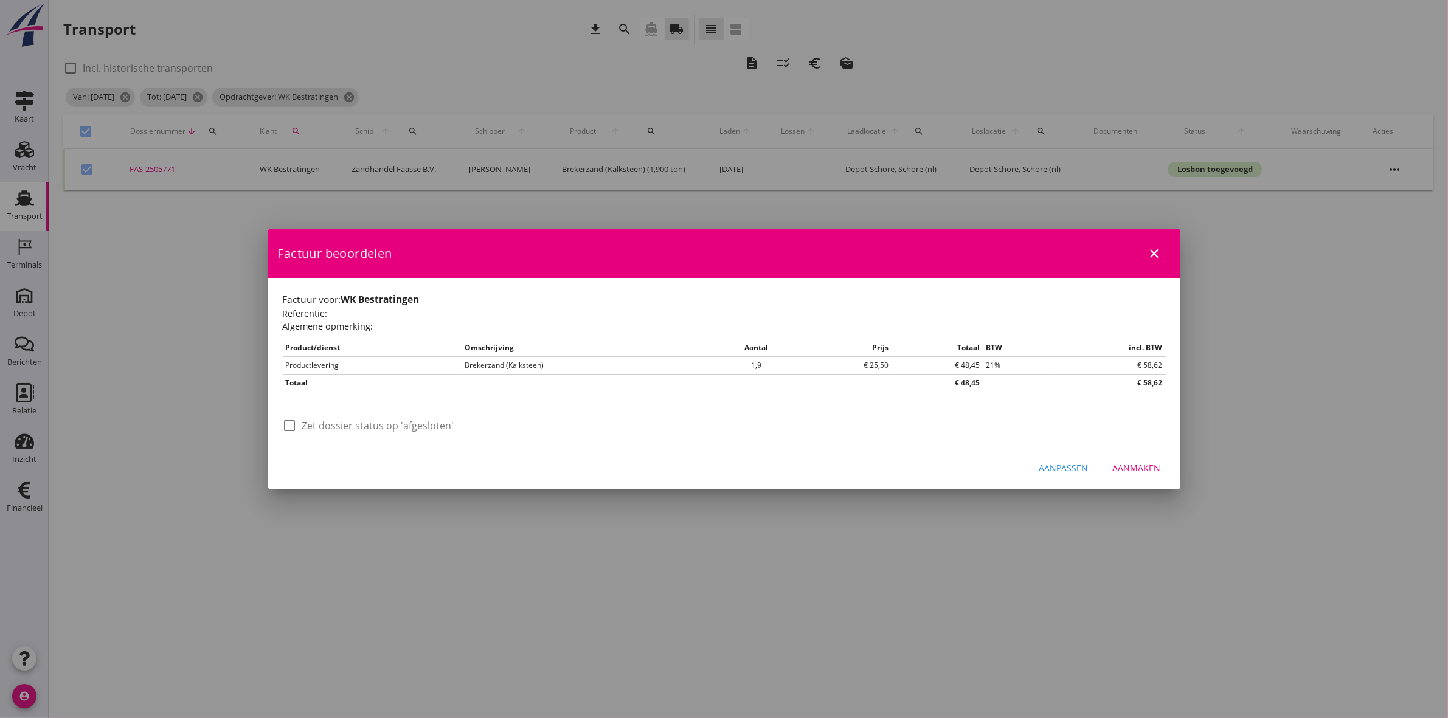
click at [348, 424] on label "Zet dossier status op 'afgesloten'" at bounding box center [378, 426] width 152 height 12
click at [1157, 463] on div "Aanmaken" at bounding box center [1137, 468] width 48 height 13
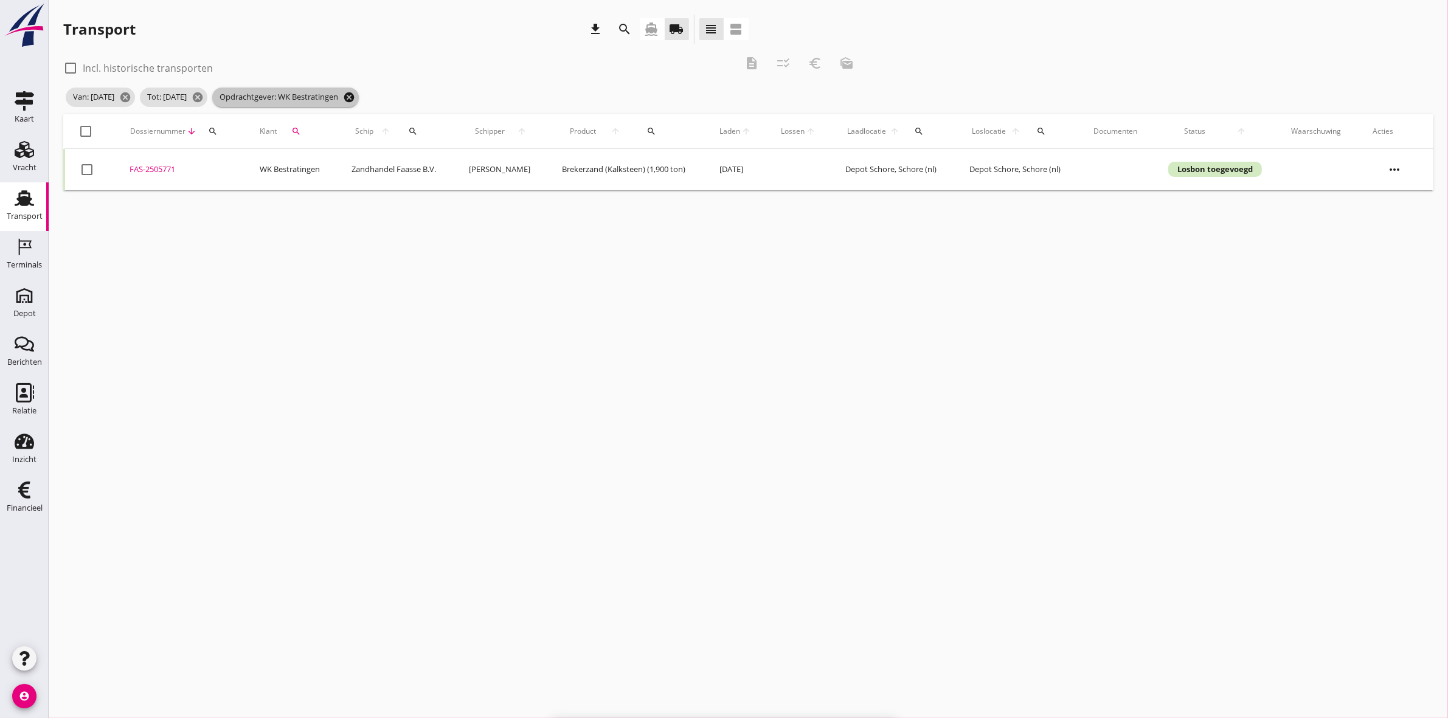
click at [355, 100] on icon "cancel" at bounding box center [349, 97] width 12 height 12
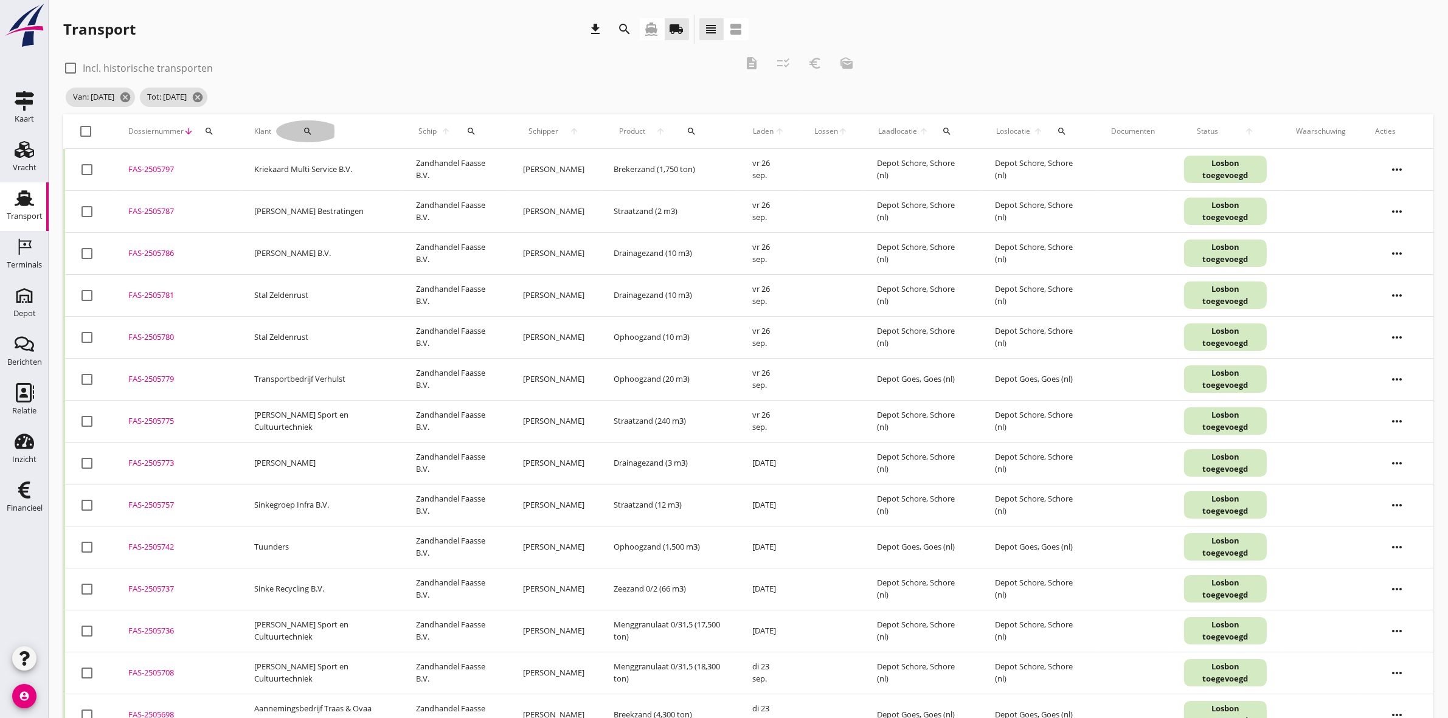
click at [303, 131] on icon "search" at bounding box center [308, 131] width 10 height 10
click at [317, 157] on input "Zoeken op opdrachtgever..." at bounding box center [344, 166] width 126 height 19
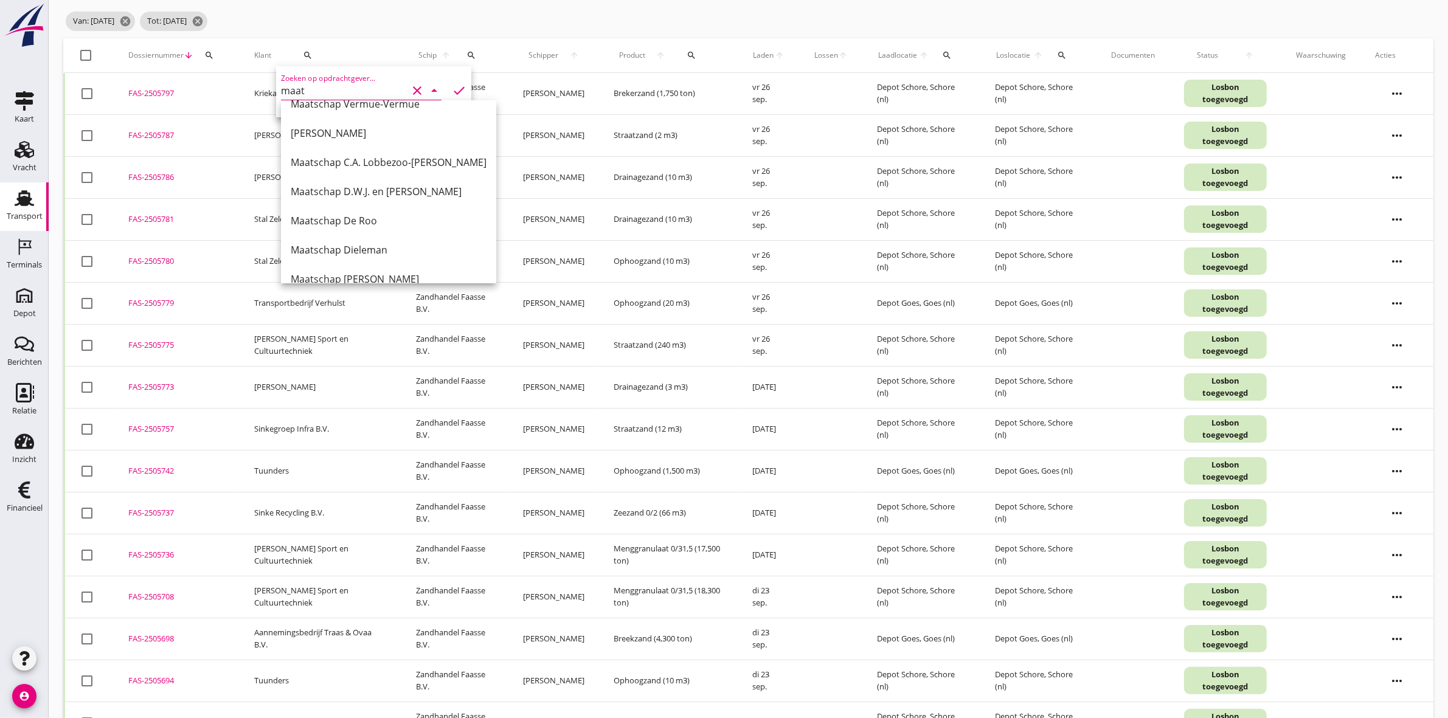
scroll to position [0, 0]
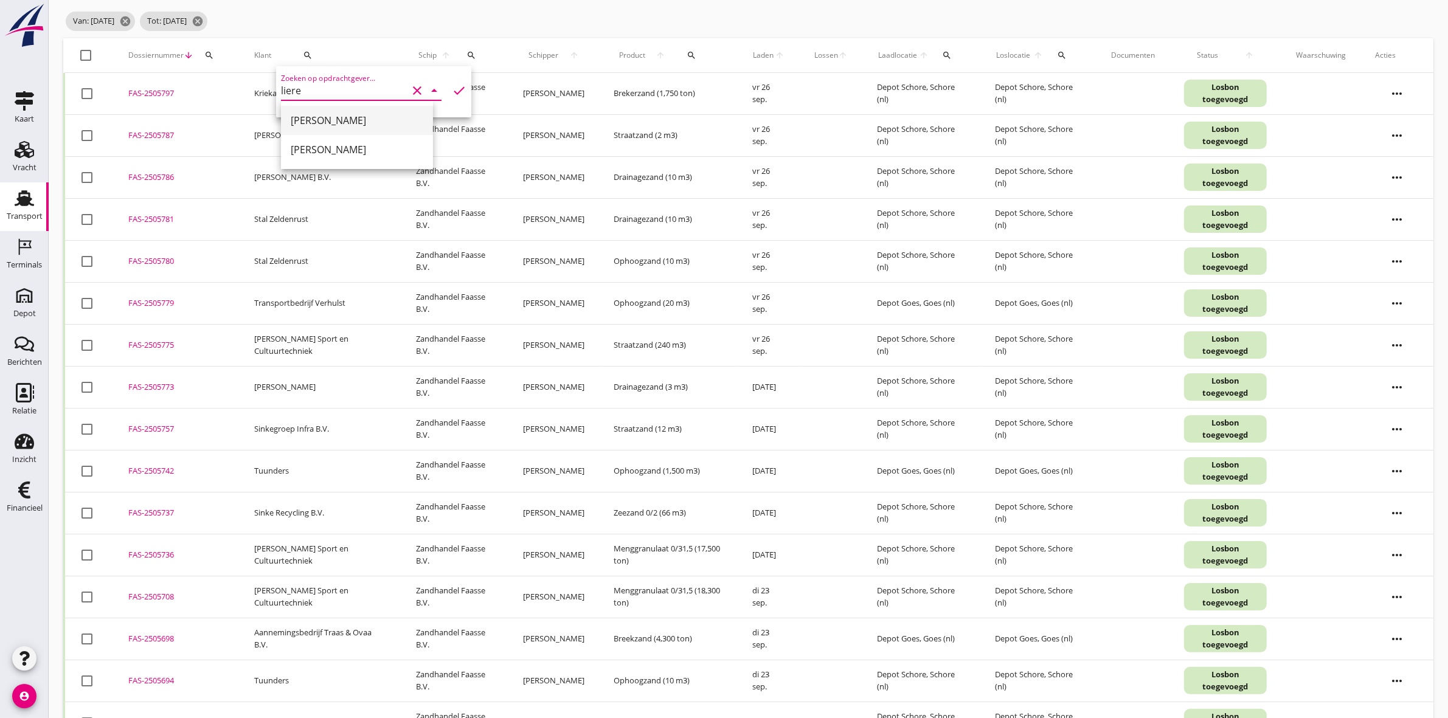
click at [352, 110] on div "Maatschap Van Liere" at bounding box center [357, 120] width 133 height 29
click at [452, 86] on icon "check" at bounding box center [459, 90] width 15 height 15
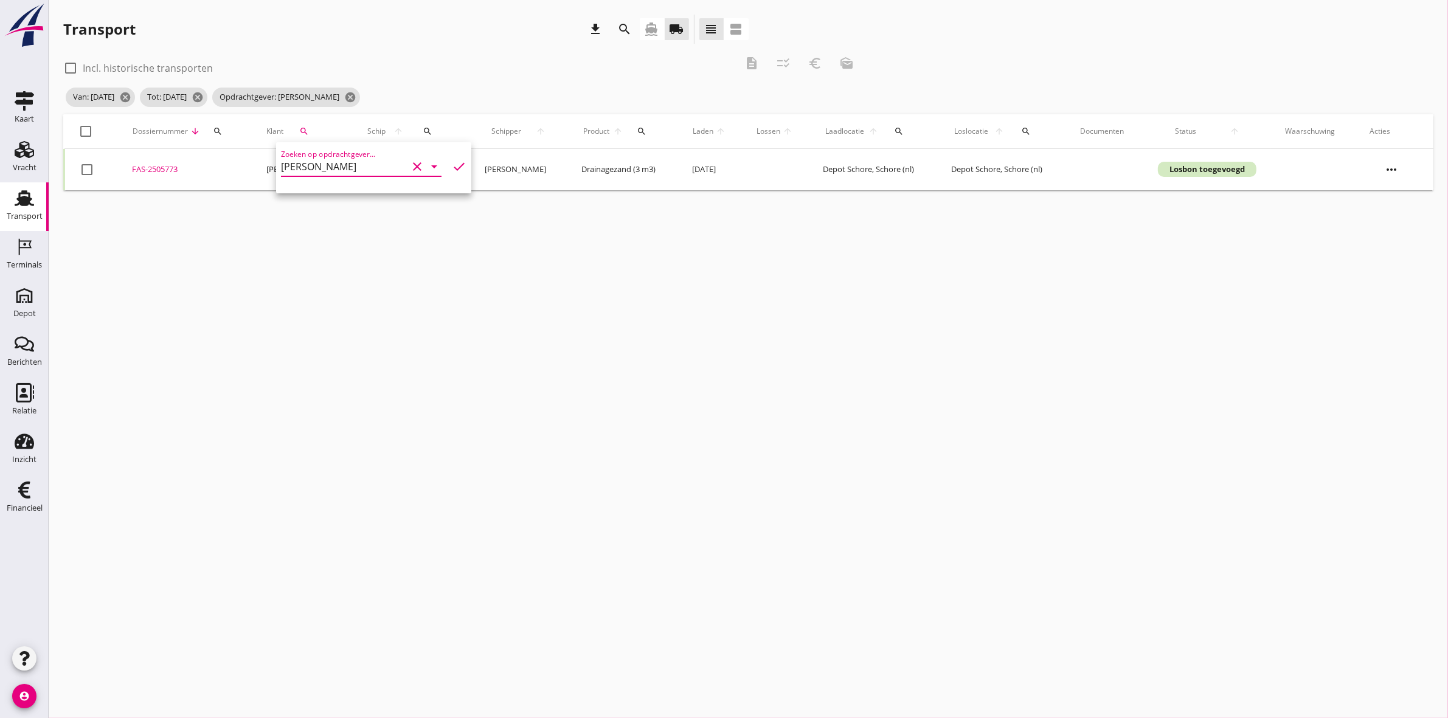
click at [82, 131] on div at bounding box center [86, 131] width 21 height 21
click at [746, 62] on icon "description" at bounding box center [751, 63] width 15 height 15
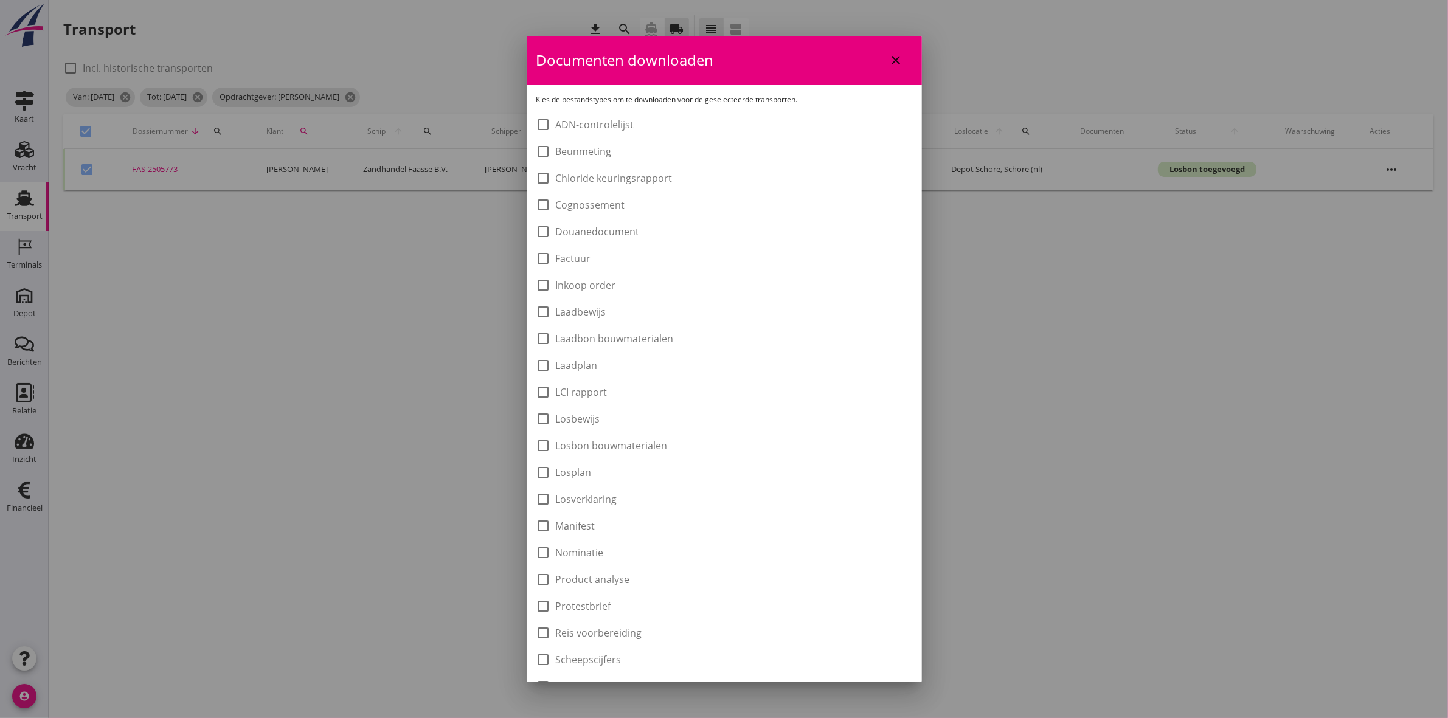
click at [649, 339] on label "Laadbon bouwmaterialen" at bounding box center [615, 339] width 118 height 12
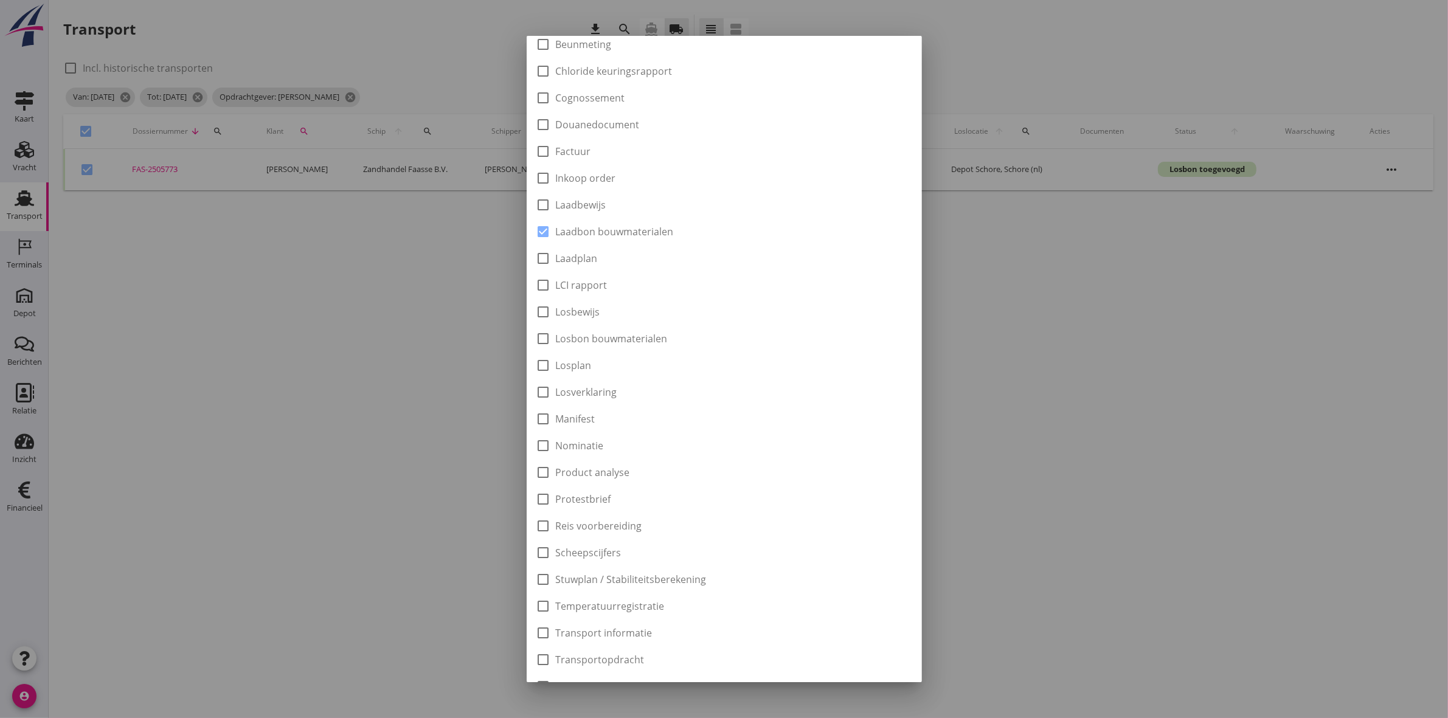
scroll to position [195, 0]
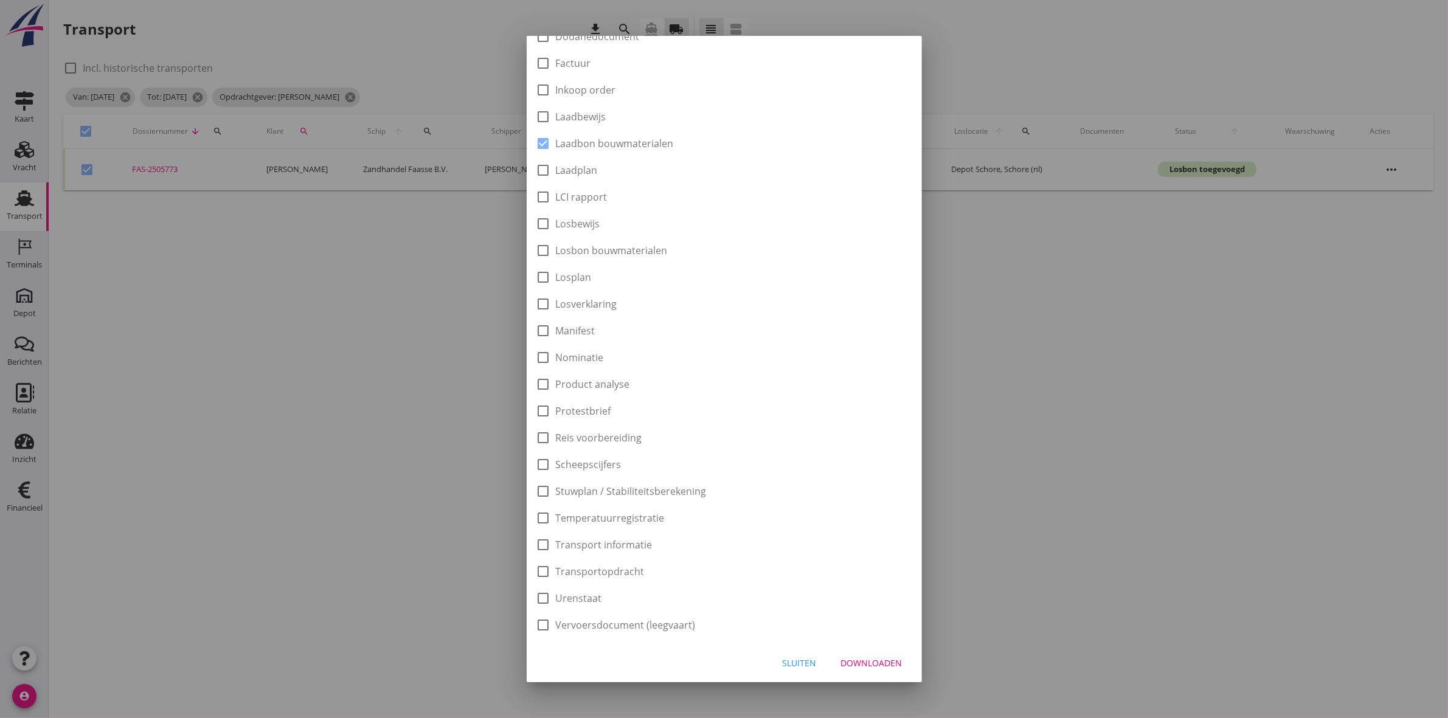
click at [867, 657] on div "Downloaden" at bounding box center [871, 663] width 61 height 13
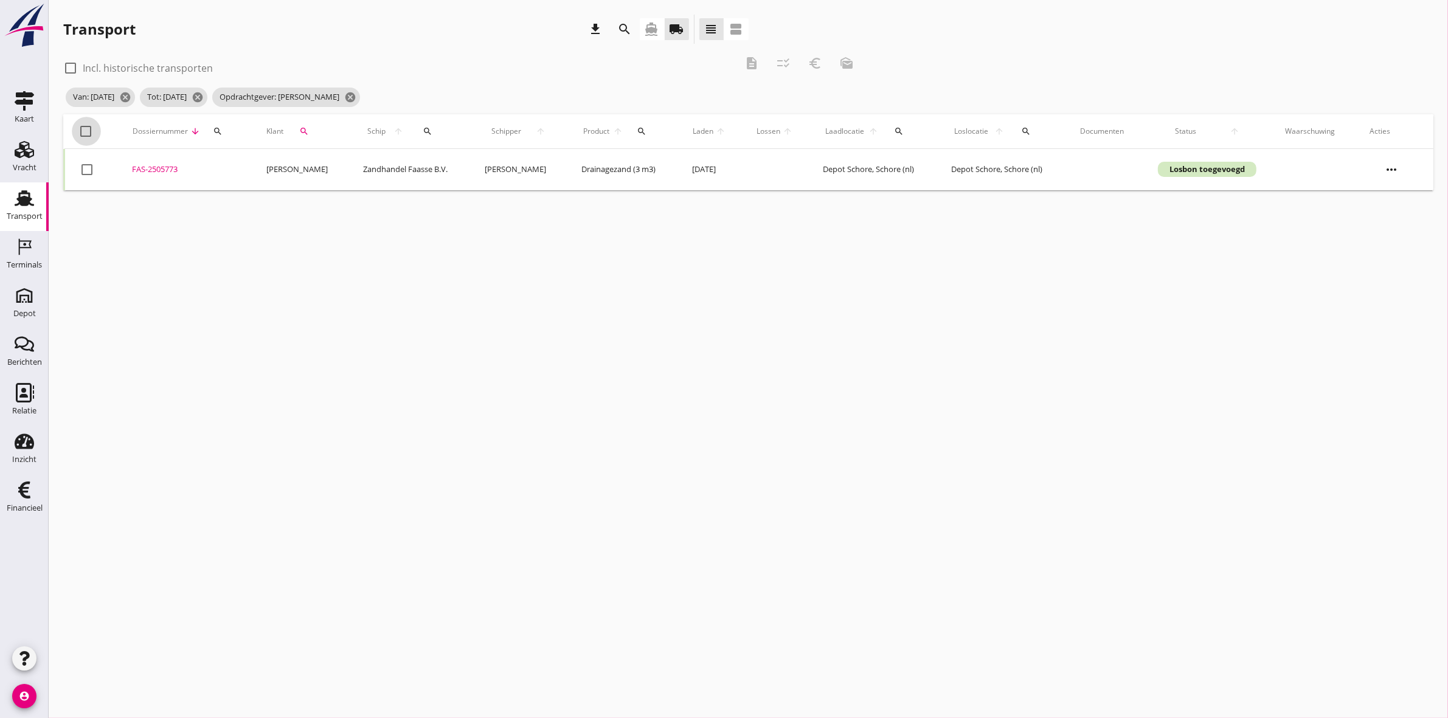
click at [85, 130] on div at bounding box center [86, 131] width 21 height 21
click at [816, 63] on icon "euro_symbol" at bounding box center [815, 63] width 15 height 15
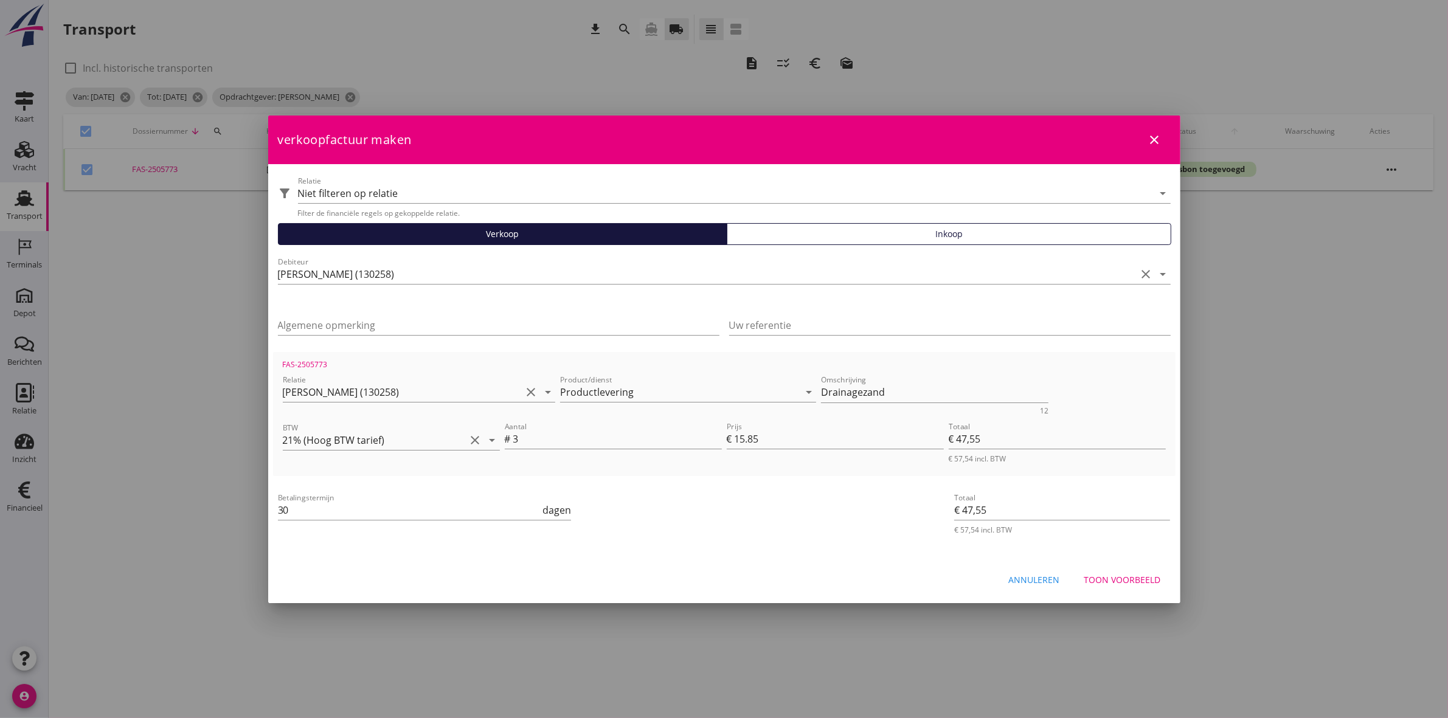
click at [1120, 584] on div "Toon voorbeeld" at bounding box center [1122, 580] width 77 height 13
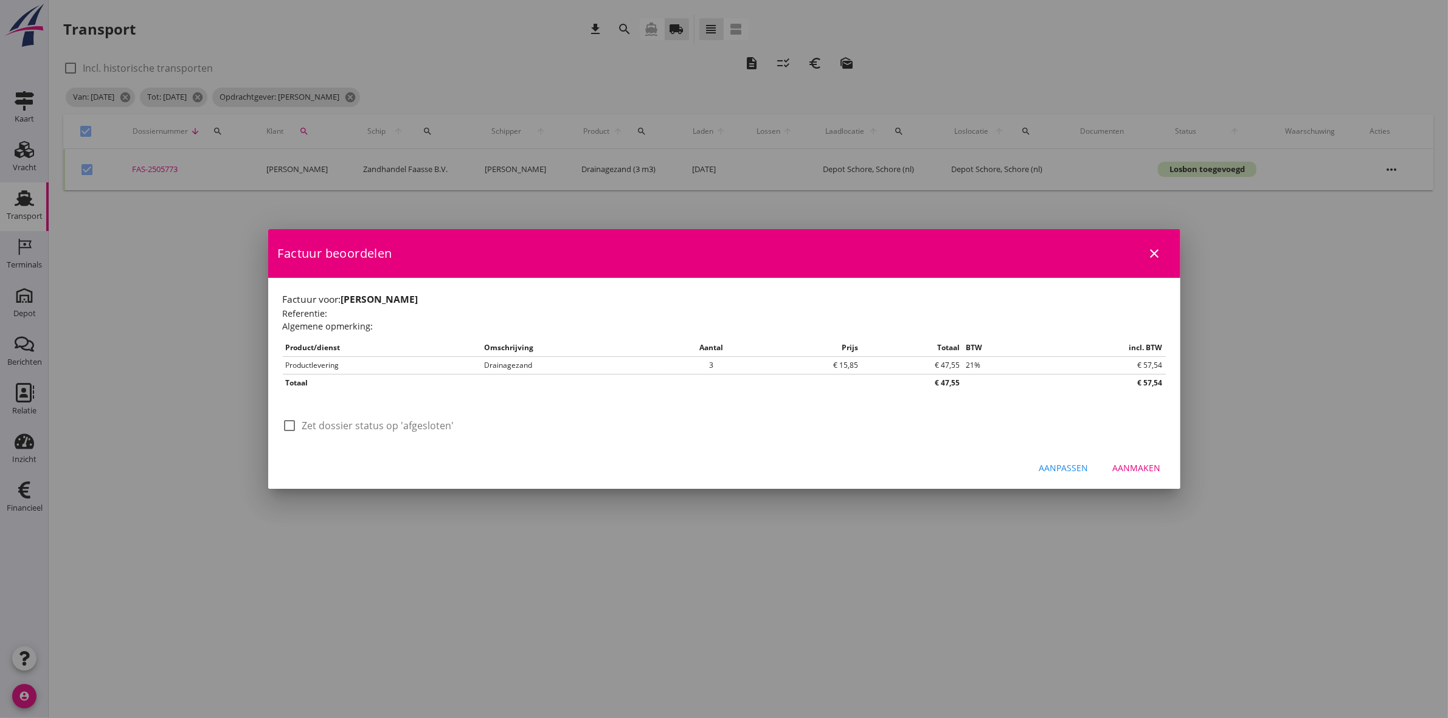
click at [297, 425] on div at bounding box center [290, 425] width 21 height 21
click at [1149, 471] on div "Aanmaken" at bounding box center [1137, 468] width 48 height 13
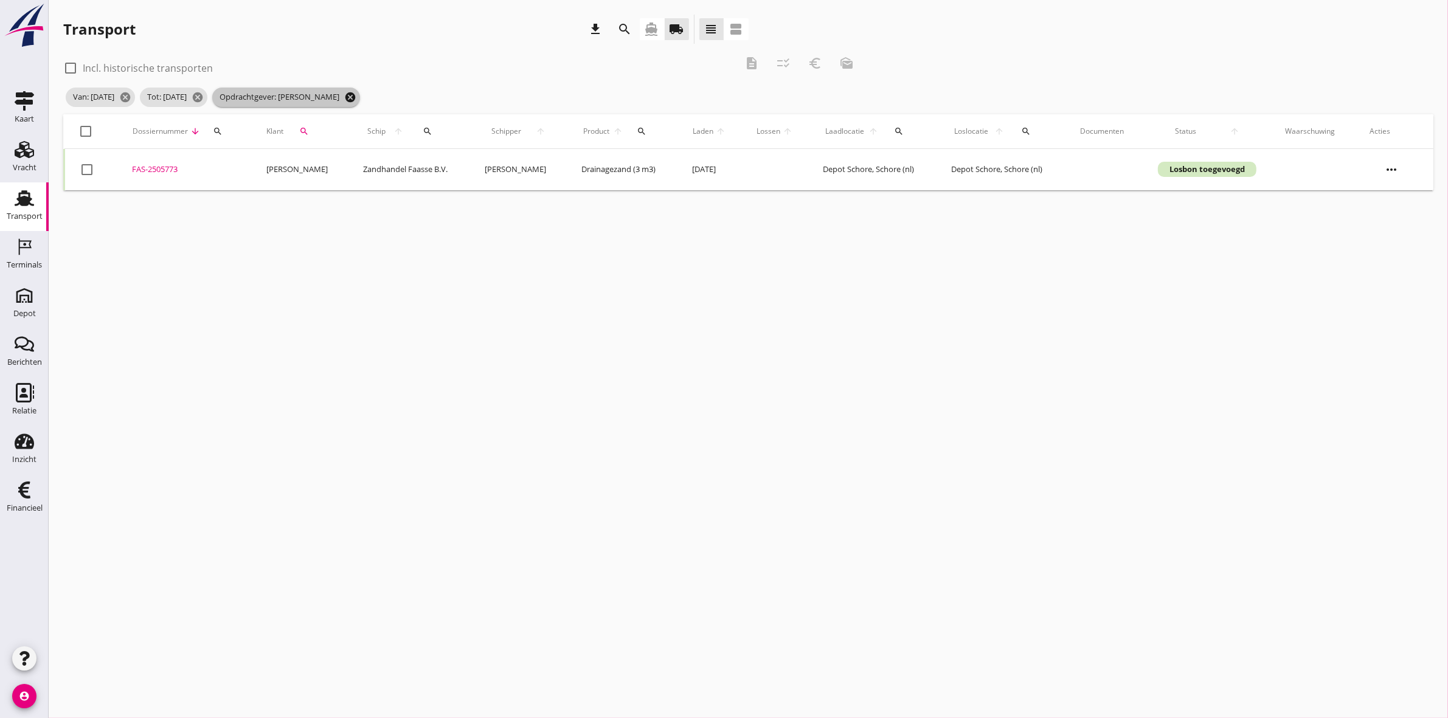
click at [356, 99] on icon "cancel" at bounding box center [350, 97] width 12 height 12
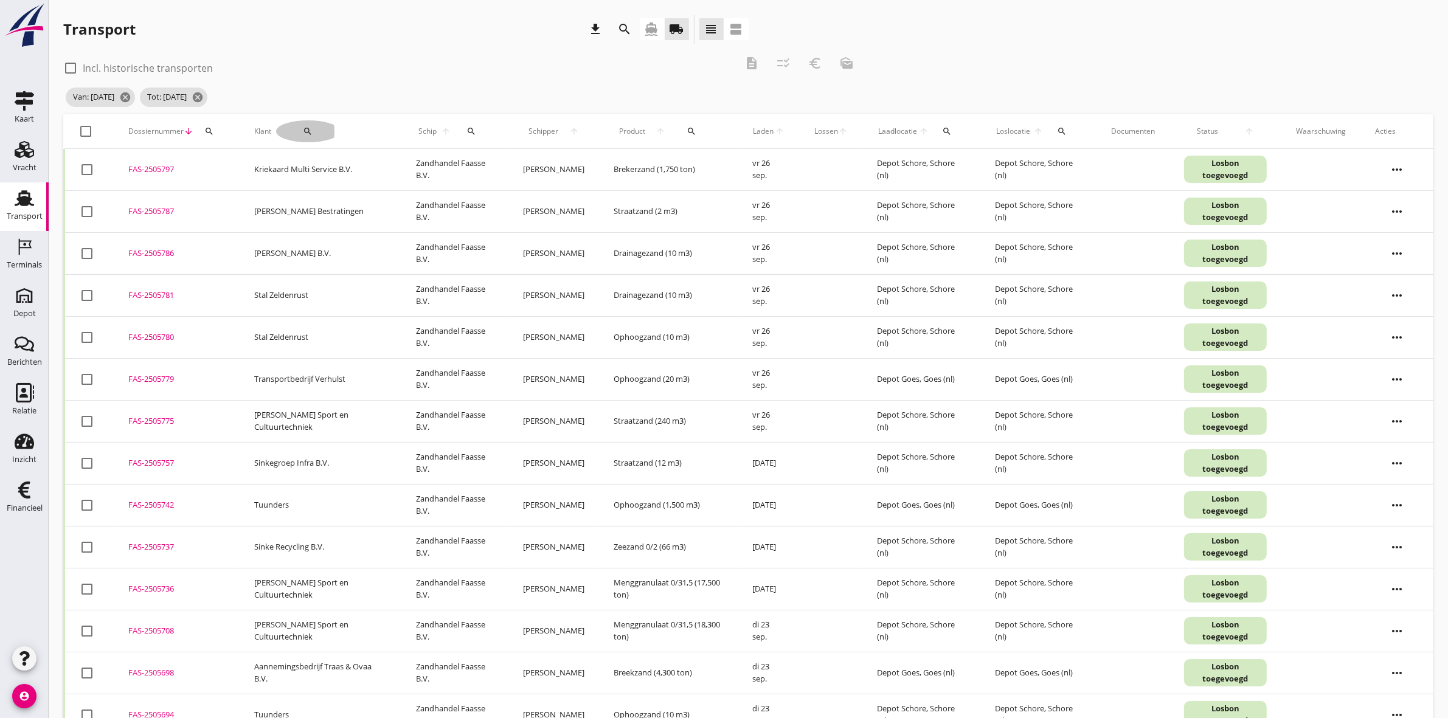
click at [305, 131] on icon "search" at bounding box center [308, 131] width 10 height 10
click at [348, 162] on input "Zoeken op opdrachtgever..." at bounding box center [344, 166] width 126 height 19
click at [369, 192] on div "Transportbedrijf Verhulst" at bounding box center [357, 196] width 133 height 15
click at [452, 169] on icon "check" at bounding box center [459, 166] width 15 height 15
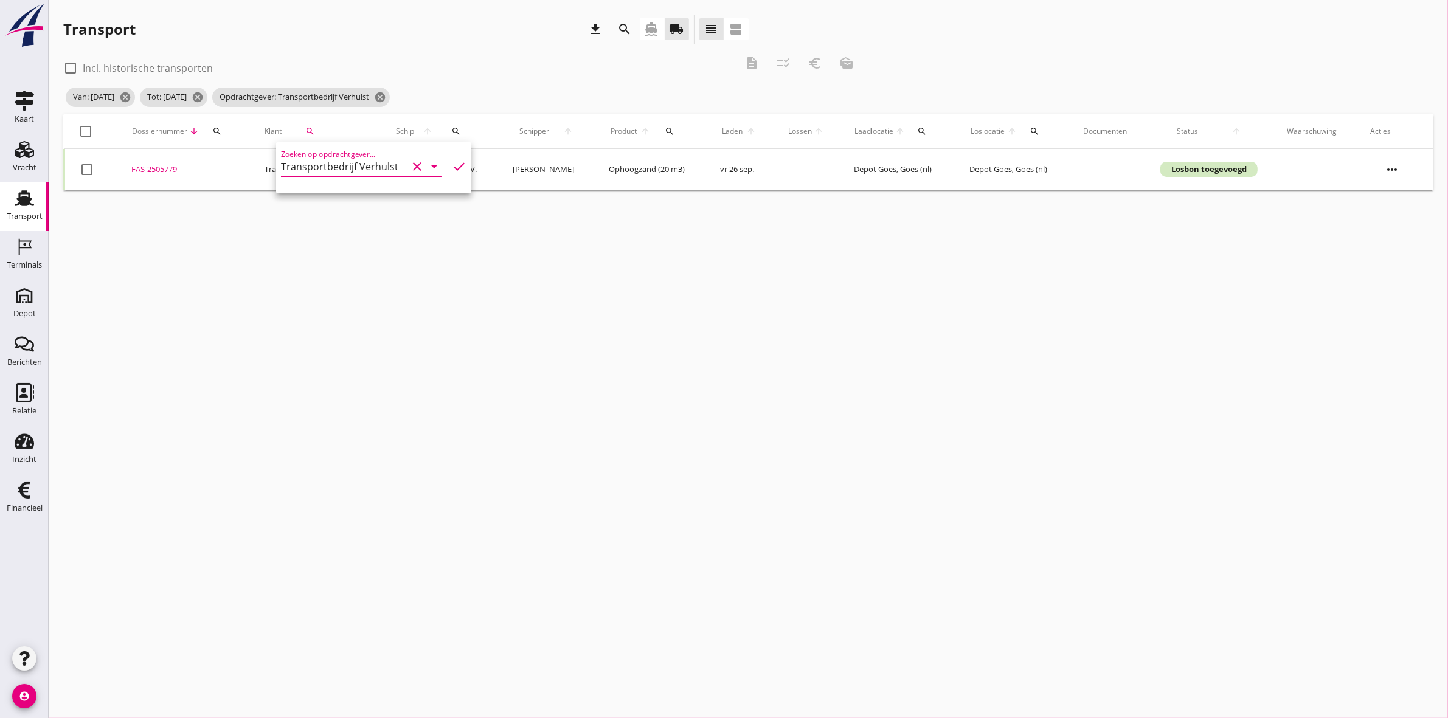
click at [513, 131] on span "Schipper" at bounding box center [534, 131] width 43 height 11
click at [83, 131] on div at bounding box center [86, 131] width 21 height 21
click at [755, 58] on icon "description" at bounding box center [751, 63] width 15 height 15
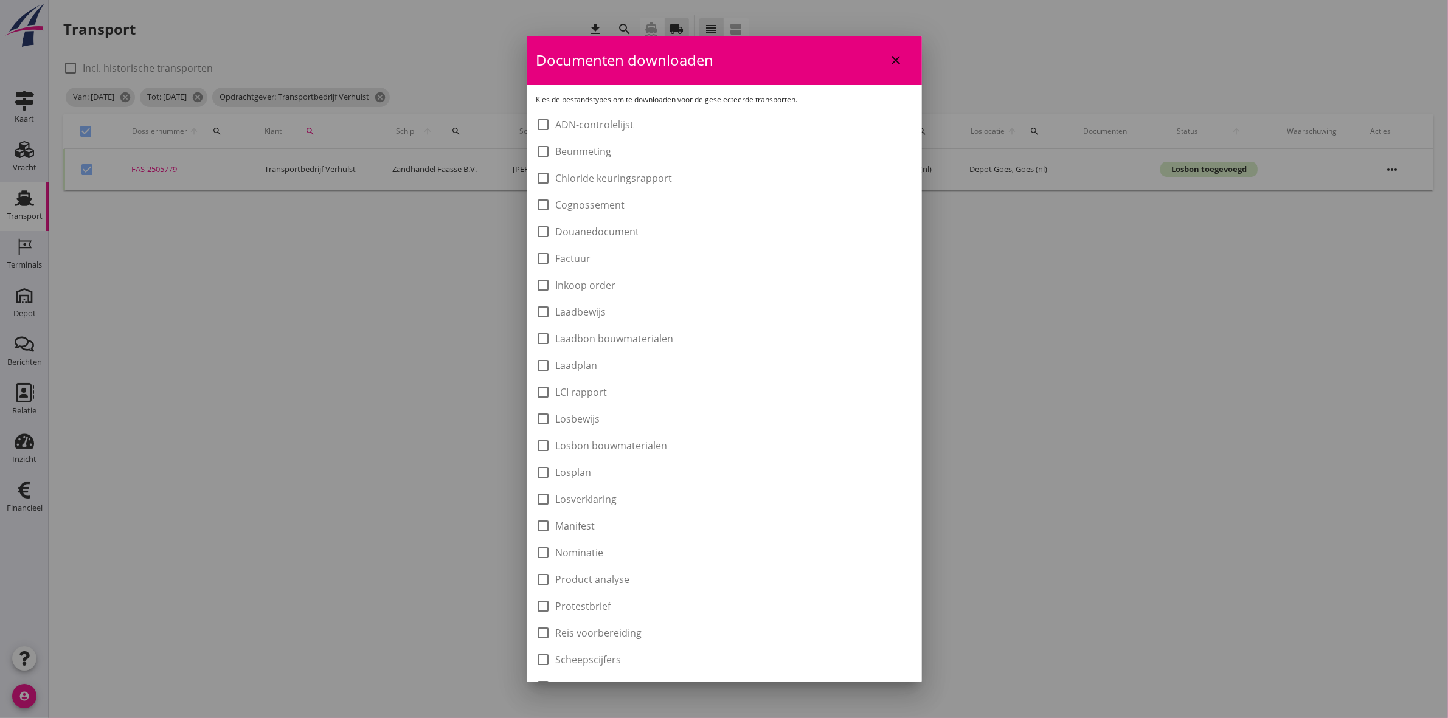
click at [636, 344] on label "Laadbon bouwmaterialen" at bounding box center [615, 339] width 118 height 12
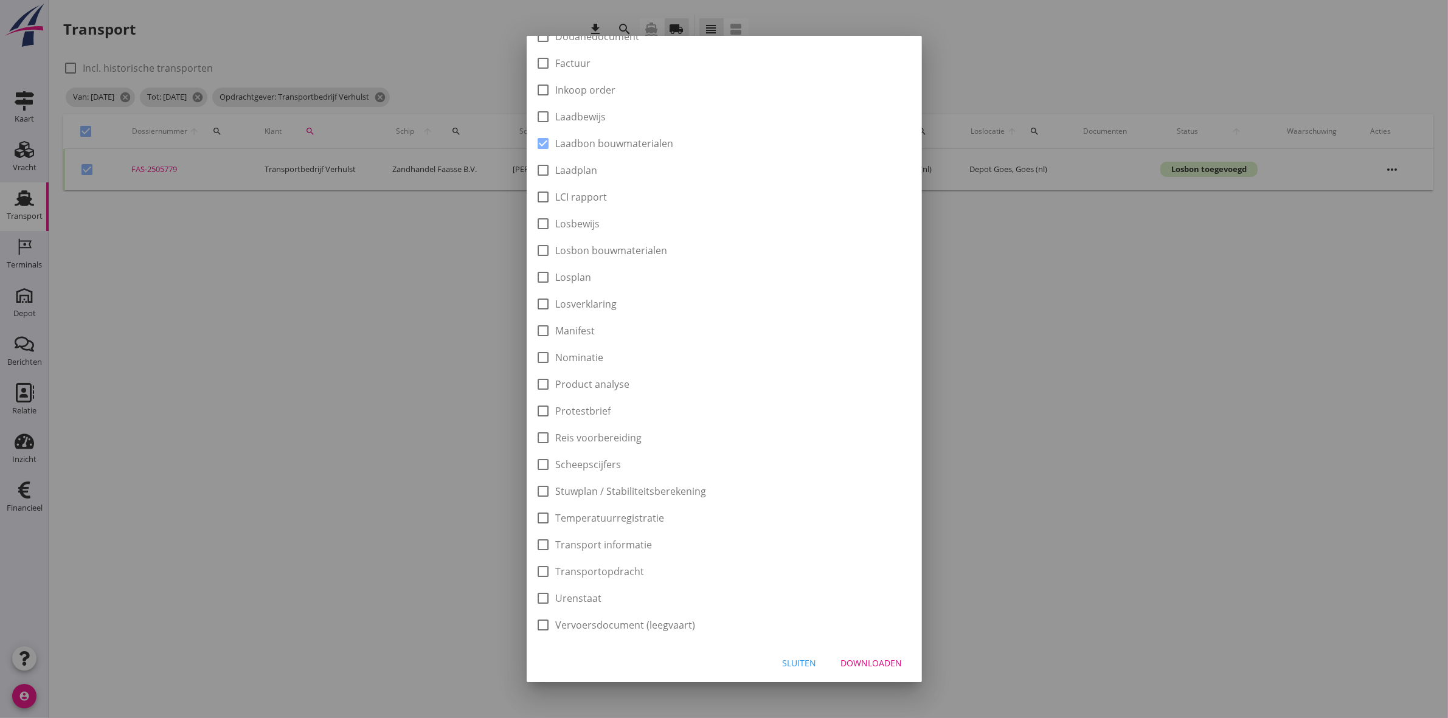
click at [886, 653] on button "Downloaden" at bounding box center [871, 663] width 81 height 22
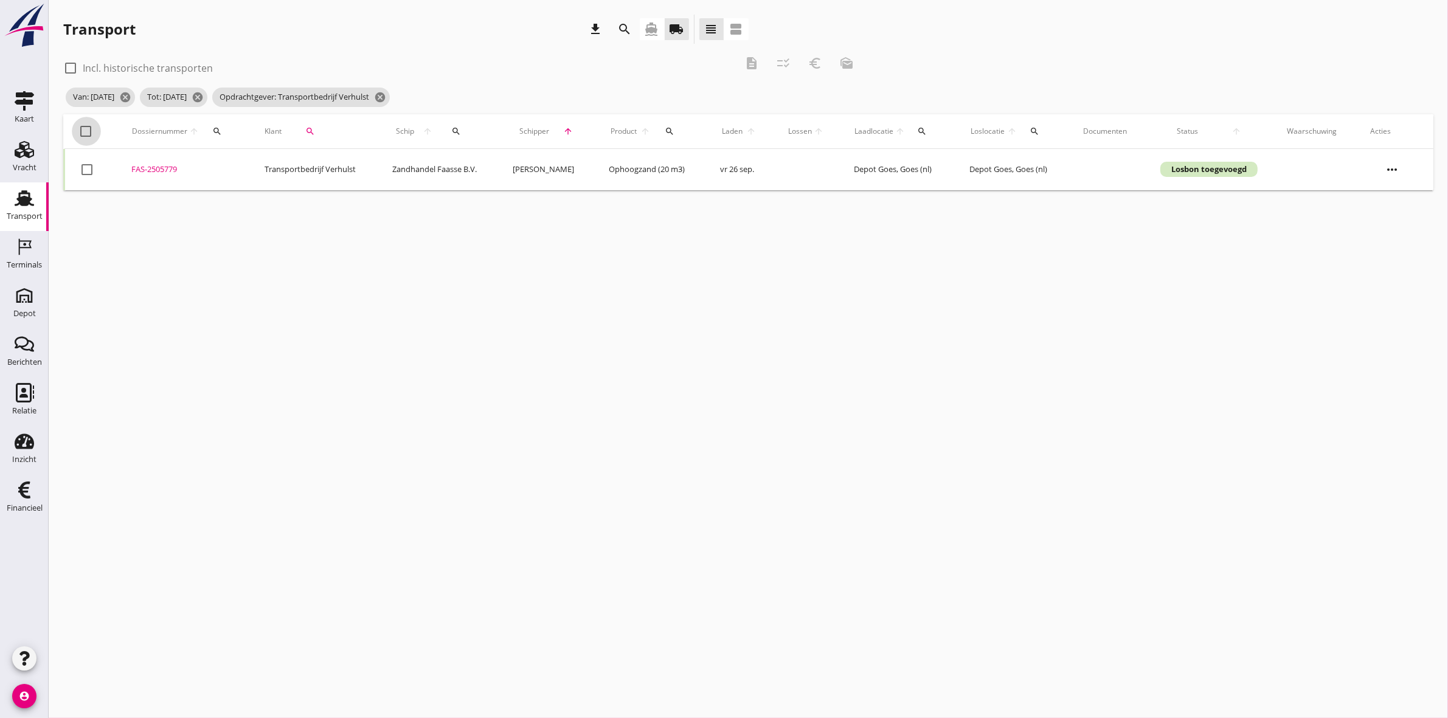
click at [86, 131] on div at bounding box center [86, 131] width 21 height 21
click at [813, 58] on icon "euro_symbol" at bounding box center [815, 63] width 15 height 15
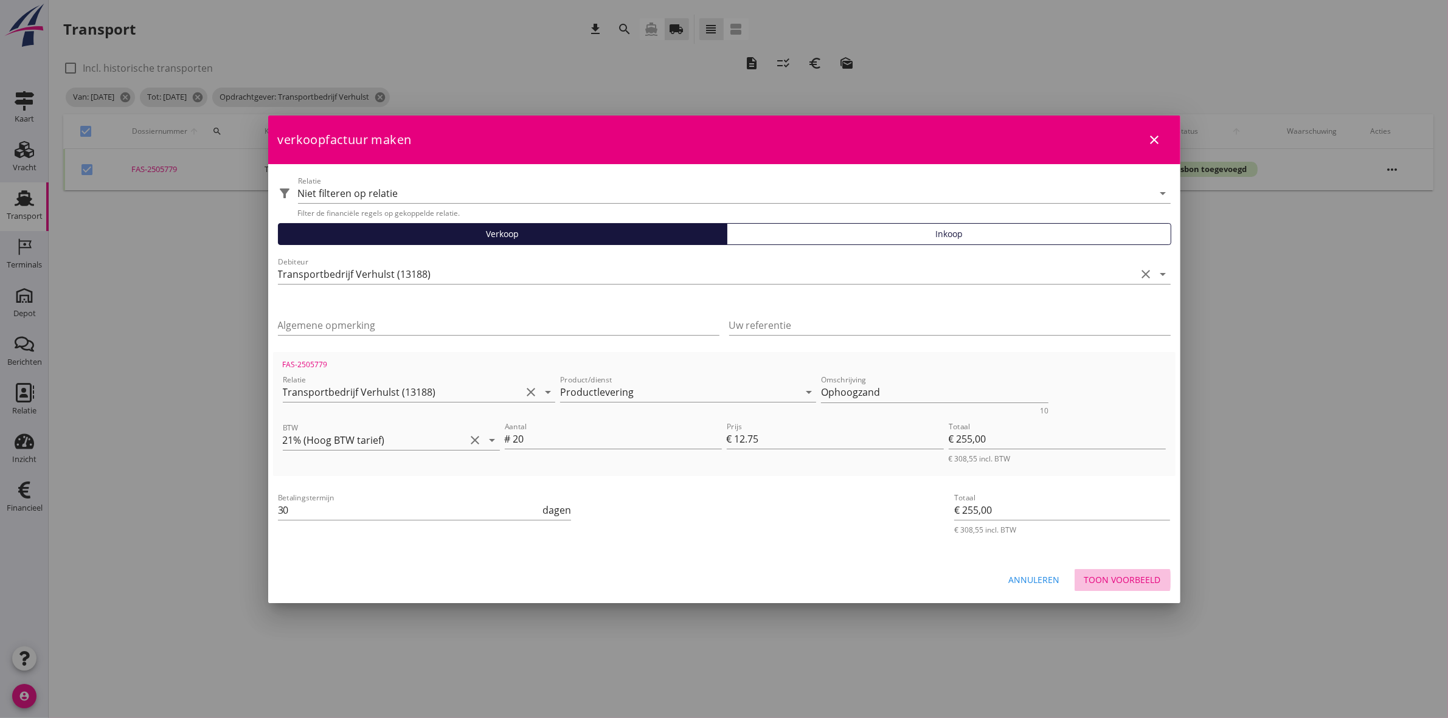
click at [1142, 583] on div "Toon voorbeeld" at bounding box center [1122, 580] width 77 height 13
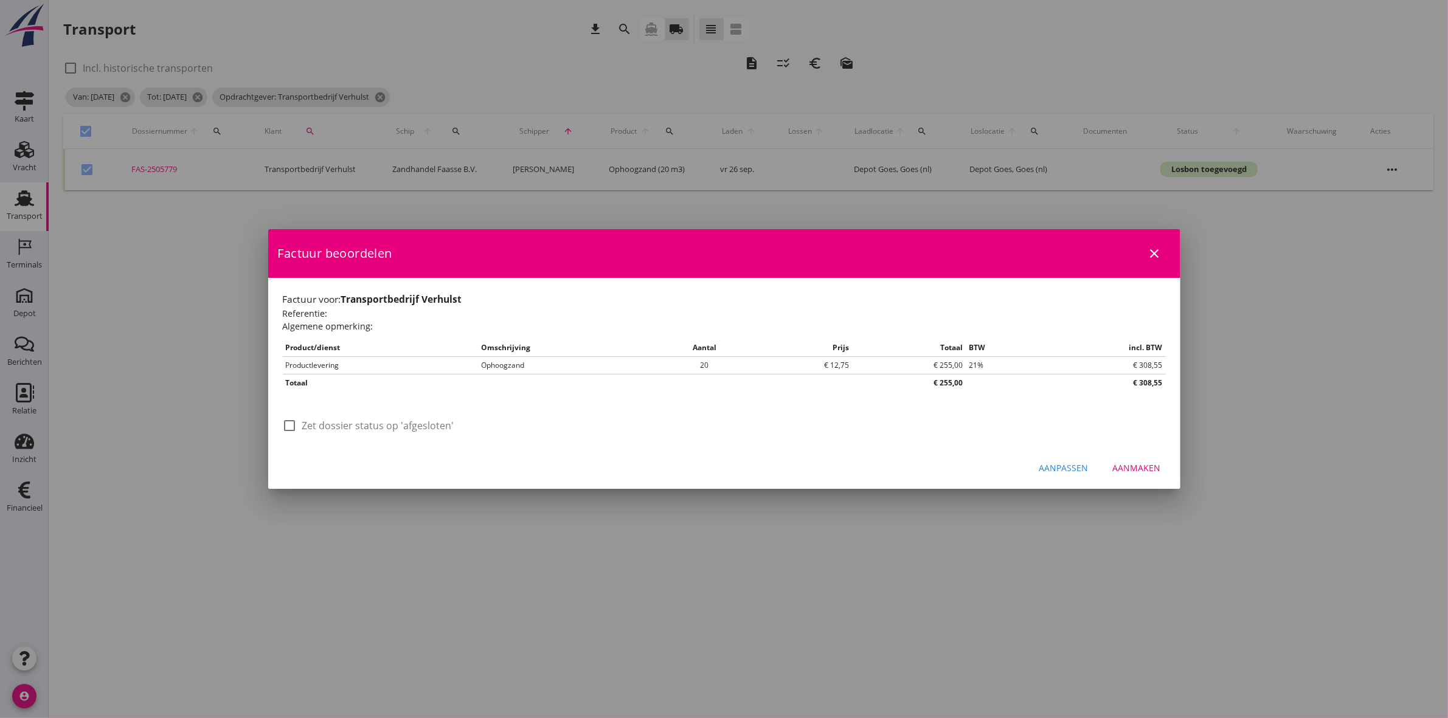
click at [369, 424] on label "Zet dossier status op 'afgesloten'" at bounding box center [378, 426] width 152 height 12
click at [1148, 468] on div "Aanmaken" at bounding box center [1137, 468] width 48 height 13
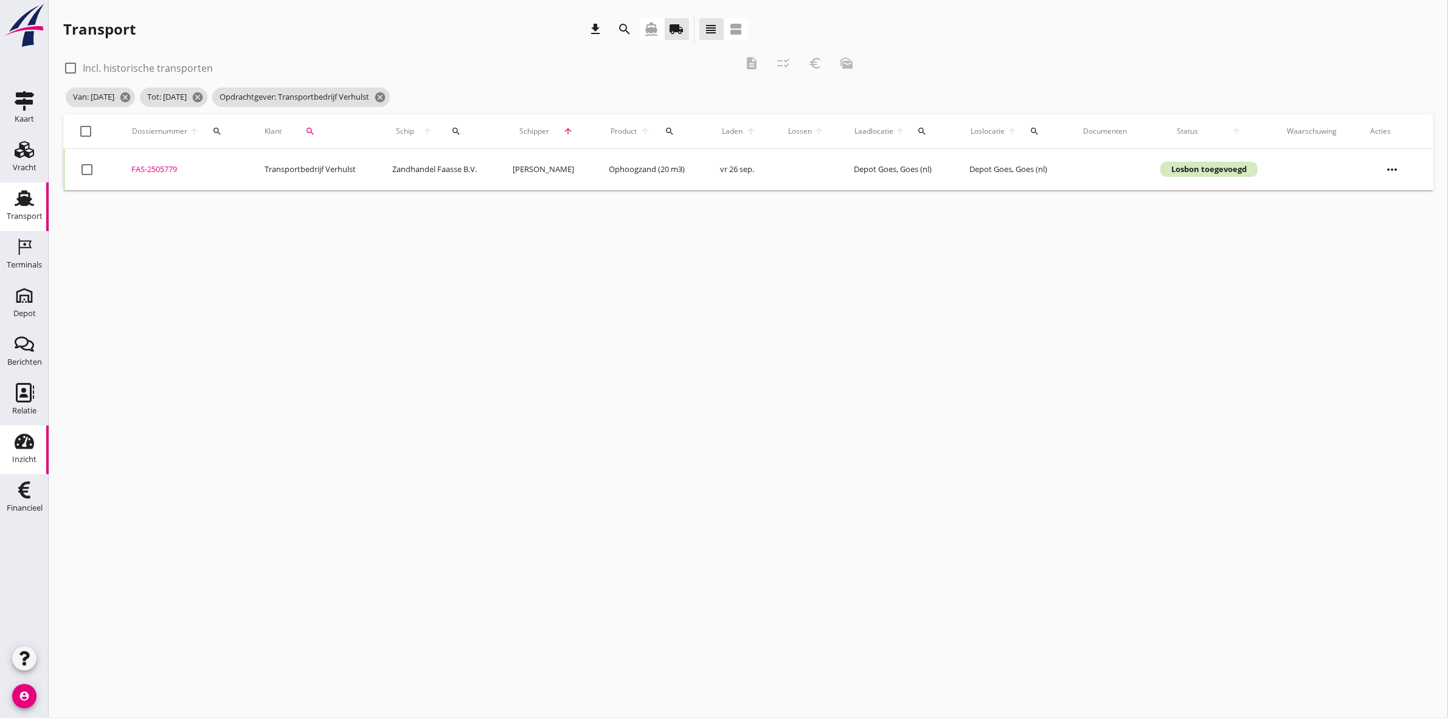
click at [33, 457] on div "Inzicht" at bounding box center [24, 460] width 24 height 8
click at [386, 94] on icon "cancel" at bounding box center [380, 97] width 12 height 12
click at [304, 139] on button "search" at bounding box center [309, 131] width 47 height 22
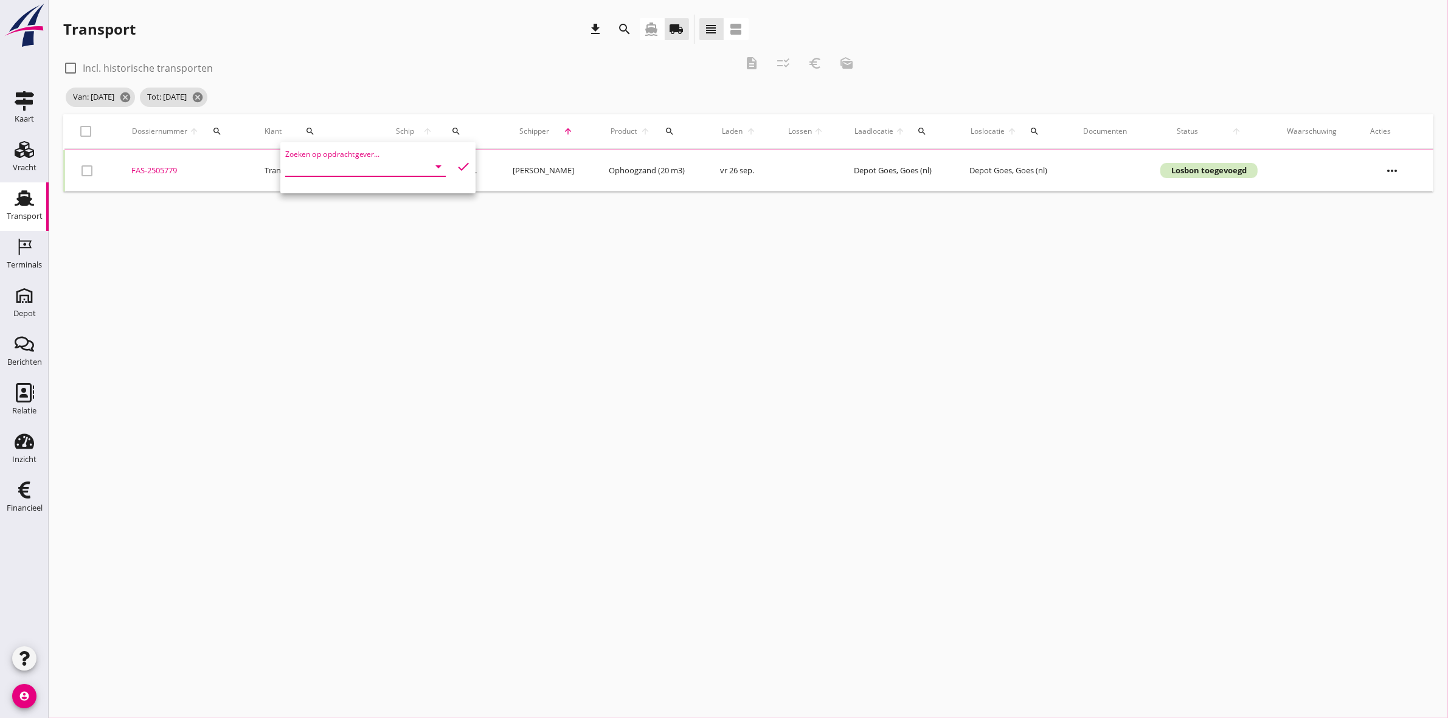
click at [321, 170] on input "Zoeken op opdrachtgever..." at bounding box center [348, 166] width 126 height 19
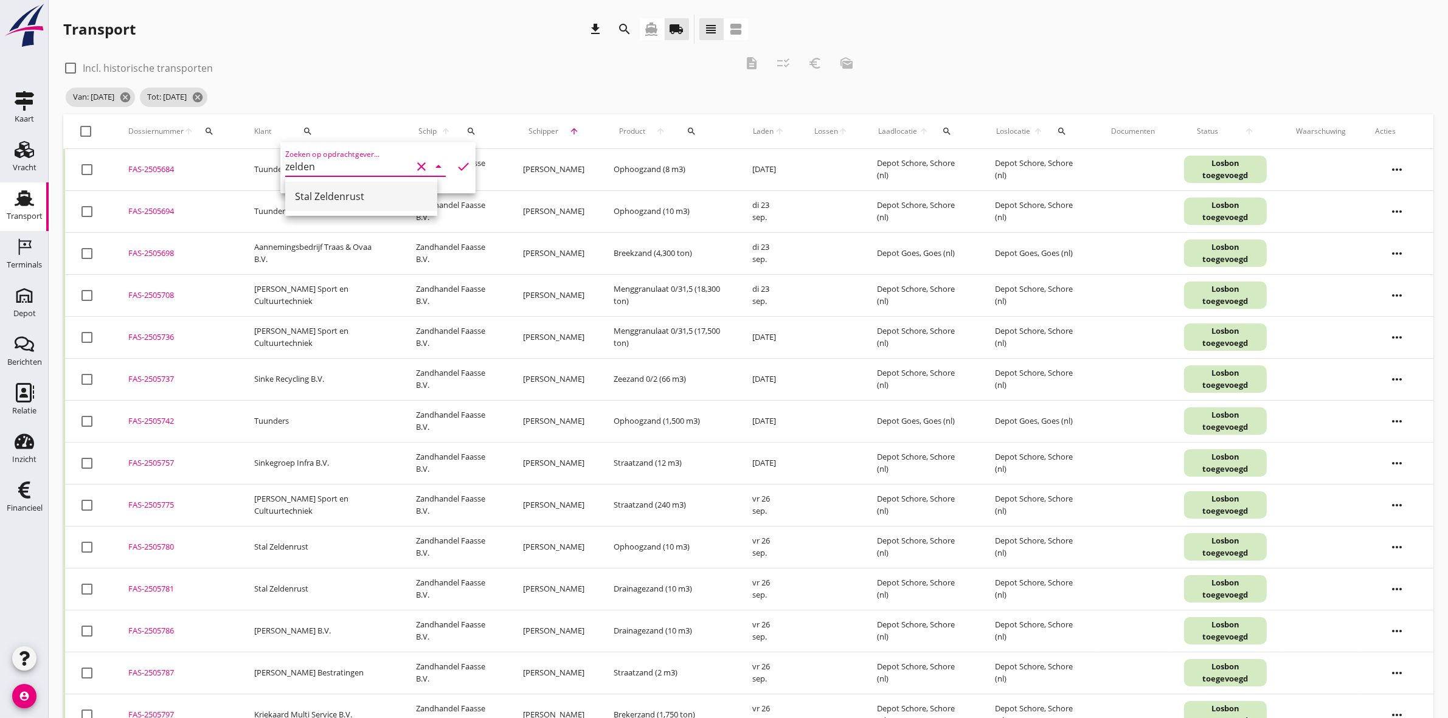
click at [369, 201] on div "Stal Zeldenrust" at bounding box center [361, 196] width 133 height 15
click at [456, 167] on icon "check" at bounding box center [463, 166] width 15 height 15
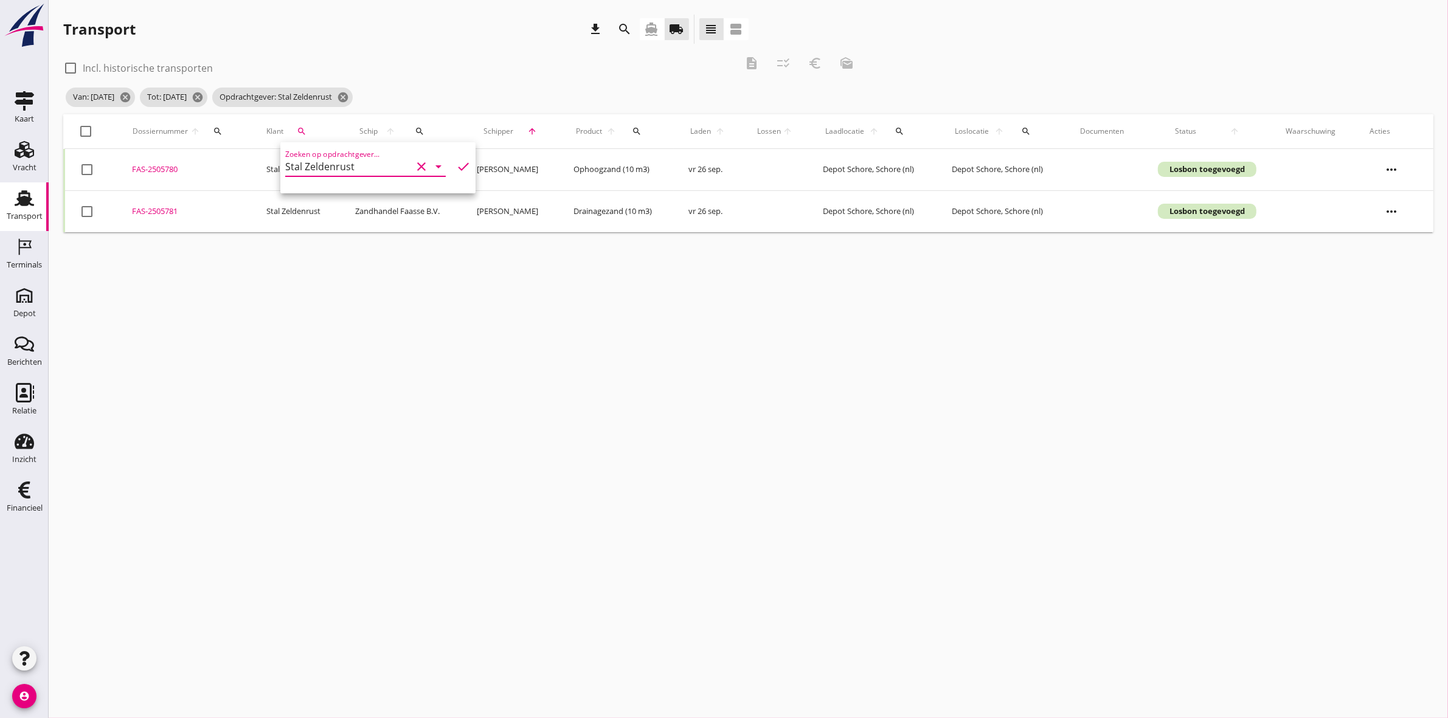
click at [602, 256] on div "cancel You are impersonating another user. Transport download search directions…" at bounding box center [748, 359] width 1399 height 718
click at [88, 128] on div at bounding box center [86, 131] width 21 height 21
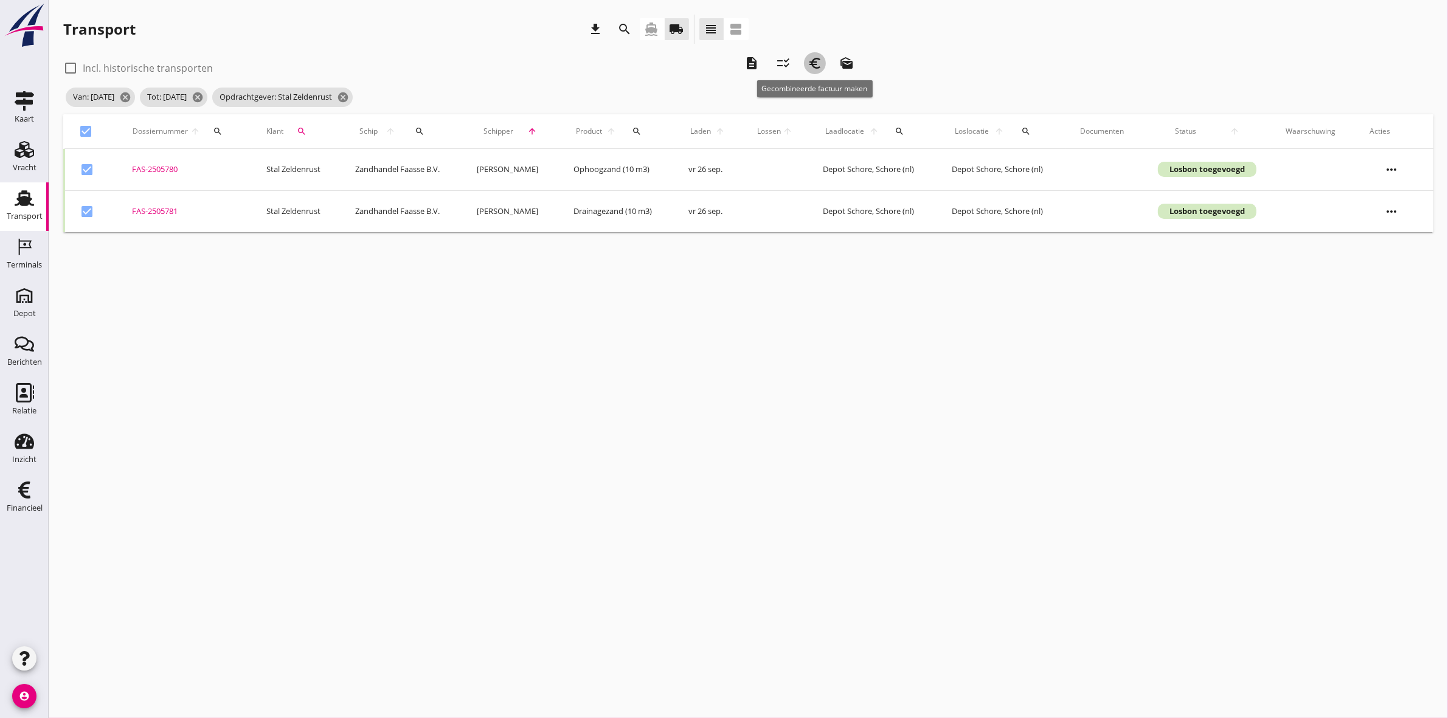
click at [817, 59] on icon "euro_symbol" at bounding box center [815, 63] width 15 height 15
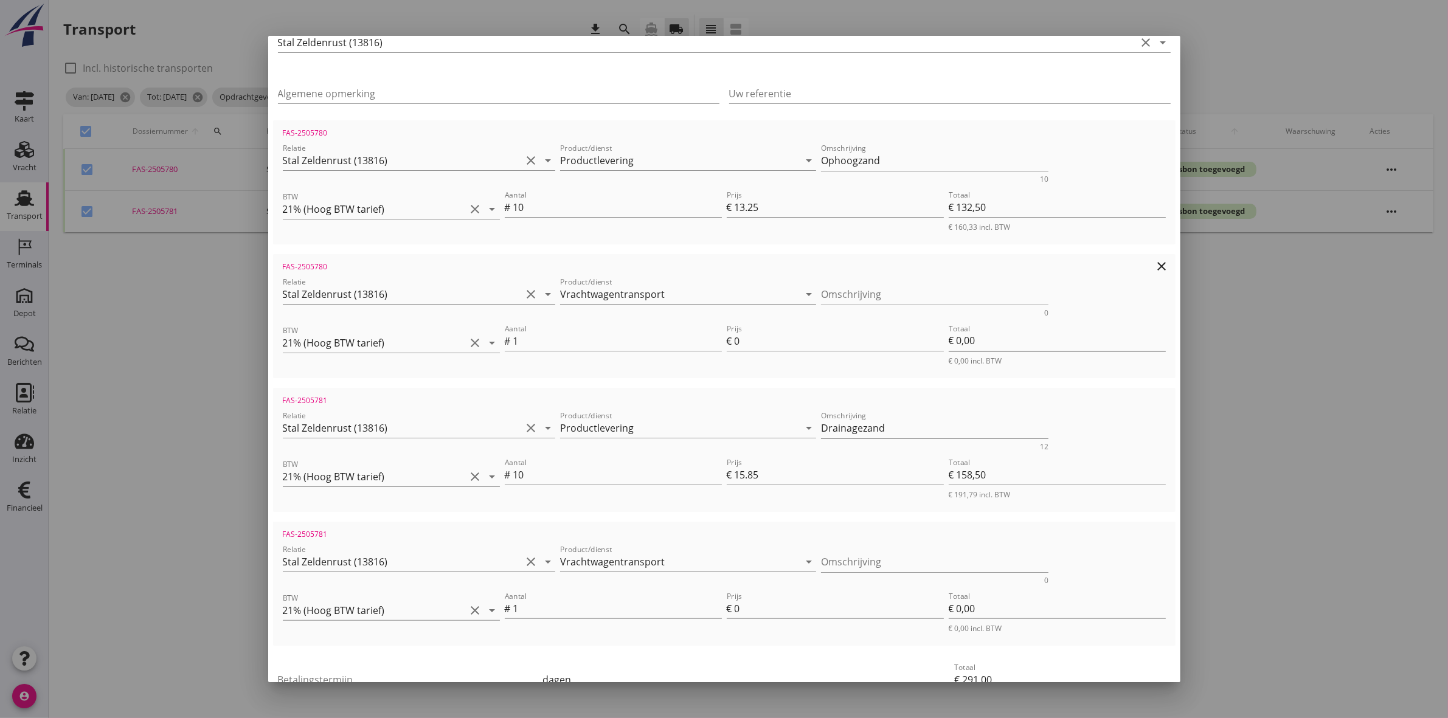
scroll to position [228, 0]
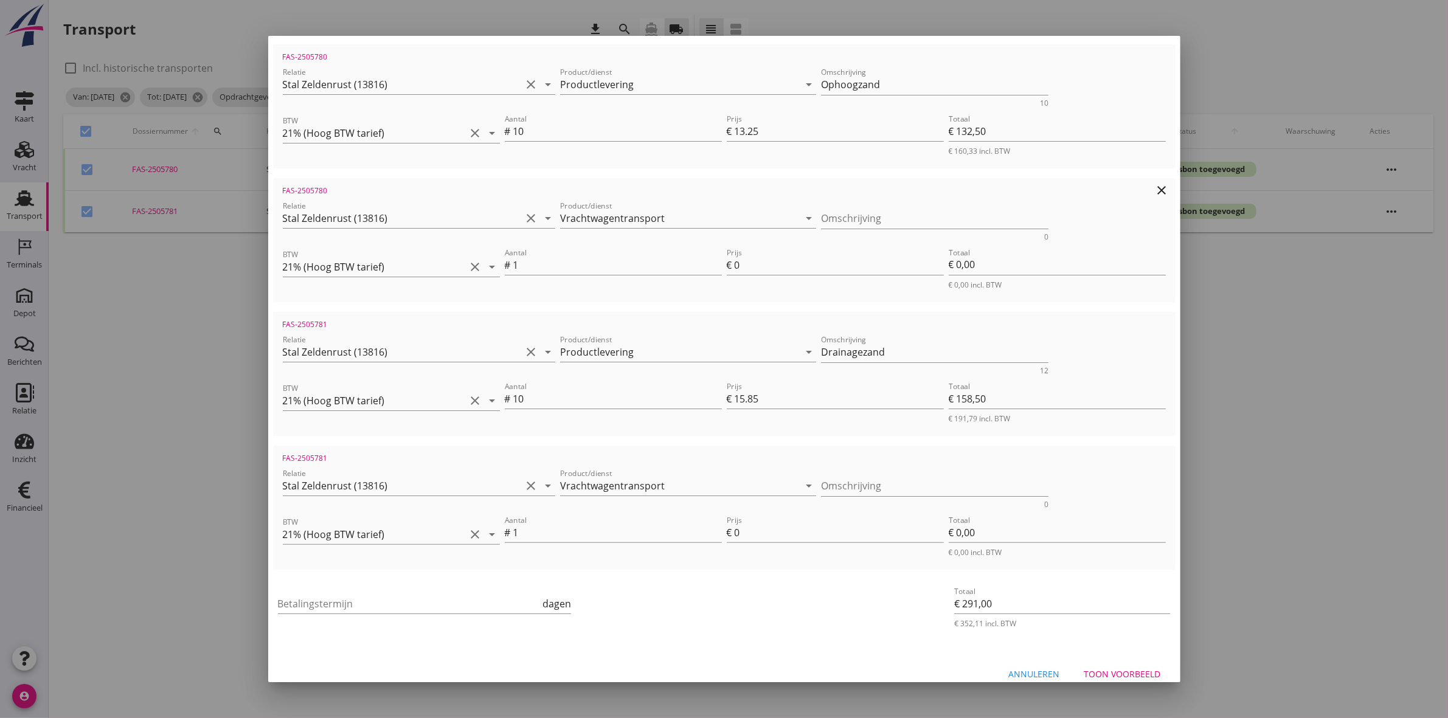
click at [920, 201] on div "Omschrijving 0" at bounding box center [934, 221] width 227 height 40
click at [920, 214] on textarea "Omschrijving" at bounding box center [934, 219] width 227 height 20
drag, startPoint x: 527, startPoint y: 265, endPoint x: 473, endPoint y: 265, distance: 53.5
click at [474, 265] on div "BTW 21% (Hoog BTW tarief) clear arrow_drop_down Aantal # 1 Prijs € 0 Totaal € 0…" at bounding box center [724, 267] width 888 height 49
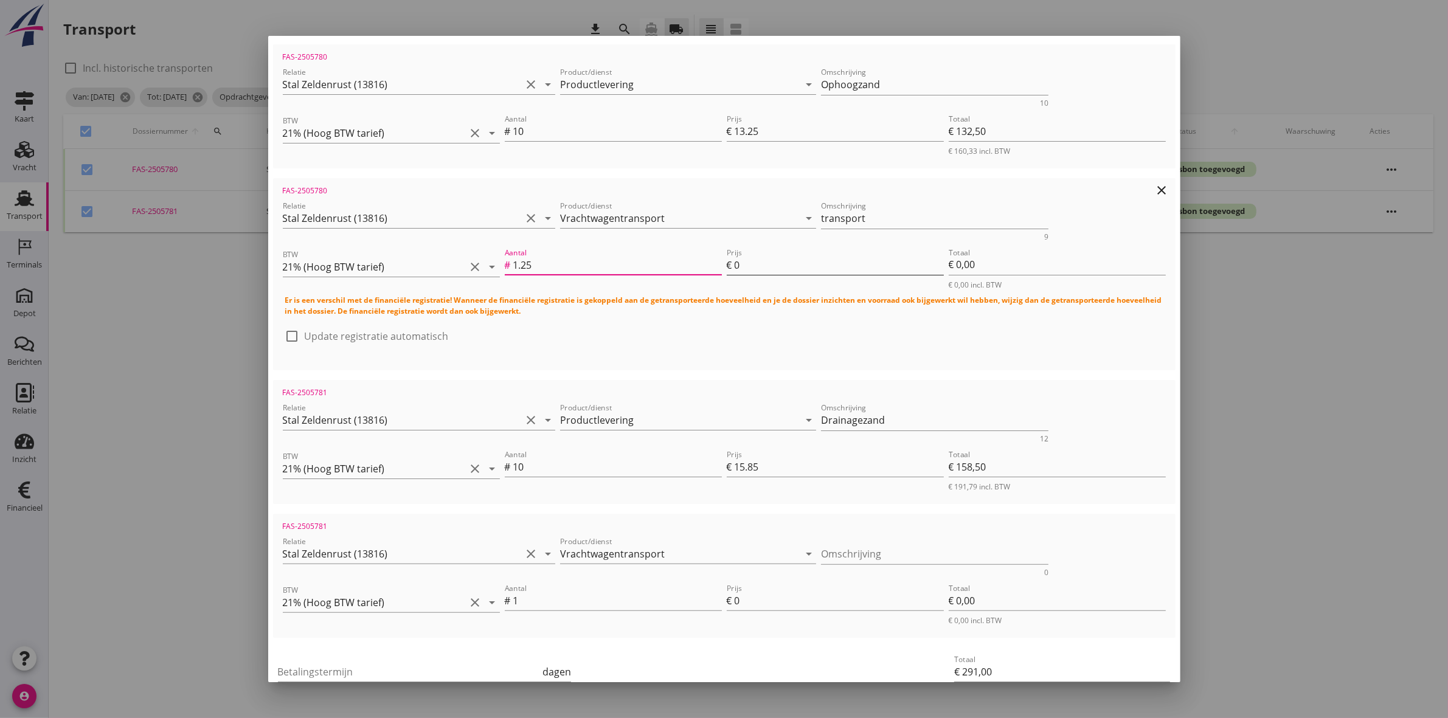
click at [788, 257] on input "0" at bounding box center [839, 264] width 209 height 19
click at [1062, 332] on div "check_box_outline_blank Update registratie automatisch" at bounding box center [724, 343] width 878 height 32
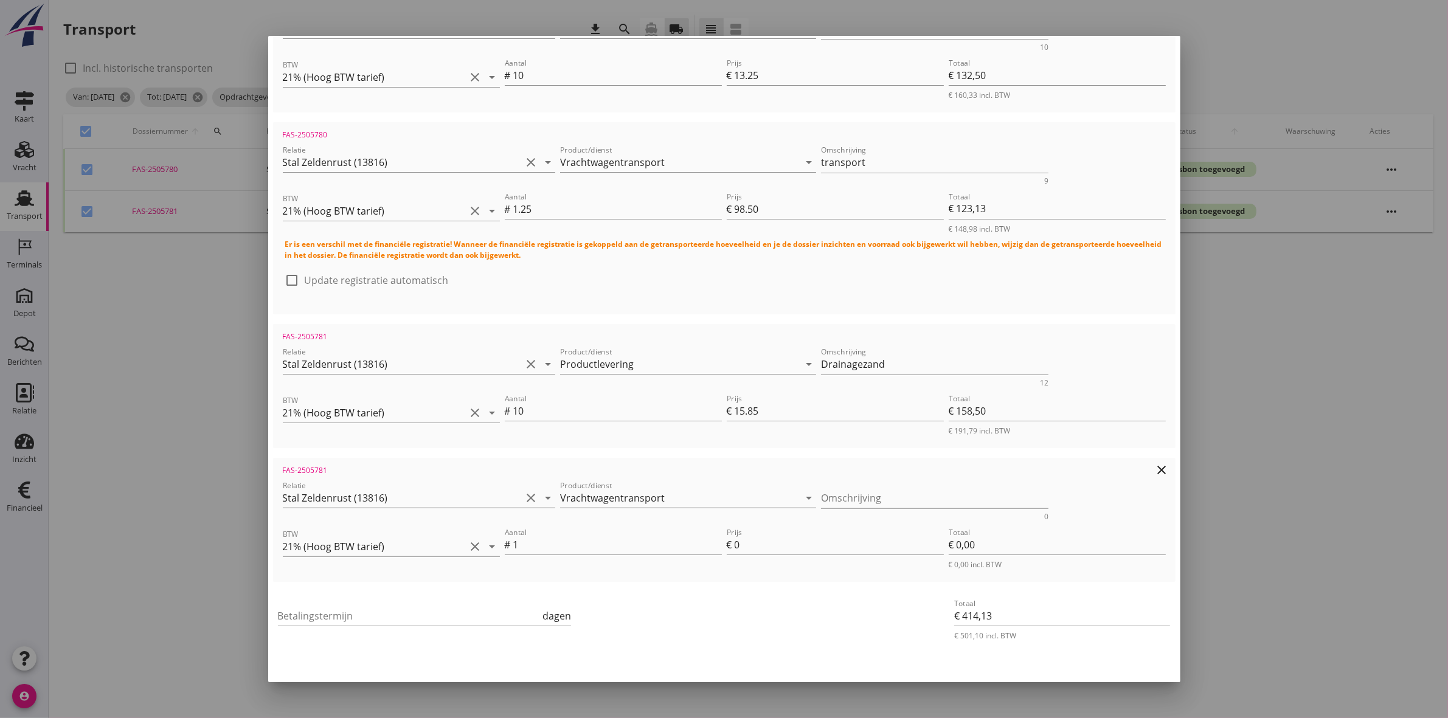
scroll to position [307, 0]
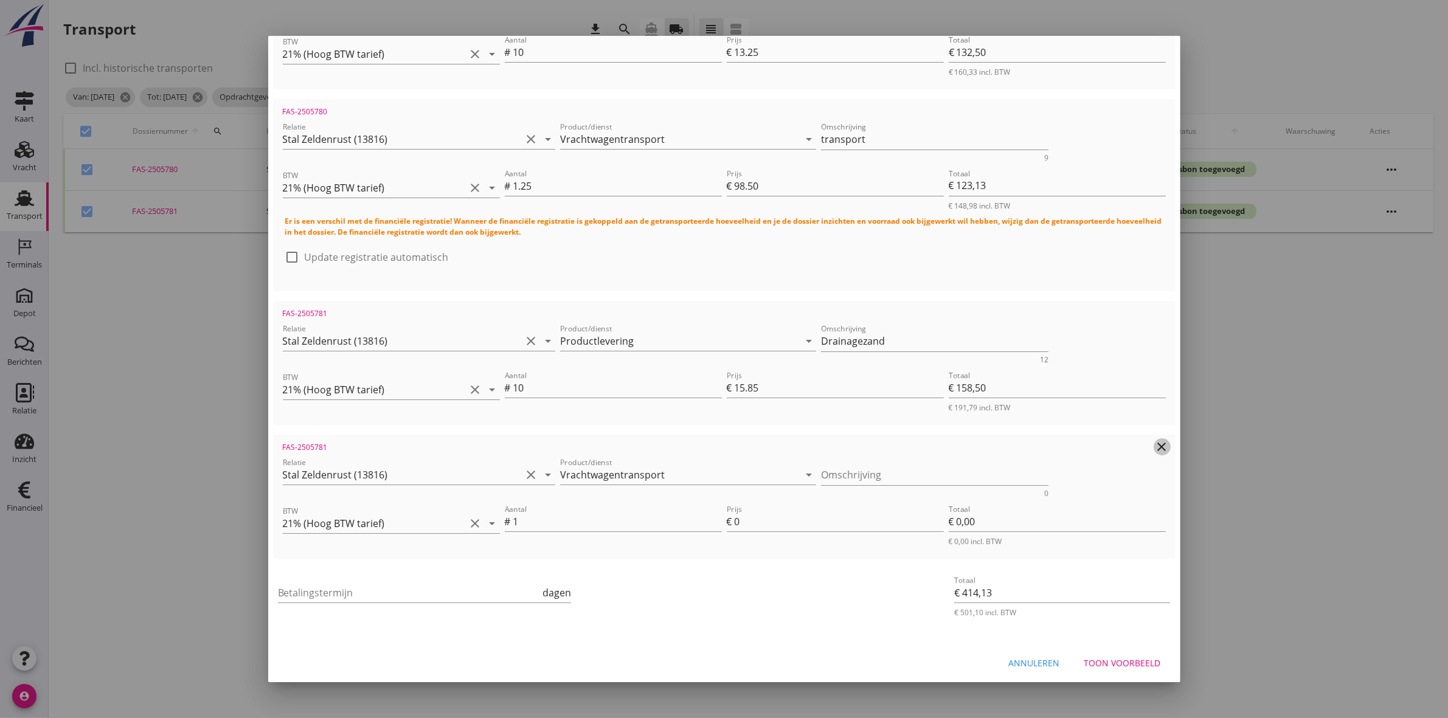
click at [1155, 448] on icon "clear" at bounding box center [1162, 447] width 15 height 15
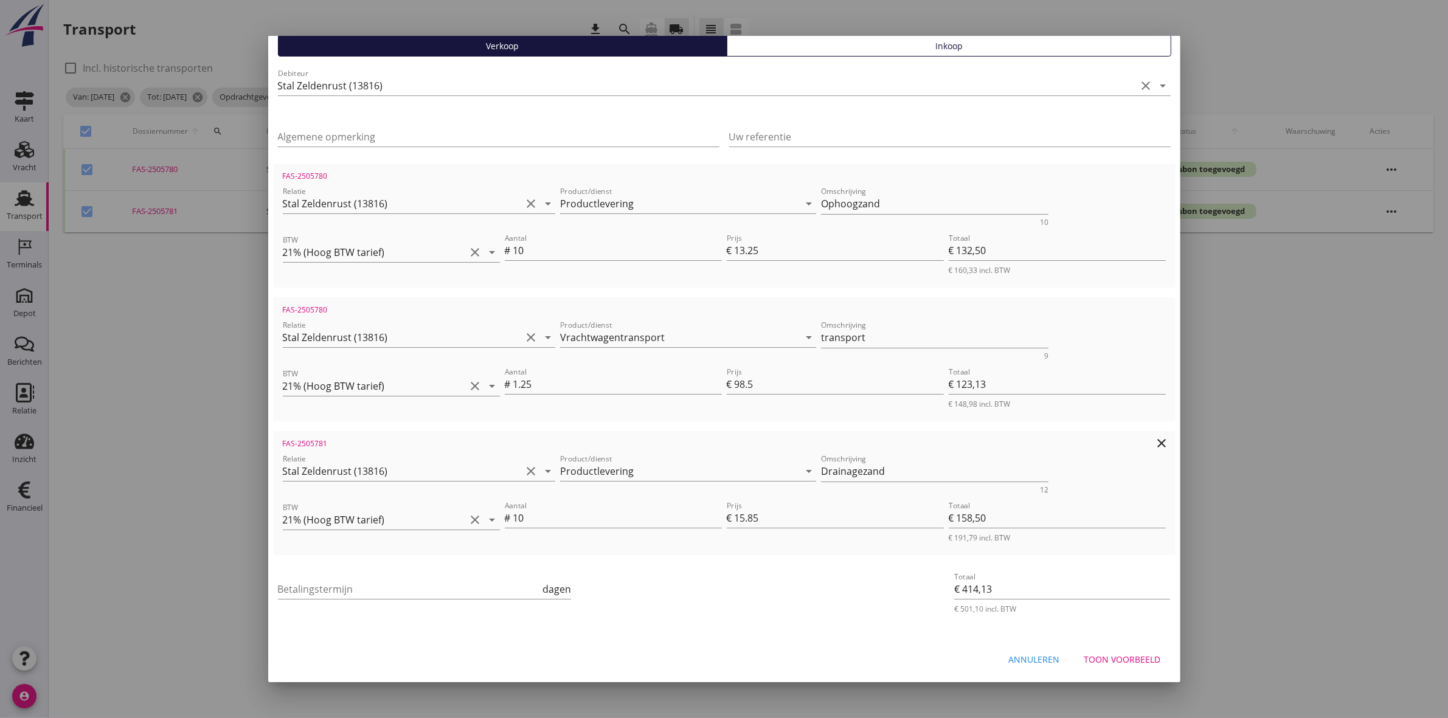
scroll to position [105, 0]
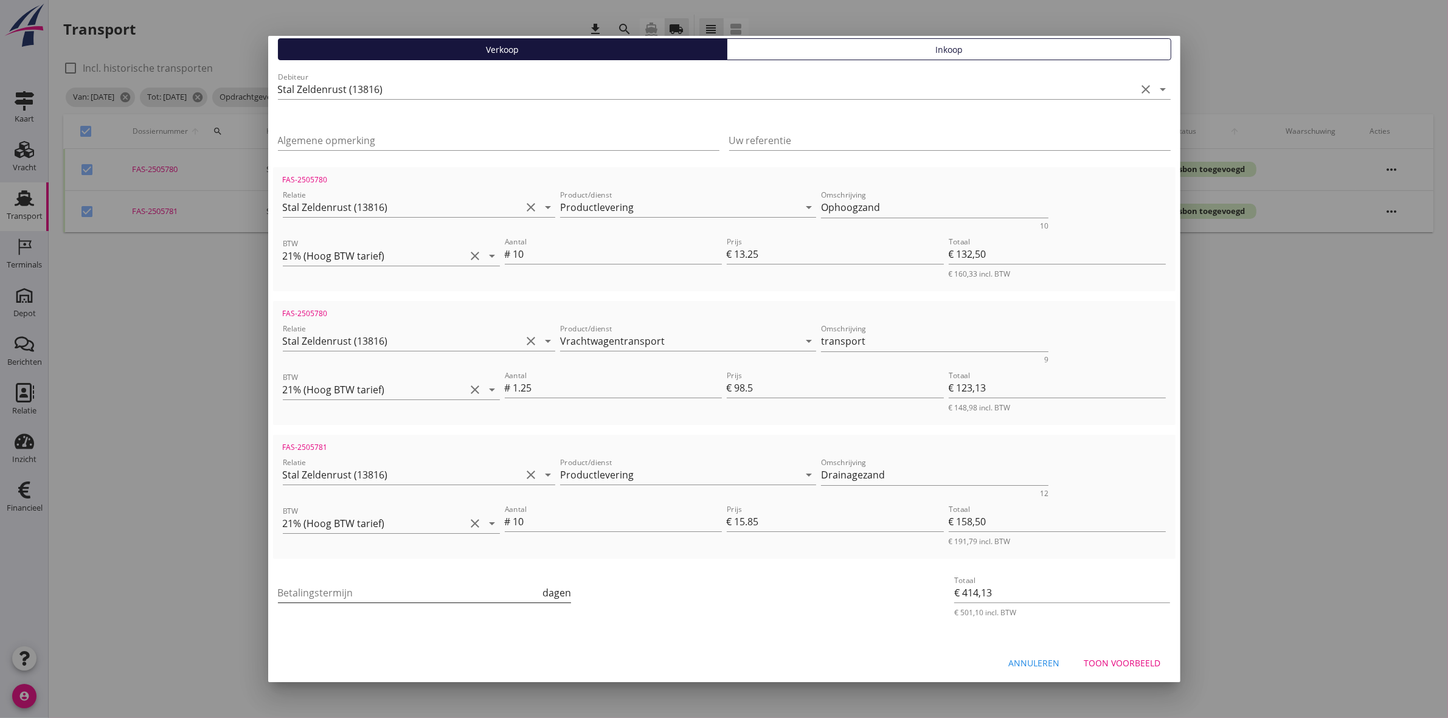
click at [310, 594] on input "Betalingstermijn" at bounding box center [409, 592] width 263 height 19
click at [1121, 659] on div "Toon voorbeeld" at bounding box center [1122, 663] width 77 height 13
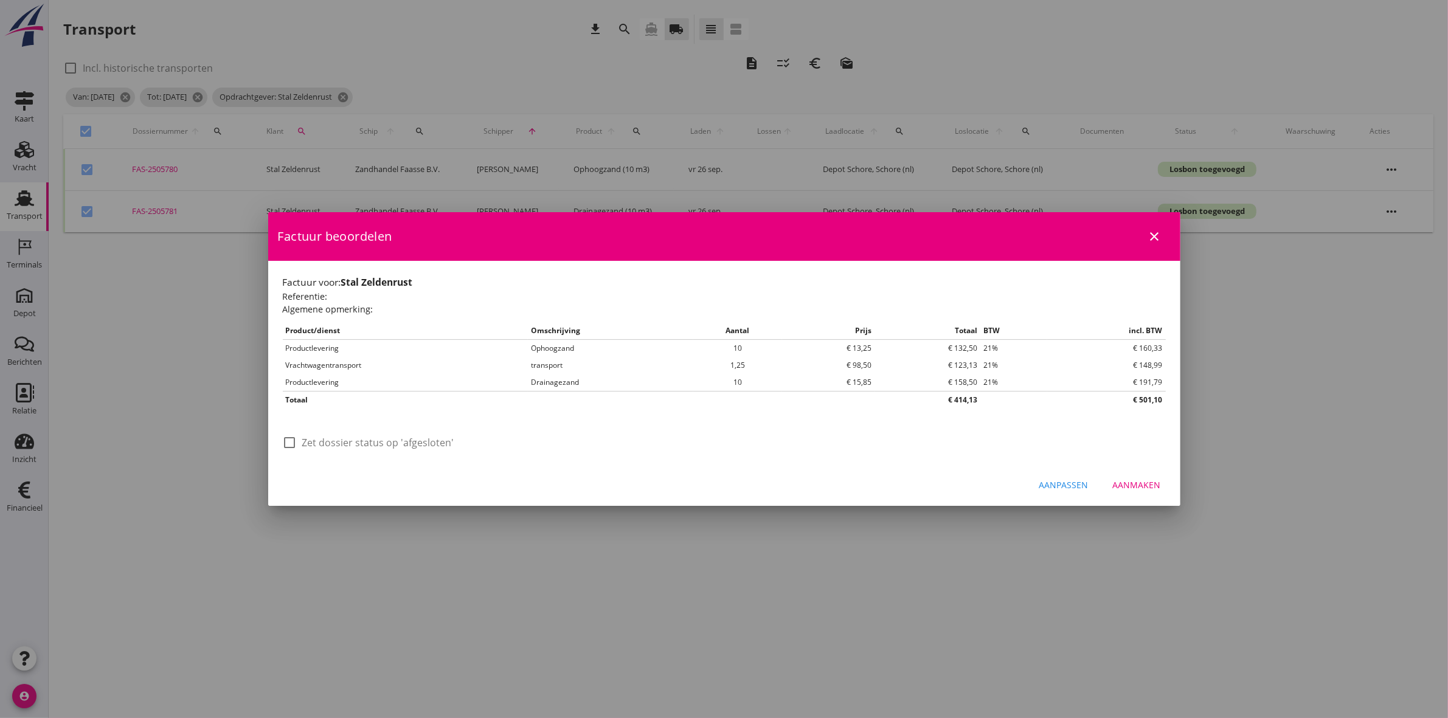
scroll to position [0, 0]
click at [352, 438] on label "Zet dossier status op 'afgesloten'" at bounding box center [378, 443] width 152 height 12
click at [1142, 485] on div "Aanmaken" at bounding box center [1137, 485] width 48 height 13
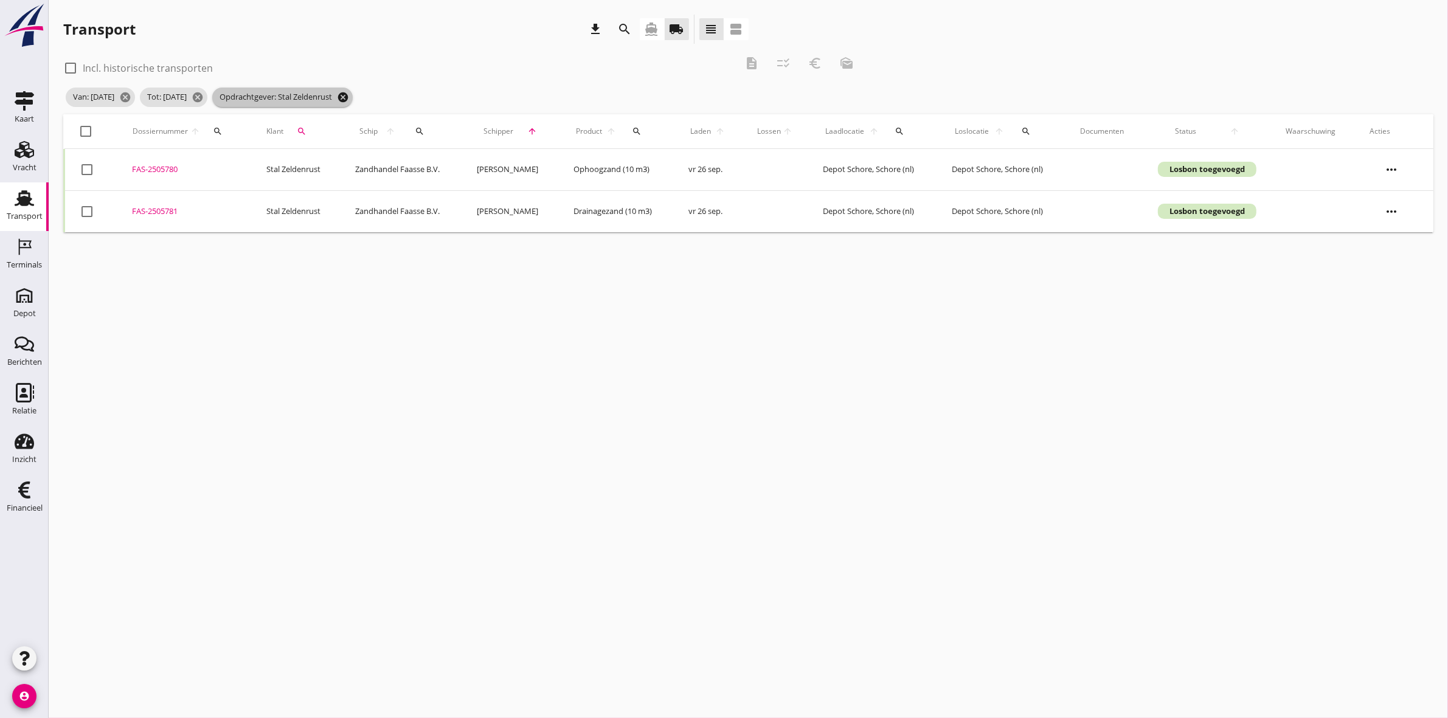
click at [349, 101] on icon "cancel" at bounding box center [343, 97] width 12 height 12
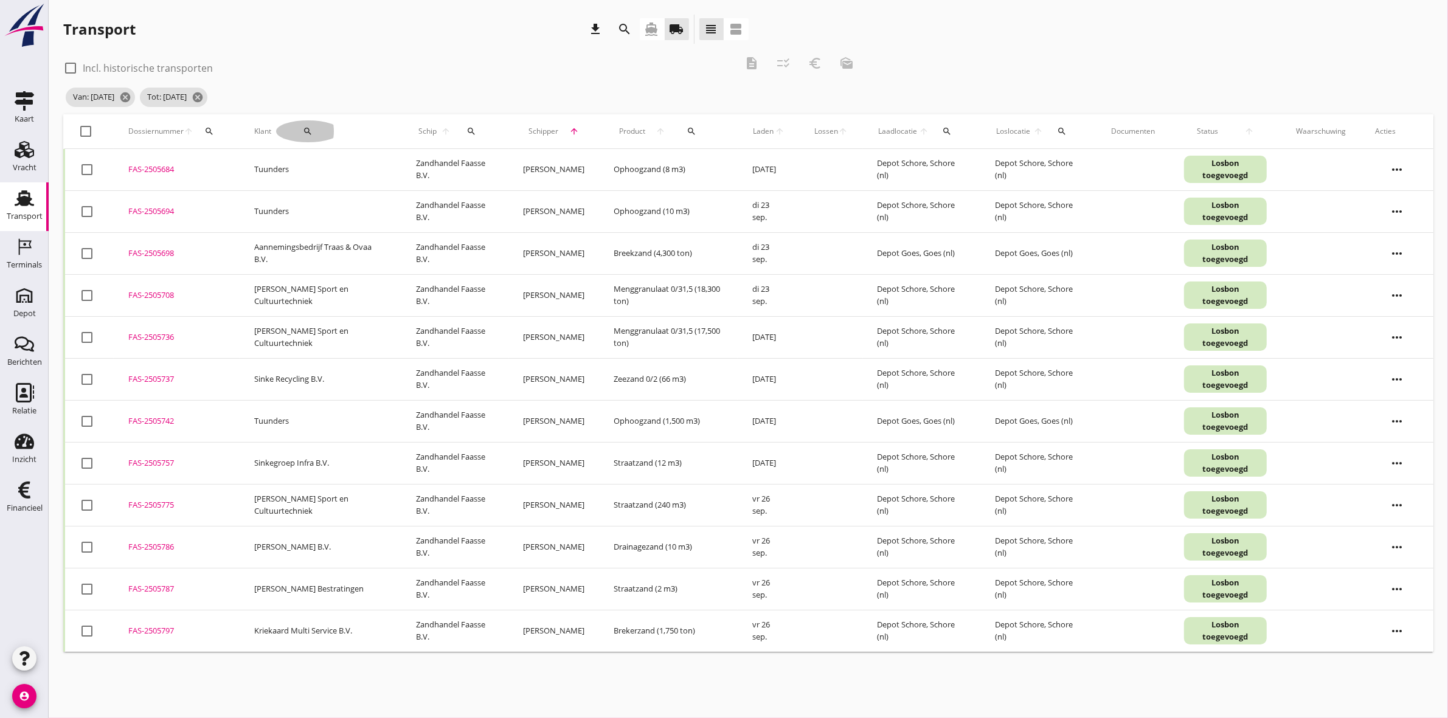
click at [303, 134] on icon "search" at bounding box center [308, 131] width 10 height 10
click at [317, 167] on input "Zoeken op opdrachtgever..." at bounding box center [344, 166] width 126 height 19
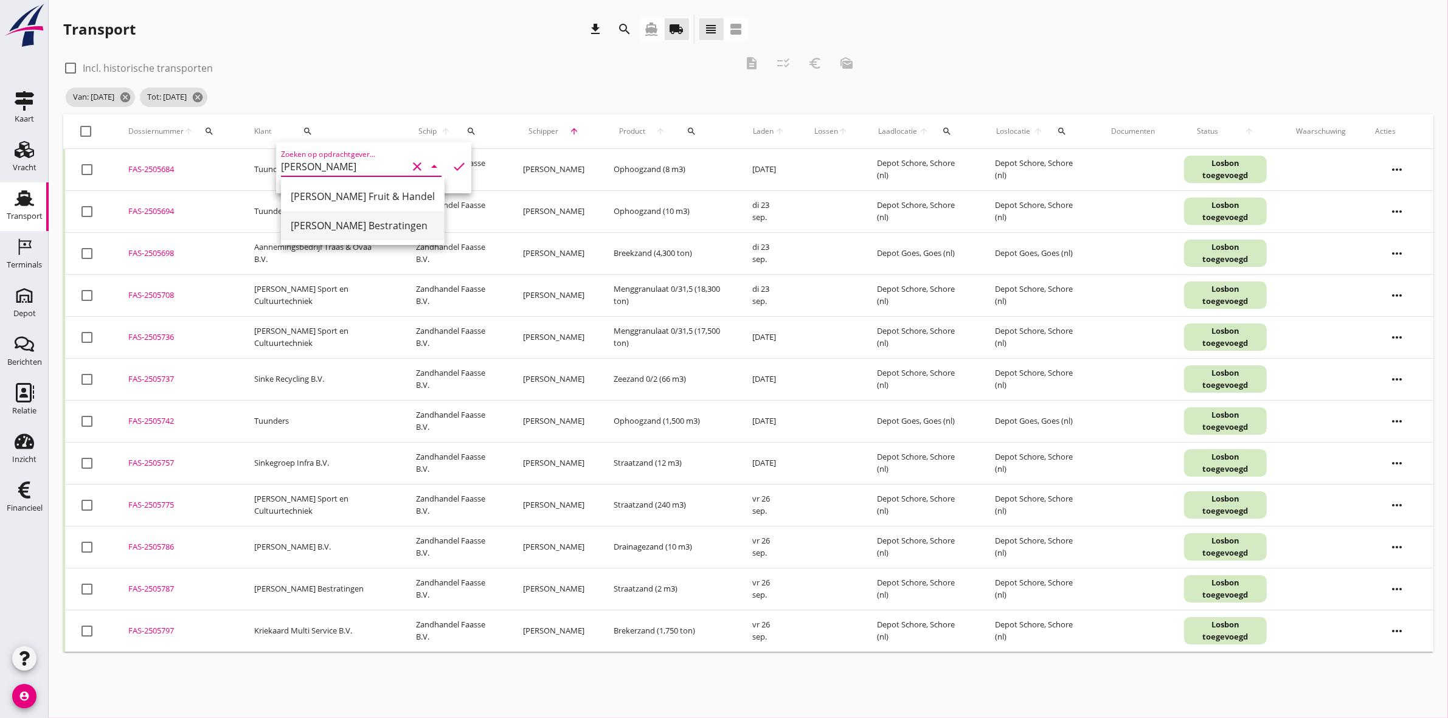
click at [362, 226] on div "Martin Weststrate Bestratingen" at bounding box center [363, 225] width 144 height 15
click at [452, 164] on icon "check" at bounding box center [459, 166] width 15 height 15
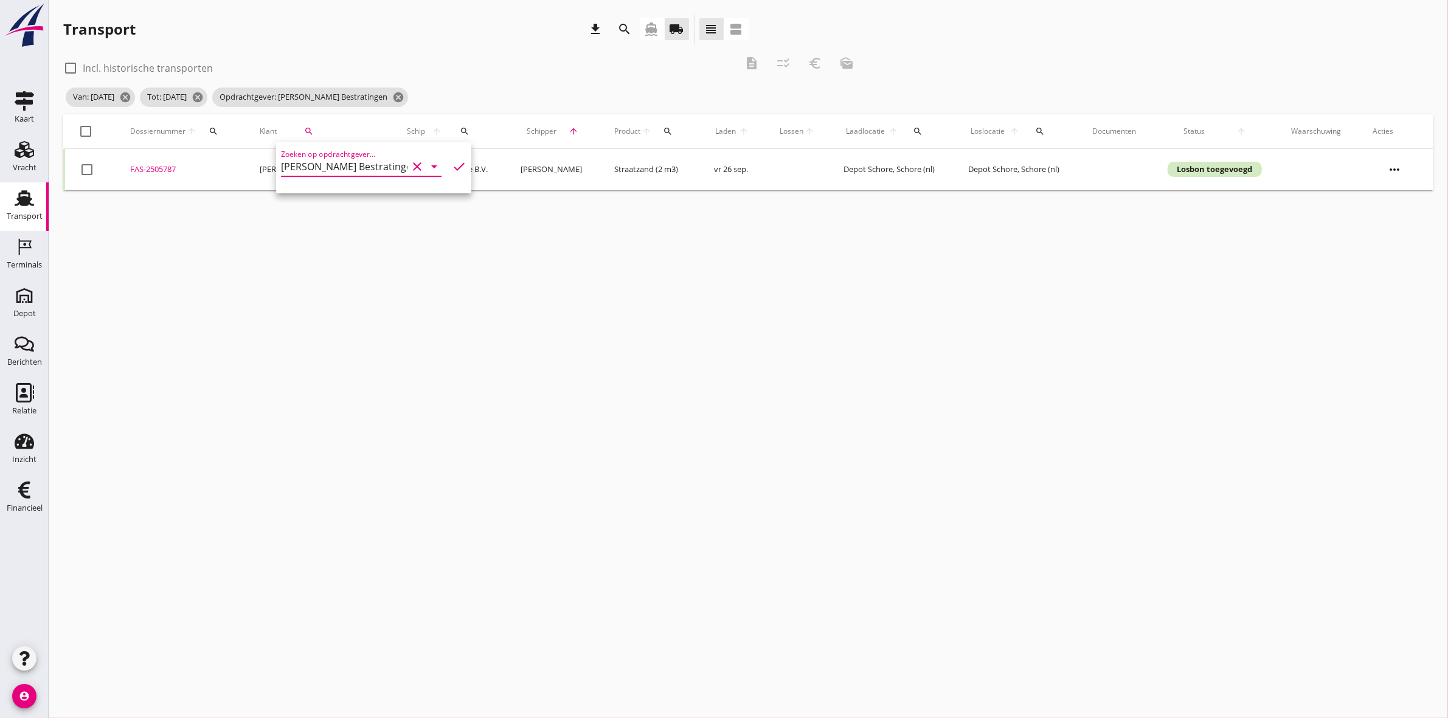
click at [452, 164] on icon "check" at bounding box center [459, 166] width 15 height 15
click at [491, 60] on div "check_box_outline_blank Incl. historische transporten" at bounding box center [399, 66] width 673 height 17
click at [88, 125] on div at bounding box center [86, 131] width 21 height 21
click at [747, 61] on icon "description" at bounding box center [751, 63] width 15 height 15
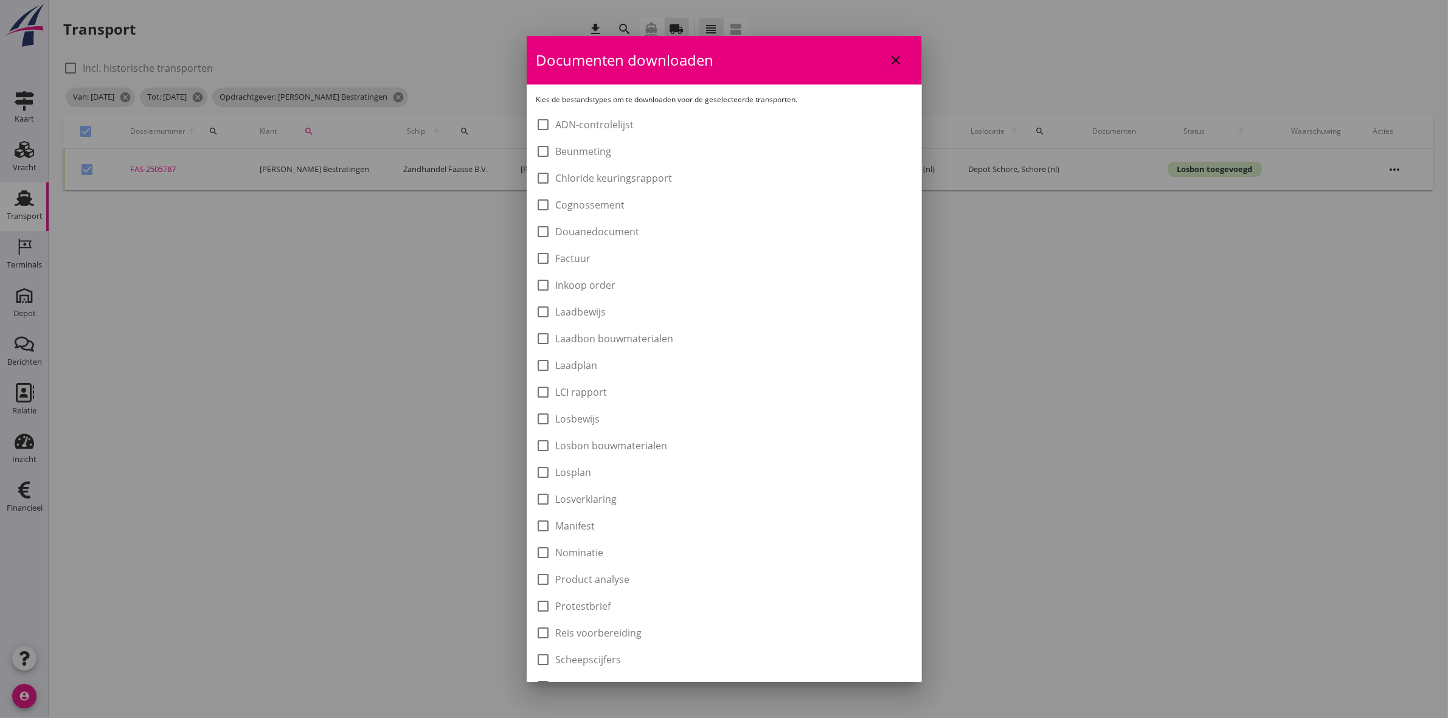
click at [628, 341] on label "Laadbon bouwmaterialen" at bounding box center [615, 339] width 118 height 12
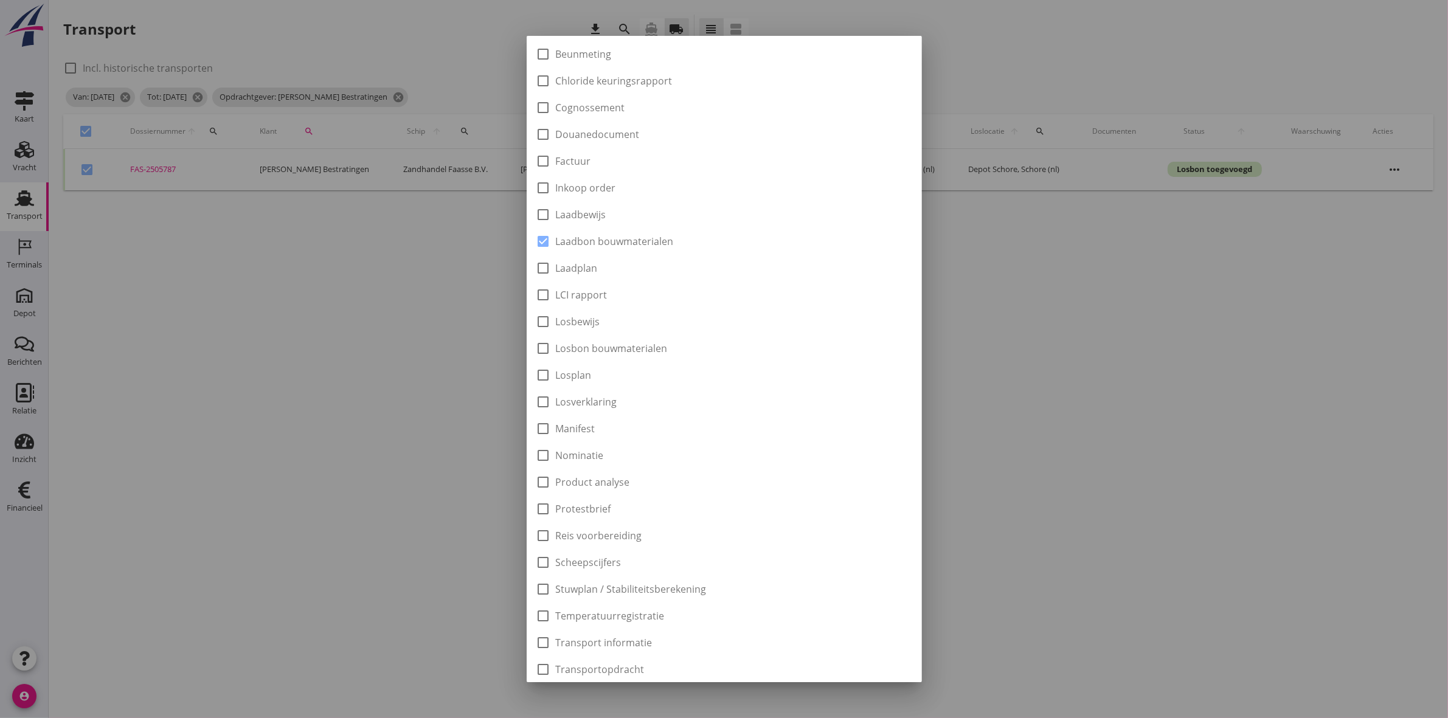
scroll to position [195, 0]
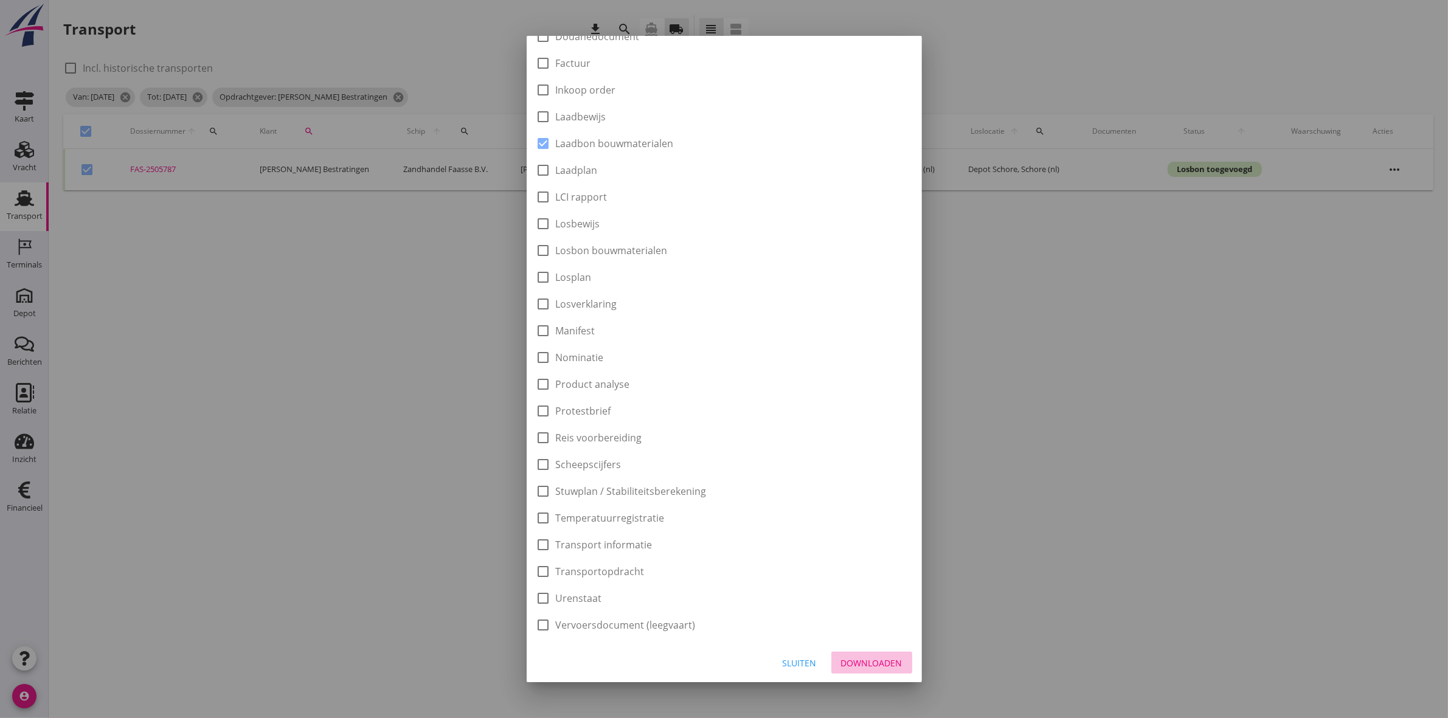
click at [853, 654] on button "Downloaden" at bounding box center [871, 663] width 81 height 22
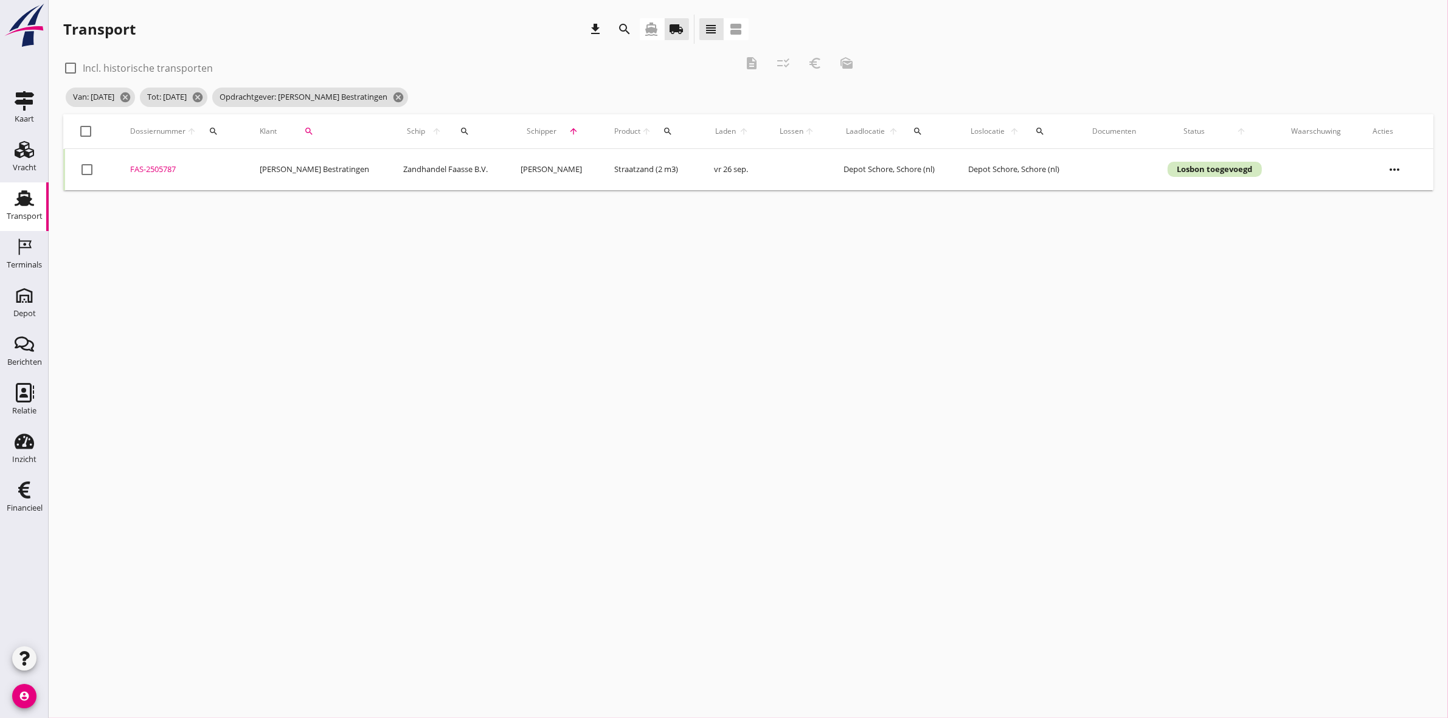
click at [81, 126] on div at bounding box center [86, 131] width 21 height 21
click at [817, 66] on icon "euro_symbol" at bounding box center [815, 63] width 15 height 15
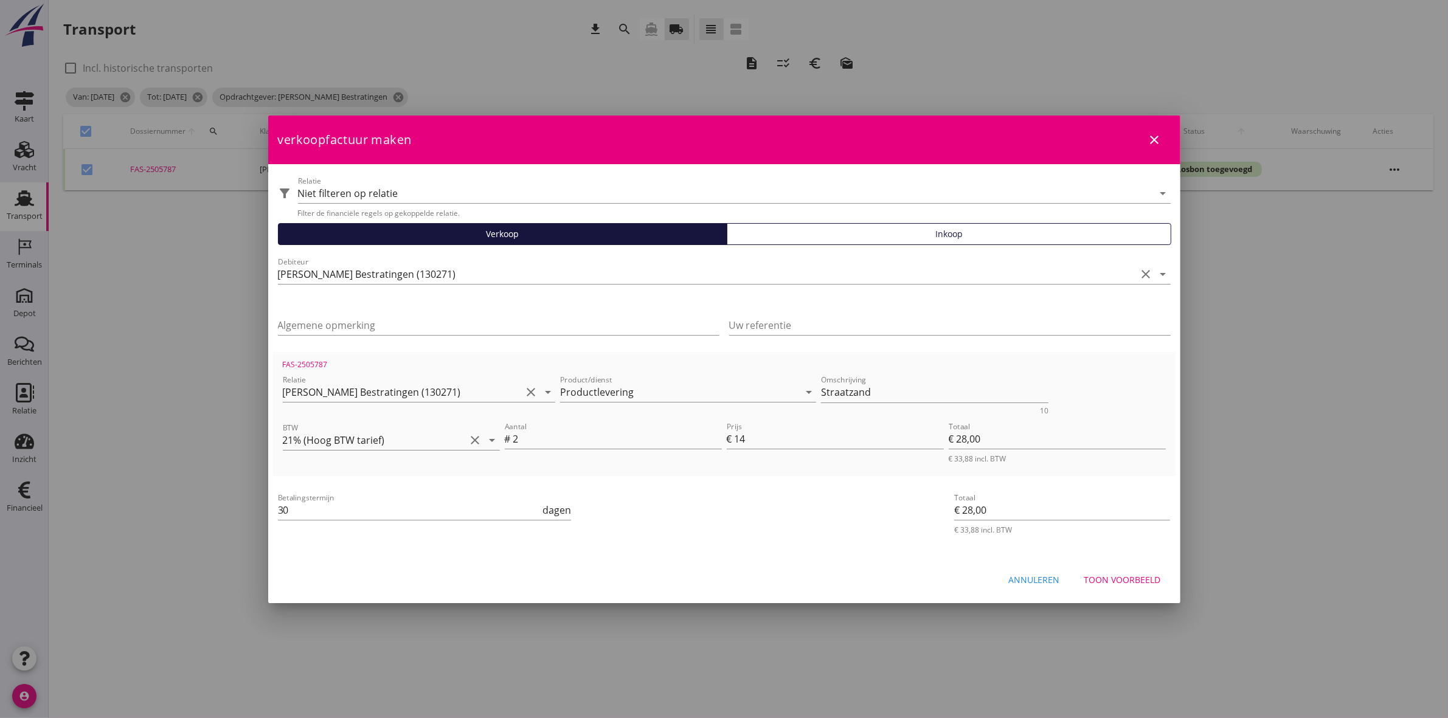
click at [1139, 574] on div "Toon voorbeeld" at bounding box center [1122, 580] width 77 height 13
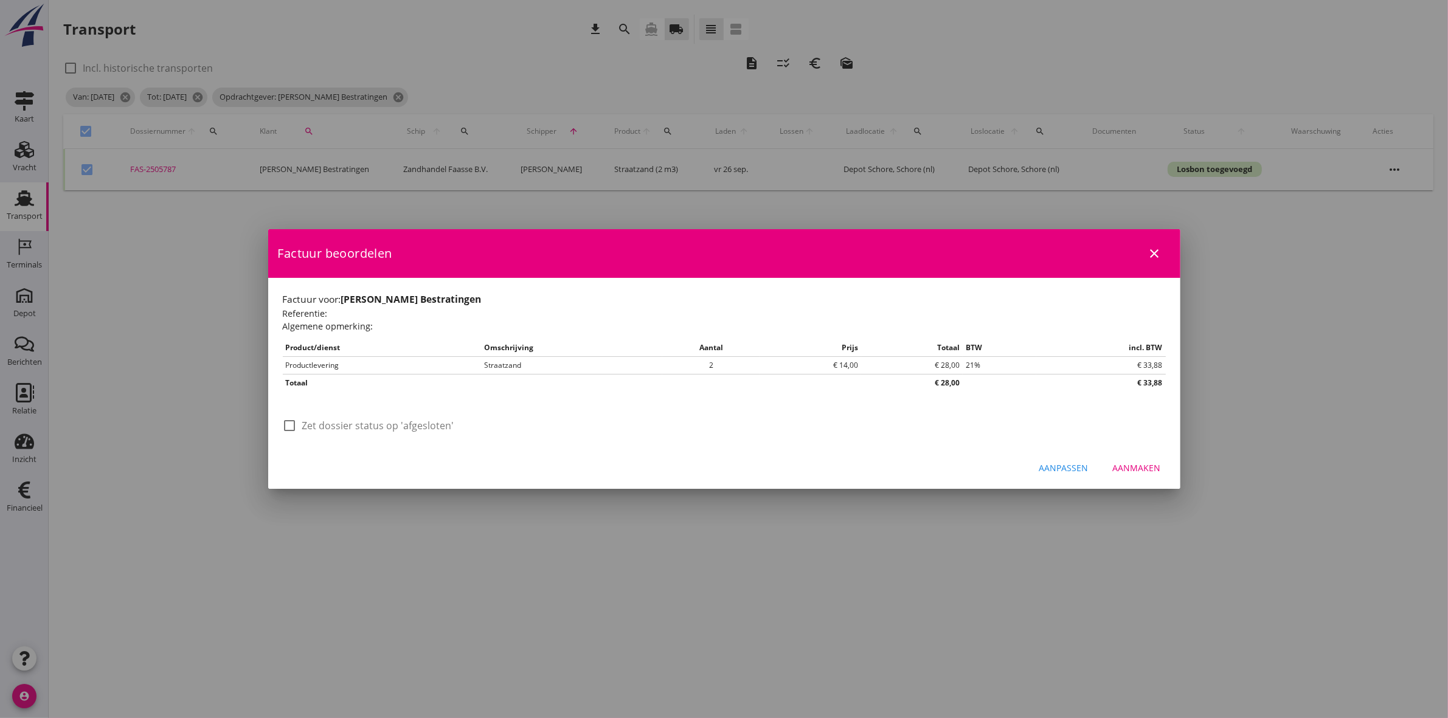
click at [414, 431] on label "Zet dossier status op 'afgesloten'" at bounding box center [378, 426] width 152 height 12
click at [1145, 473] on div "Aanmaken" at bounding box center [1137, 468] width 48 height 13
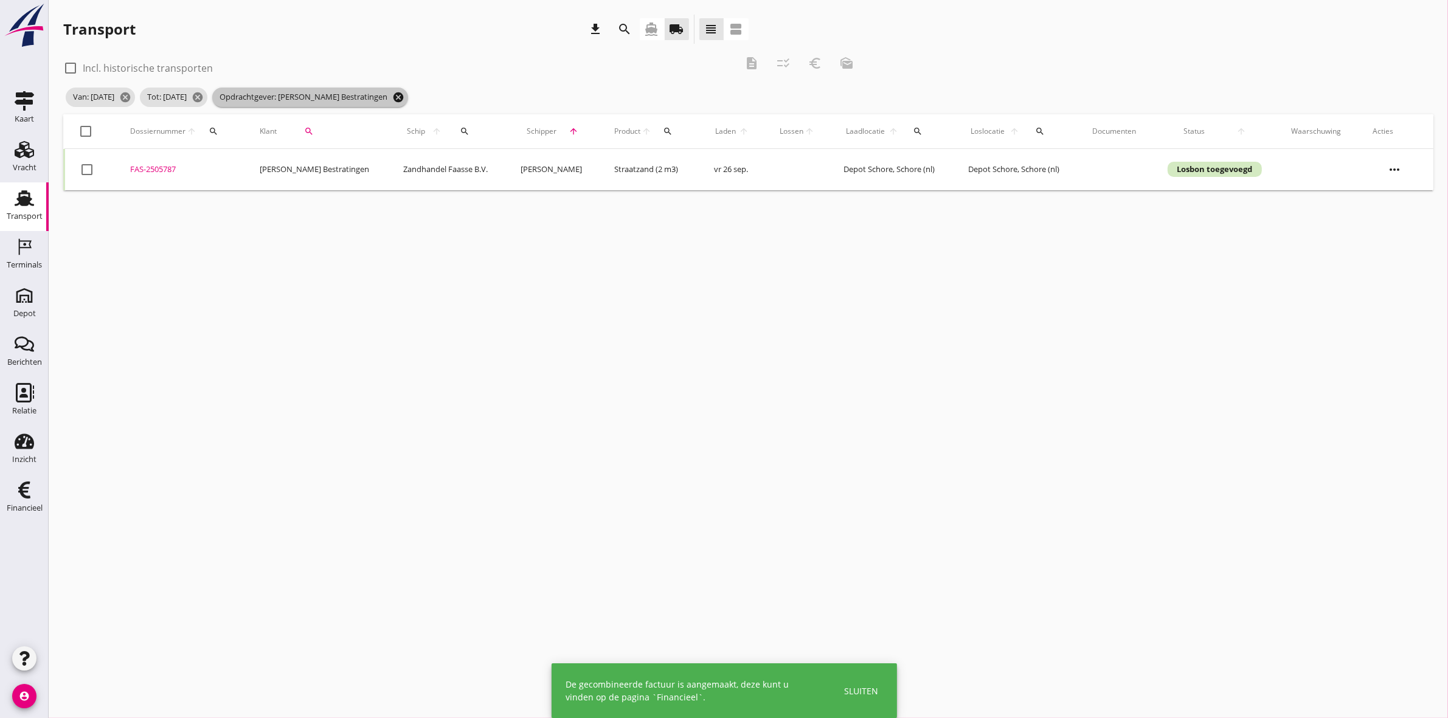
click at [404, 97] on icon "cancel" at bounding box center [398, 97] width 12 height 12
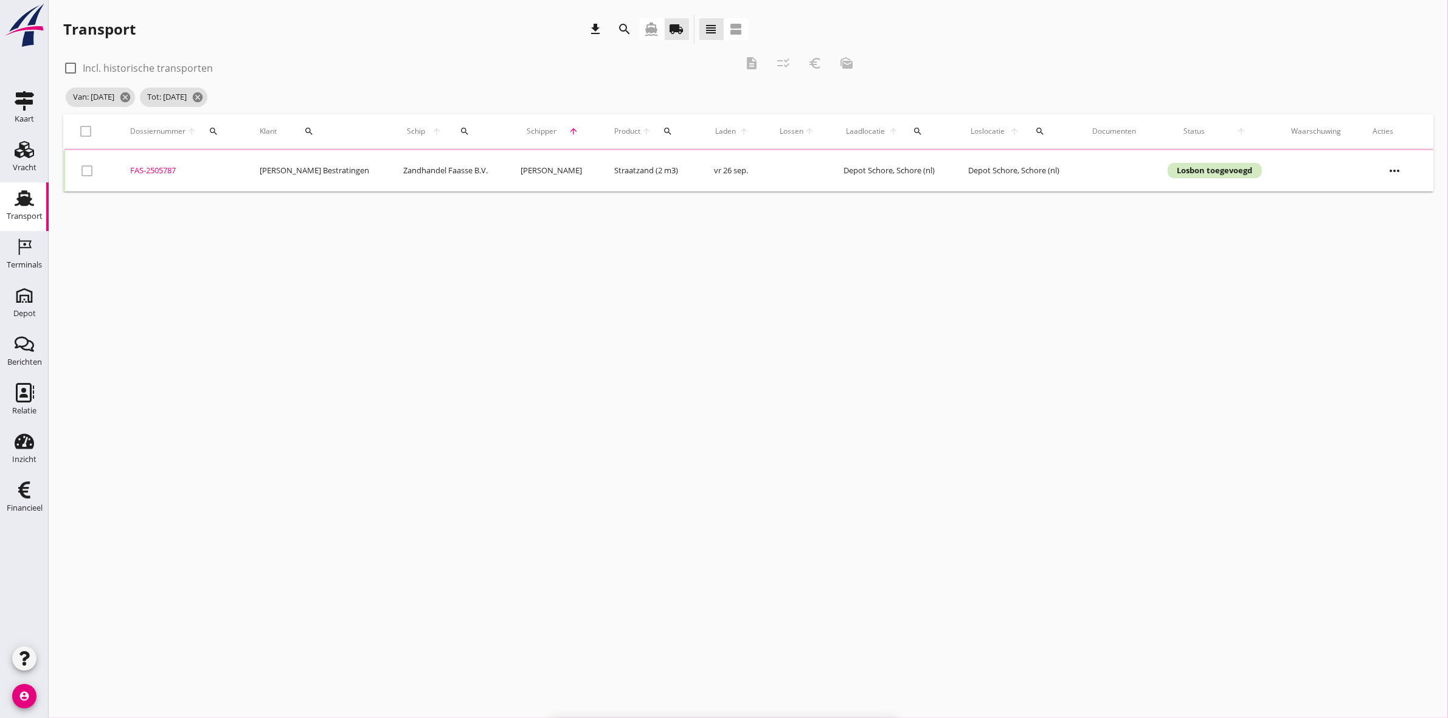
click at [302, 129] on div "search" at bounding box center [309, 131] width 55 height 10
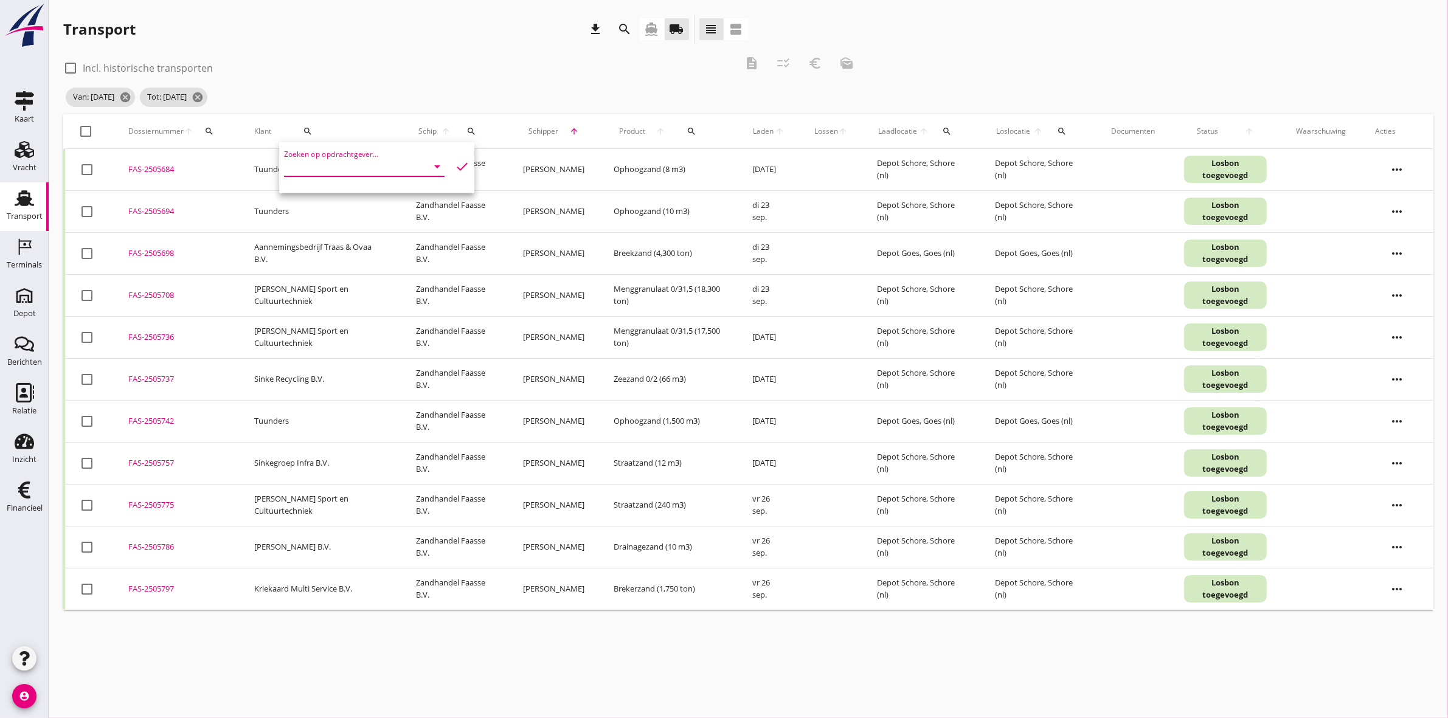
click at [308, 165] on input "Zoeken op opdrachtgever..." at bounding box center [347, 166] width 126 height 19
click at [325, 190] on div "Kriekaard Multi Service B.V." at bounding box center [360, 196] width 133 height 15
click at [455, 162] on icon "check" at bounding box center [462, 166] width 15 height 15
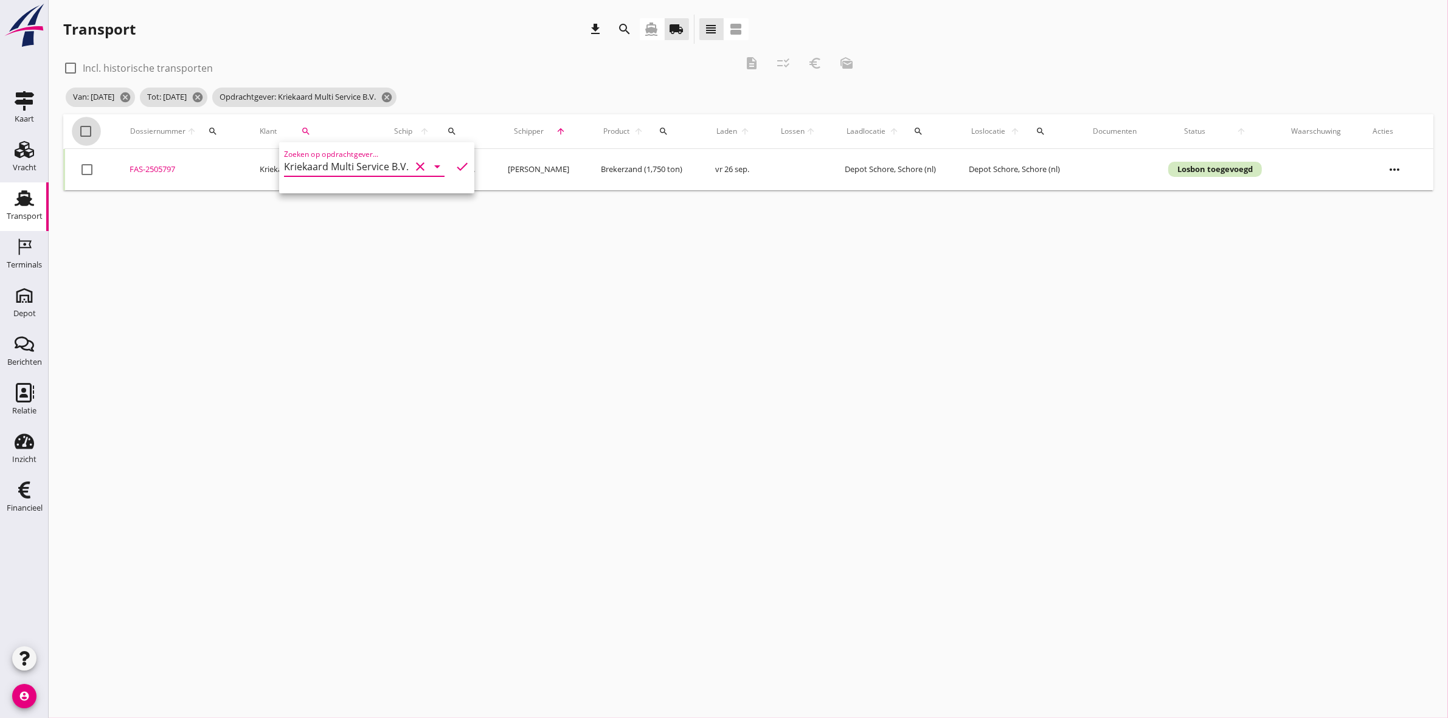
click at [86, 128] on div at bounding box center [86, 131] width 21 height 21
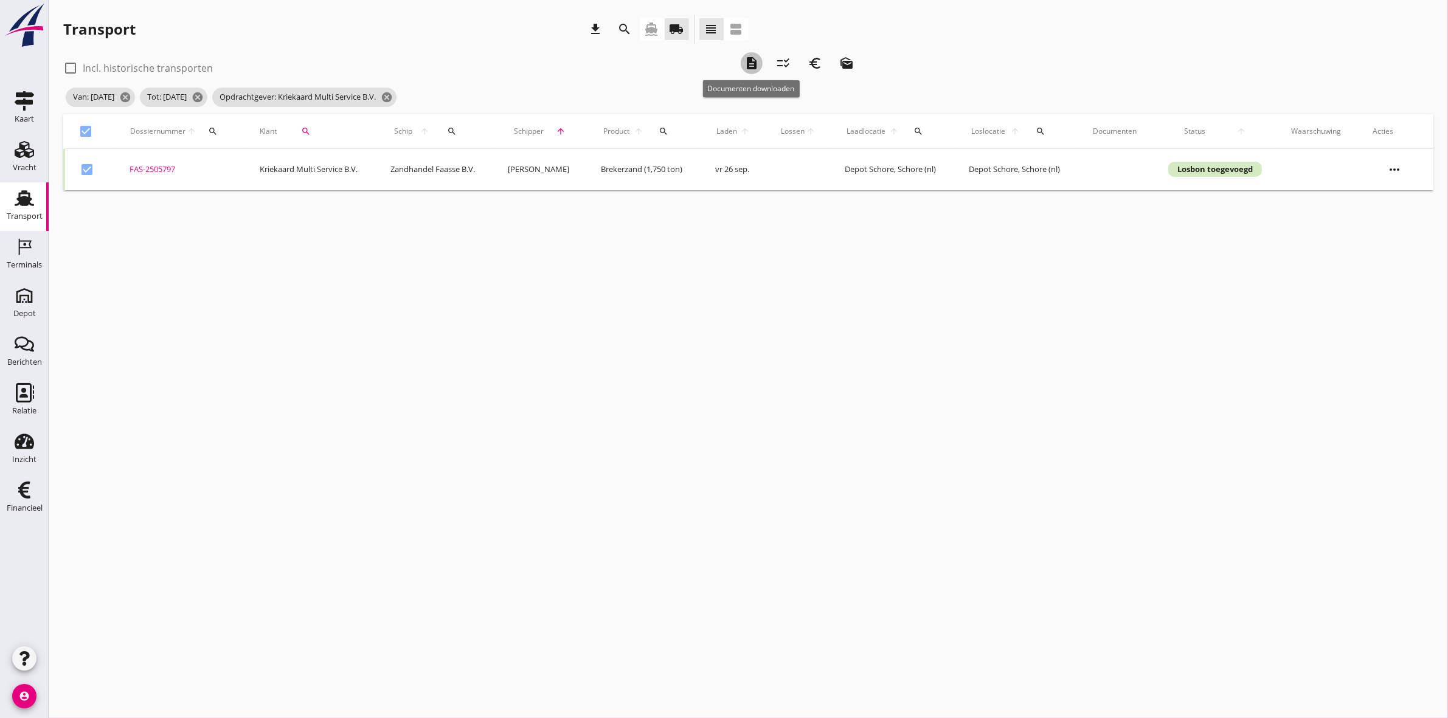
click at [743, 61] on div "description" at bounding box center [752, 63] width 22 height 15
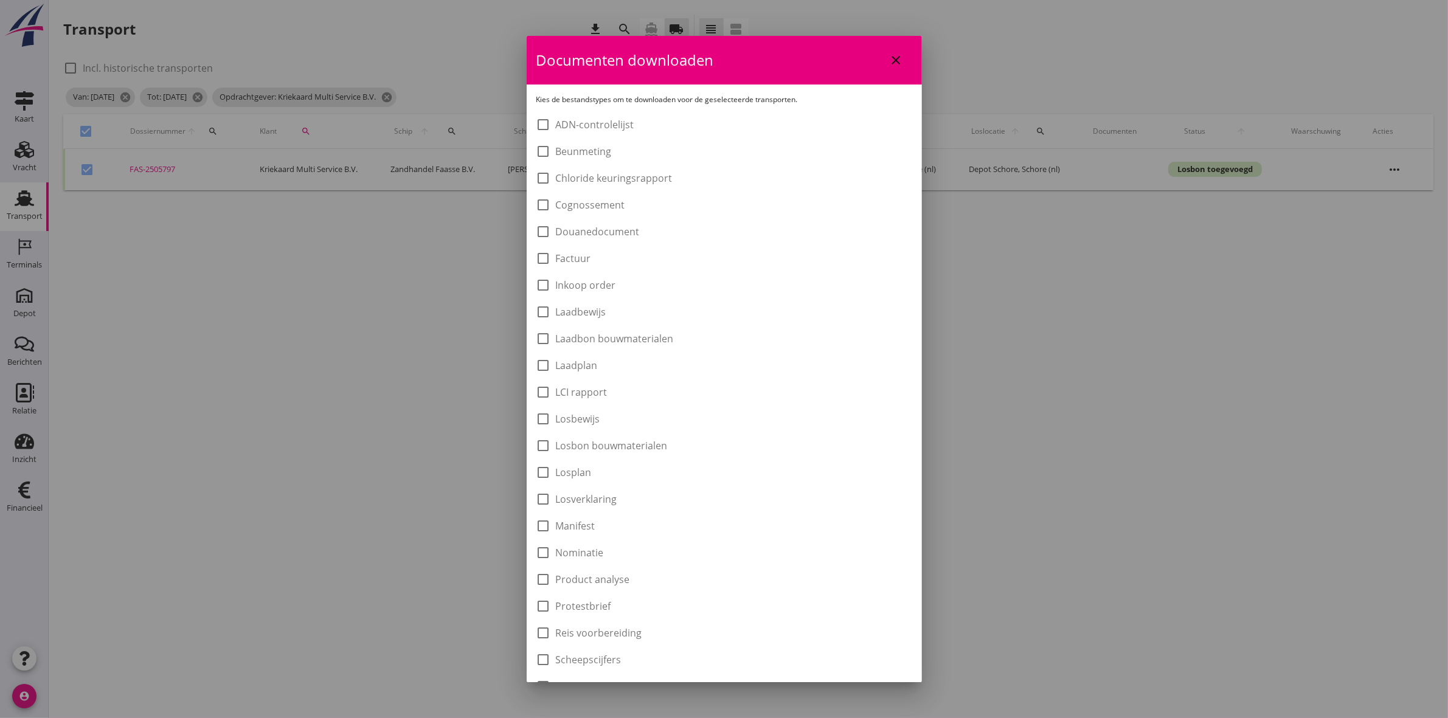
click at [664, 333] on label "Laadbon bouwmaterialen" at bounding box center [615, 339] width 118 height 12
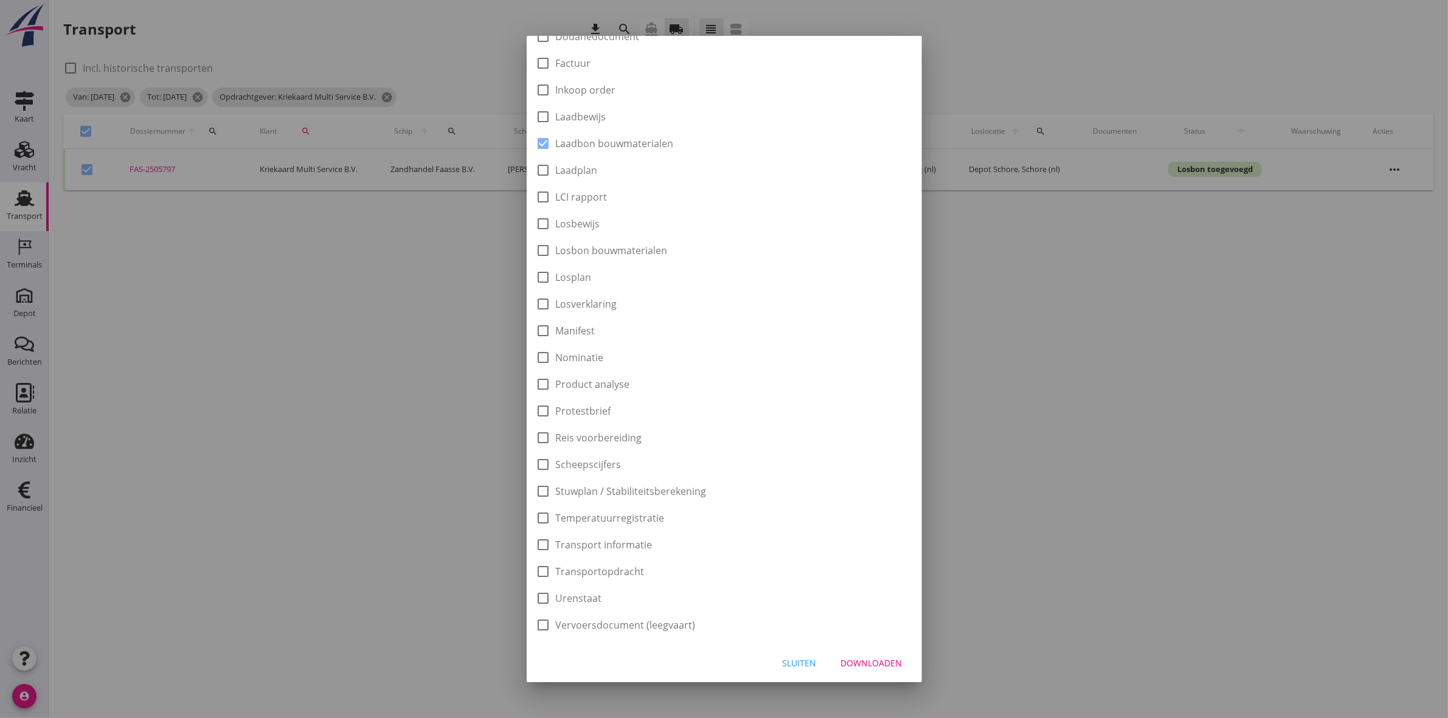
click at [882, 670] on button "Downloaden" at bounding box center [871, 663] width 81 height 22
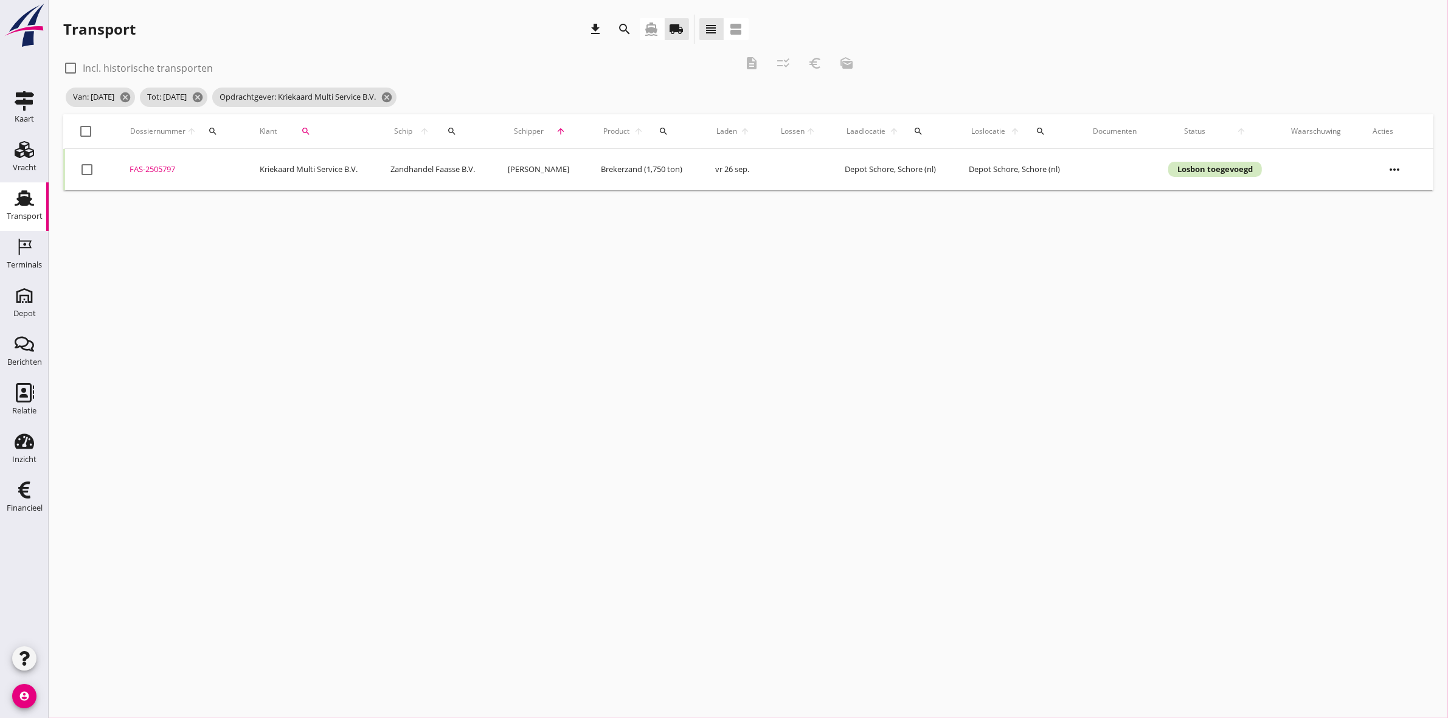
click at [86, 131] on div at bounding box center [86, 131] width 21 height 21
click at [820, 61] on icon "euro_symbol" at bounding box center [815, 63] width 15 height 15
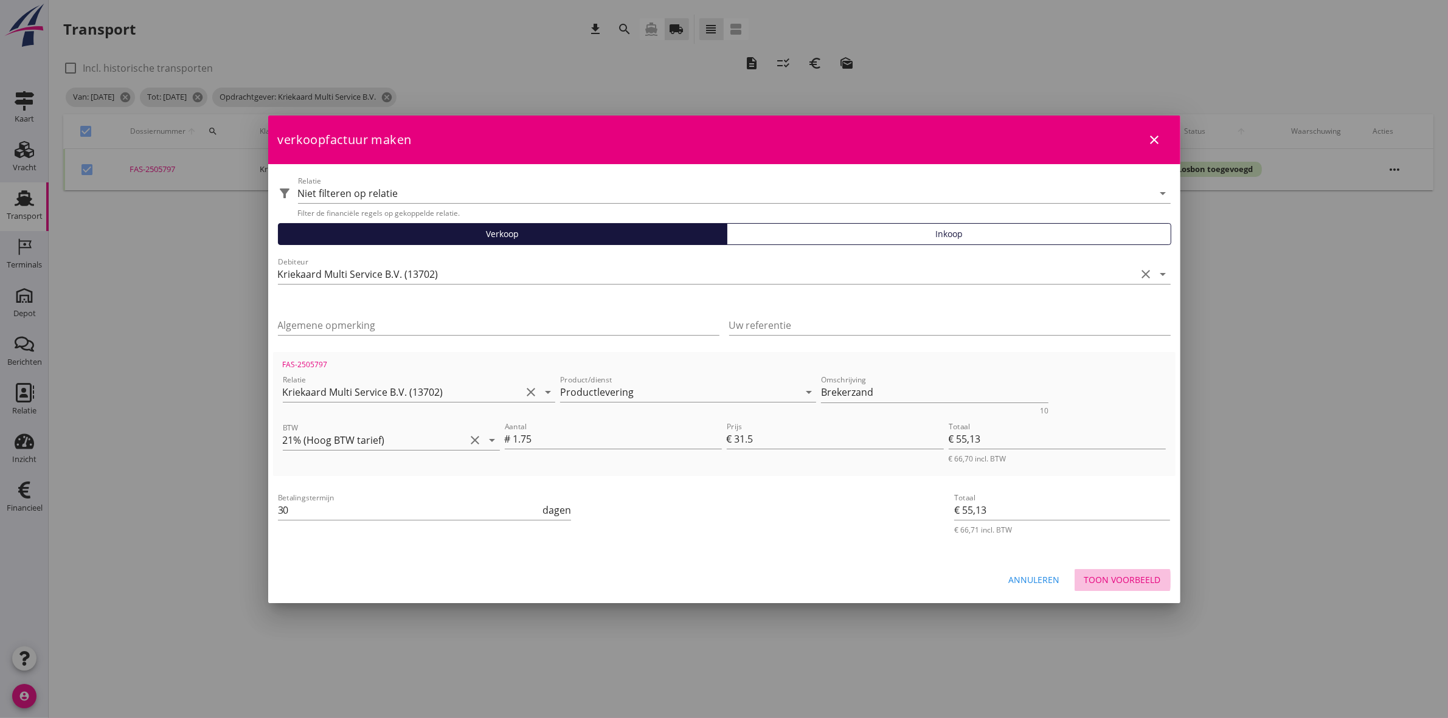
click at [1122, 579] on div "Toon voorbeeld" at bounding box center [1122, 580] width 77 height 13
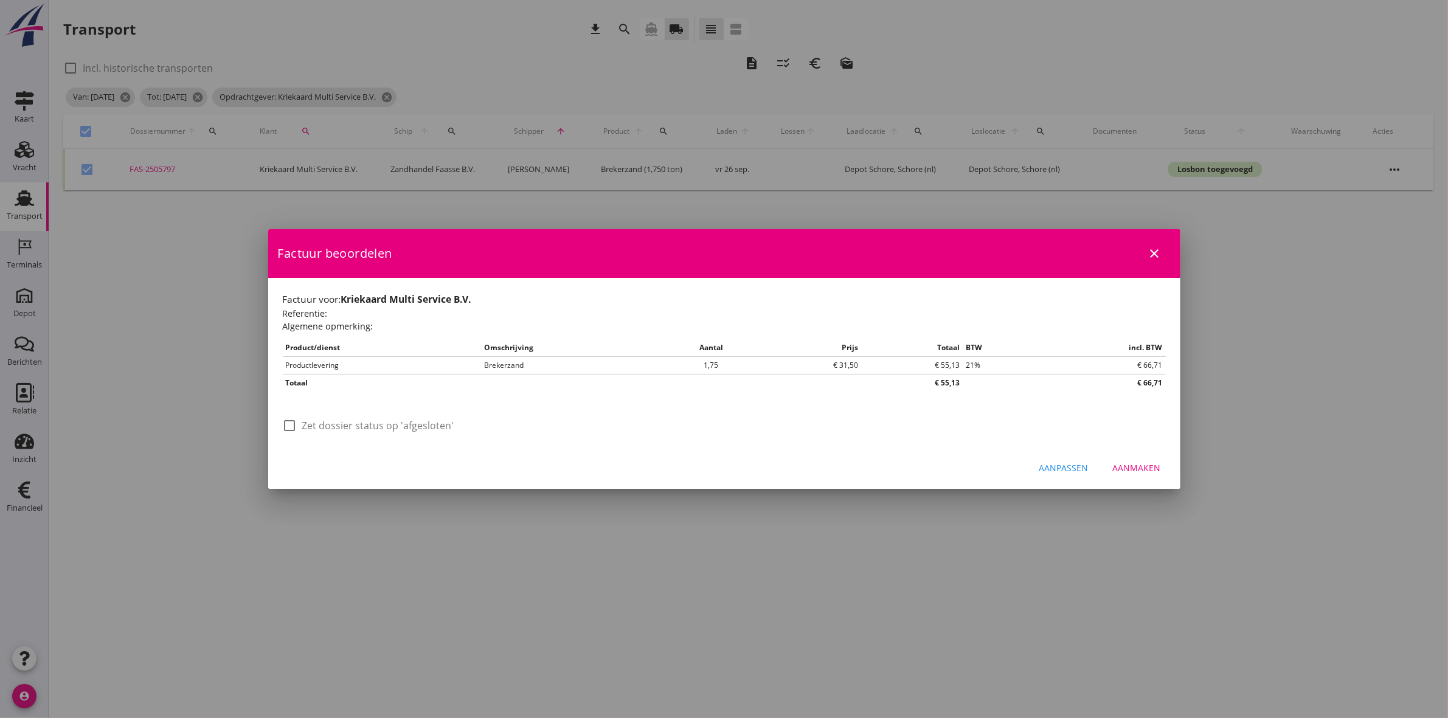
click at [321, 435] on div "check_box_outline_blank Zet dossier status op 'afgesloten'" at bounding box center [369, 432] width 172 height 29
click at [326, 429] on label "Zet dossier status op 'afgesloten'" at bounding box center [378, 426] width 152 height 12
click at [1140, 462] on div "Aanmaken" at bounding box center [1137, 468] width 48 height 13
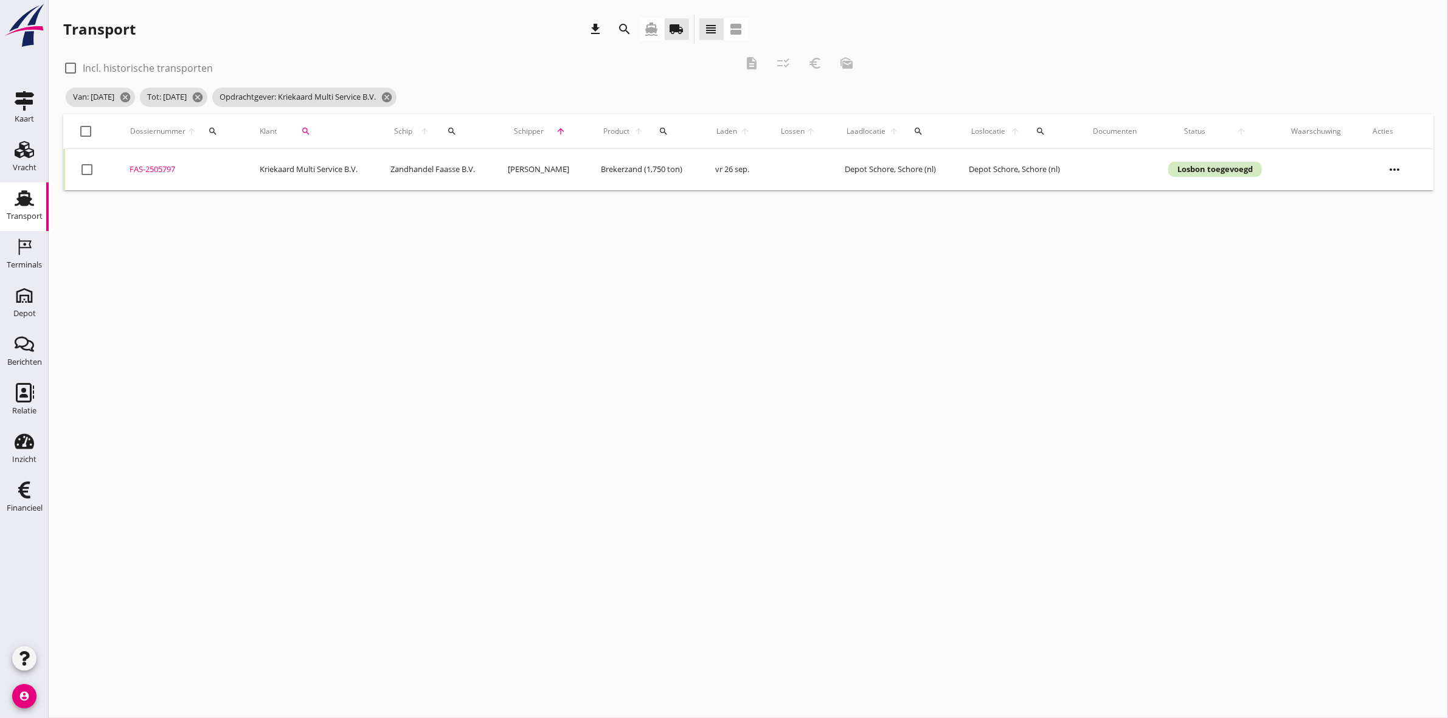
click at [435, 41] on div "Transport download search directions_boat local_shipping view_headline view_age…" at bounding box center [405, 29] width 685 height 29
click at [84, 129] on div at bounding box center [86, 131] width 21 height 21
click at [21, 504] on div "Financieel" at bounding box center [25, 508] width 36 height 8
click at [813, 58] on icon "euro_symbol" at bounding box center [815, 63] width 15 height 15
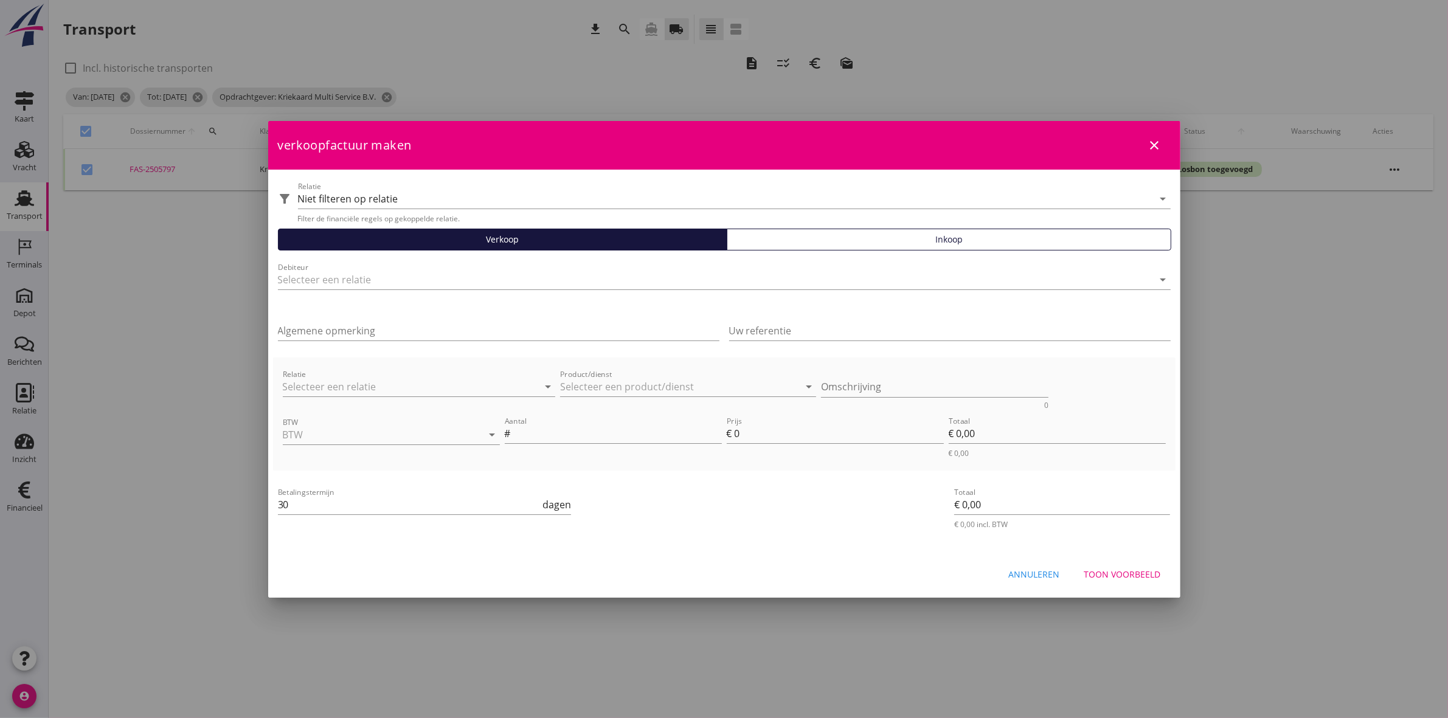
click at [1156, 143] on icon "close" at bounding box center [1155, 145] width 15 height 15
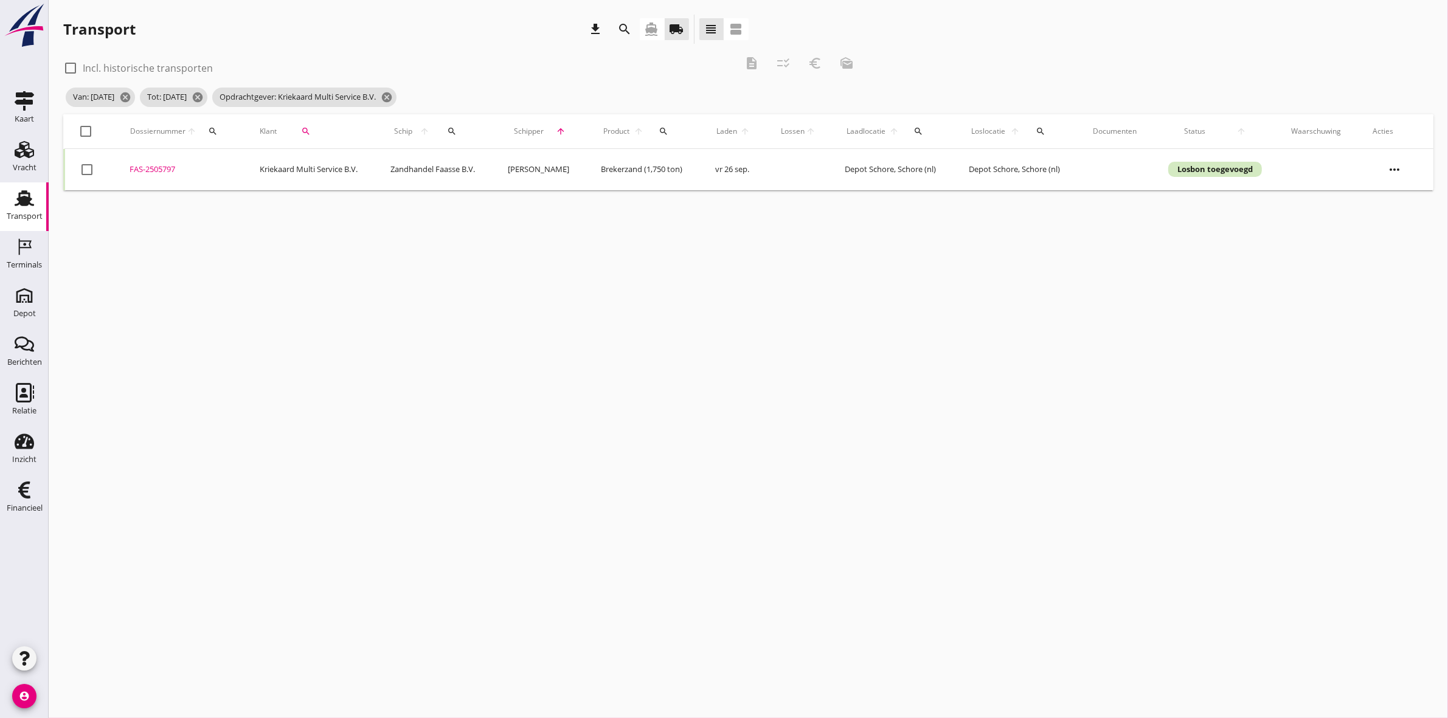
click at [144, 168] on div "FAS-2505797" at bounding box center [180, 170] width 100 height 12
click at [393, 96] on icon "cancel" at bounding box center [387, 97] width 12 height 12
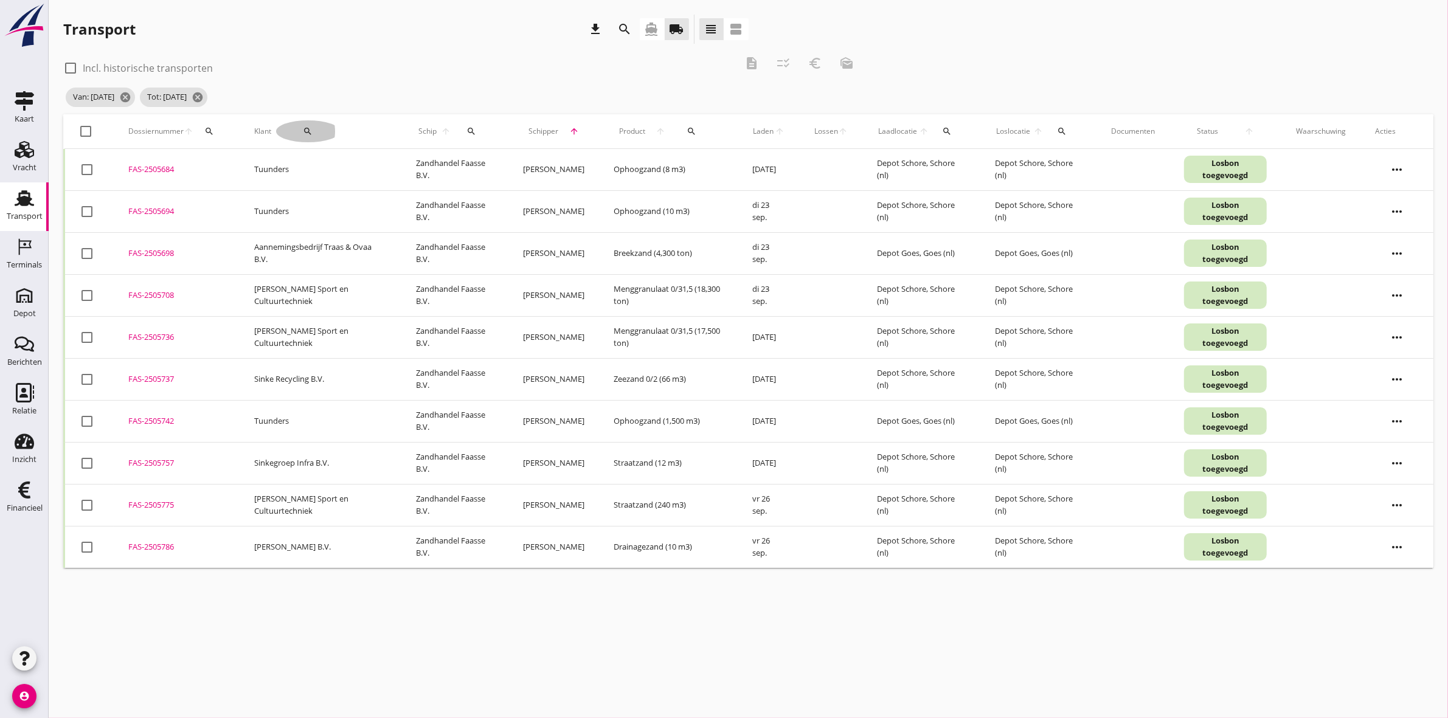
click at [307, 131] on icon "search" at bounding box center [308, 131] width 10 height 10
click at [348, 156] on div "Zoeken op opdrachtgever... arrow_drop_down check" at bounding box center [373, 169] width 185 height 39
click at [355, 162] on input "Zoeken op opdrachtgever..." at bounding box center [344, 166] width 126 height 19
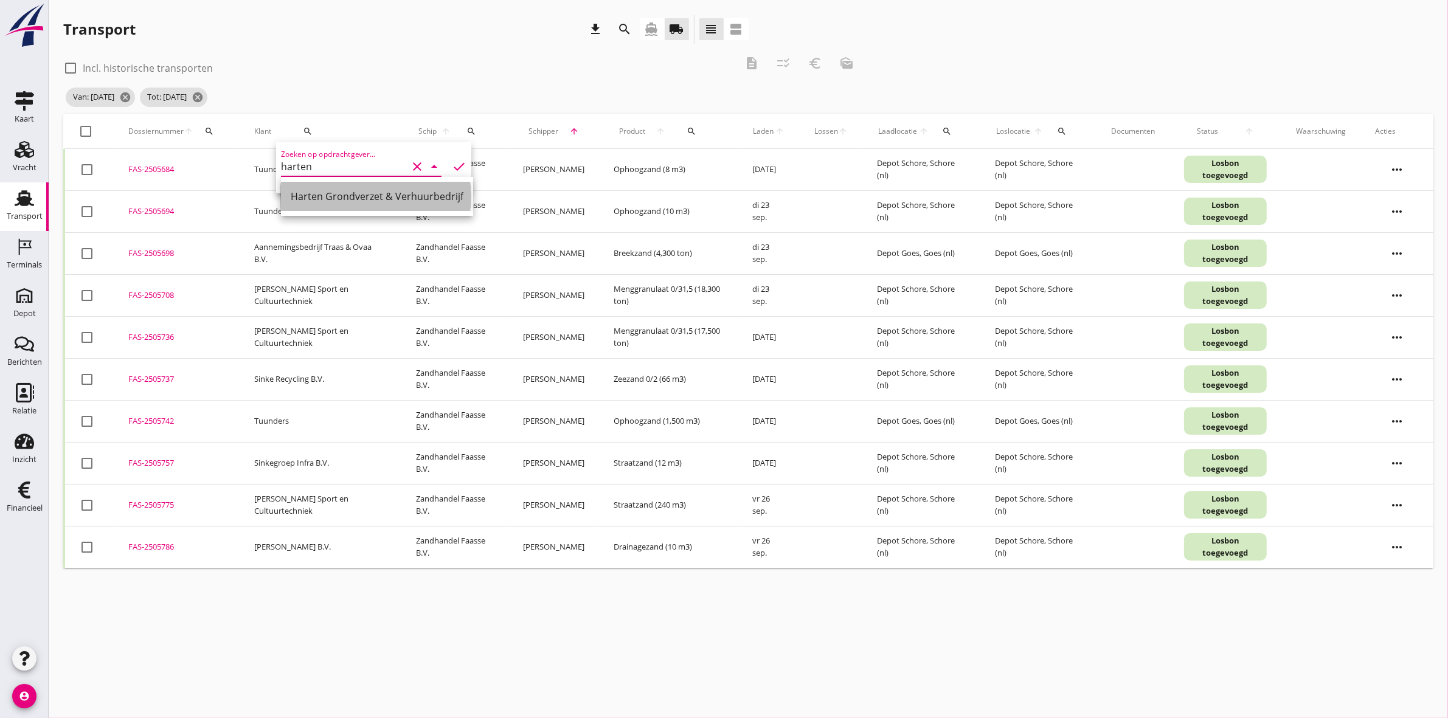
click at [365, 201] on div "Harten Grondverzet & Verhuurbedrijf" at bounding box center [377, 196] width 173 height 15
click at [453, 162] on icon "check" at bounding box center [459, 166] width 15 height 15
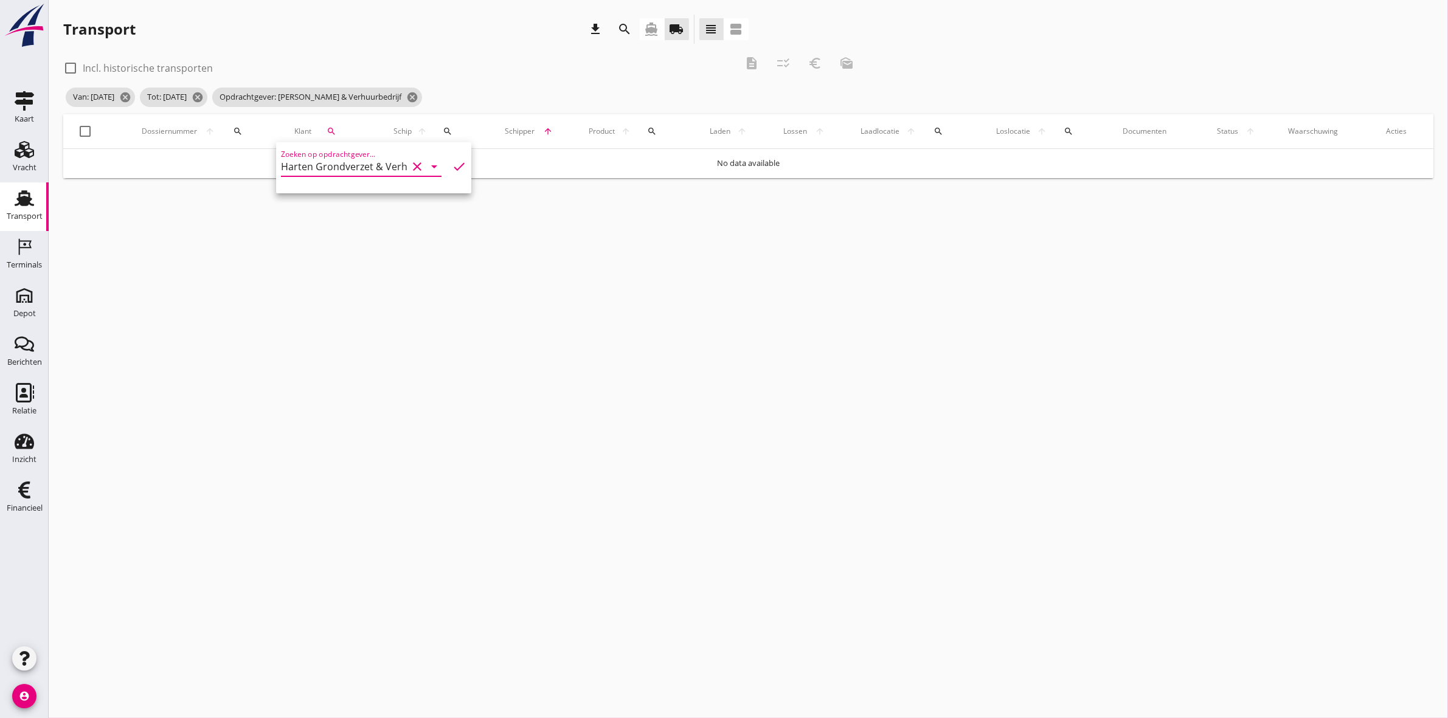
click at [524, 78] on div "check_box_outline_blank Incl. historische transporten description checklist_rtl…" at bounding box center [462, 67] width 799 height 36
click at [69, 68] on div at bounding box center [70, 68] width 21 height 21
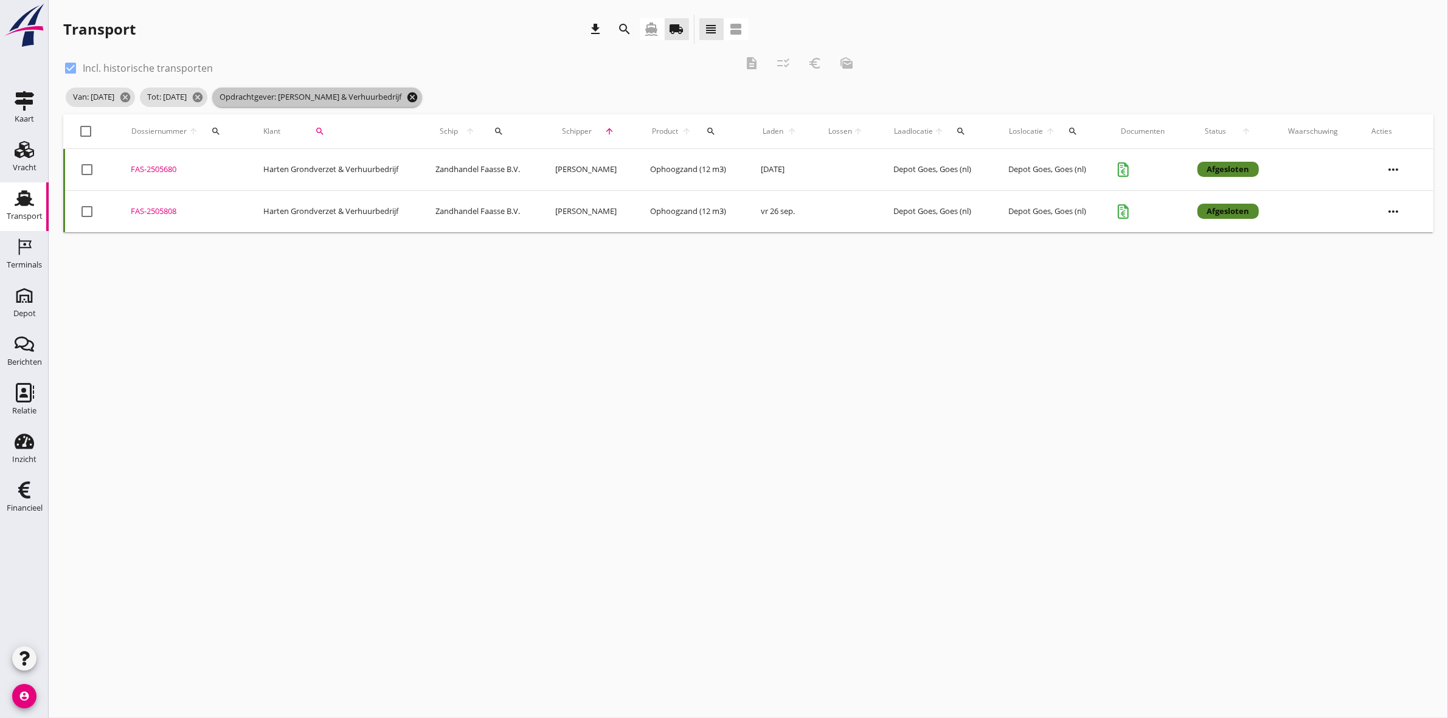
click at [418, 99] on icon "cancel" at bounding box center [412, 97] width 12 height 12
click at [204, 97] on icon "cancel" at bounding box center [198, 97] width 12 height 12
click at [131, 97] on icon "cancel" at bounding box center [125, 97] width 12 height 12
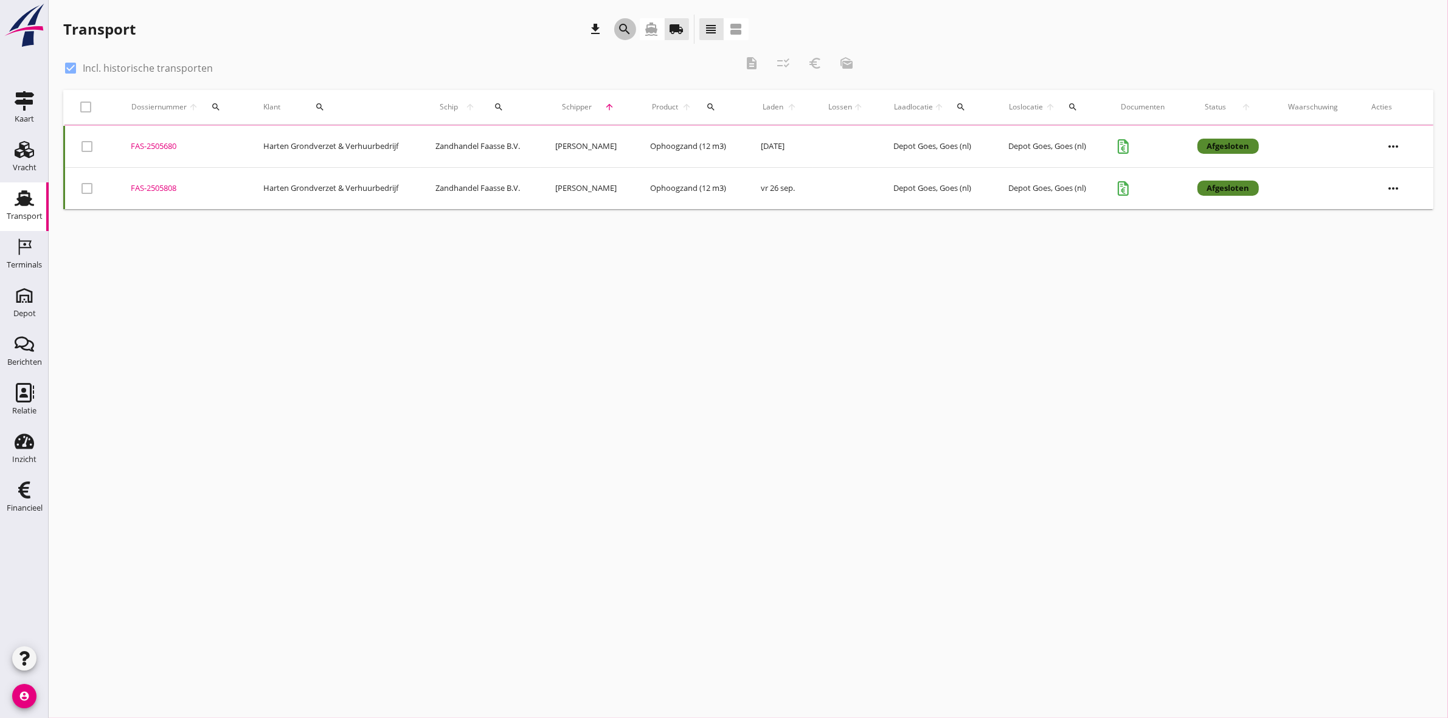
click at [621, 29] on icon "search" at bounding box center [625, 29] width 15 height 15
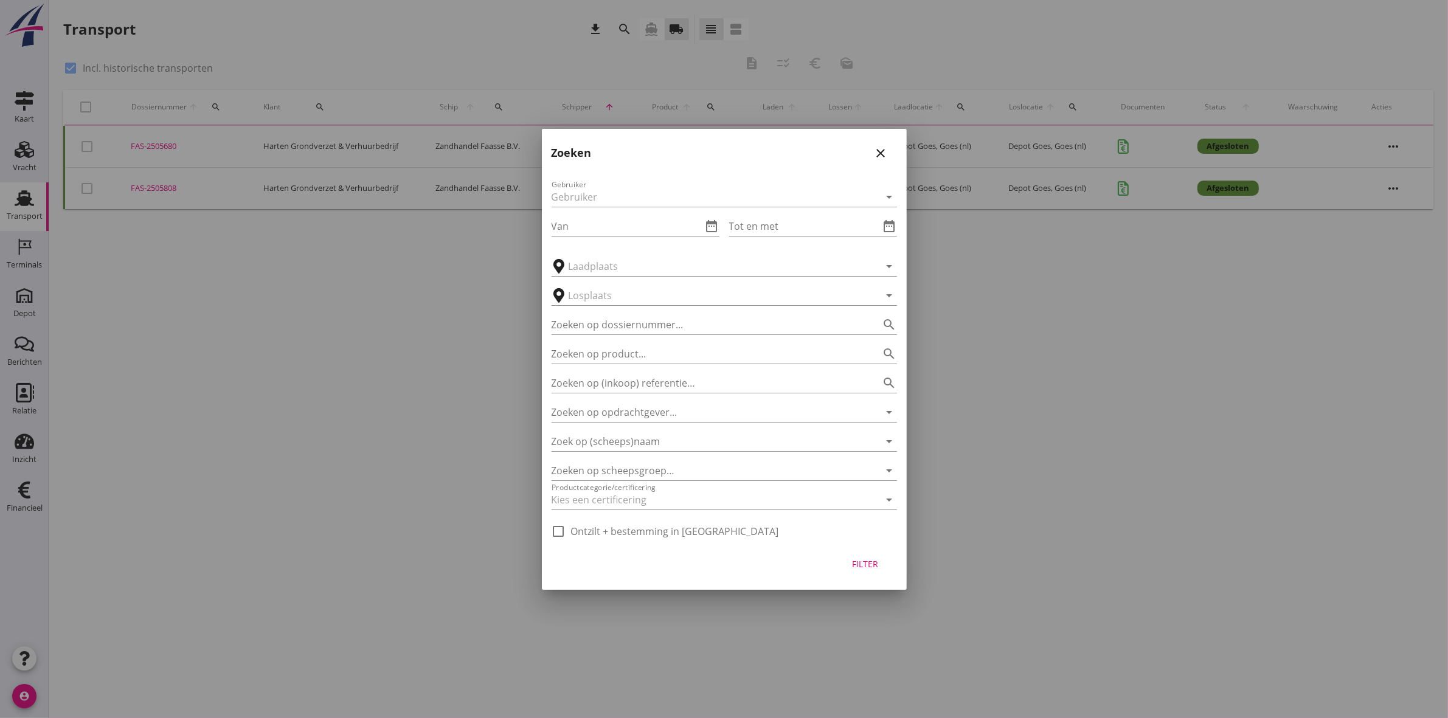
click at [363, 43] on div at bounding box center [724, 359] width 1448 height 718
drag, startPoint x: 77, startPoint y: 66, endPoint x: 68, endPoint y: 67, distance: 9.8
click at [68, 67] on div at bounding box center [724, 359] width 1448 height 718
click at [885, 153] on icon "close" at bounding box center [881, 153] width 15 height 15
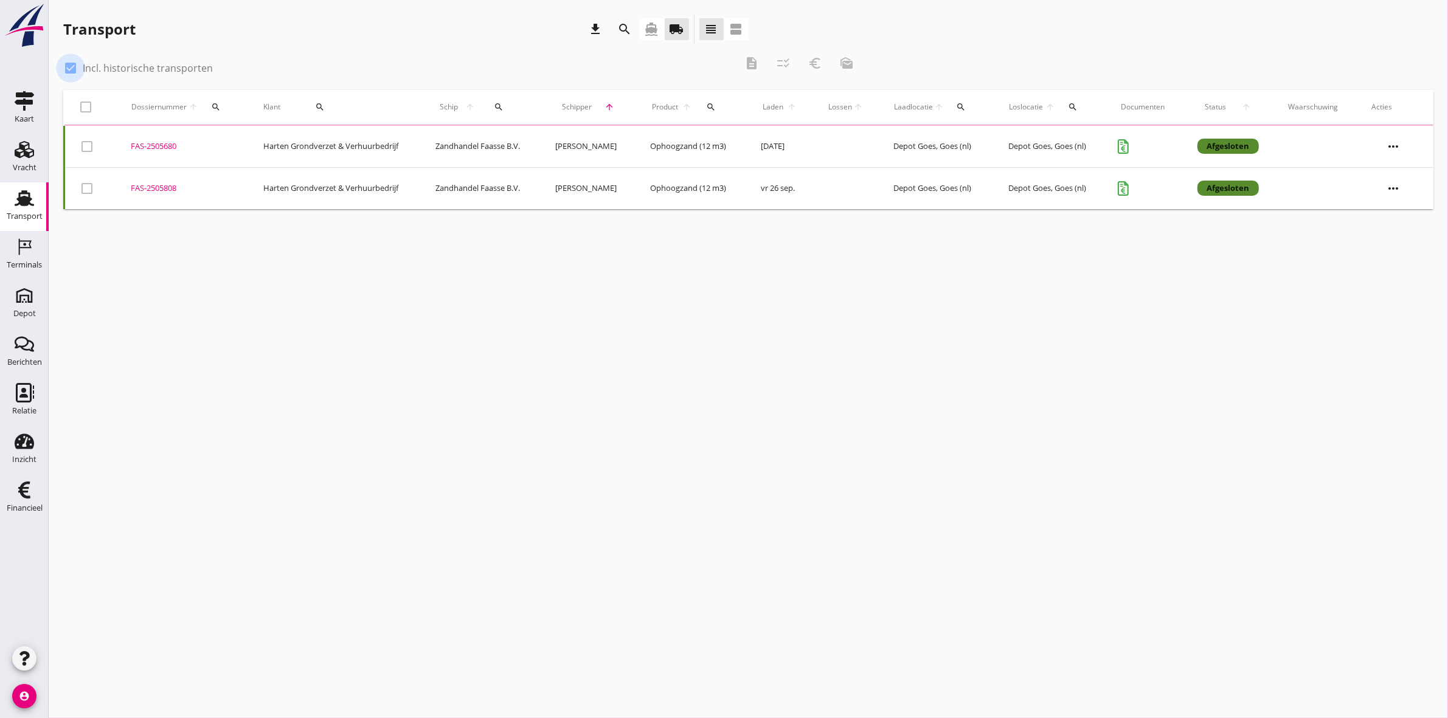
click at [64, 68] on div at bounding box center [70, 68] width 21 height 21
click at [614, 23] on div "search" at bounding box center [625, 29] width 29 height 29
click at [622, 26] on icon "search" at bounding box center [625, 29] width 15 height 15
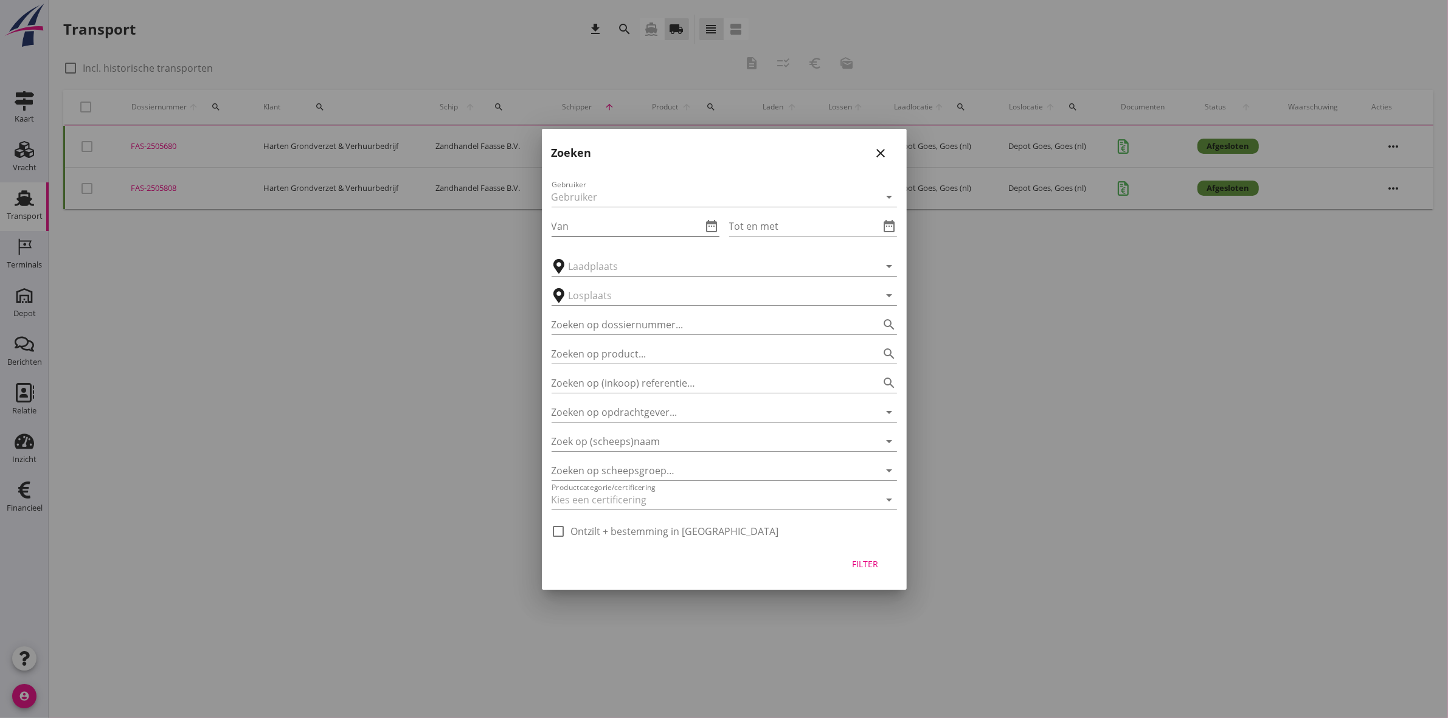
click at [713, 220] on icon "date_range" at bounding box center [712, 226] width 15 height 15
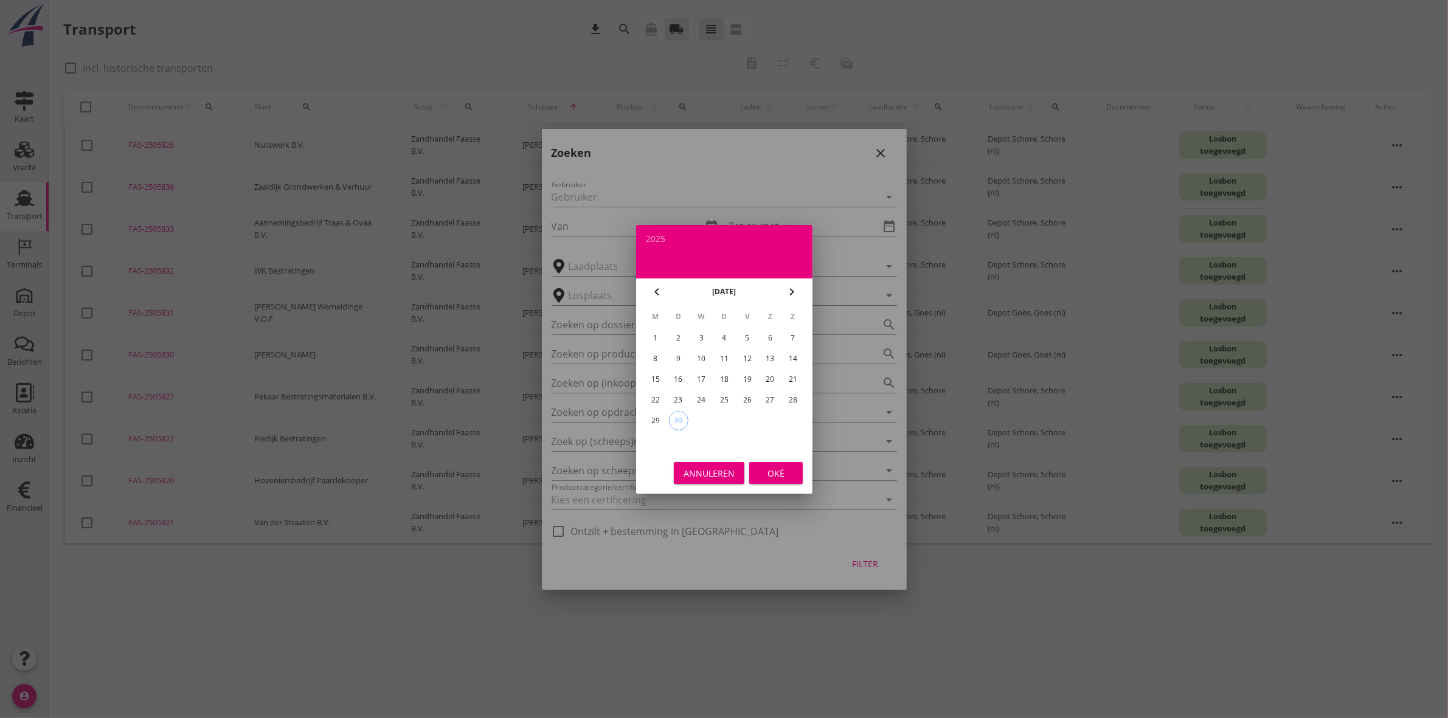
click at [654, 400] on div "22" at bounding box center [654, 399] width 19 height 19
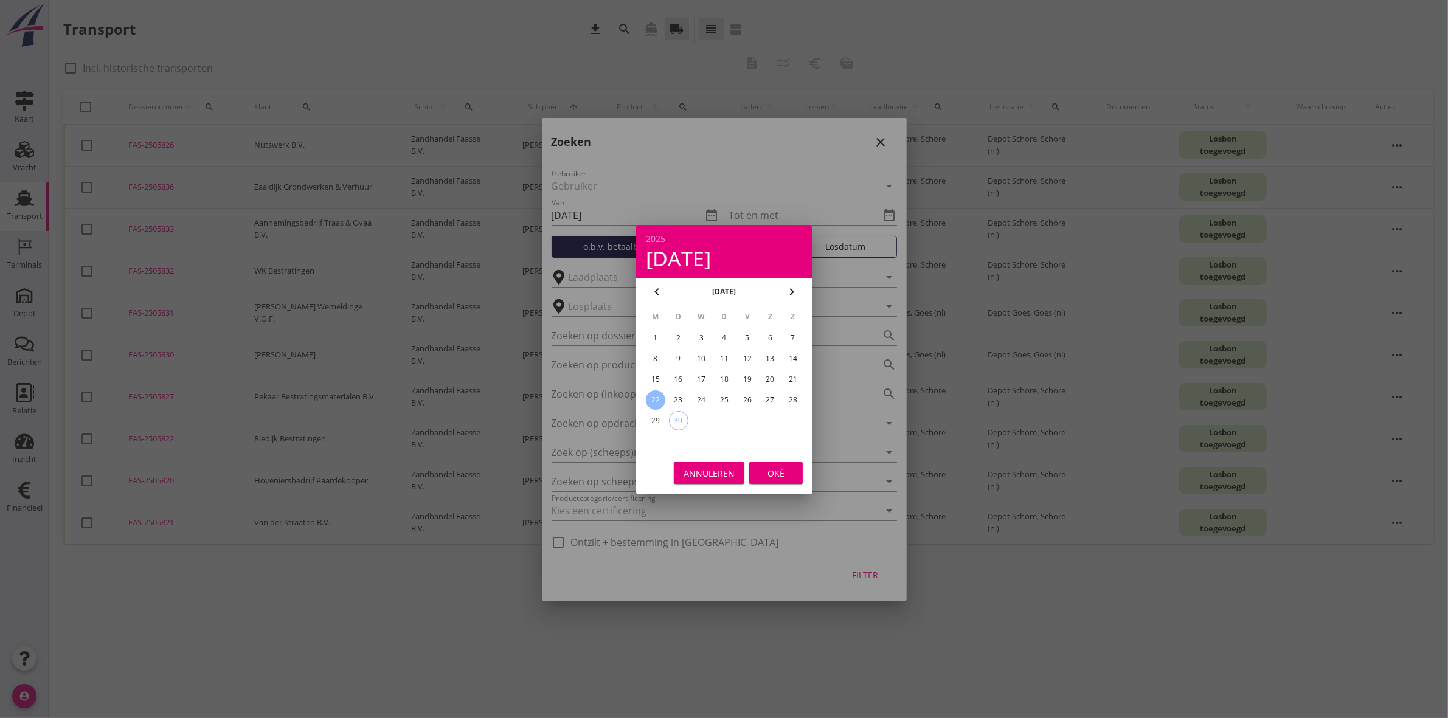
click at [870, 567] on div at bounding box center [724, 359] width 1448 height 718
click at [777, 476] on div "Oké" at bounding box center [776, 472] width 34 height 13
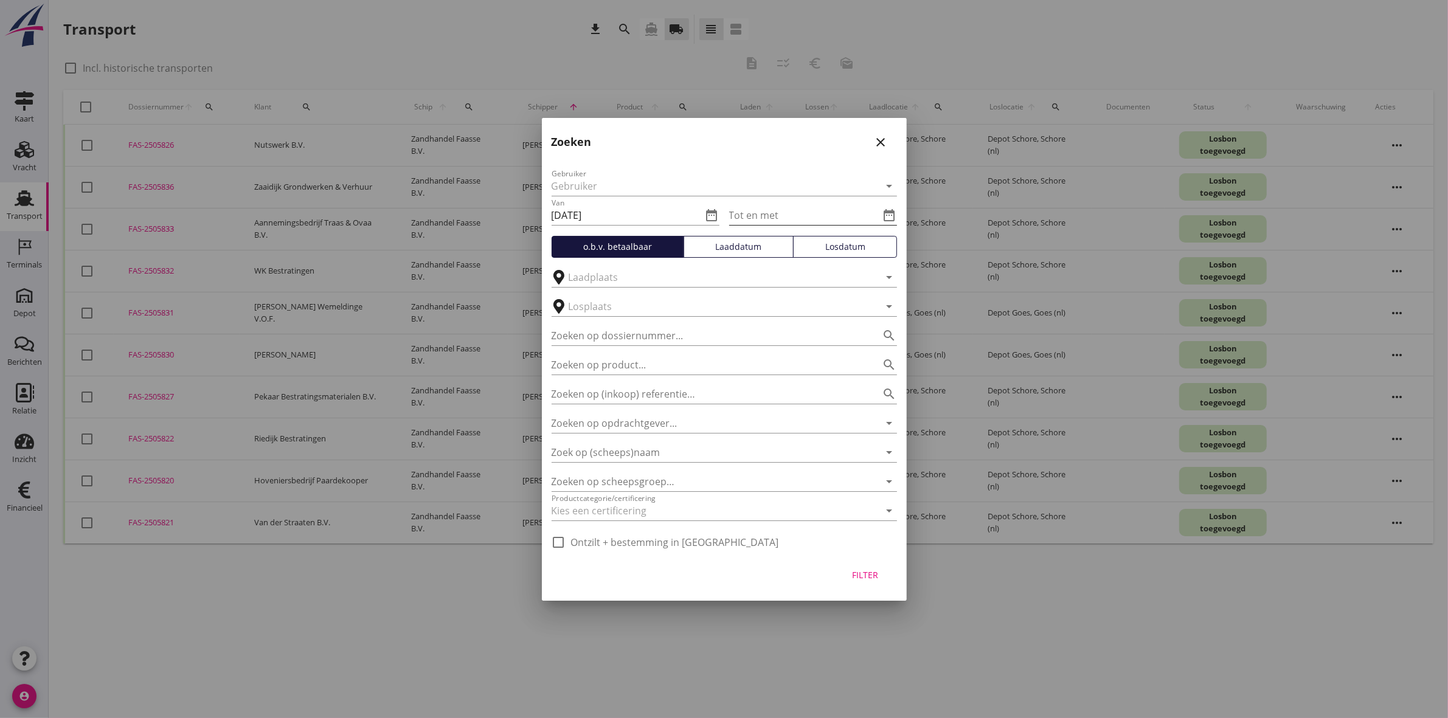
click at [889, 210] on icon "date_range" at bounding box center [889, 215] width 15 height 15
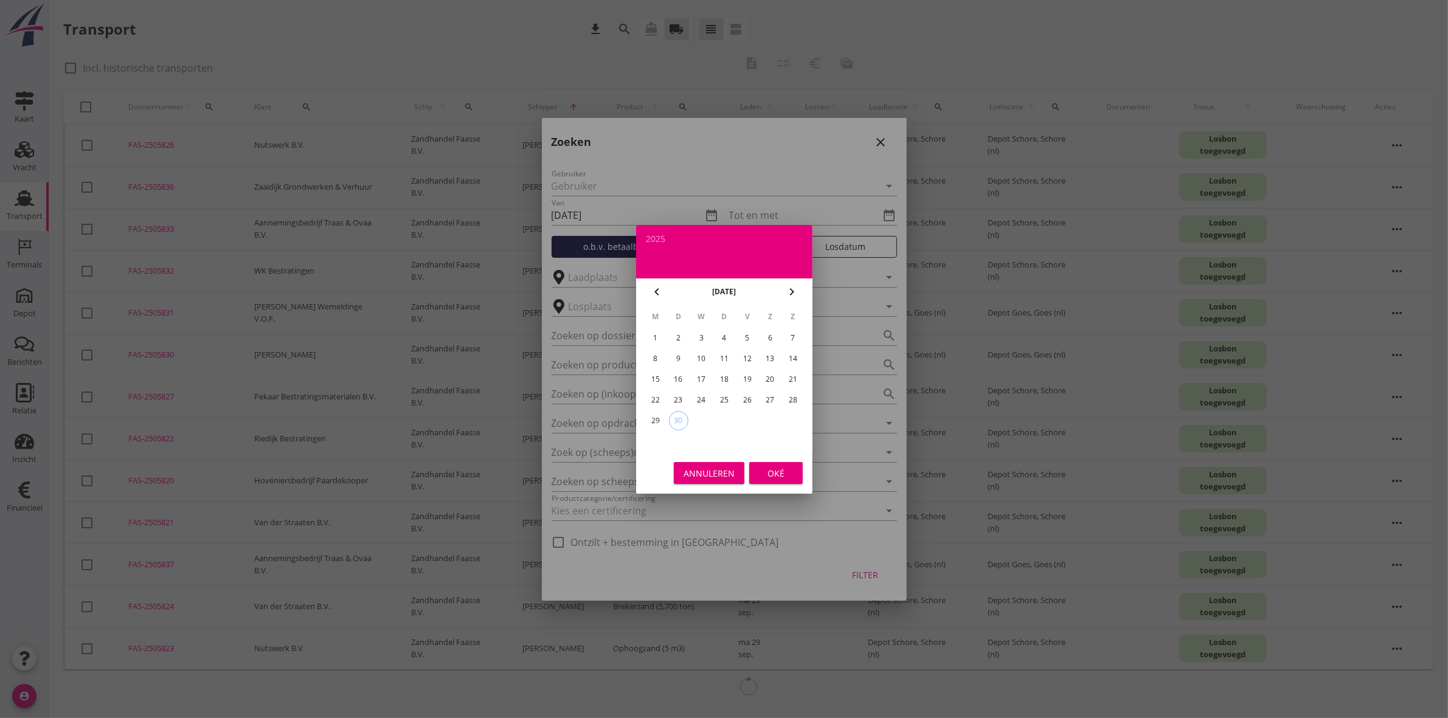
click at [749, 397] on div "26" at bounding box center [746, 399] width 19 height 19
click at [789, 470] on div "Oké" at bounding box center [776, 472] width 34 height 13
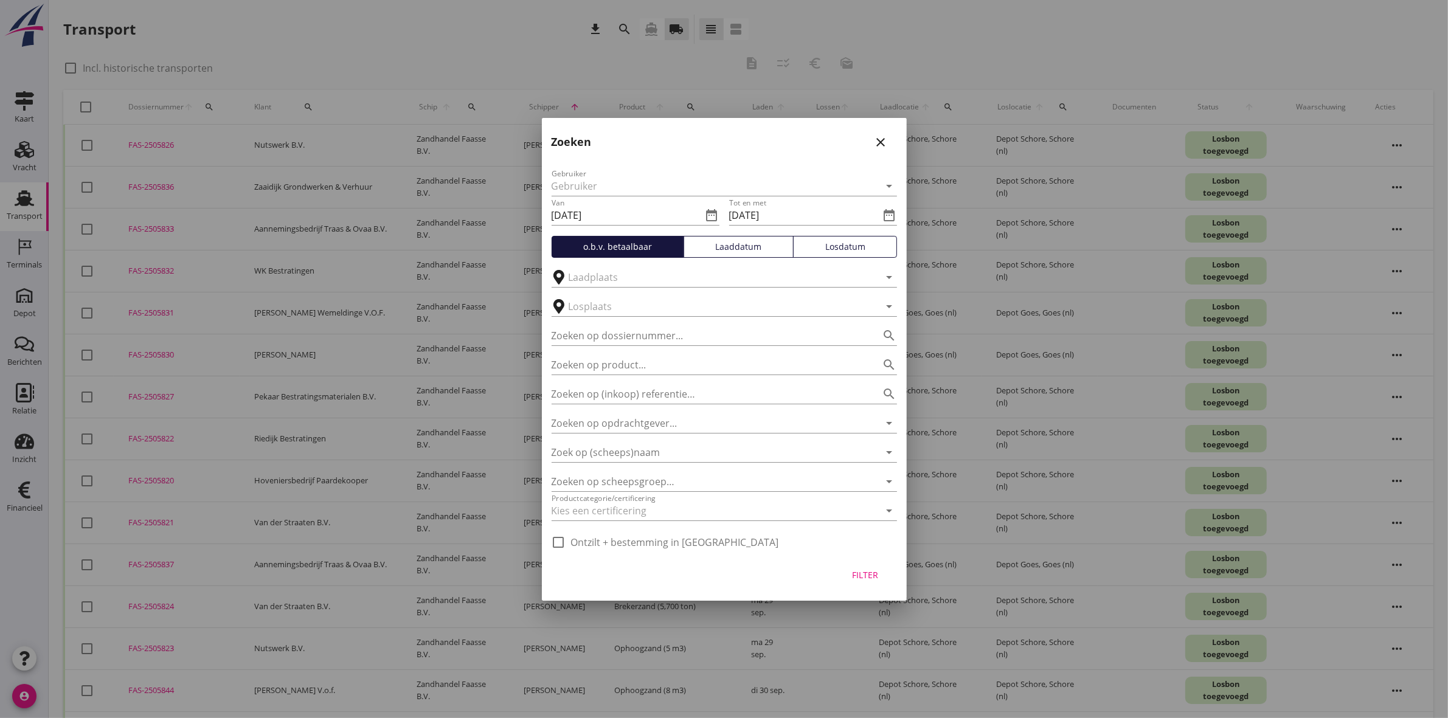
click at [876, 572] on div "Filter" at bounding box center [865, 575] width 34 height 13
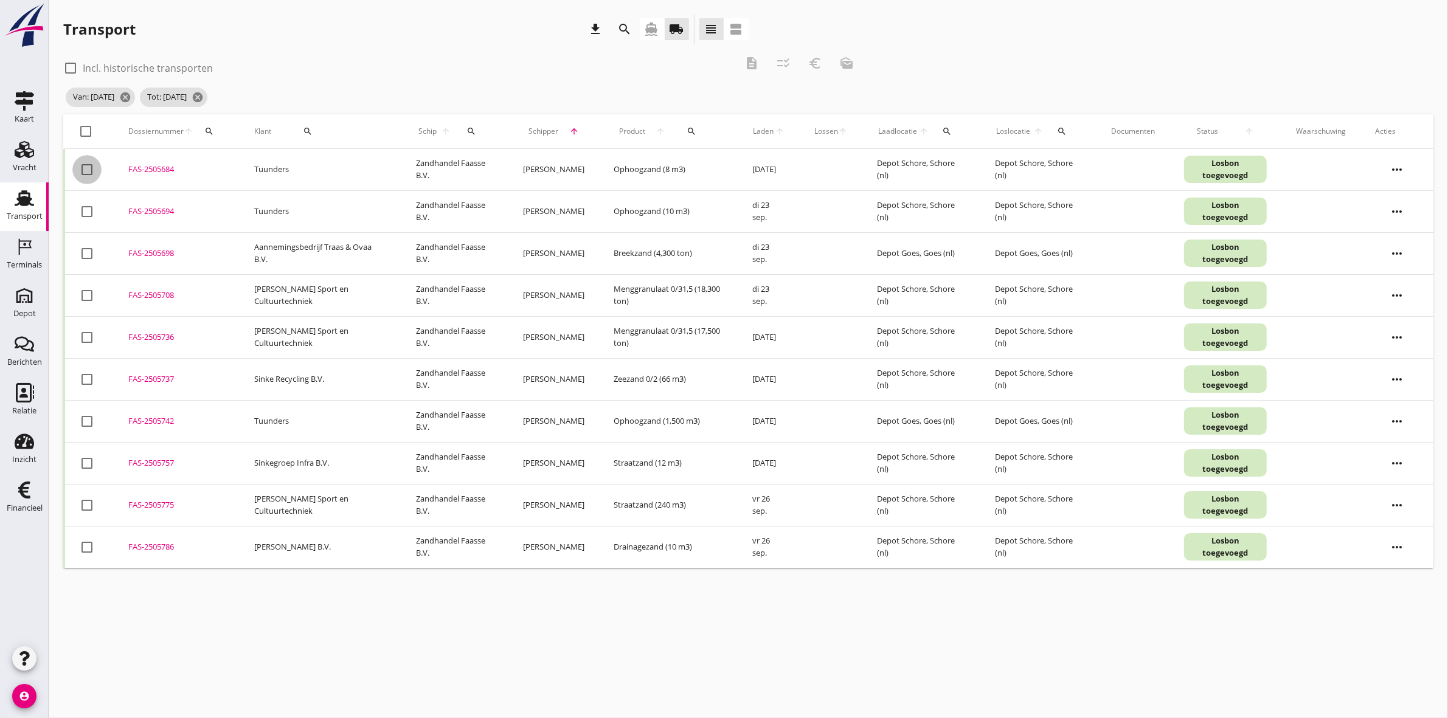
click at [83, 166] on div at bounding box center [87, 169] width 21 height 21
click at [88, 214] on div at bounding box center [87, 211] width 21 height 21
click at [89, 421] on div at bounding box center [87, 421] width 21 height 21
click at [752, 60] on icon "description" at bounding box center [751, 63] width 15 height 15
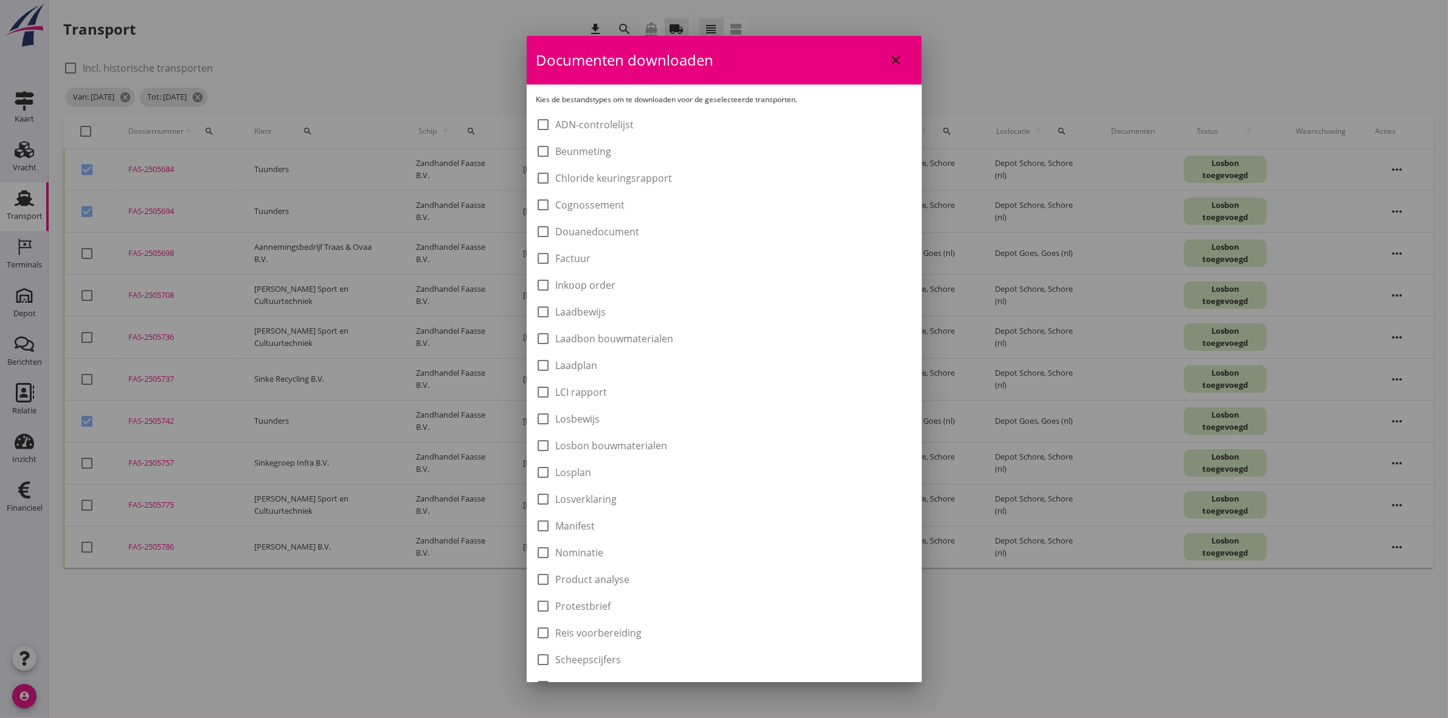
click at [634, 341] on label "Laadbon bouwmaterialen" at bounding box center [615, 339] width 118 height 12
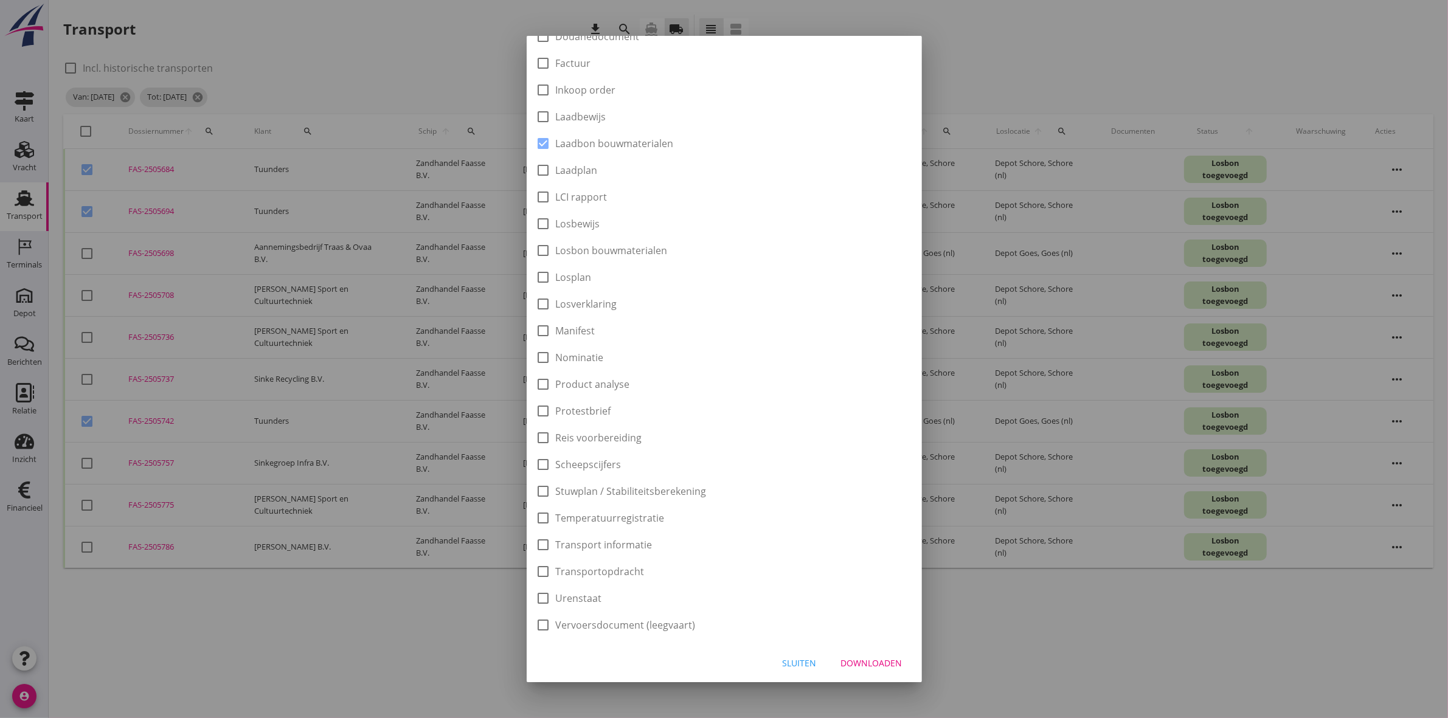
click at [867, 667] on div "Downloaden" at bounding box center [871, 663] width 61 height 13
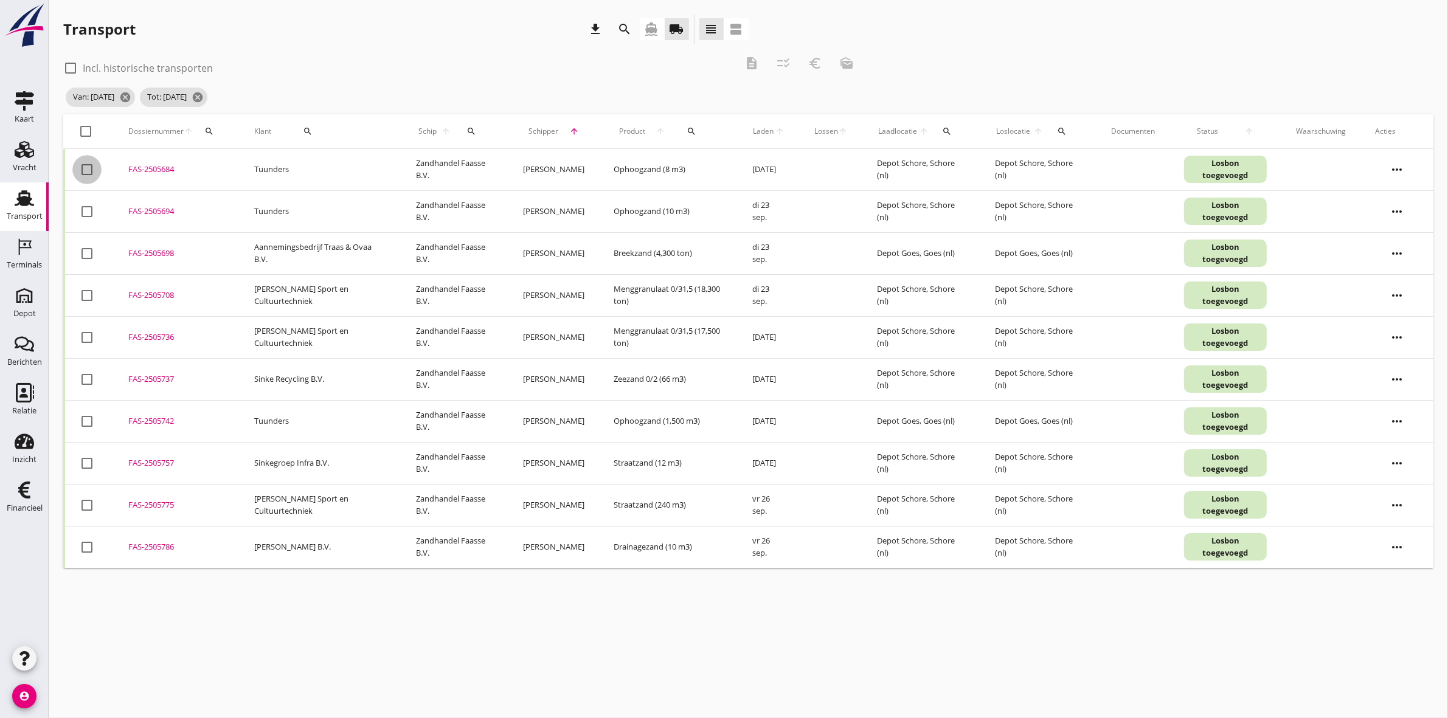
click at [92, 170] on div at bounding box center [87, 169] width 21 height 21
click at [95, 213] on div at bounding box center [87, 211] width 21 height 21
click at [90, 425] on div at bounding box center [87, 421] width 21 height 21
click at [817, 68] on icon "euro_symbol" at bounding box center [815, 63] width 15 height 15
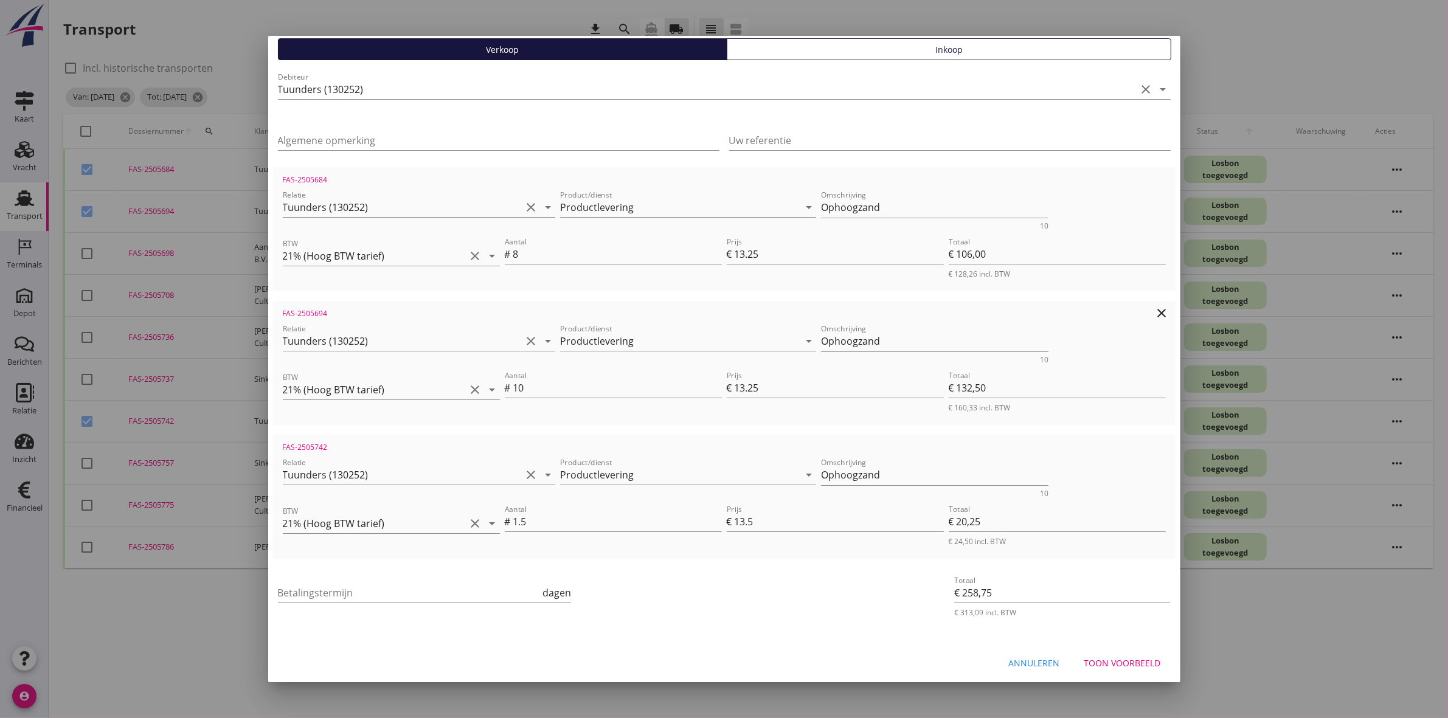
scroll to position [0, 0]
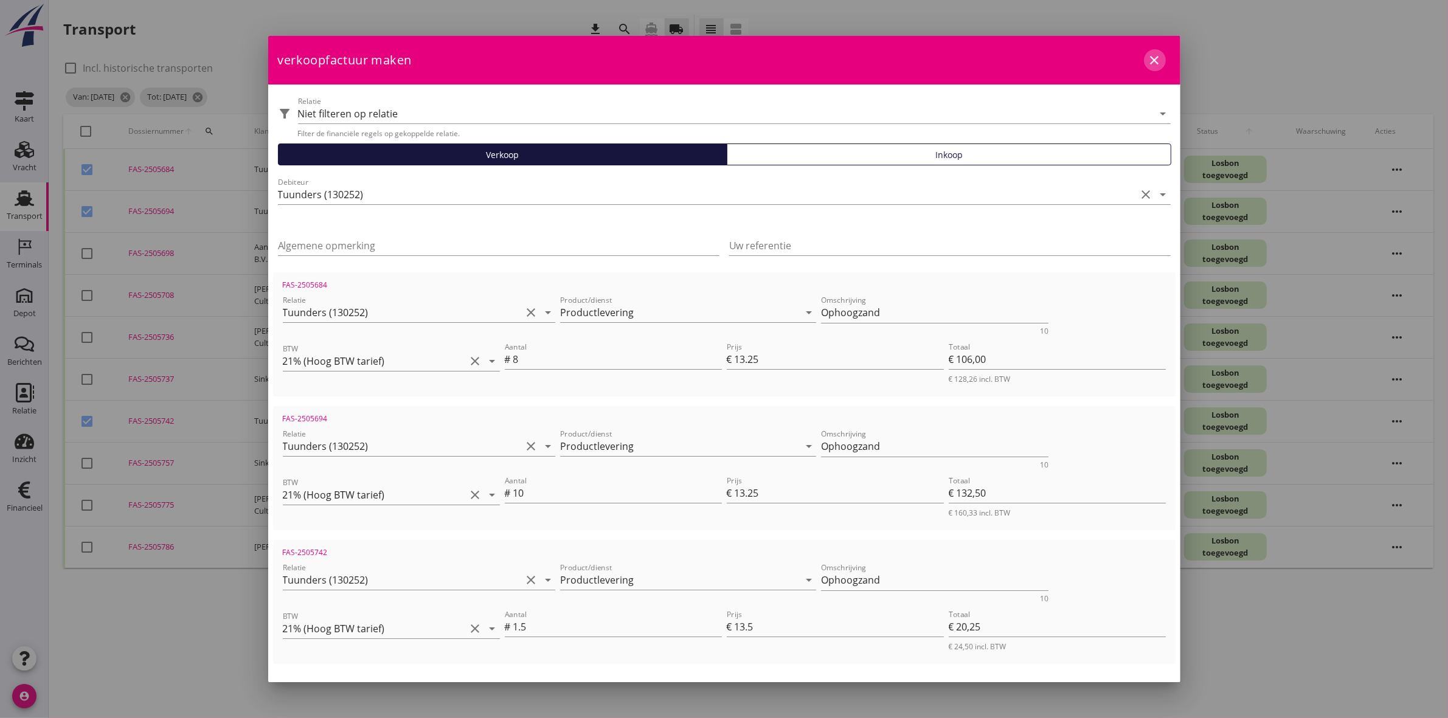
click at [1148, 60] on icon "close" at bounding box center [1155, 60] width 15 height 15
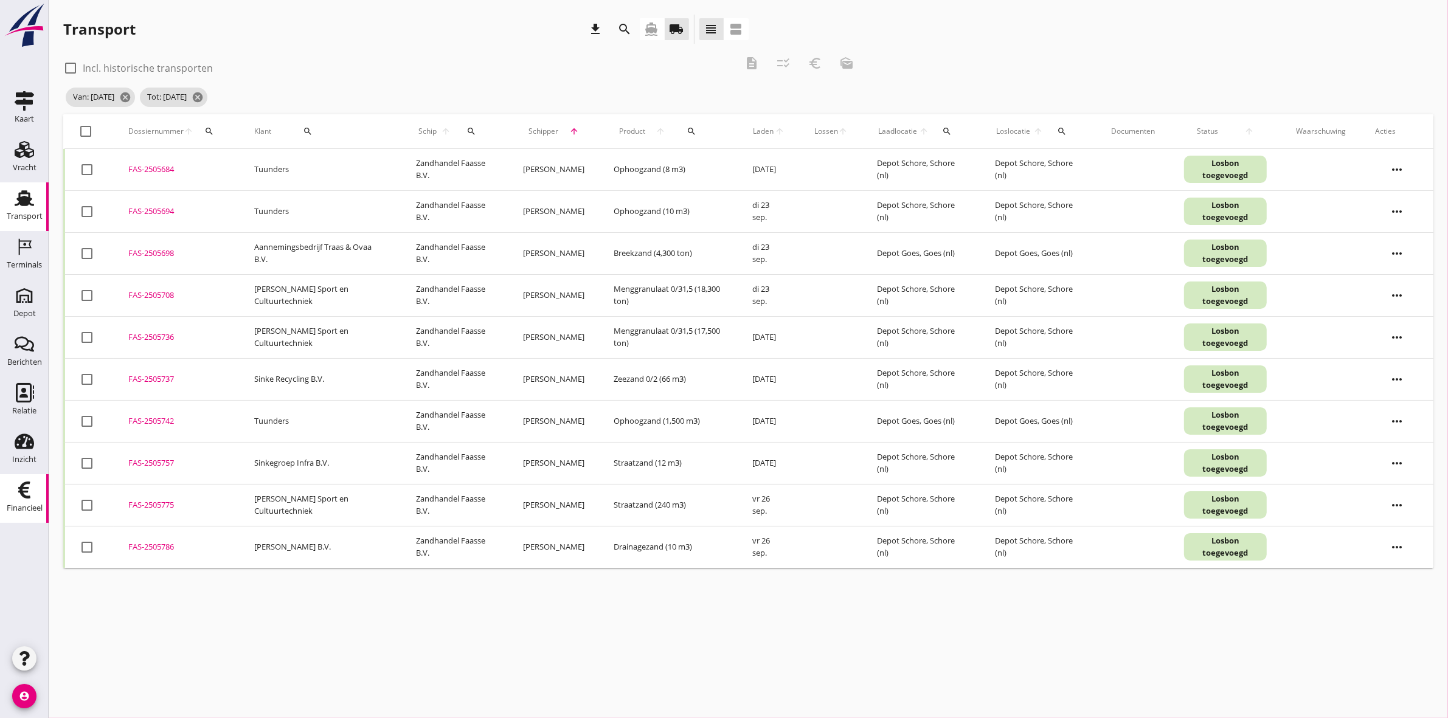
click at [32, 502] on div "Financieel" at bounding box center [25, 508] width 36 height 17
click at [88, 171] on div at bounding box center [87, 169] width 21 height 21
click at [93, 214] on div at bounding box center [87, 211] width 21 height 21
click at [89, 421] on div at bounding box center [87, 421] width 21 height 21
click at [751, 62] on icon "description" at bounding box center [751, 63] width 15 height 15
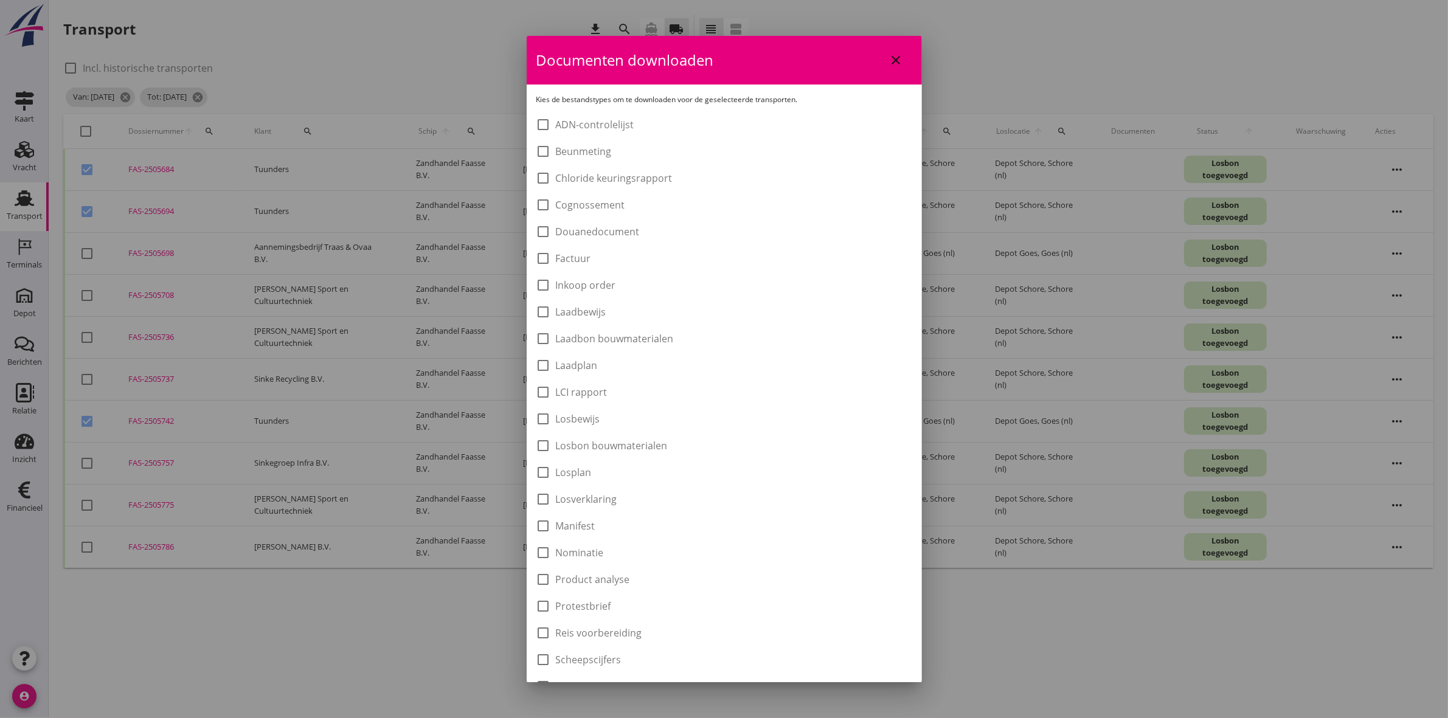
click at [573, 333] on label "Laadbon bouwmaterialen" at bounding box center [615, 339] width 118 height 12
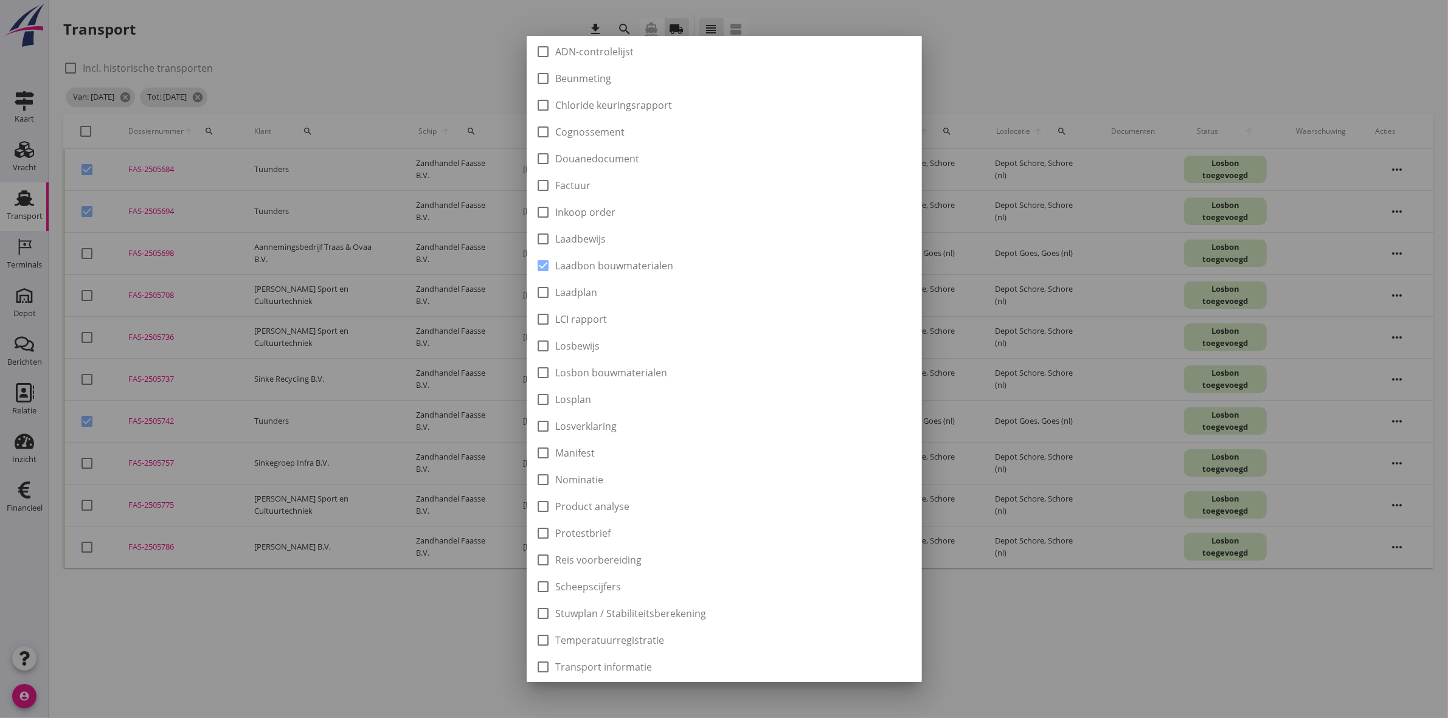
scroll to position [195, 0]
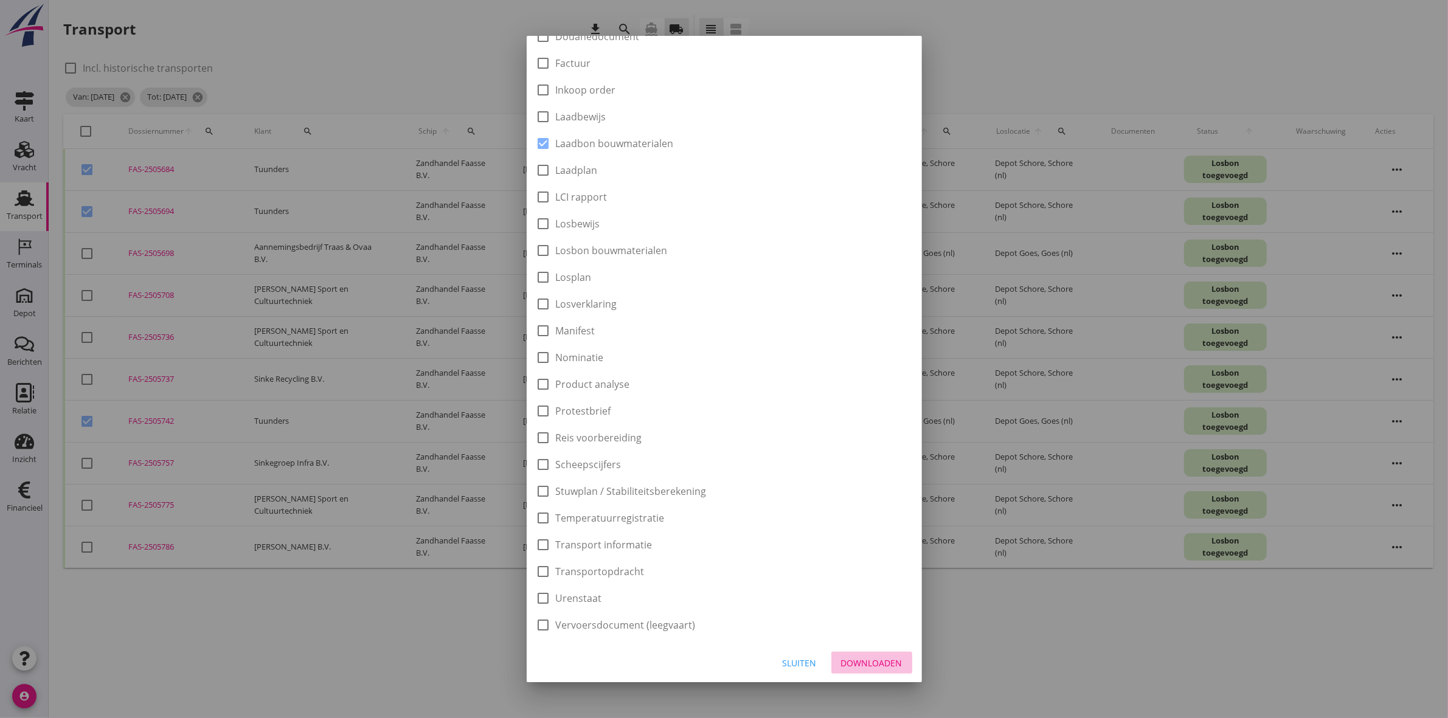
click at [882, 665] on div "Downloaden" at bounding box center [871, 663] width 61 height 13
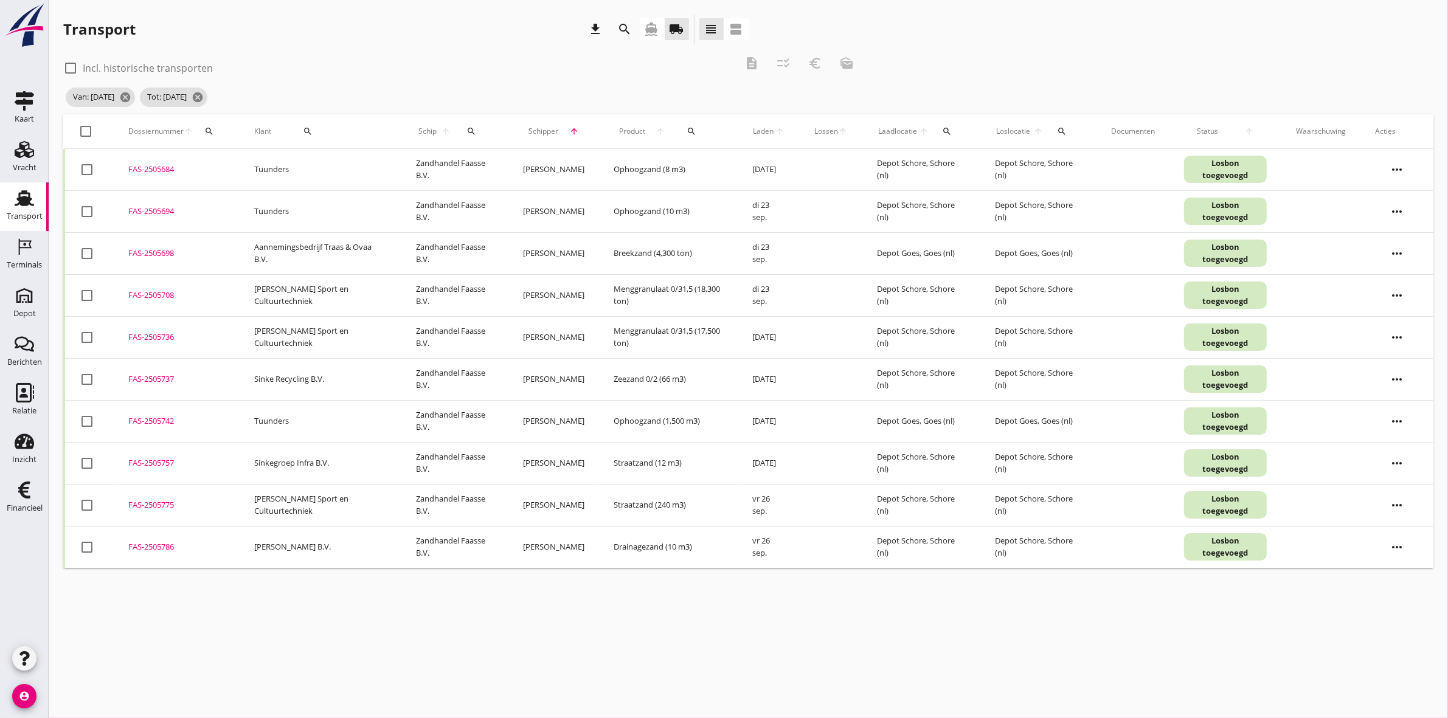
click at [85, 167] on div at bounding box center [87, 169] width 21 height 21
click at [90, 210] on div at bounding box center [87, 211] width 21 height 21
click at [86, 423] on div at bounding box center [87, 421] width 21 height 21
click at [814, 64] on icon "euro_symbol" at bounding box center [815, 63] width 15 height 15
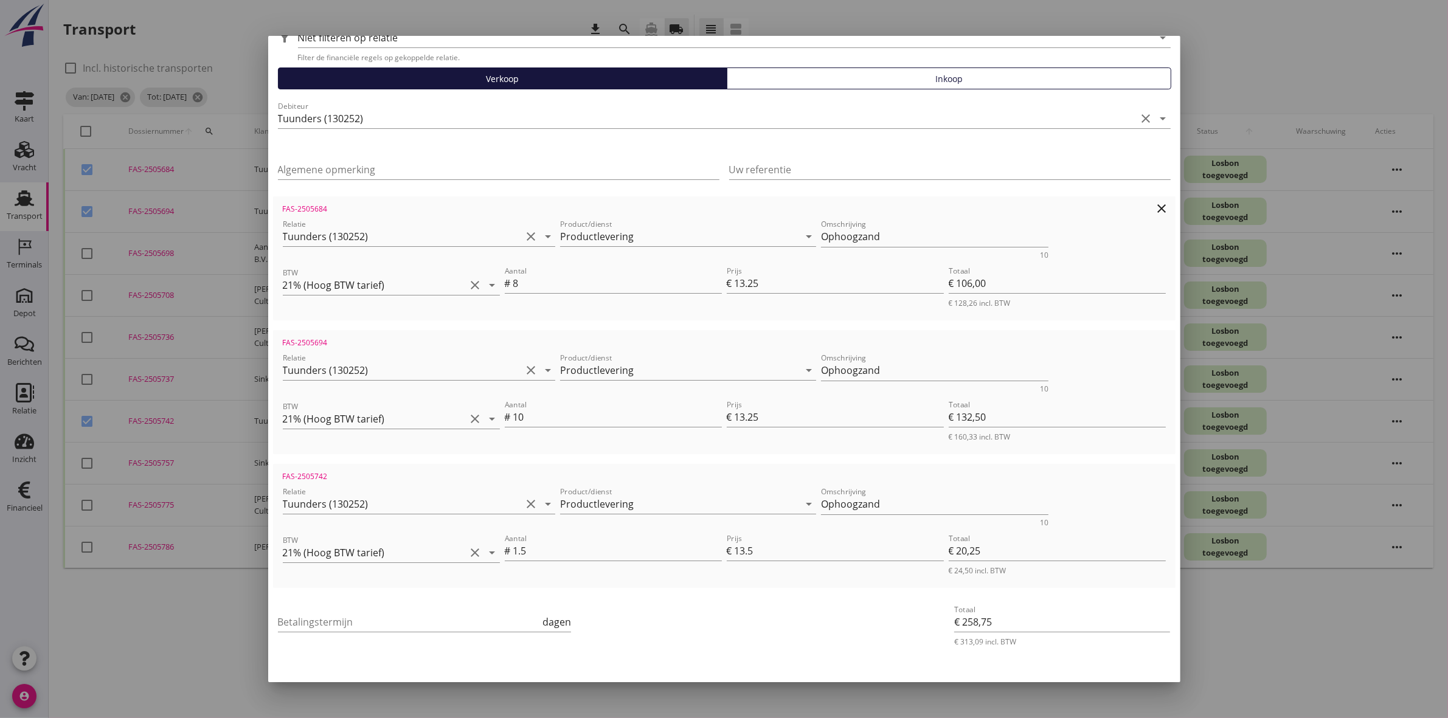
scroll to position [105, 0]
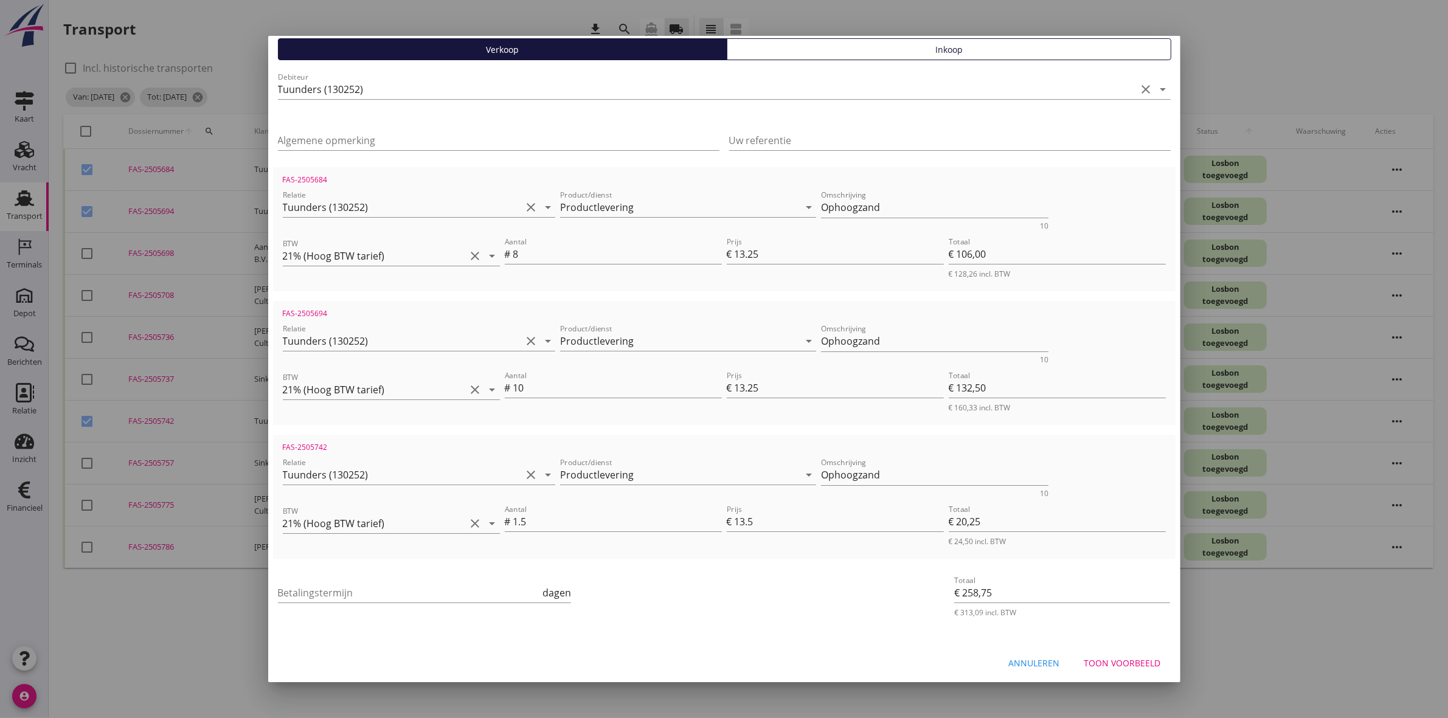
click at [515, 576] on div "Betalingstermijn dagen" at bounding box center [425, 595] width 294 height 39
click at [520, 593] on input "Betalingstermijn" at bounding box center [409, 592] width 263 height 19
click at [743, 618] on div "Betalingstermijn 30 dagen" at bounding box center [573, 596] width 601 height 54
click at [1125, 660] on div "Toon voorbeeld" at bounding box center [1122, 663] width 77 height 13
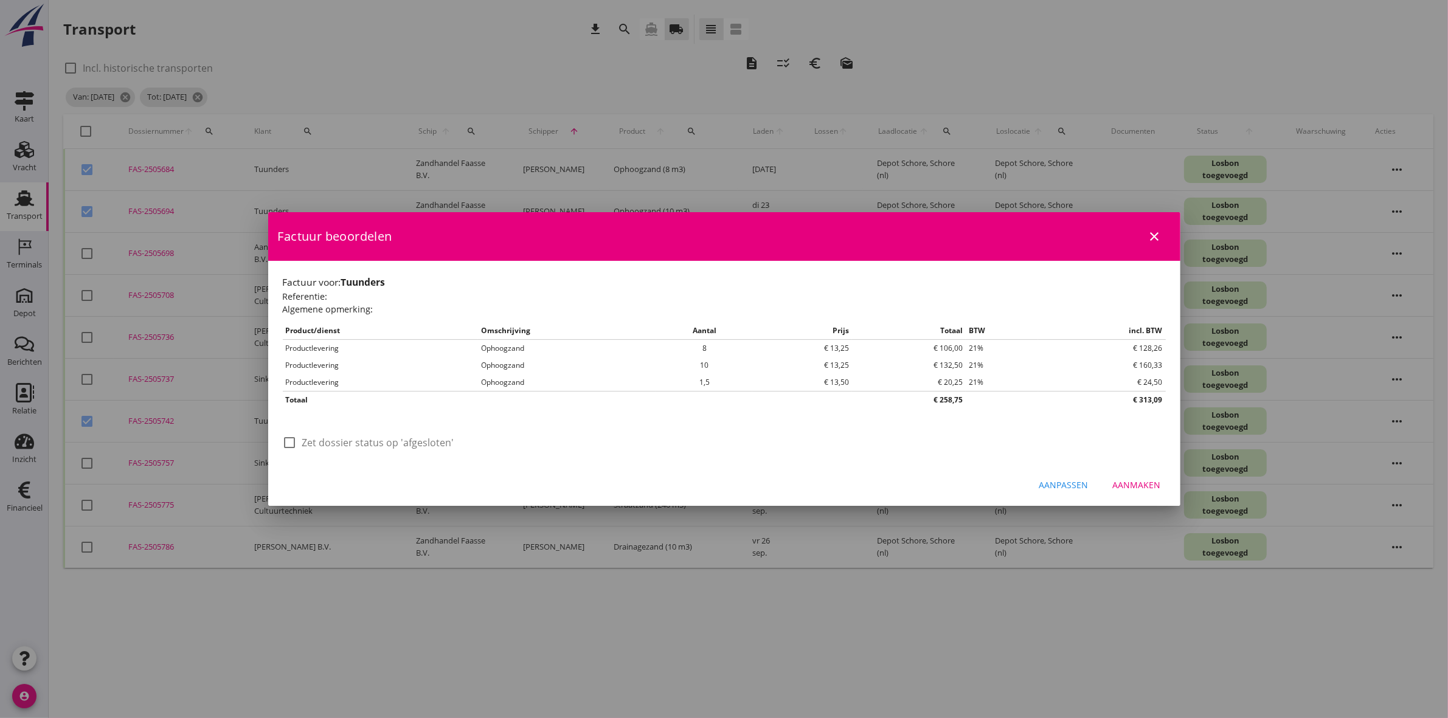
scroll to position [0, 0]
click at [1051, 485] on div "Aanpassen" at bounding box center [1063, 485] width 49 height 13
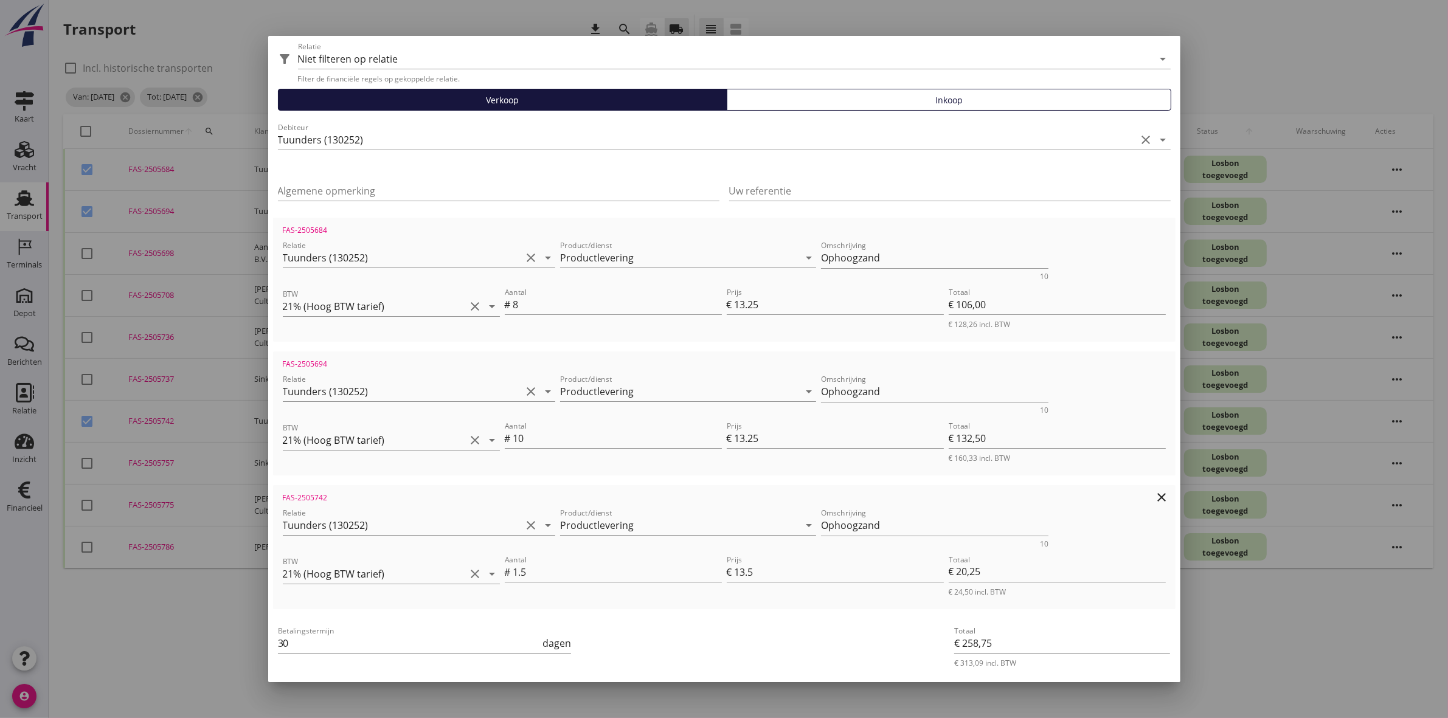
scroll to position [105, 0]
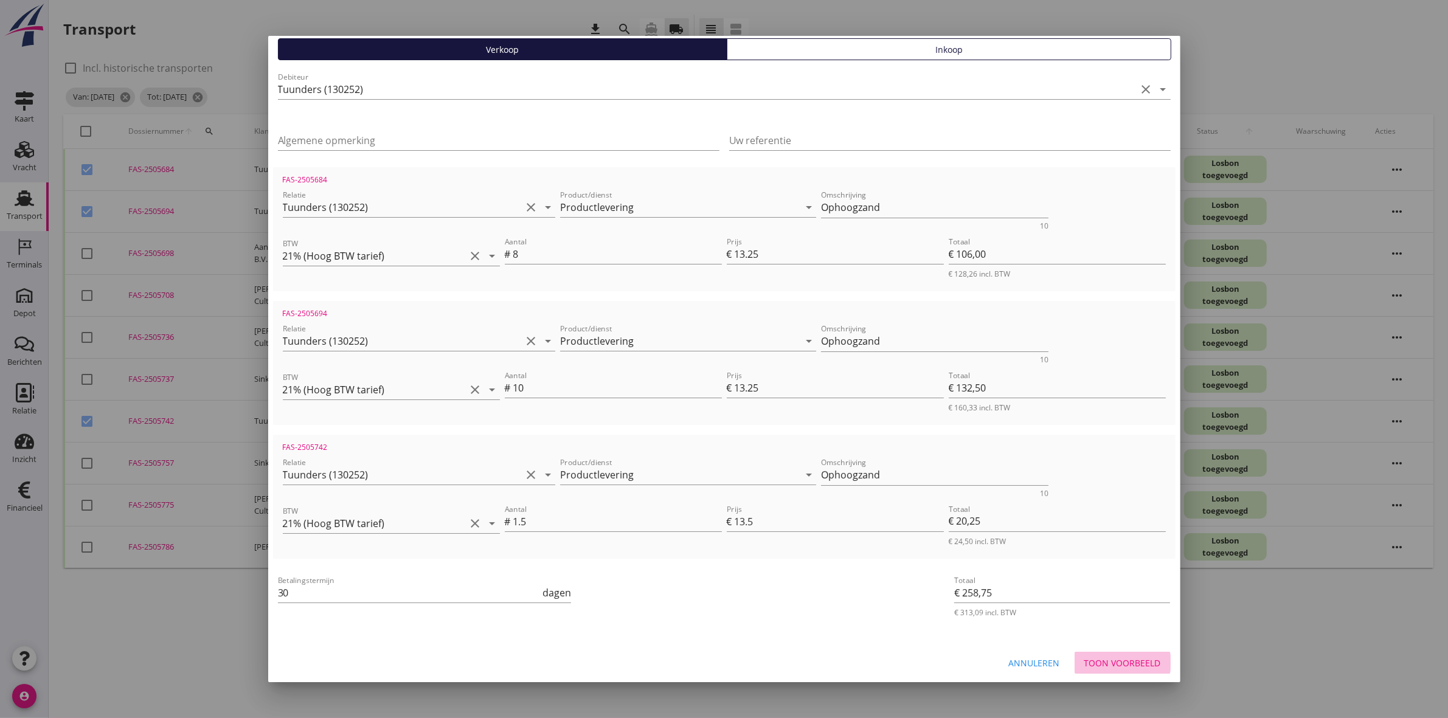
click at [1107, 660] on div "Toon voorbeeld" at bounding box center [1122, 663] width 77 height 13
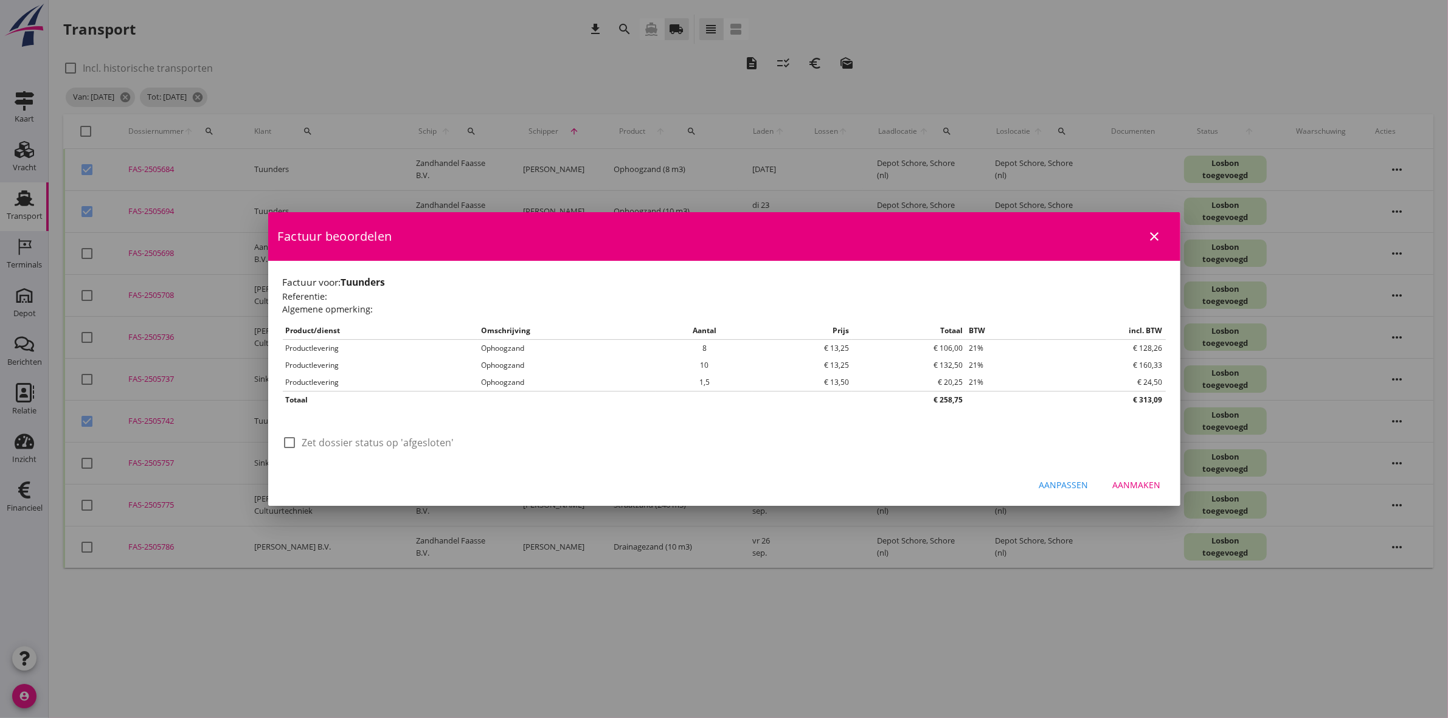
scroll to position [0, 0]
drag, startPoint x: 289, startPoint y: 438, endPoint x: 292, endPoint y: 430, distance: 8.3
click at [289, 438] on div at bounding box center [290, 442] width 21 height 21
click at [1153, 238] on icon "close" at bounding box center [1155, 236] width 15 height 15
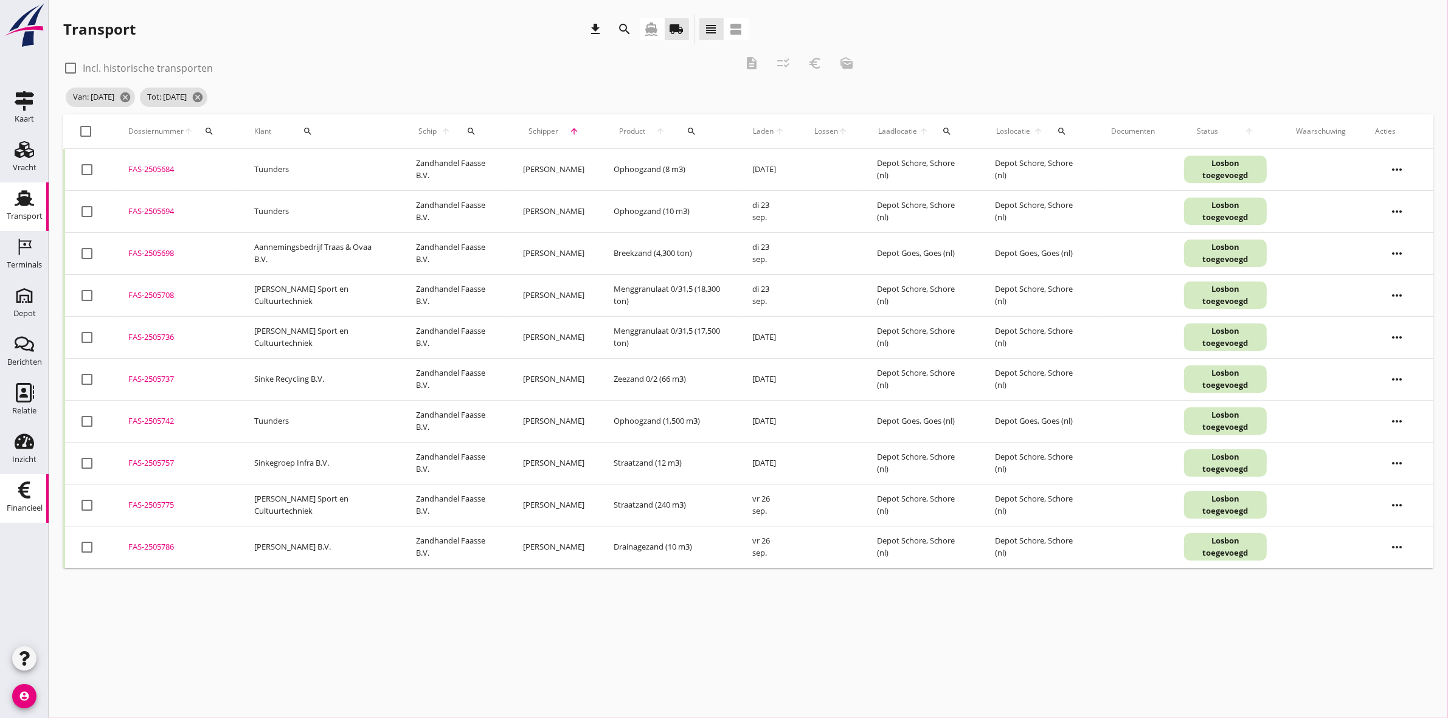
click at [24, 499] on link "Financieel Financieel" at bounding box center [24, 498] width 49 height 49
click at [80, 170] on div at bounding box center [87, 169] width 21 height 21
click at [83, 204] on div at bounding box center [87, 211] width 21 height 21
click at [89, 421] on div at bounding box center [87, 421] width 21 height 21
click at [824, 61] on div "euro_symbol" at bounding box center [815, 63] width 22 height 15
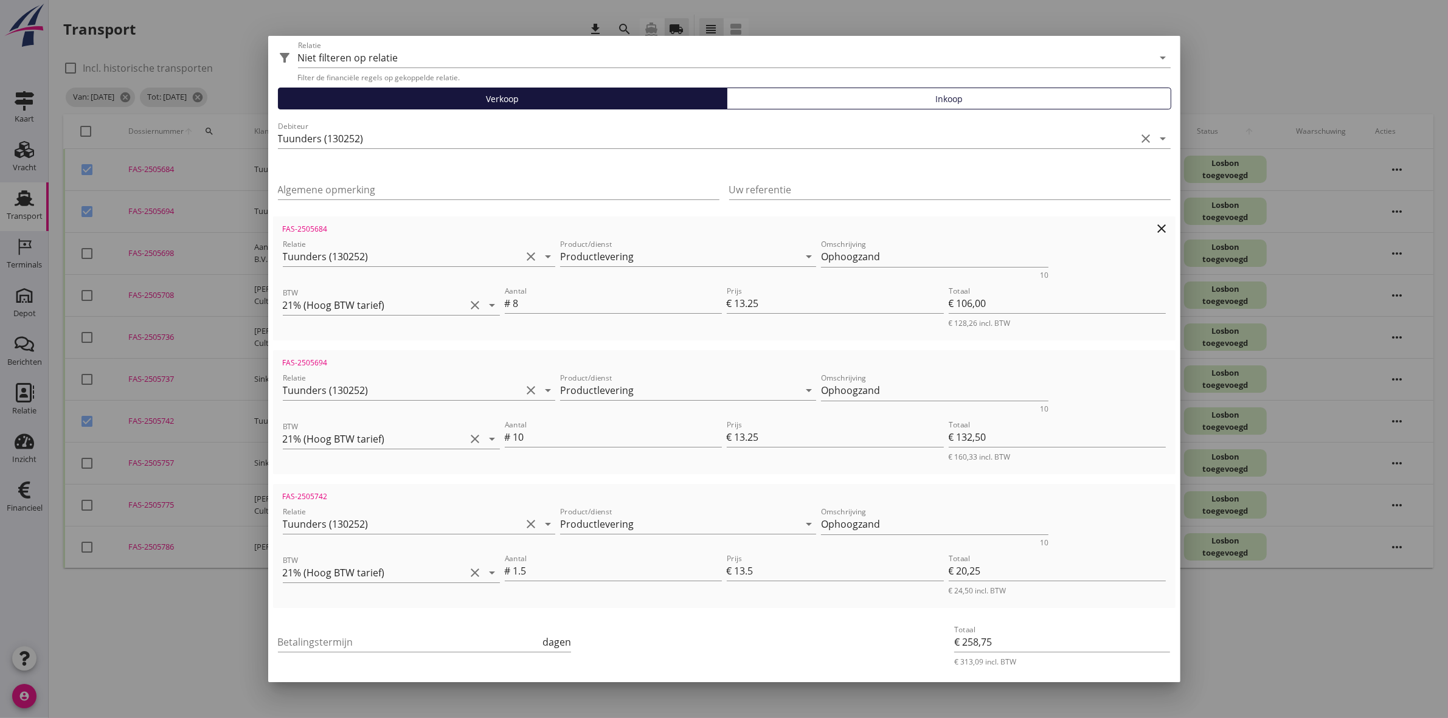
scroll to position [105, 0]
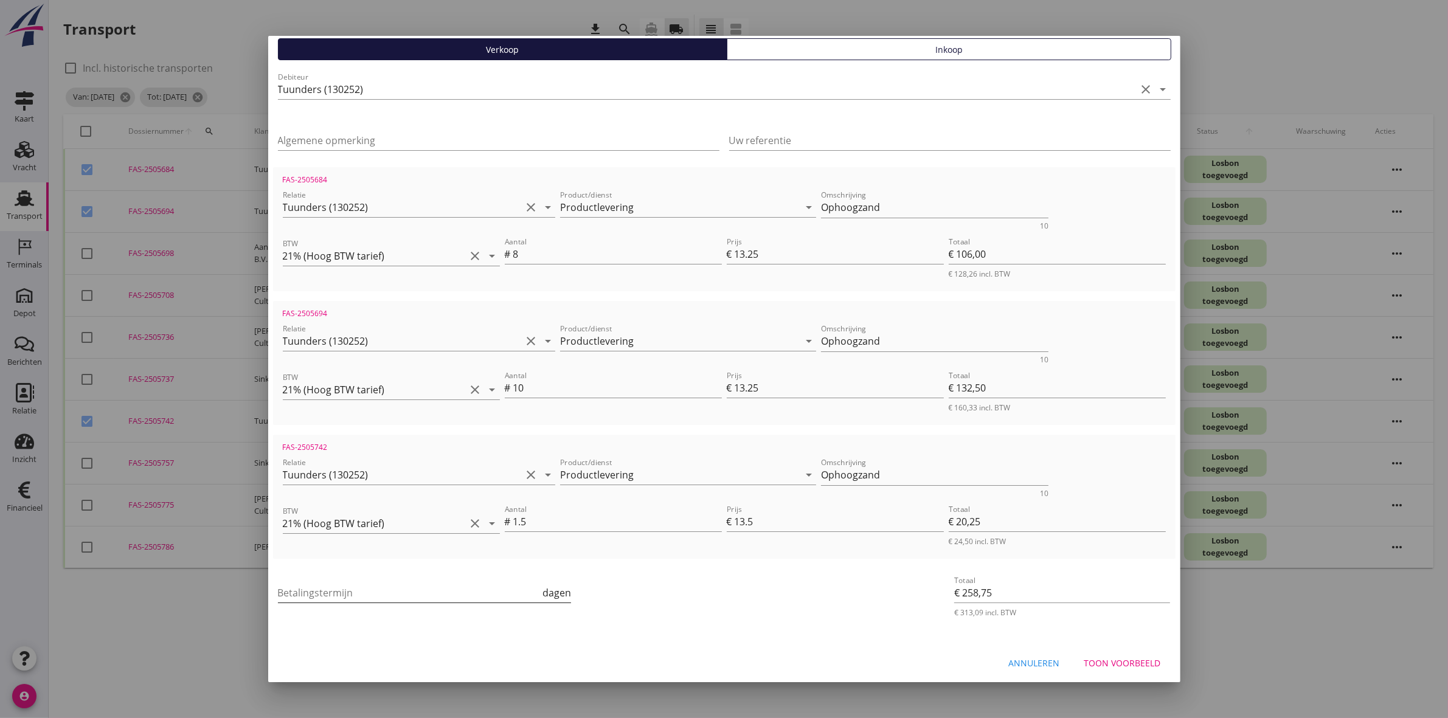
click at [387, 587] on input "Betalingstermijn" at bounding box center [409, 592] width 263 height 19
click at [1092, 648] on div "Annuleren Toon voorbeeld" at bounding box center [724, 662] width 912 height 41
click at [1097, 652] on button "Toon voorbeeld" at bounding box center [1123, 663] width 96 height 22
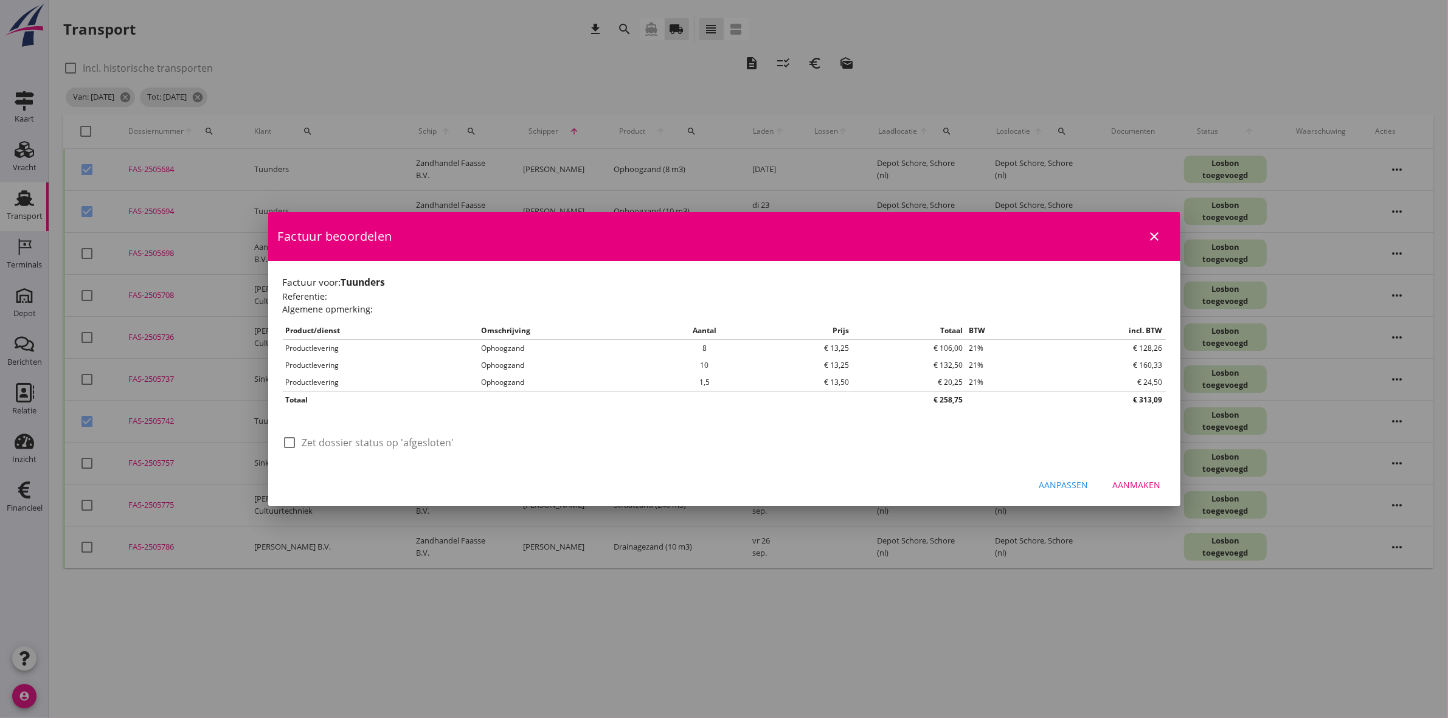
scroll to position [0, 0]
click at [289, 444] on div at bounding box center [290, 442] width 21 height 21
click at [1145, 481] on div "Aanmaken" at bounding box center [1137, 485] width 48 height 13
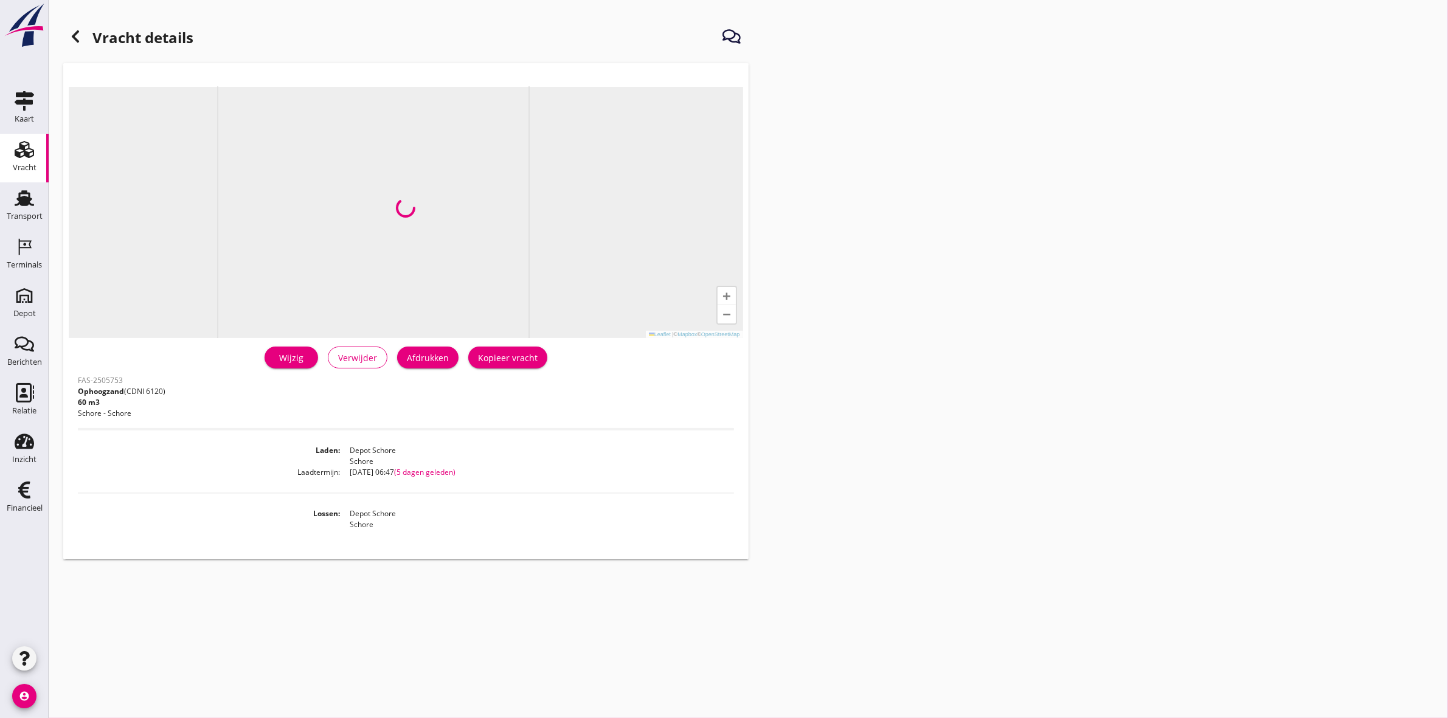
click at [74, 32] on icon at bounding box center [75, 36] width 15 height 15
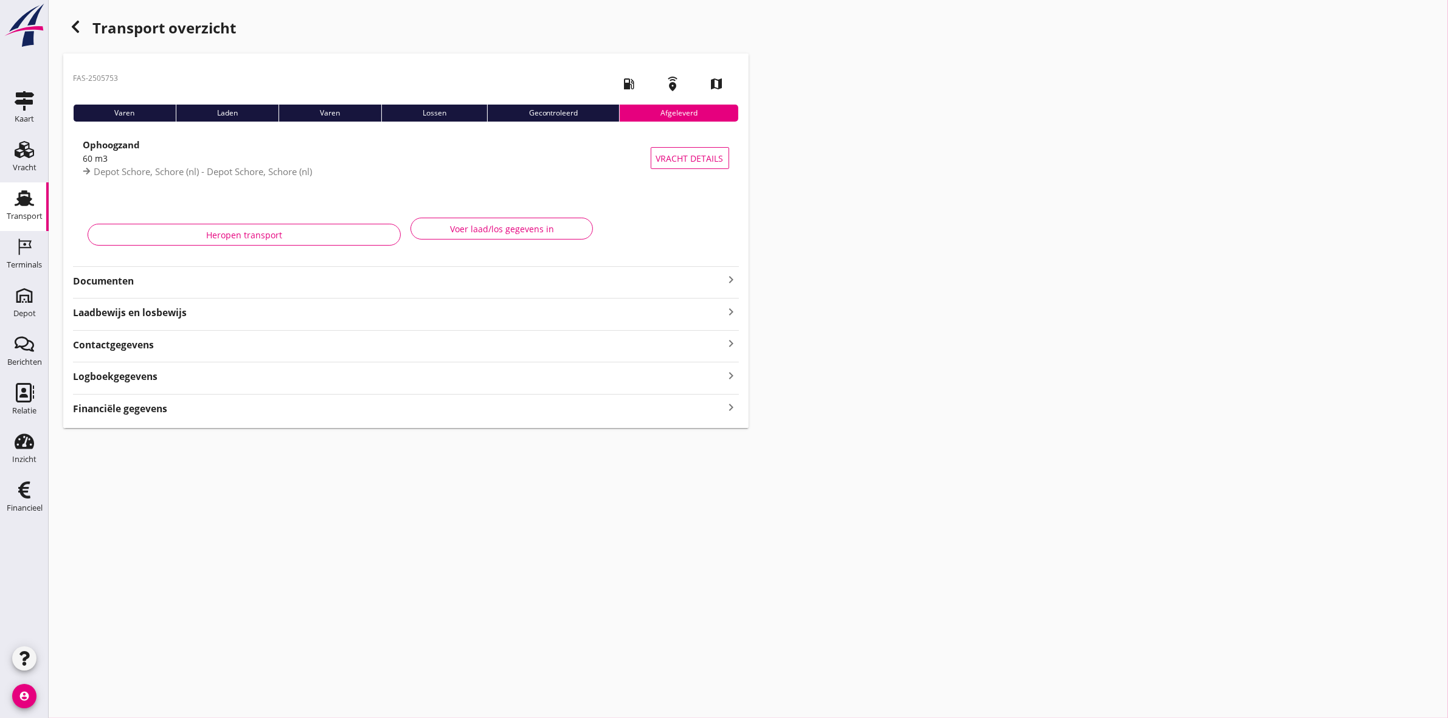
click at [150, 407] on strong "Financiële gegevens" at bounding box center [120, 409] width 94 height 14
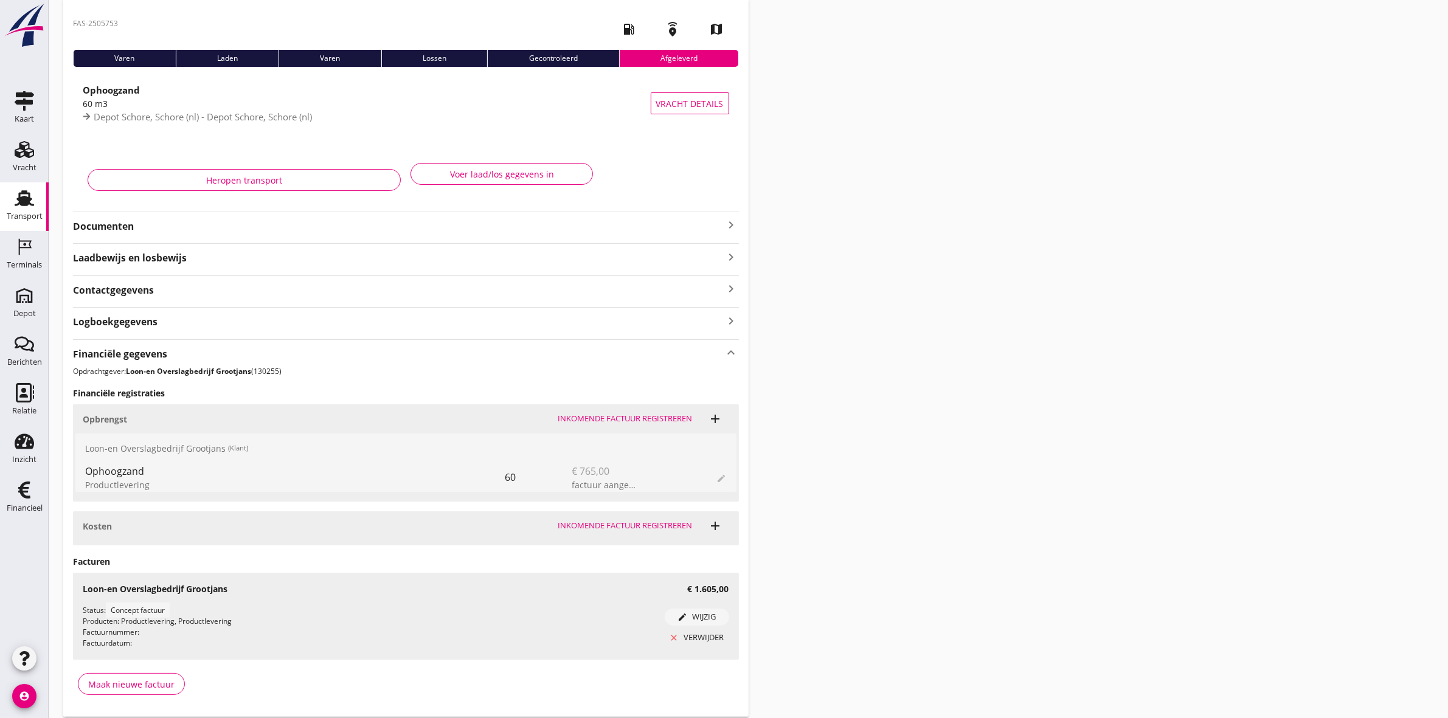
scroll to position [97, 0]
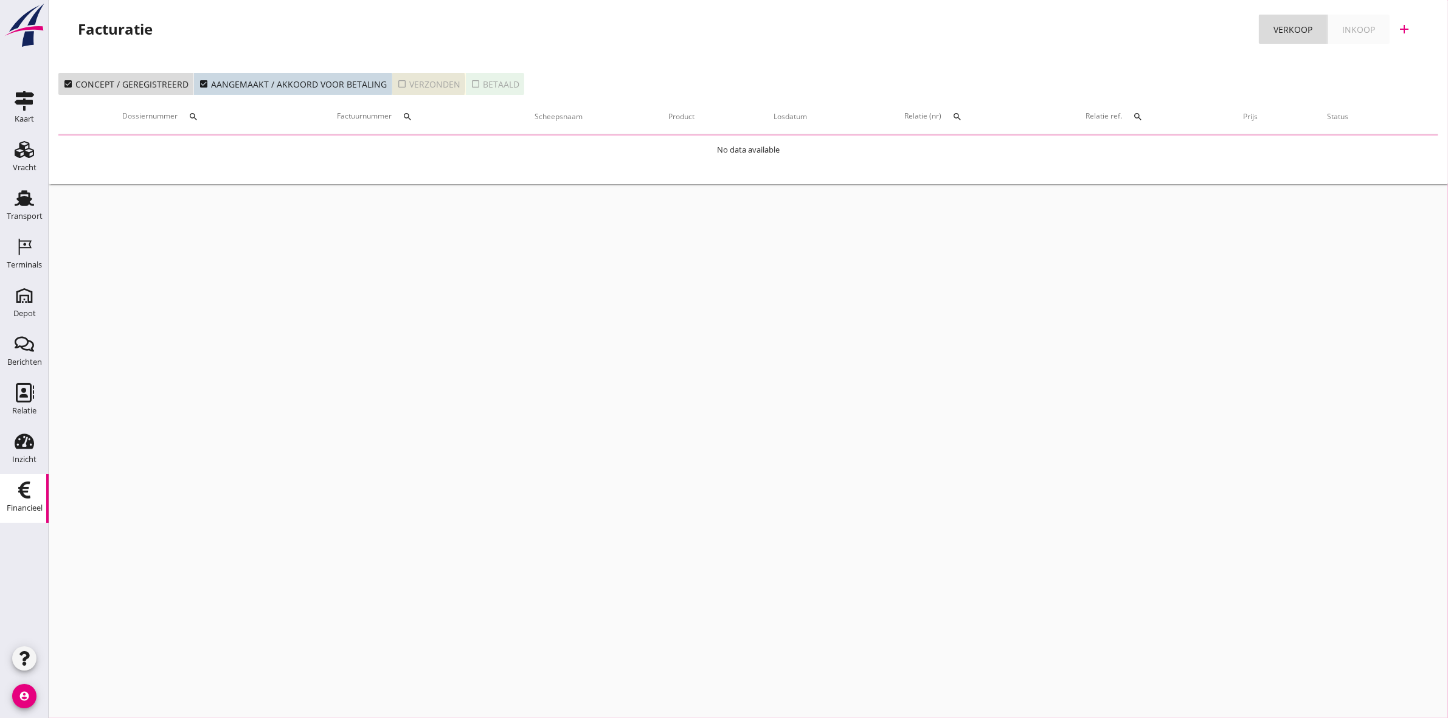
click at [417, 90] on button "check_box_outline_blank Verzonden" at bounding box center [429, 84] width 74 height 22
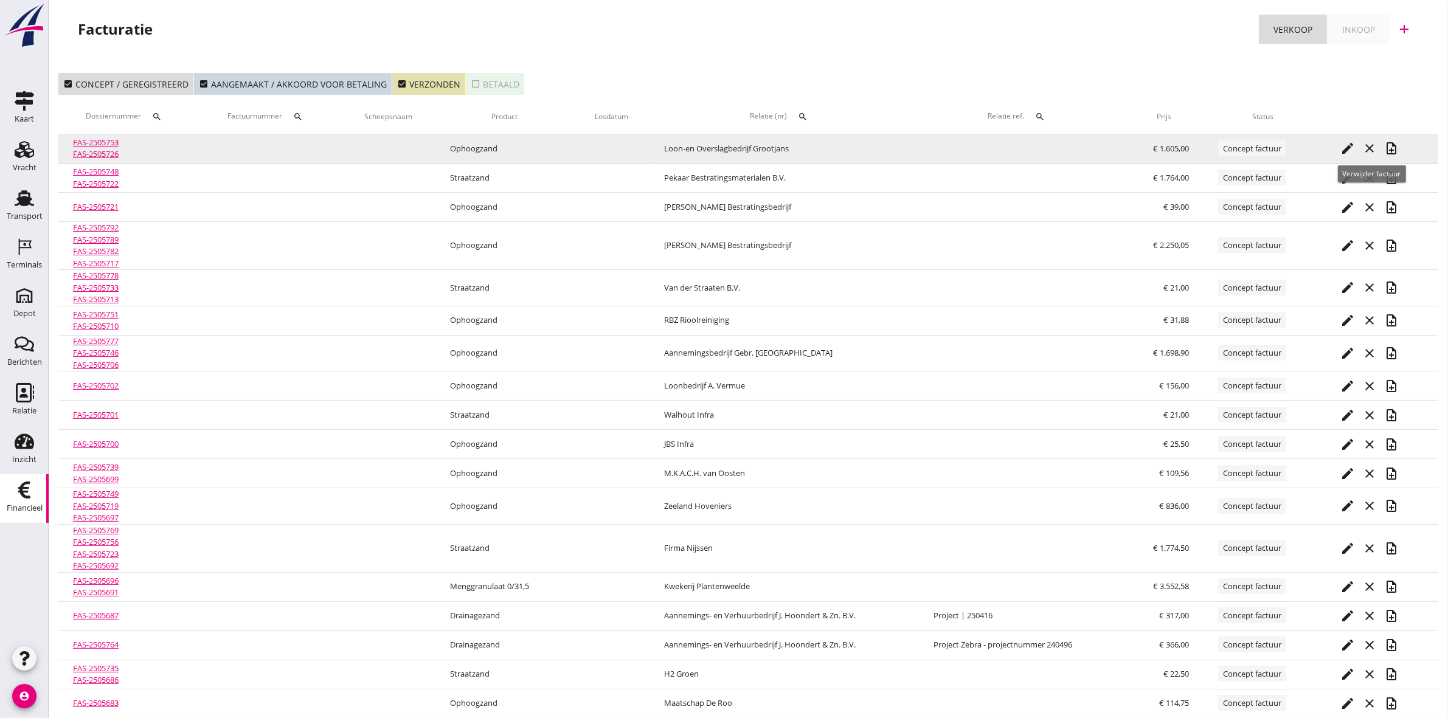
click at [1375, 149] on icon "close" at bounding box center [1369, 148] width 15 height 15
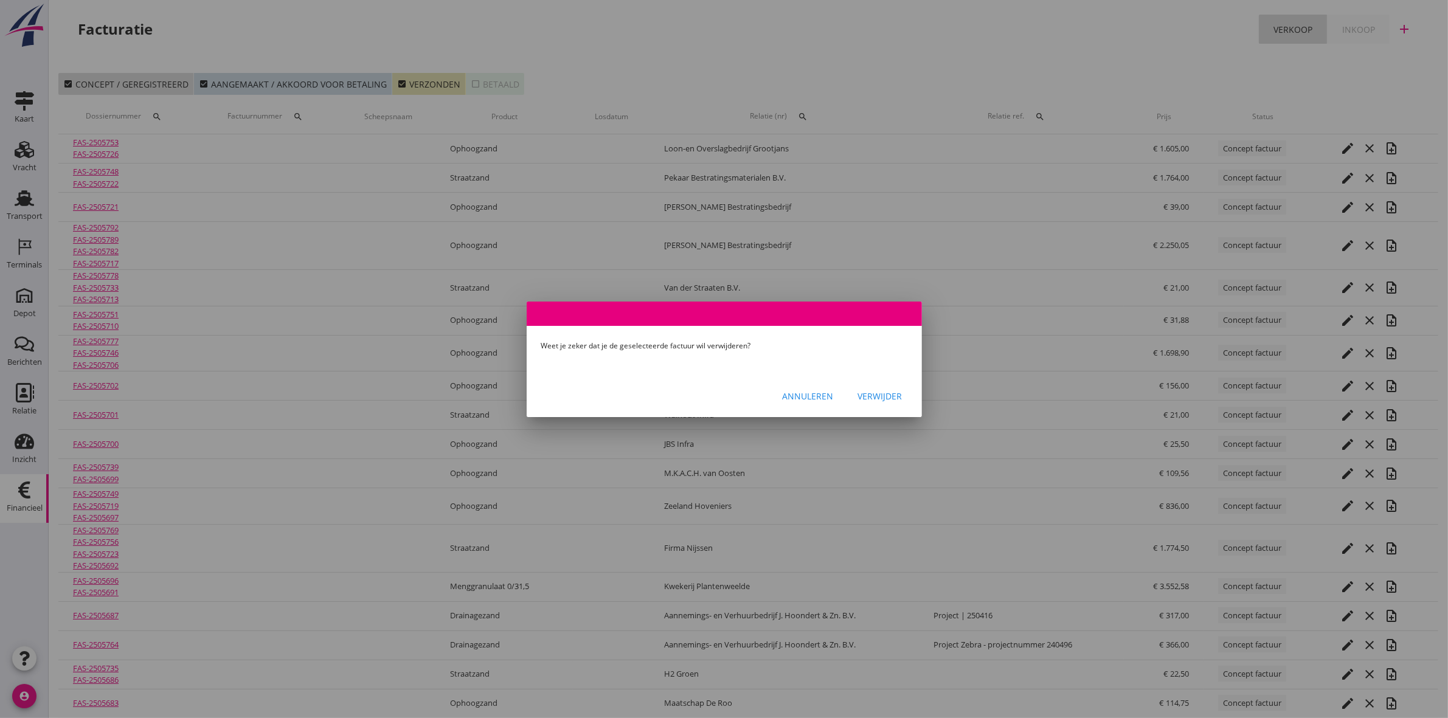
click at [890, 398] on div "Verwijder" at bounding box center [880, 396] width 44 height 13
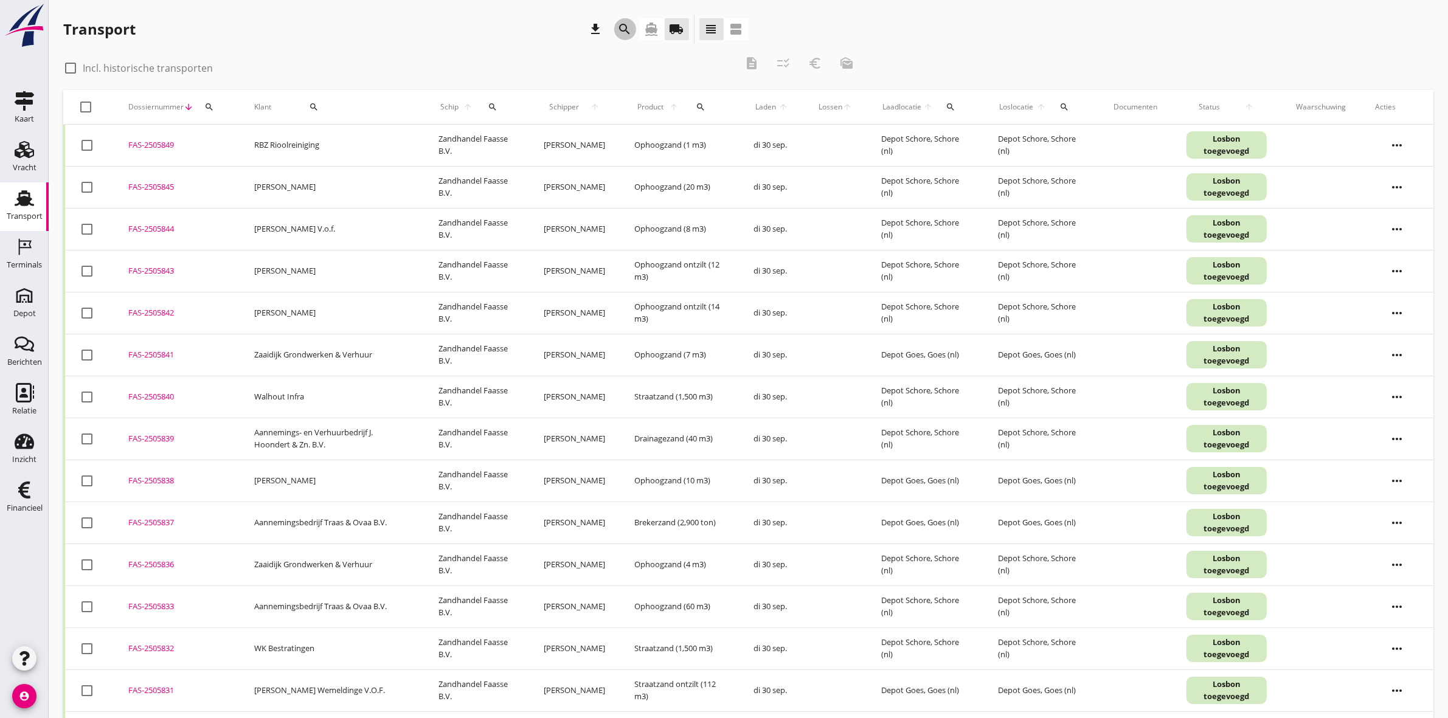
click at [625, 24] on icon "search" at bounding box center [625, 29] width 15 height 15
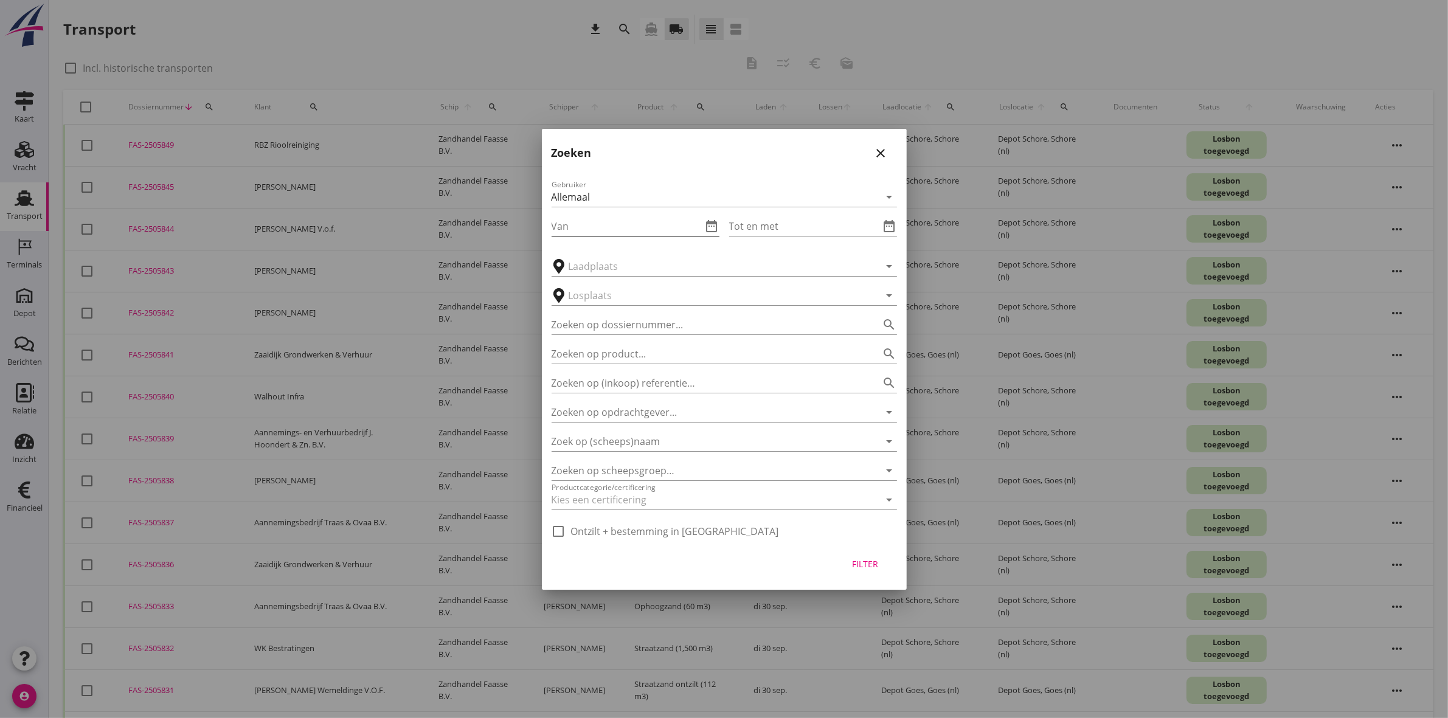
click at [707, 223] on icon "date_range" at bounding box center [712, 226] width 15 height 15
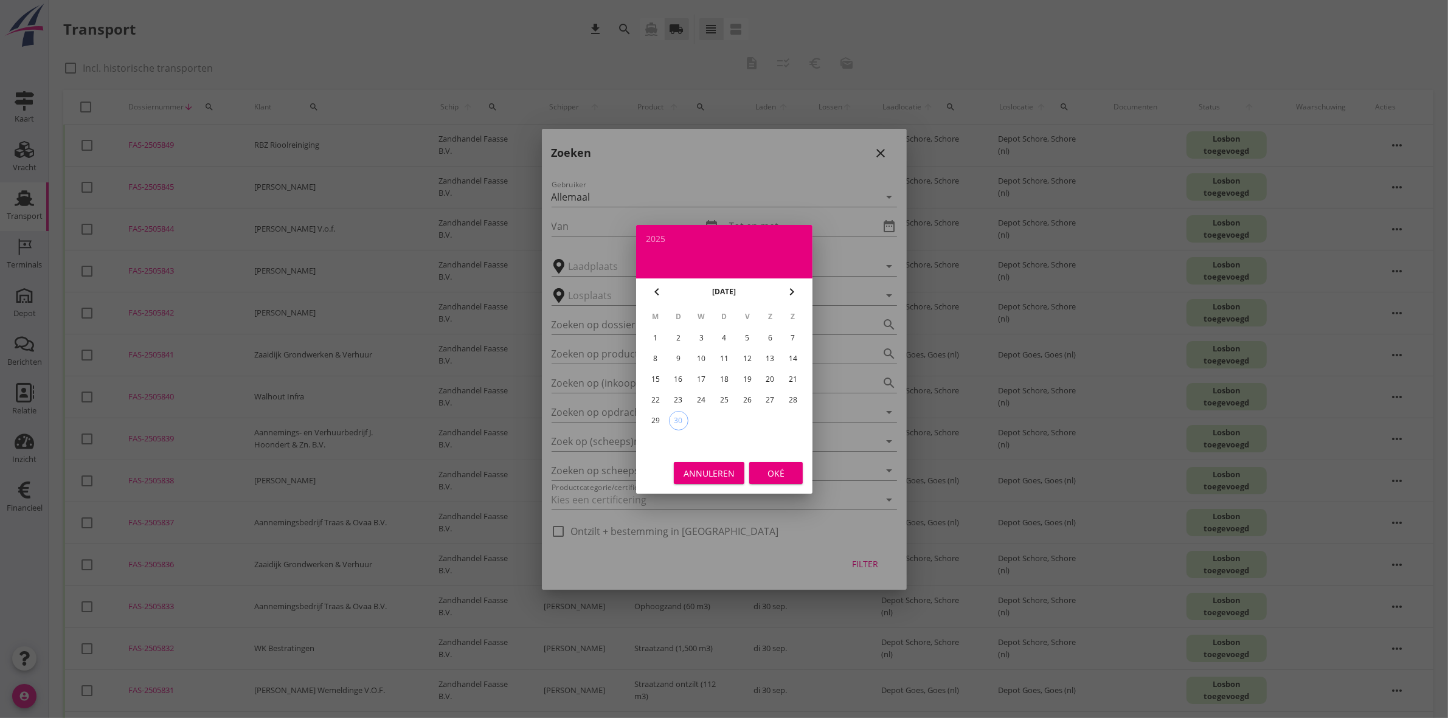
click at [657, 395] on div "22" at bounding box center [654, 399] width 19 height 19
type input "2025-09-22"
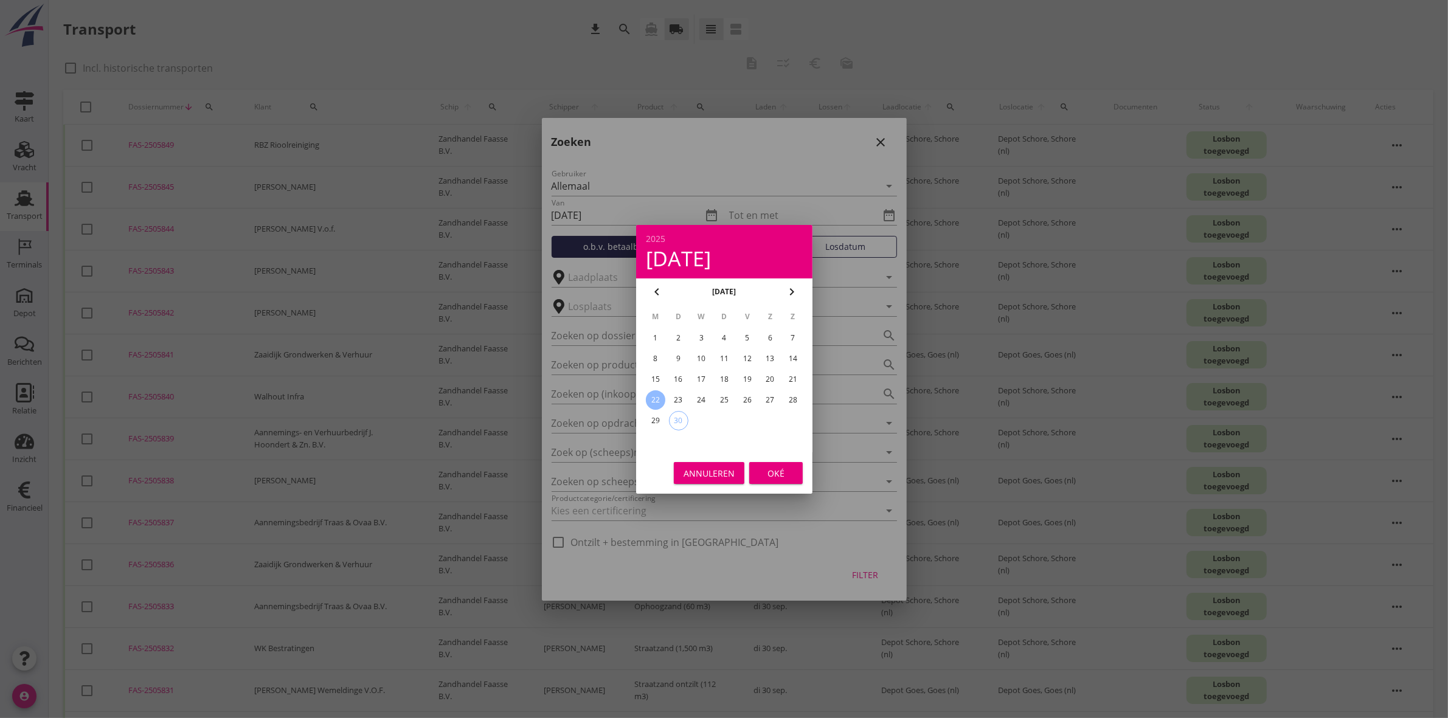
click at [778, 470] on div "Oké" at bounding box center [776, 472] width 34 height 13
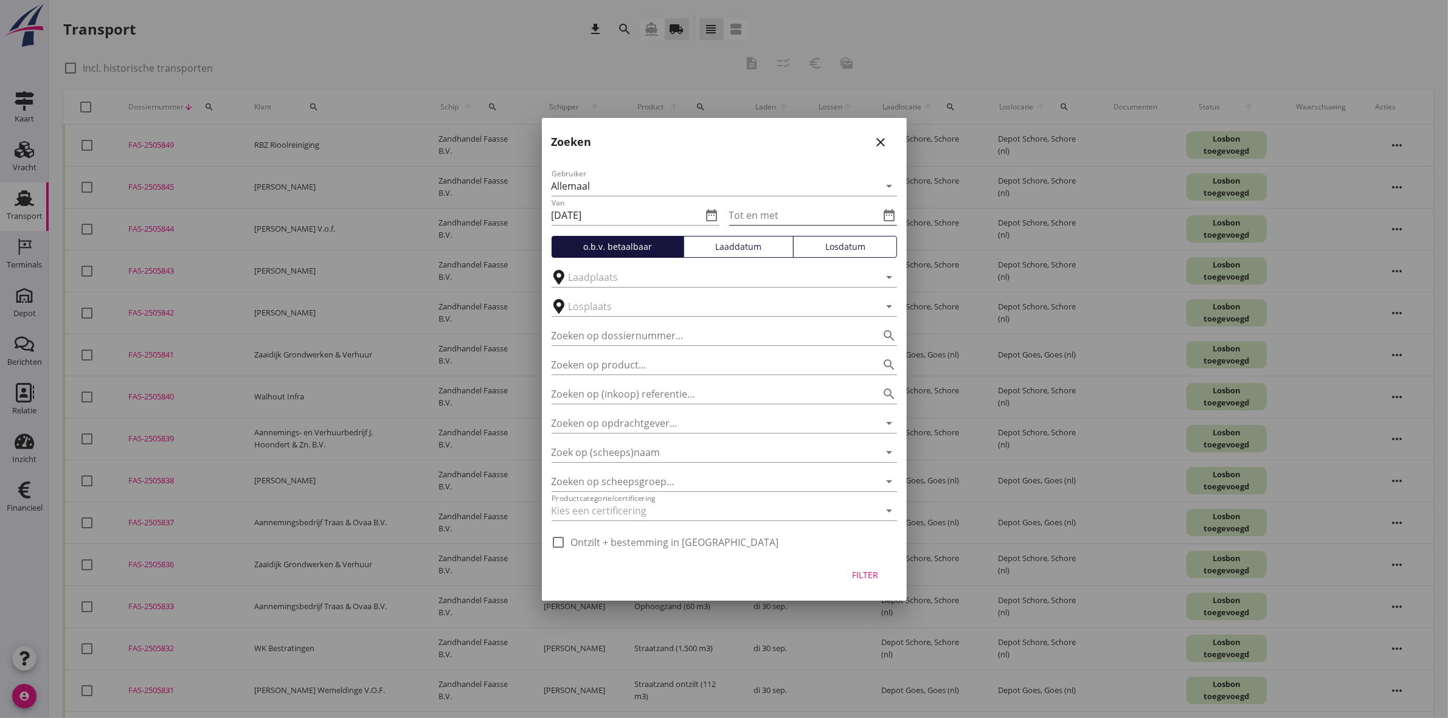
click at [892, 212] on icon "date_range" at bounding box center [889, 215] width 15 height 15
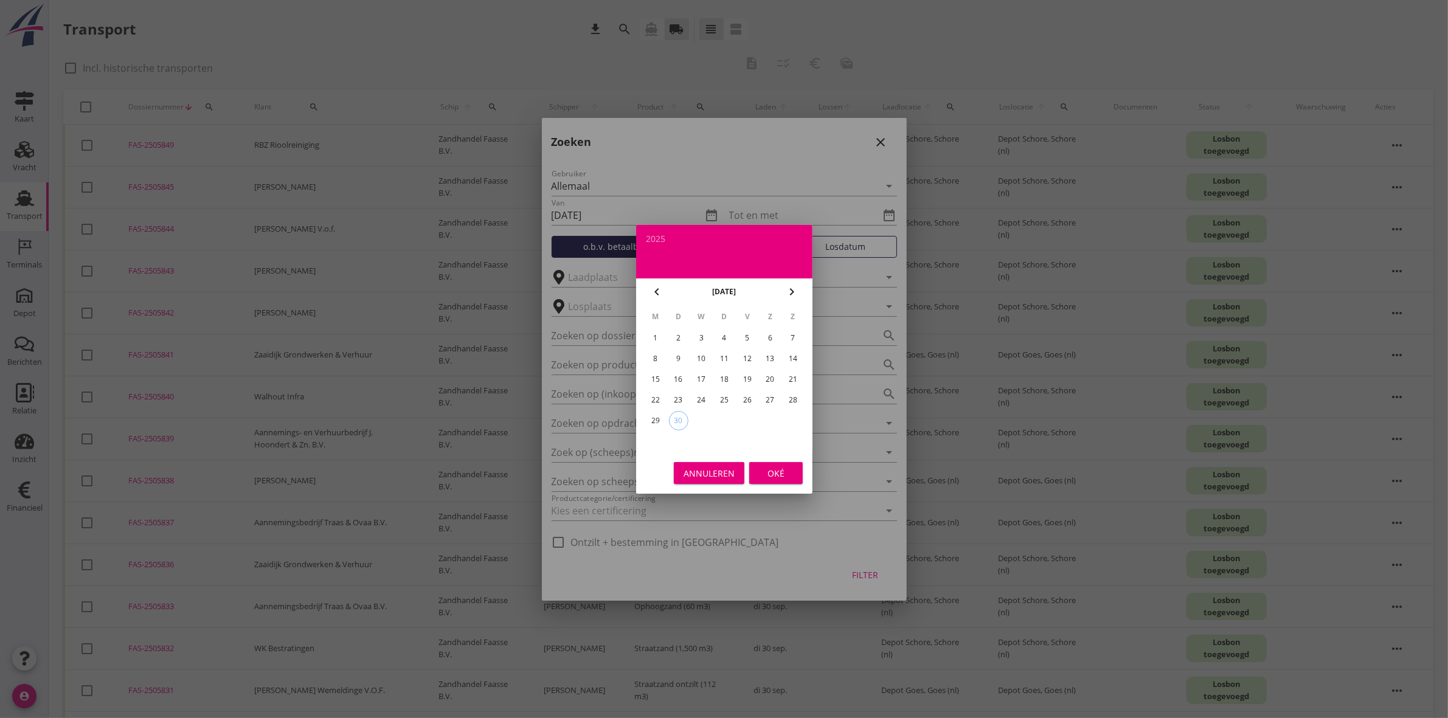
click at [746, 392] on div "26" at bounding box center [746, 399] width 19 height 19
type input "2025-09-26"
click at [775, 477] on div "Oké" at bounding box center [776, 472] width 34 height 13
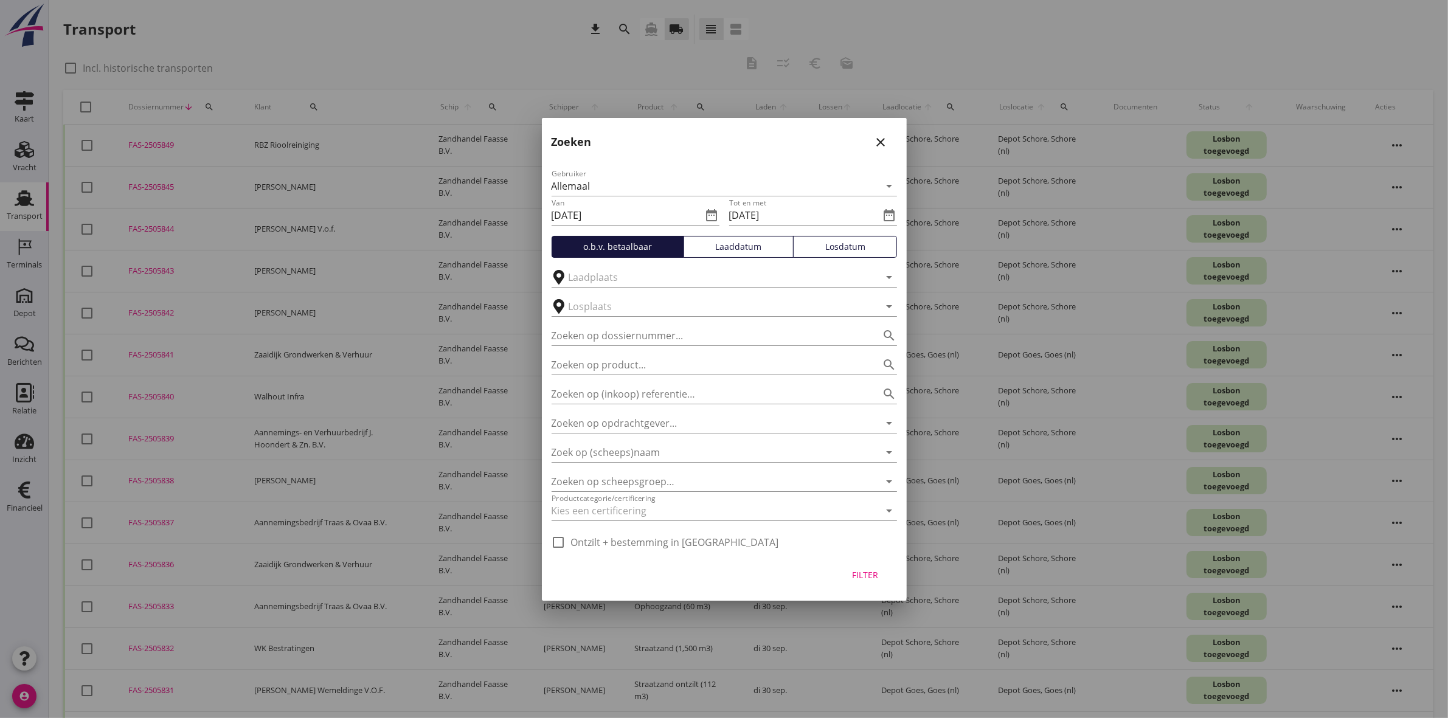
click at [864, 579] on div "Filter" at bounding box center [865, 575] width 34 height 13
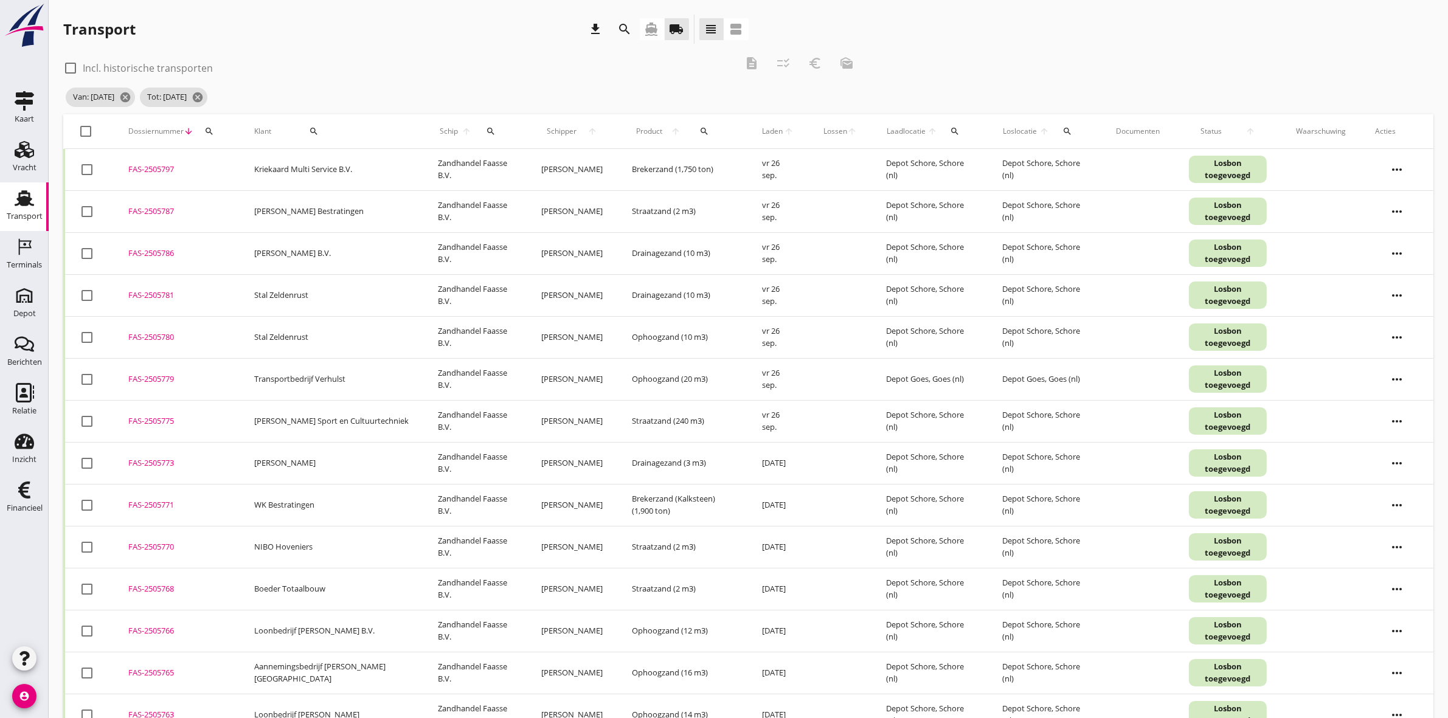
click at [312, 134] on div "search" at bounding box center [313, 131] width 75 height 10
click at [322, 154] on div "Zoeken op opdrachtgever... arrow_drop_down check" at bounding box center [373, 169] width 185 height 39
click at [331, 157] on input "Zoeken op opdrachtgever..." at bounding box center [344, 166] width 126 height 19
click at [406, 195] on div "Steenbakker Kraanverhuur" at bounding box center [357, 196] width 133 height 15
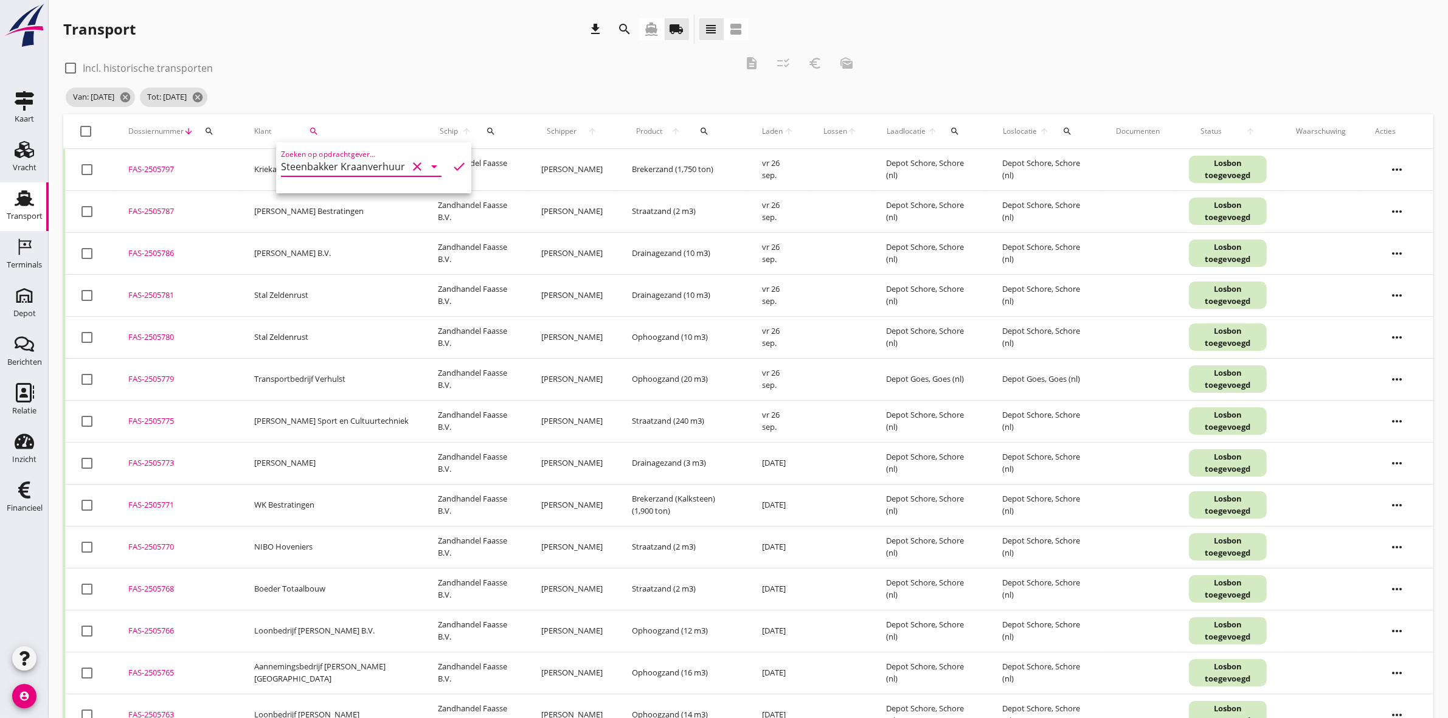
type input "Steenbakker Kraanverhuur"
click at [452, 165] on icon "check" at bounding box center [459, 166] width 15 height 15
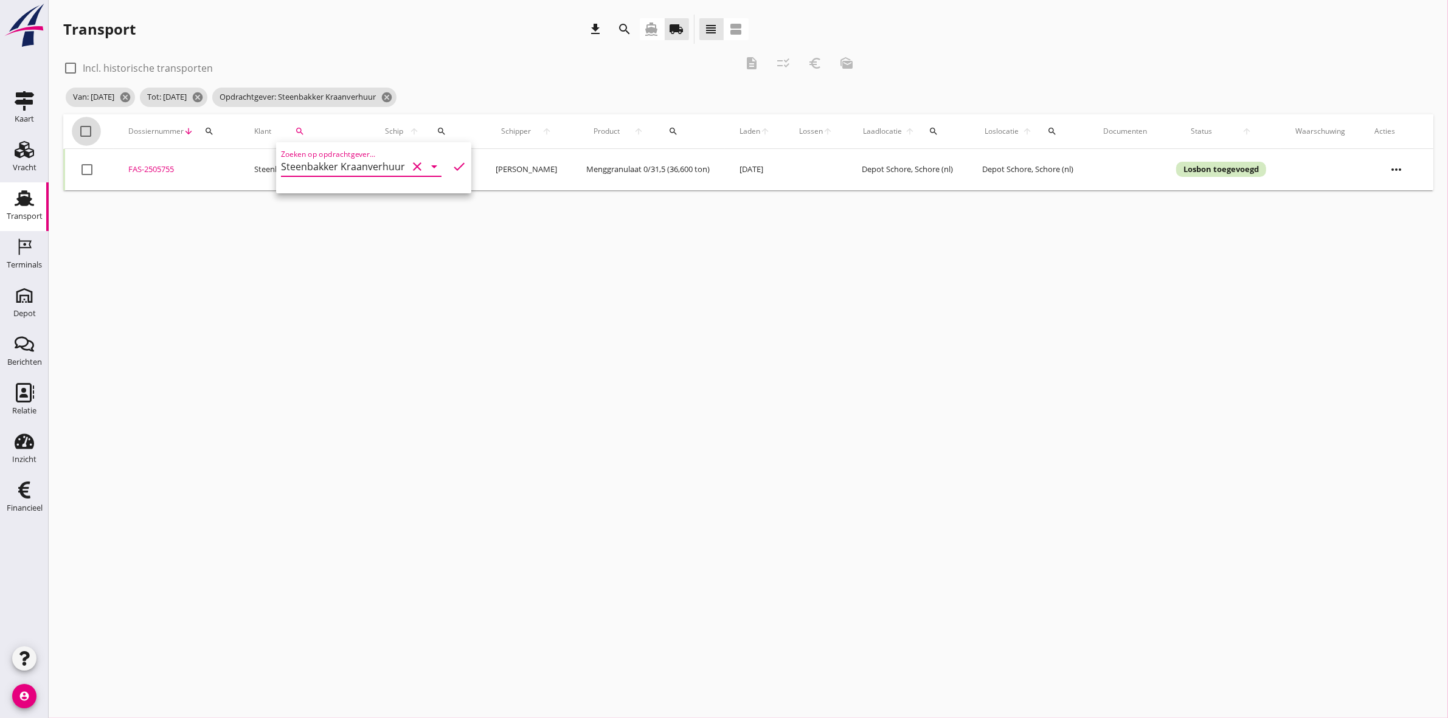
click at [86, 134] on div at bounding box center [86, 131] width 21 height 21
checkbox input "true"
click at [752, 53] on button "description" at bounding box center [752, 63] width 22 height 22
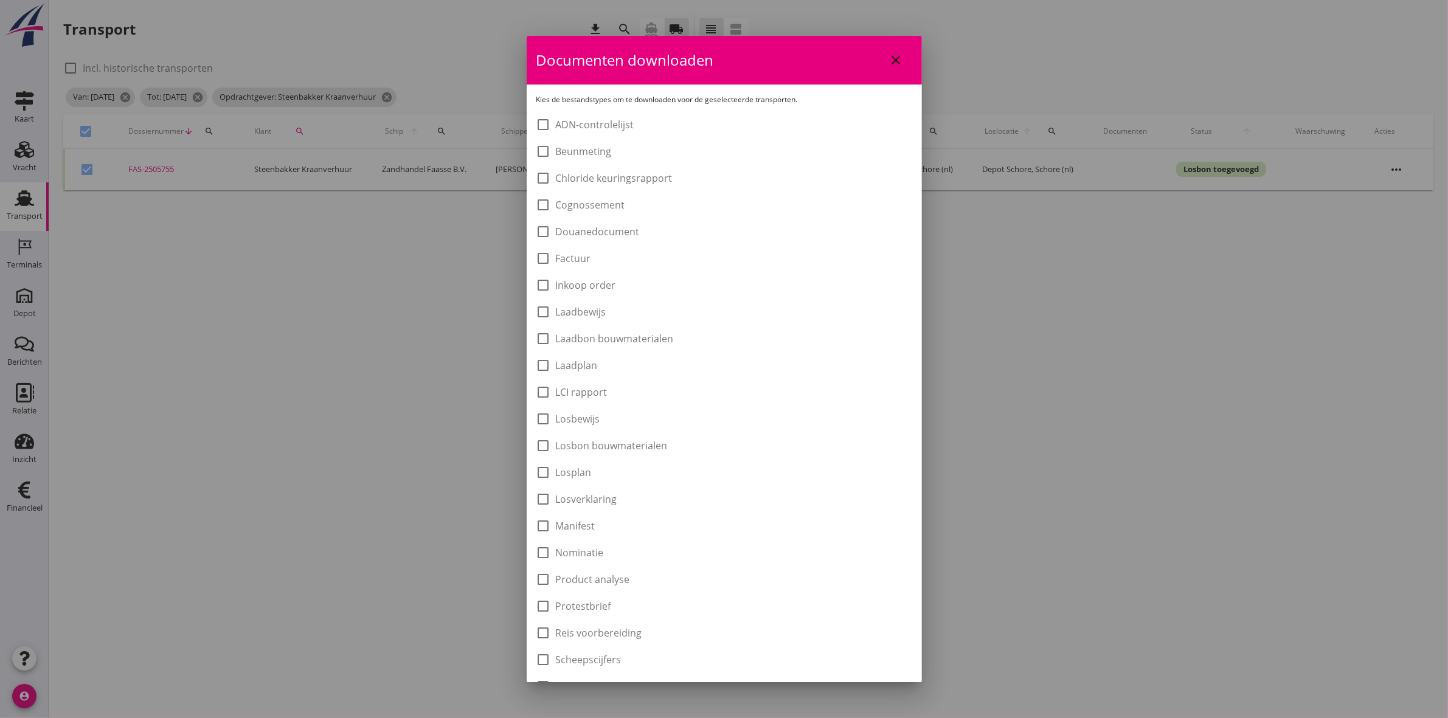
click at [598, 333] on label "Laadbon bouwmaterialen" at bounding box center [615, 339] width 118 height 12
checkbox input "true"
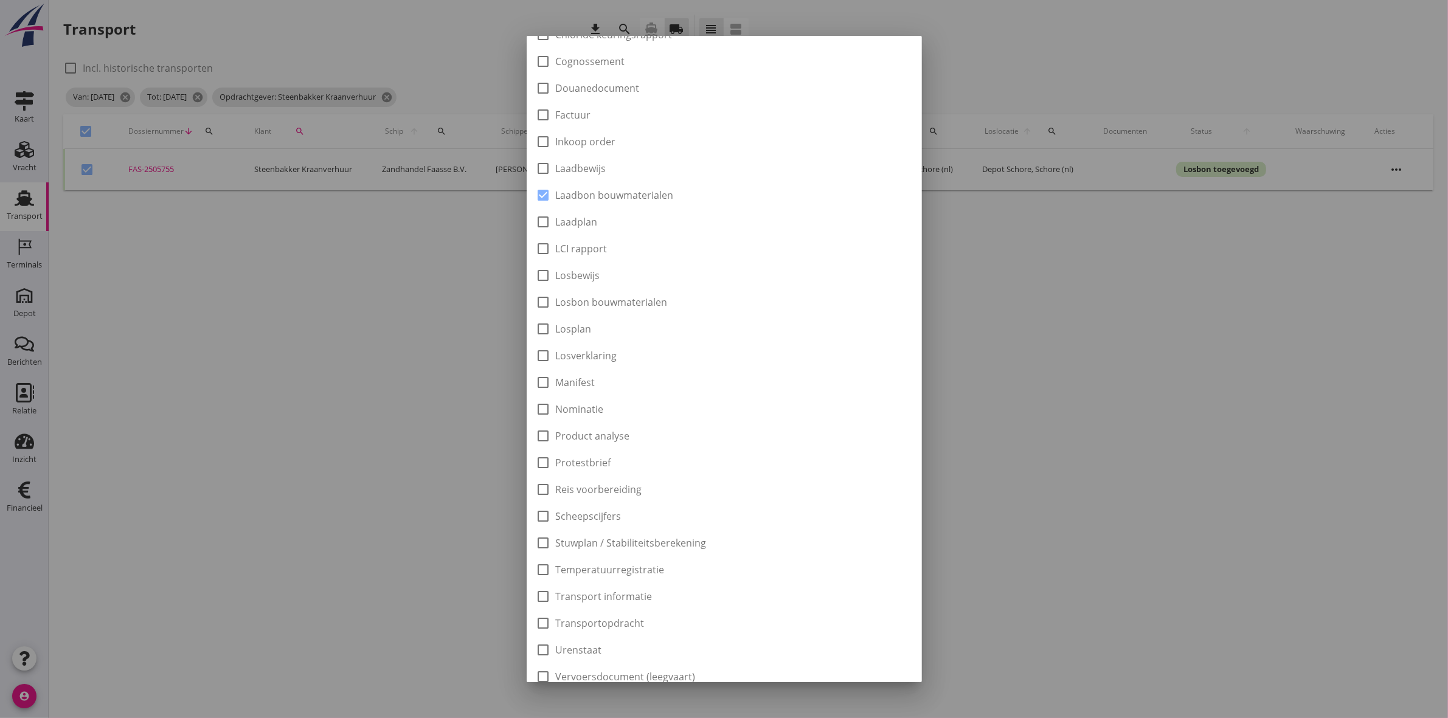
scroll to position [195, 0]
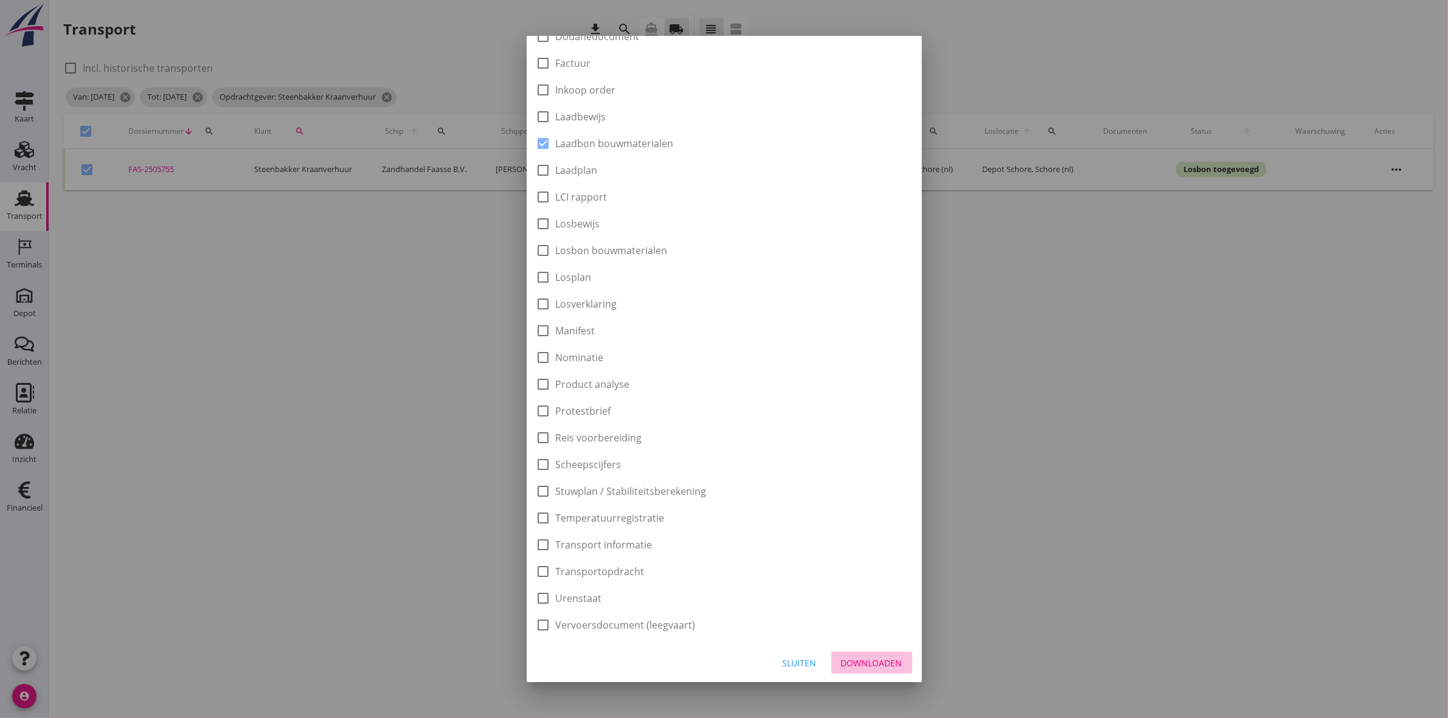
click at [854, 668] on div "Downloaden" at bounding box center [871, 663] width 61 height 13
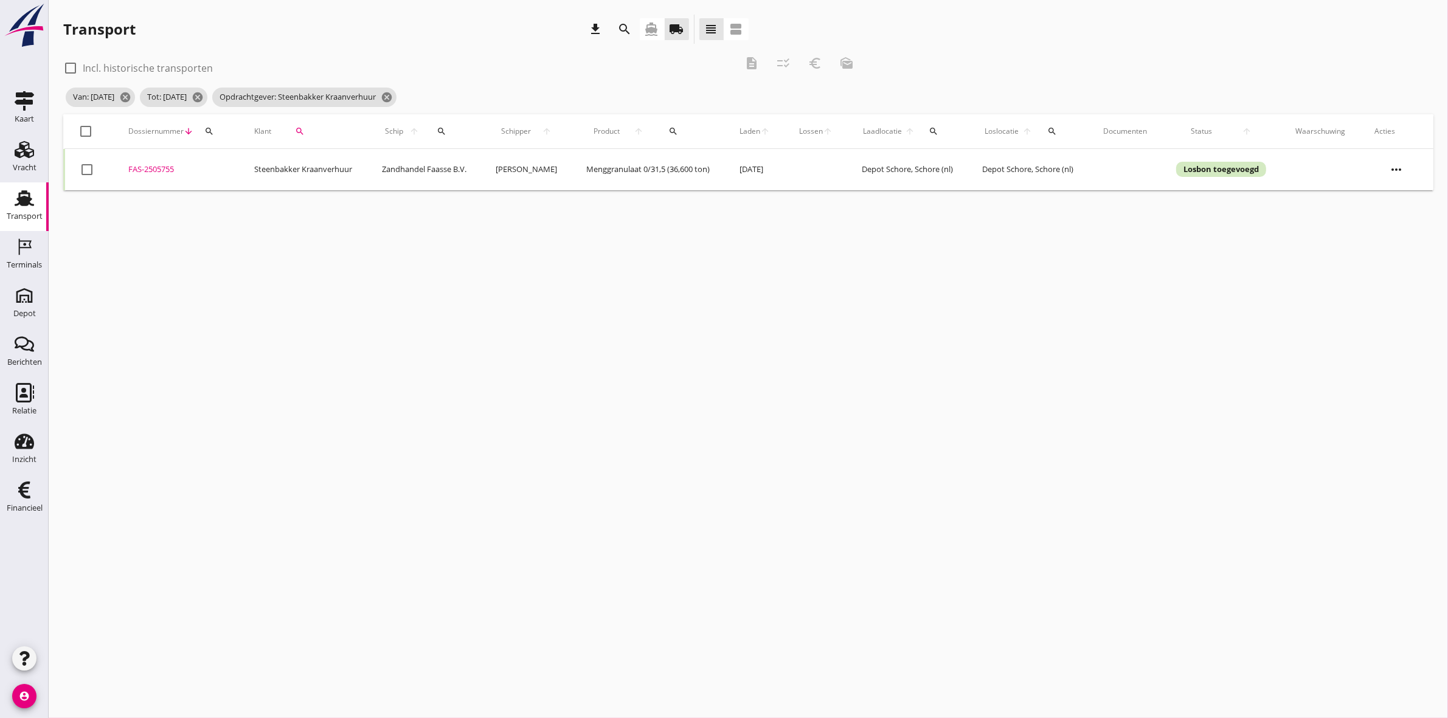
checkbox input "false"
click at [90, 128] on div at bounding box center [86, 131] width 21 height 21
checkbox input "true"
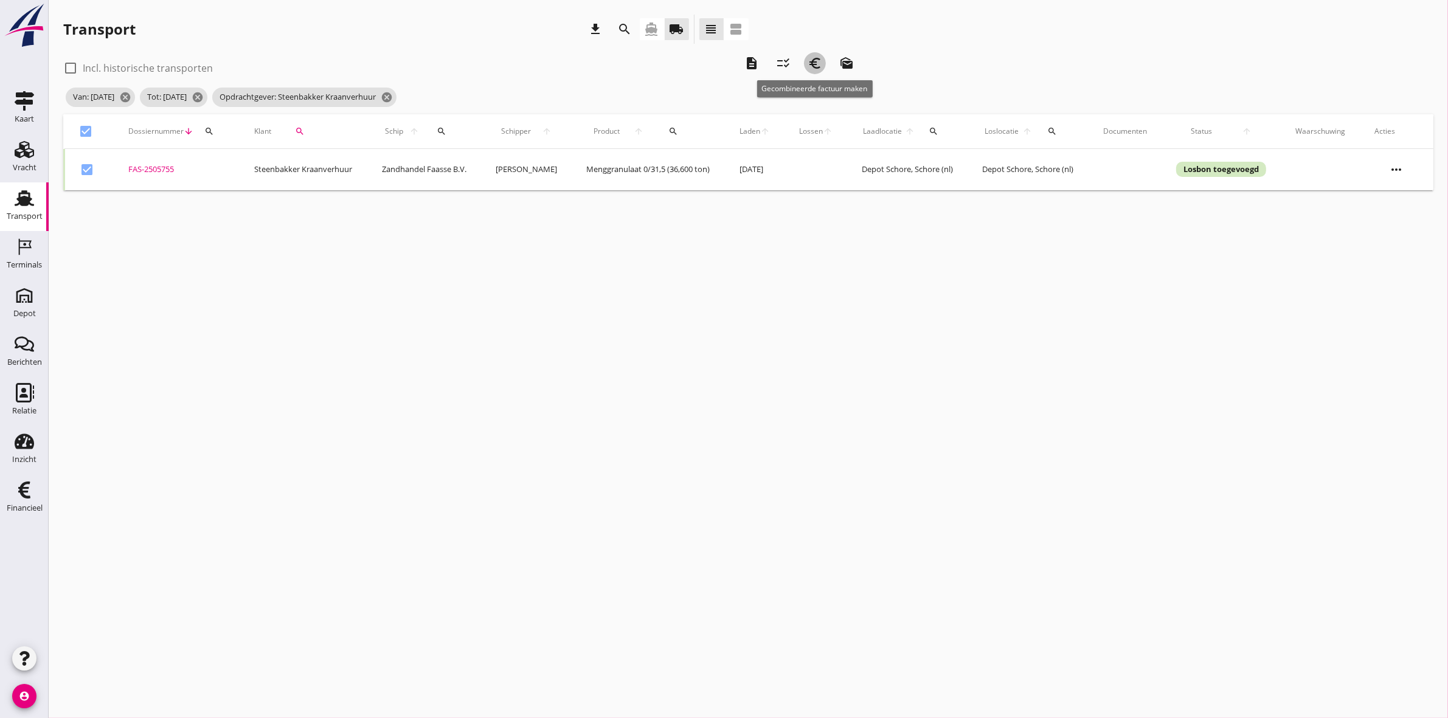
click at [816, 62] on icon "euro_symbol" at bounding box center [815, 63] width 15 height 15
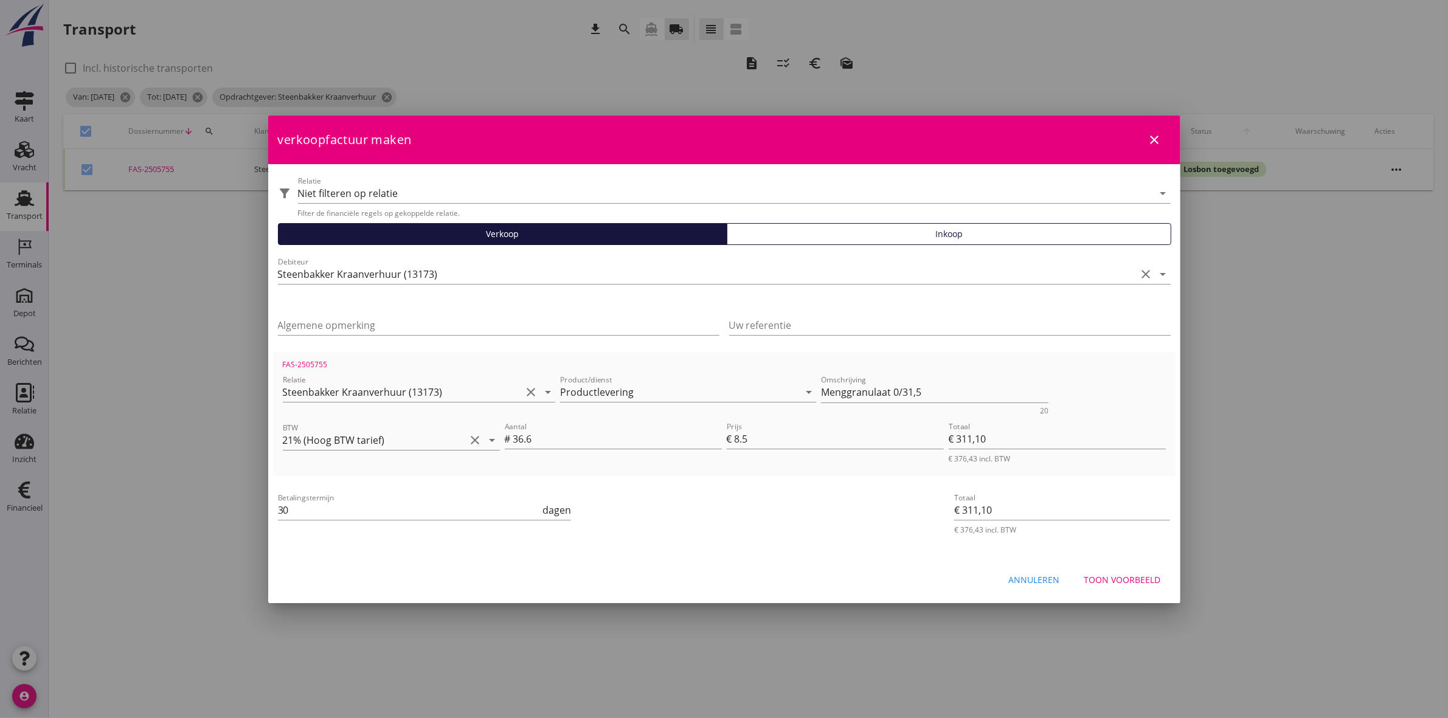
click at [1109, 581] on div "Toon voorbeeld" at bounding box center [1122, 580] width 77 height 13
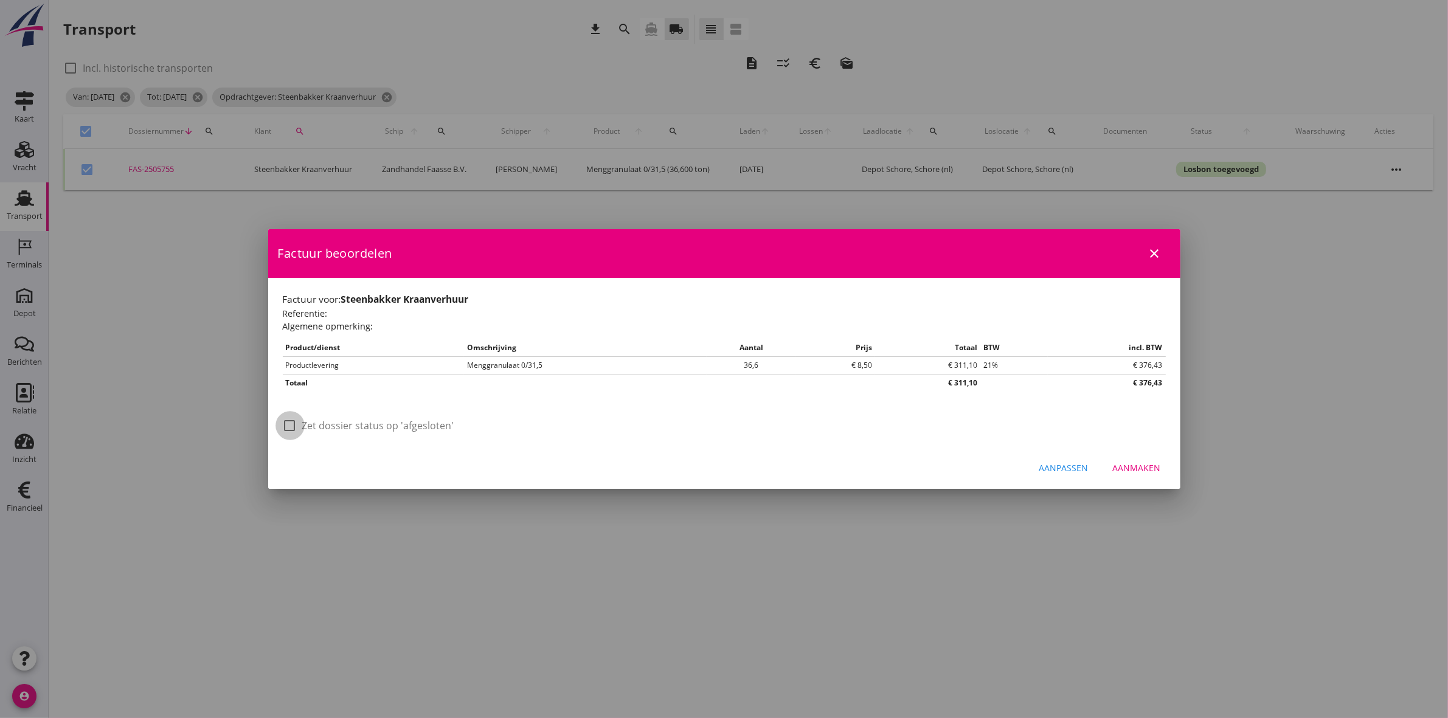
click at [289, 430] on div at bounding box center [290, 425] width 21 height 21
checkbox input "true"
click at [1132, 471] on div "Aanmaken" at bounding box center [1137, 468] width 48 height 13
checkbox input "false"
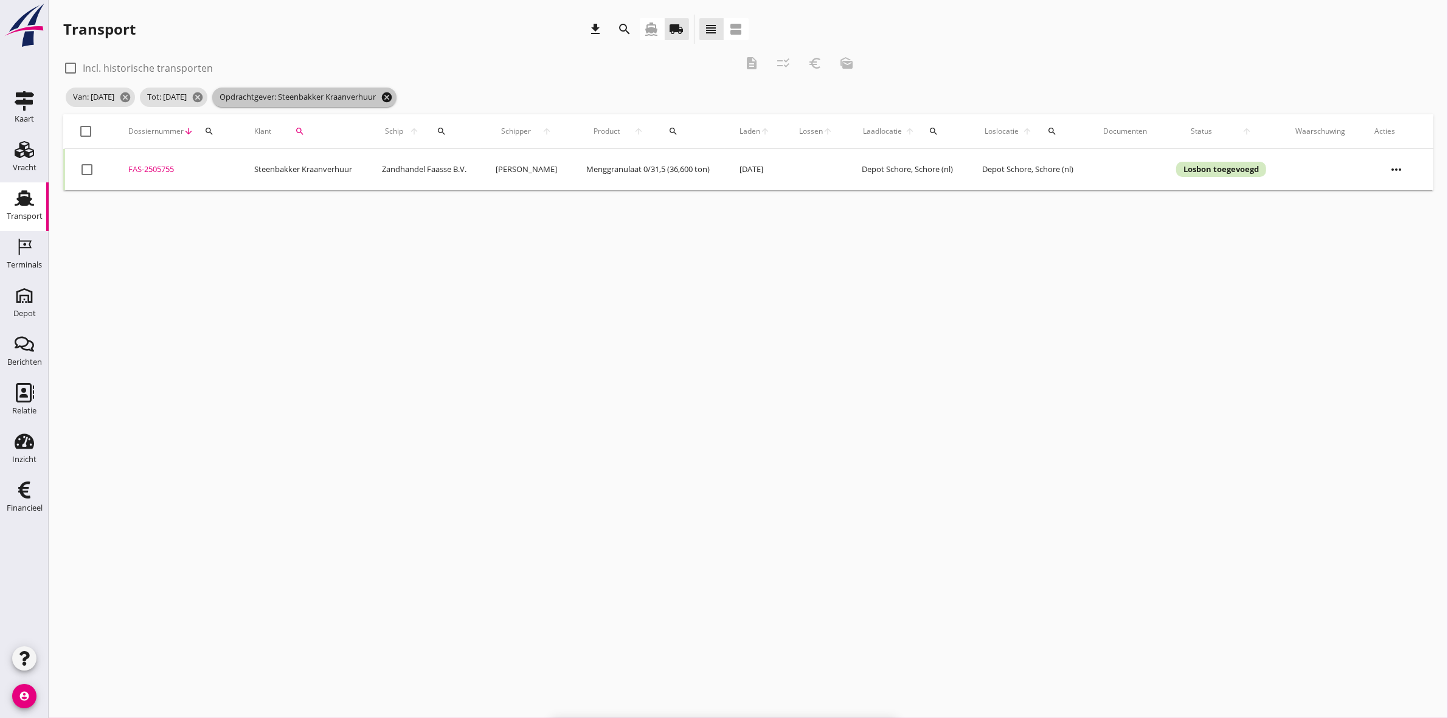
click at [393, 100] on icon "cancel" at bounding box center [387, 97] width 12 height 12
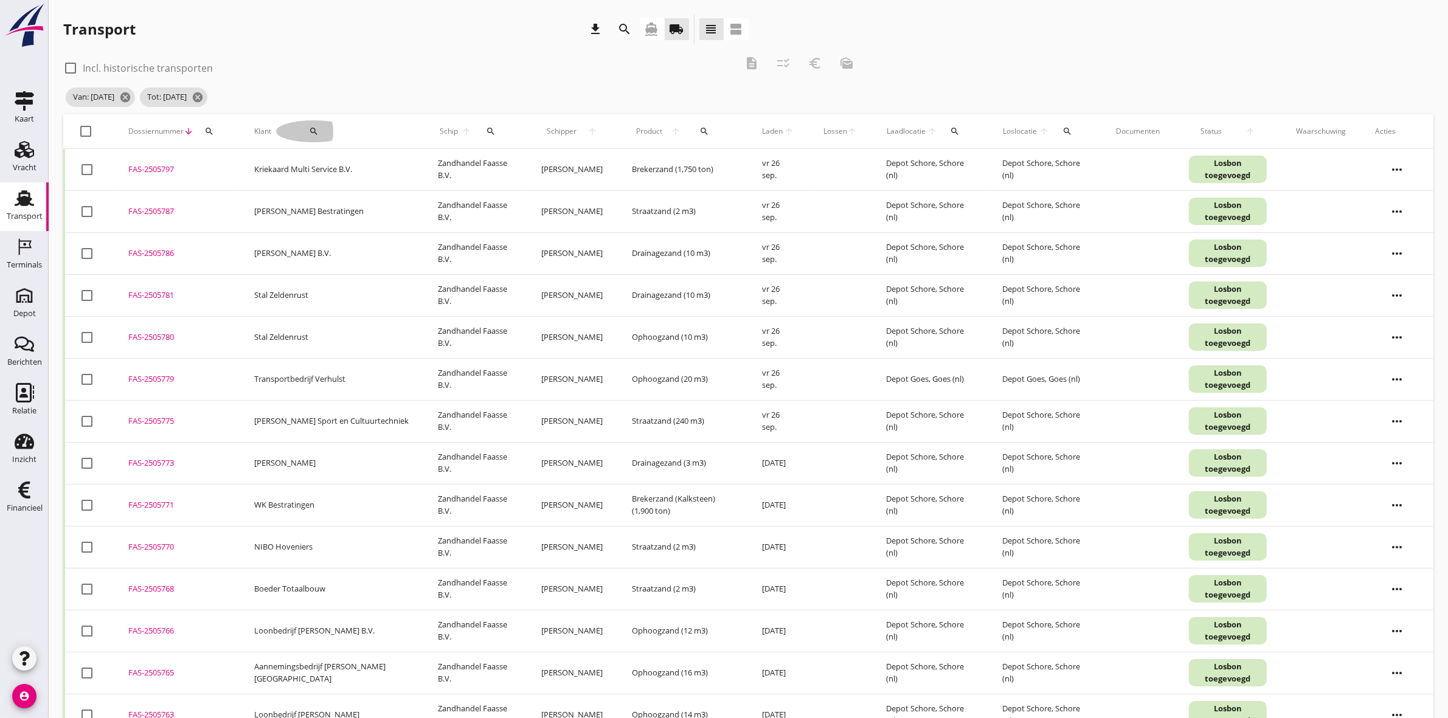
click at [293, 136] on button "search" at bounding box center [313, 131] width 75 height 22
click at [314, 164] on input "Zoeken op opdrachtgever..." at bounding box center [344, 166] width 126 height 19
click at [324, 190] on div "Florall Hoveniers" at bounding box center [357, 196] width 133 height 15
type input "Florall Hoveniers"
click at [452, 167] on icon "check" at bounding box center [459, 166] width 15 height 15
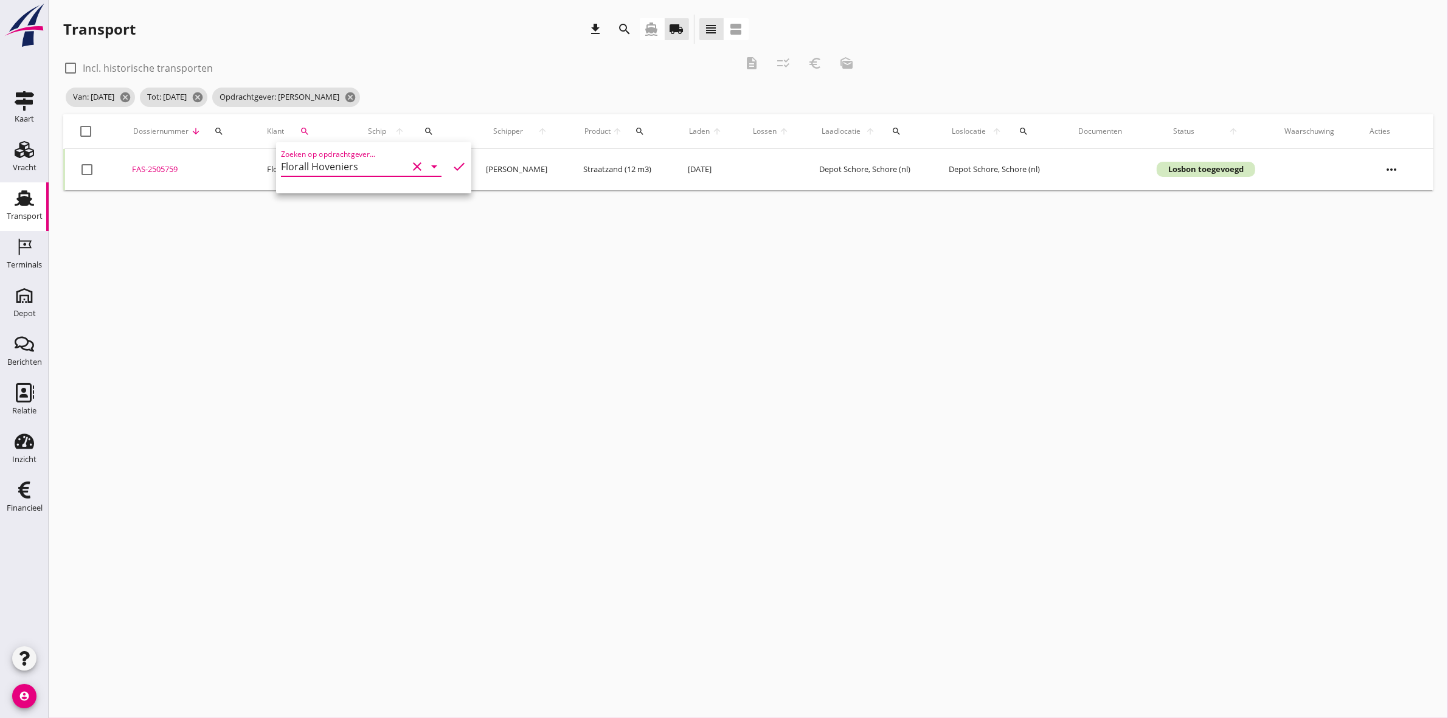
click at [517, 107] on div "Van: 22-09-2025 cancel Tot: 26-09-2025 cancel Opdrachtgever: Florall Hoveniers …" at bounding box center [462, 97] width 799 height 24
click at [83, 130] on div at bounding box center [86, 131] width 21 height 21
checkbox input "true"
click at [742, 61] on div "description" at bounding box center [752, 63] width 22 height 15
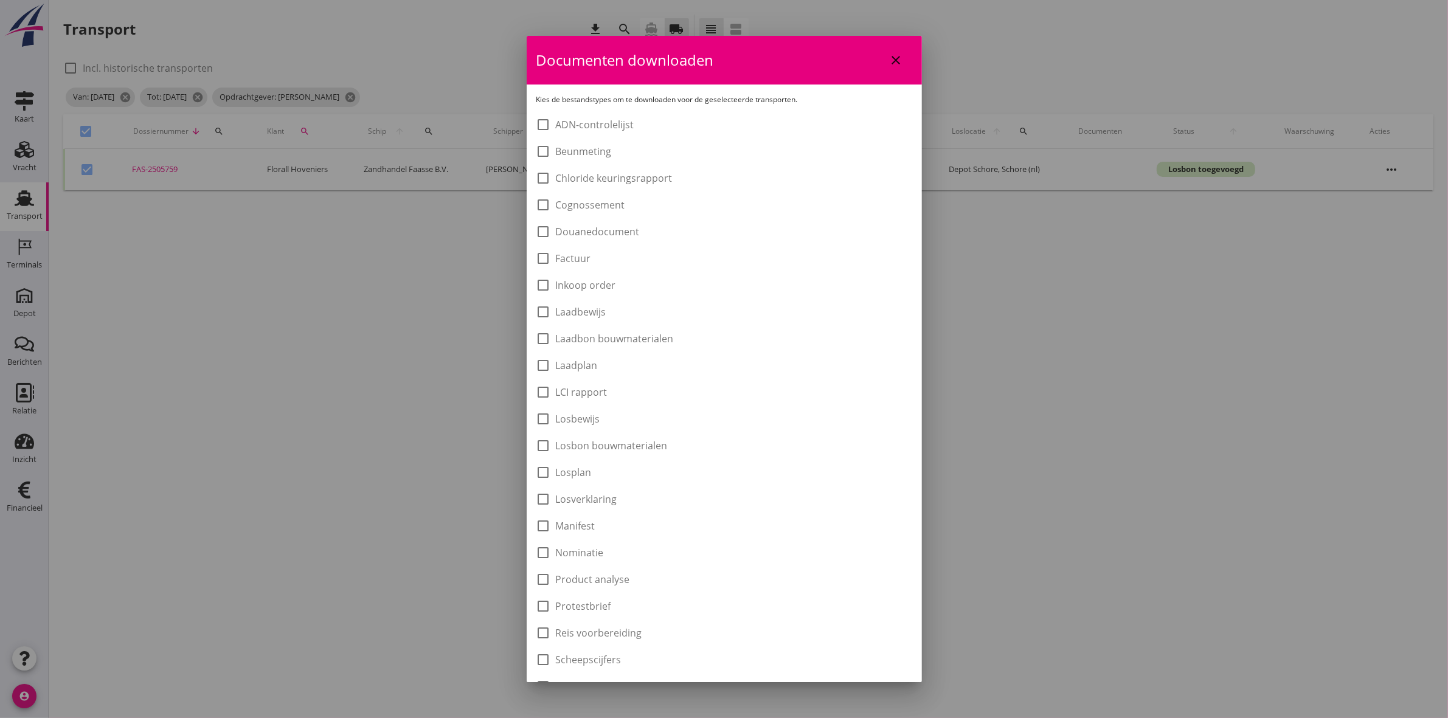
click at [613, 335] on label "Laadbon bouwmaterialen" at bounding box center [615, 339] width 118 height 12
checkbox input "true"
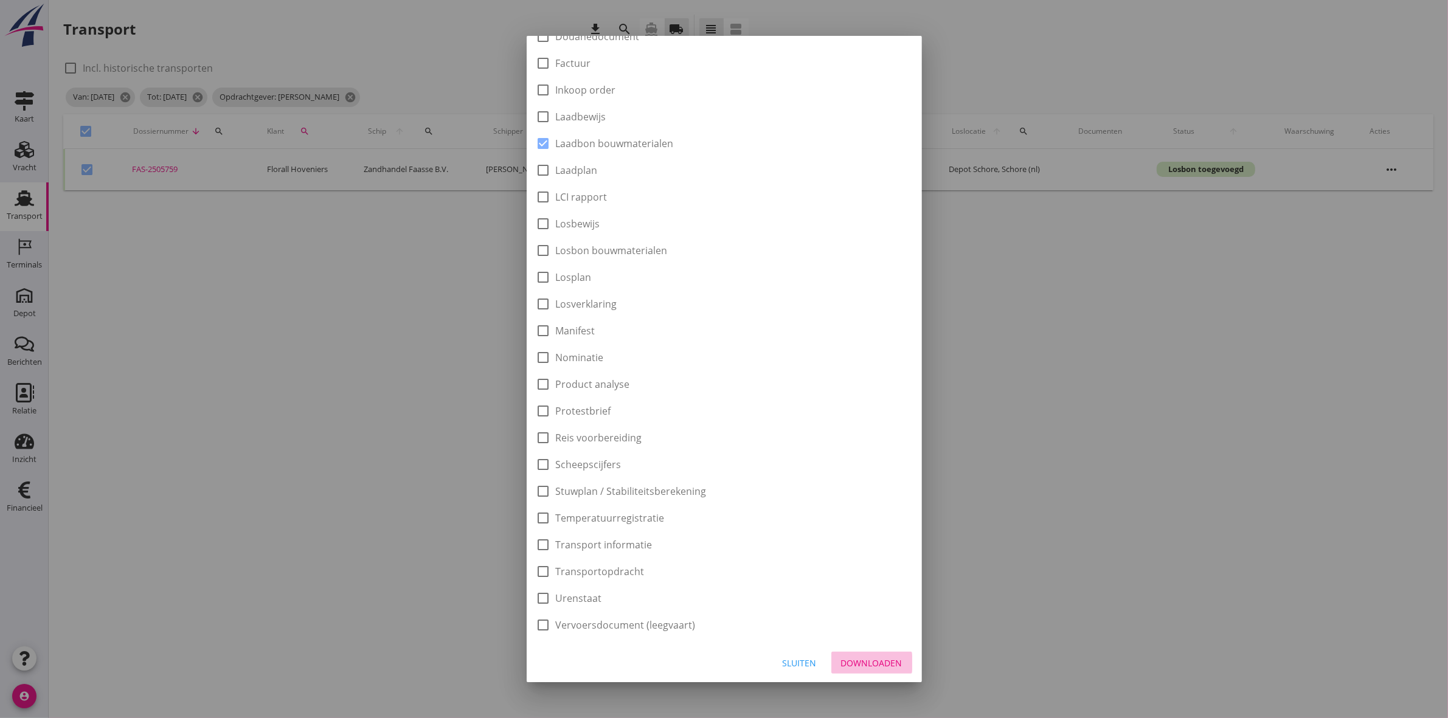
click at [862, 664] on div "Downloaden" at bounding box center [871, 663] width 61 height 13
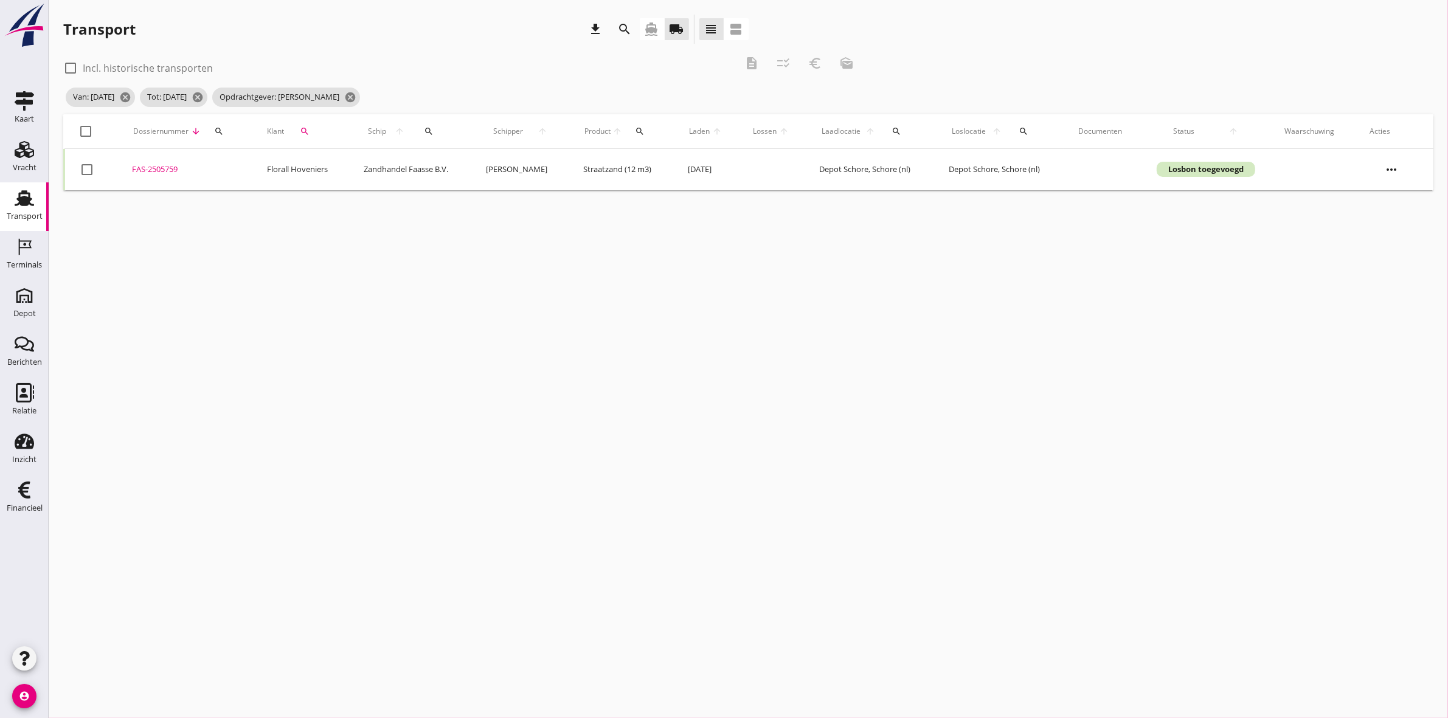
checkbox input "false"
click at [86, 128] on div at bounding box center [86, 131] width 21 height 21
checkbox input "true"
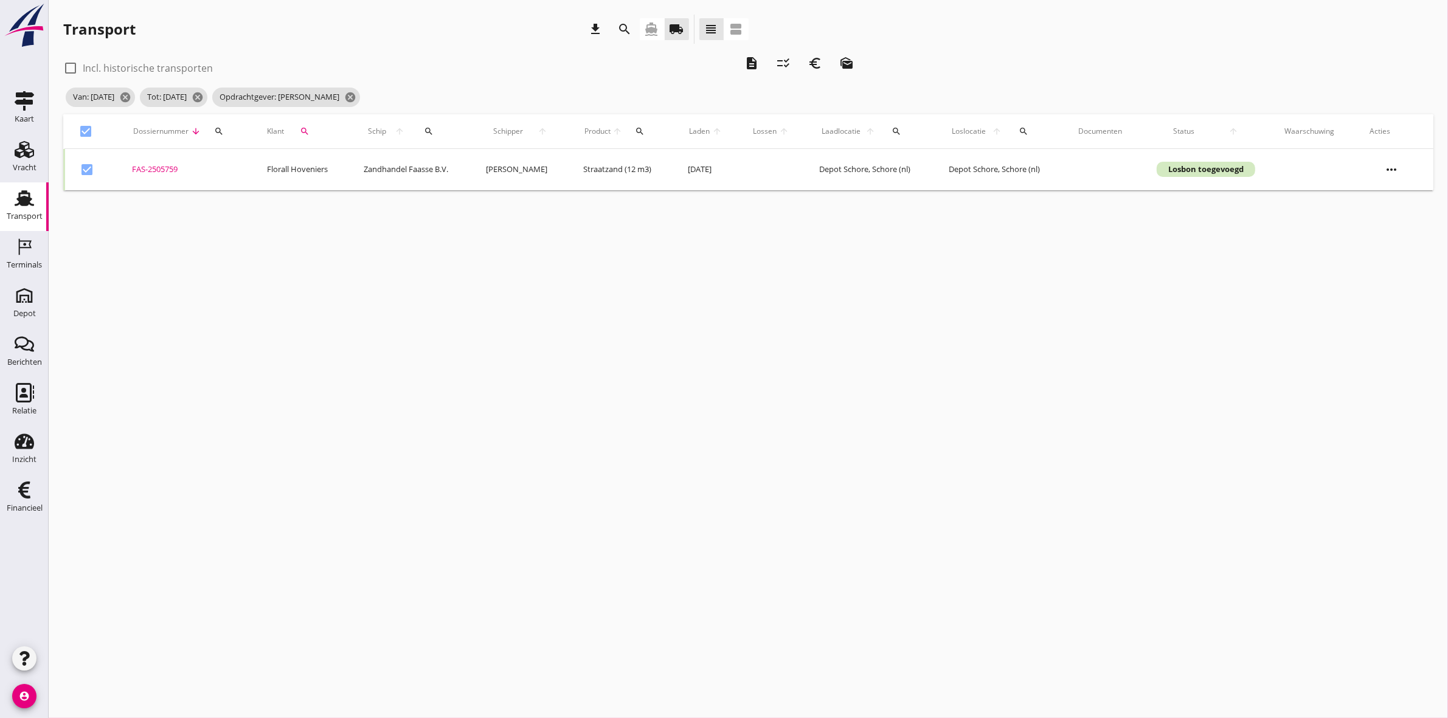
click at [819, 61] on icon "euro_symbol" at bounding box center [815, 63] width 15 height 15
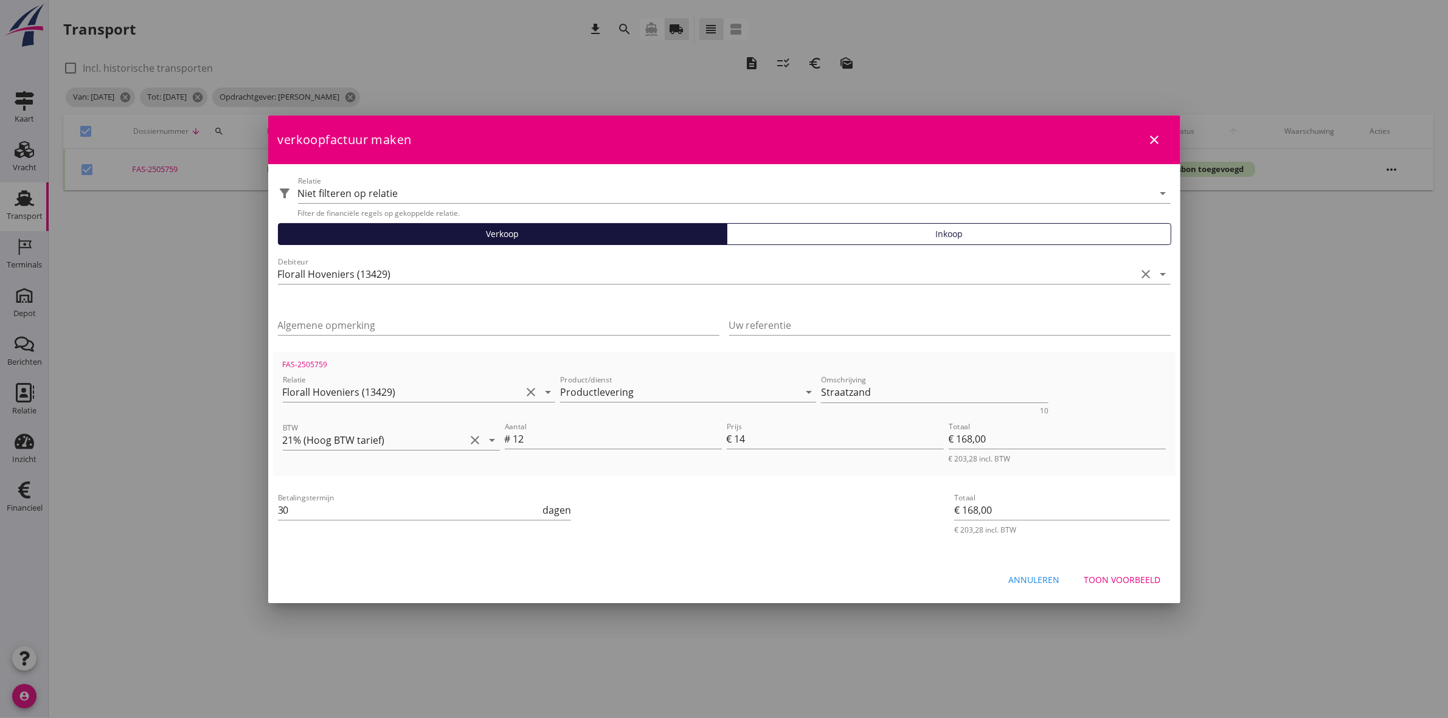
click at [1152, 574] on div "Toon voorbeeld" at bounding box center [1122, 580] width 77 height 13
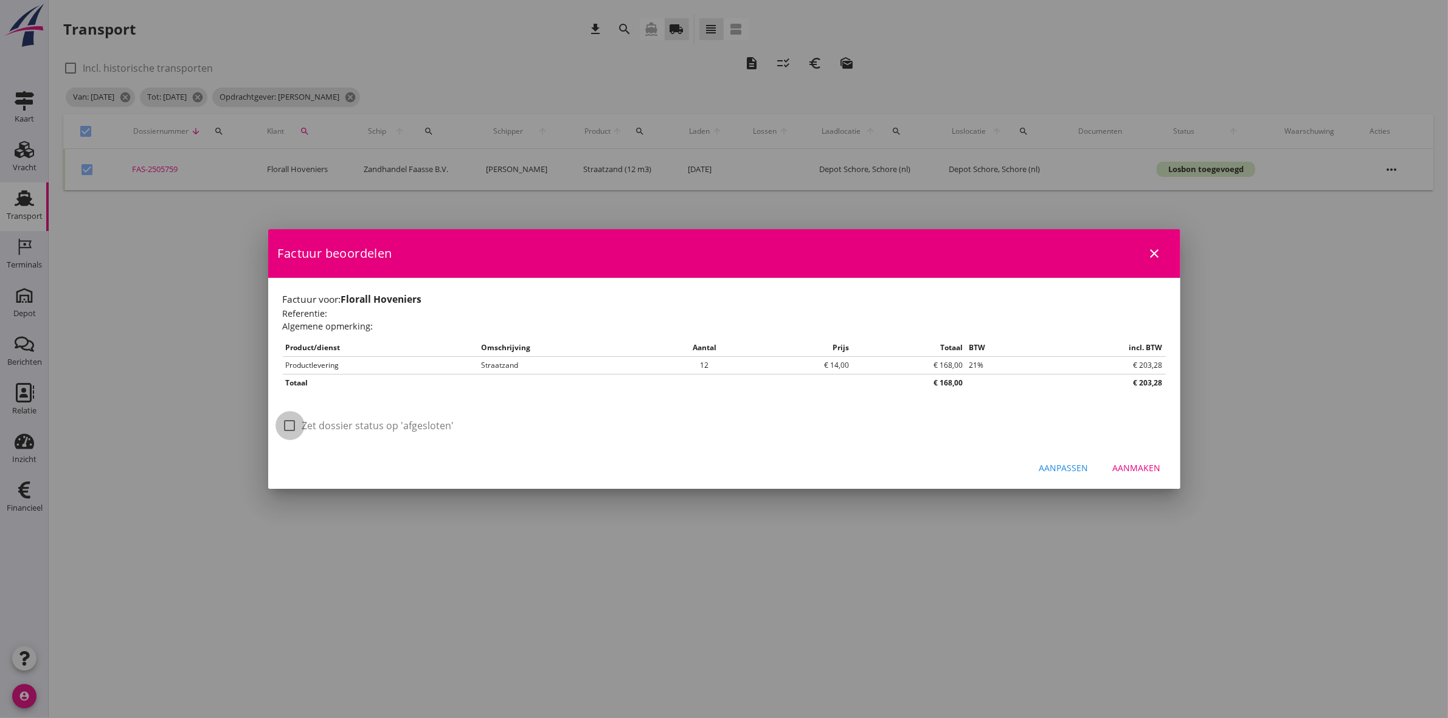
click at [289, 428] on div at bounding box center [290, 425] width 21 height 21
checkbox input "true"
click at [1117, 468] on div "Aanmaken" at bounding box center [1137, 468] width 48 height 13
checkbox input "false"
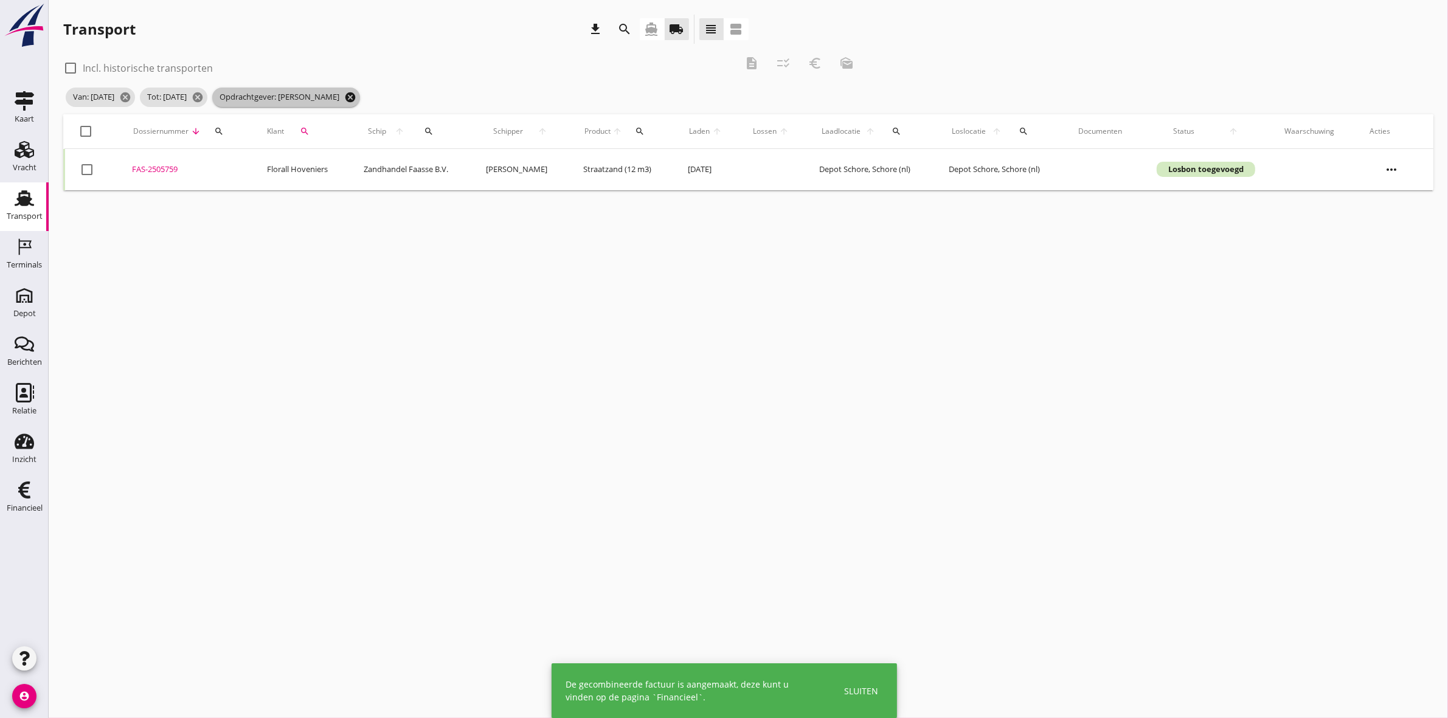
click at [356, 93] on icon "cancel" at bounding box center [350, 97] width 12 height 12
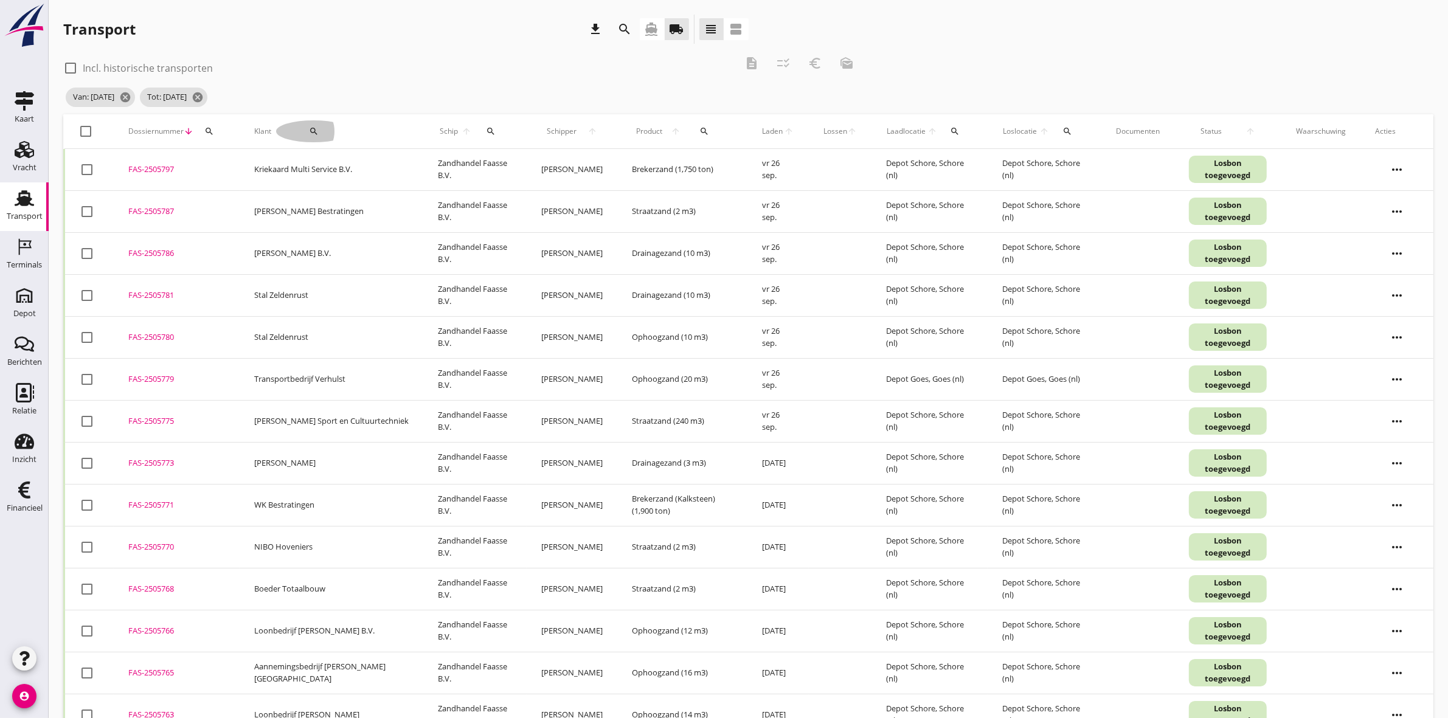
click at [309, 128] on icon "search" at bounding box center [314, 131] width 10 height 10
click at [333, 166] on input "Zoeken op opdrachtgever..." at bounding box center [344, 166] width 126 height 19
drag, startPoint x: 359, startPoint y: 210, endPoint x: 363, endPoint y: 205, distance: 6.9
click at [359, 210] on div "Loonbedrijf J. van Etten B.V." at bounding box center [366, 196] width 150 height 29
type input "Loonbedrijf J. van Etten B.V."
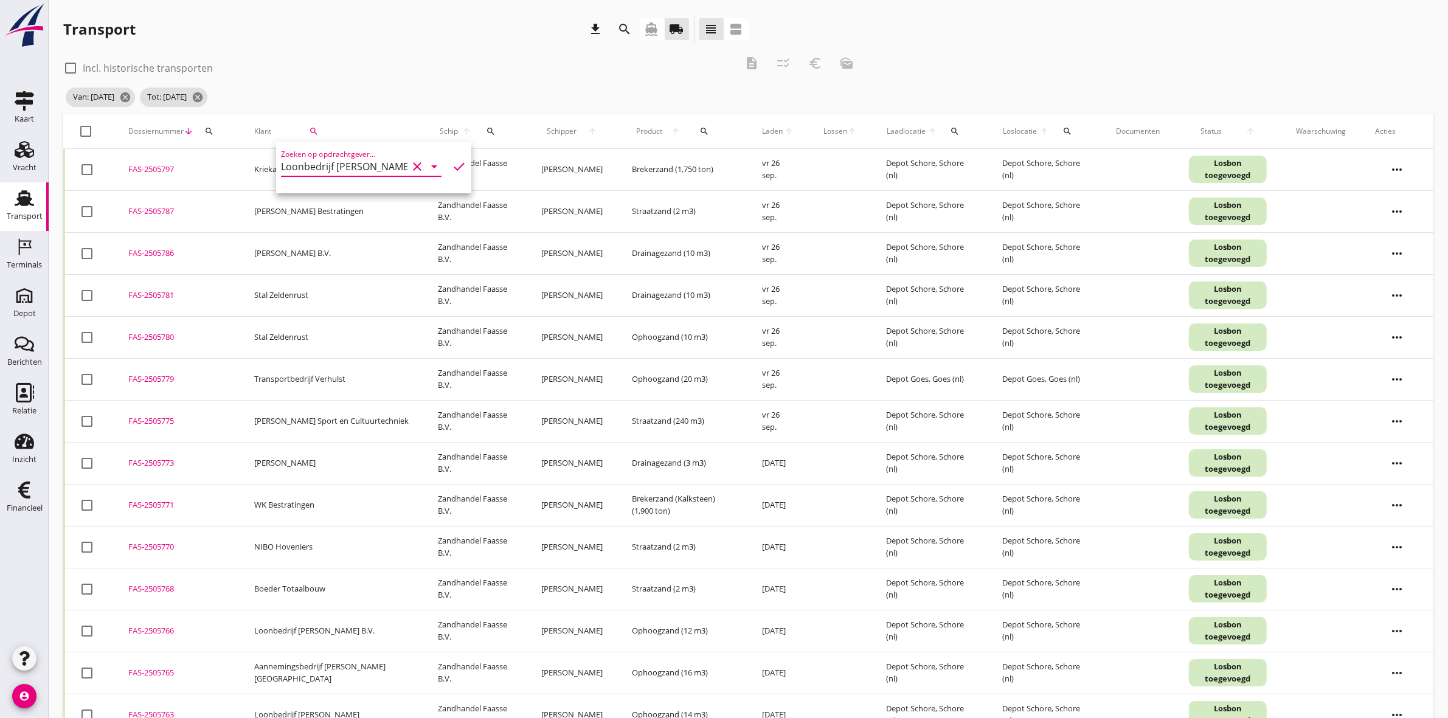
click at [455, 162] on icon "check" at bounding box center [459, 166] width 15 height 15
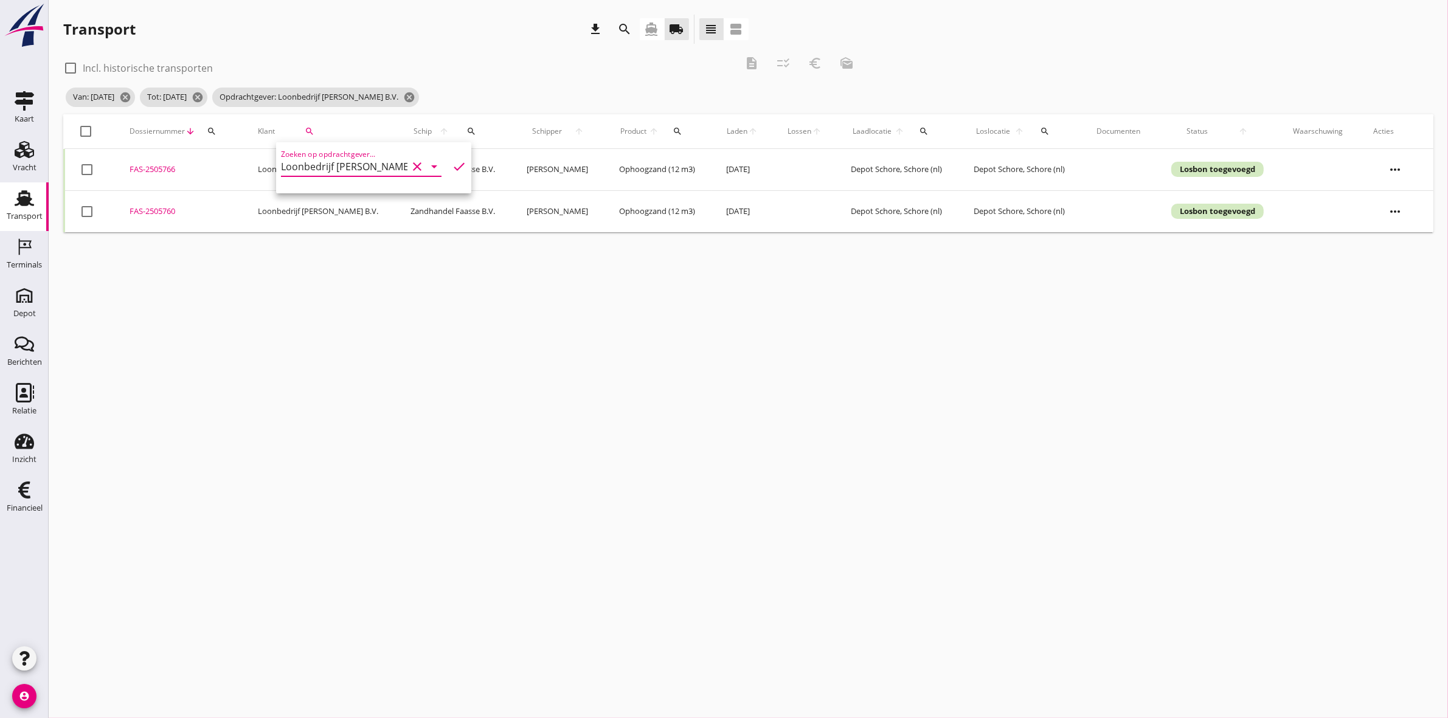
click at [452, 159] on icon "check" at bounding box center [459, 166] width 15 height 15
click at [344, 162] on input "Loonbedrijf J. van Etten B.V." at bounding box center [344, 166] width 126 height 19
click at [355, 204] on div "Loonbedrijf J. van Etten B.V." at bounding box center [366, 196] width 150 height 15
click at [454, 163] on icon "check" at bounding box center [459, 166] width 15 height 15
click at [452, 162] on icon "check" at bounding box center [459, 166] width 15 height 15
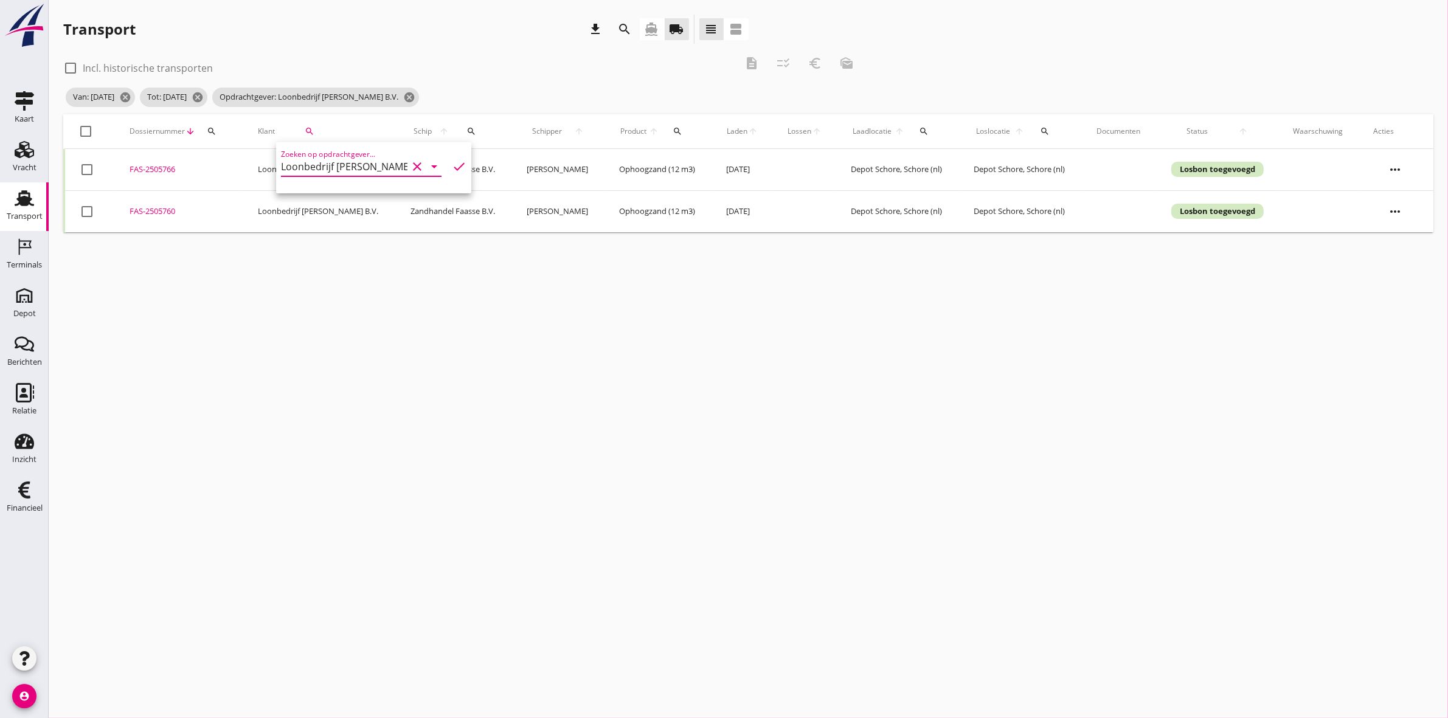
click at [454, 162] on icon "check" at bounding box center [459, 166] width 15 height 15
click at [471, 46] on div "Transport download search directions_boat local_shipping view_headline view_age…" at bounding box center [405, 32] width 685 height 34
click at [85, 131] on div at bounding box center [86, 131] width 21 height 21
checkbox input "true"
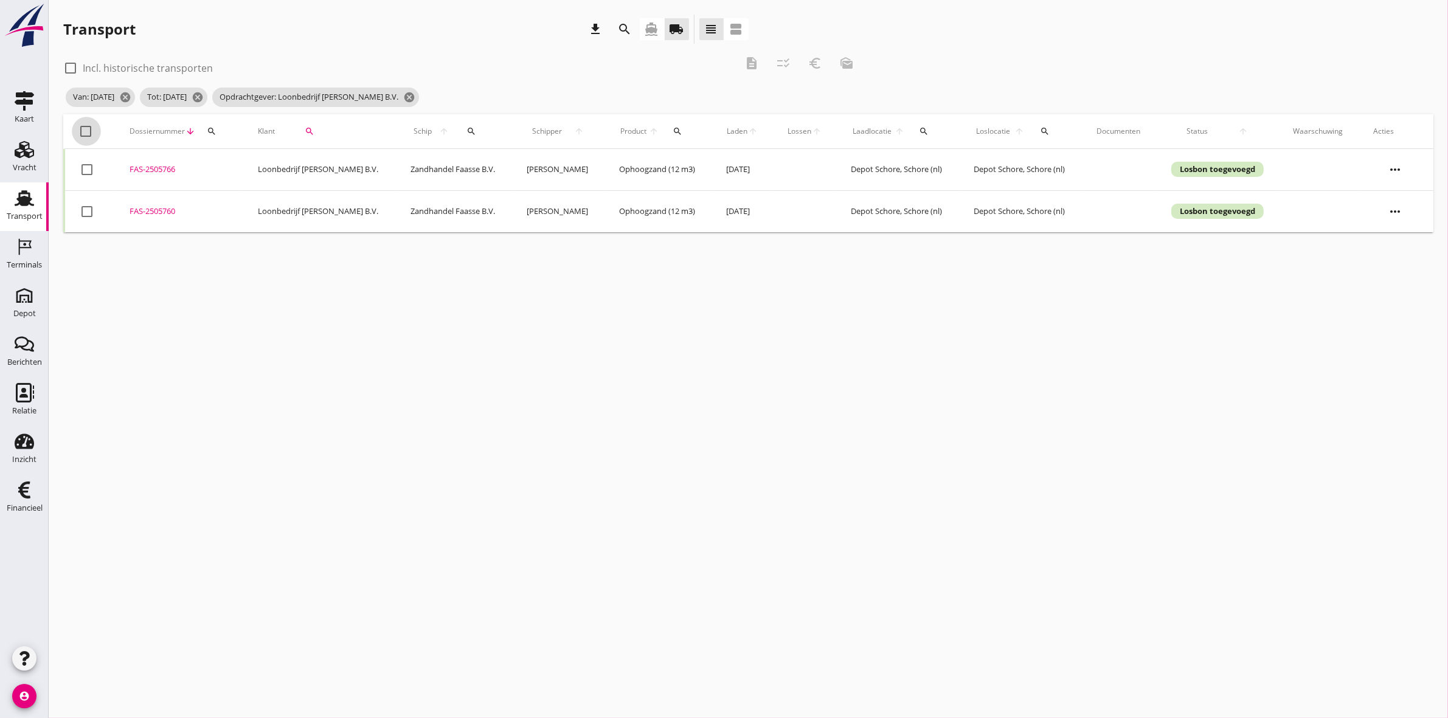
checkbox input "true"
click at [752, 64] on icon "description" at bounding box center [751, 63] width 15 height 15
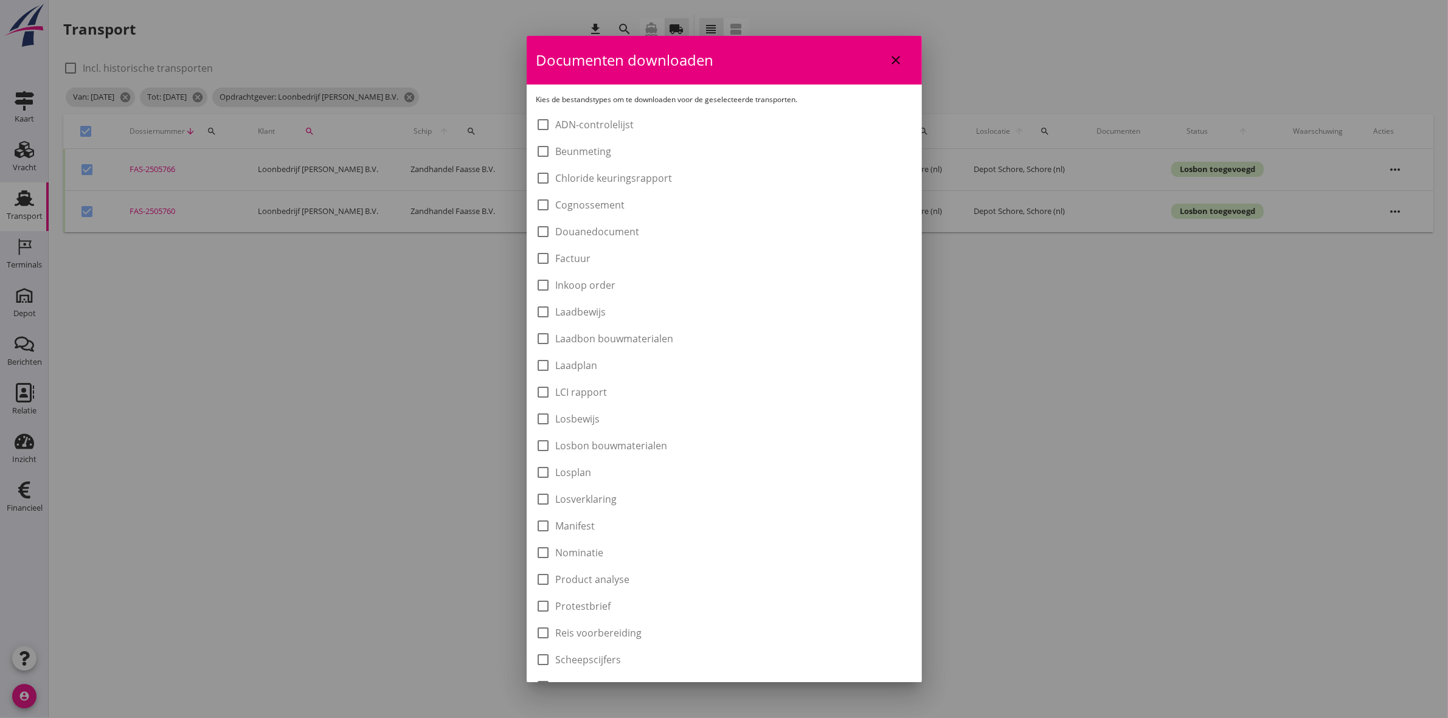
click at [631, 338] on label "Laadbon bouwmaterialen" at bounding box center [615, 339] width 118 height 12
checkbox input "true"
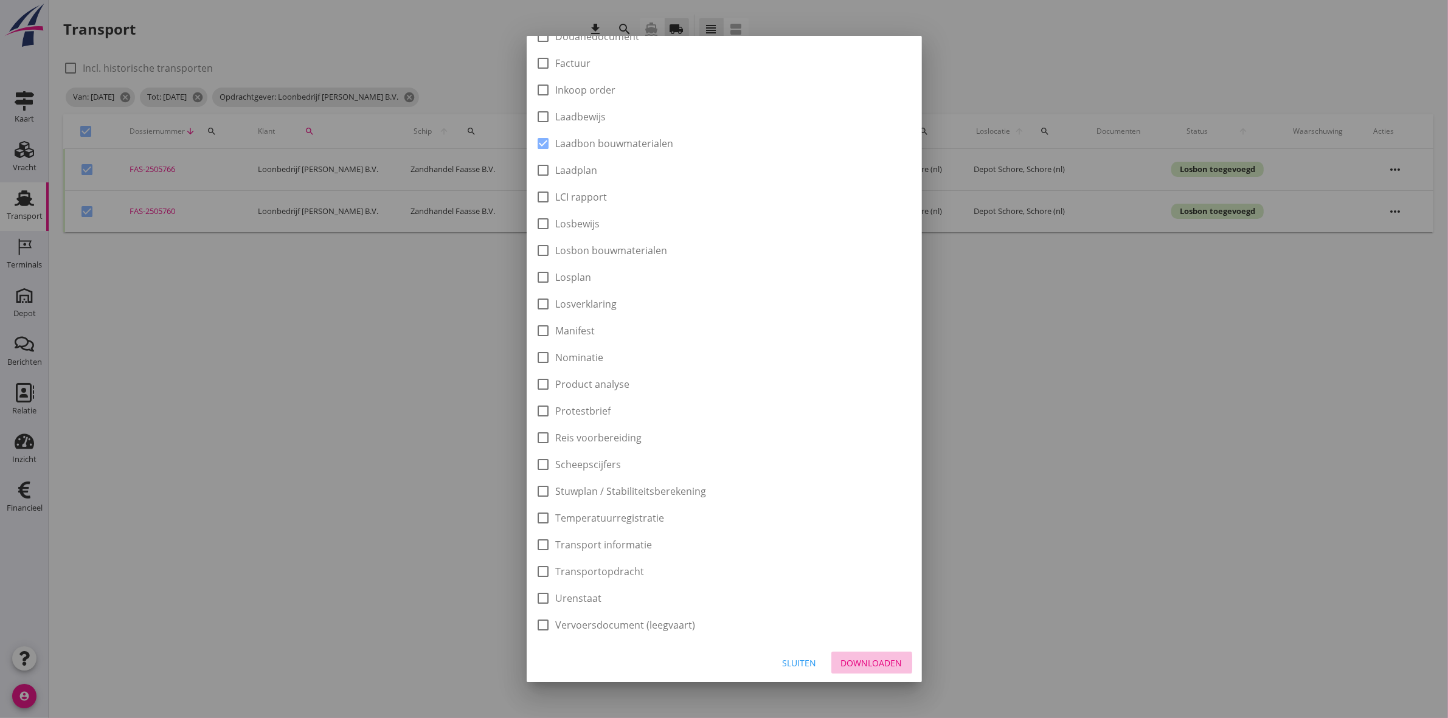
click at [879, 667] on div "Downloaden" at bounding box center [871, 663] width 61 height 13
checkbox input "false"
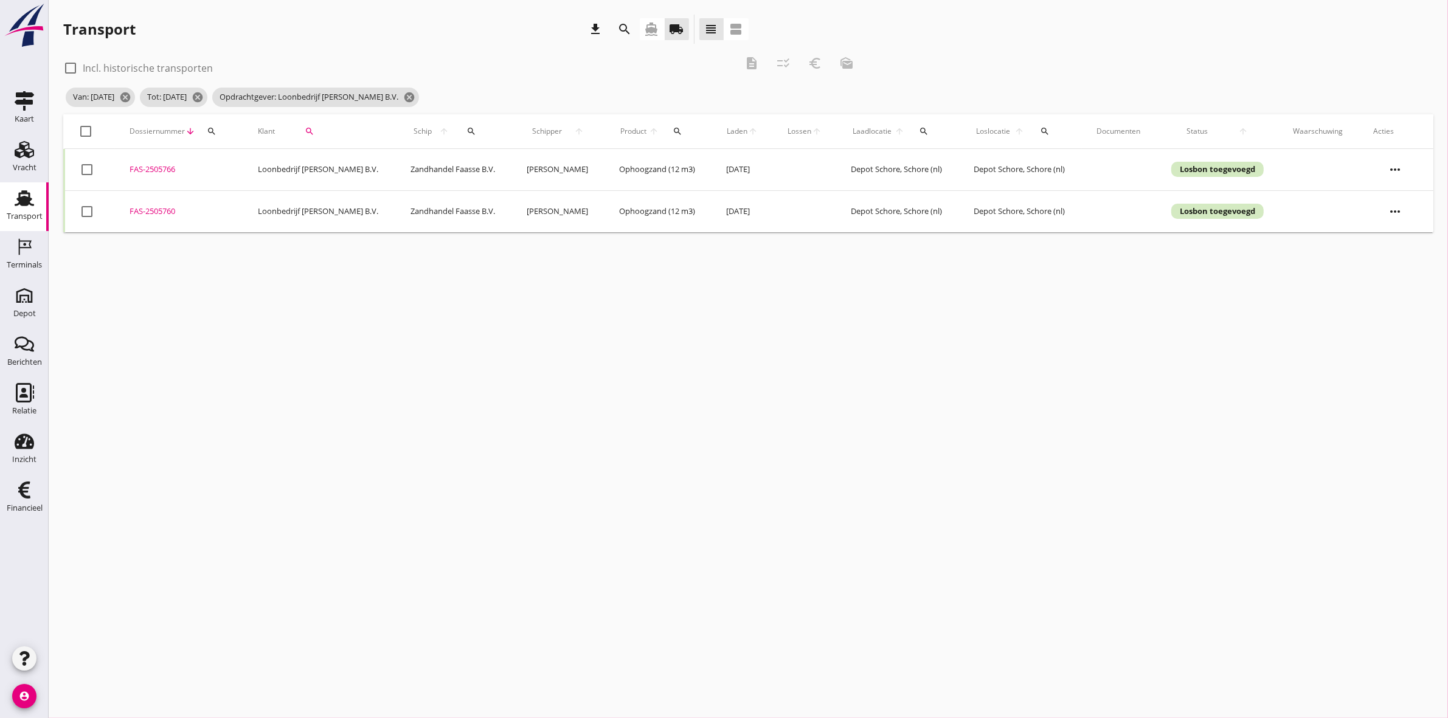
click at [820, 64] on div "check_box_outline_blank Incl. historische transporten description checklist_rtl…" at bounding box center [462, 67] width 799 height 36
click at [81, 129] on div at bounding box center [86, 131] width 21 height 21
checkbox input "true"
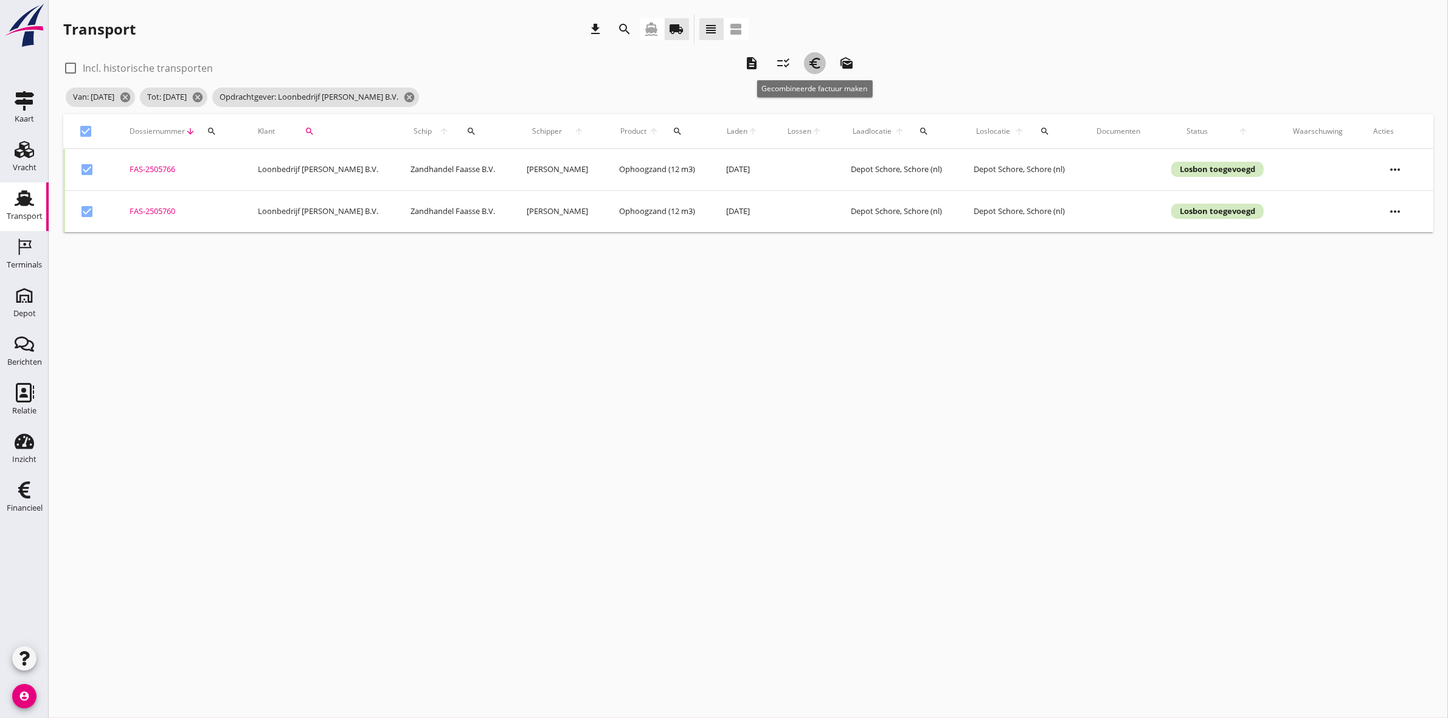
click at [819, 62] on icon "euro_symbol" at bounding box center [815, 63] width 15 height 15
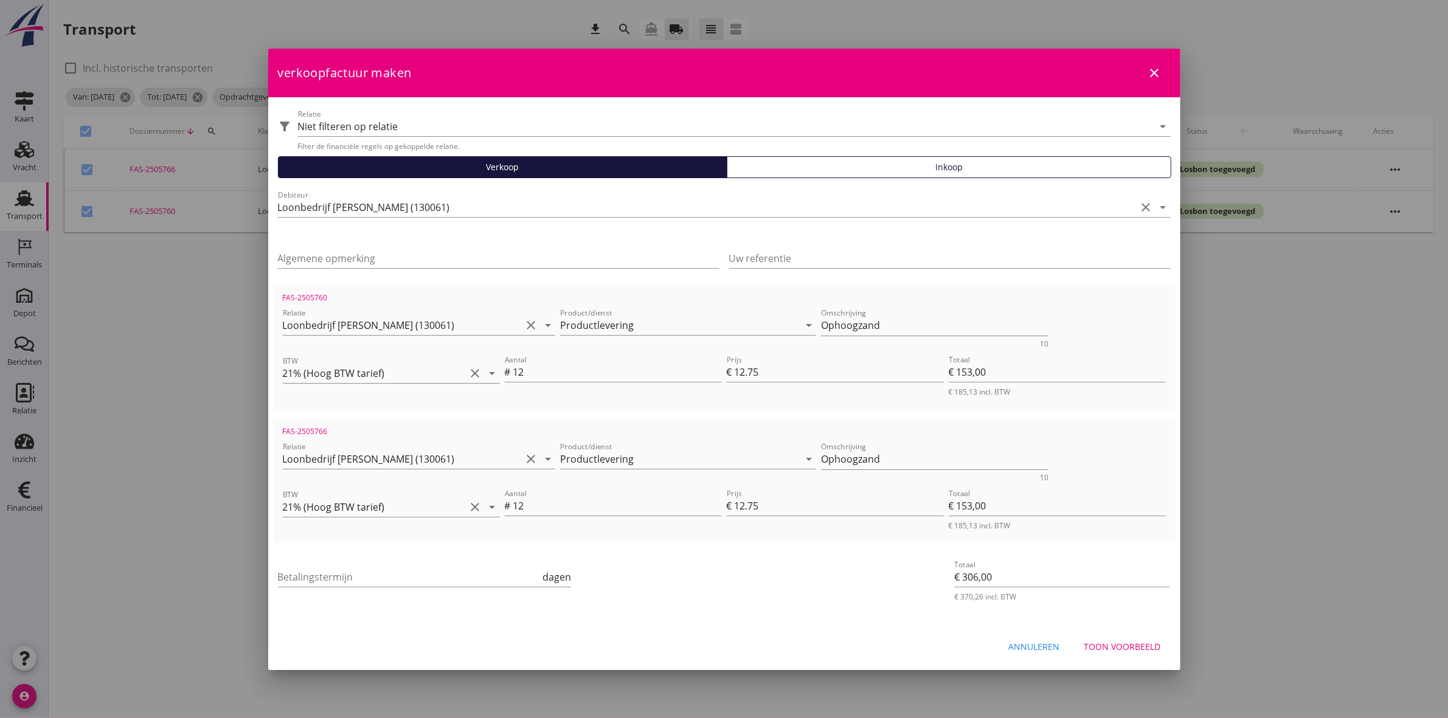
click at [463, 560] on div "Betalingstermijn dagen" at bounding box center [425, 579] width 294 height 39
click at [465, 572] on input "Betalingstermijn" at bounding box center [409, 576] width 263 height 19
type input "30"
click at [1114, 642] on div "Toon voorbeeld" at bounding box center [1122, 646] width 77 height 13
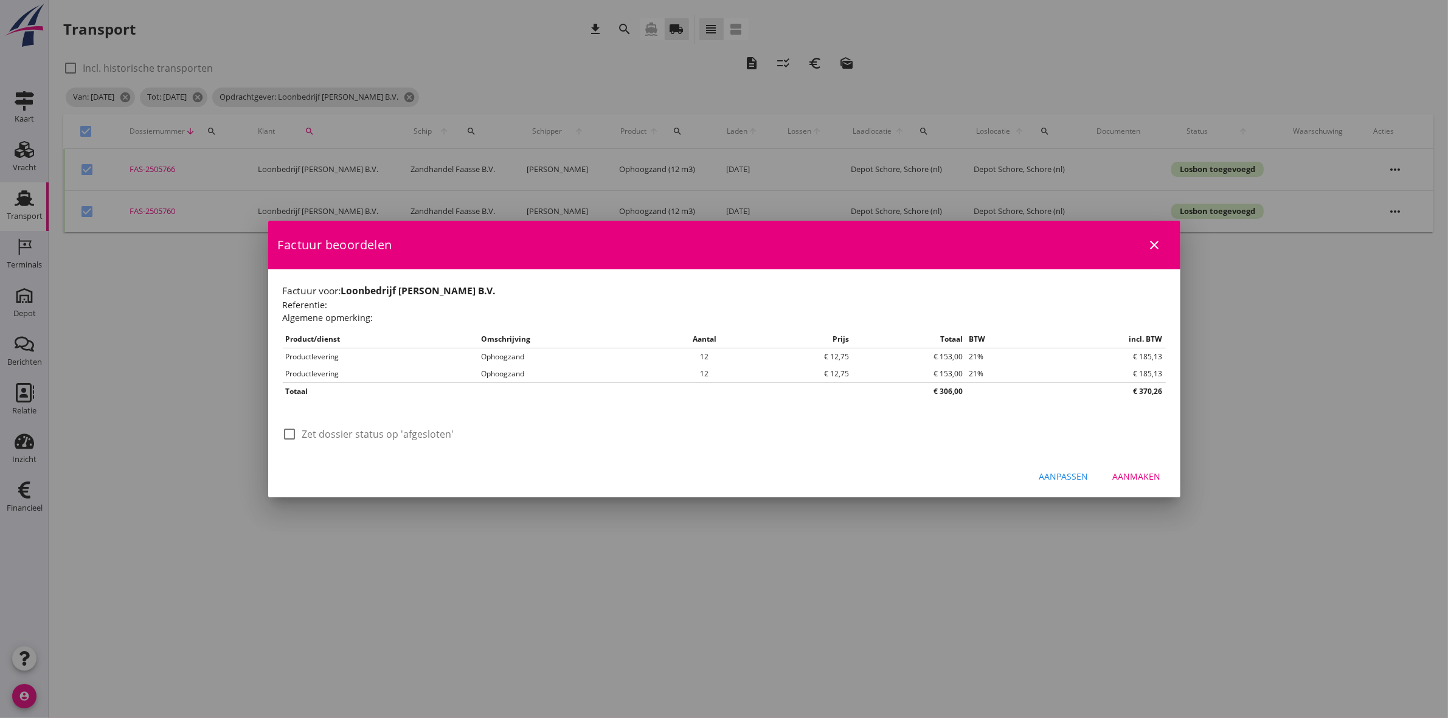
click at [311, 433] on label "Zet dossier status op 'afgesloten'" at bounding box center [378, 434] width 152 height 12
checkbox input "true"
click at [1148, 478] on div "Aanmaken" at bounding box center [1137, 476] width 48 height 13
checkbox input "false"
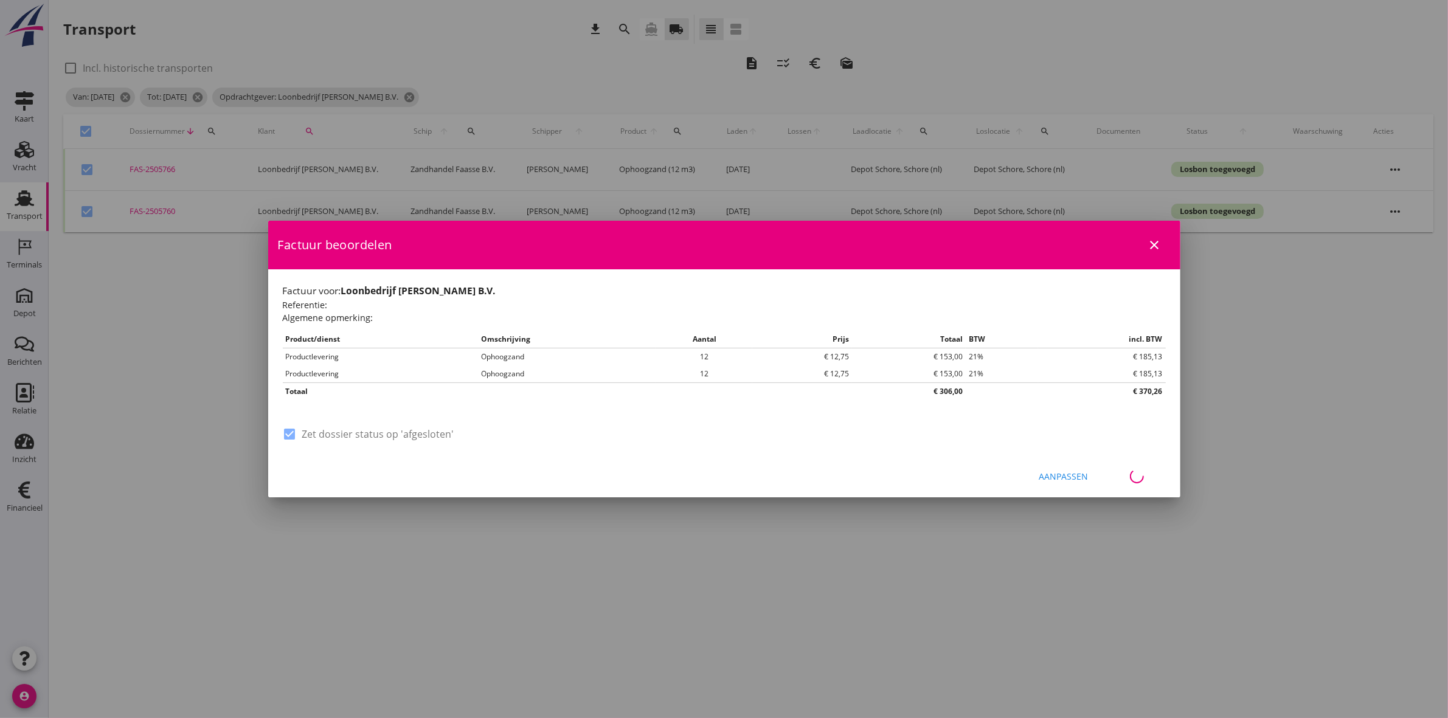
checkbox input "false"
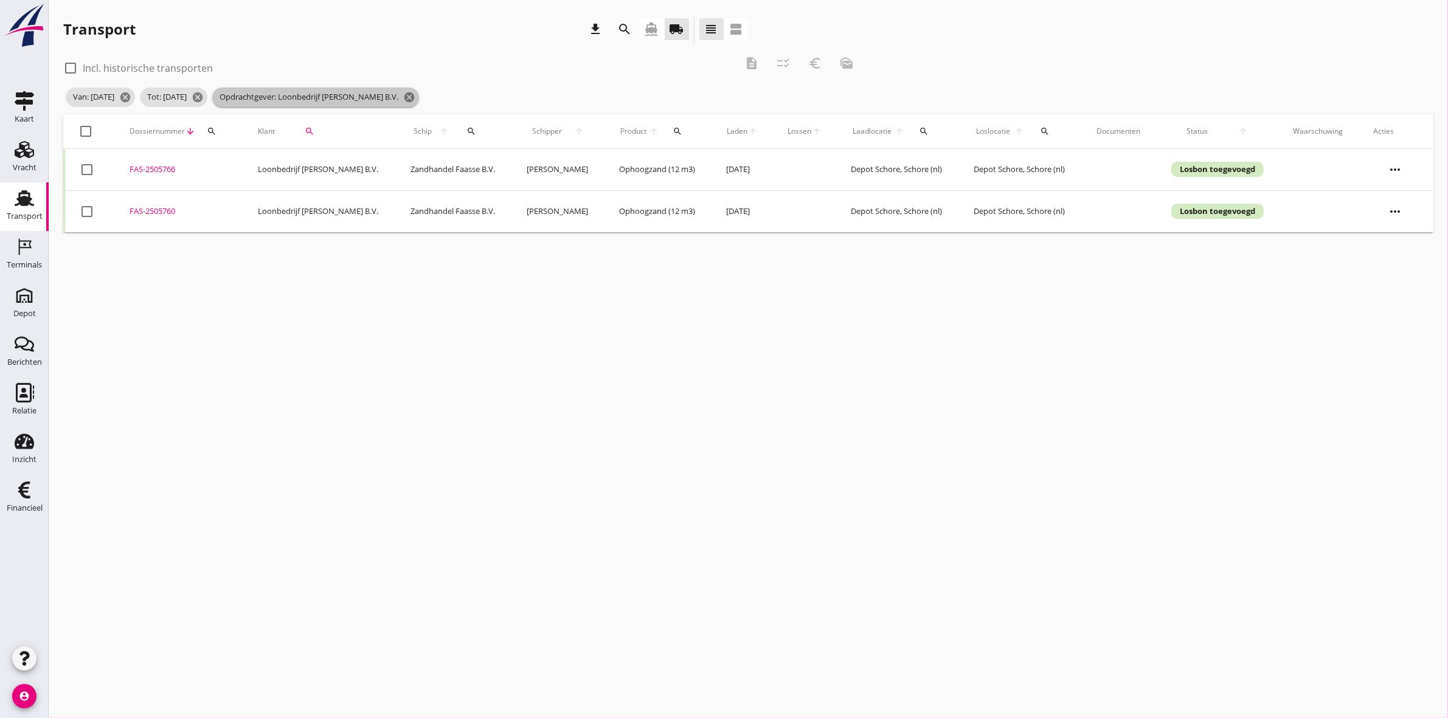
click at [415, 94] on icon "cancel" at bounding box center [409, 97] width 12 height 12
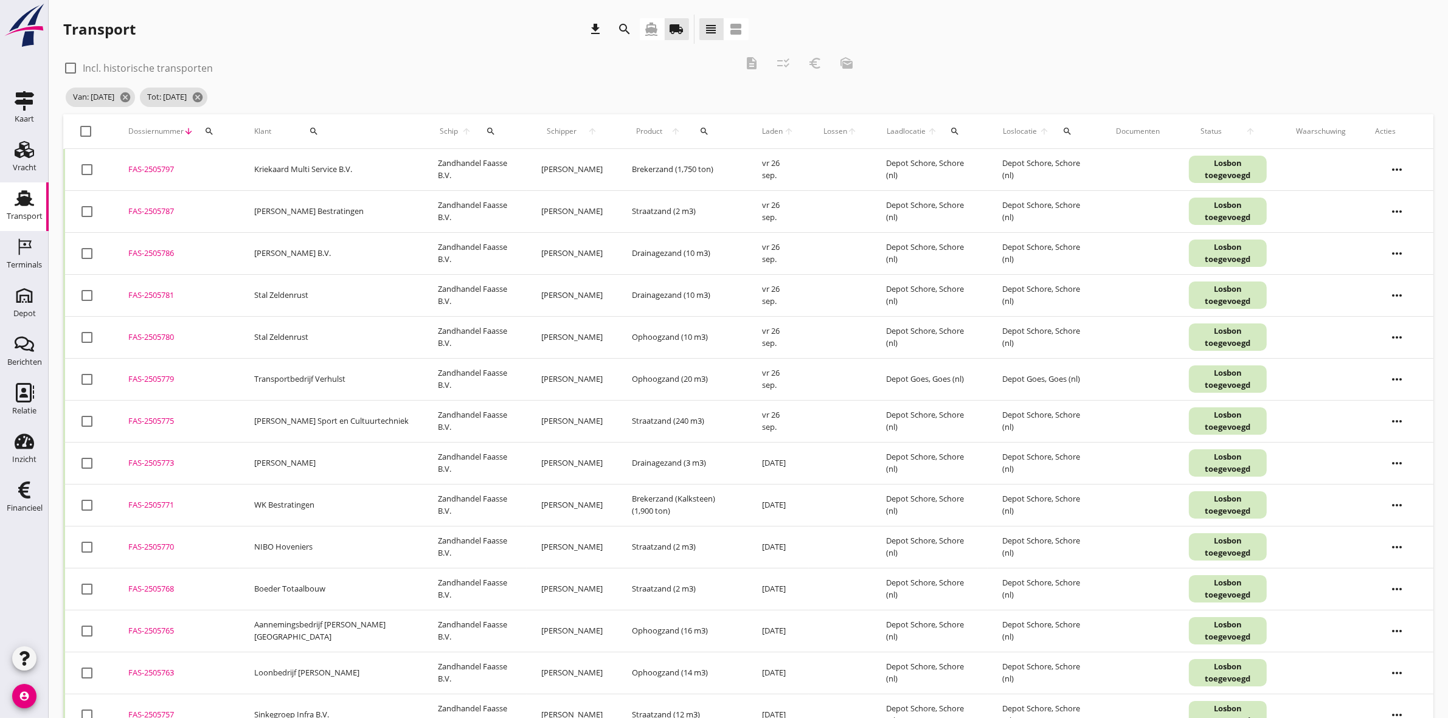
click at [316, 131] on div "search" at bounding box center [313, 131] width 75 height 10
click at [321, 164] on input "Zoeken op opdrachtgever..." at bounding box center [344, 166] width 126 height 19
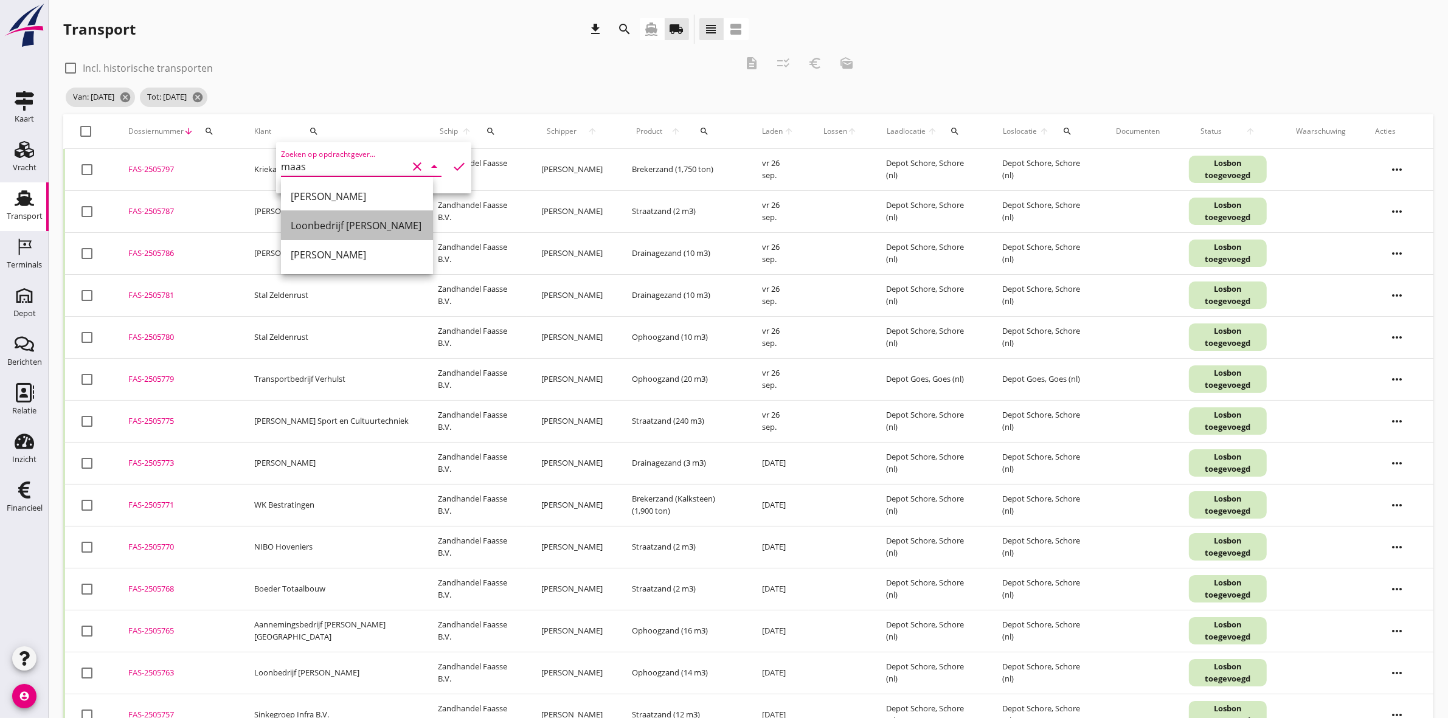
click at [418, 223] on div "Loonbedrijf W.M.C. van der Maas" at bounding box center [357, 225] width 133 height 15
type input "Loonbedrijf W.M.C. van der Maas"
click at [452, 168] on icon "check" at bounding box center [459, 166] width 15 height 15
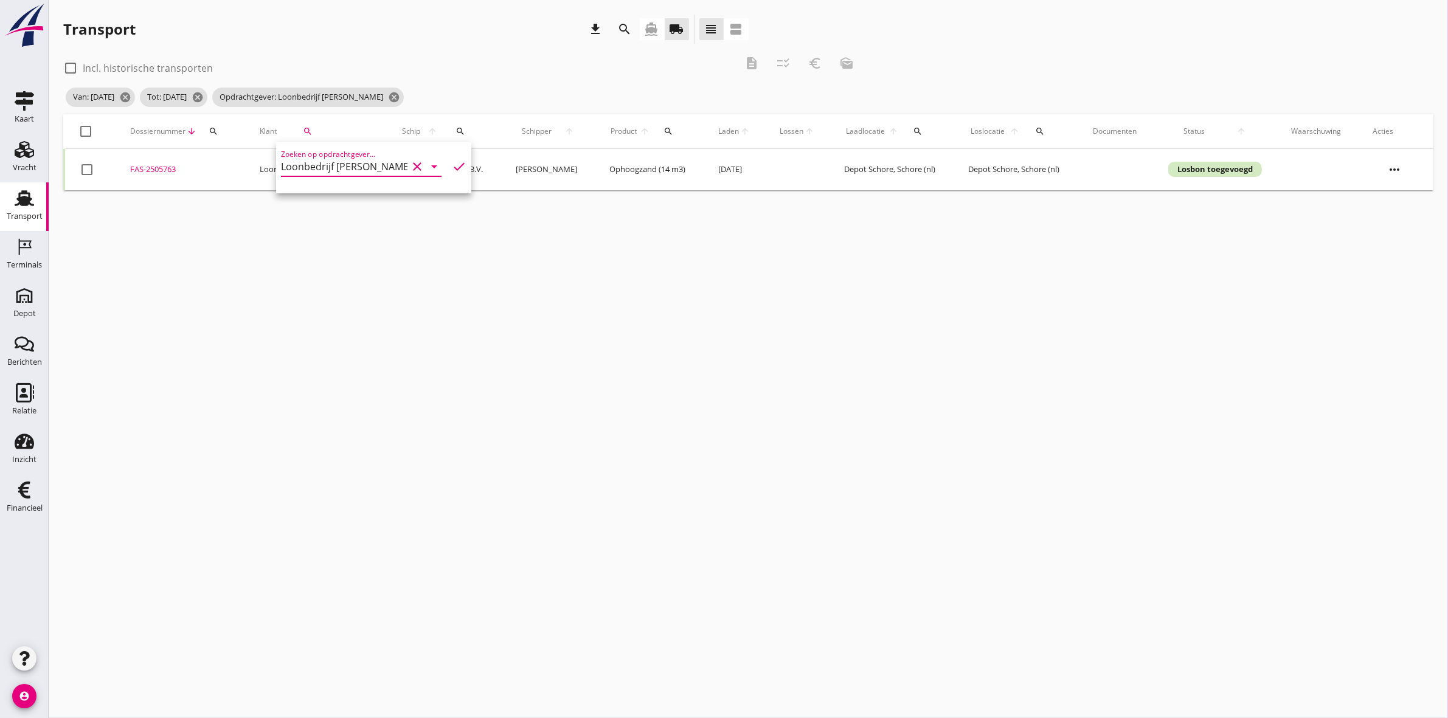
click at [90, 128] on div at bounding box center [86, 131] width 21 height 21
checkbox input "true"
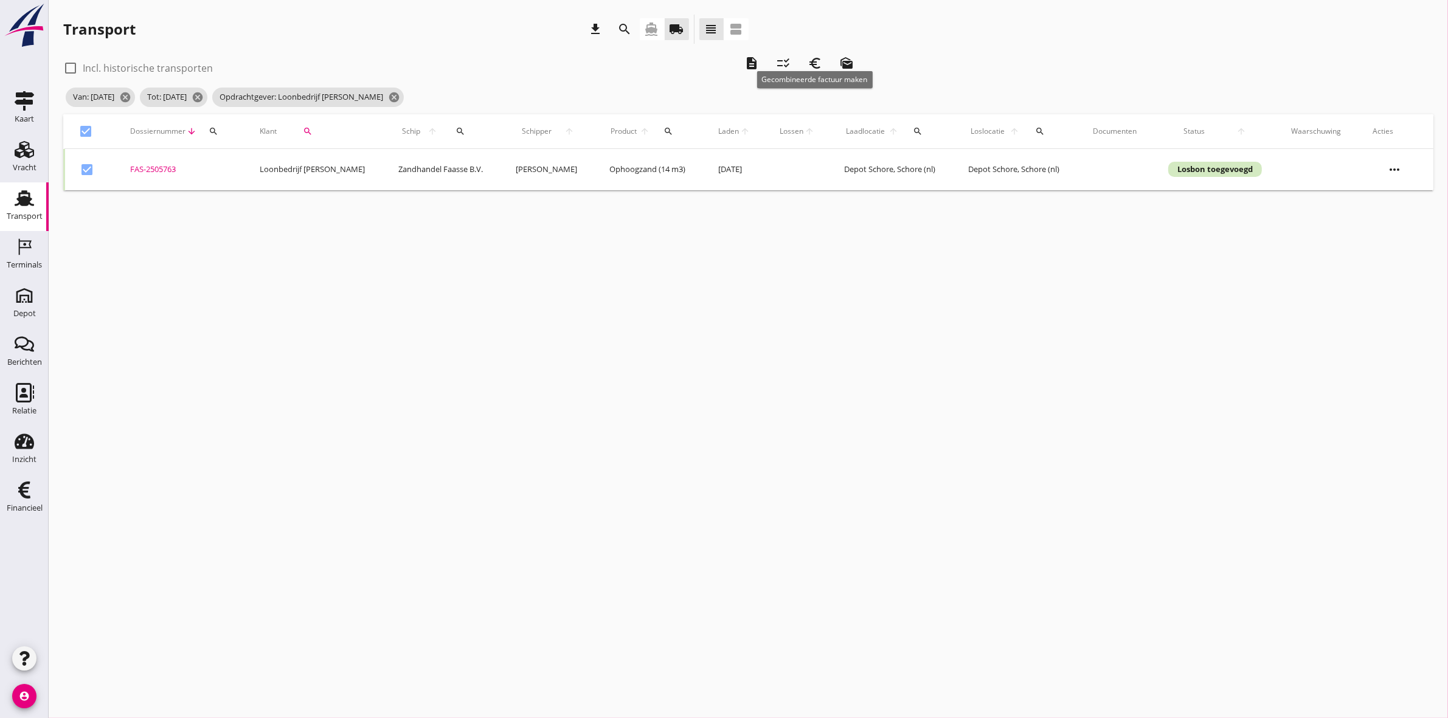
click at [811, 67] on icon "euro_symbol" at bounding box center [815, 63] width 15 height 15
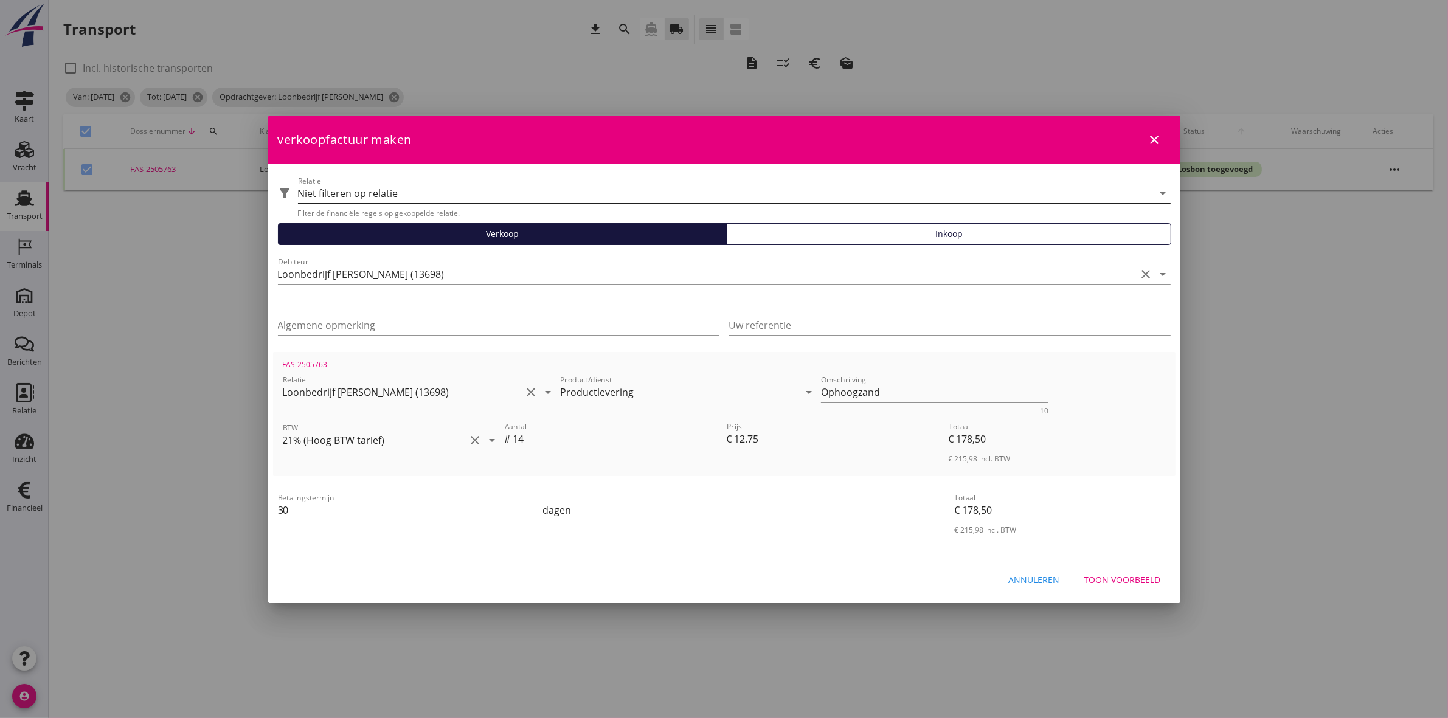
drag, startPoint x: 497, startPoint y: 137, endPoint x: 511, endPoint y: 189, distance: 53.4
click at [511, 189] on form "verkoopfactuur maken close filter_alt Relatie Niet filteren op relatie arrow_dr…" at bounding box center [724, 358] width 912 height 485
click at [442, 323] on input "Algemene opmerking" at bounding box center [499, 325] width 442 height 19
click at [441, 316] on input "Algemene opmerking" at bounding box center [499, 325] width 442 height 19
click at [609, 523] on div "Betalingstermijn 30 dagen" at bounding box center [573, 511] width 597 height 46
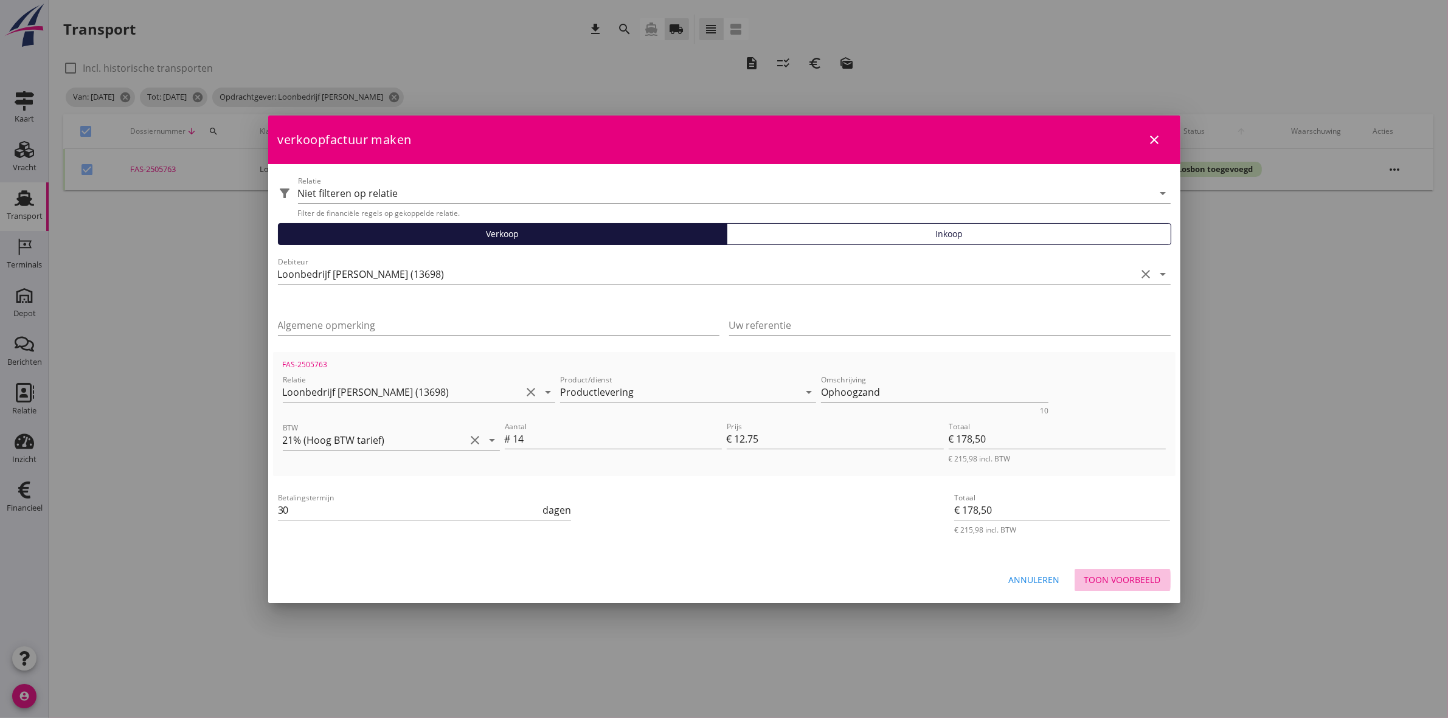
click at [1134, 584] on div "Toon voorbeeld" at bounding box center [1122, 580] width 77 height 13
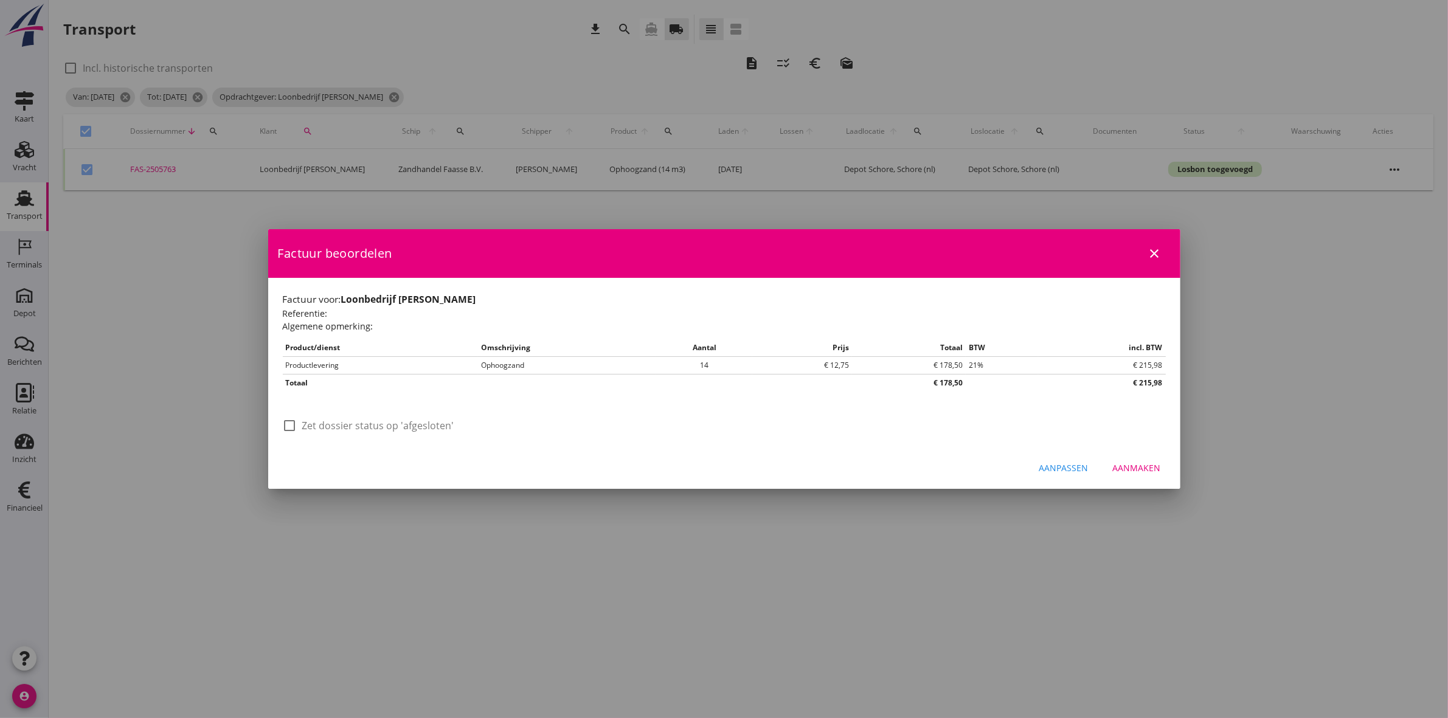
click at [296, 423] on div at bounding box center [290, 425] width 21 height 21
checkbox input "true"
click at [1147, 466] on div "Aanmaken" at bounding box center [1137, 468] width 48 height 13
checkbox input "false"
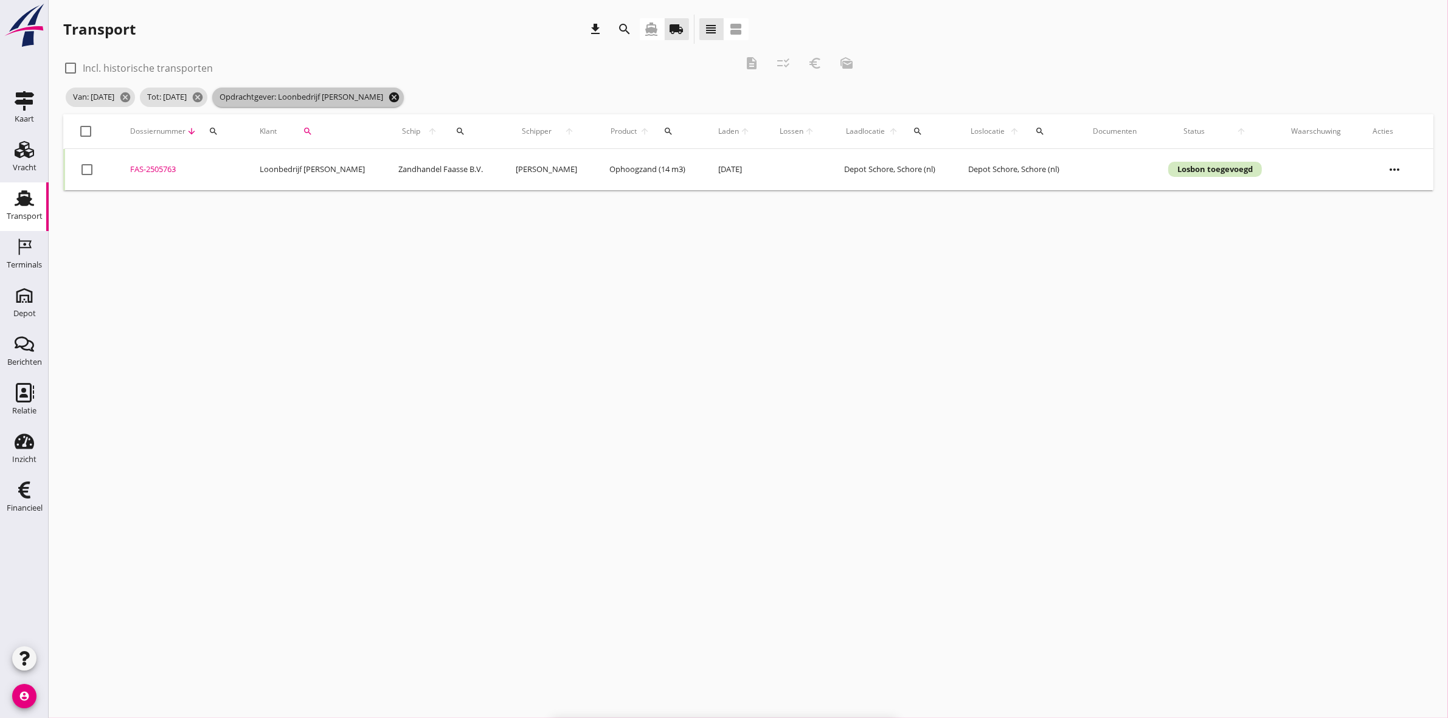
click at [400, 101] on icon "cancel" at bounding box center [394, 97] width 12 height 12
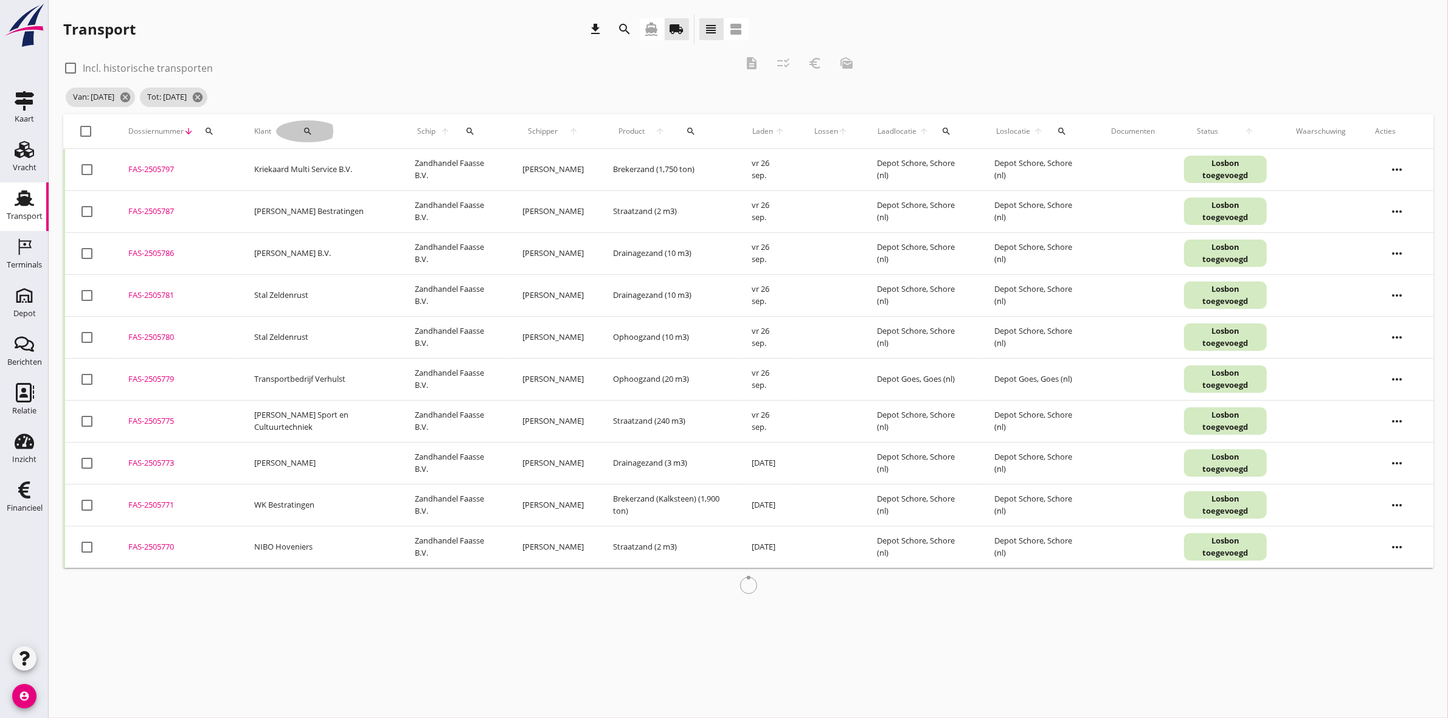
click at [303, 130] on icon "search" at bounding box center [308, 131] width 10 height 10
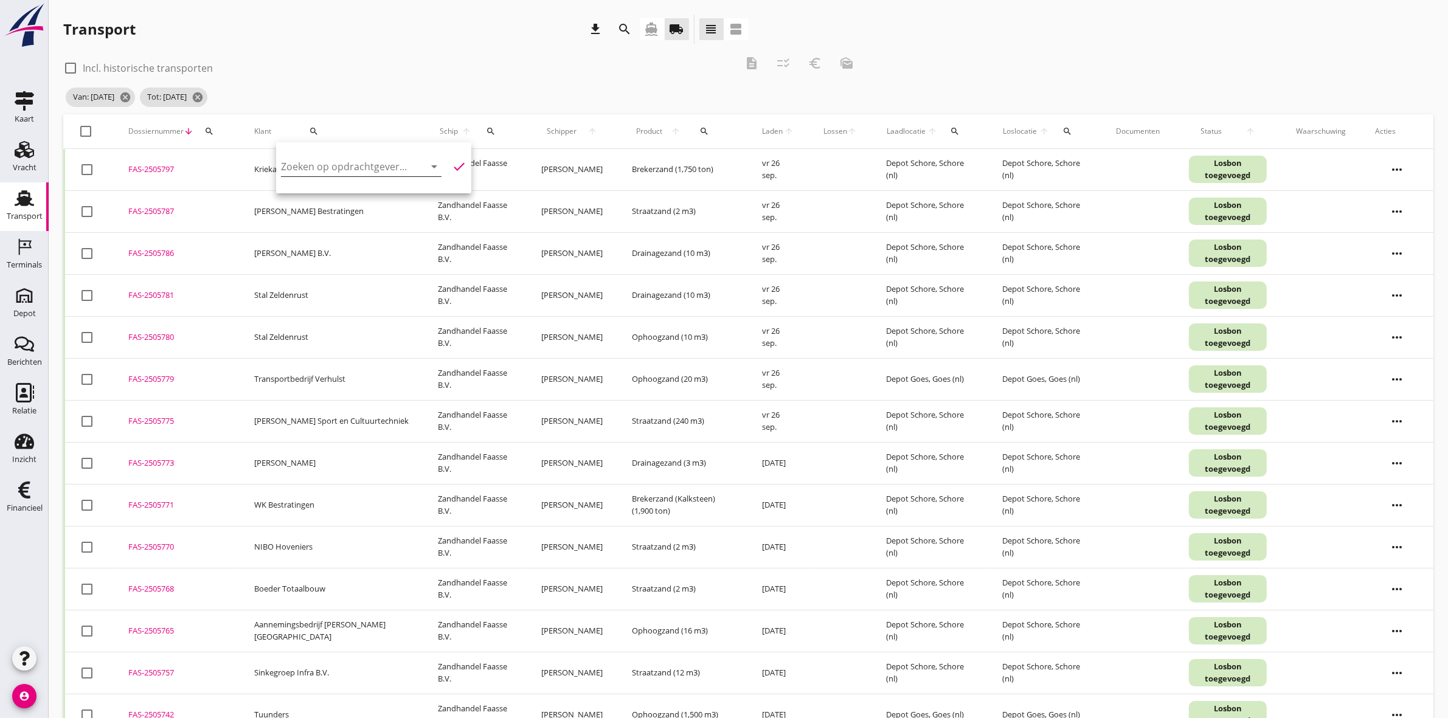
click at [298, 161] on input "Zoeken op opdrachtgever..." at bounding box center [344, 166] width 126 height 19
drag, startPoint x: 317, startPoint y: 182, endPoint x: 318, endPoint y: 189, distance: 6.2
click at [317, 182] on div "Aannemings- en Verhuurbedrijf J. Hoondert & Zn. B.V." at bounding box center [413, 196] width 245 height 29
type input "Aannemings- en Verhuurbedrijf J. Hoondert & Zn. B.V."
click at [452, 162] on icon "check" at bounding box center [459, 166] width 15 height 15
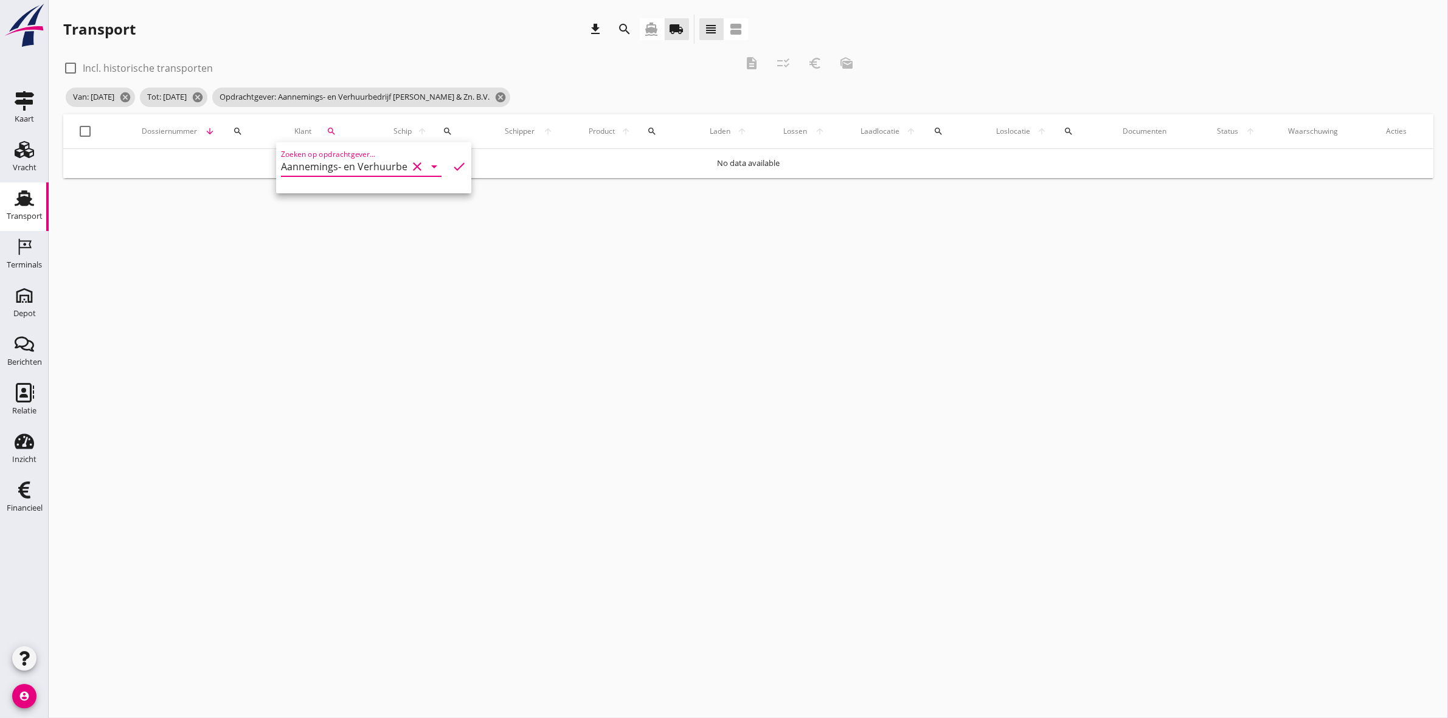
click at [410, 166] on icon "clear" at bounding box center [417, 166] width 15 height 15
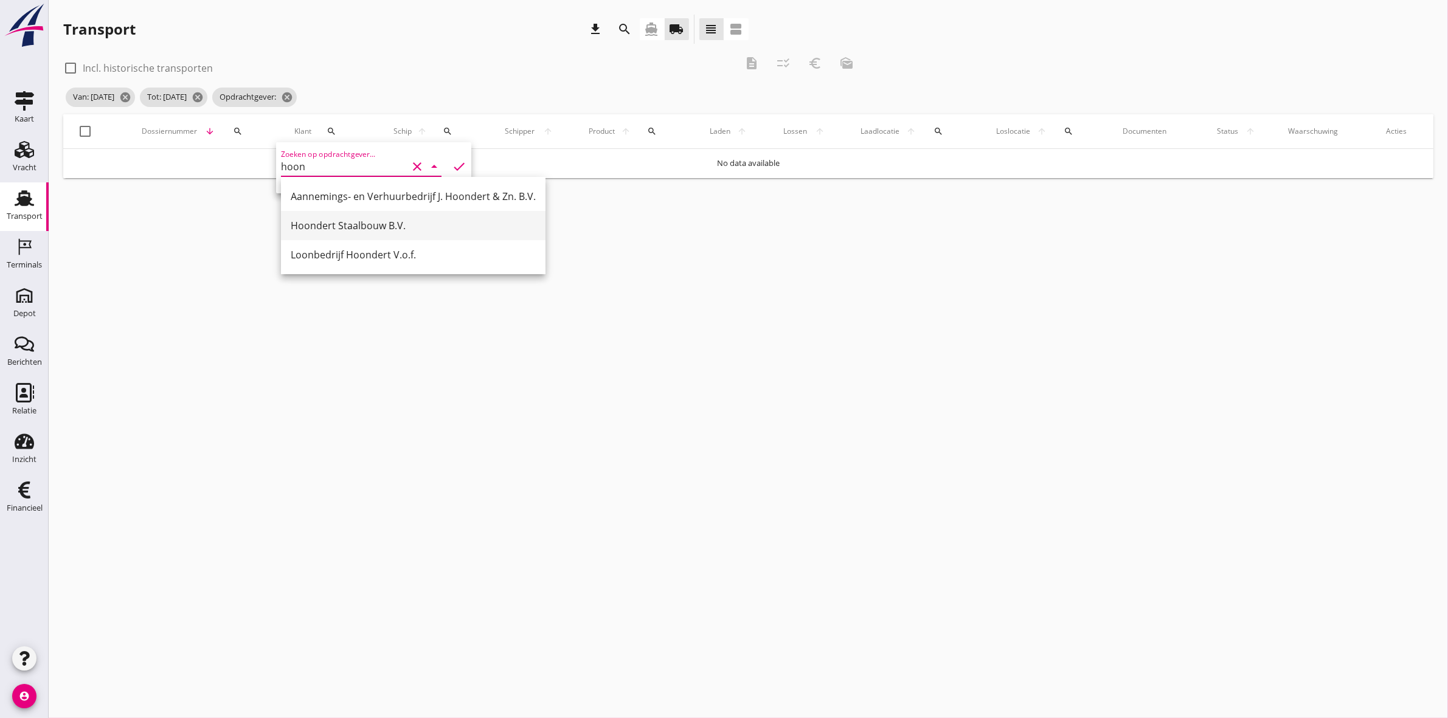
click at [396, 230] on div "Hoondert Staalbouw B.V." at bounding box center [413, 225] width 245 height 15
type input "Hoondert Staalbouw B.V."
click at [452, 169] on icon "check" at bounding box center [459, 166] width 15 height 15
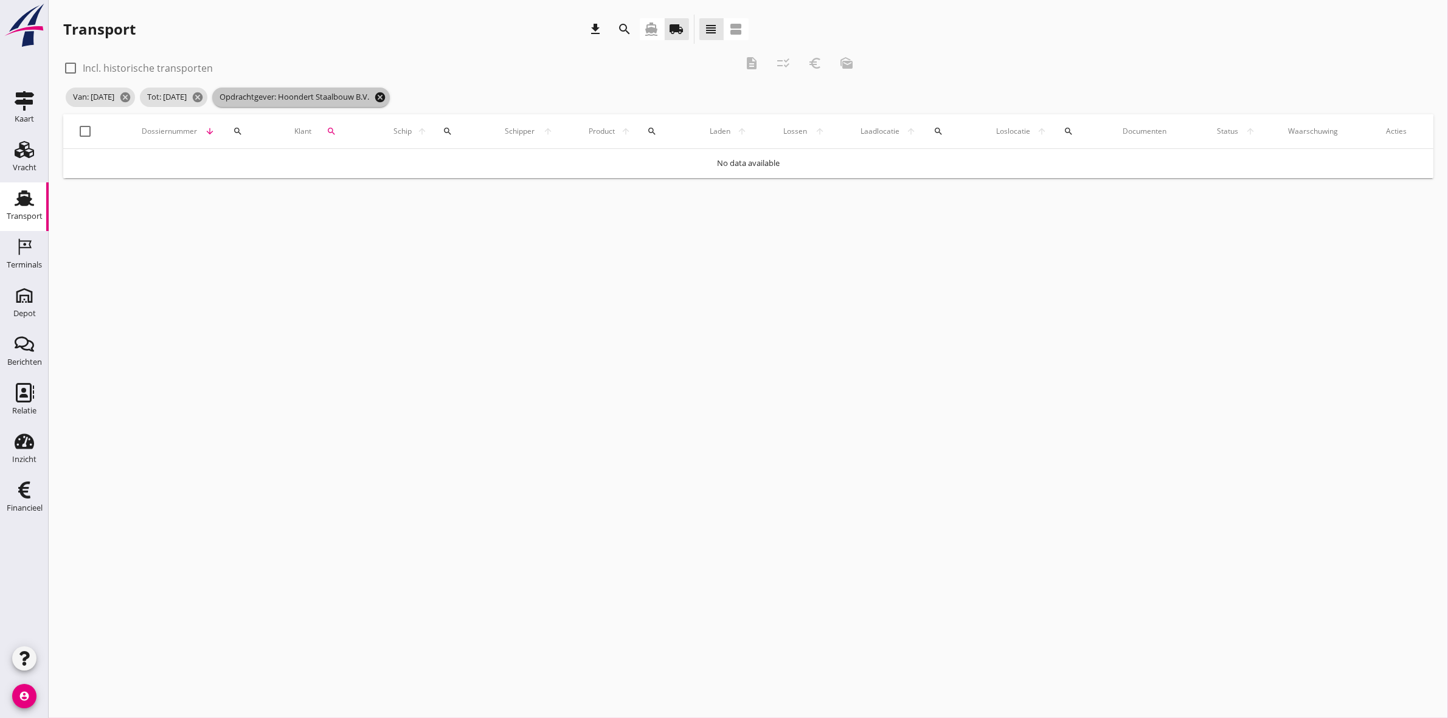
click at [386, 99] on icon "cancel" at bounding box center [380, 97] width 12 height 12
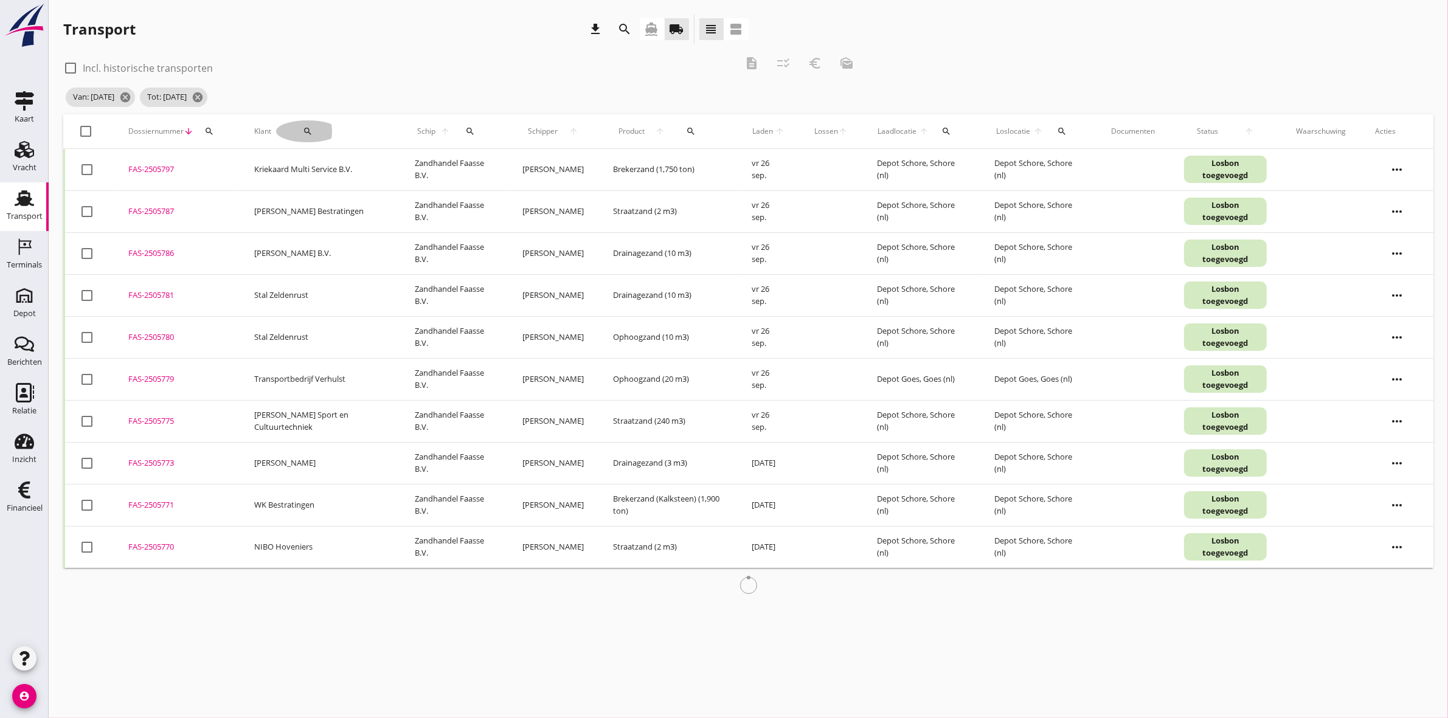
click at [310, 135] on div "search" at bounding box center [307, 131] width 63 height 10
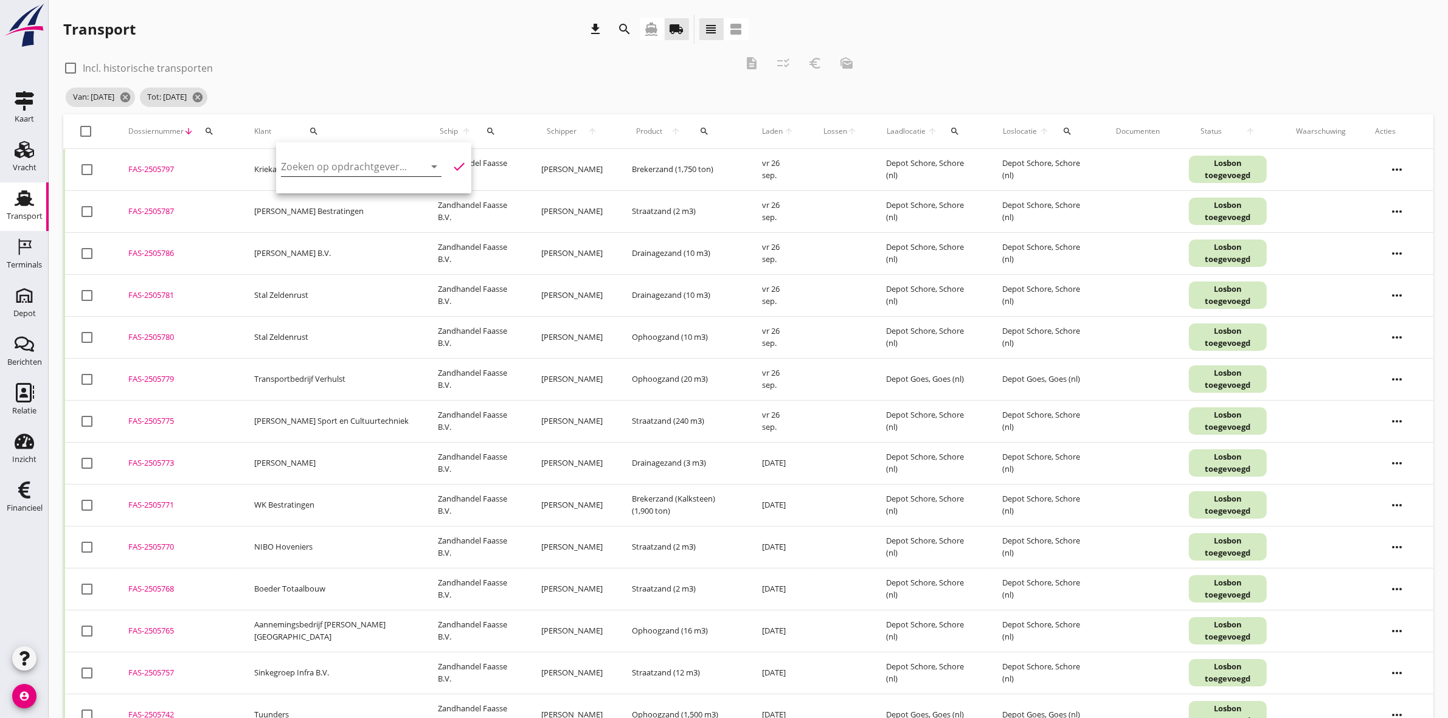
click at [321, 169] on input "Zoeken op opdrachtgever..." at bounding box center [344, 166] width 126 height 19
click at [358, 254] on div "Loonbedrijf Hoondert V.o.f." at bounding box center [413, 255] width 245 height 15
type input "Loonbedrijf Hoondert V.o.f."
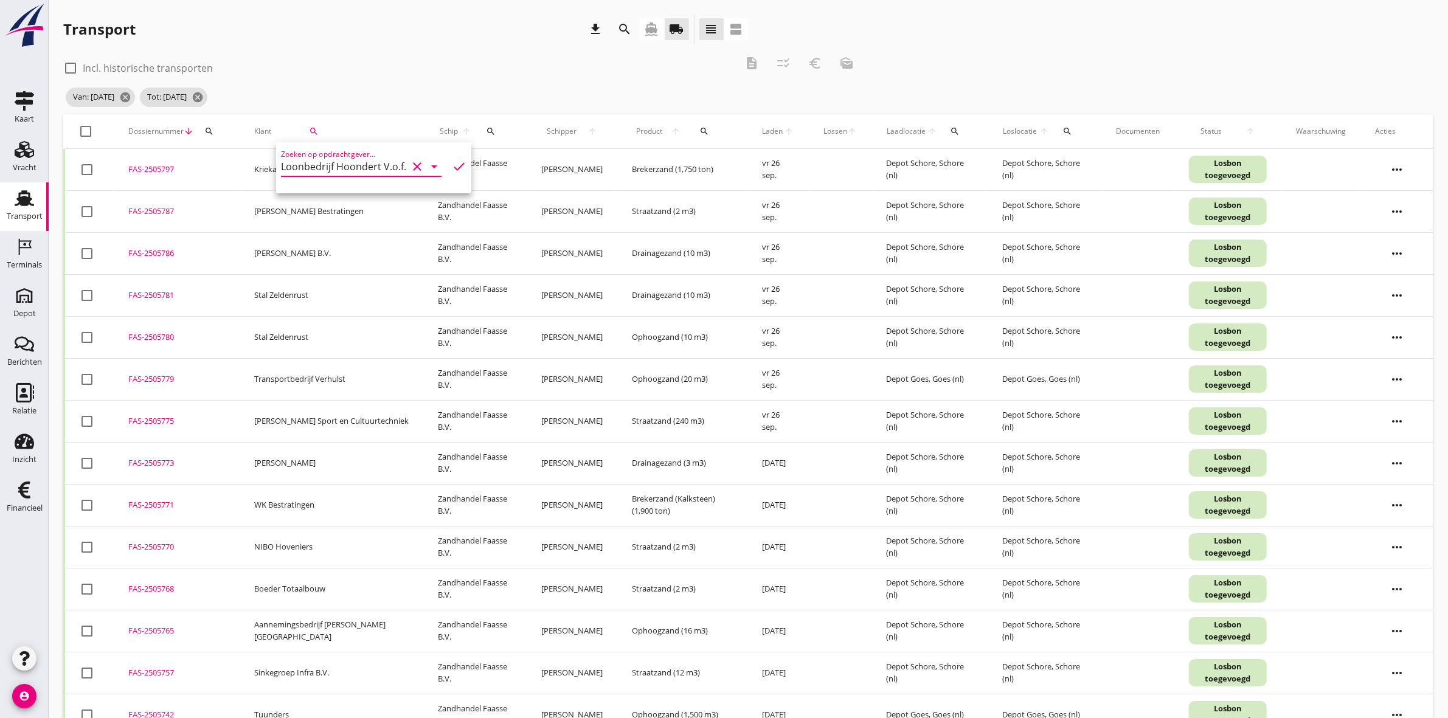
click at [452, 166] on icon "check" at bounding box center [459, 166] width 15 height 15
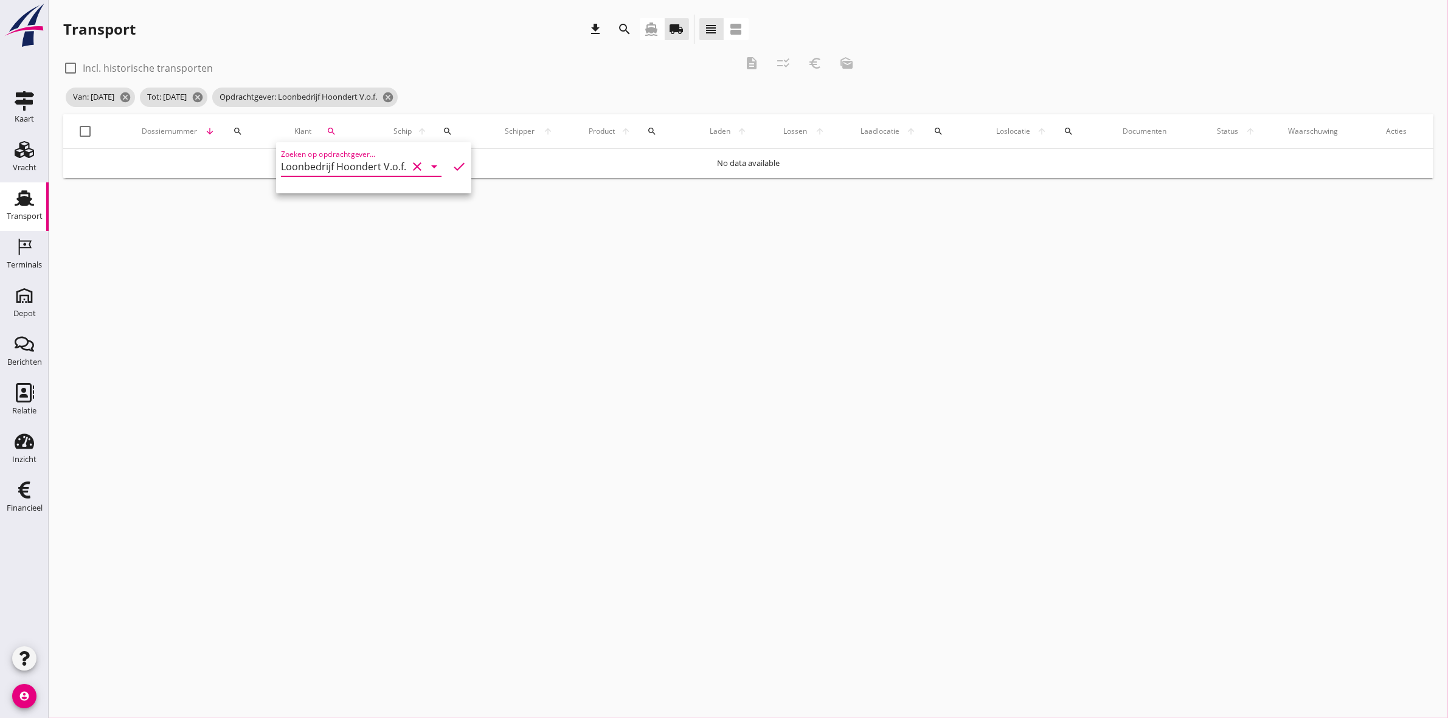
click at [452, 166] on icon "check" at bounding box center [459, 166] width 15 height 15
click at [452, 162] on icon "check" at bounding box center [459, 166] width 15 height 15
click at [394, 93] on icon "cancel" at bounding box center [388, 97] width 12 height 12
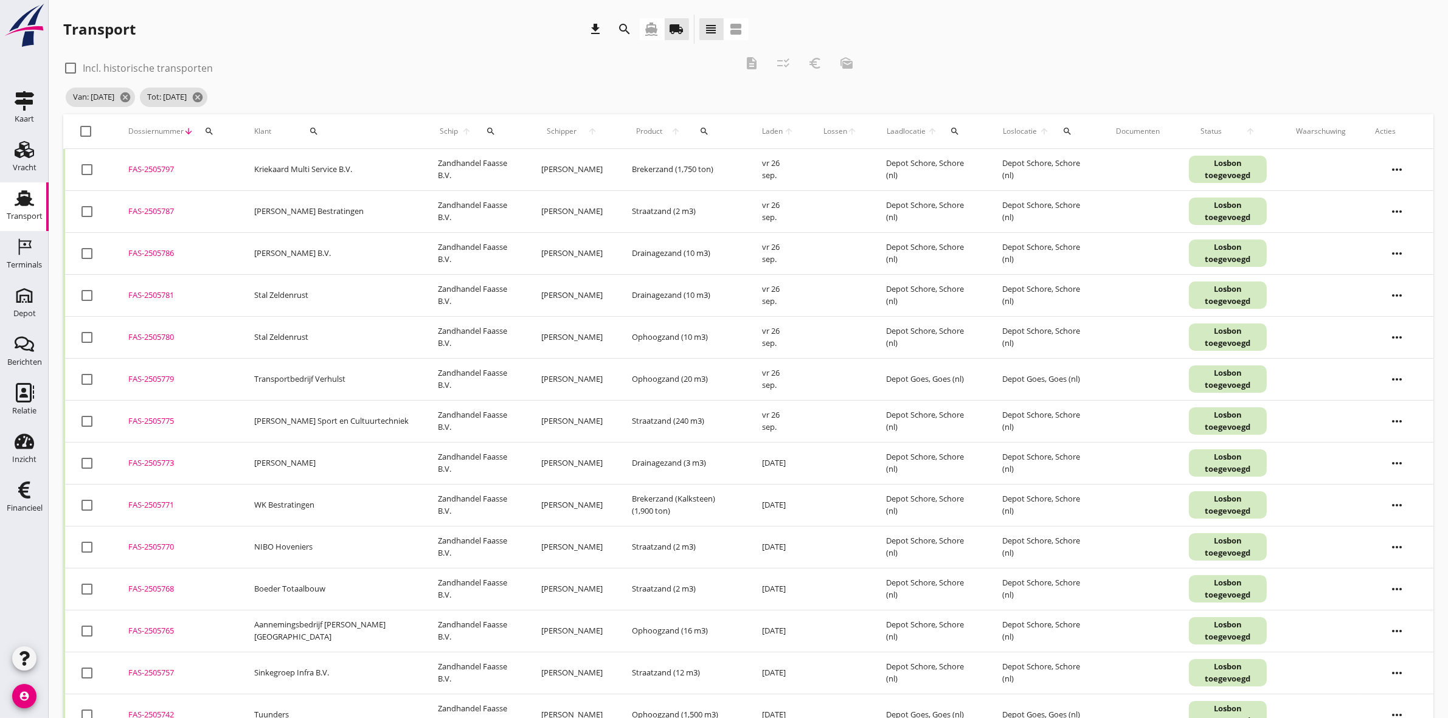
click at [293, 123] on div "Klant search" at bounding box center [331, 131] width 154 height 29
click at [309, 126] on icon "search" at bounding box center [314, 131] width 10 height 10
click at [330, 164] on input "Zoeken op opdrachtgever..." at bounding box center [344, 166] width 126 height 19
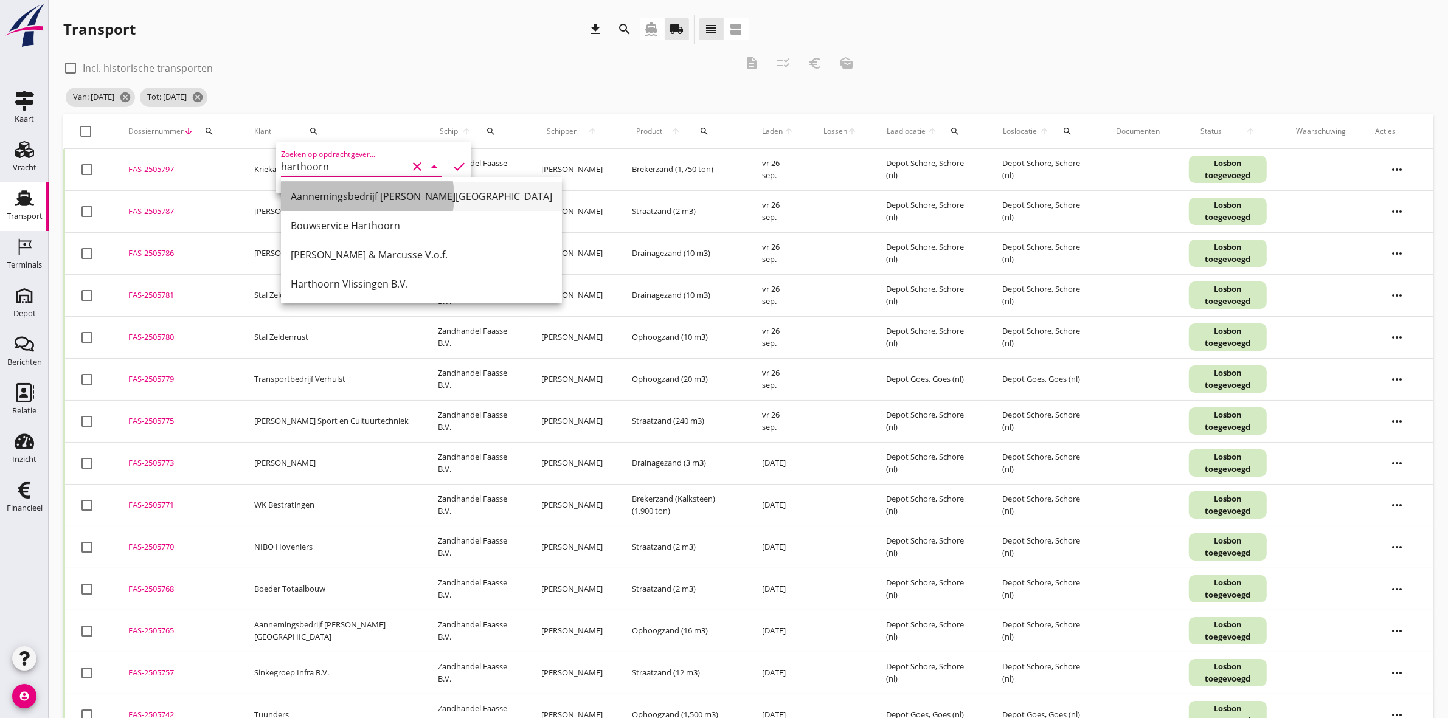
click at [429, 198] on div "Aannemingsbedrijf J.A. Harthoorn" at bounding box center [422, 196] width 262 height 15
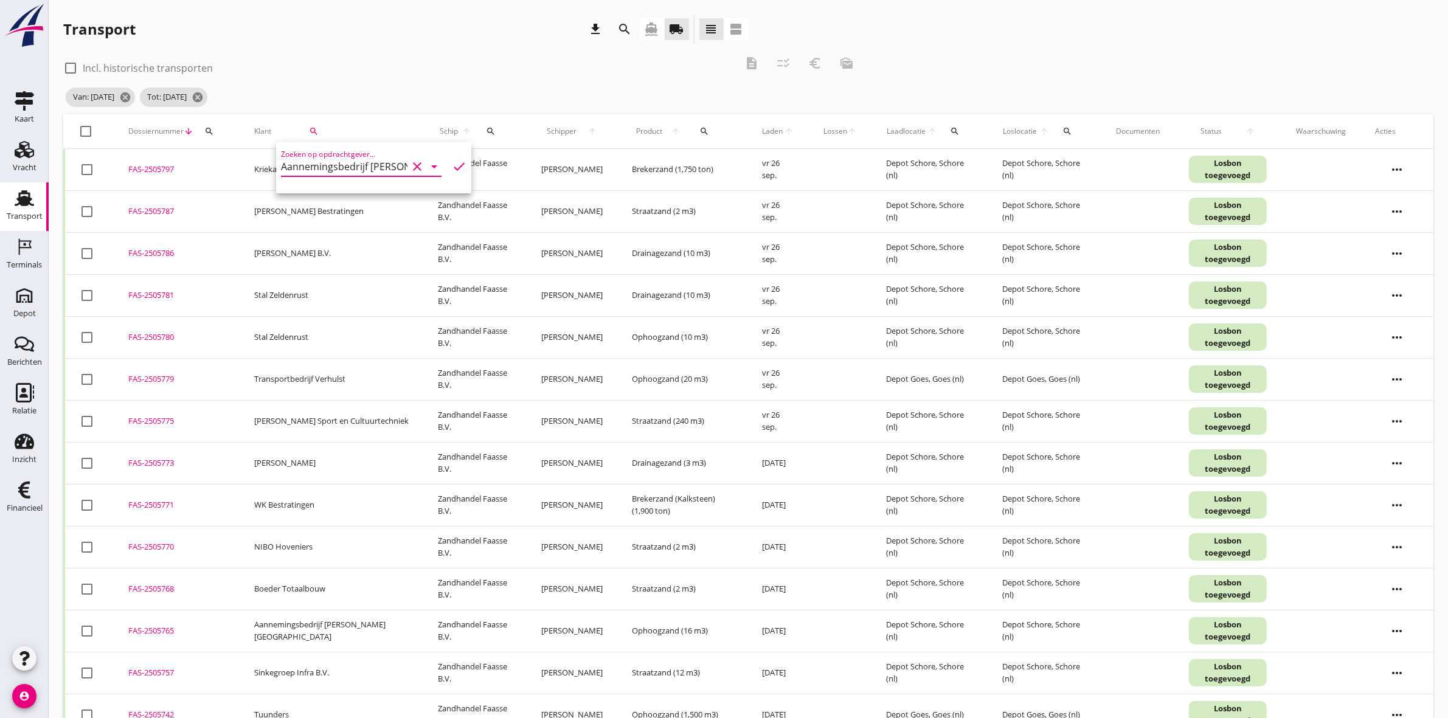
type input "Aannemingsbedrijf J.A. Harthoorn"
click at [452, 167] on icon "check" at bounding box center [459, 166] width 15 height 15
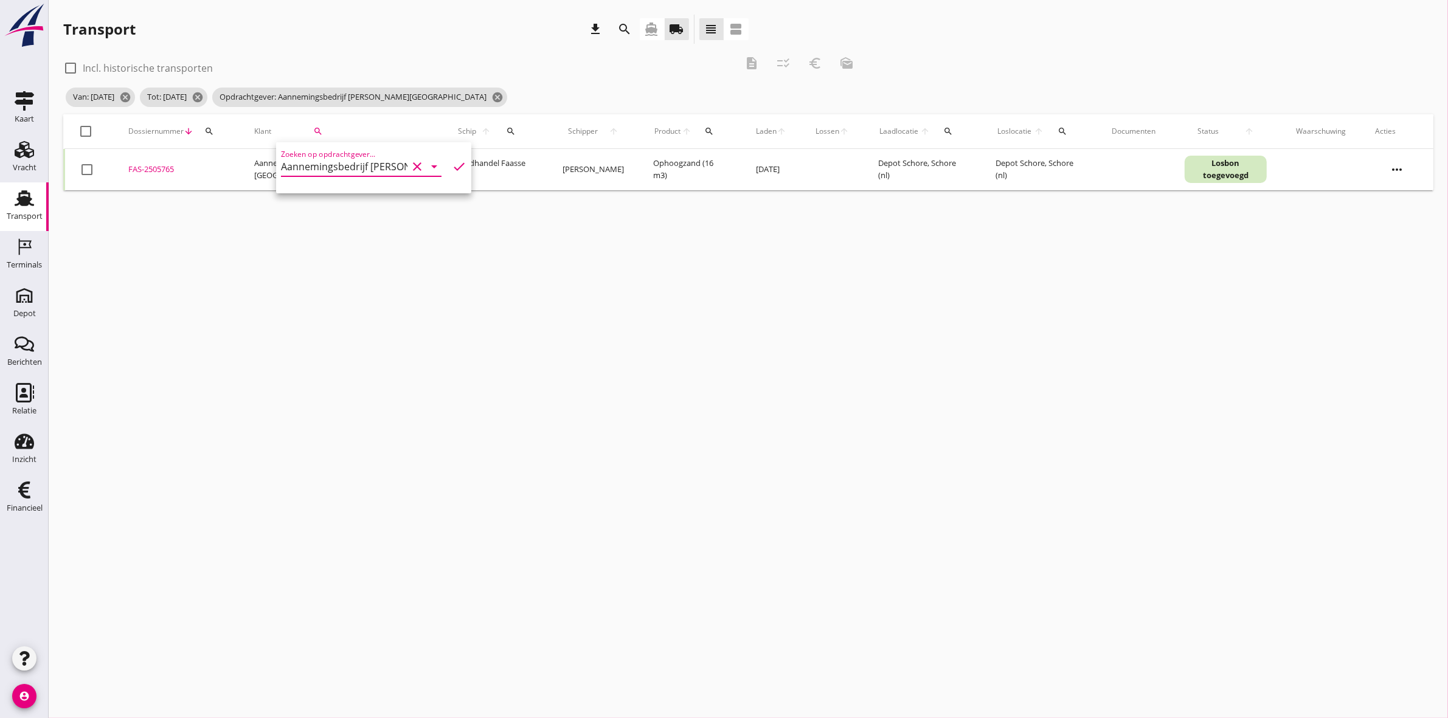
click at [290, 272] on div "cancel You are impersonating another user. Transport download search directions…" at bounding box center [748, 359] width 1399 height 718
click at [86, 168] on div at bounding box center [87, 169] width 21 height 21
checkbox input "true"
click at [812, 71] on button "euro_symbol" at bounding box center [815, 63] width 22 height 22
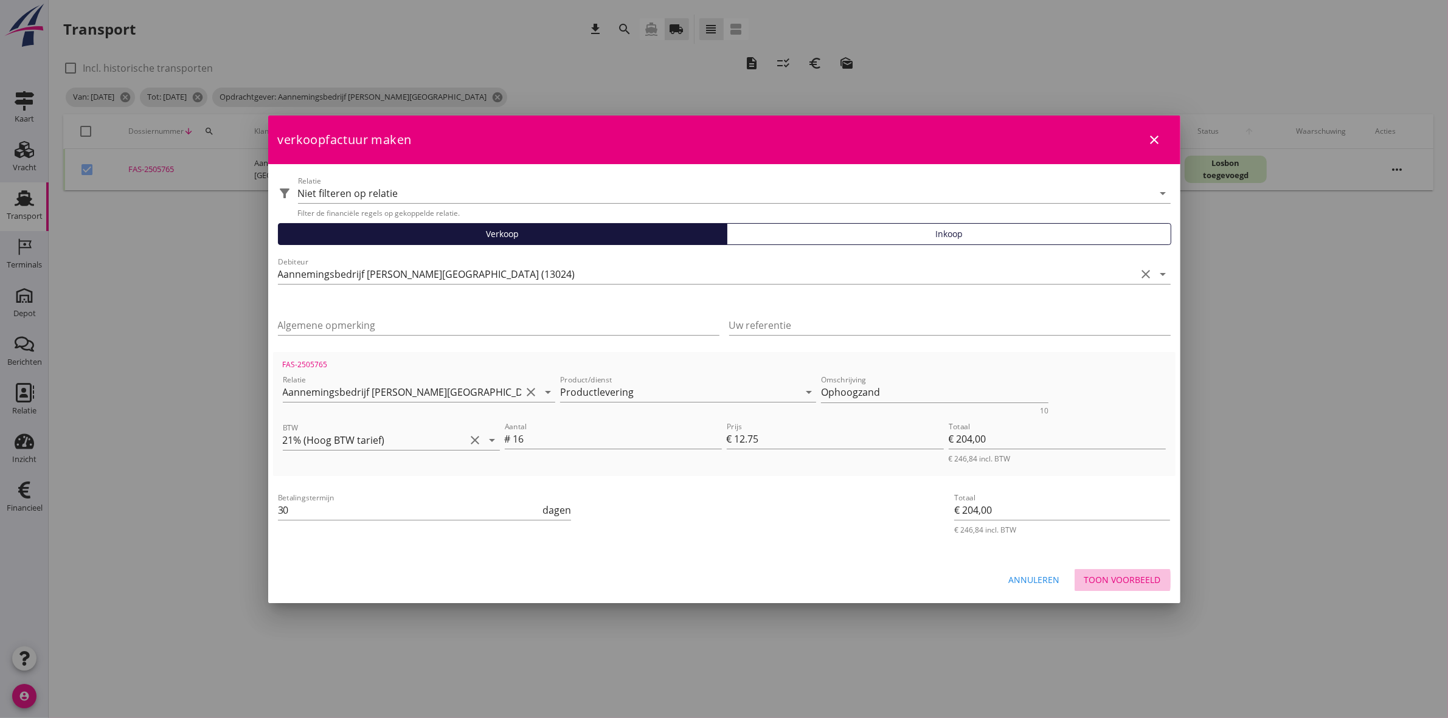
click at [1142, 575] on div "Toon voorbeeld" at bounding box center [1122, 580] width 77 height 13
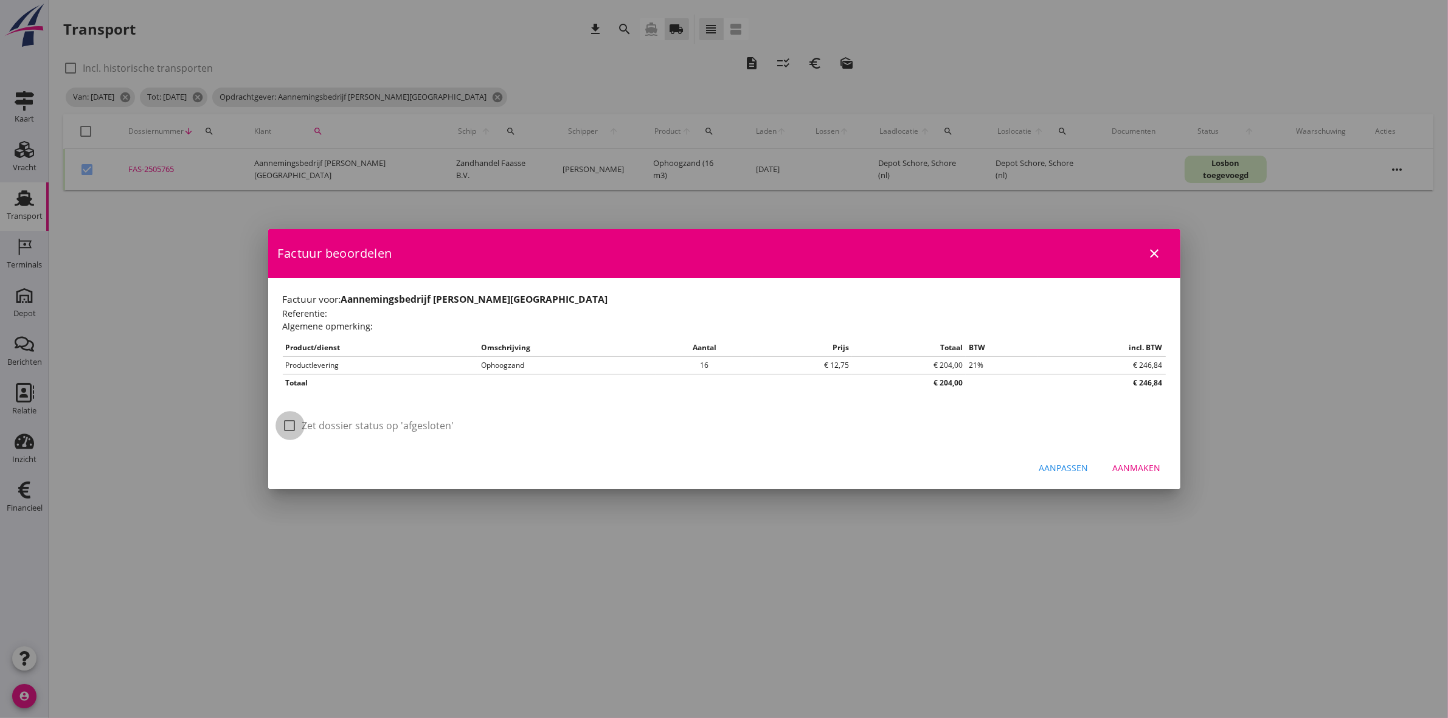
click at [286, 428] on div at bounding box center [290, 425] width 21 height 21
checkbox input "true"
click at [1132, 468] on div "Aanmaken" at bounding box center [1137, 468] width 48 height 13
checkbox input "false"
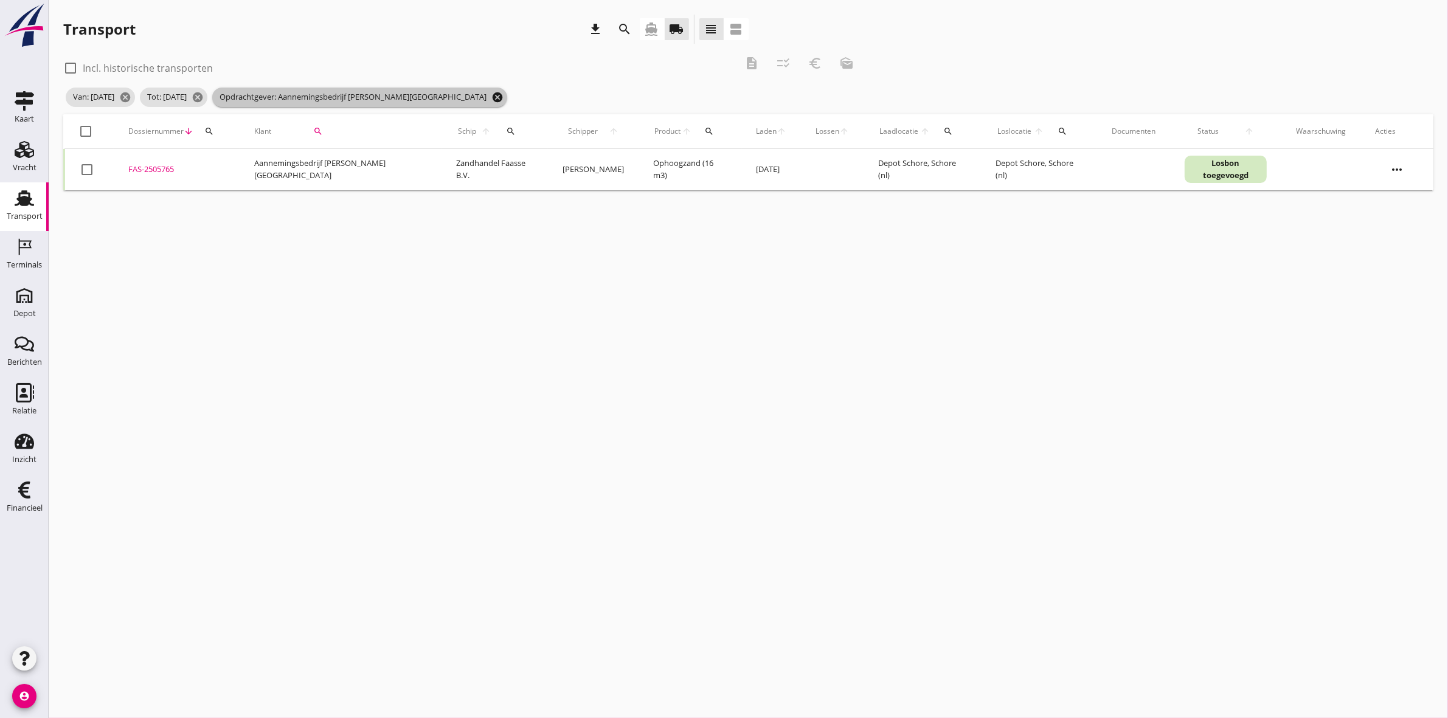
click at [491, 97] on icon "cancel" at bounding box center [497, 97] width 12 height 12
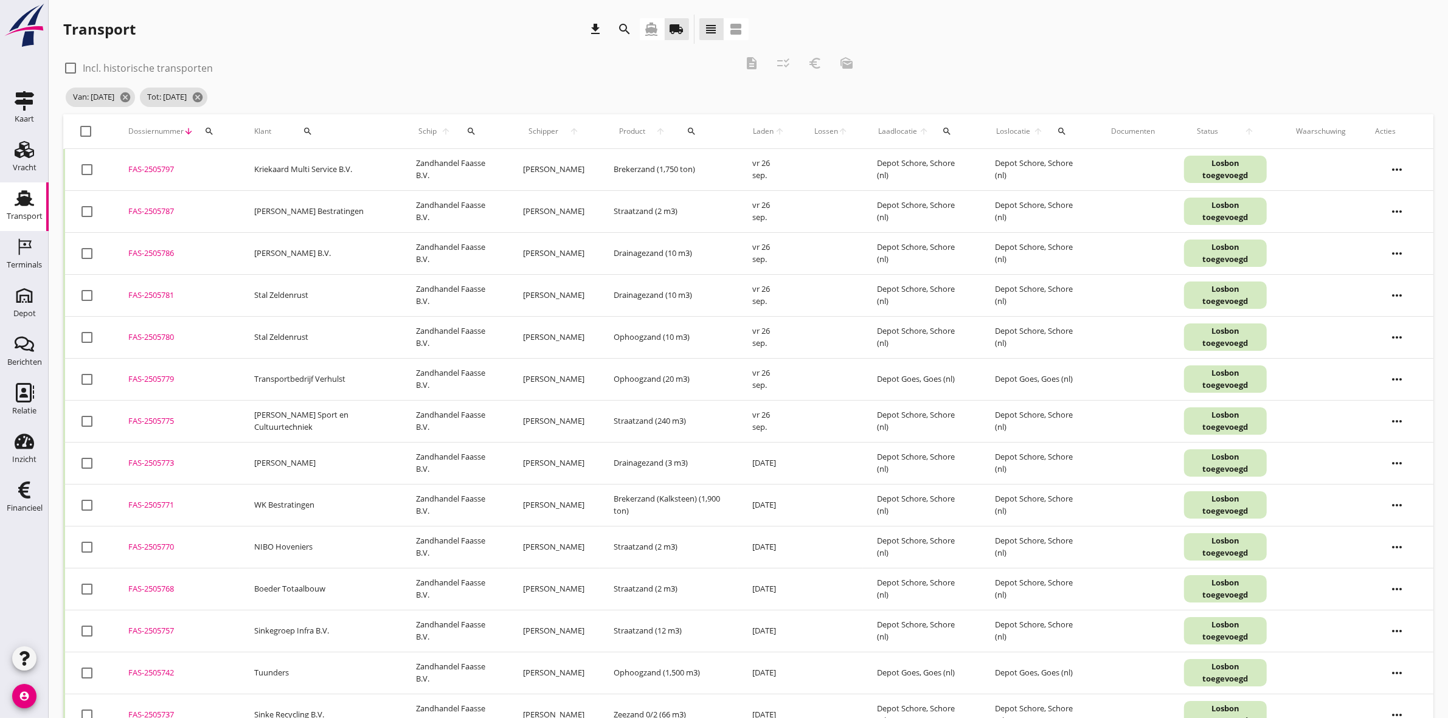
click at [303, 132] on icon "search" at bounding box center [308, 131] width 10 height 10
click at [328, 171] on input "Zoeken op opdrachtgever..." at bounding box center [344, 166] width 126 height 19
click at [361, 193] on div "Boeder Totaalbouw" at bounding box center [357, 196] width 133 height 15
type input "Boeder Totaalbouw"
click at [452, 160] on icon "check" at bounding box center [459, 166] width 15 height 15
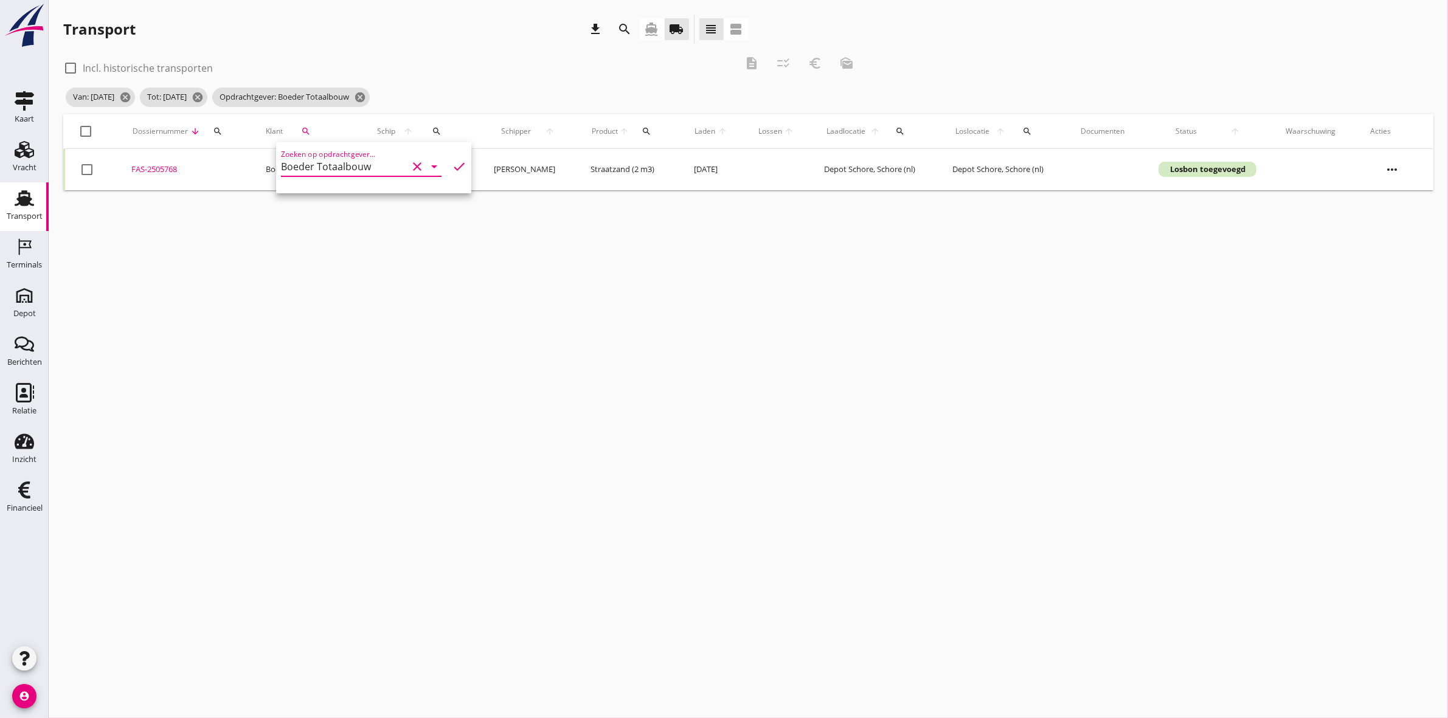
click at [88, 125] on div at bounding box center [86, 131] width 21 height 21
checkbox input "true"
click at [813, 68] on icon "euro_symbol" at bounding box center [815, 63] width 15 height 15
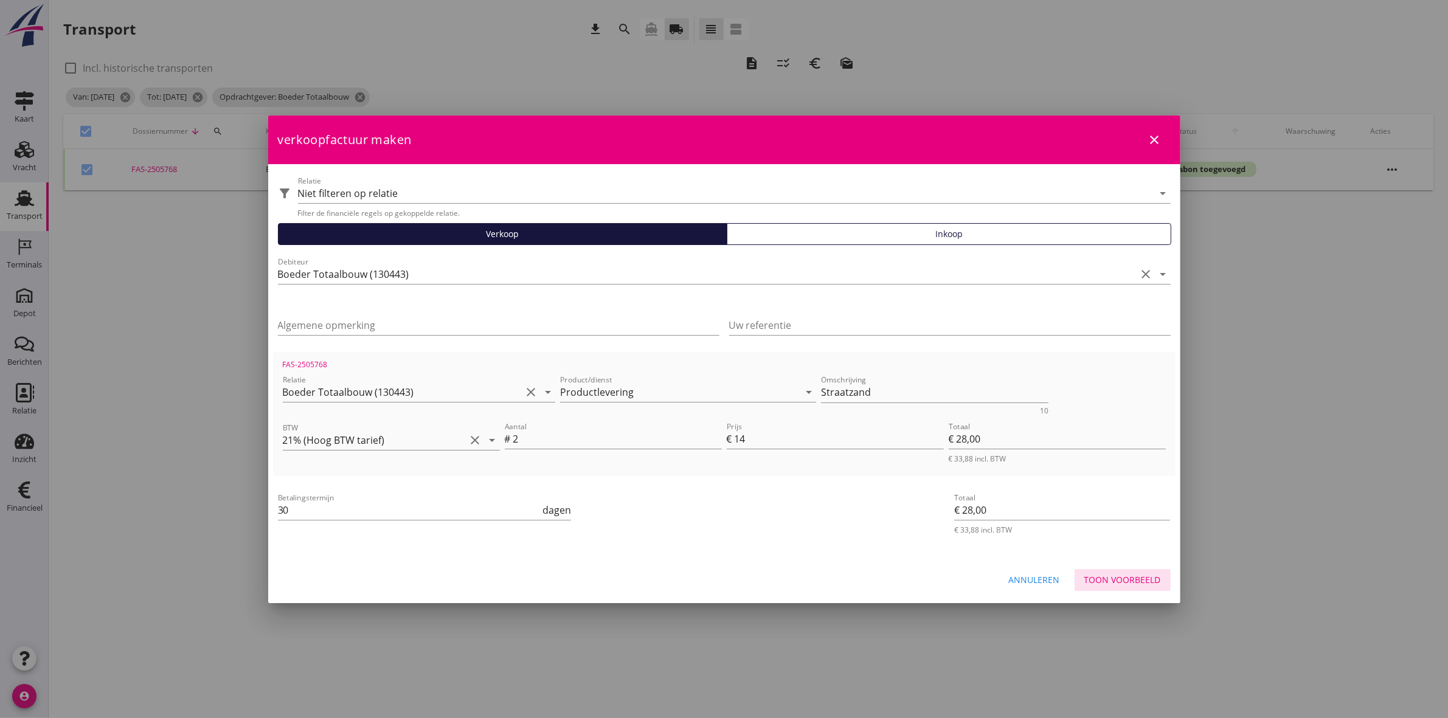
drag, startPoint x: 1114, startPoint y: 582, endPoint x: 1107, endPoint y: 581, distance: 6.7
click at [1114, 581] on div "Toon voorbeeld" at bounding box center [1122, 580] width 77 height 13
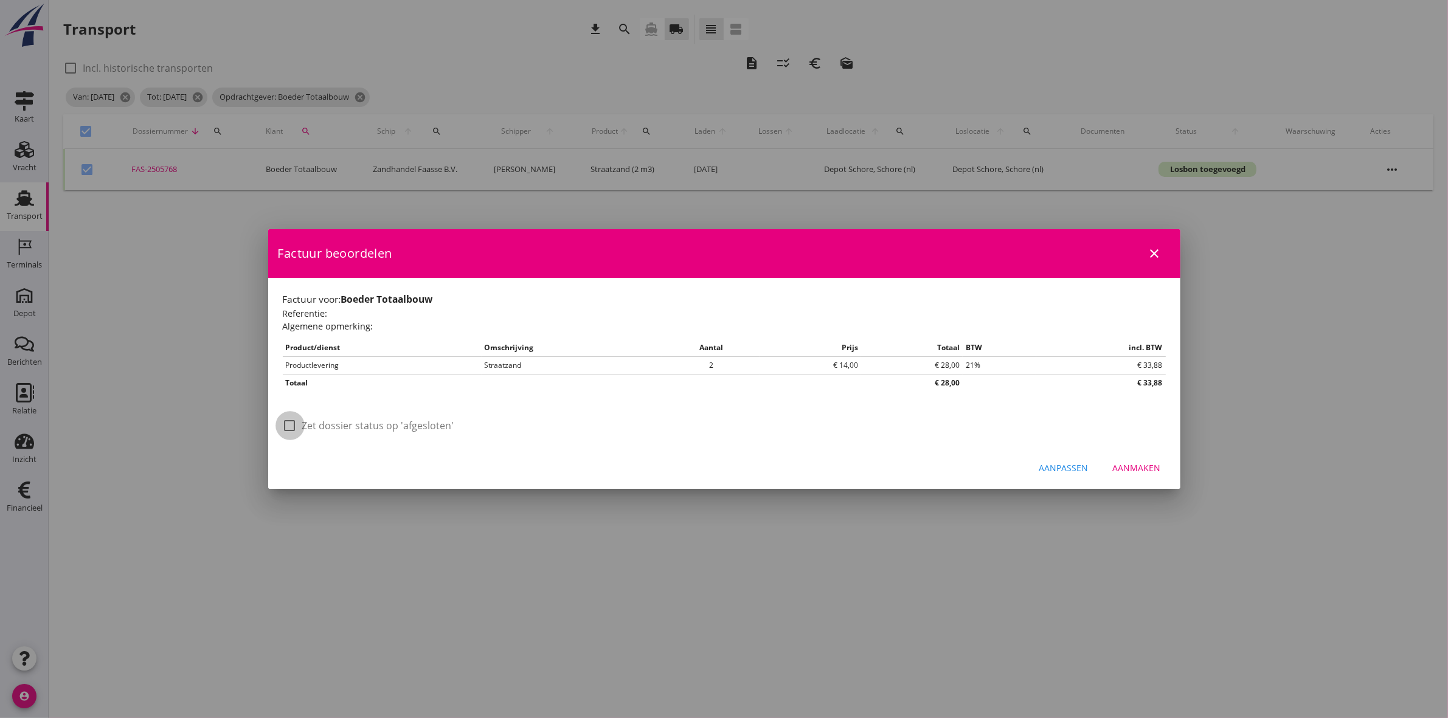
click at [288, 426] on div at bounding box center [290, 425] width 21 height 21
checkbox input "true"
click at [1160, 473] on button "Aanmaken" at bounding box center [1137, 468] width 68 height 22
checkbox input "false"
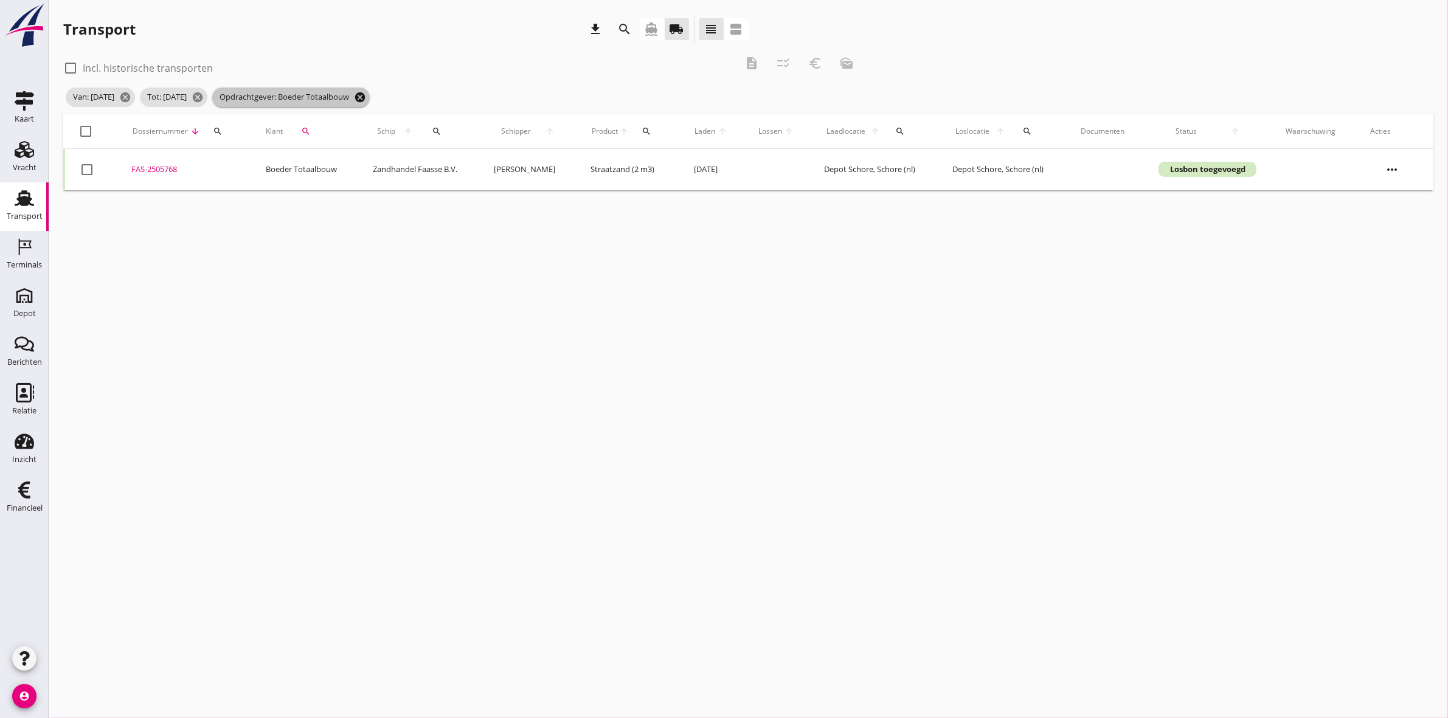
click at [366, 99] on icon "cancel" at bounding box center [360, 97] width 12 height 12
click at [302, 131] on icon "search" at bounding box center [306, 131] width 10 height 10
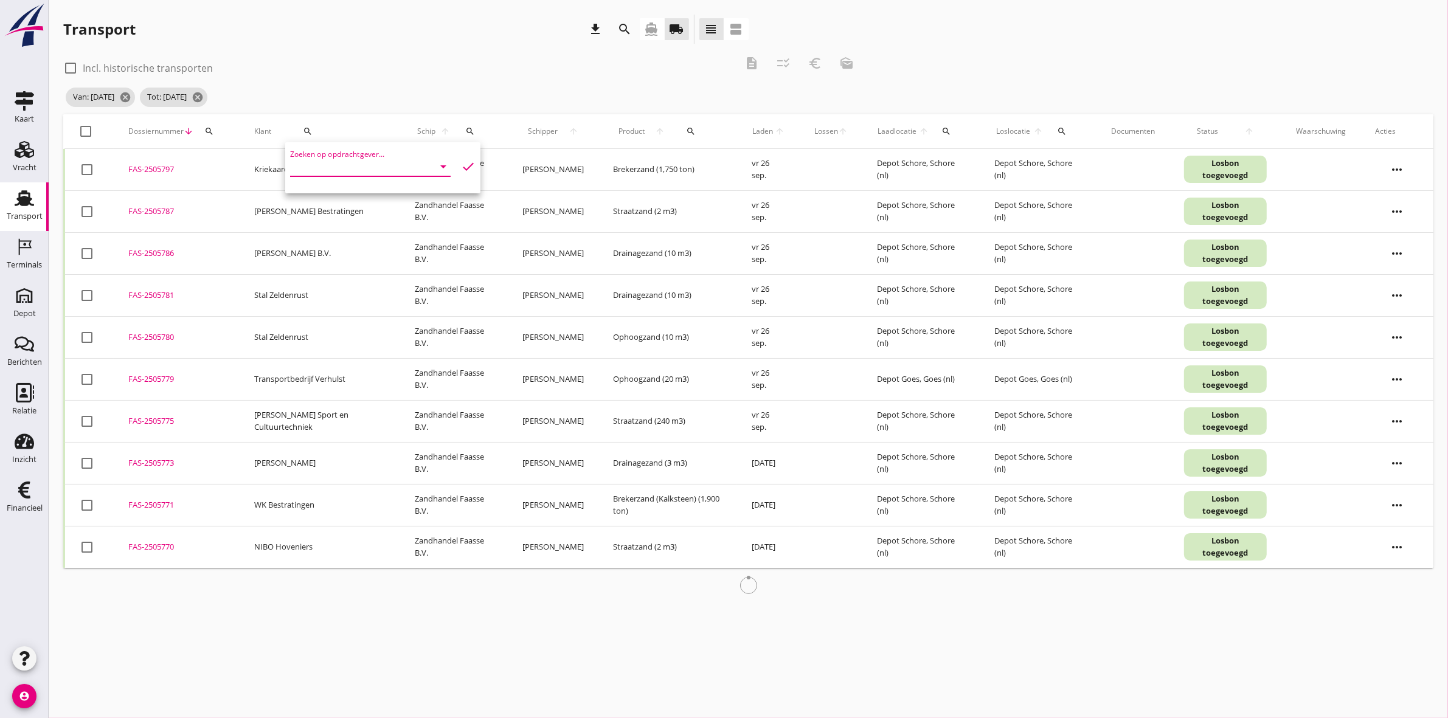
click at [314, 159] on input "Zoeken op opdrachtgever..." at bounding box center [353, 166] width 126 height 19
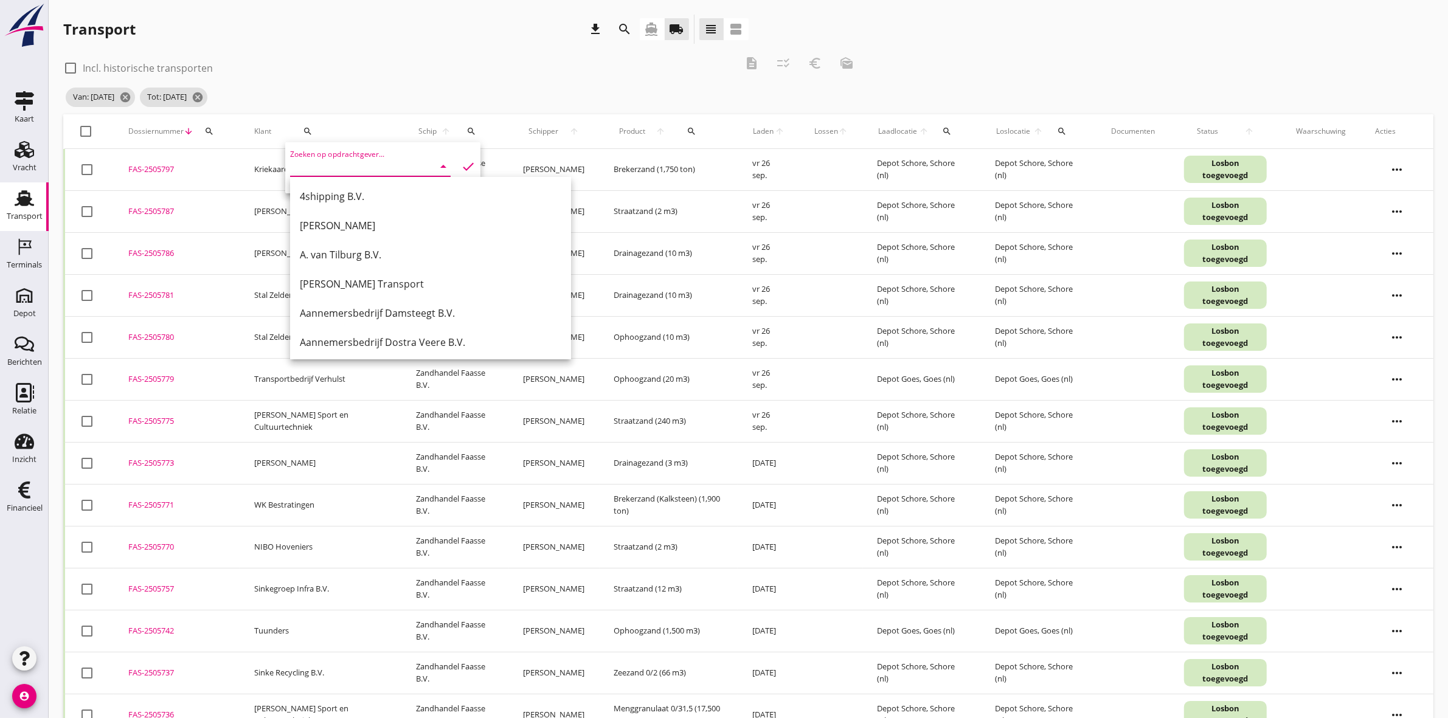
click at [325, 41] on div "Transport download search directions_boat local_shipping view_headline view_age…" at bounding box center [405, 29] width 685 height 29
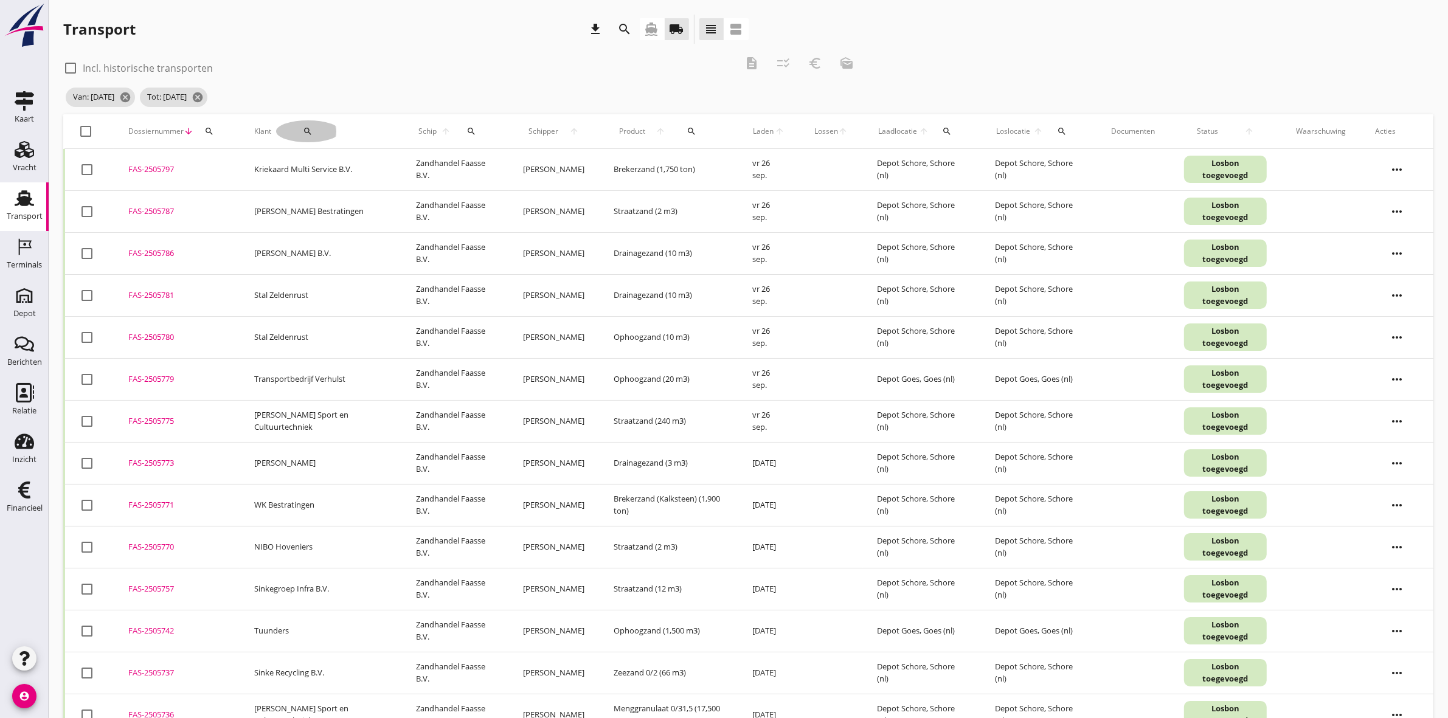
click at [308, 128] on icon "search" at bounding box center [308, 131] width 10 height 10
click at [4, 515] on link "Financieel Financieel" at bounding box center [24, 498] width 49 height 49
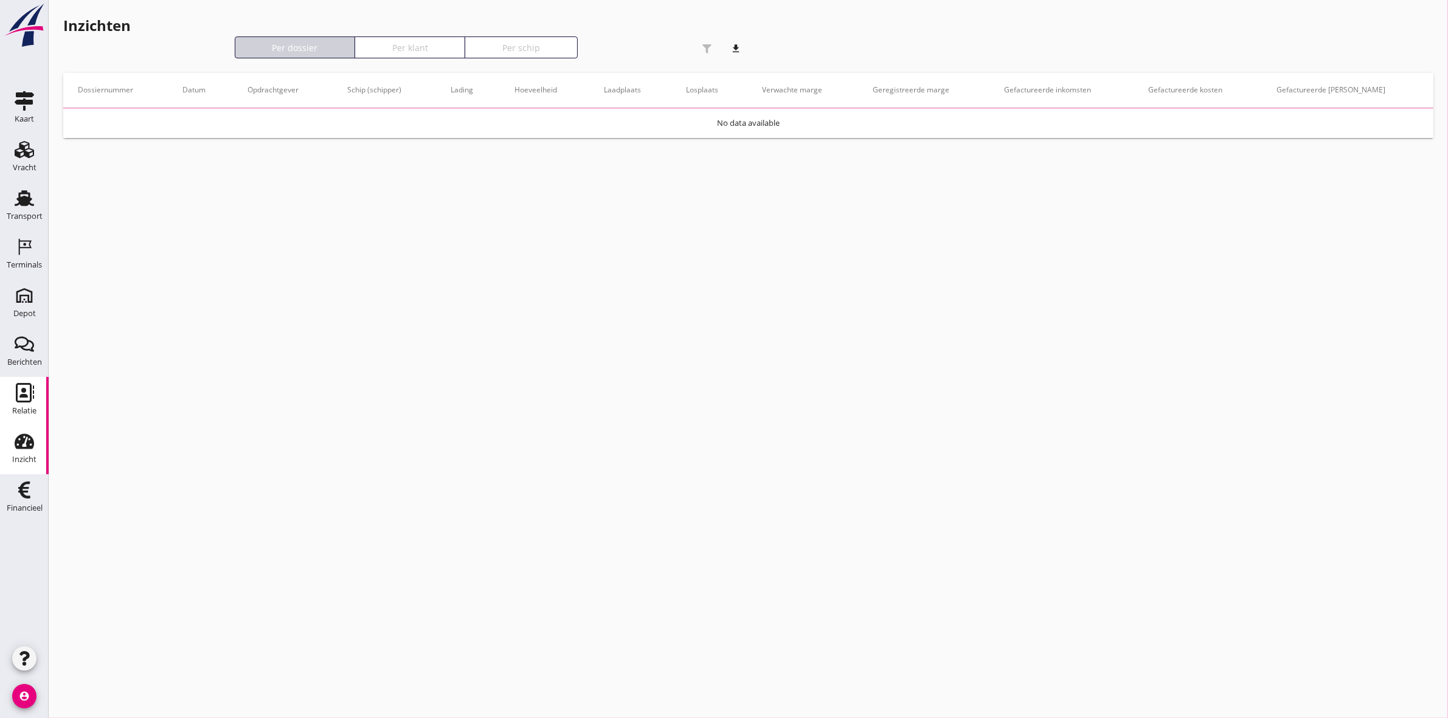
click at [38, 387] on div "Relatie" at bounding box center [24, 392] width 29 height 19
click at [16, 393] on use at bounding box center [25, 392] width 18 height 19
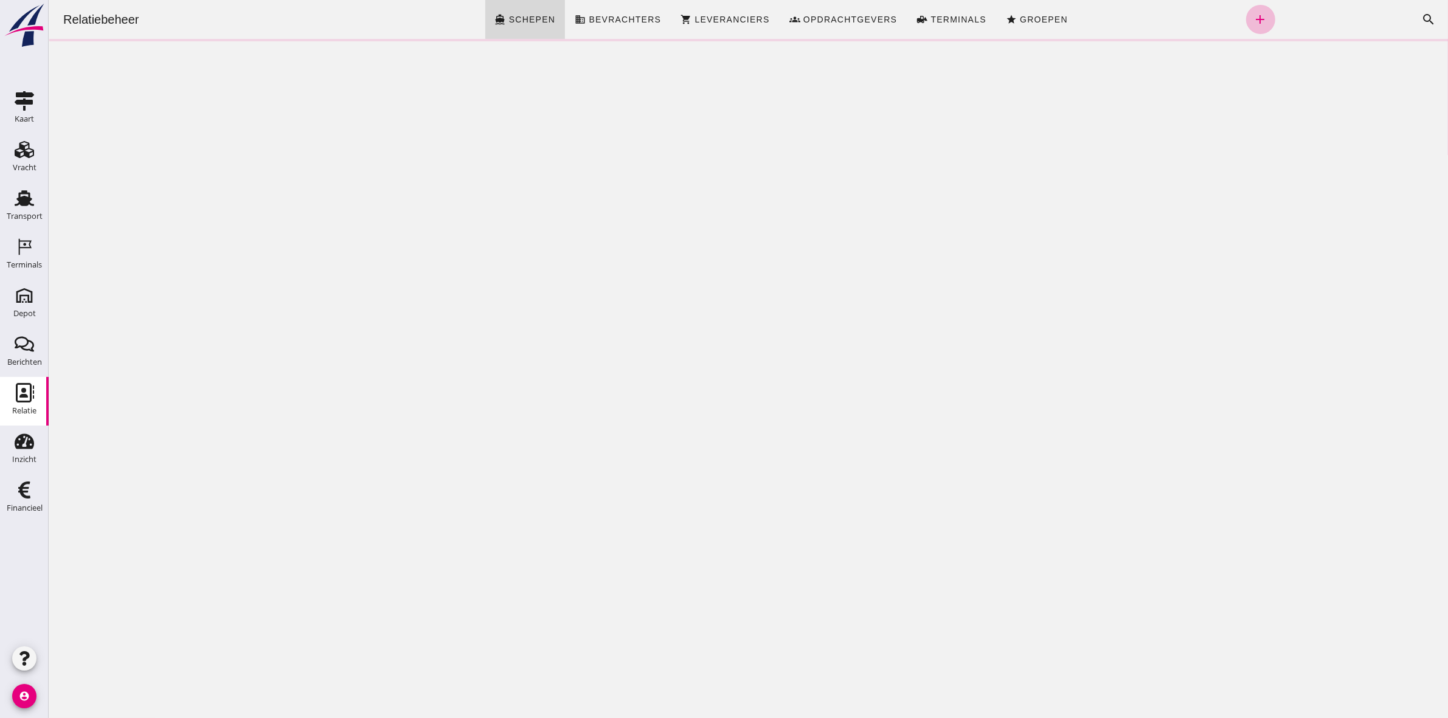
click at [32, 396] on icon "Relatie" at bounding box center [24, 392] width 19 height 19
click at [868, 16] on span "Opdrachtgevers" at bounding box center [849, 20] width 95 height 10
click at [1048, 12] on link "star Groepen" at bounding box center [1036, 19] width 81 height 39
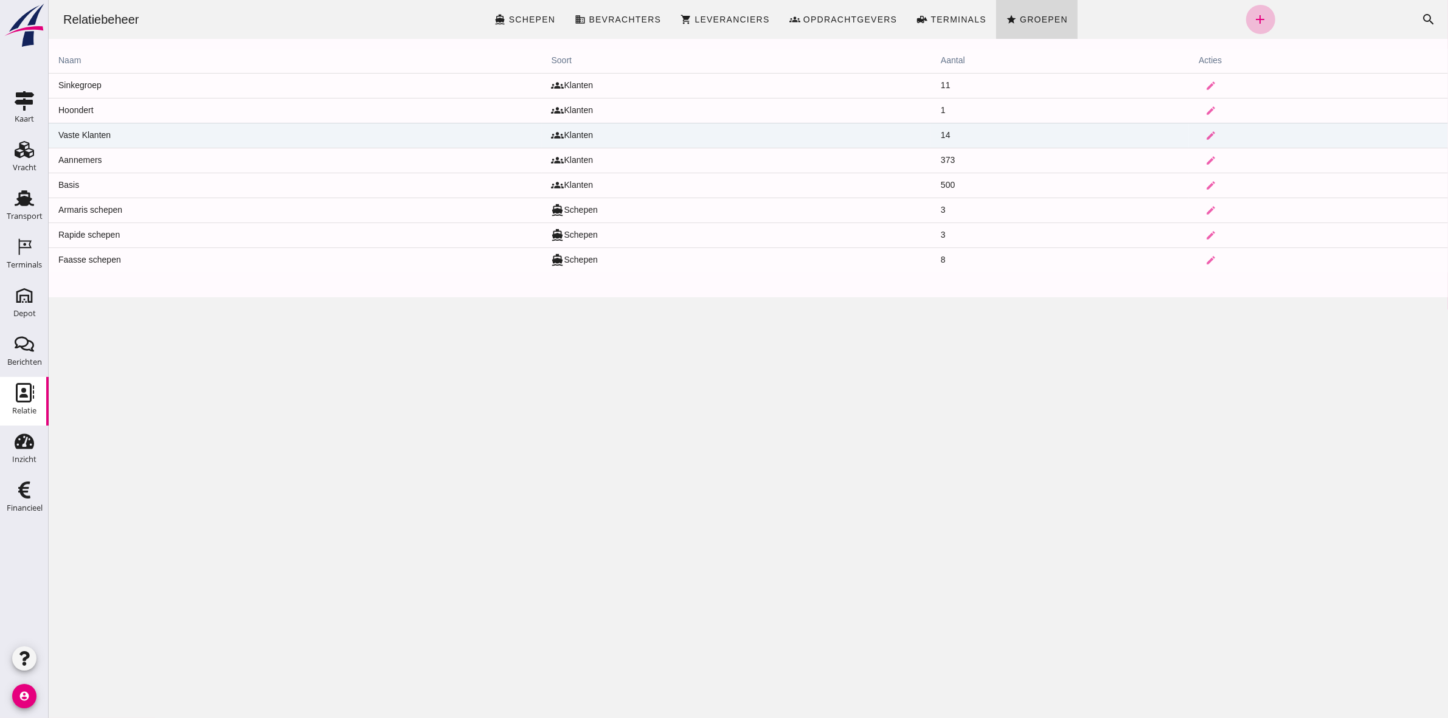
click at [95, 131] on td "Vaste Klanten" at bounding box center [294, 135] width 493 height 25
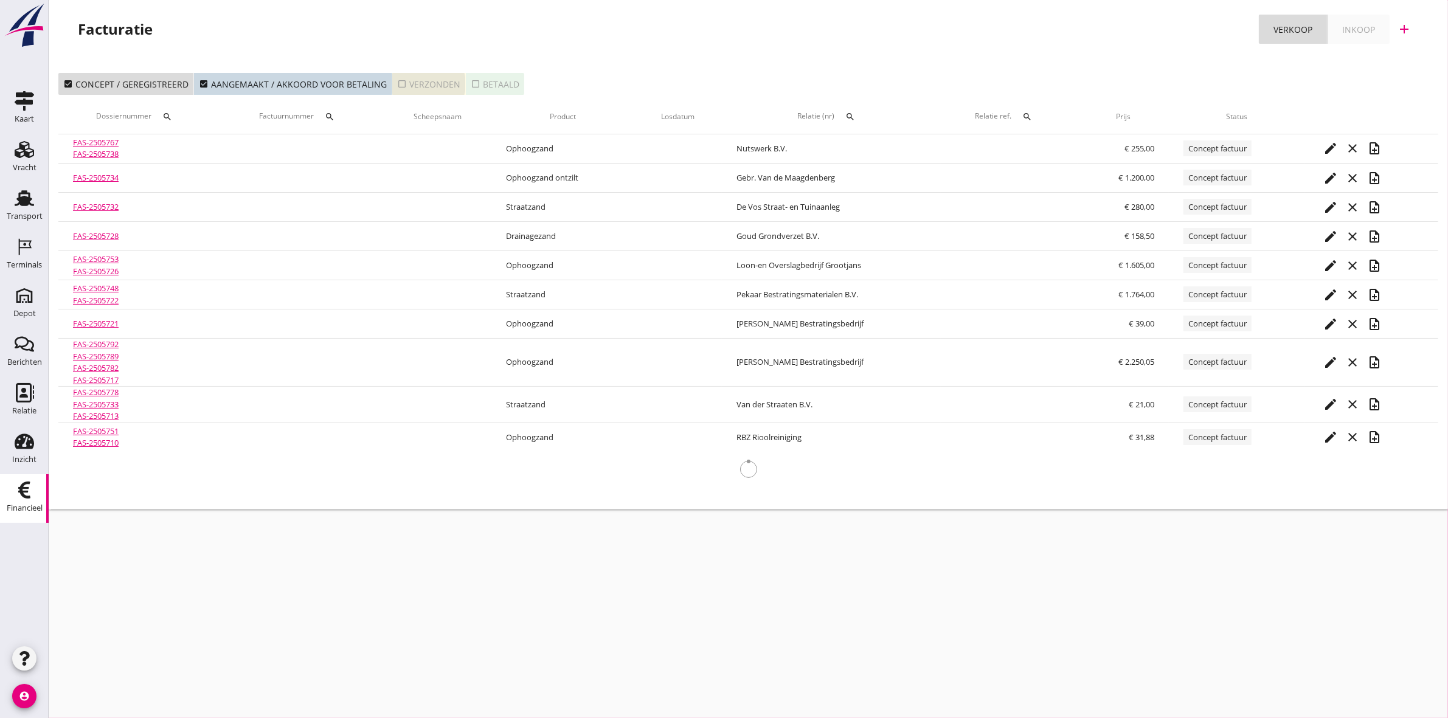
click at [435, 89] on div "check_box_outline_blank Verzonden" at bounding box center [428, 84] width 63 height 13
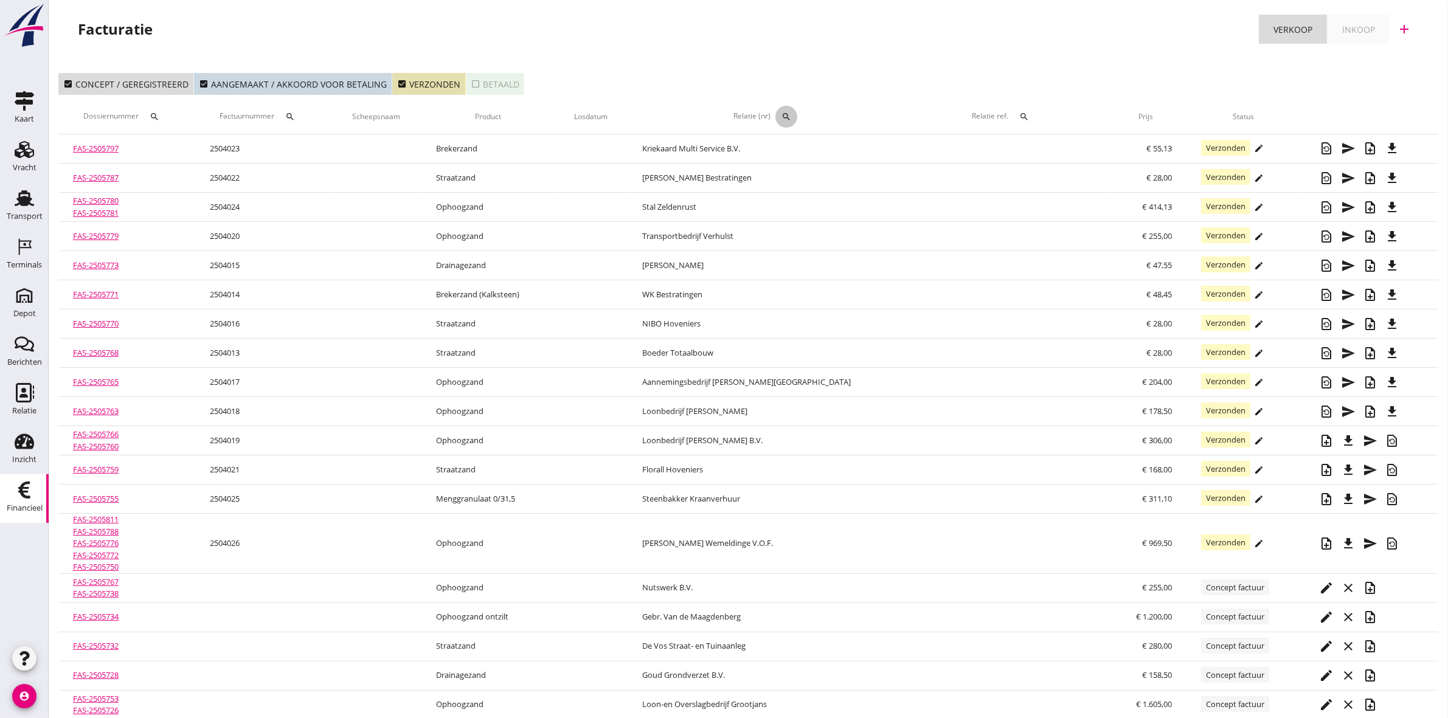
click at [785, 114] on icon "search" at bounding box center [786, 117] width 10 height 10
click at [806, 143] on input "text" at bounding box center [843, 151] width 126 height 19
click at [828, 193] on div "130252 (Klant)" at bounding box center [856, 189] width 133 height 13
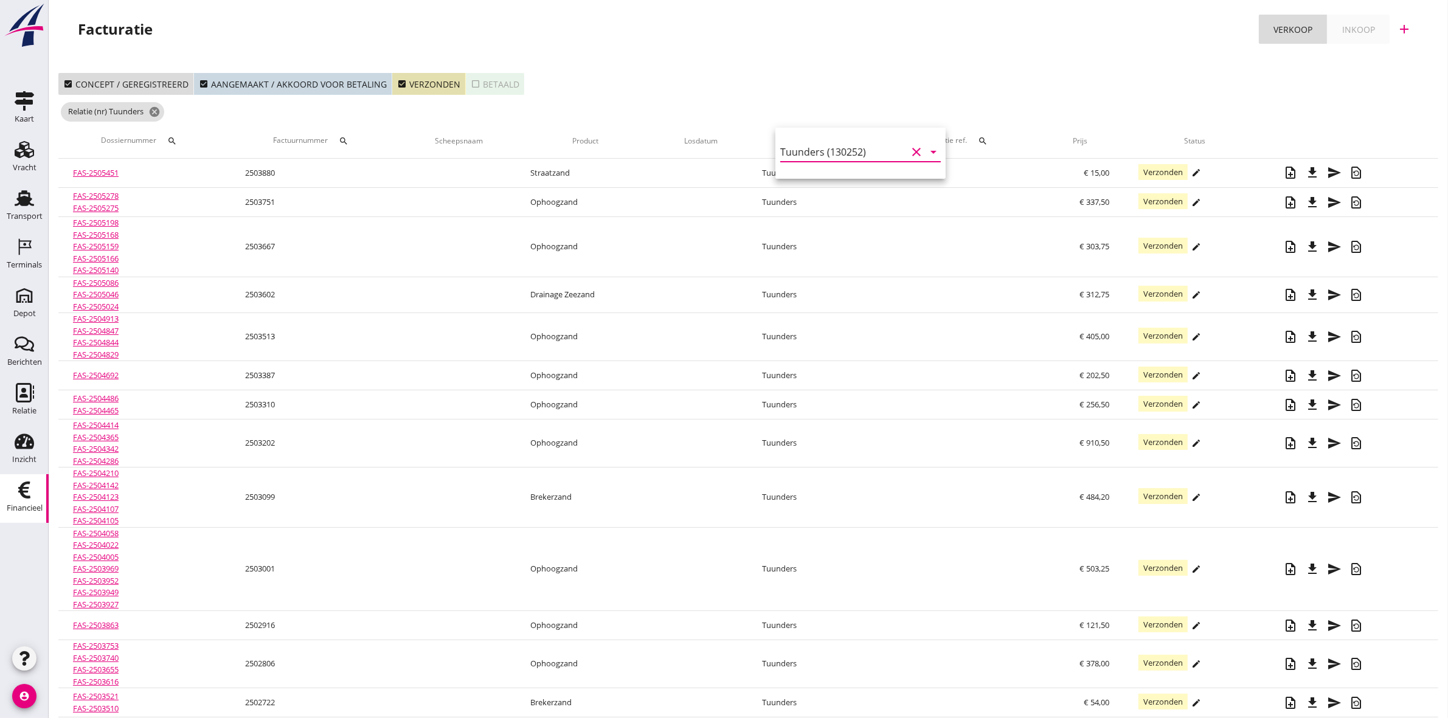
type input "Tuunders (130252)"
click at [786, 58] on div "Facturatie Verkoop Inkoop add" at bounding box center [748, 31] width 1399 height 63
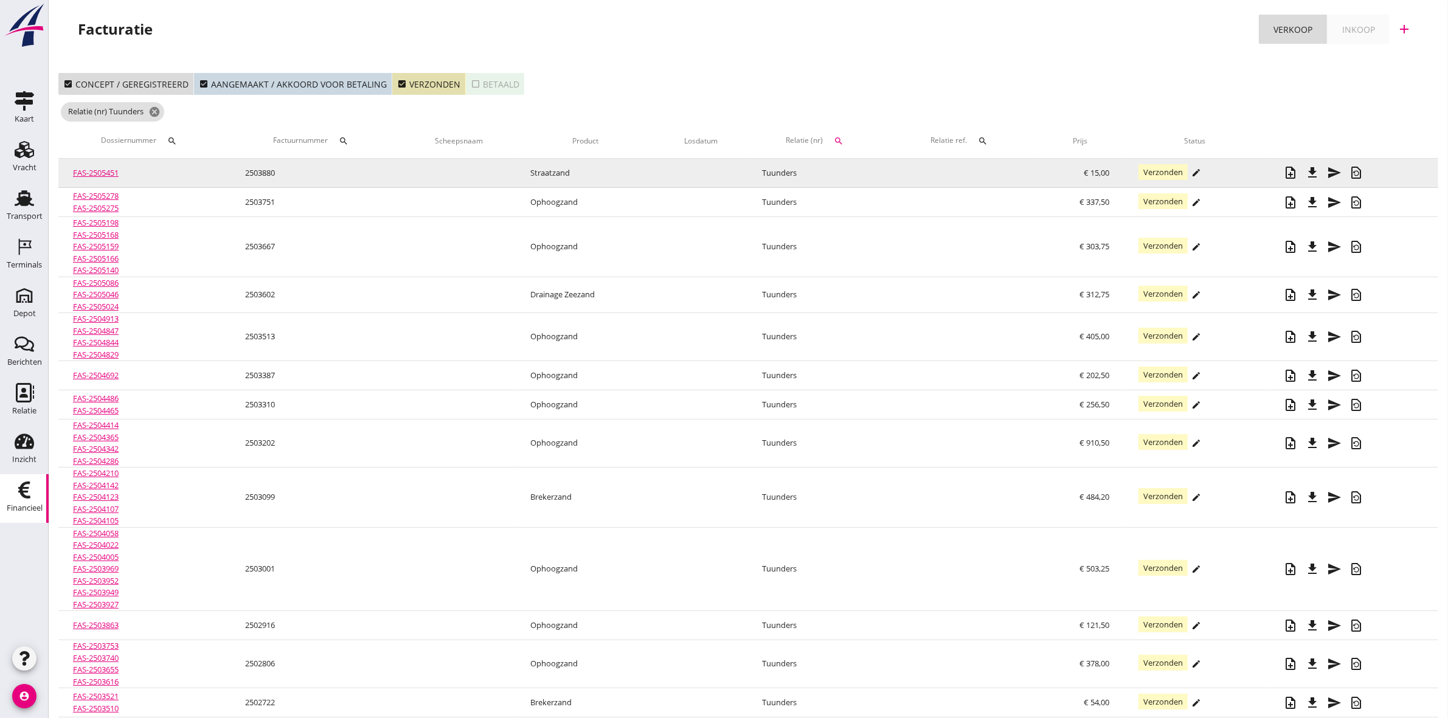
click at [97, 170] on link "FAS-2505451" at bounding box center [96, 172] width 46 height 11
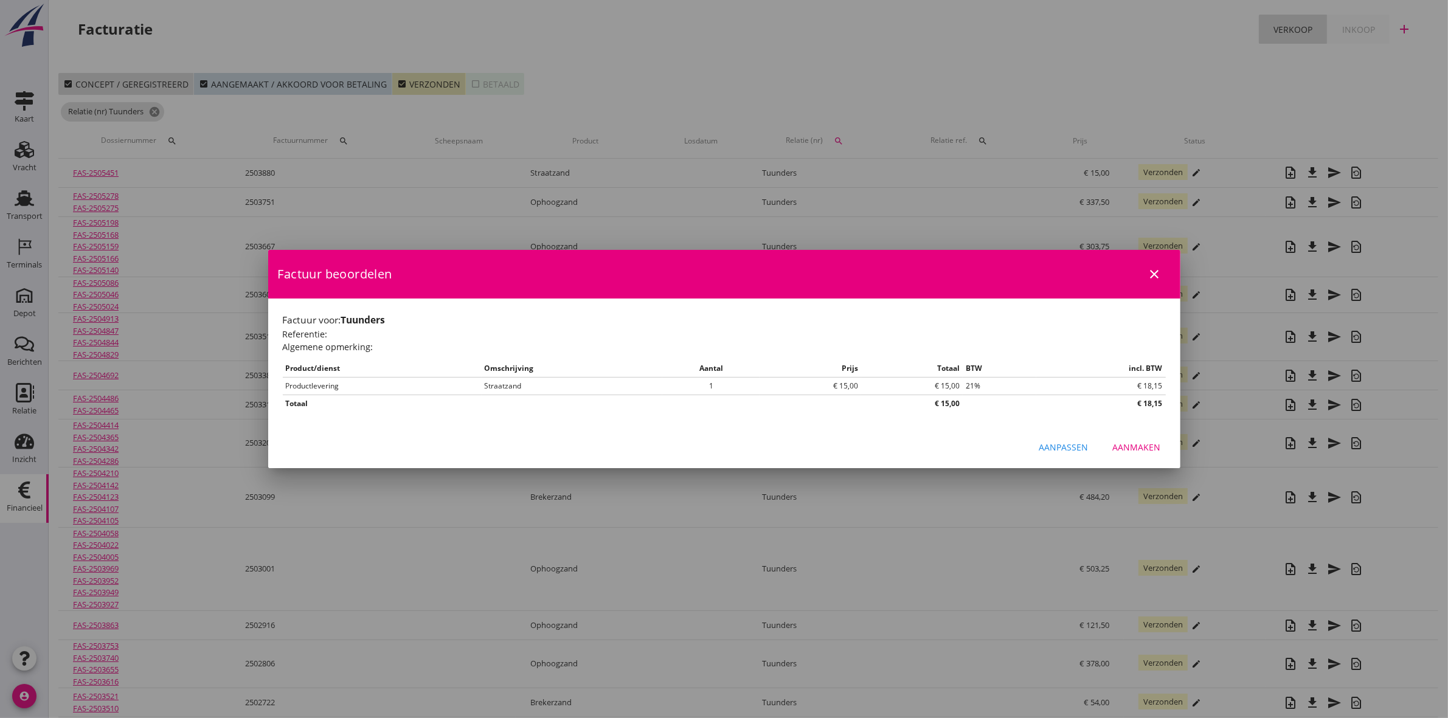
click at [1069, 451] on div "Aanpassen" at bounding box center [1063, 447] width 49 height 13
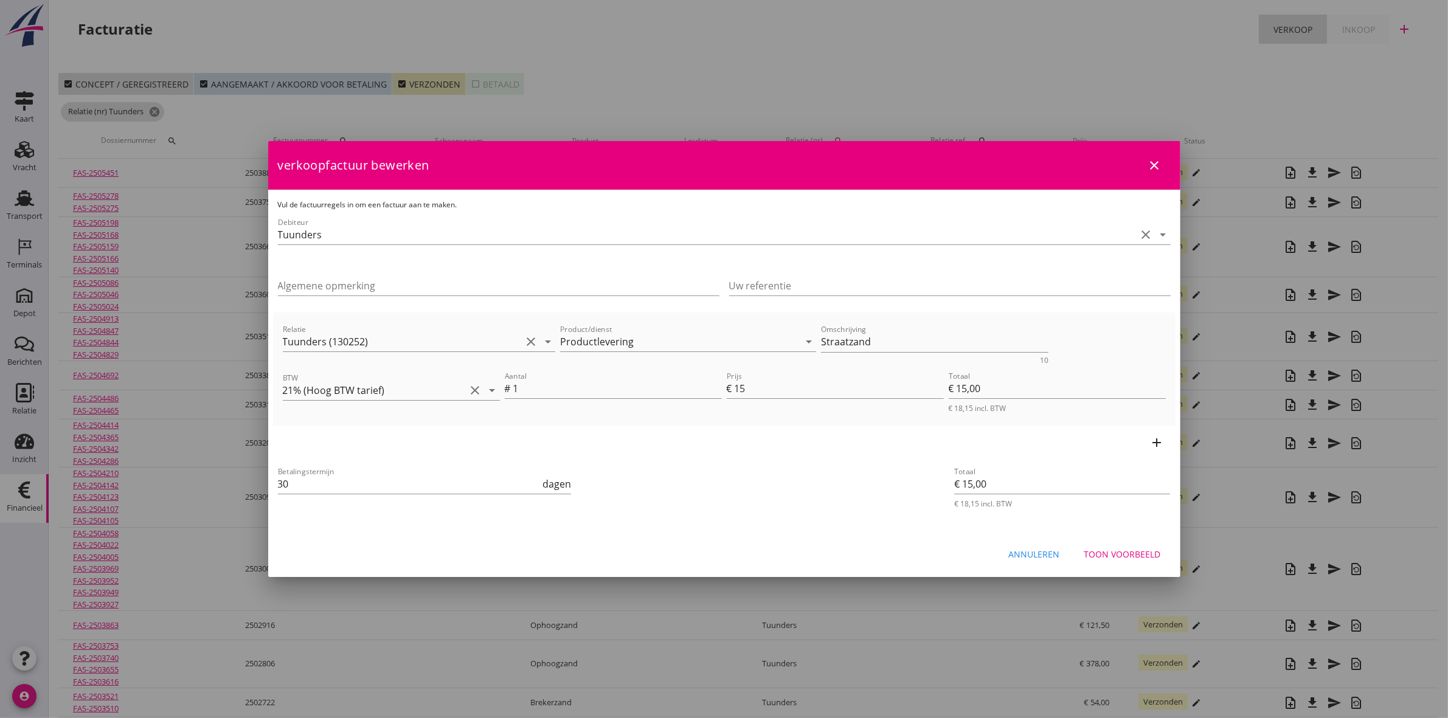
click at [1148, 165] on icon "close" at bounding box center [1155, 165] width 15 height 15
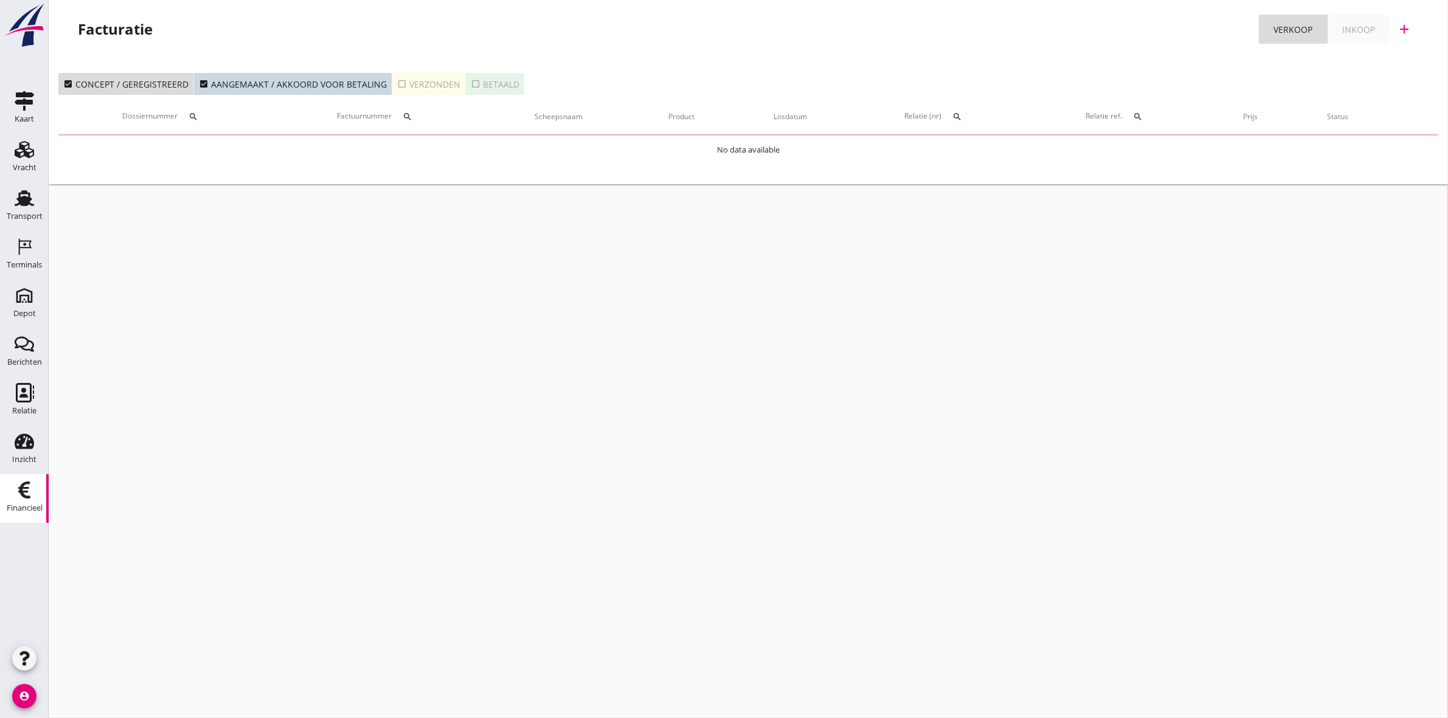
click at [418, 74] on button "check_box_outline_blank Verzonden" at bounding box center [429, 84] width 74 height 22
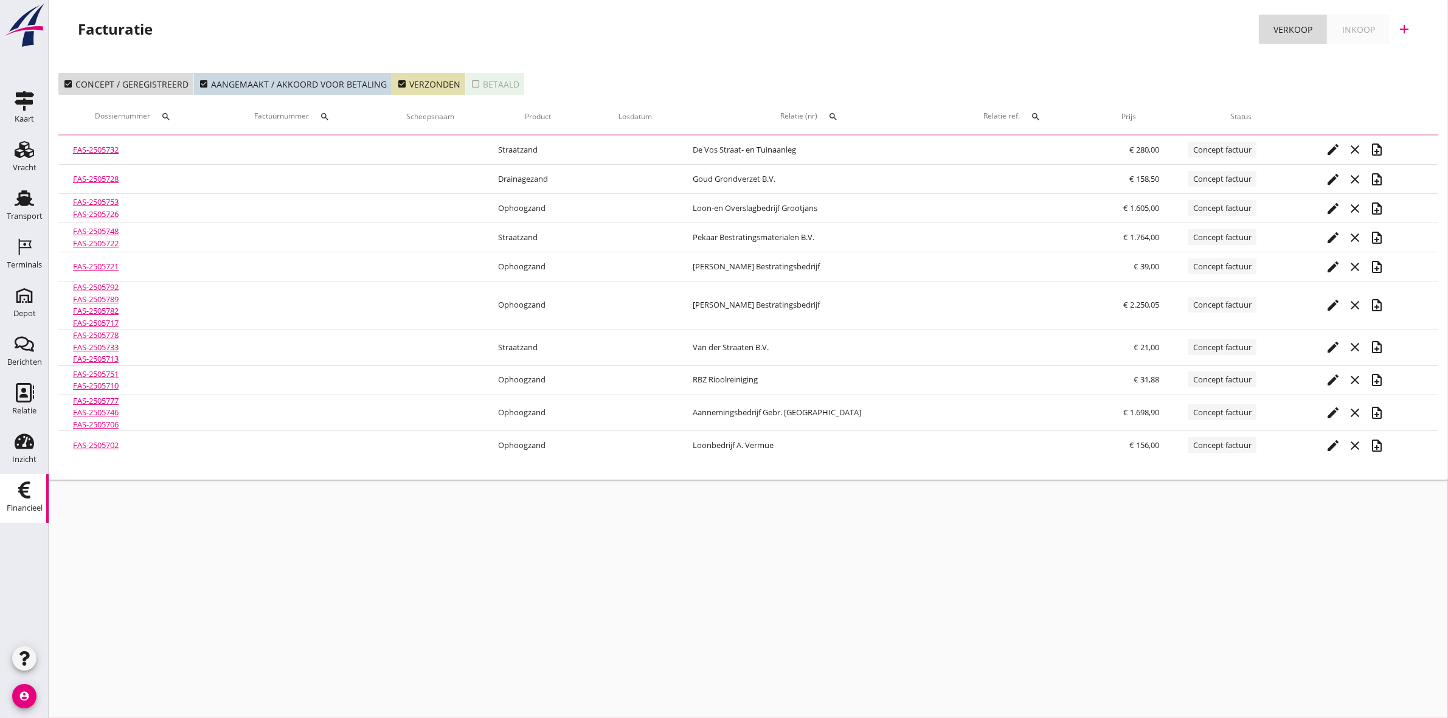
click at [826, 119] on div "search" at bounding box center [833, 117] width 22 height 10
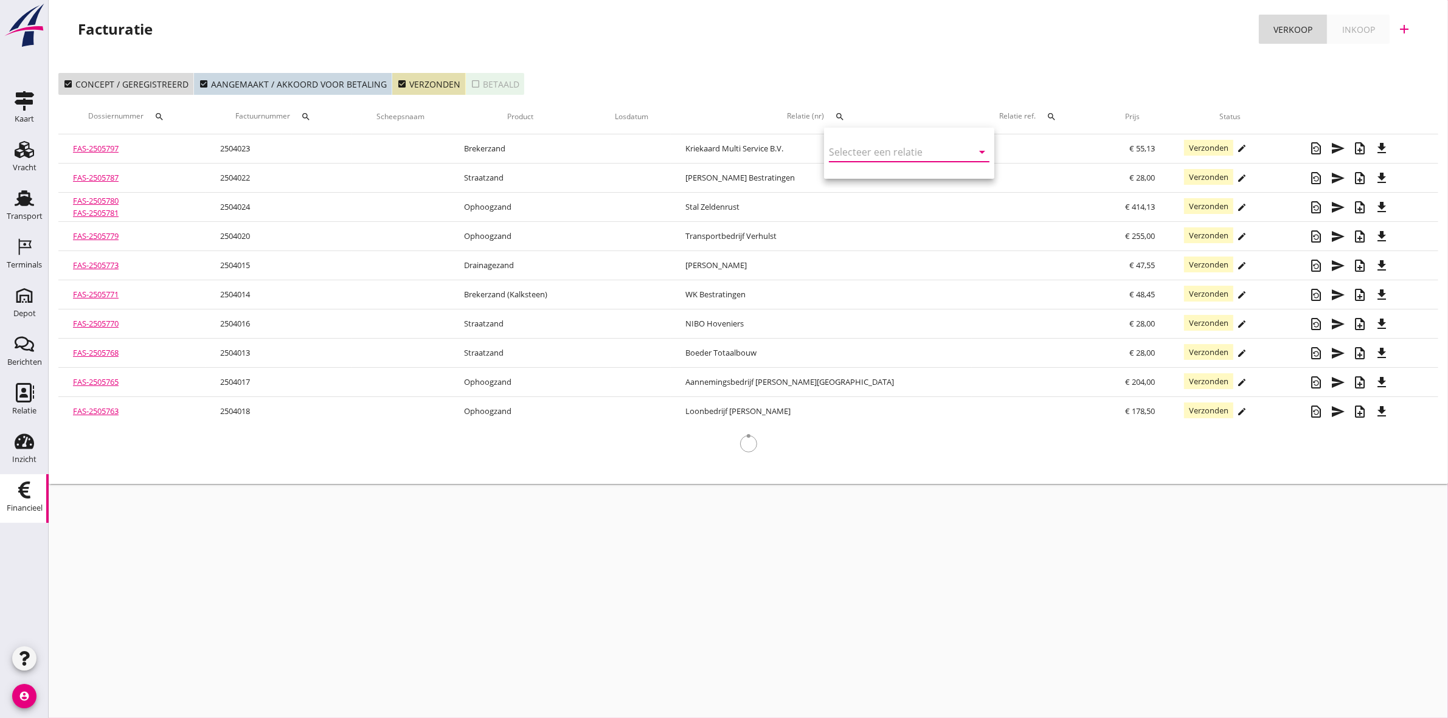
click at [850, 148] on input "text" at bounding box center [892, 151] width 126 height 19
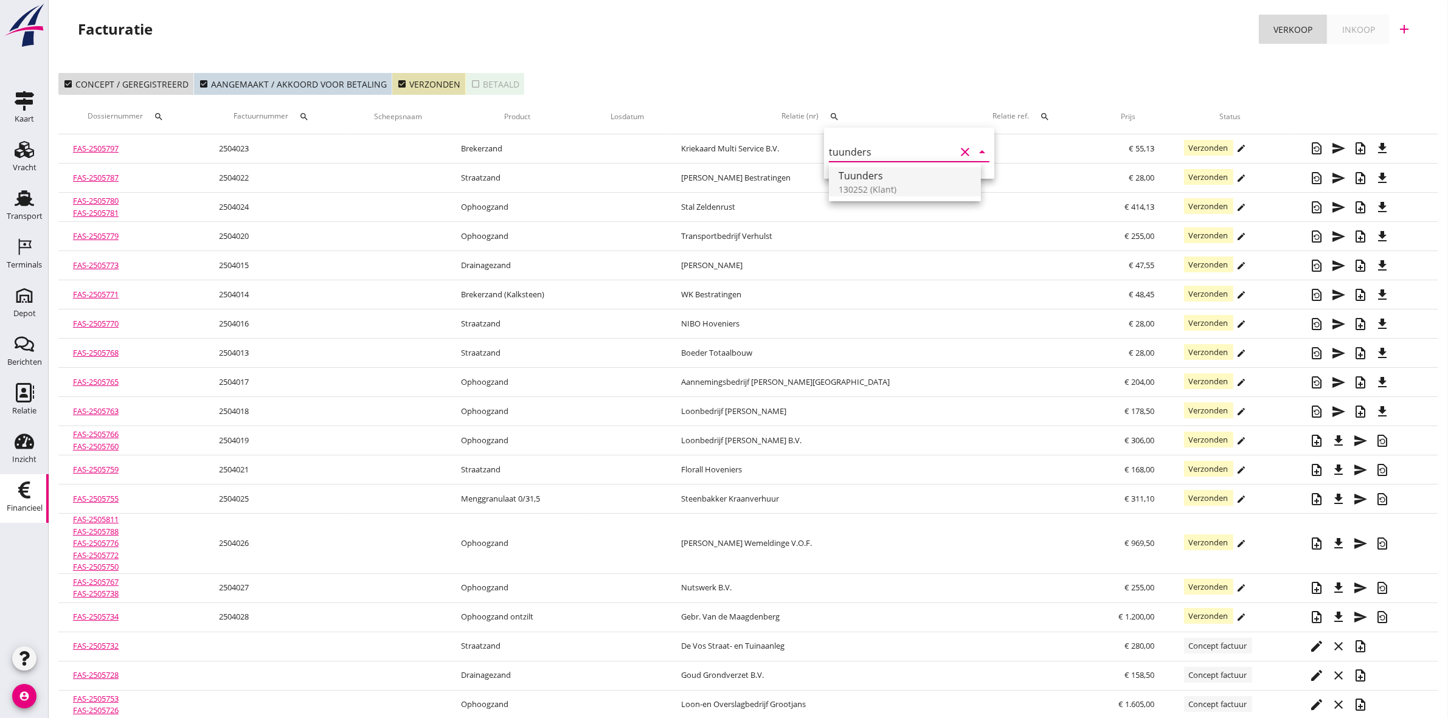
click at [867, 184] on div "130252 (Klant)" at bounding box center [905, 189] width 133 height 13
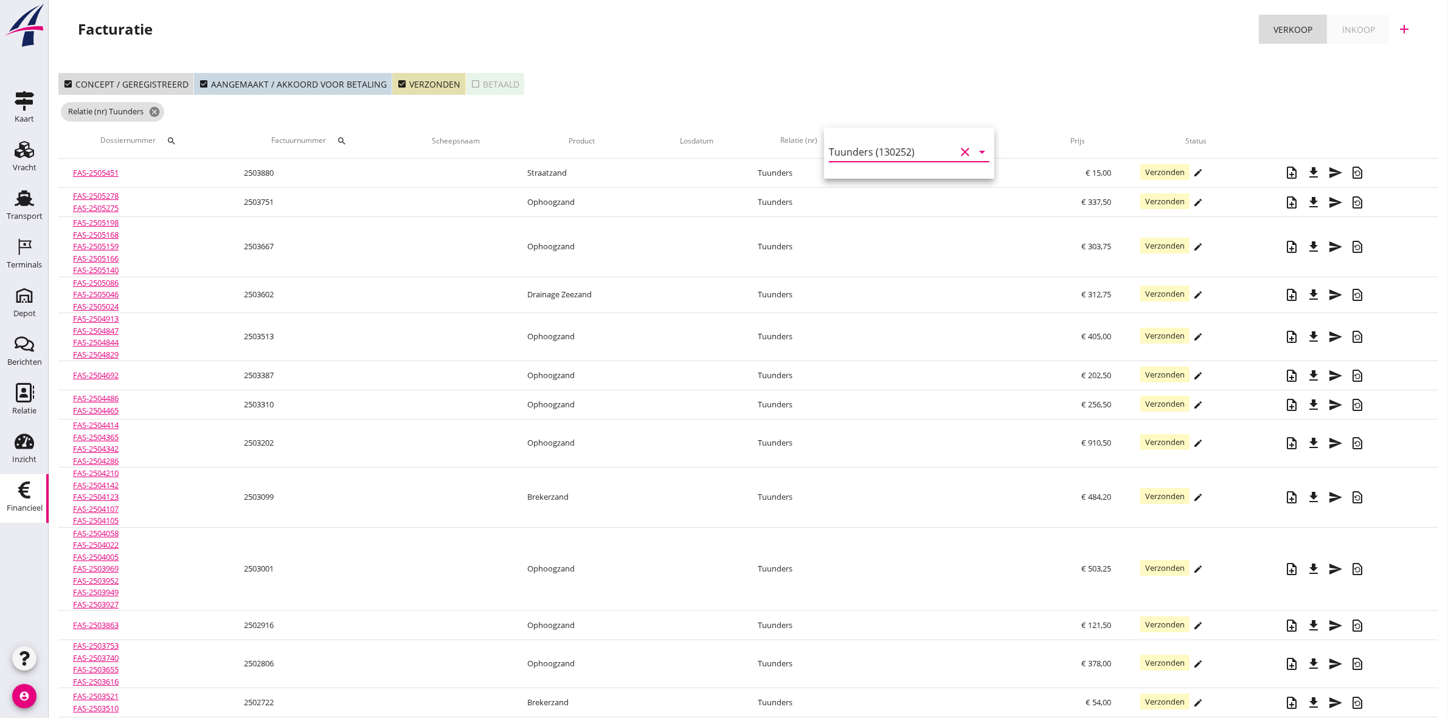
type input "Tuunders (130252)"
click at [958, 147] on icon "clear" at bounding box center [965, 152] width 15 height 15
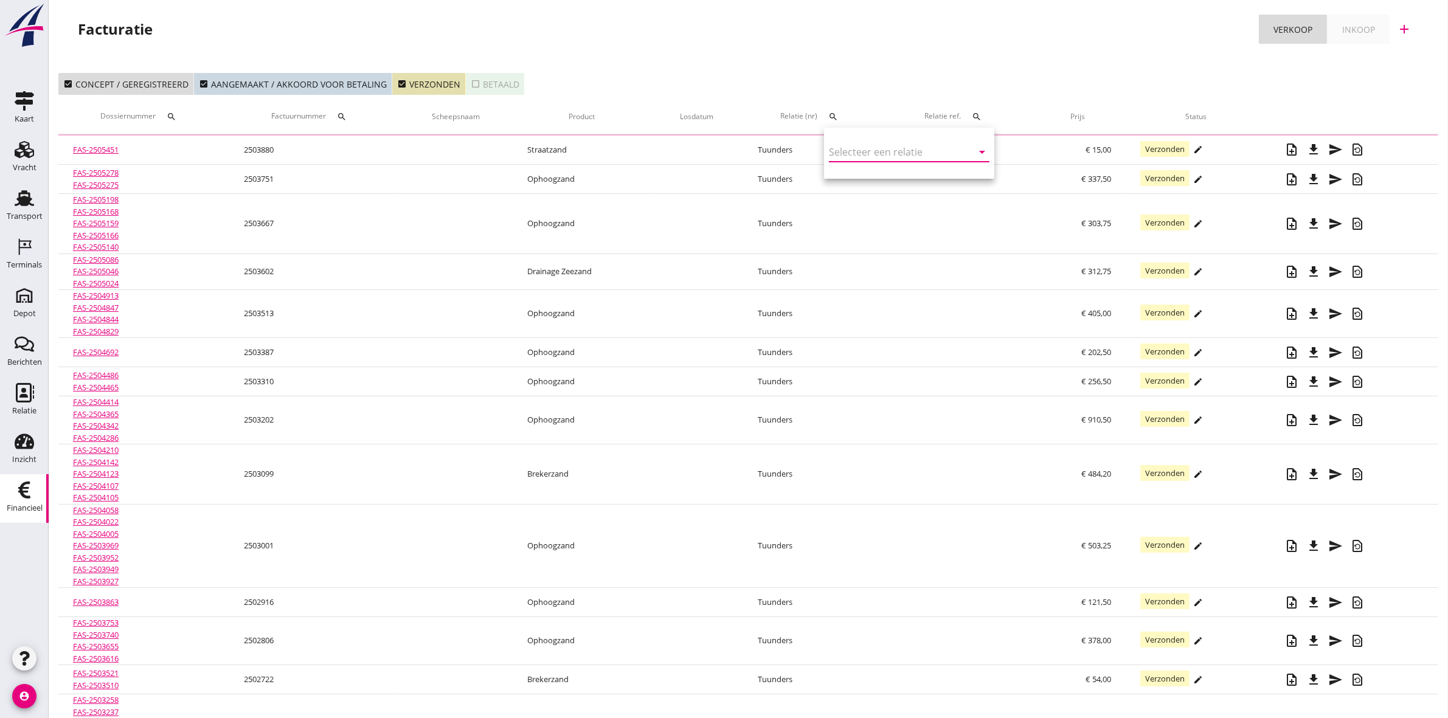
click at [928, 148] on input "text" at bounding box center [892, 151] width 126 height 19
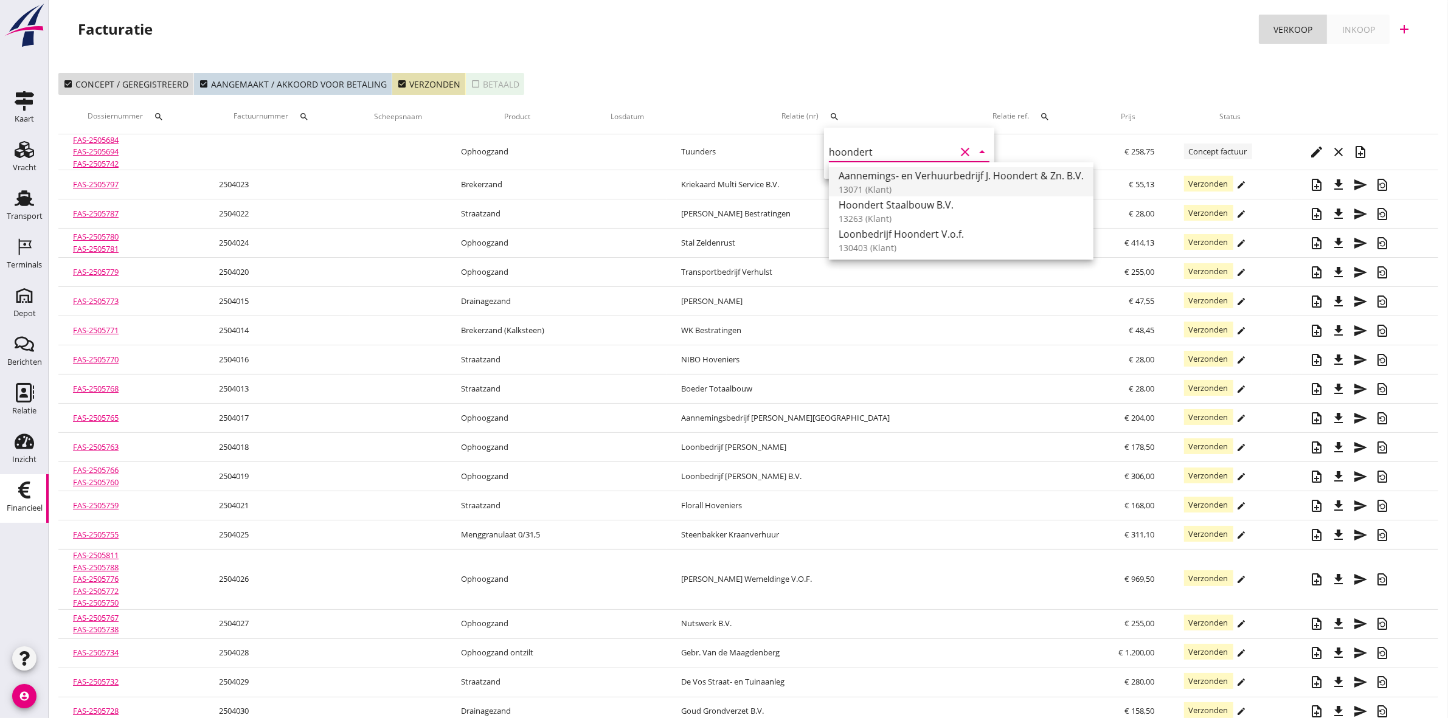
click at [1001, 175] on div "Aannemings- en Verhuurbedrijf J. Hoondert & Zn. B.V." at bounding box center [961, 175] width 245 height 15
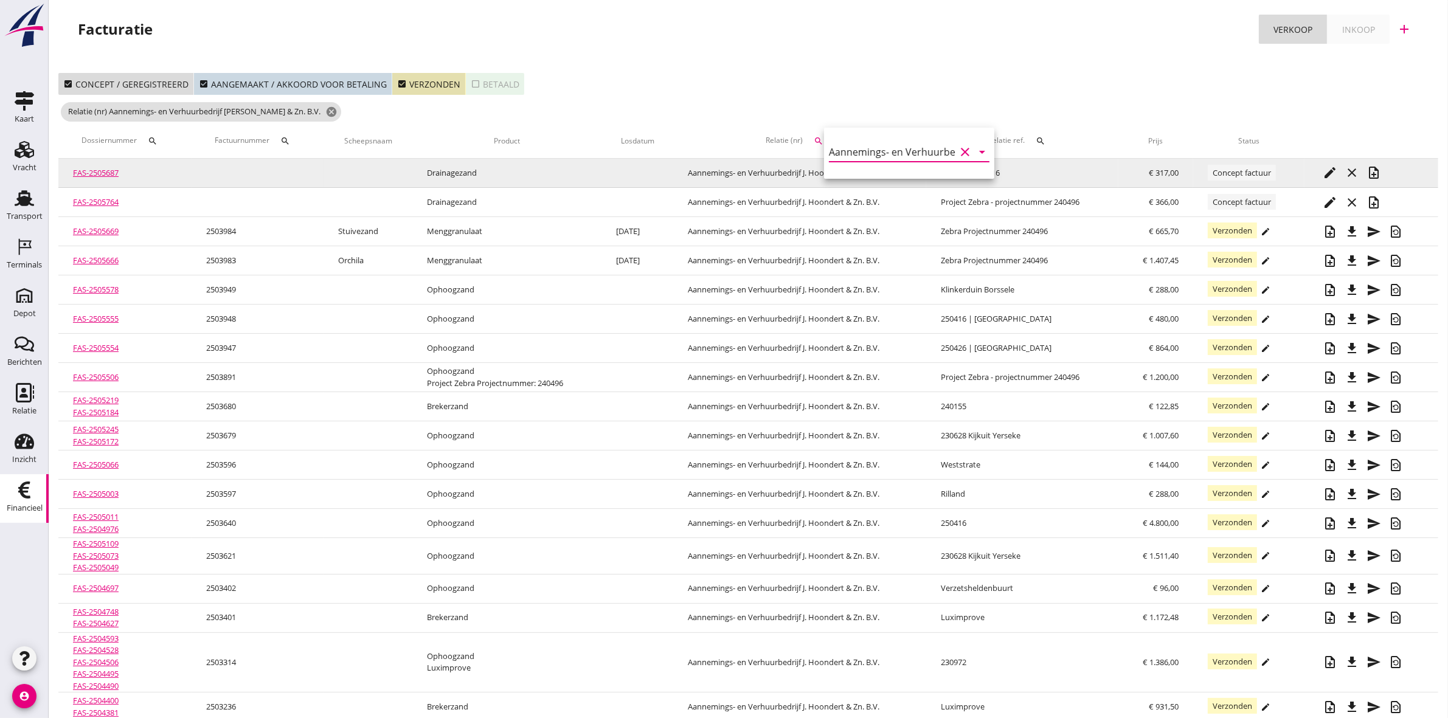
type input "Aannemings- en Verhuurbedrijf [PERSON_NAME] & Zn. B.V. (13071)"
click at [108, 172] on link "FAS-2505687" at bounding box center [96, 172] width 46 height 11
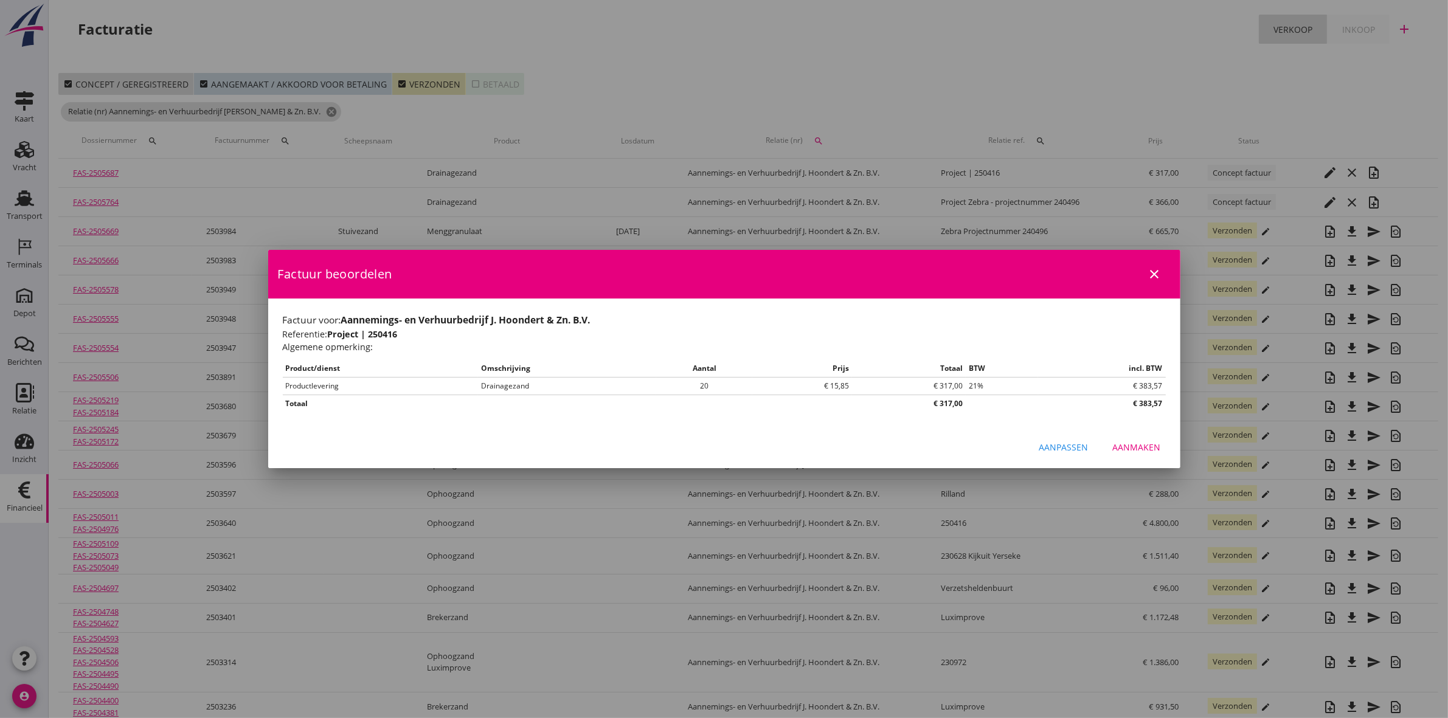
click at [1153, 268] on icon "close" at bounding box center [1155, 274] width 15 height 15
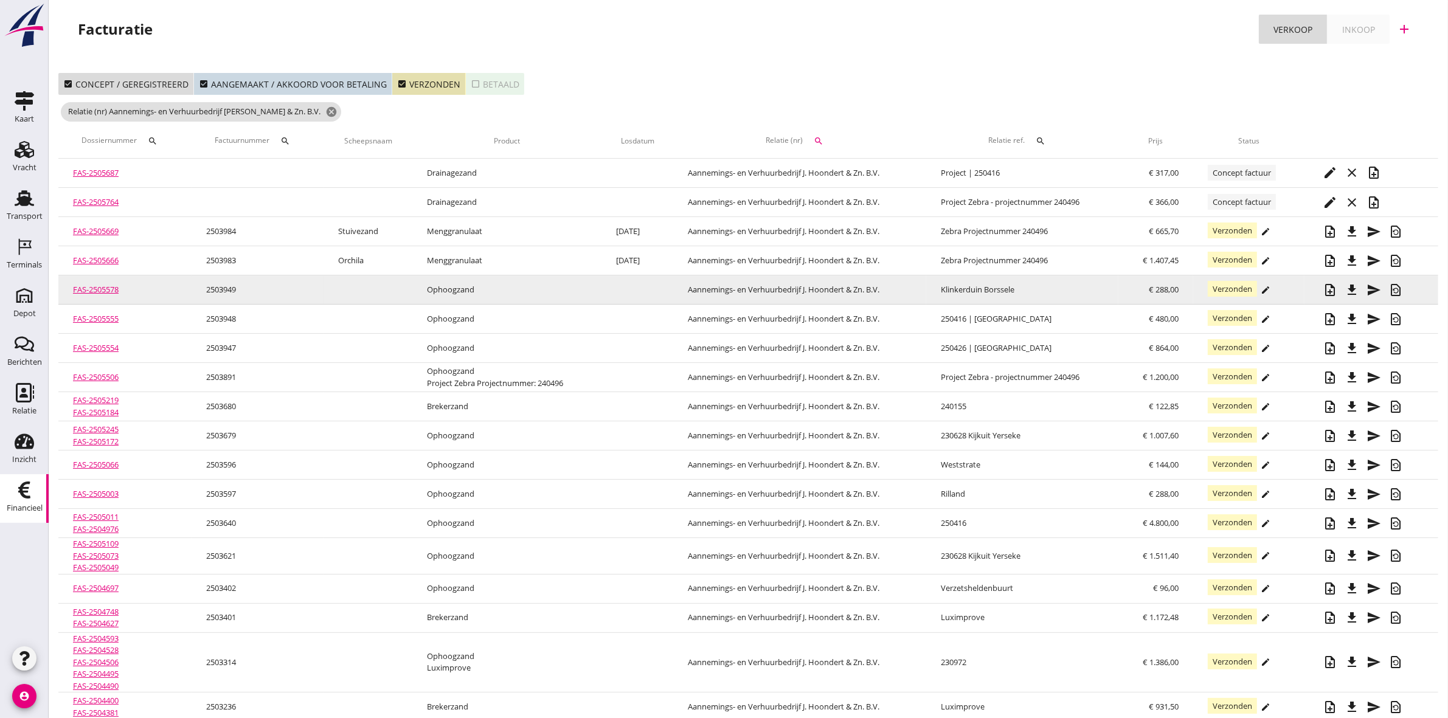
click at [93, 286] on link "FAS-2505578" at bounding box center [96, 289] width 46 height 11
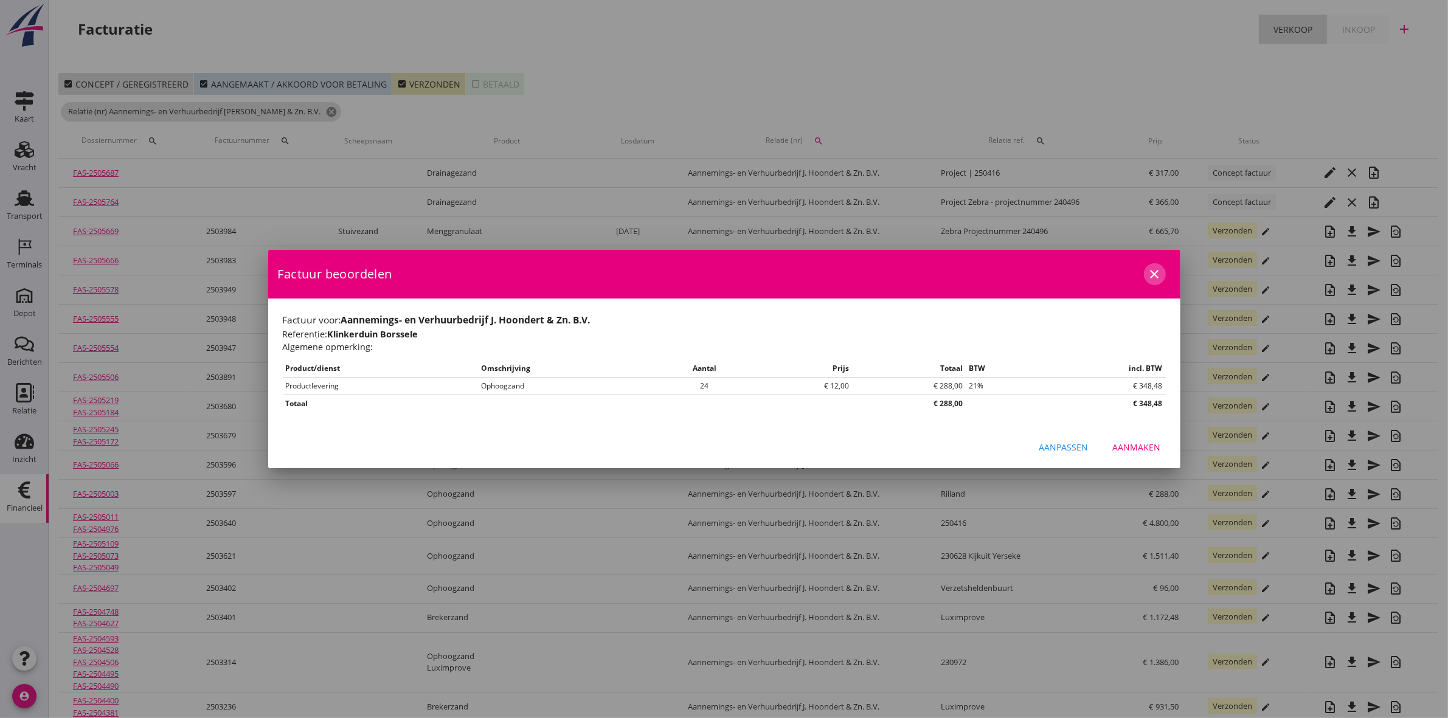
click at [1157, 272] on icon "close" at bounding box center [1155, 274] width 15 height 15
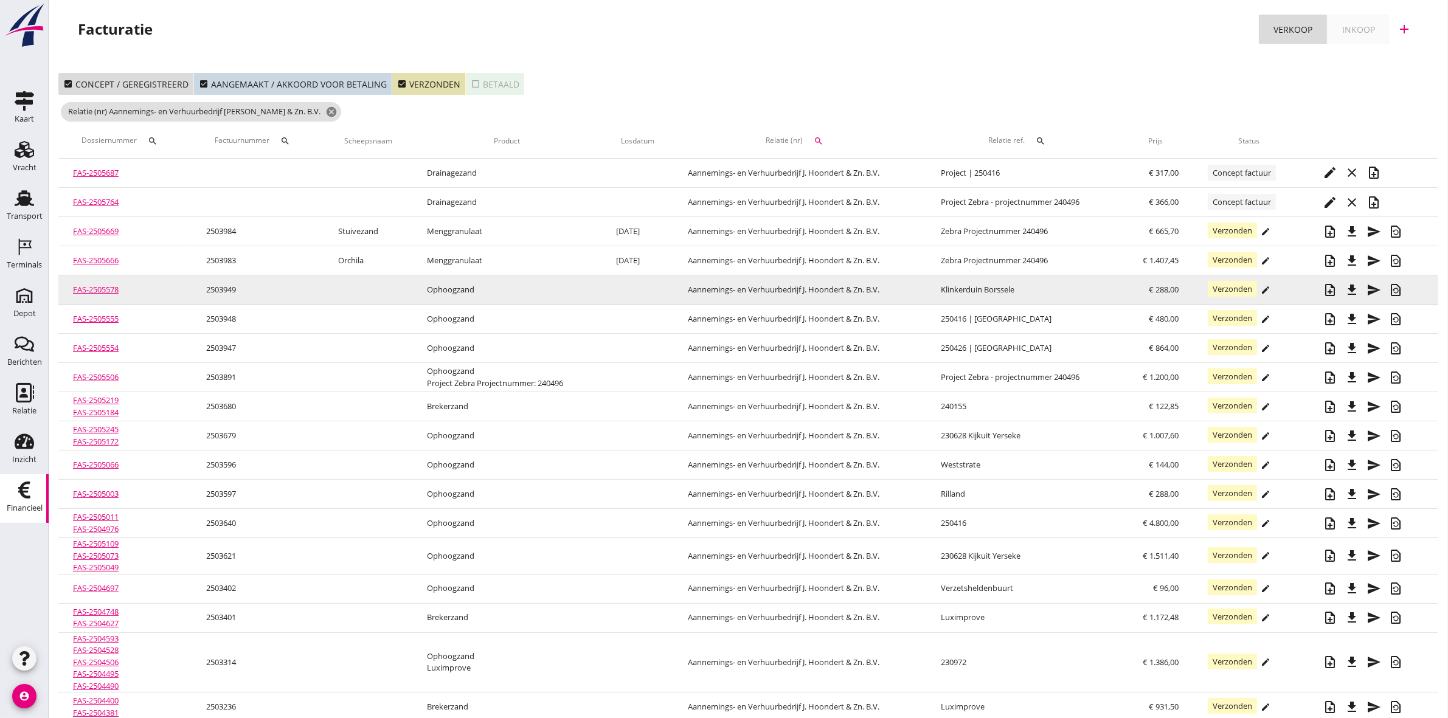
click at [103, 286] on link "FAS-2505578" at bounding box center [96, 289] width 46 height 11
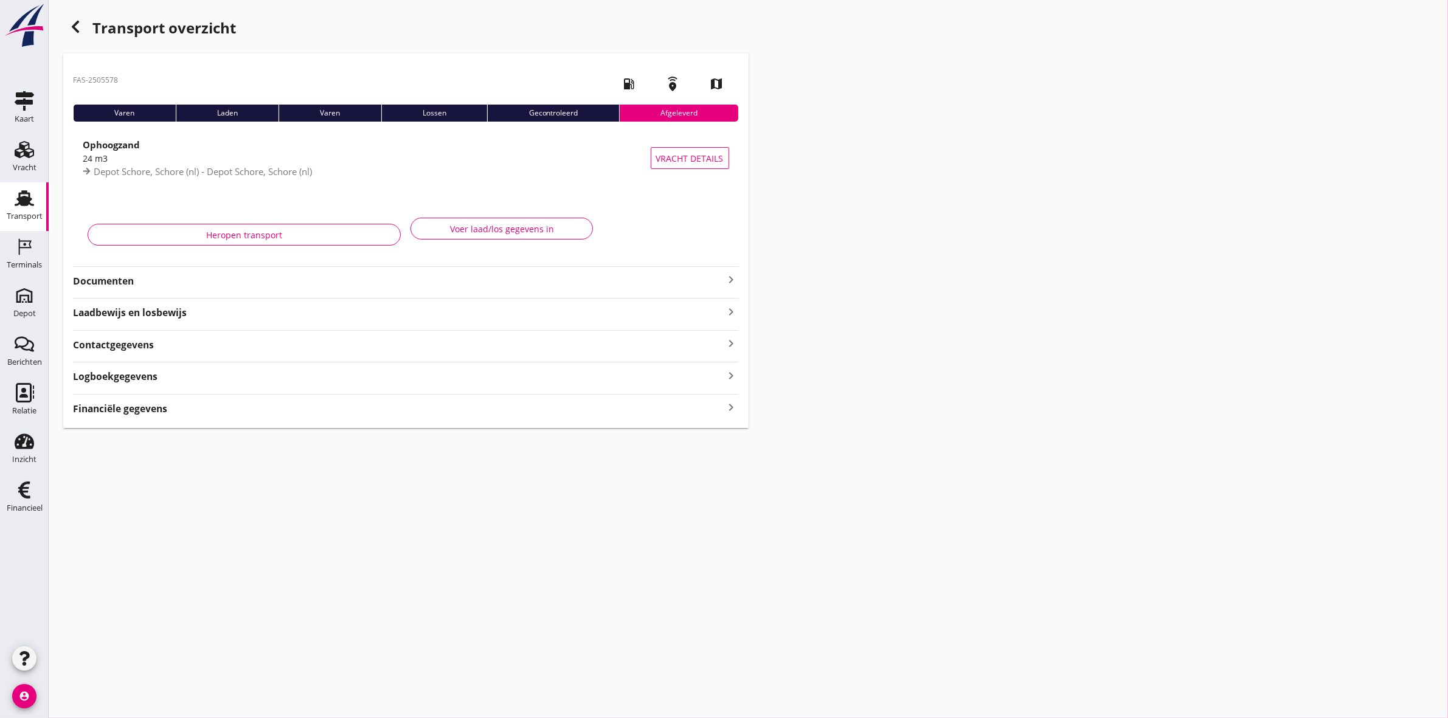
click at [123, 282] on strong "Documenten" at bounding box center [398, 281] width 651 height 14
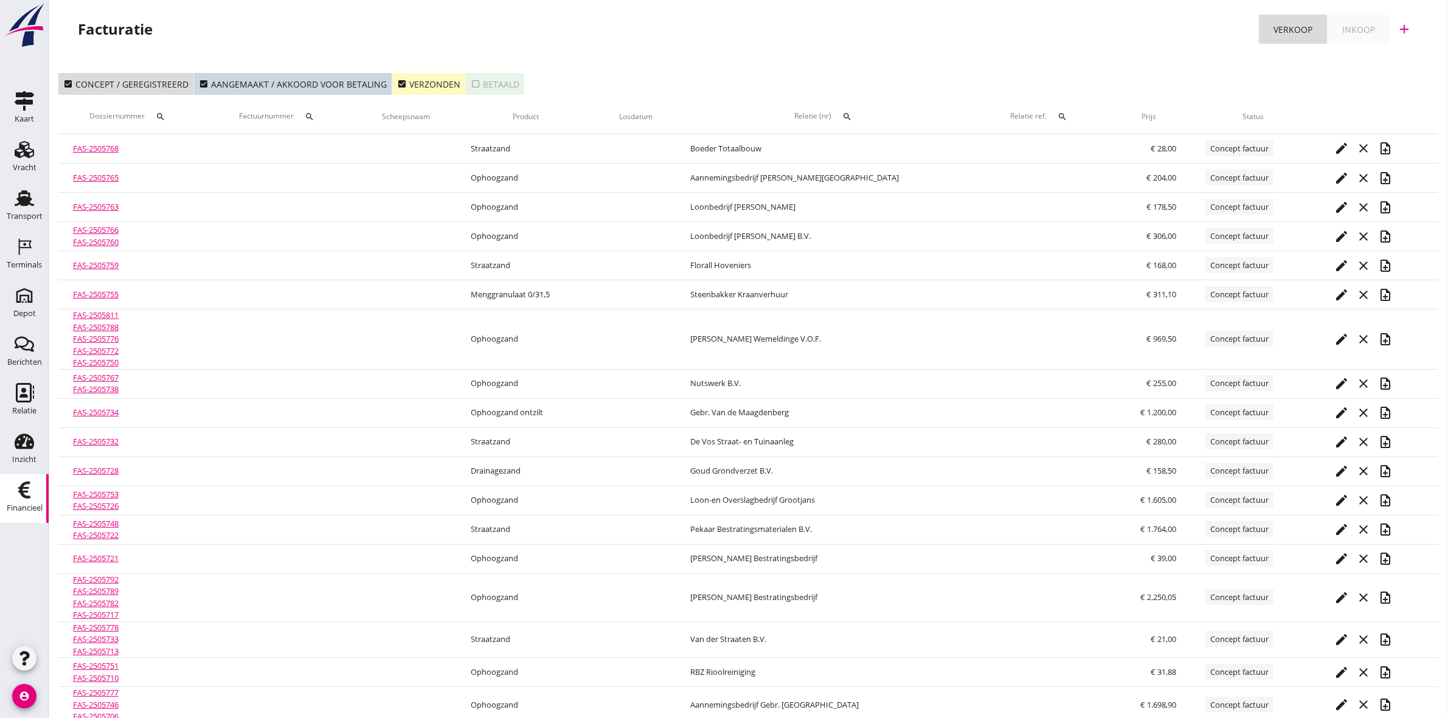
click at [418, 82] on div "check_box Verzonden" at bounding box center [428, 84] width 63 height 13
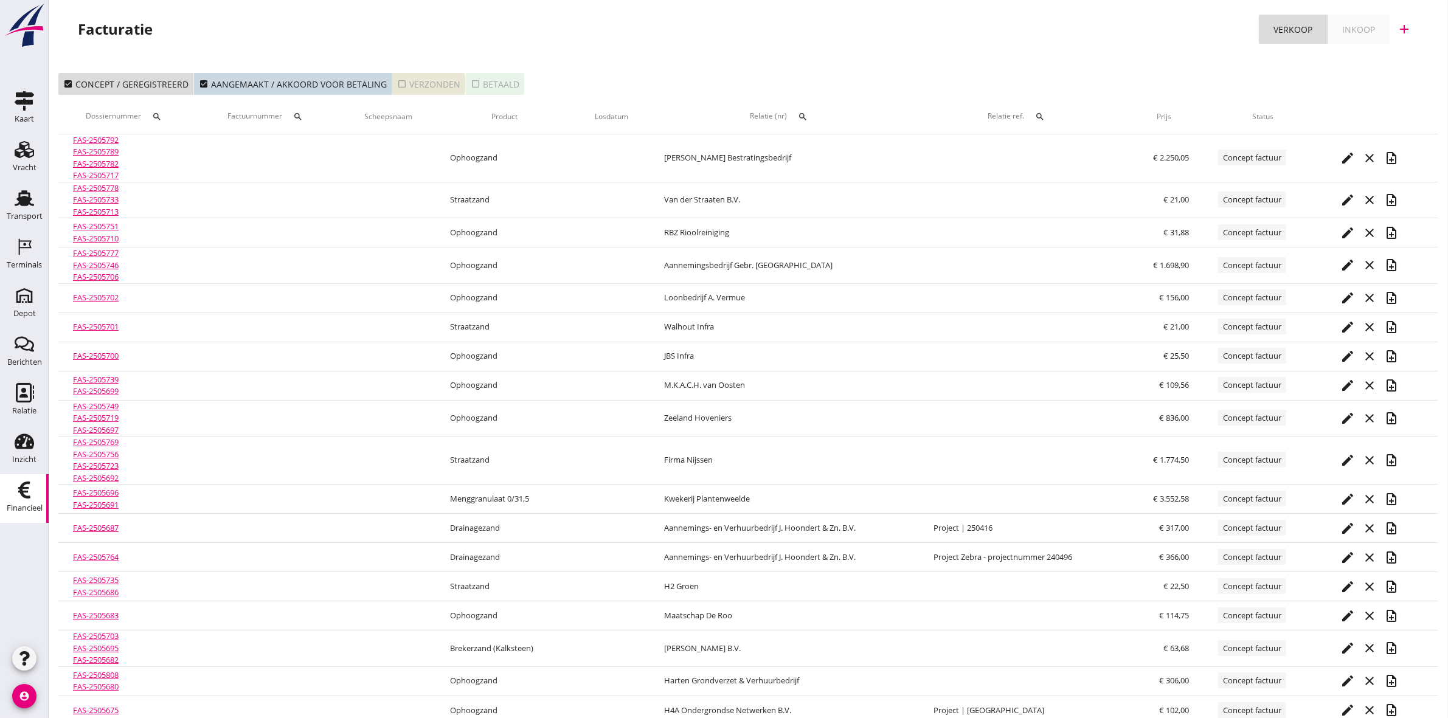
click at [432, 83] on div "check_box_outline_blank Verzonden" at bounding box center [428, 84] width 63 height 13
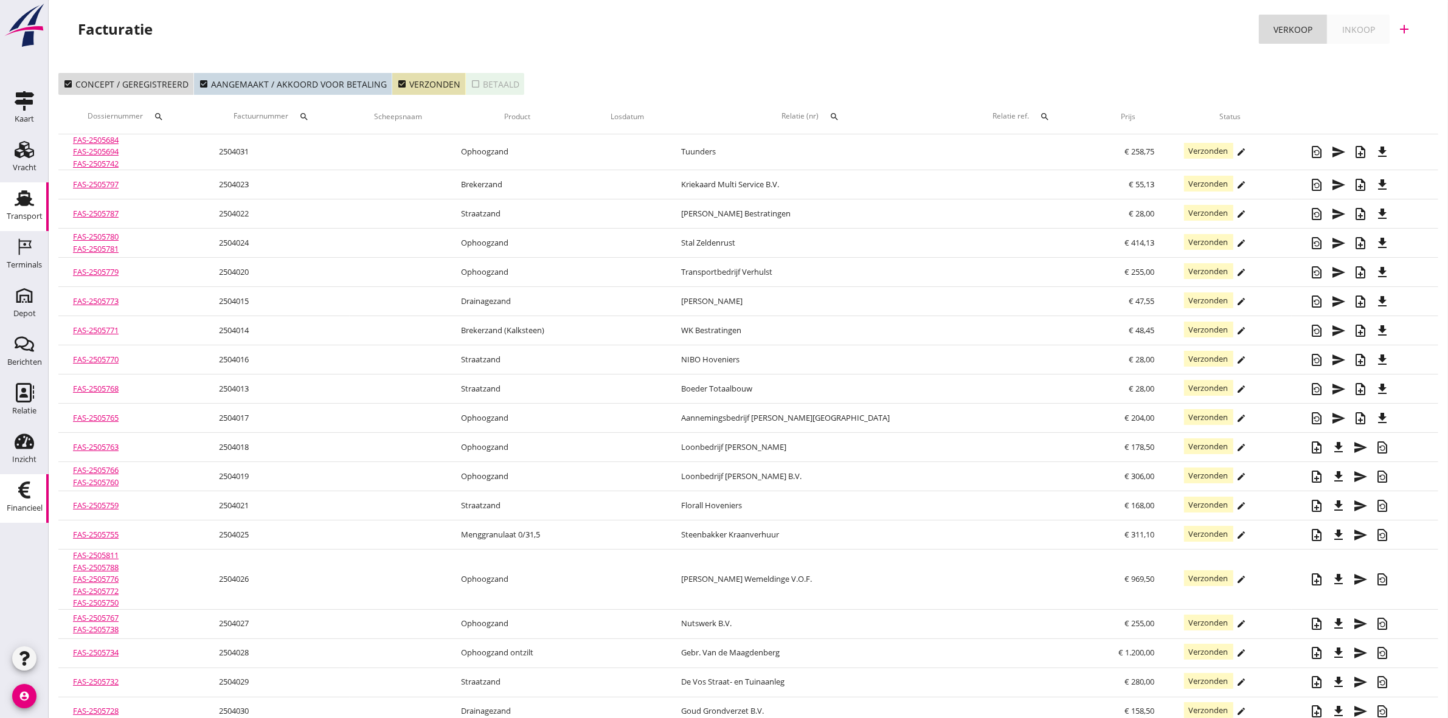
click at [24, 206] on use at bounding box center [24, 198] width 19 height 16
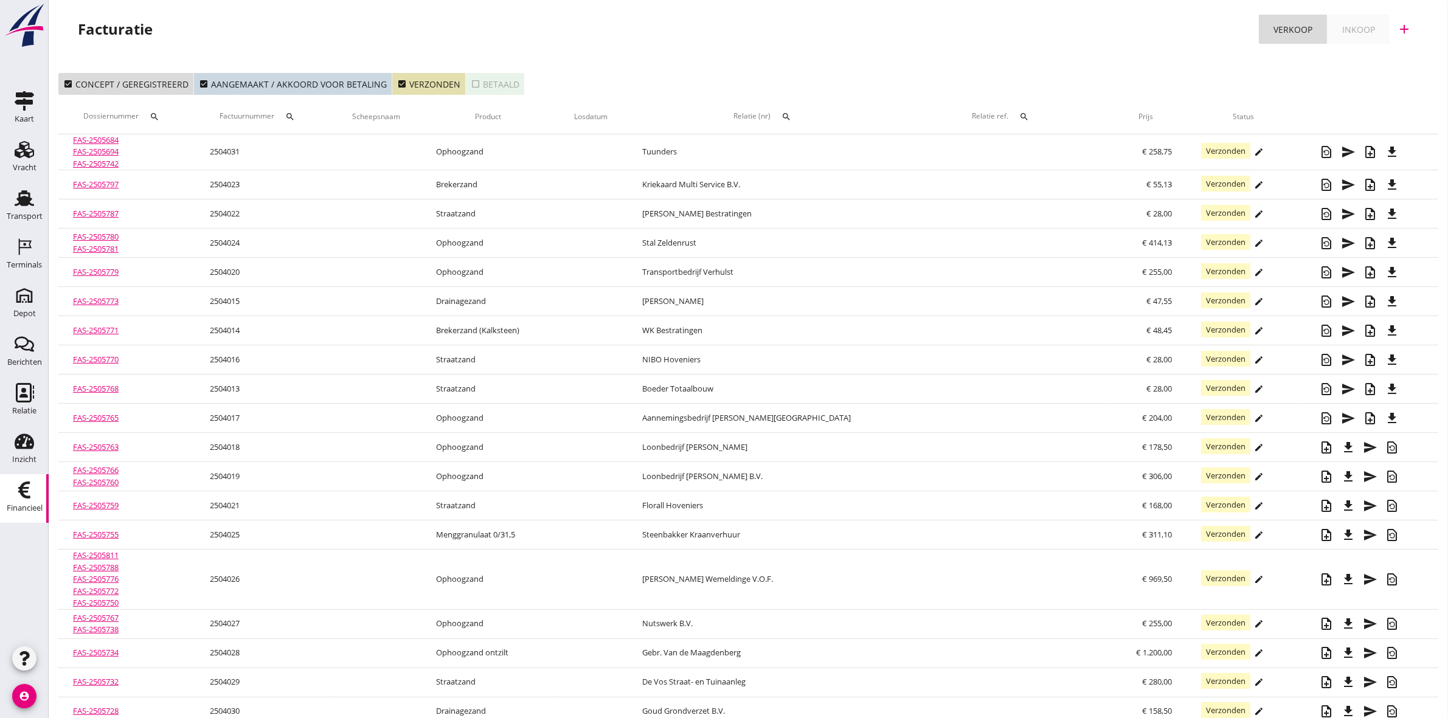
click at [786, 114] on icon "search" at bounding box center [786, 117] width 10 height 10
click at [814, 147] on input "text" at bounding box center [843, 151] width 126 height 19
click at [902, 190] on div "13484 (Klant)" at bounding box center [876, 189] width 173 height 13
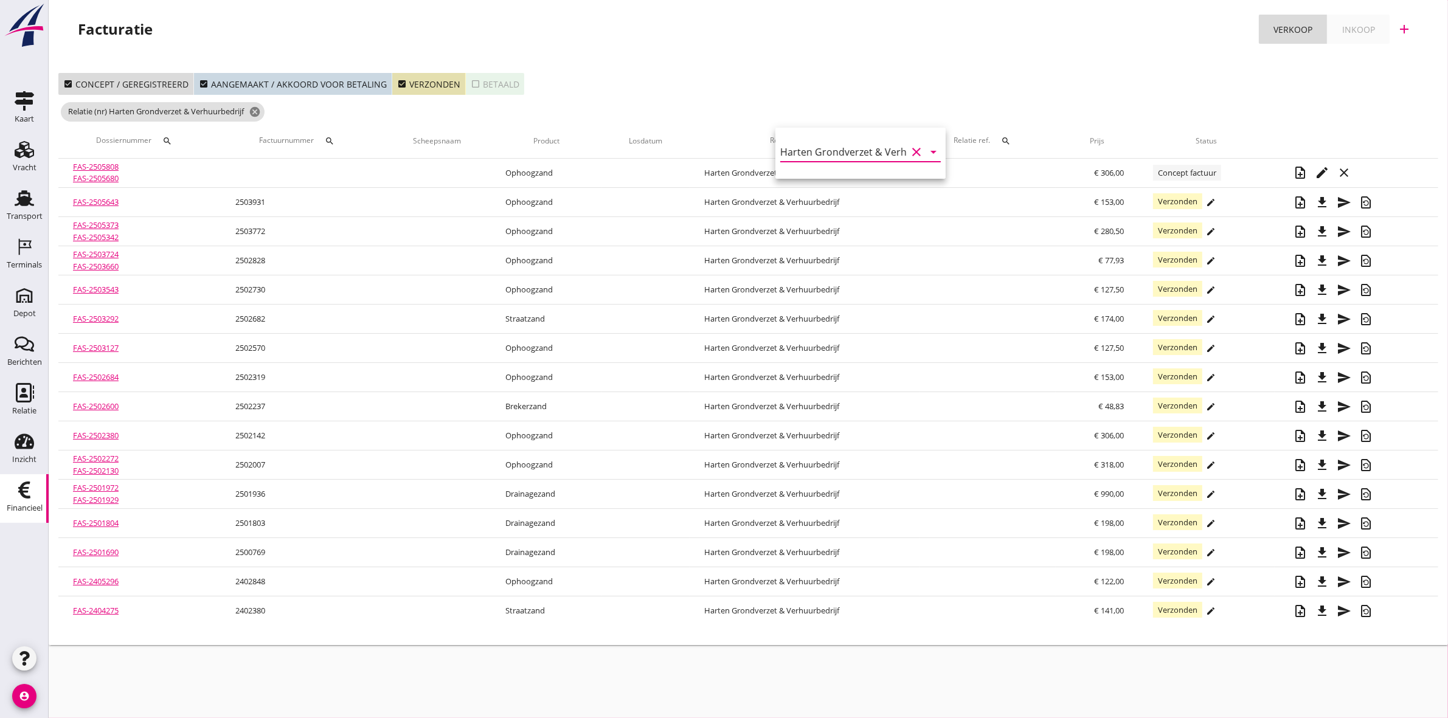
type input "Harten Grondverzet & Verhuurbedrijf (13484)"
click at [1072, 52] on div "Facturatie Verkoop Inkoop add" at bounding box center [748, 31] width 1399 height 63
click at [864, 73] on div "check_box Concept / geregistreerd check_box Aangemaakt / akkoord voor betaling …" at bounding box center [748, 84] width 1380 height 22
click at [255, 111] on icon "cancel" at bounding box center [255, 112] width 12 height 12
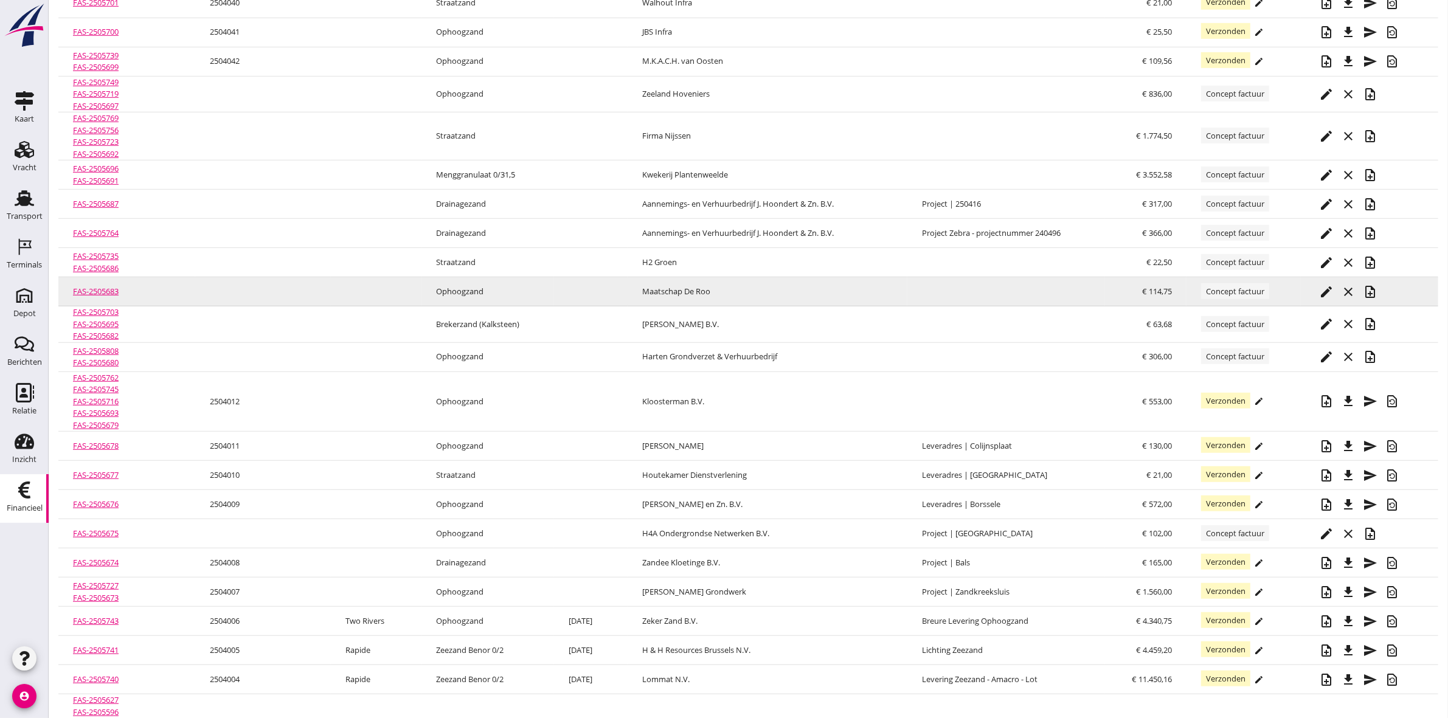
scroll to position [1096, 0]
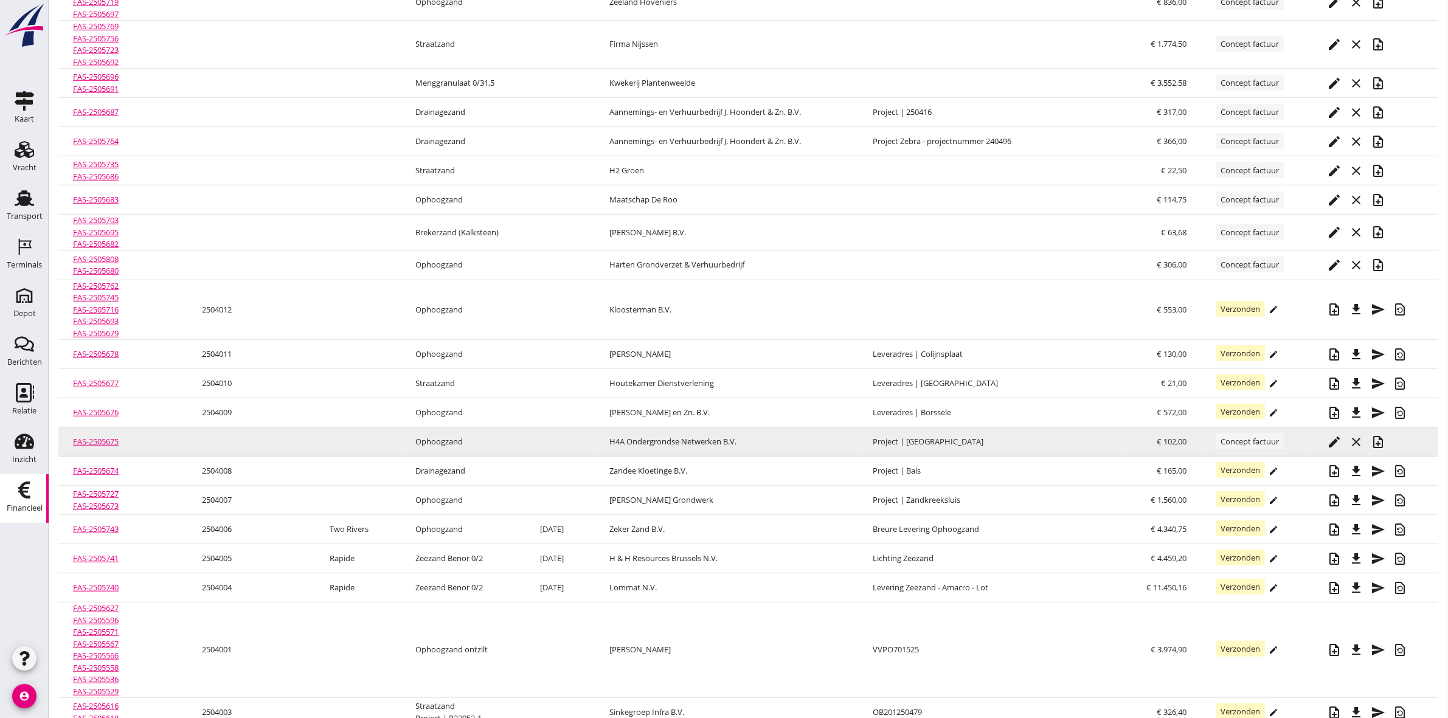
click at [104, 445] on link "FAS-2505675" at bounding box center [96, 441] width 46 height 11
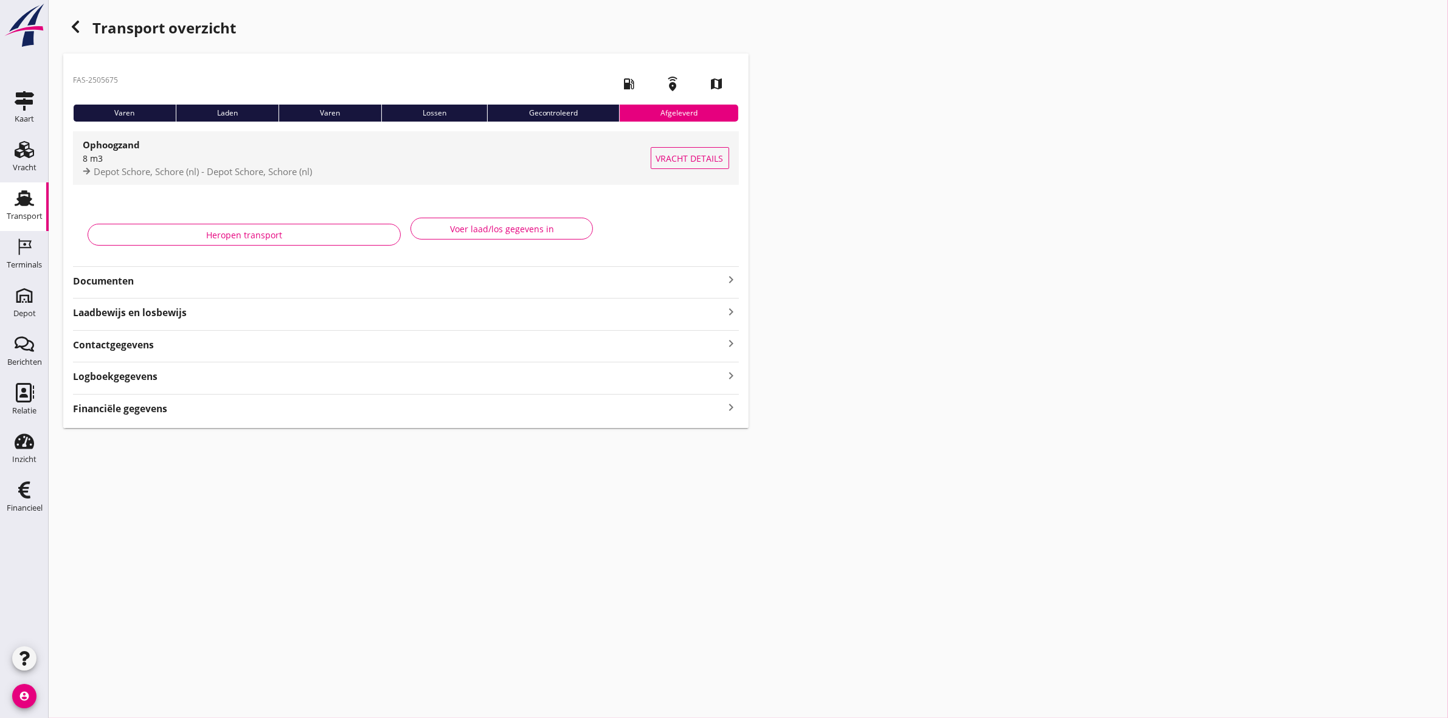
click at [183, 174] on span "Depot Schore, Schore (nl) - Depot Schore, Schore (nl)" at bounding box center [203, 171] width 218 height 12
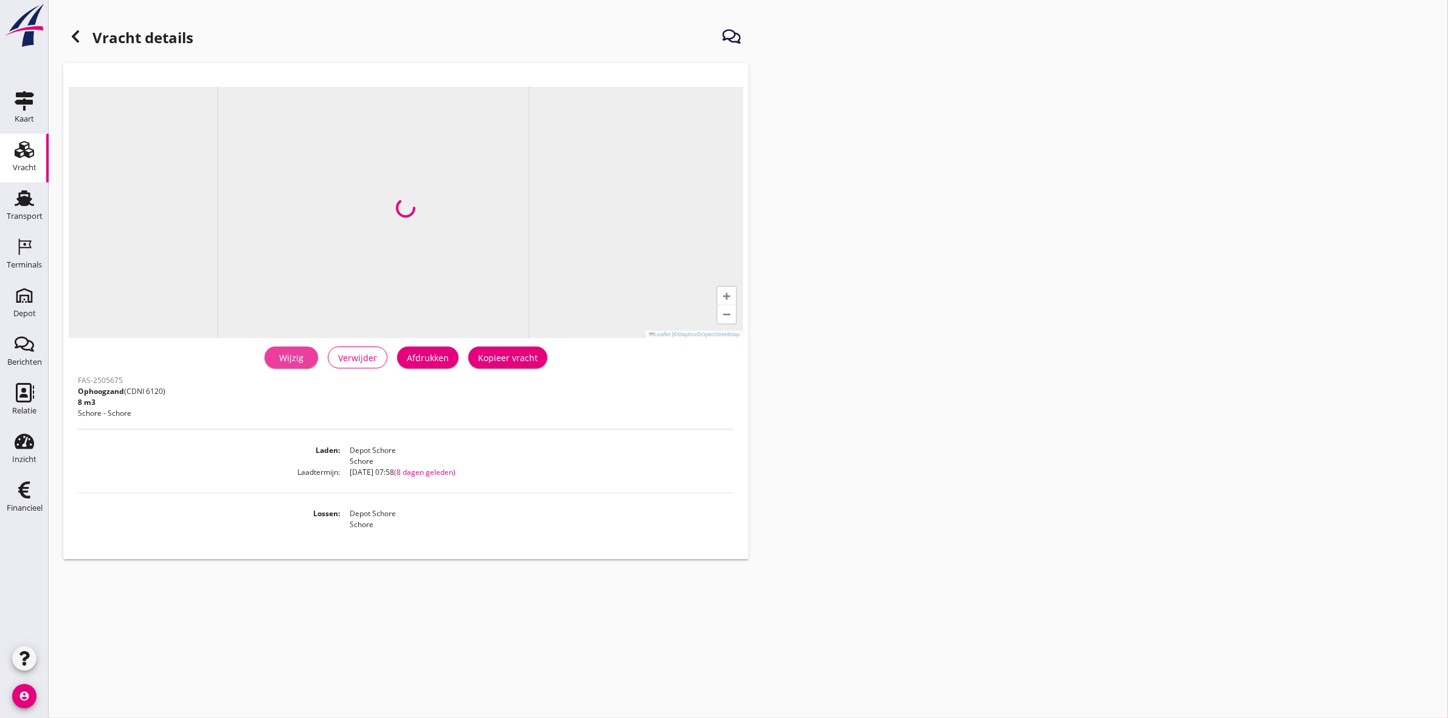
click at [301, 353] on div "Wijzig" at bounding box center [291, 358] width 34 height 13
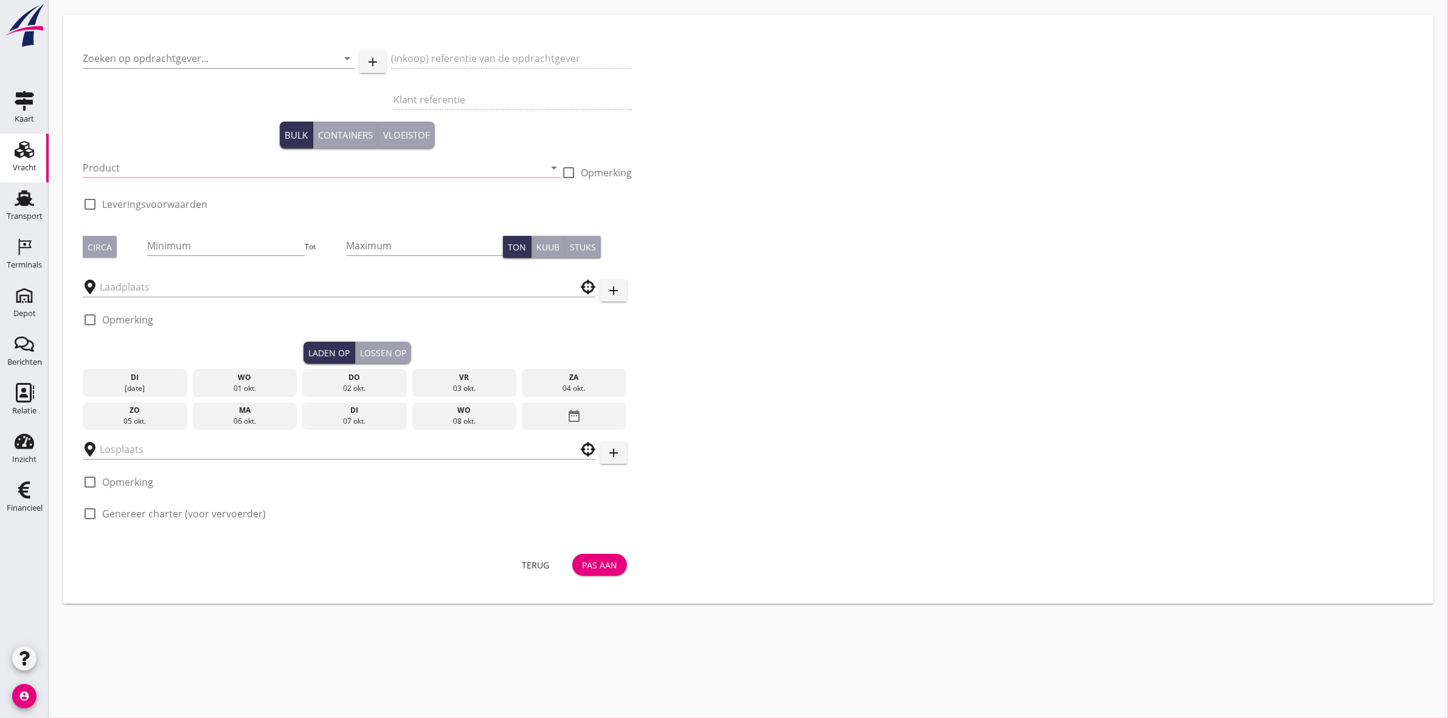
type input "H4A Ondergrondse Netwerken B.V."
type input "Rilland"
type input "Ophoogzand (6120)"
type input "8"
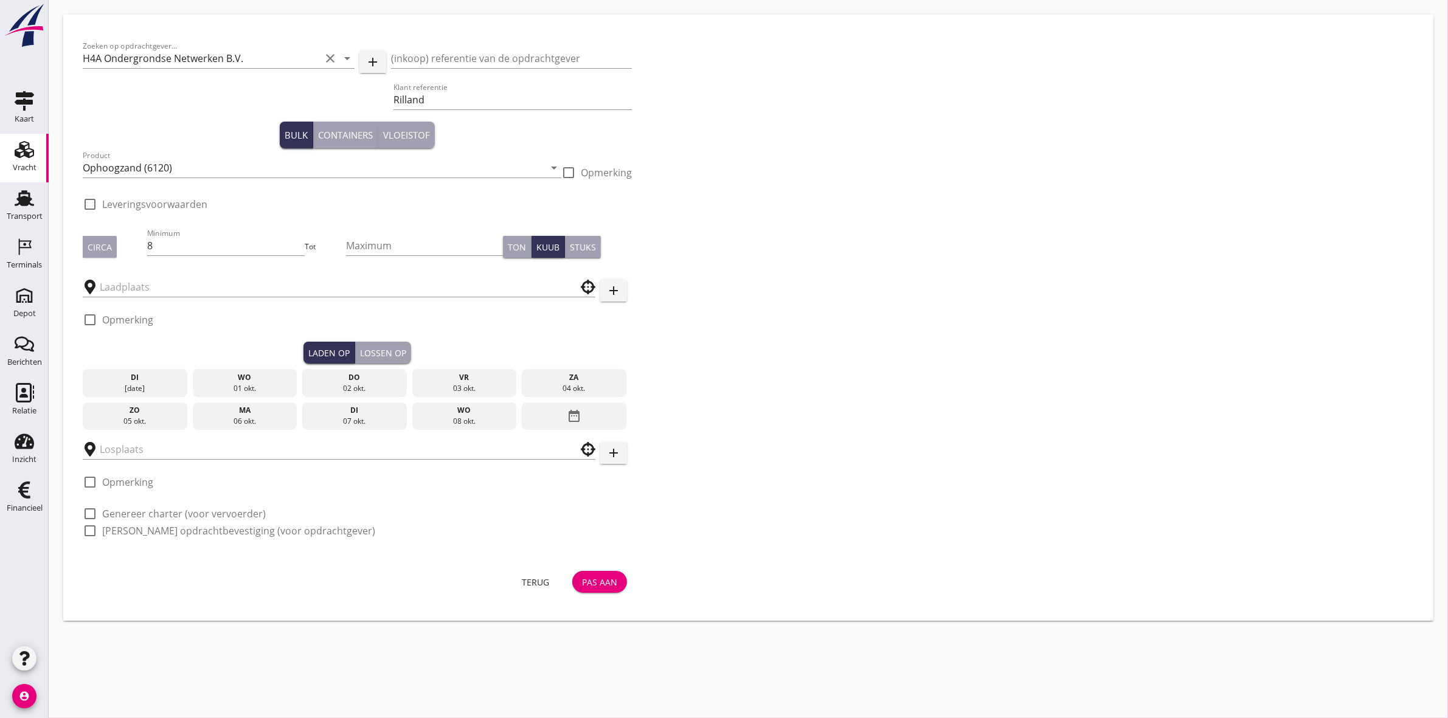
type input "Depot Schore"
checkbox input "true"
type input "Depot Schore"
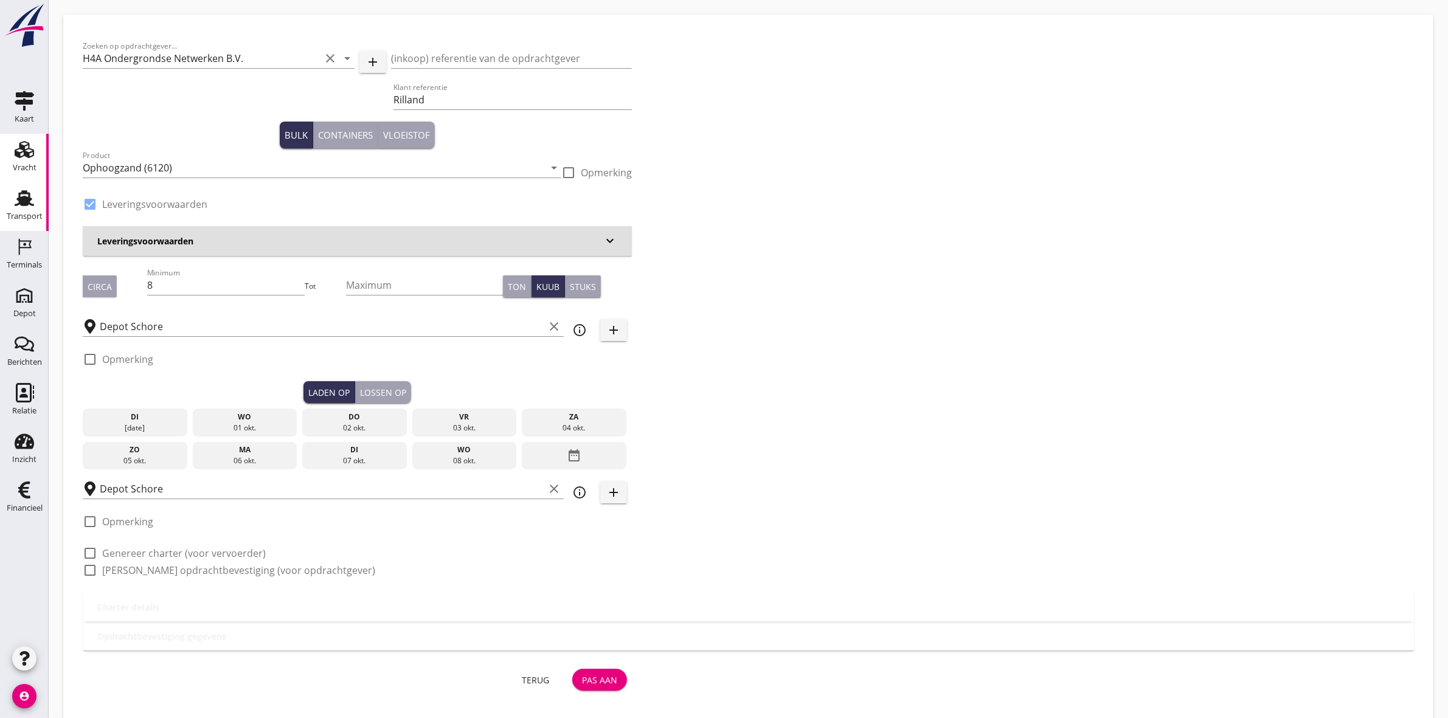
click at [17, 217] on div "Transport" at bounding box center [25, 216] width 36 height 8
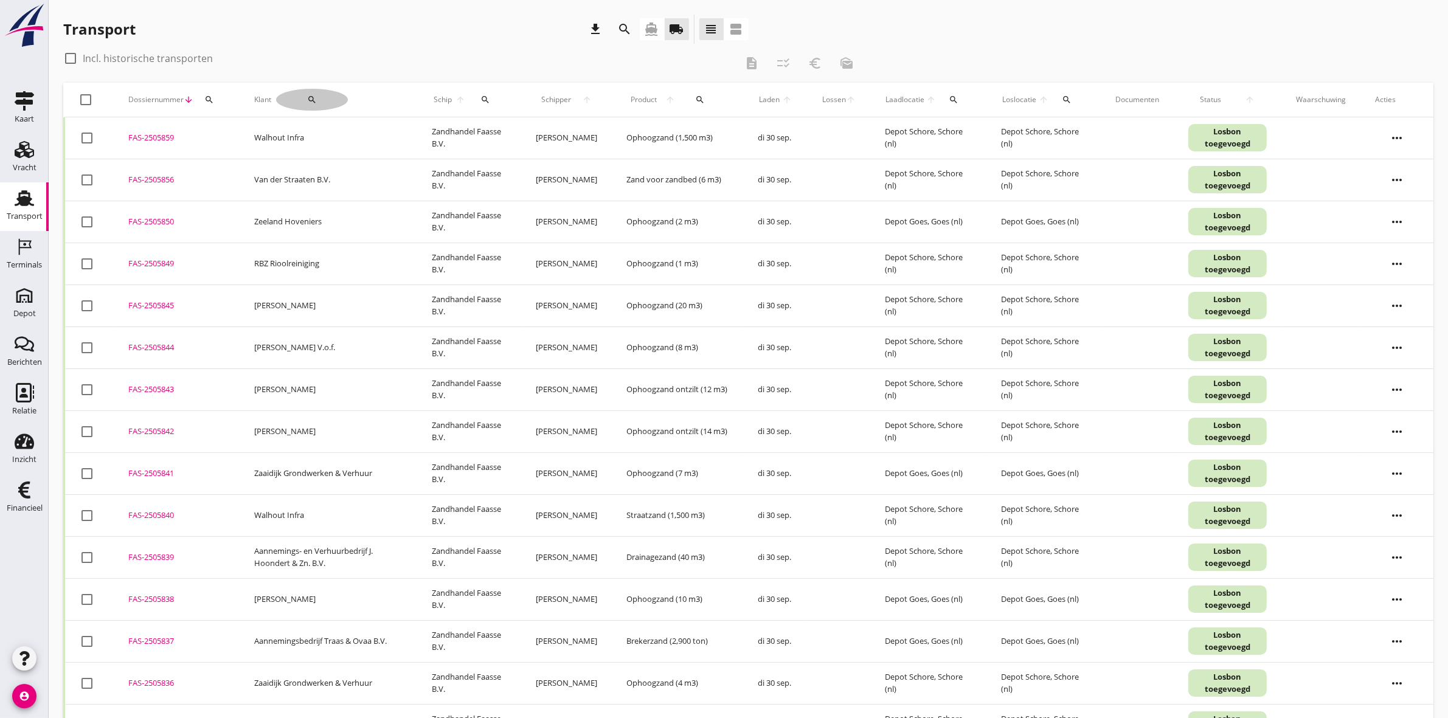
click at [321, 94] on button "search" at bounding box center [312, 100] width 72 height 22
click at [345, 135] on input "Zoeken op opdrachtgever..." at bounding box center [344, 134] width 126 height 19
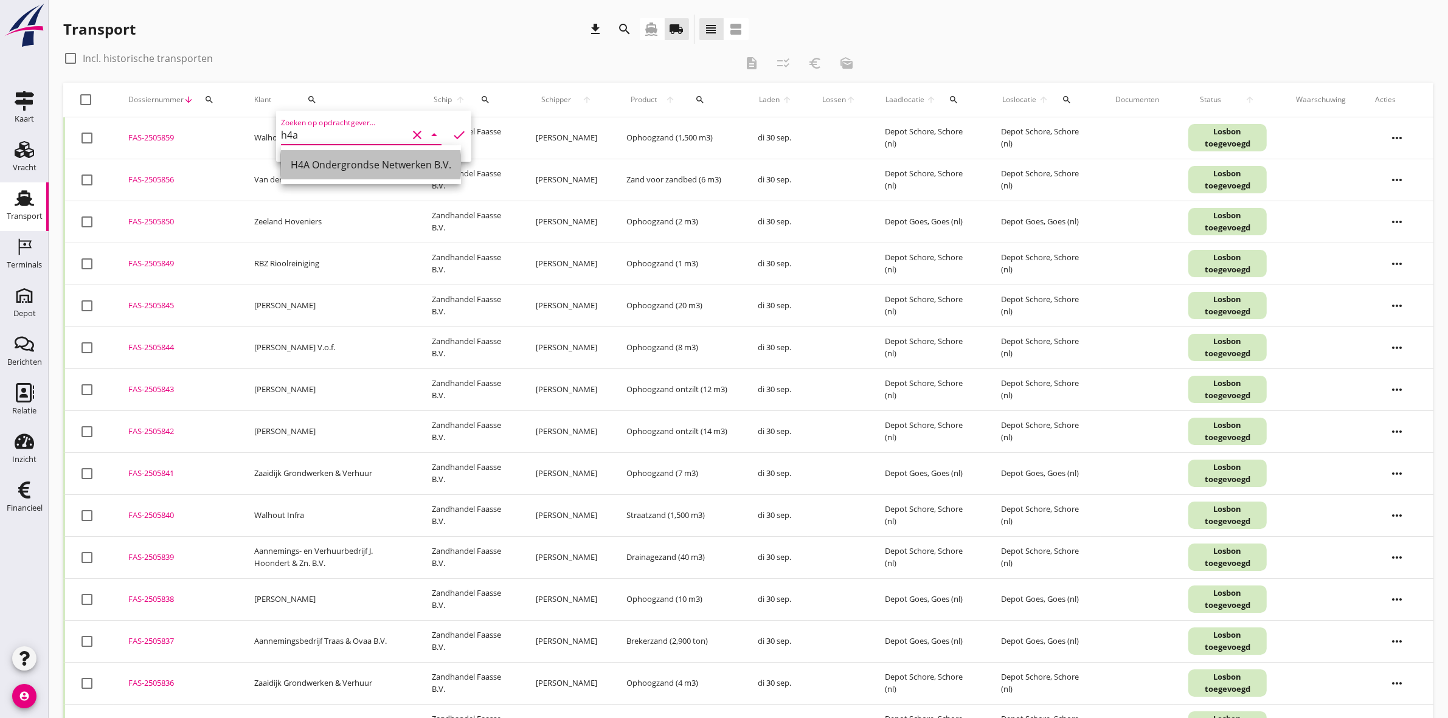
click at [362, 156] on div "H4A Ondergrondse Netwerken B.V." at bounding box center [371, 164] width 161 height 29
type input "H4A Ondergrondse Netwerken B.V."
click at [454, 131] on icon "check" at bounding box center [459, 135] width 15 height 15
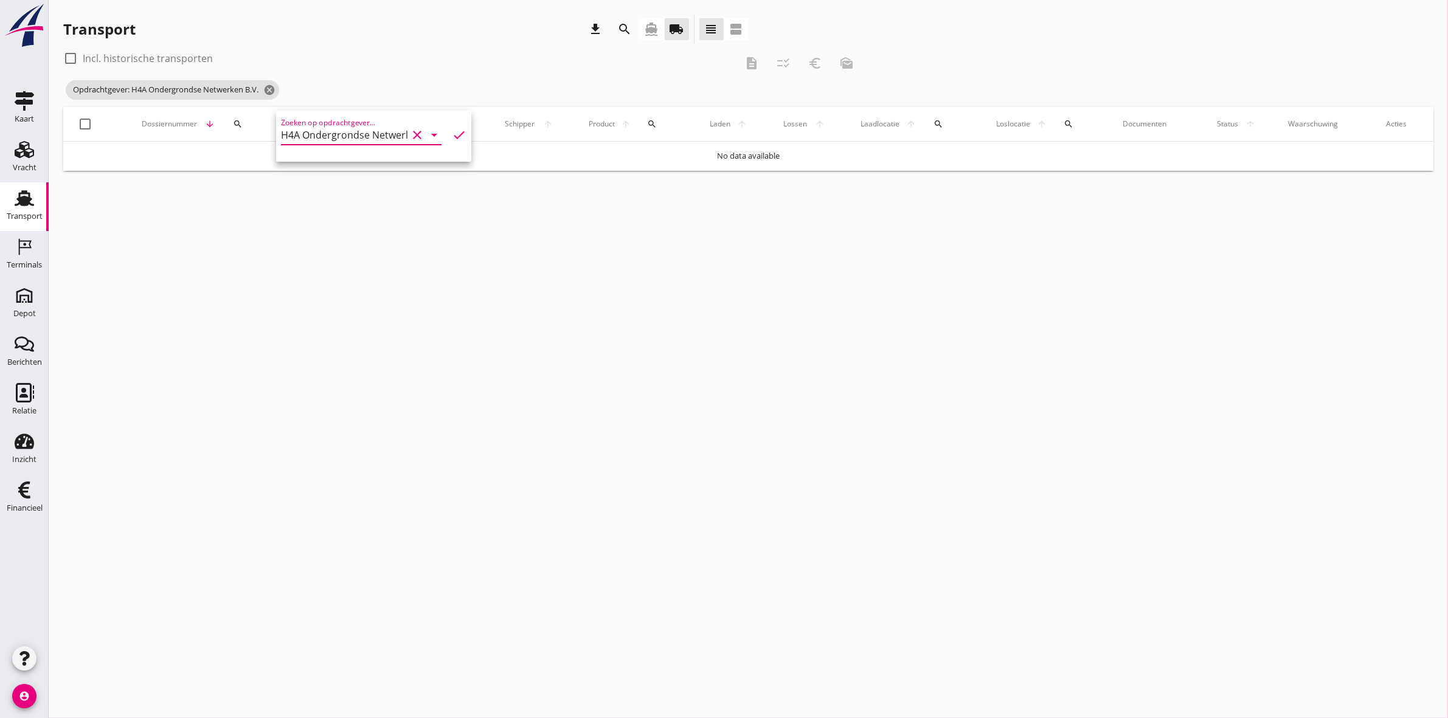
click at [454, 132] on icon "check" at bounding box center [459, 135] width 15 height 15
click at [70, 55] on div at bounding box center [70, 58] width 21 height 21
checkbox input "true"
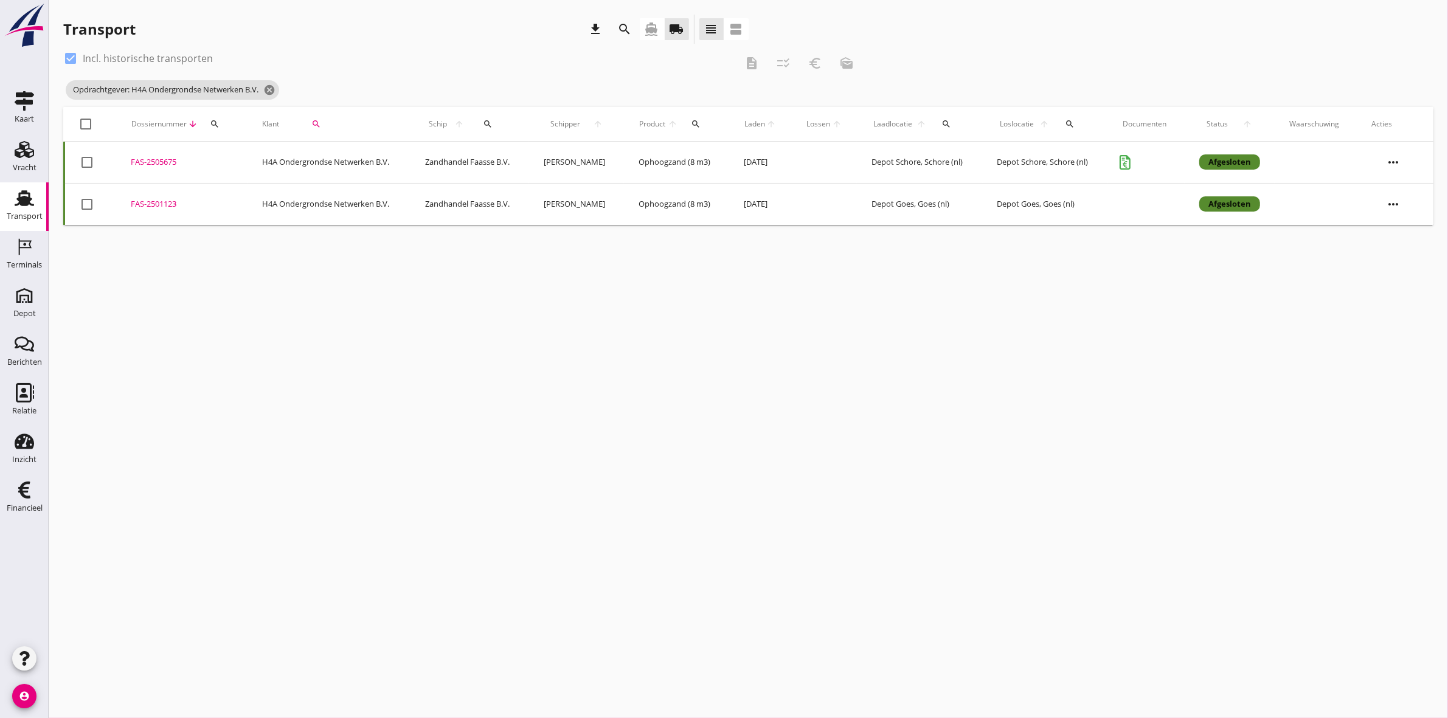
click at [146, 158] on div "FAS-2505675" at bounding box center [182, 162] width 102 height 12
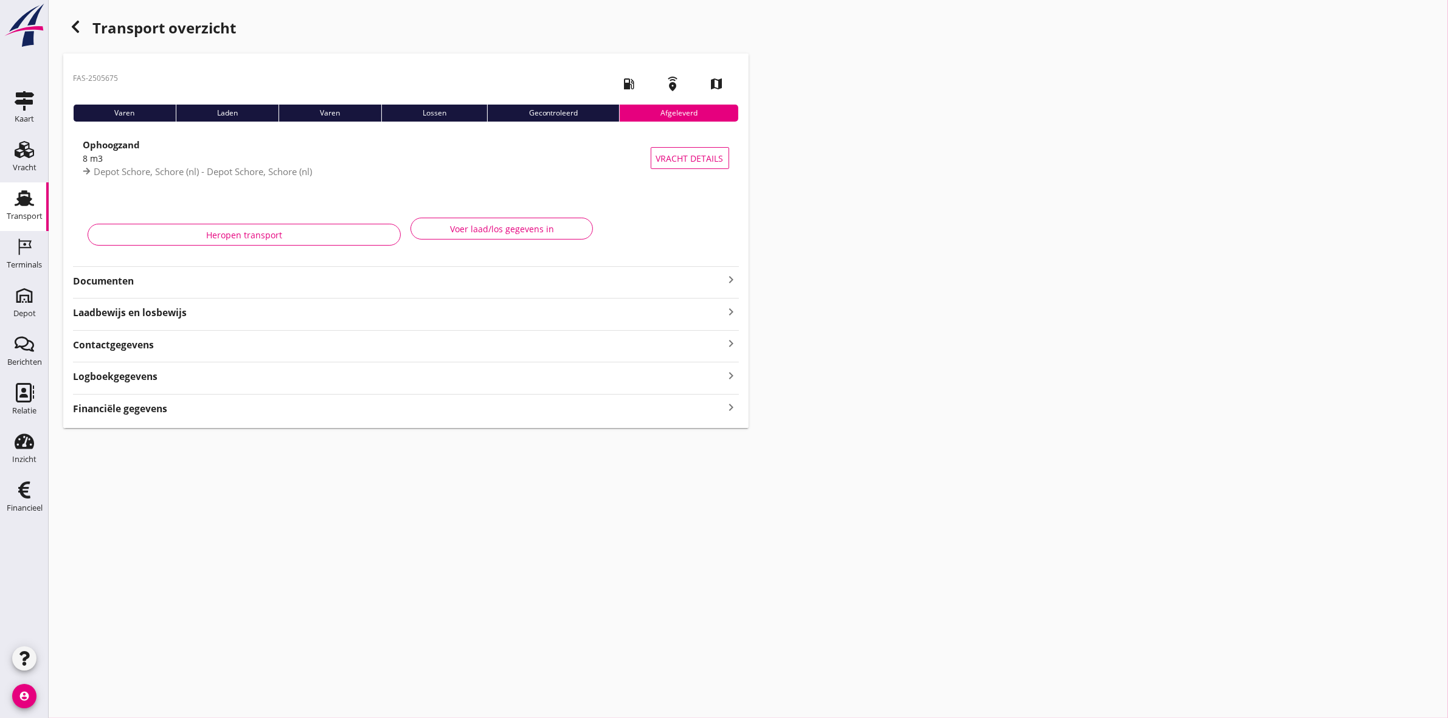
click at [120, 283] on strong "Documenten" at bounding box center [398, 281] width 651 height 14
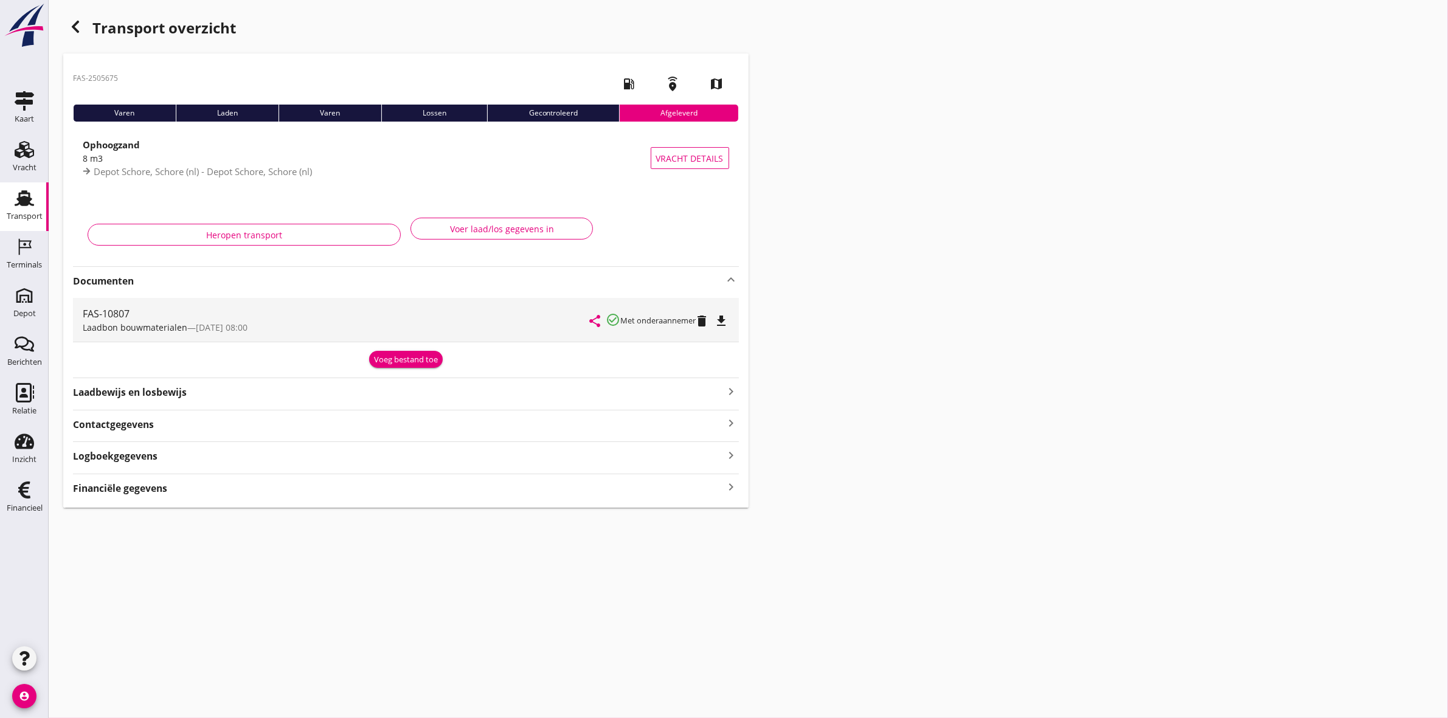
click at [140, 487] on strong "Financiële gegevens" at bounding box center [120, 489] width 94 height 14
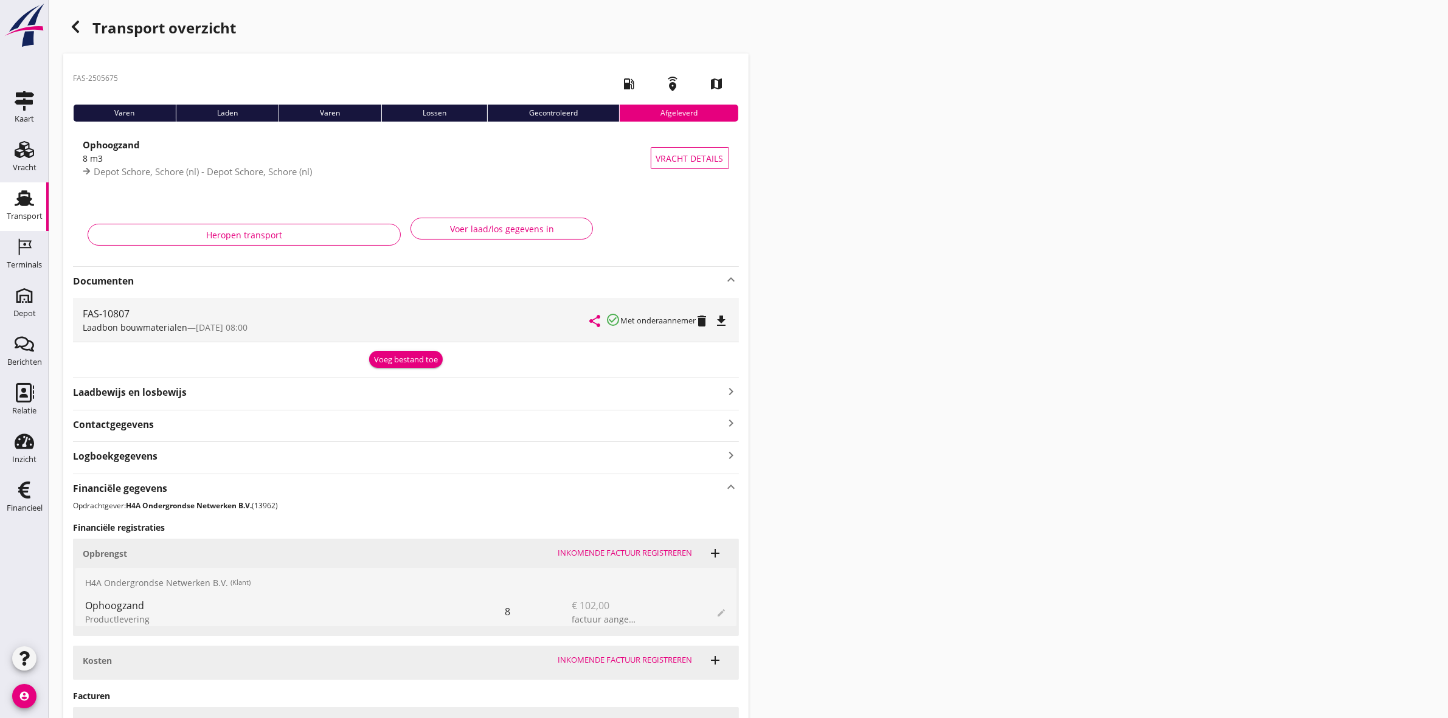
click at [268, 232] on div "Heropen transport" at bounding box center [244, 235] width 293 height 13
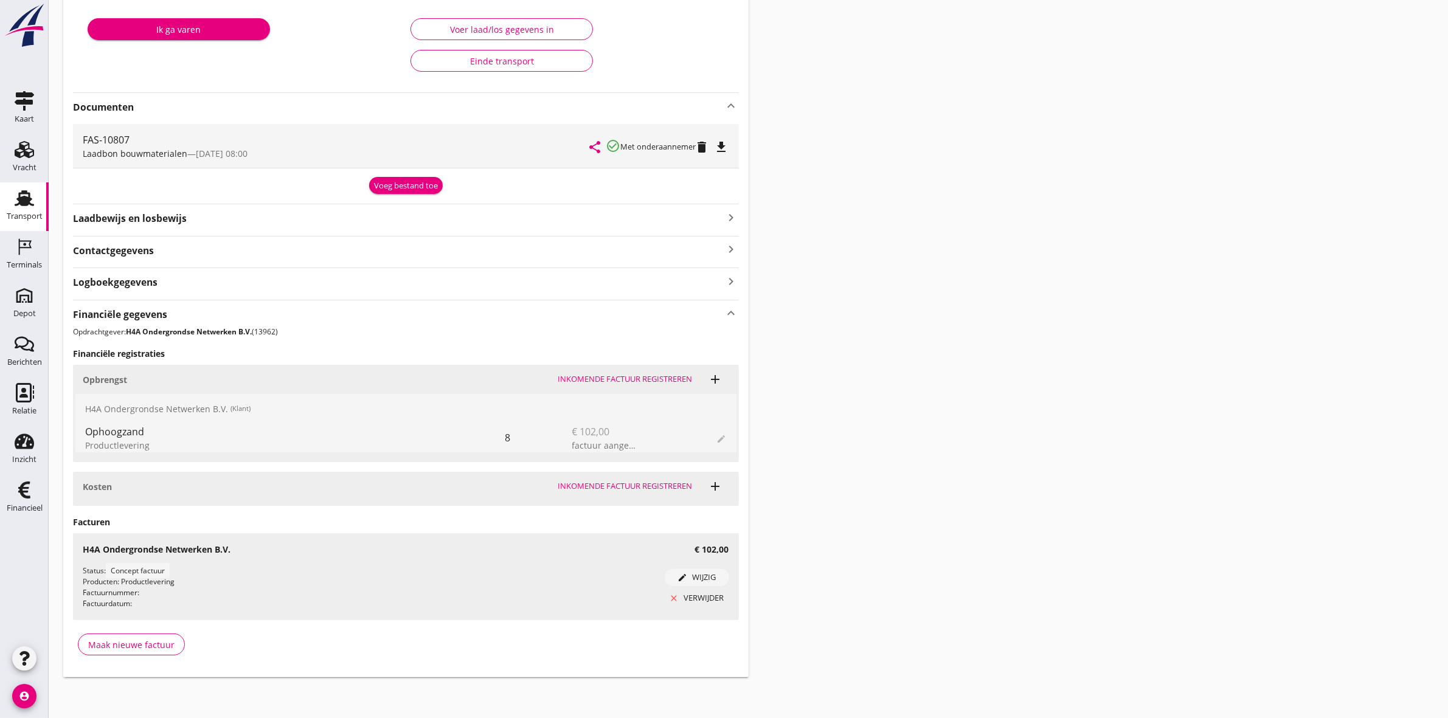
scroll to position [203, 0]
click at [904, 193] on div "Transport overzicht FAS-2505675 local_gas_station emergency_share map Varen Lad…" at bounding box center [748, 243] width 1399 height 892
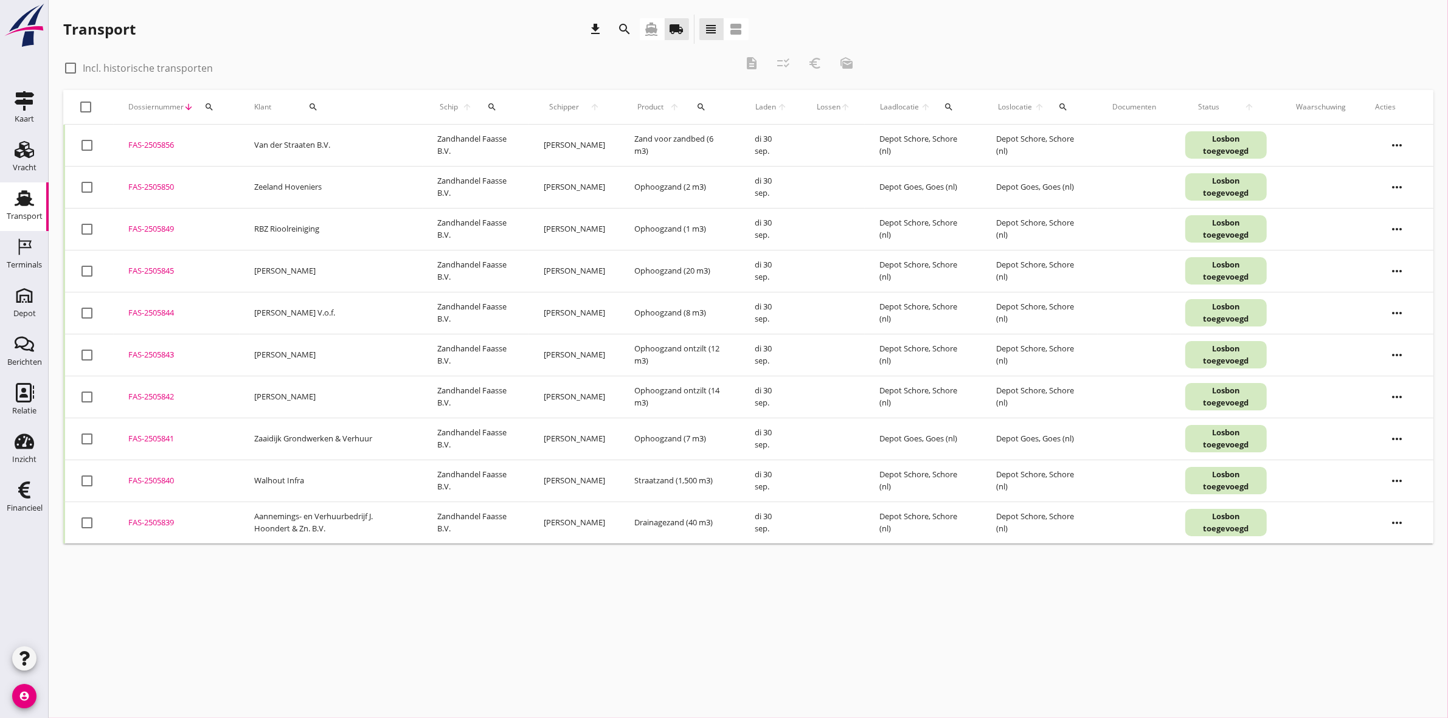
click at [618, 26] on icon "search" at bounding box center [625, 29] width 15 height 15
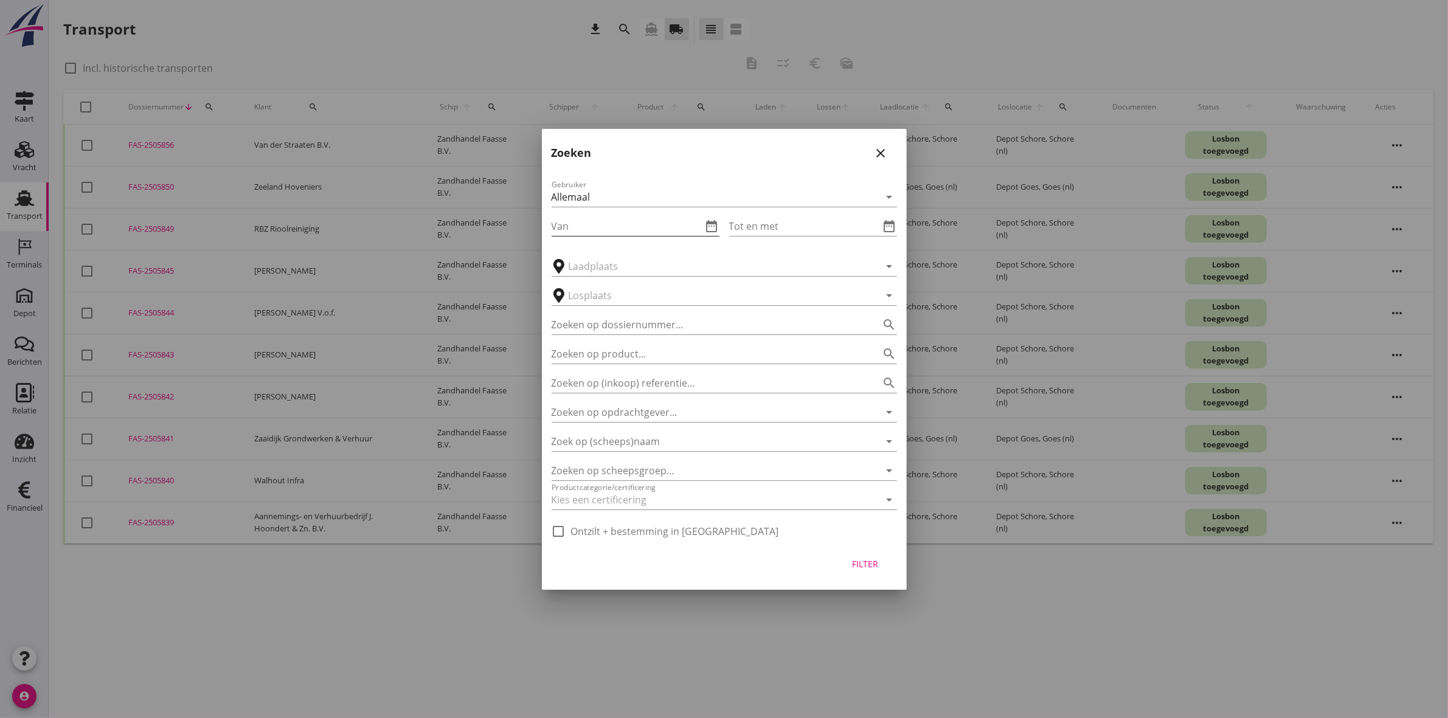
click at [712, 221] on icon "date_range" at bounding box center [712, 226] width 15 height 15
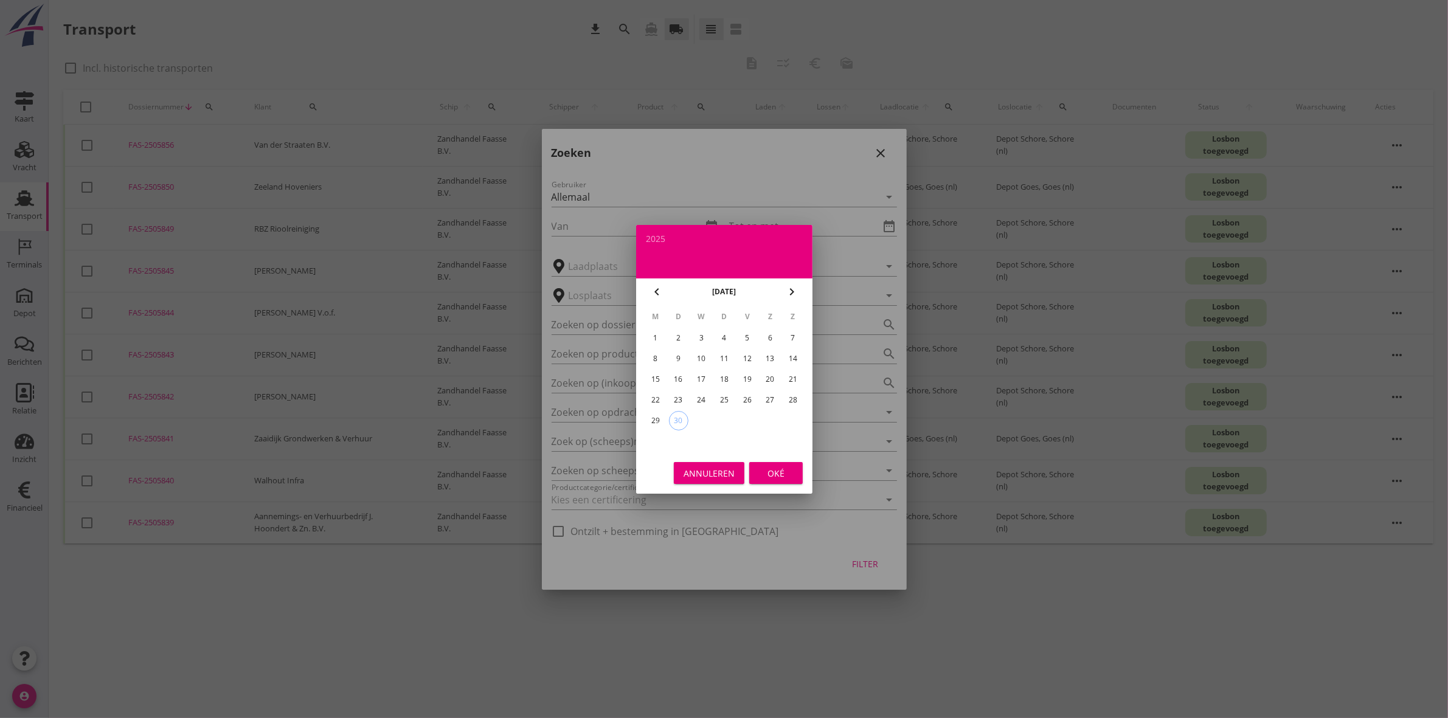
click at [652, 401] on div "22" at bounding box center [654, 399] width 19 height 19
type input "[DATE]"
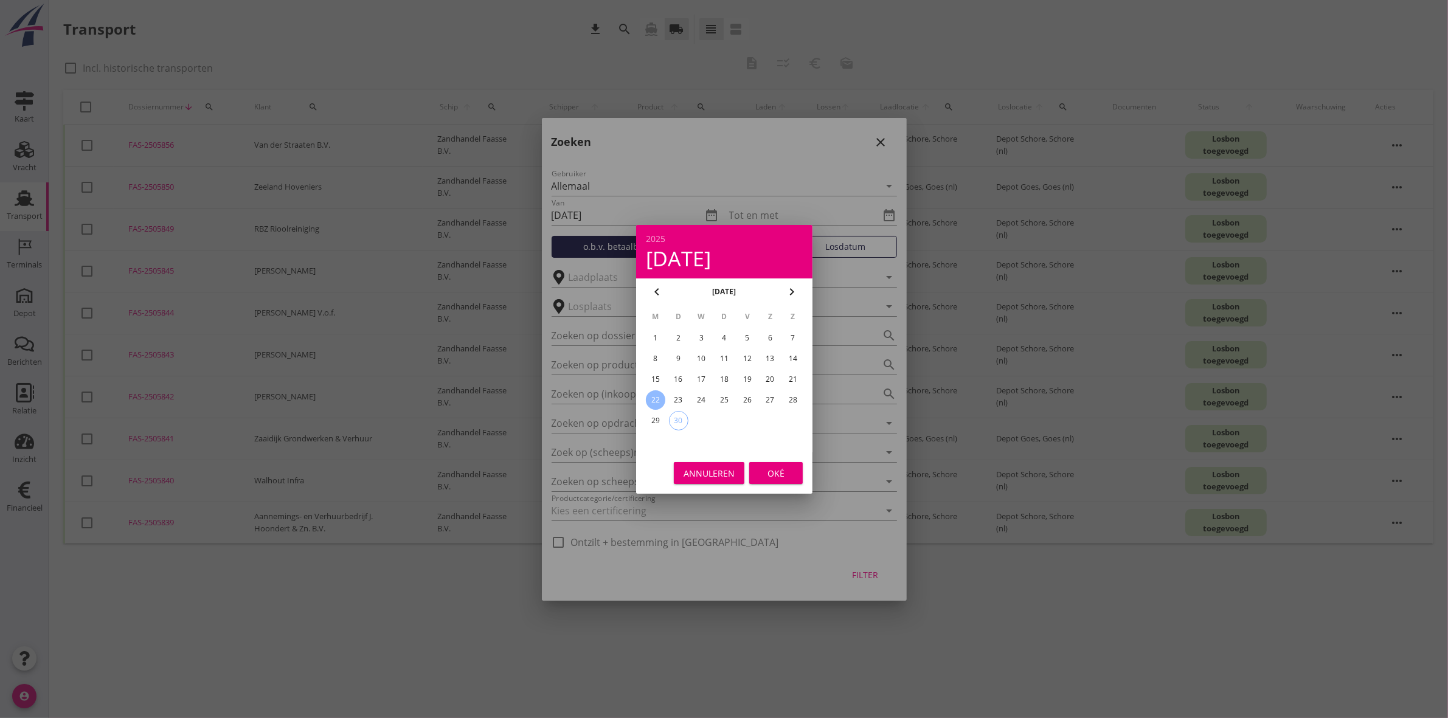
click at [771, 470] on div "Oké" at bounding box center [776, 472] width 34 height 13
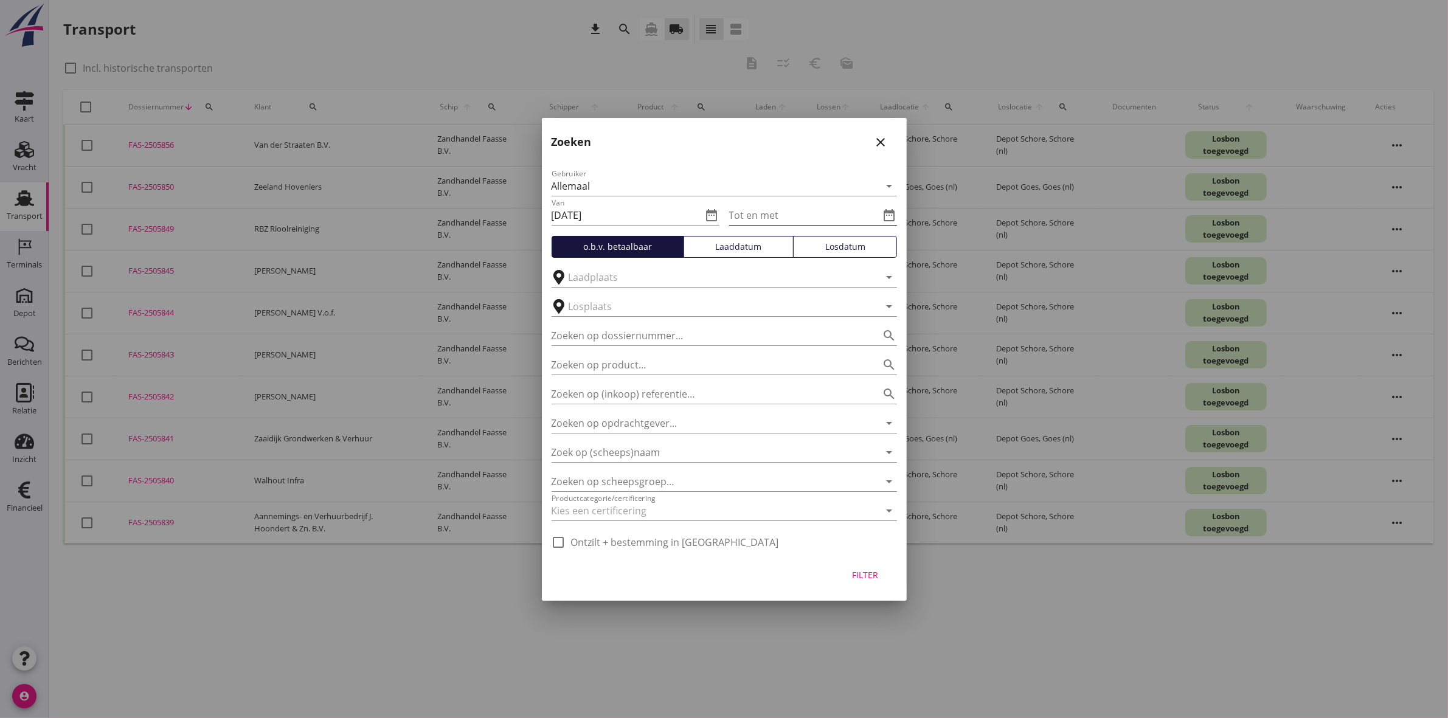
click at [885, 213] on icon "date_range" at bounding box center [889, 215] width 15 height 15
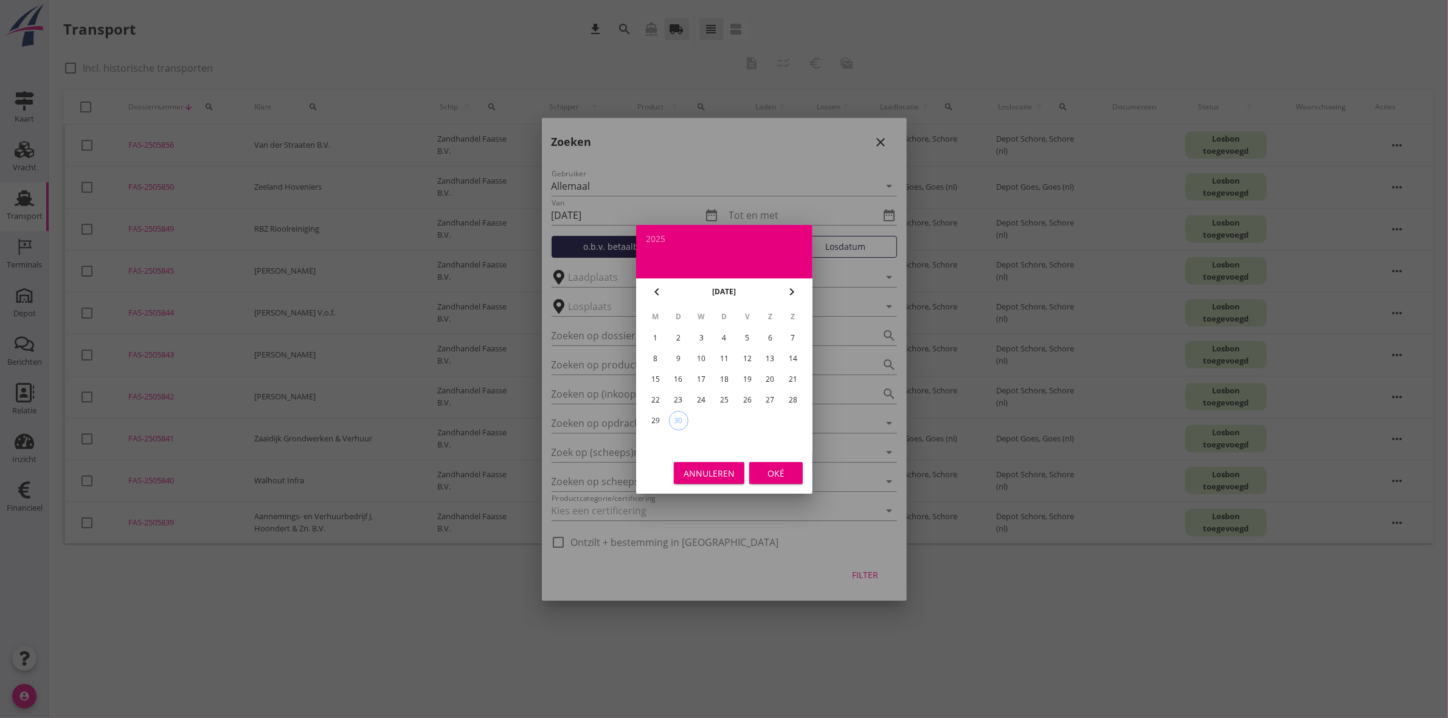
click at [745, 396] on div "26" at bounding box center [746, 399] width 19 height 19
type input "[DATE]"
click at [783, 478] on div "Oké" at bounding box center [776, 472] width 34 height 13
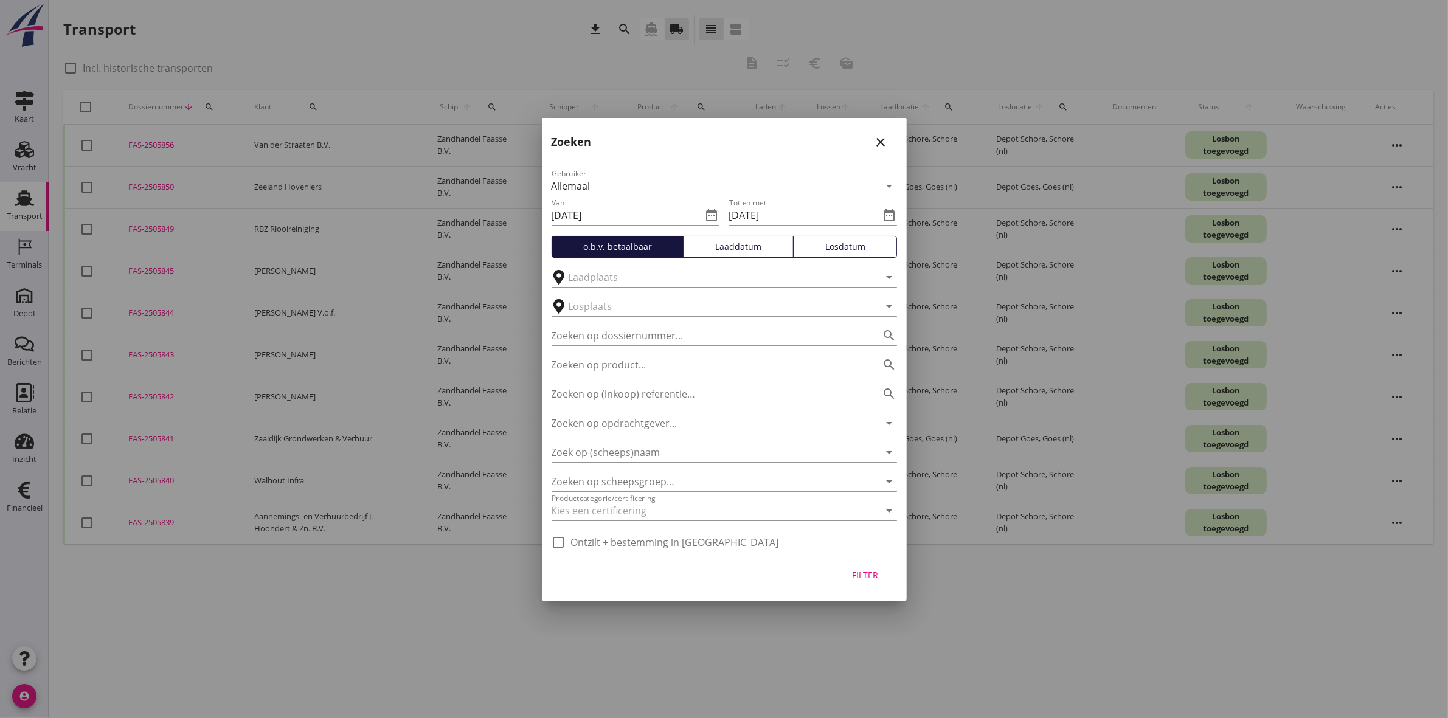
click at [861, 570] on div "Filter" at bounding box center [865, 575] width 34 height 13
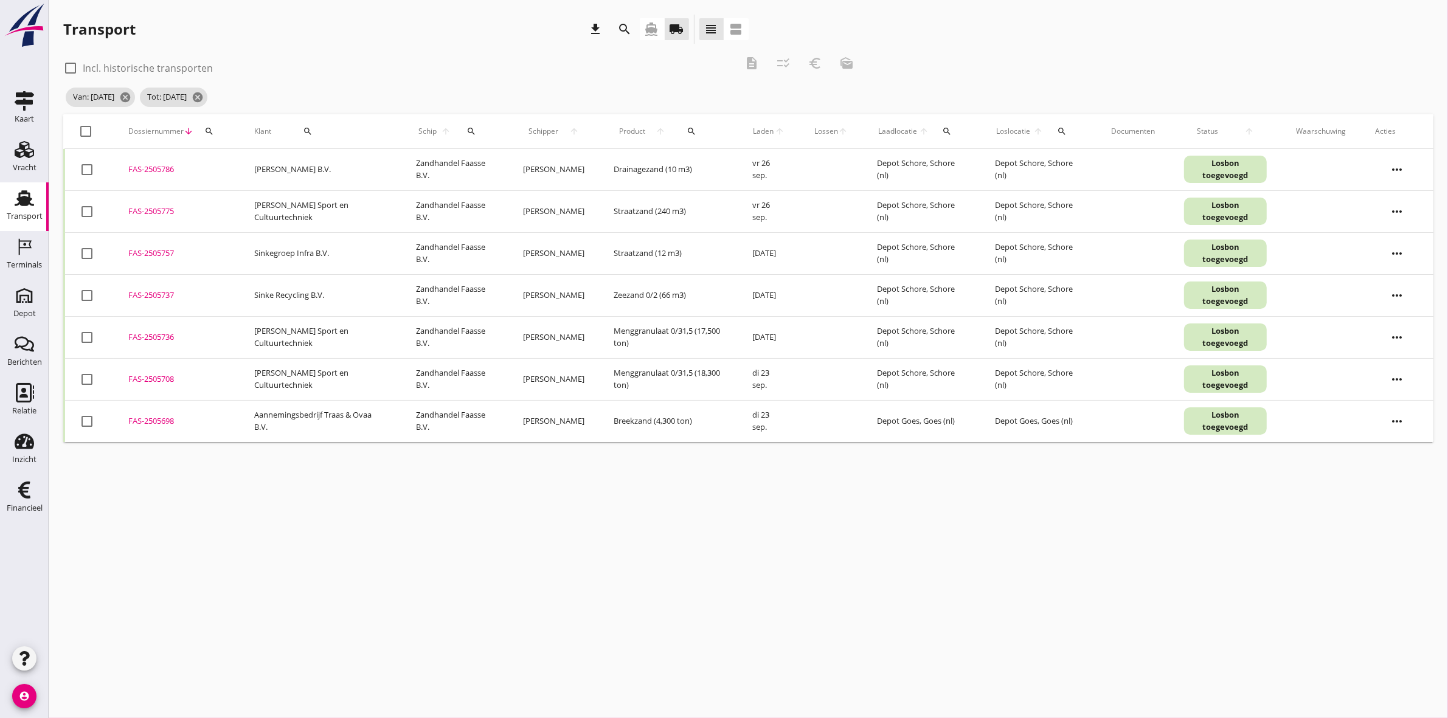
click at [71, 68] on div at bounding box center [70, 68] width 21 height 21
checkbox input "true"
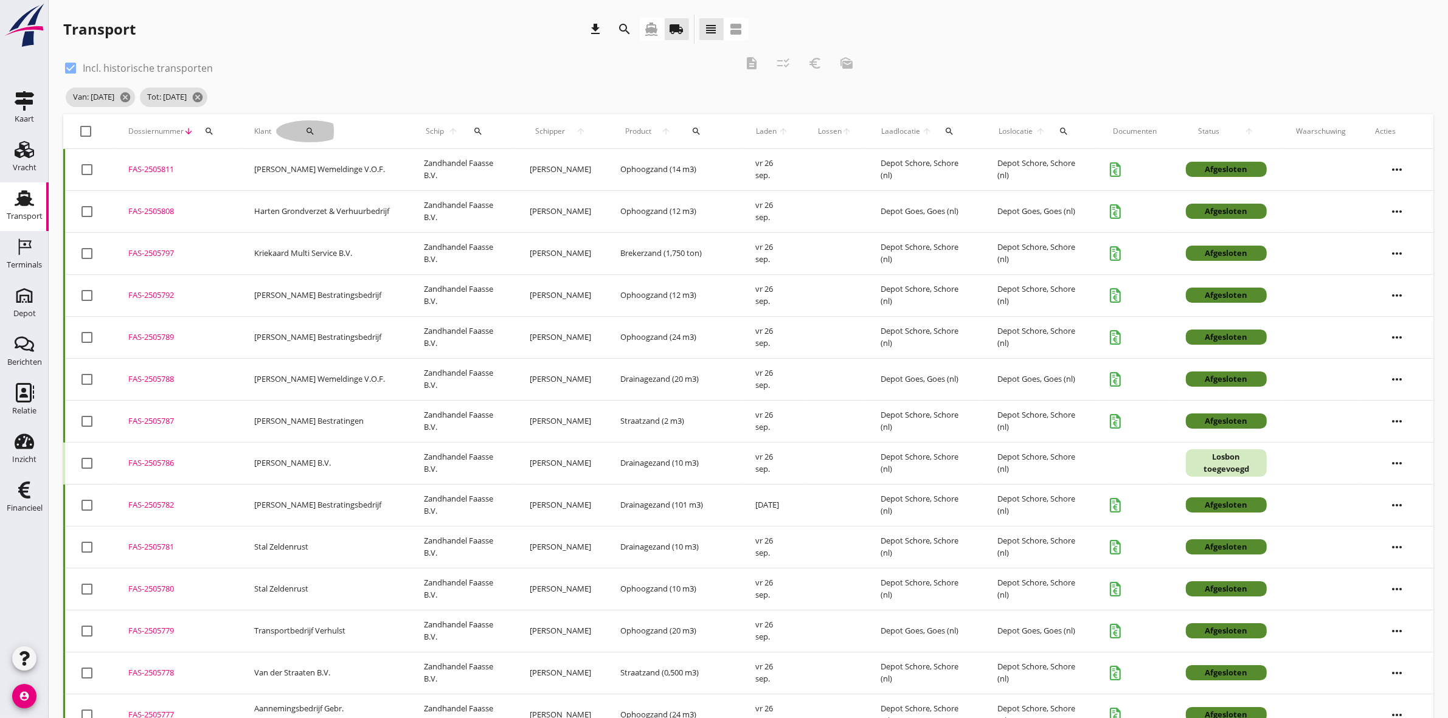
click at [305, 134] on icon "search" at bounding box center [310, 131] width 10 height 10
click at [333, 161] on input "Zoeken op opdrachtgever..." at bounding box center [344, 166] width 126 height 19
click at [333, 192] on div "Harten Grondverzet & Verhuurbedrijf" at bounding box center [377, 196] width 173 height 15
type input "Harten Grondverzet & Verhuurbedrijf"
click at [453, 163] on icon "check" at bounding box center [459, 166] width 15 height 15
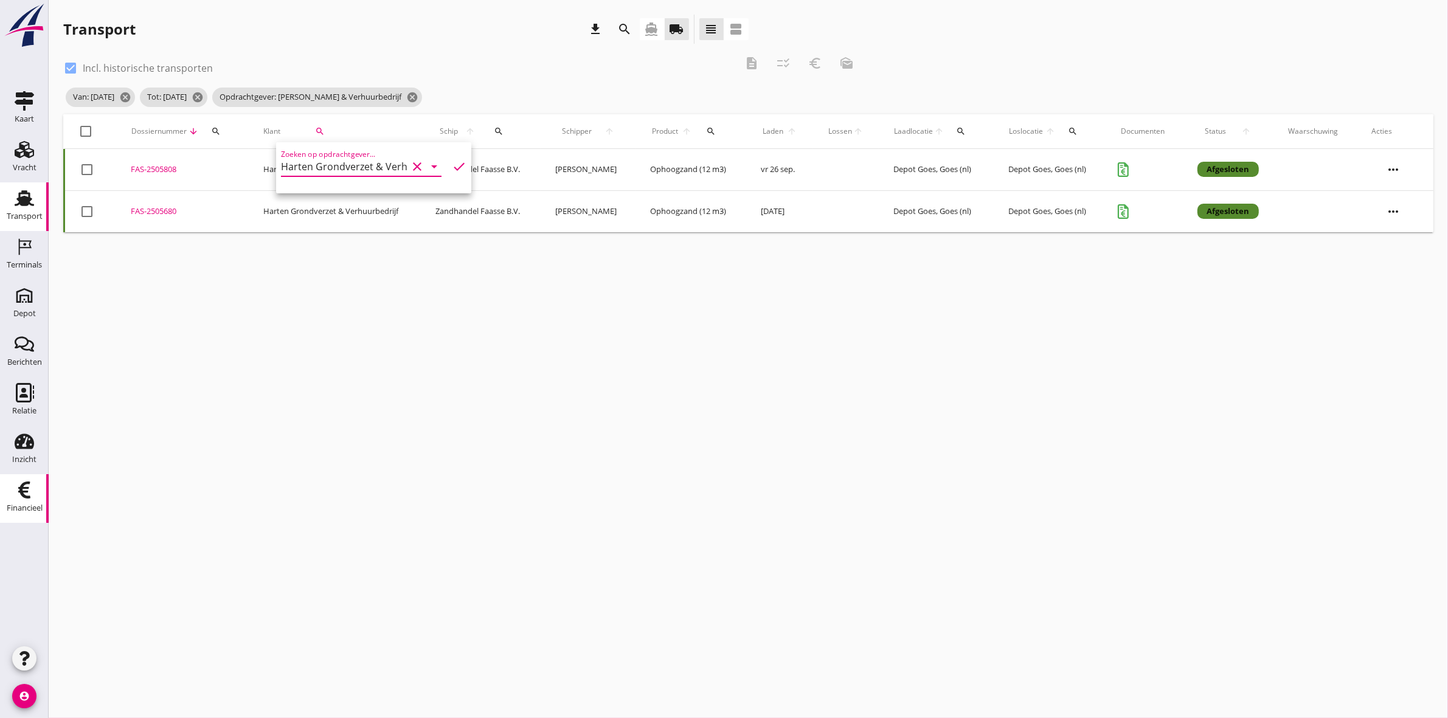
click at [23, 496] on use at bounding box center [24, 490] width 12 height 17
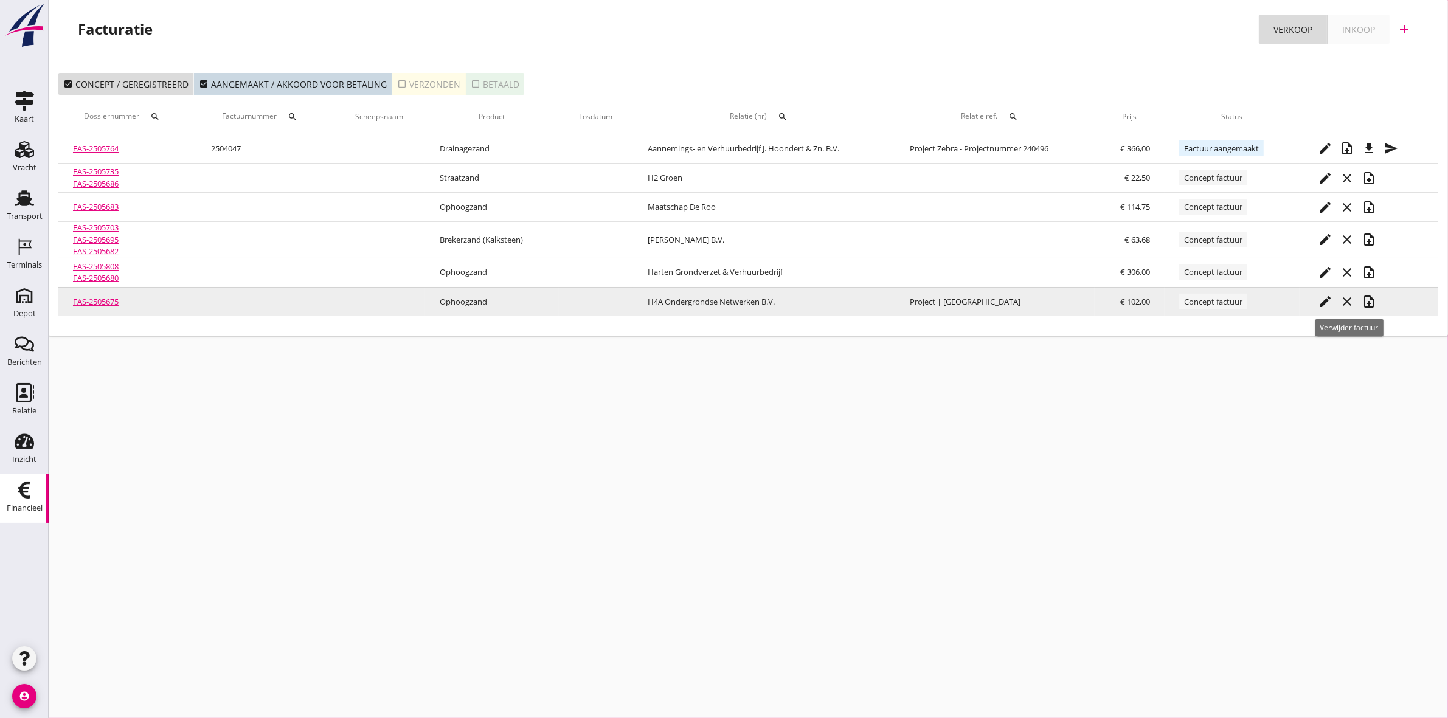
click at [1350, 297] on icon "close" at bounding box center [1347, 301] width 15 height 15
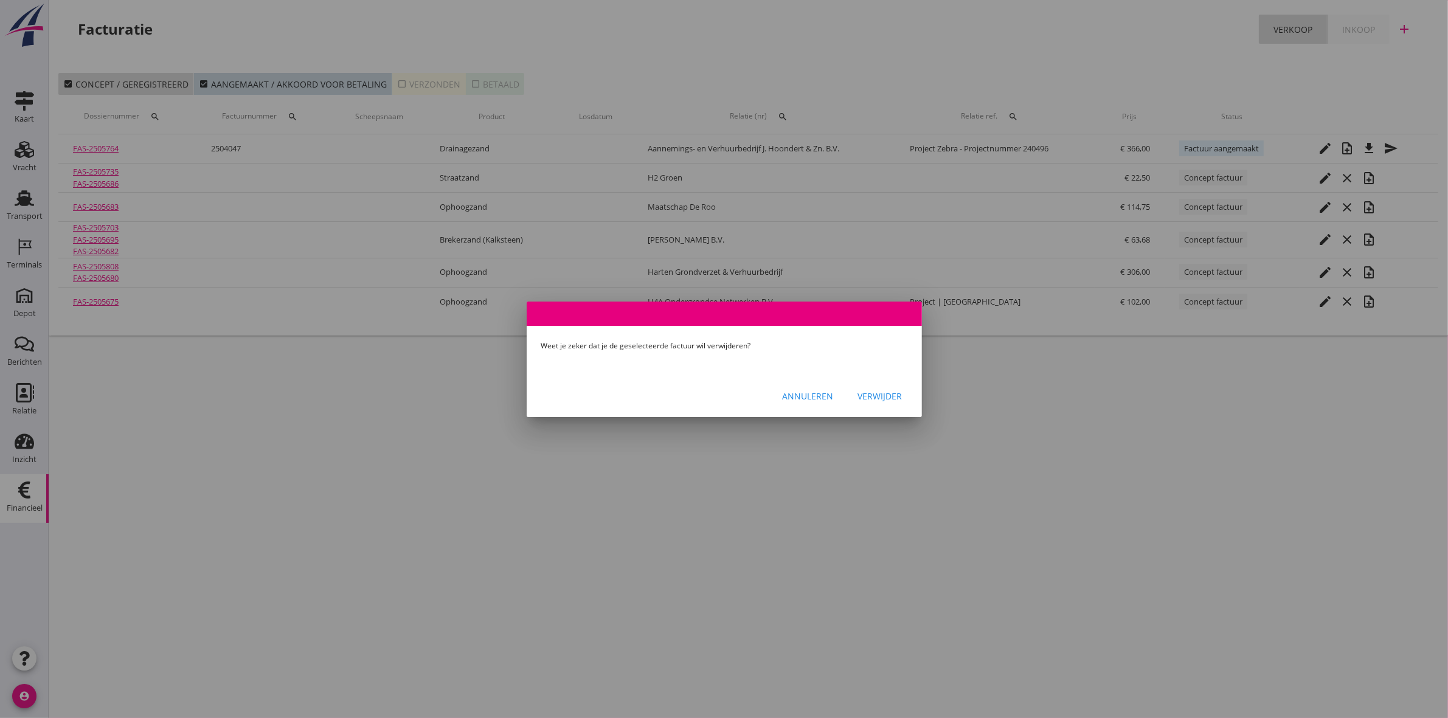
click at [894, 396] on div "Verwijder" at bounding box center [880, 396] width 44 height 13
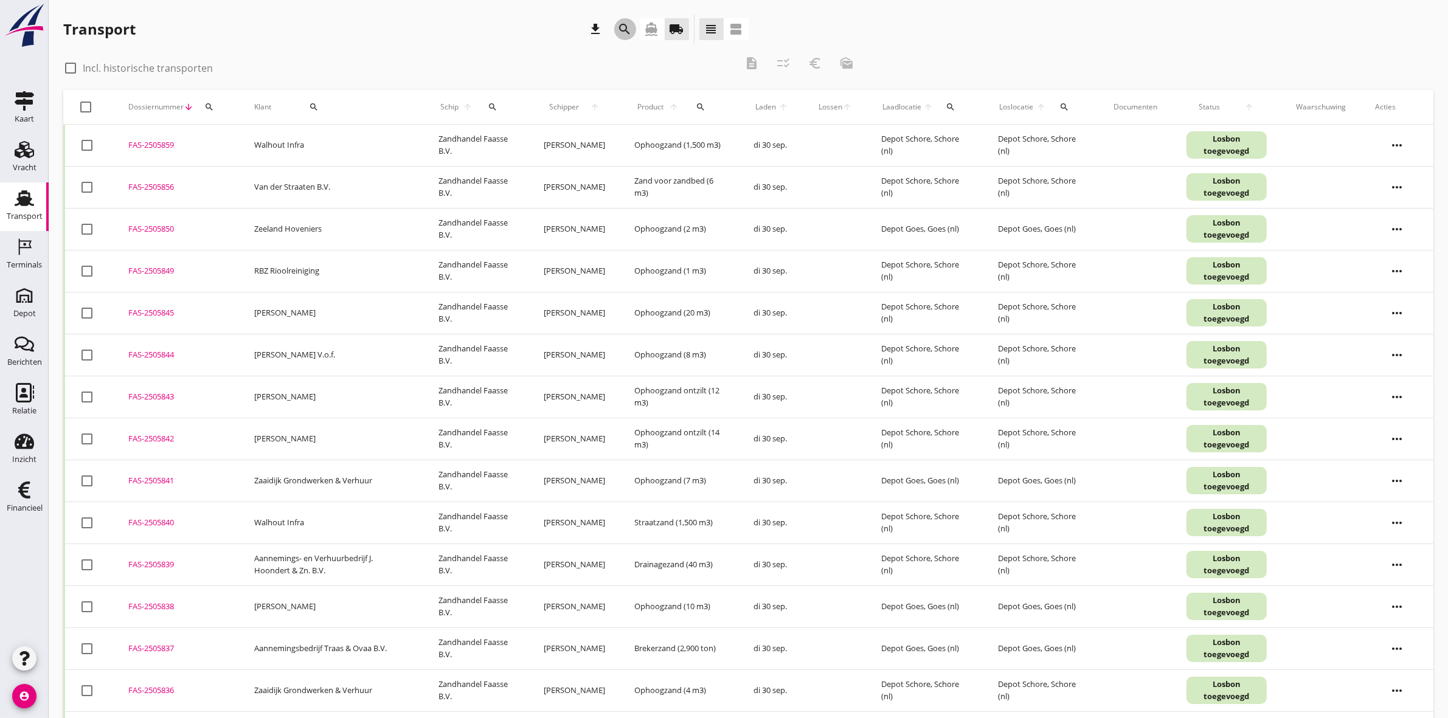
click at [624, 25] on icon "search" at bounding box center [625, 29] width 15 height 15
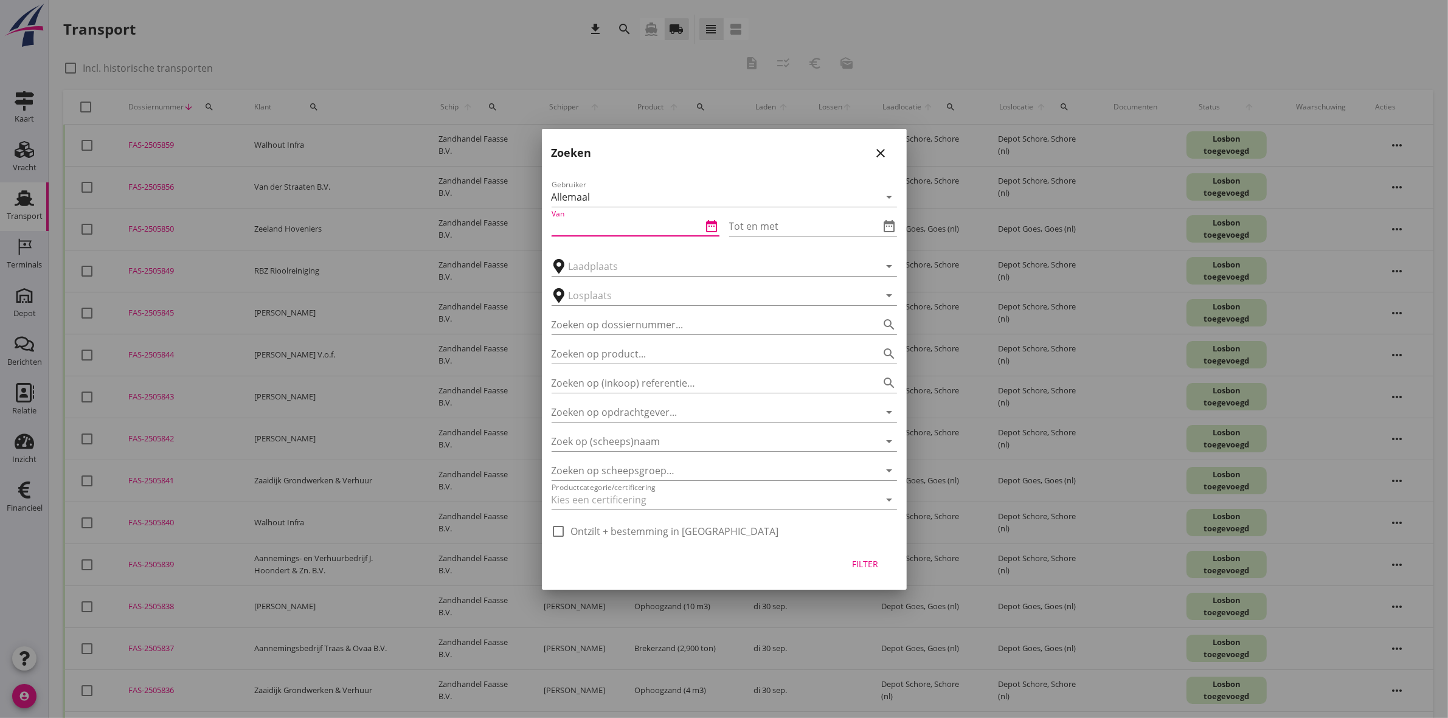
click at [639, 232] on input "Van" at bounding box center [627, 226] width 151 height 19
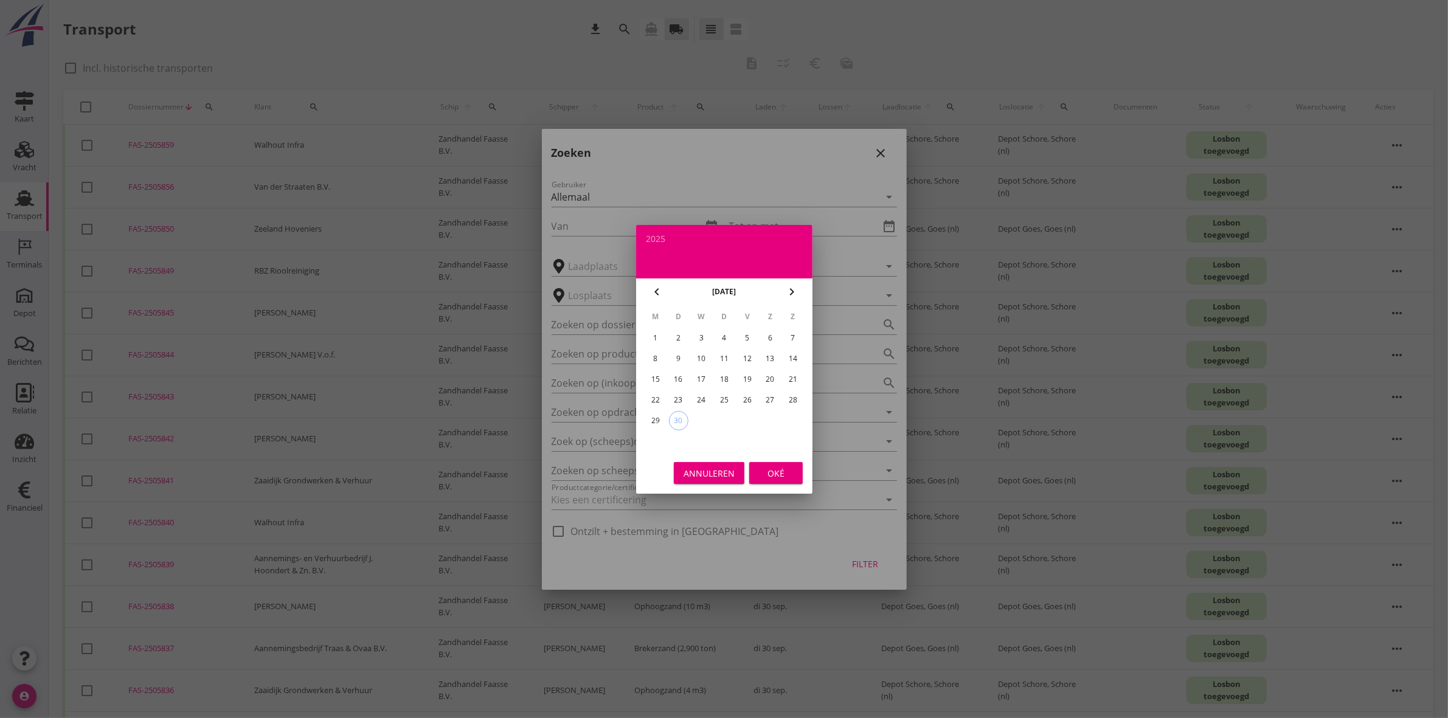
click at [658, 396] on div "22" at bounding box center [654, 399] width 19 height 19
type input "[DATE]"
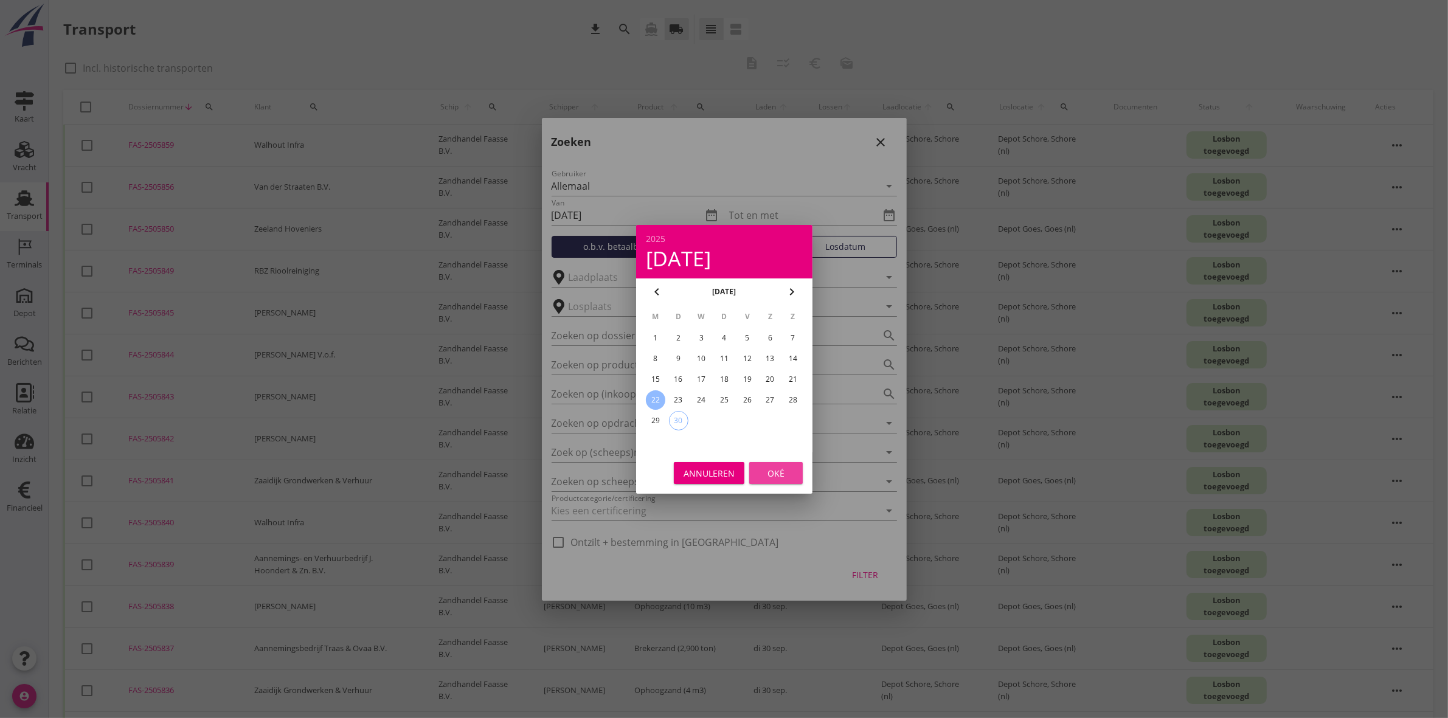
click at [791, 476] on div "Oké" at bounding box center [776, 472] width 34 height 13
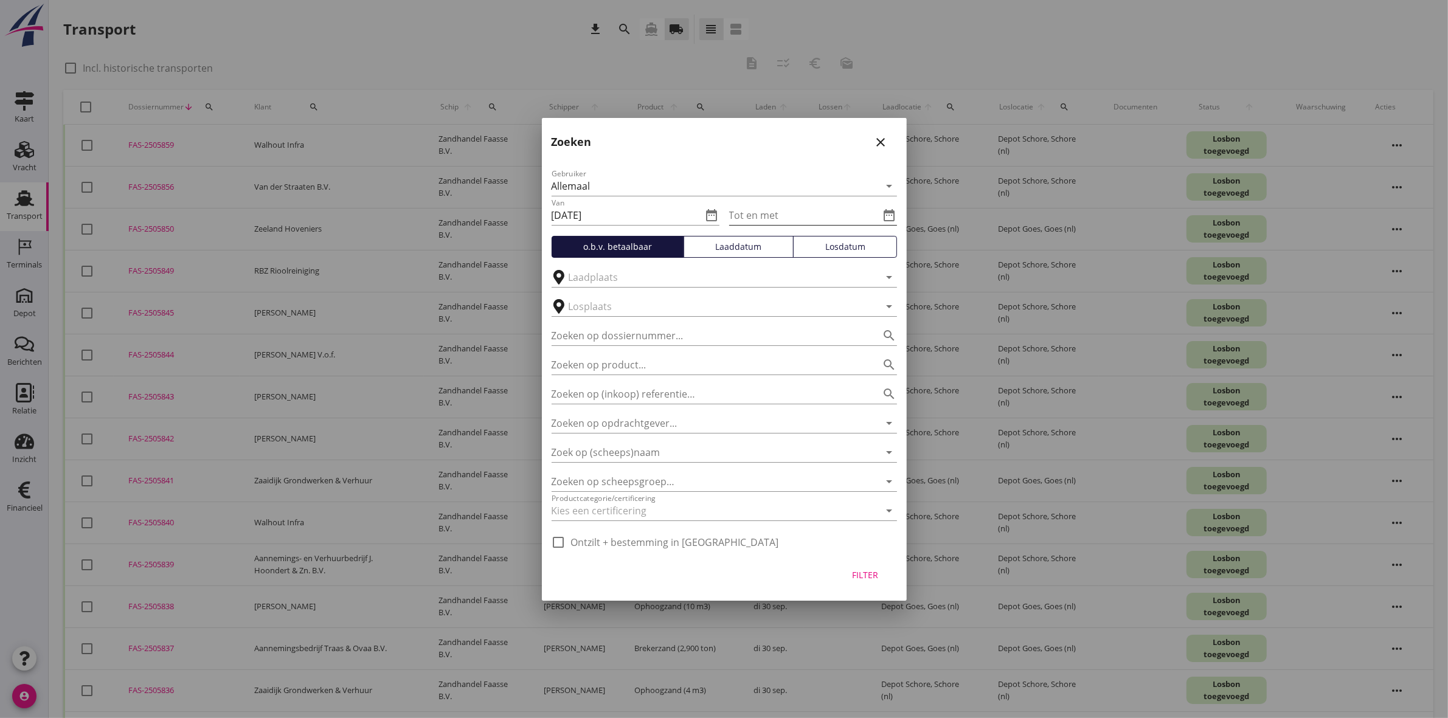
click at [892, 213] on icon "date_range" at bounding box center [889, 215] width 15 height 15
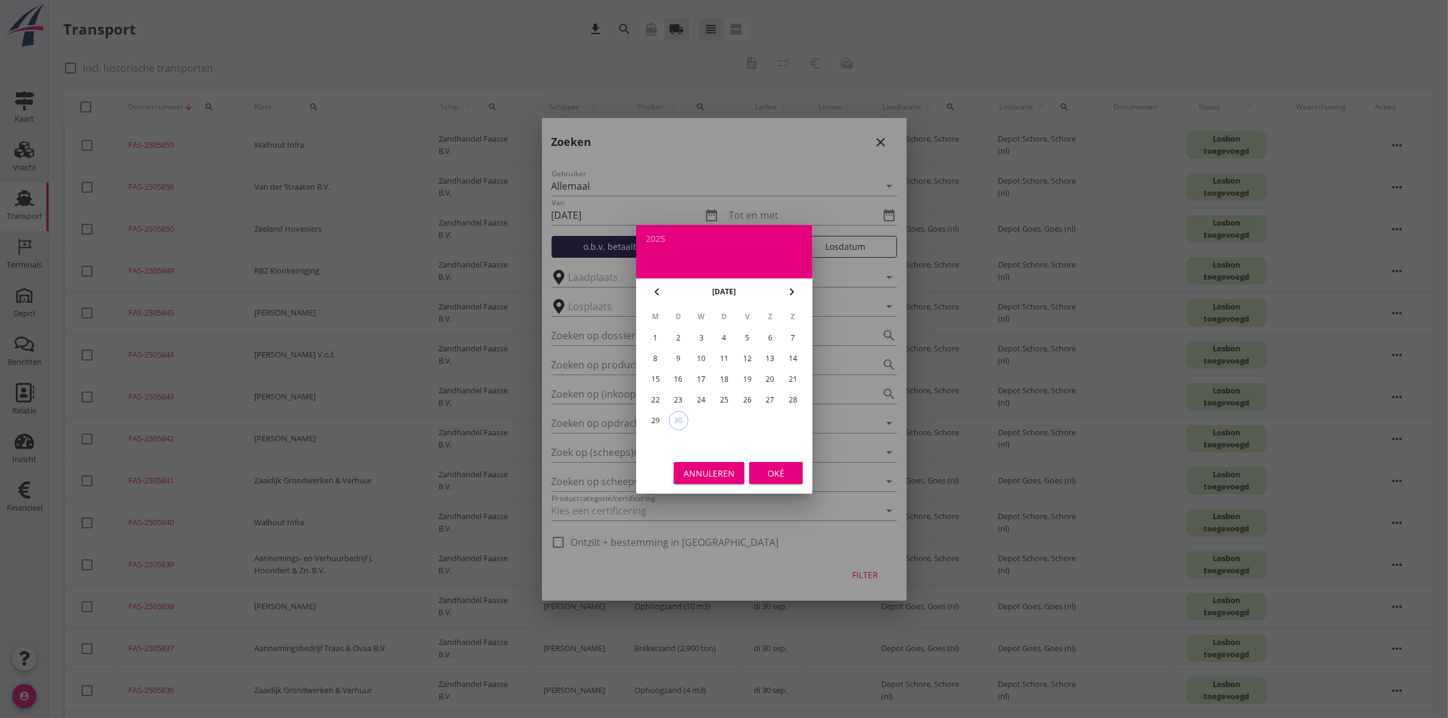
click at [743, 393] on div "26" at bounding box center [746, 399] width 19 height 19
type input "[DATE]"
drag, startPoint x: 769, startPoint y: 464, endPoint x: 816, endPoint y: 508, distance: 64.5
click at [770, 464] on button "Oké" at bounding box center [776, 473] width 54 height 22
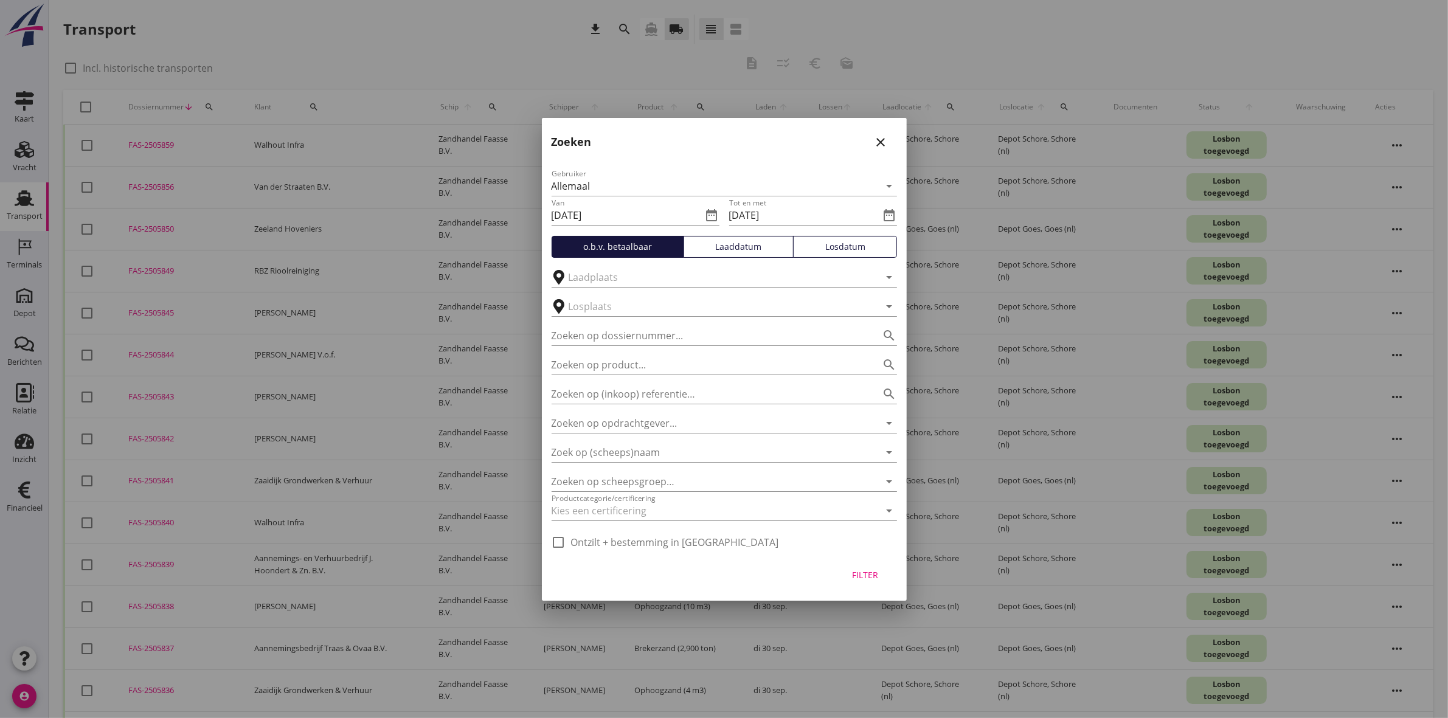
click at [865, 569] on div "Filter" at bounding box center [865, 575] width 34 height 13
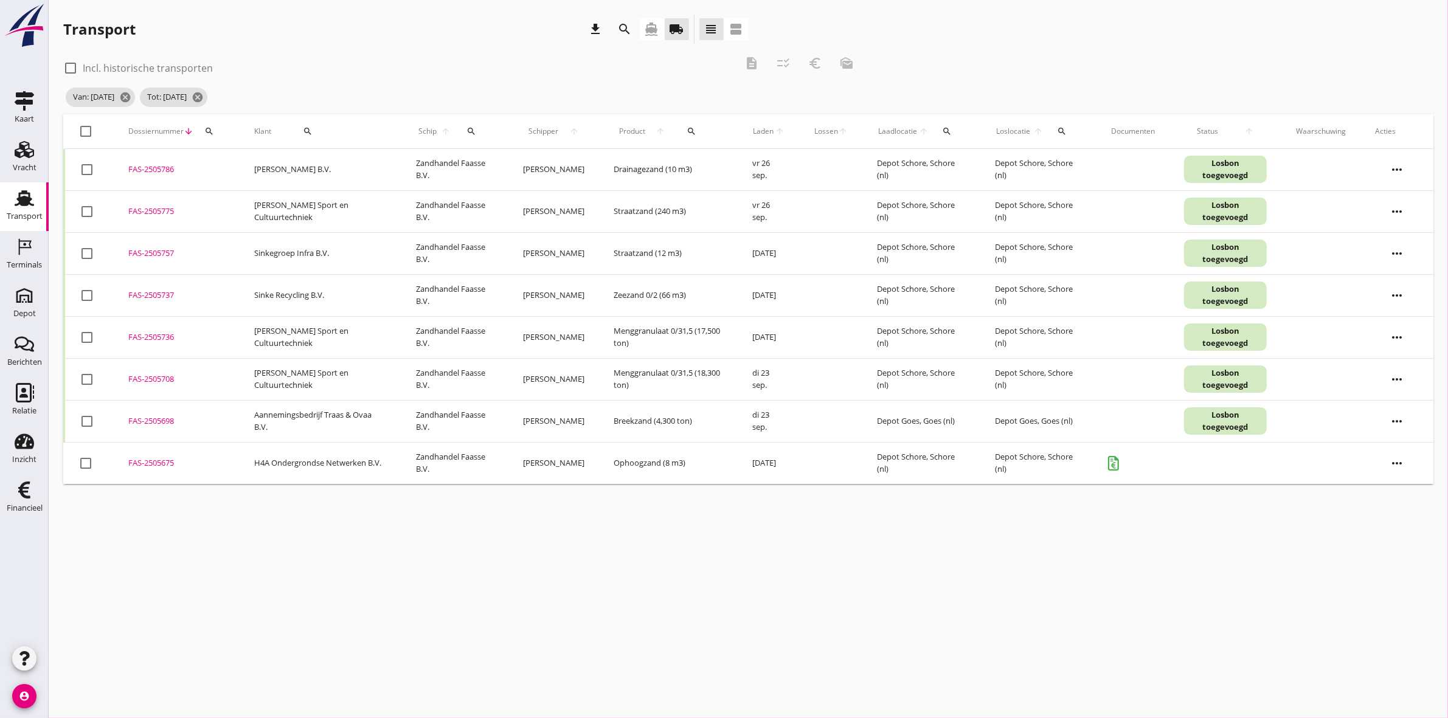
click at [86, 213] on div at bounding box center [87, 211] width 21 height 21
checkbox input "true"
click at [86, 342] on div at bounding box center [87, 337] width 21 height 21
checkbox input "true"
click at [87, 375] on div at bounding box center [87, 379] width 21 height 21
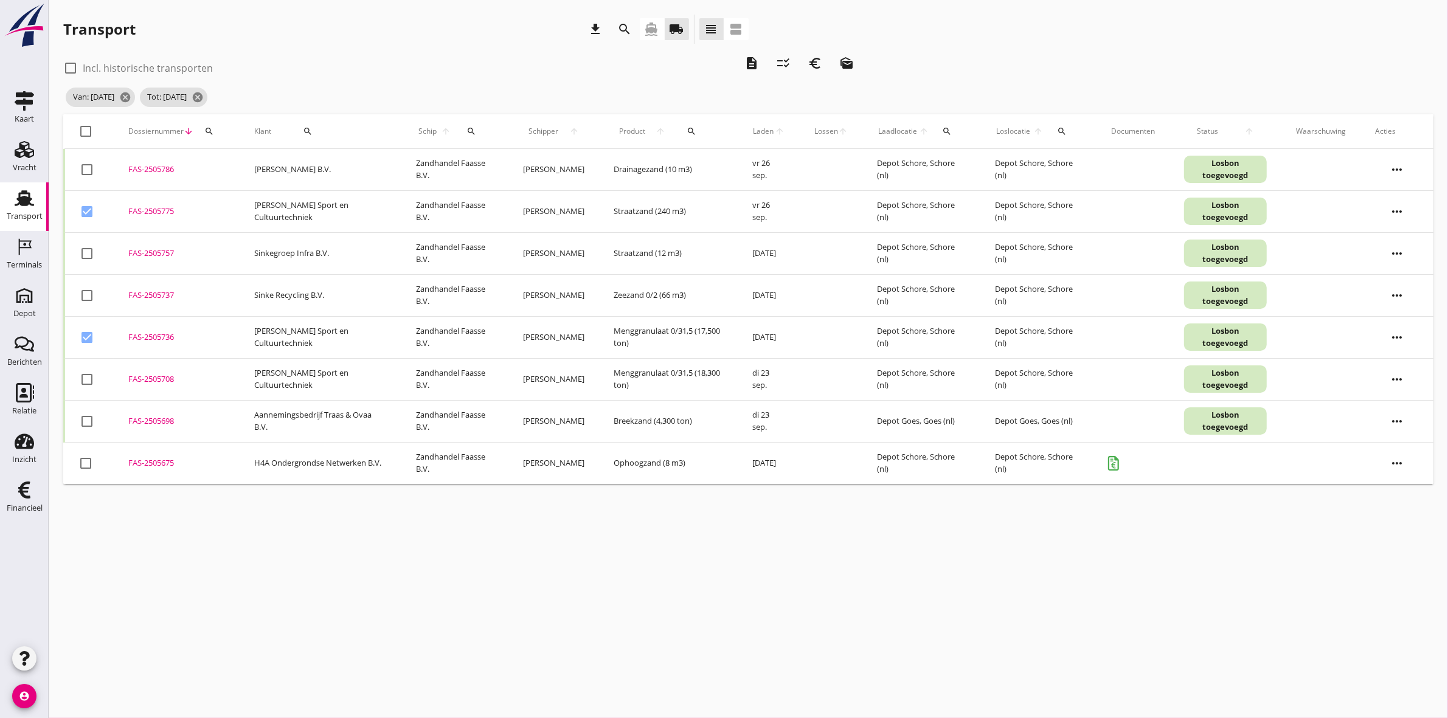
checkbox input "true"
click at [746, 65] on icon "description" at bounding box center [751, 63] width 15 height 15
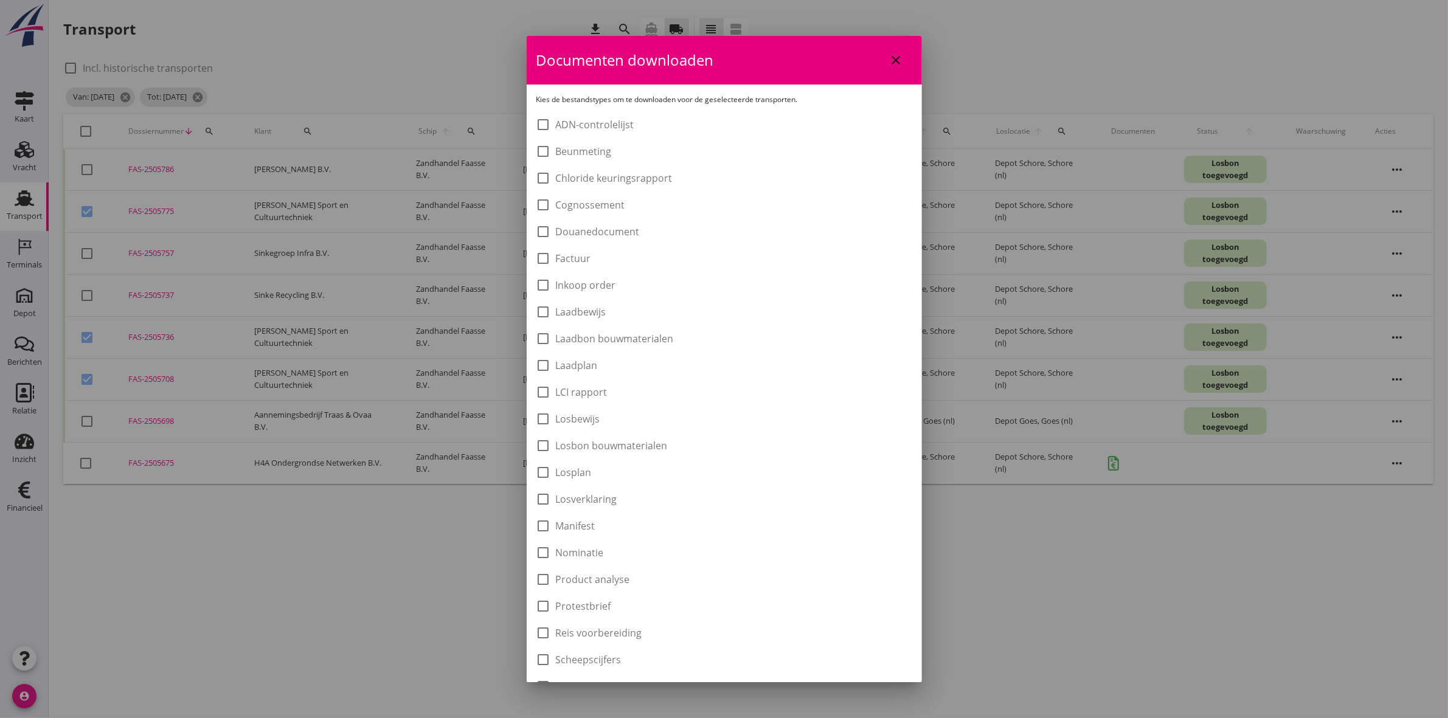
click at [652, 330] on div "check_box_outline_blank Laadbon bouwmaterialen" at bounding box center [724, 337] width 376 height 17
click at [657, 341] on label "Laadbon bouwmaterialen" at bounding box center [615, 339] width 118 height 12
checkbox input "true"
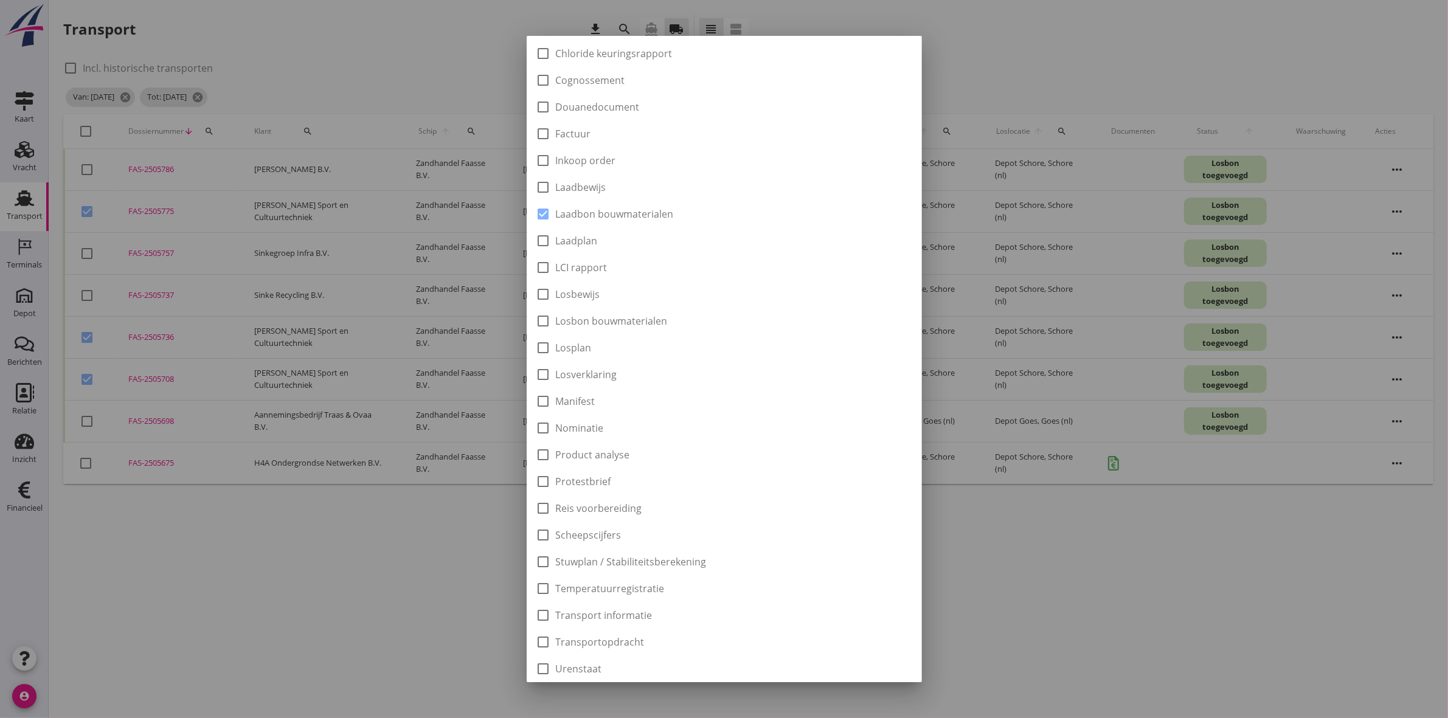
scroll to position [195, 0]
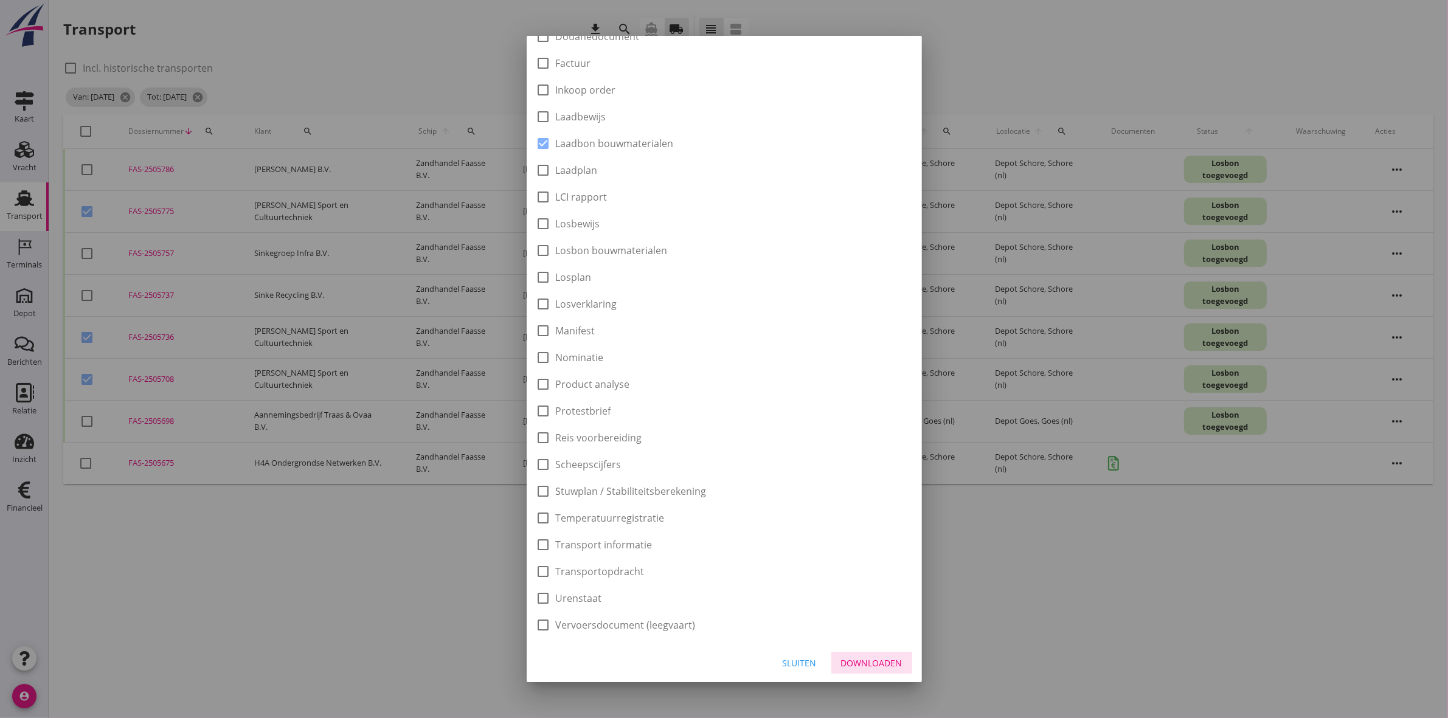
click at [879, 658] on div "Downloaden" at bounding box center [871, 663] width 61 height 13
checkbox input "false"
